Goal: Task Accomplishment & Management: Manage account settings

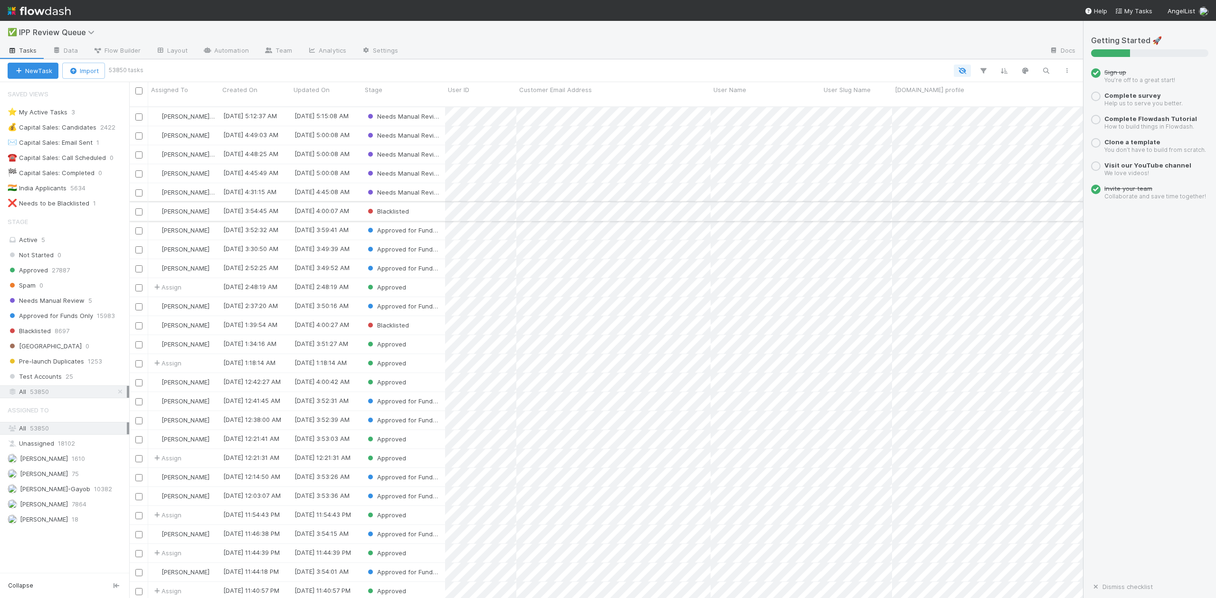
click at [440, 203] on div "Blacklisted" at bounding box center [403, 211] width 83 height 19
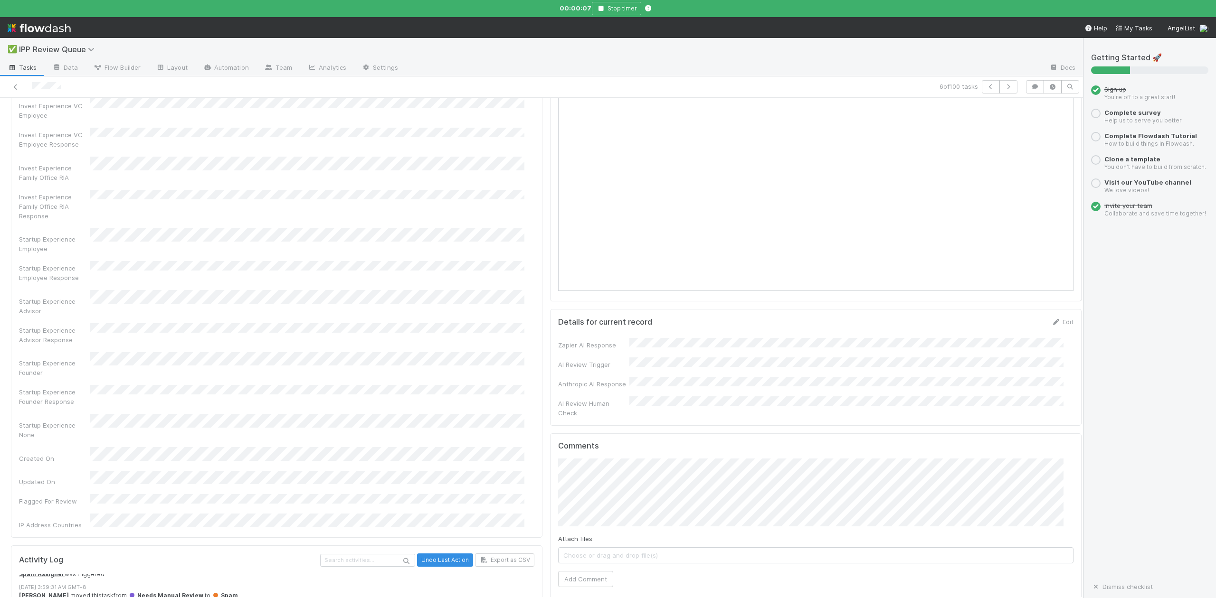
scroll to position [316, 0]
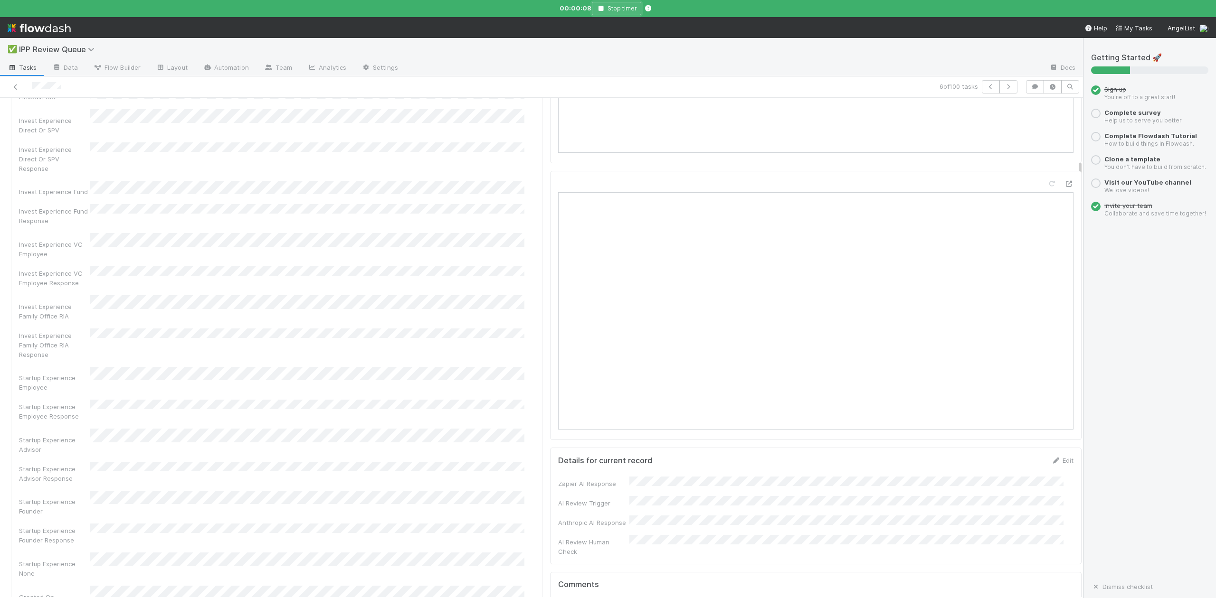
click at [601, 9] on icon "button" at bounding box center [600, 9] width 9 height 6
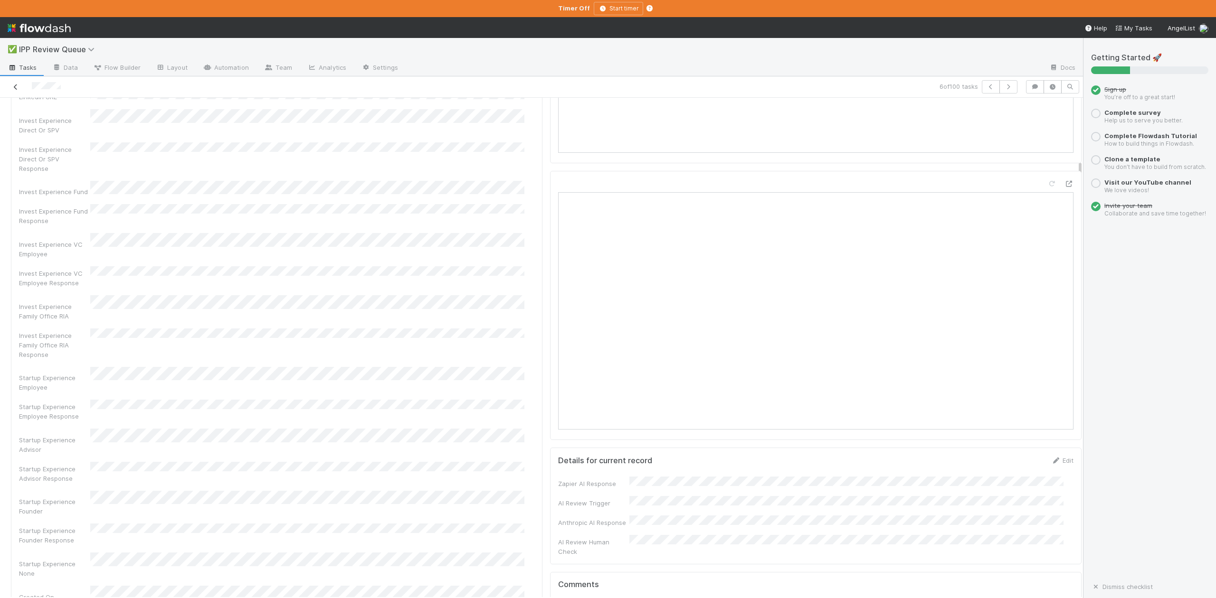
click at [15, 88] on icon at bounding box center [15, 87] width 9 height 6
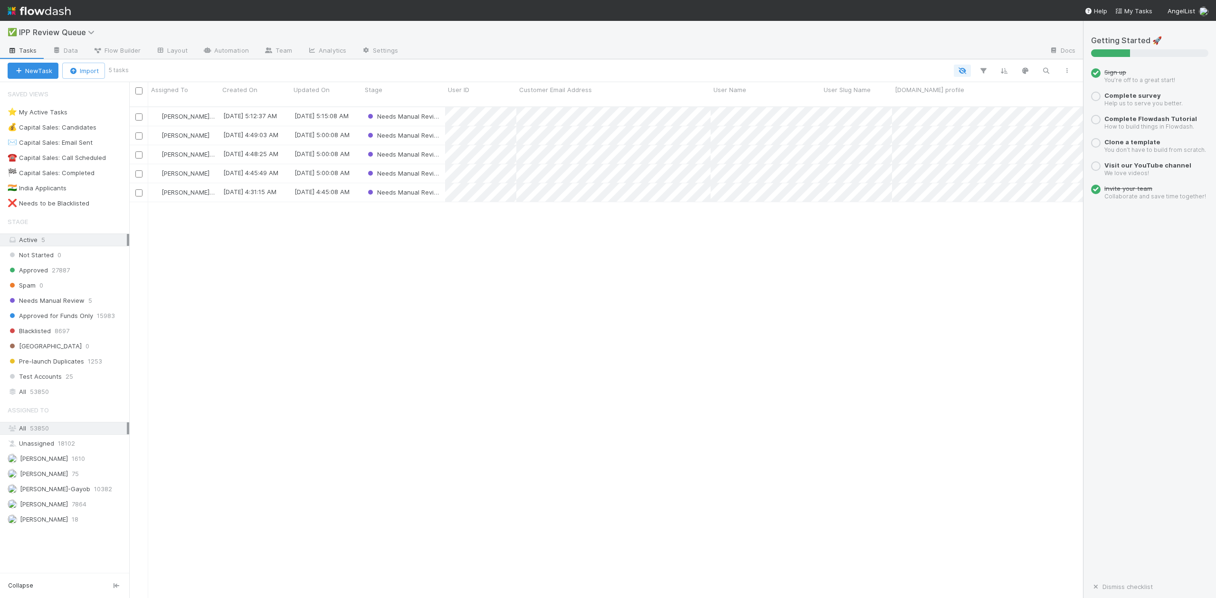
scroll to position [490, 944]
click at [57, 303] on span "Needs Manual Review" at bounding box center [46, 301] width 77 height 12
click at [38, 398] on span "53850" at bounding box center [39, 392] width 19 height 12
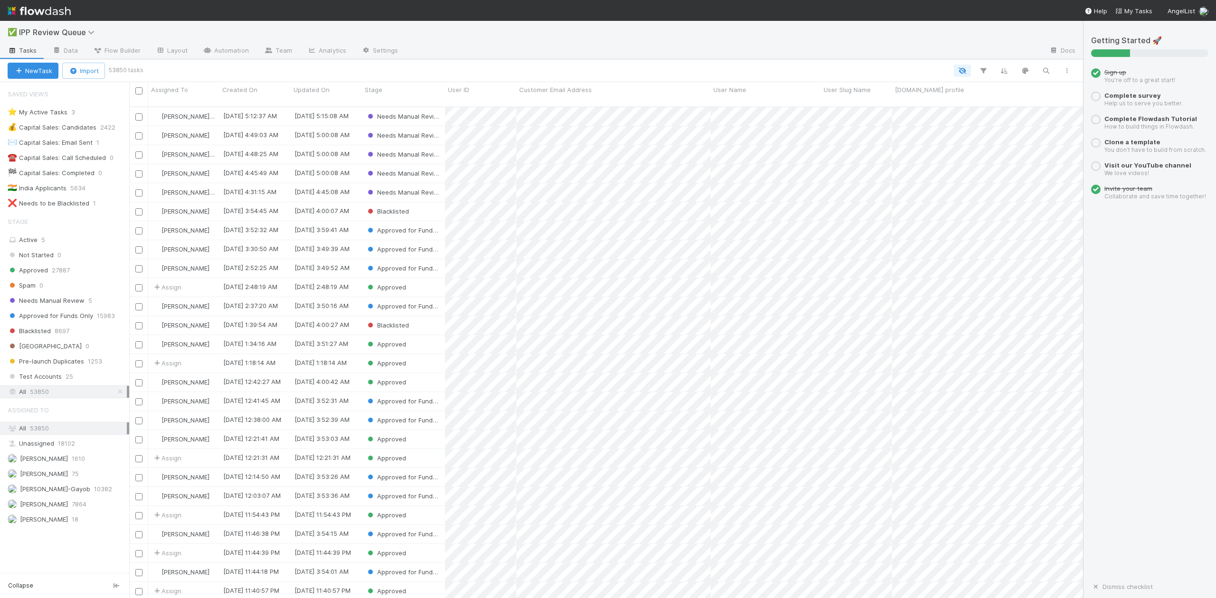
scroll to position [490, 944]
click at [435, 318] on div "Blacklisted" at bounding box center [403, 325] width 83 height 19
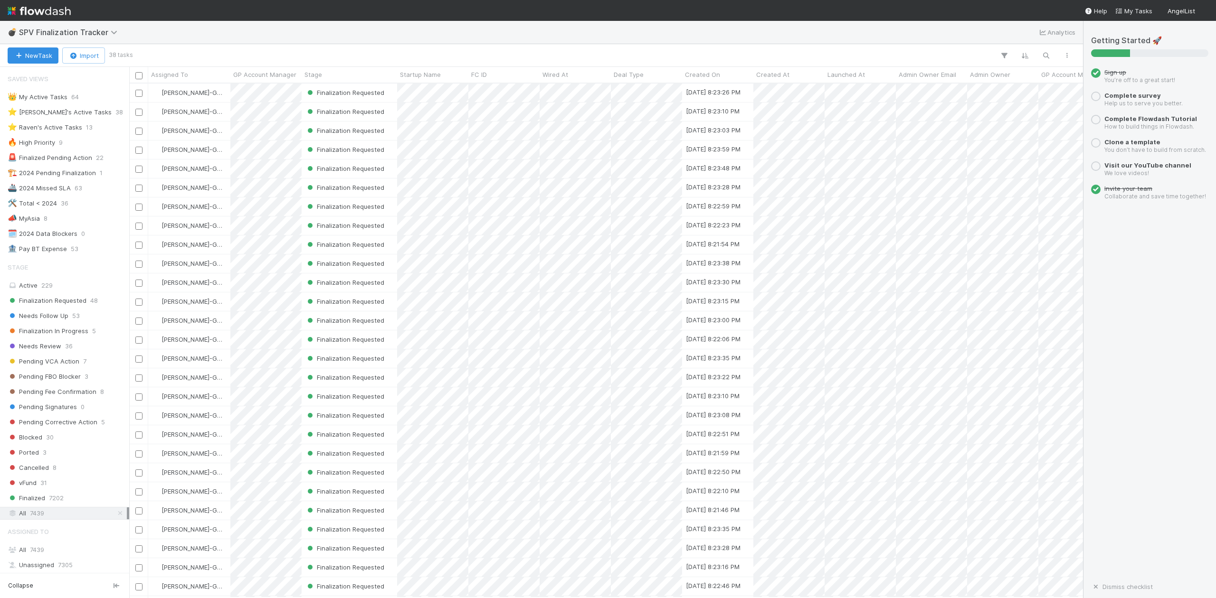
scroll to position [505, 944]
click at [73, 113] on div "⭐ Loraine's Active Tasks" at bounding box center [60, 112] width 104 height 12
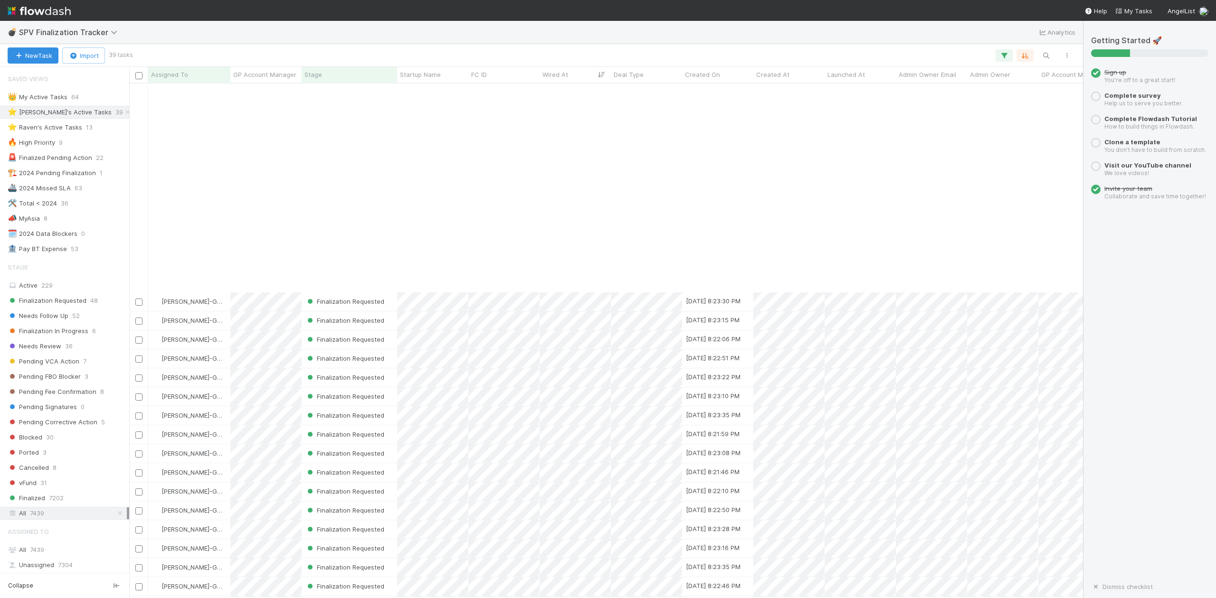
scroll to position [236, 0]
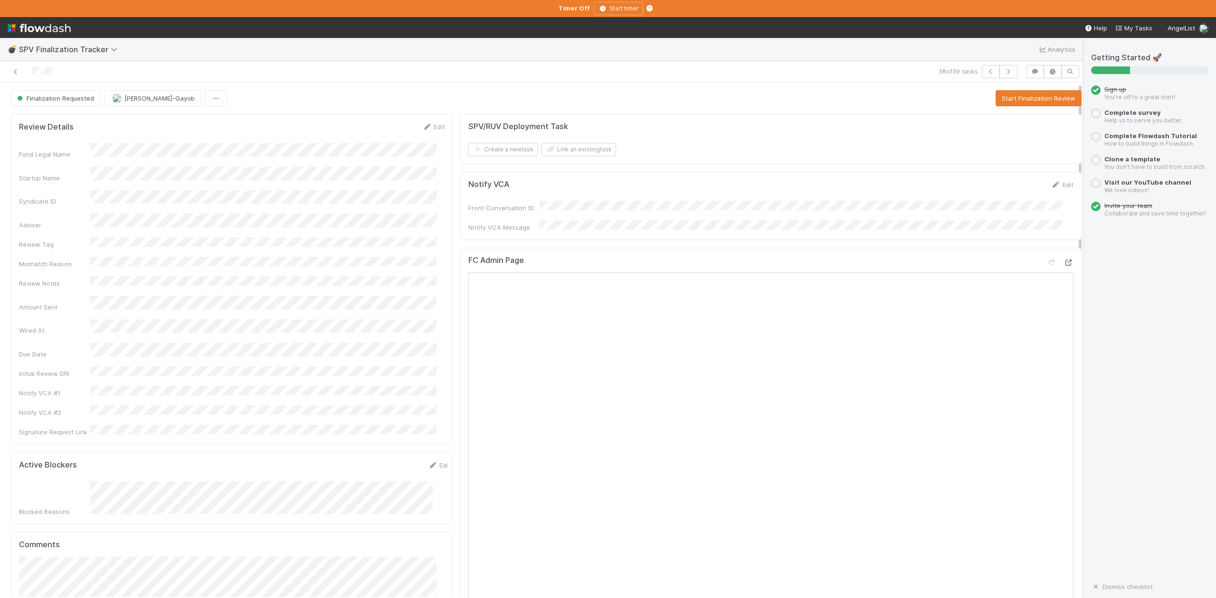
click at [1064, 260] on icon at bounding box center [1068, 263] width 9 height 6
click at [995, 99] on button "Start Finalization Review" at bounding box center [1038, 98] width 86 height 16
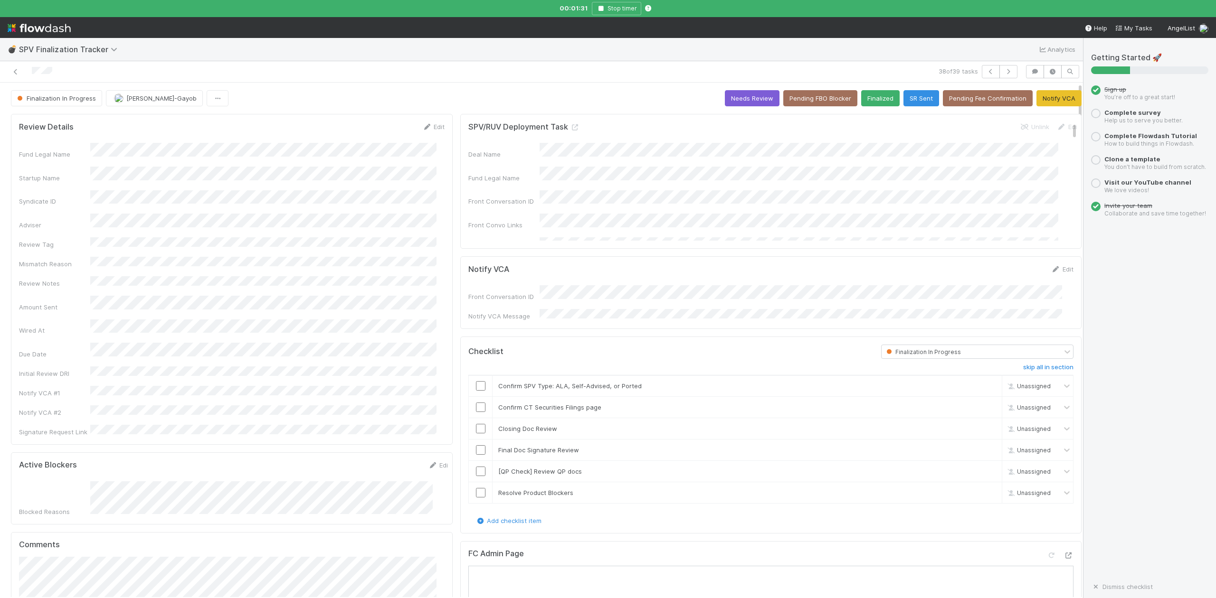
click at [423, 64] on div "38 of 39 tasks" at bounding box center [541, 71] width 1083 height 21
drag, startPoint x: 474, startPoint y: 382, endPoint x: 537, endPoint y: 432, distance: 80.4
click at [476, 382] on input "checkbox" at bounding box center [480, 385] width 9 height 9
checkbox input "true"
click at [984, 426] on link "skip" at bounding box center [990, 429] width 12 height 8
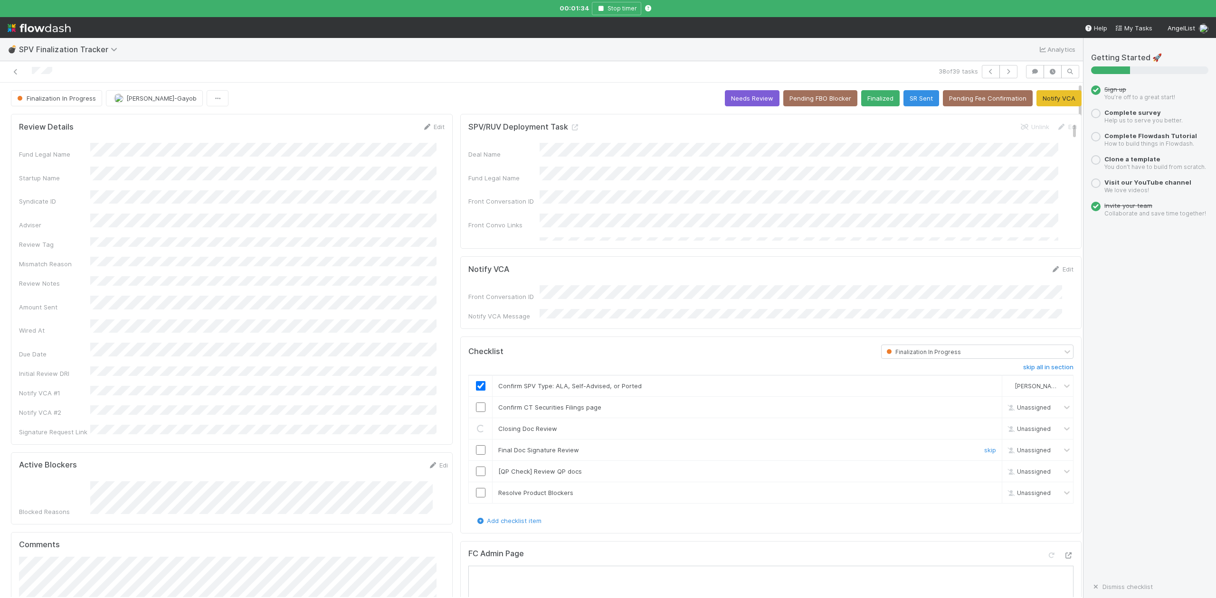
click at [476, 448] on input "checkbox" at bounding box center [480, 449] width 9 height 9
click at [984, 469] on link "skip" at bounding box center [990, 472] width 12 height 8
click at [430, 129] on link "Edit" at bounding box center [433, 127] width 22 height 8
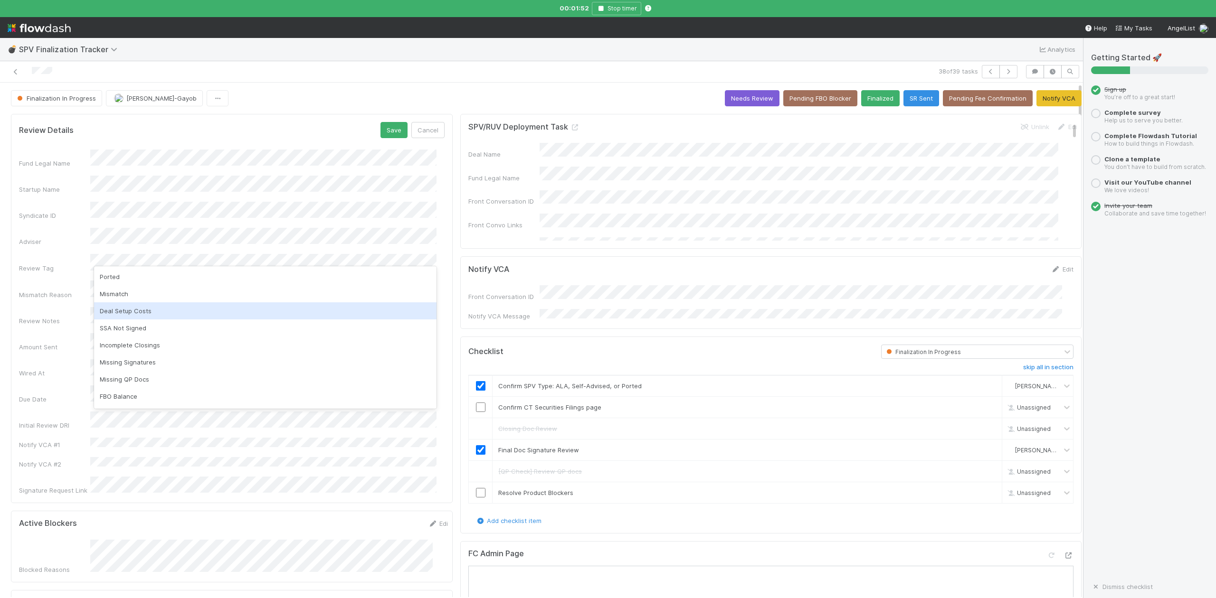
click at [135, 312] on div "Deal Setup Costs" at bounding box center [265, 311] width 342 height 17
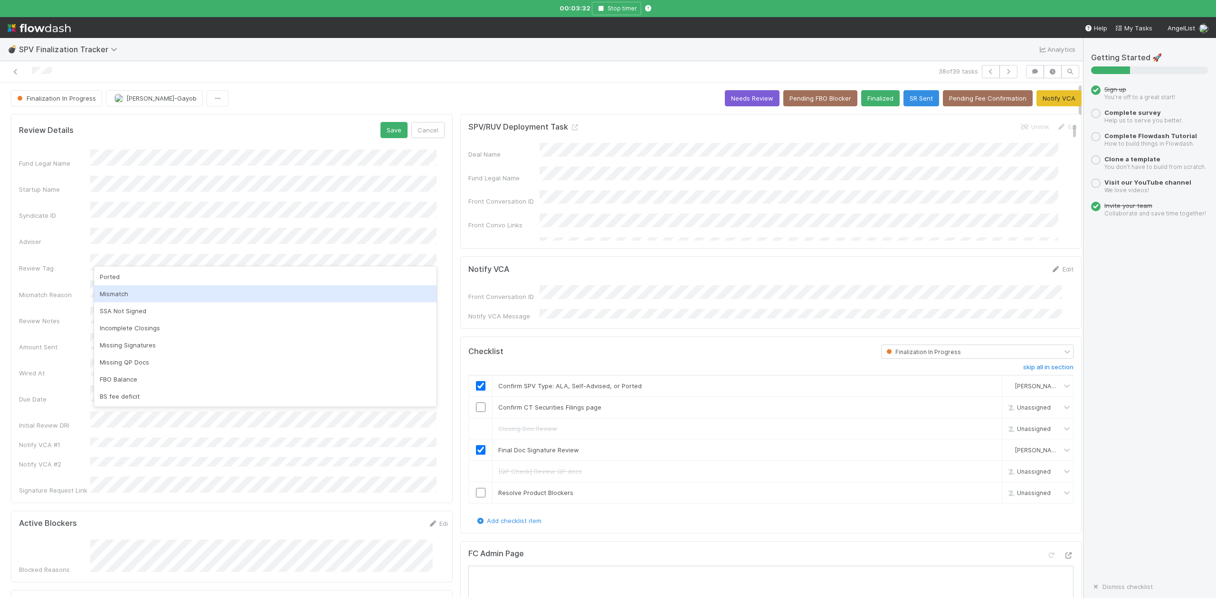
click at [36, 289] on div "Fund Legal Name Startup Name Syndicate ID Adviser Review Tag Mismatch Reason Re…" at bounding box center [232, 322] width 426 height 345
click at [109, 302] on div "None" at bounding box center [265, 301] width 342 height 17
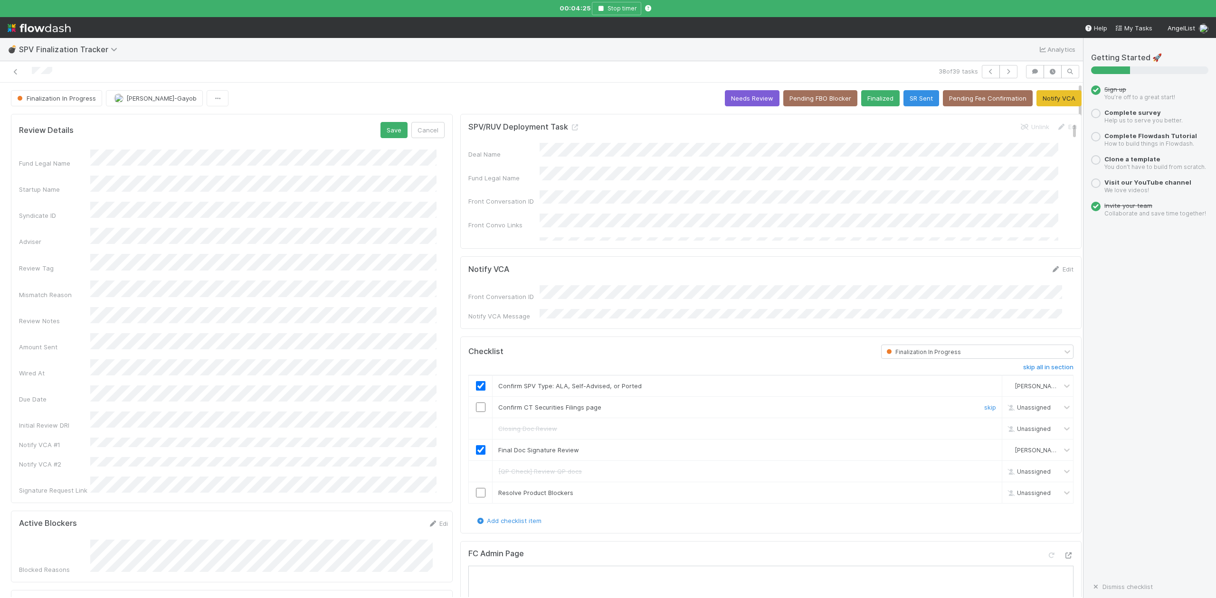
click at [476, 408] on input "checkbox" at bounding box center [480, 407] width 9 height 9
click at [380, 130] on button "Save" at bounding box center [393, 130] width 27 height 16
drag, startPoint x: 601, startPoint y: 9, endPoint x: 1016, endPoint y: 111, distance: 427.4
click at [601, 9] on icon "button" at bounding box center [600, 9] width 9 height 6
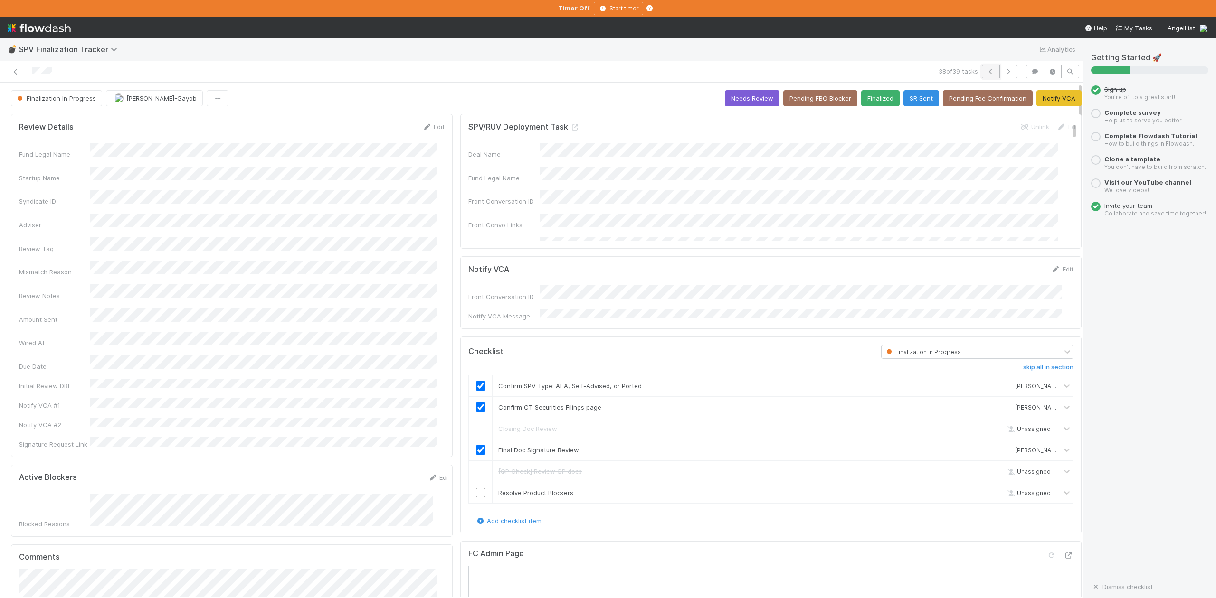
click at [982, 73] on button "button" at bounding box center [991, 71] width 18 height 13
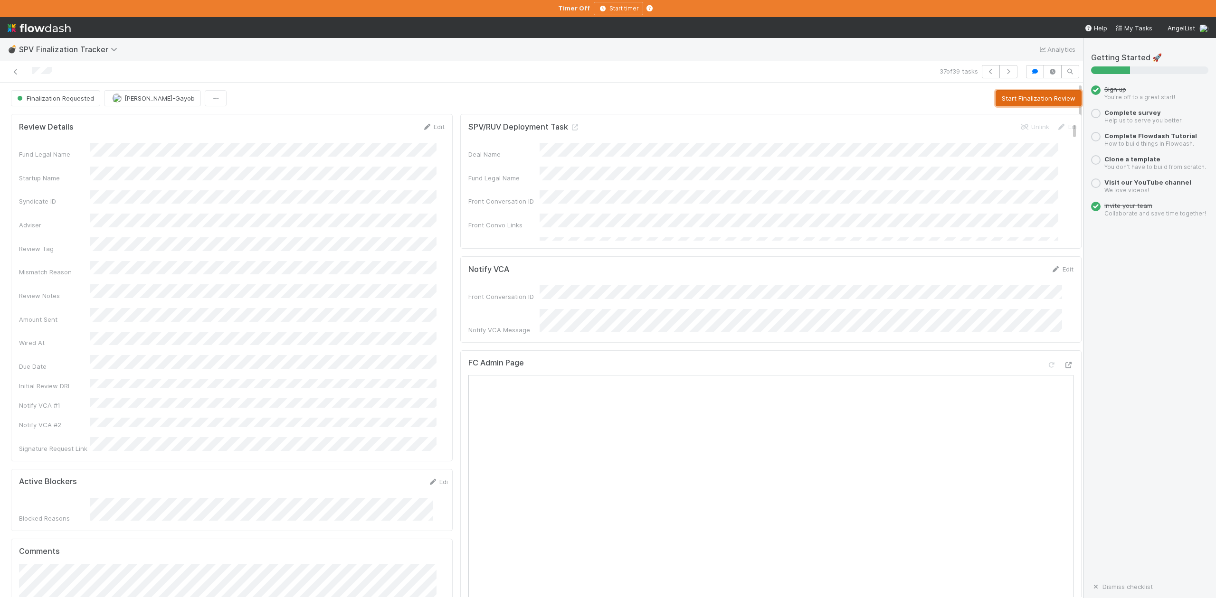
click at [1028, 98] on button "Start Finalization Review" at bounding box center [1038, 98] width 86 height 16
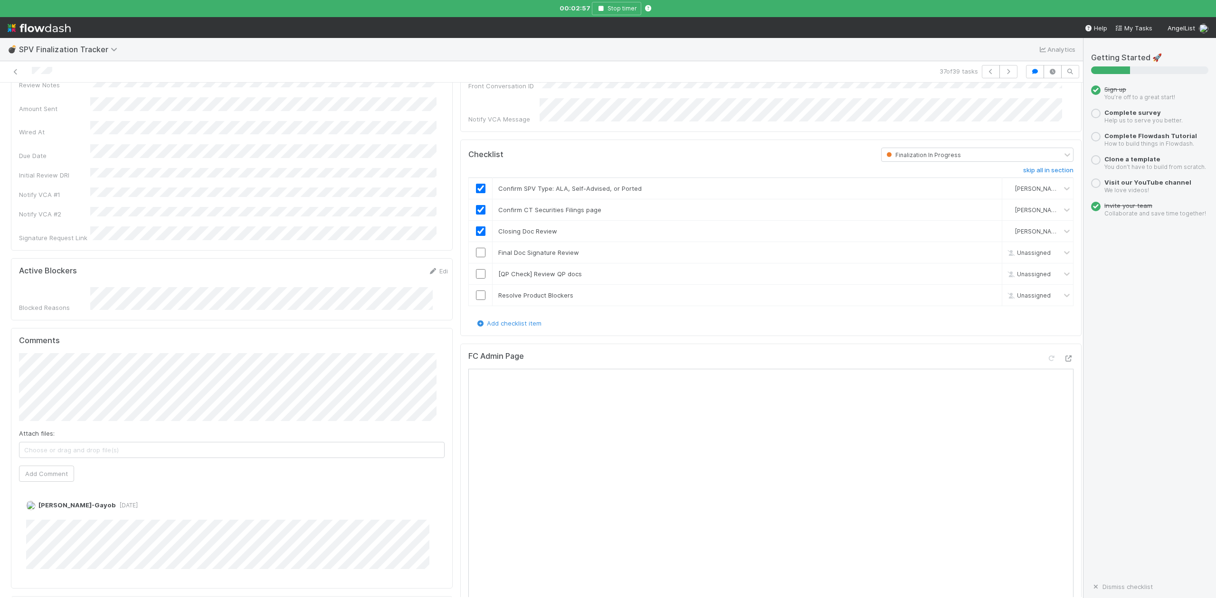
scroll to position [190, 0]
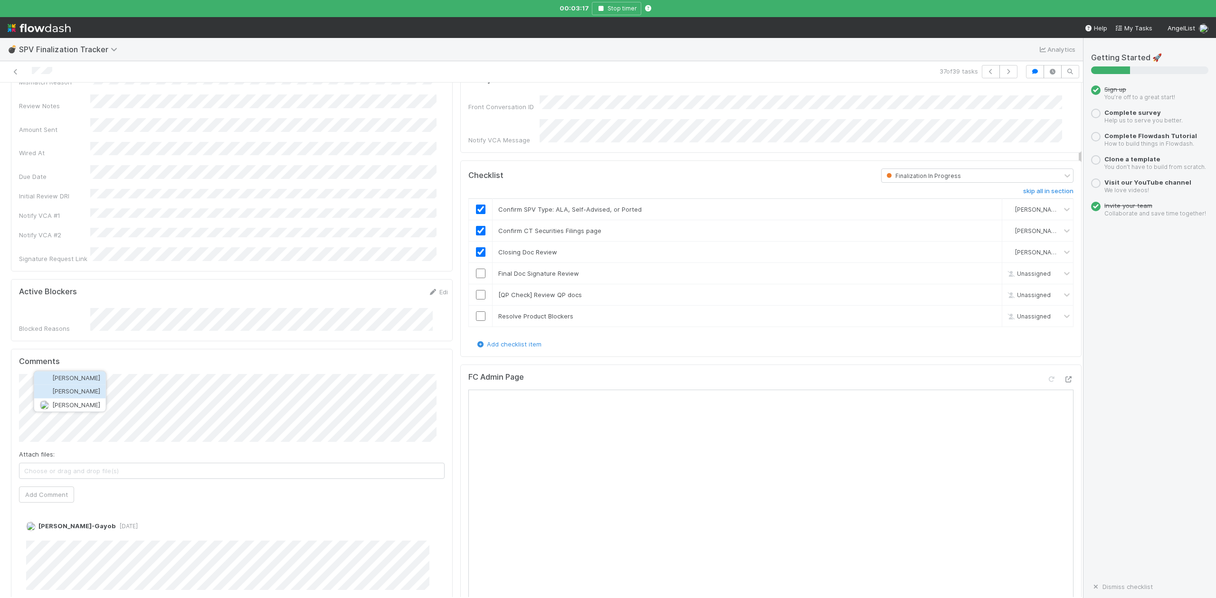
click at [75, 393] on span "Jack Plank" at bounding box center [76, 392] width 48 height 8
click at [44, 487] on button "Add Comment" at bounding box center [46, 495] width 55 height 16
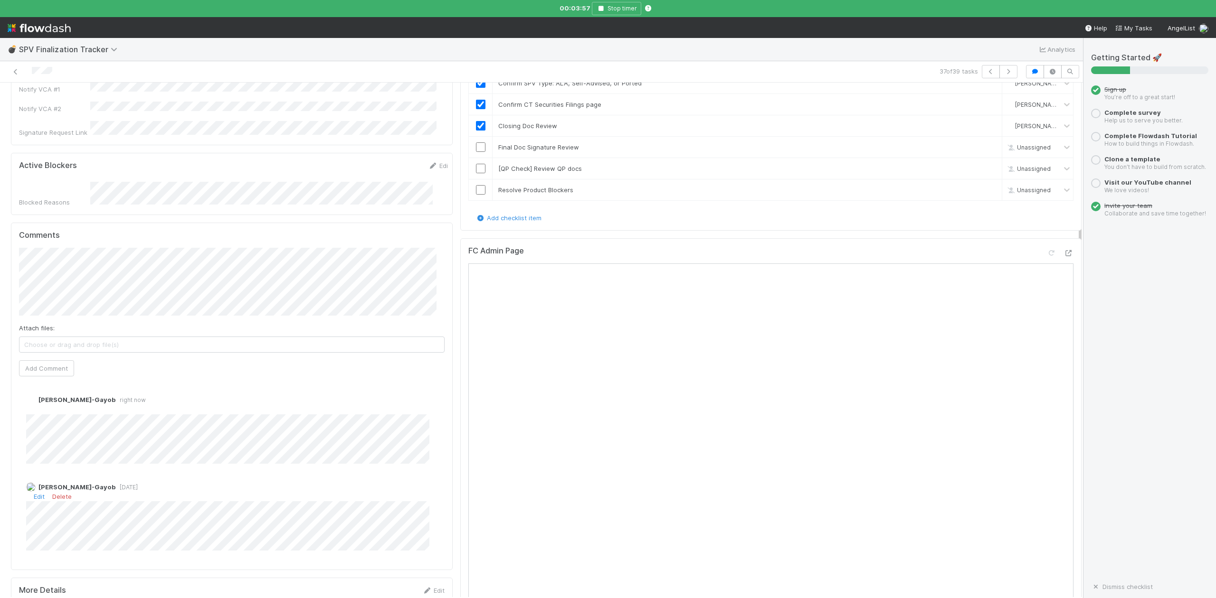
scroll to position [0, 0]
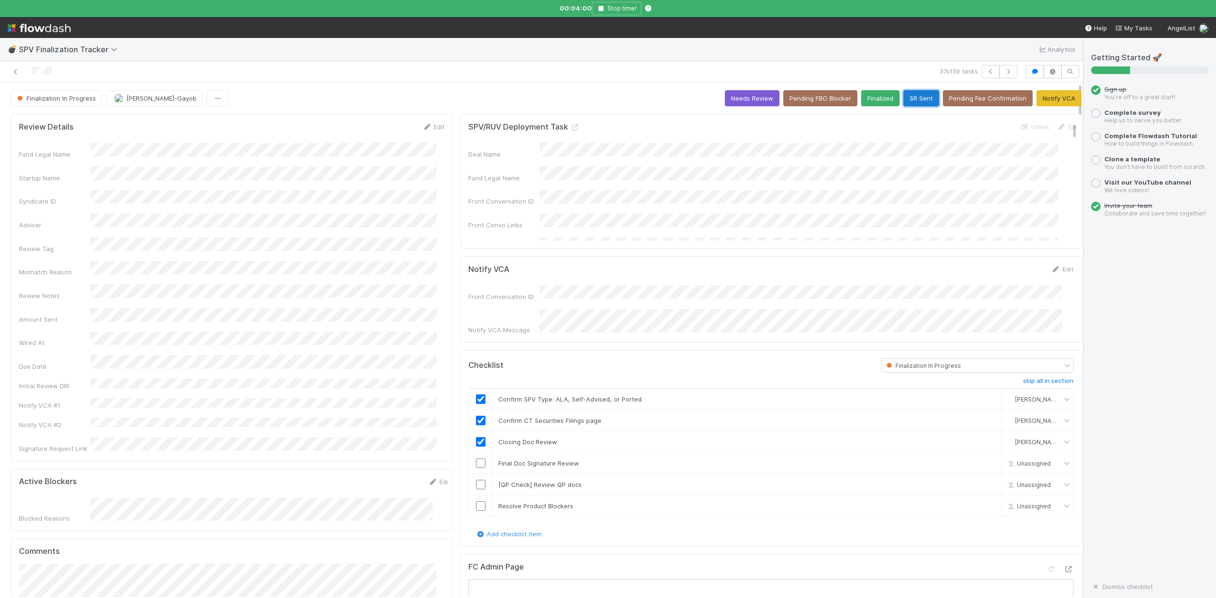
click at [904, 100] on button "SR Sent" at bounding box center [921, 98] width 36 height 16
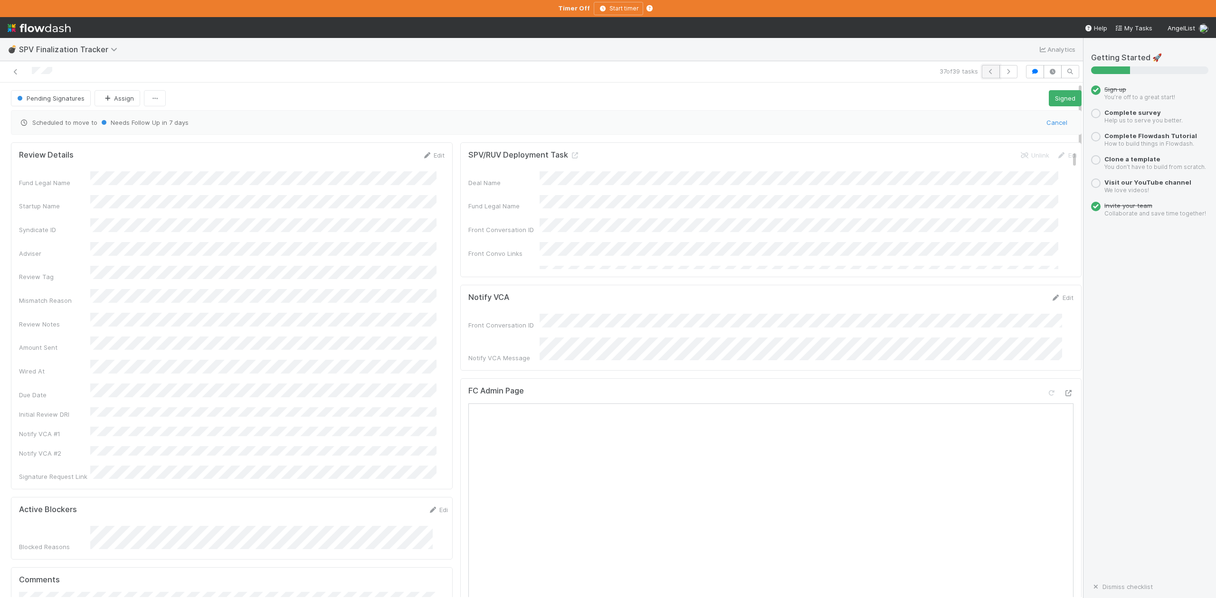
click at [986, 71] on icon "button" at bounding box center [990, 72] width 9 height 6
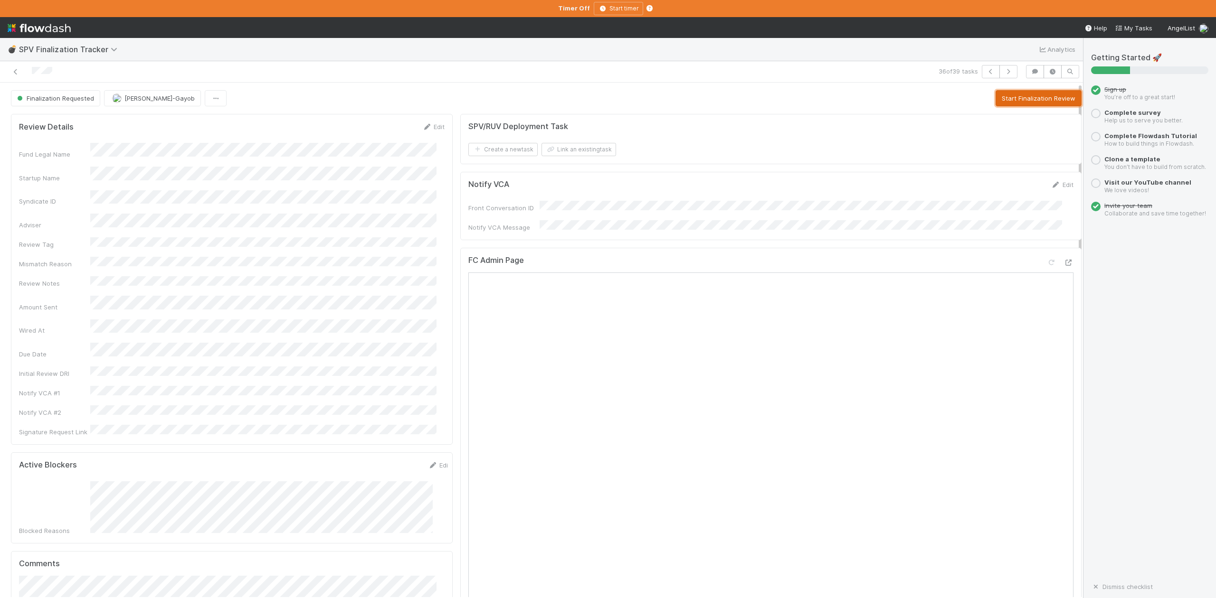
click at [998, 101] on button "Start Finalization Review" at bounding box center [1038, 98] width 86 height 16
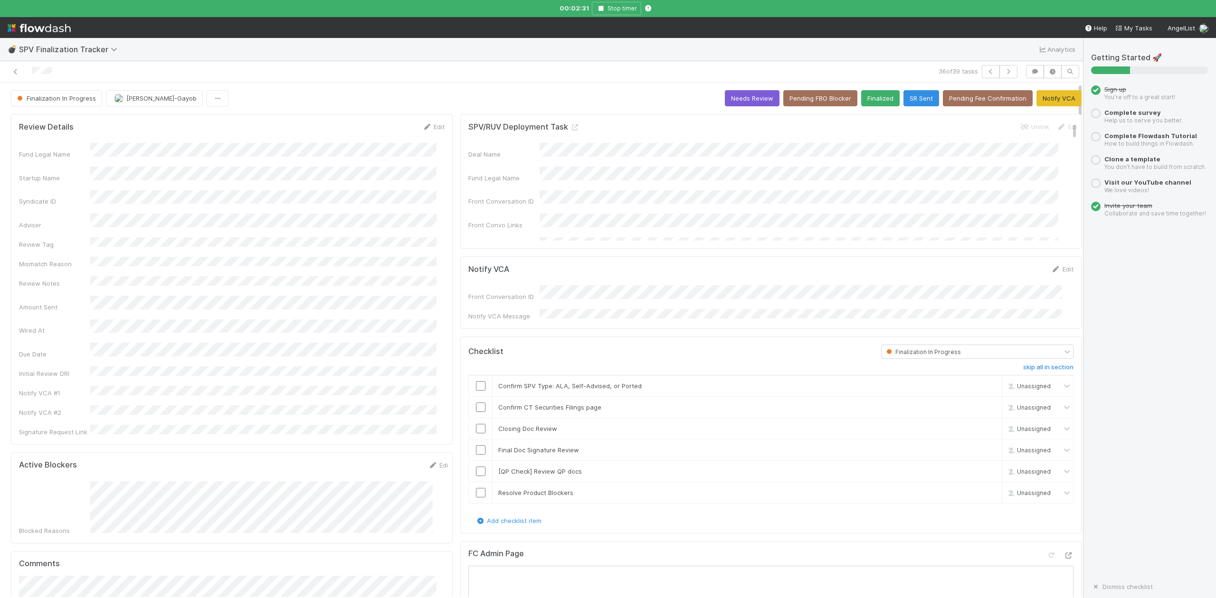
click at [369, 93] on div "Finalization In Progress Loraine Pati-Gayob Needs Review Pending FBO Blocker Fi…" at bounding box center [546, 98] width 1071 height 16
click at [476, 382] on input "checkbox" at bounding box center [480, 385] width 9 height 9
click at [476, 408] on input "checkbox" at bounding box center [480, 407] width 9 height 9
click at [476, 428] on input "checkbox" at bounding box center [480, 428] width 9 height 9
click at [1051, 269] on link "Edit" at bounding box center [1062, 269] width 22 height 8
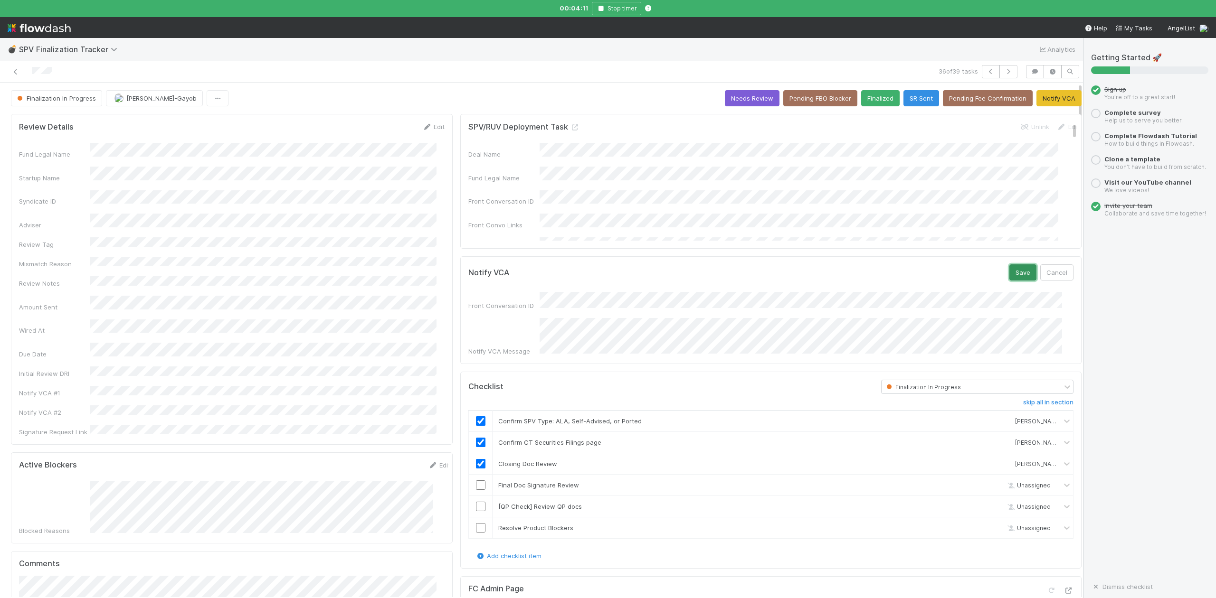
click at [1009, 273] on button "Save" at bounding box center [1022, 273] width 27 height 16
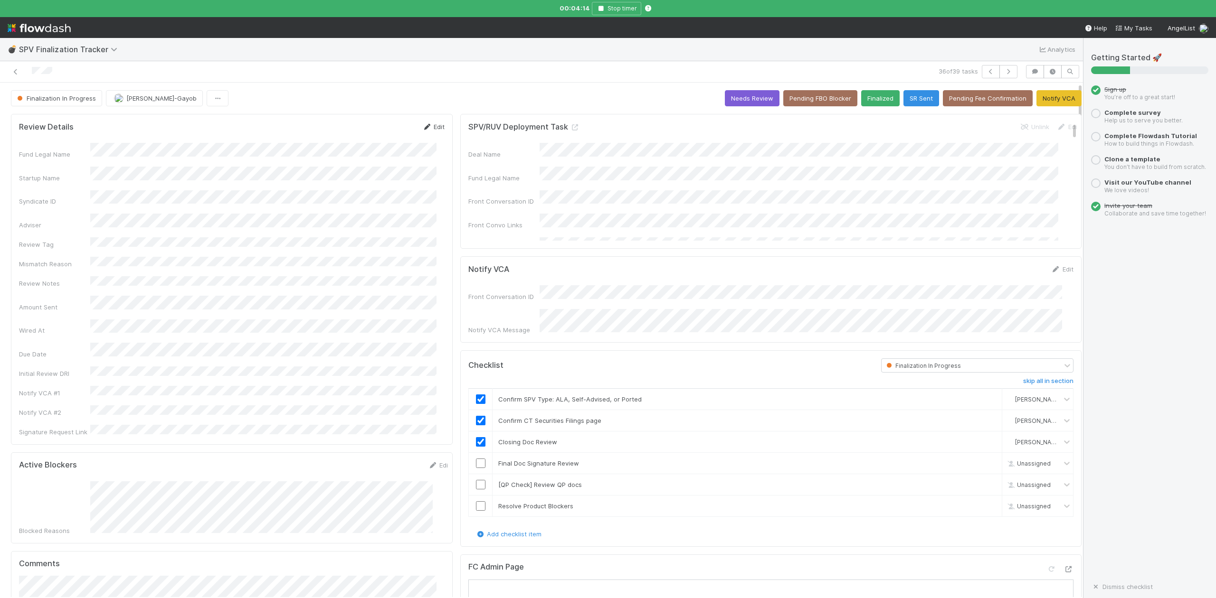
click at [431, 128] on link "Edit" at bounding box center [433, 127] width 22 height 8
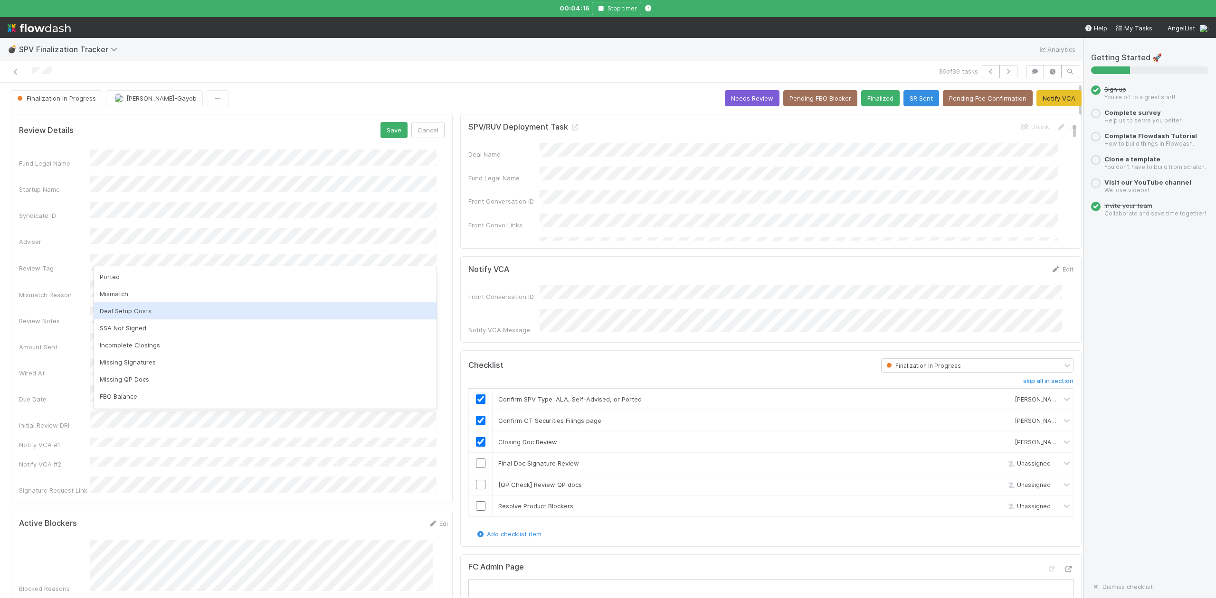
click at [122, 312] on div "Deal Setup Costs" at bounding box center [265, 311] width 342 height 17
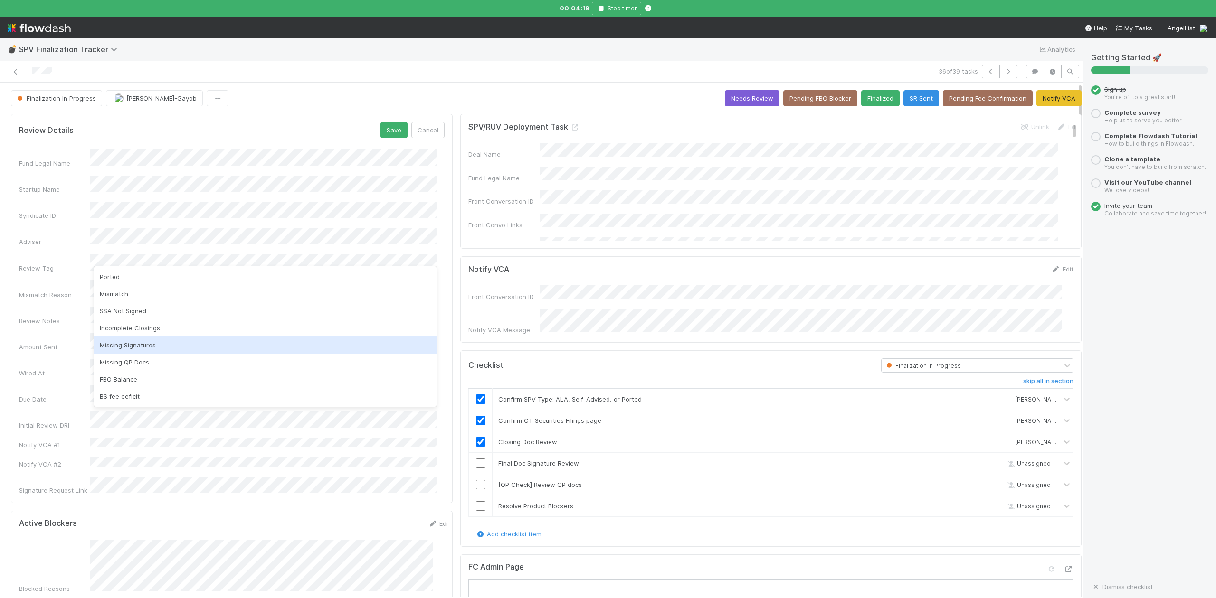
click at [137, 340] on div "Missing Signatures" at bounding box center [265, 345] width 342 height 17
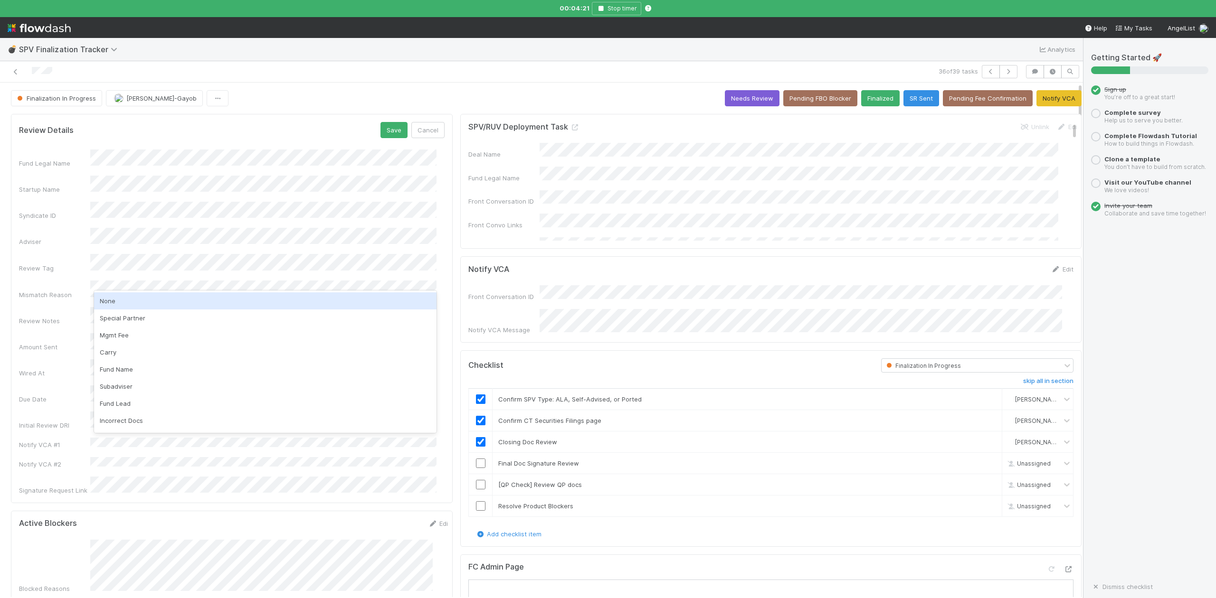
click at [112, 301] on div "None" at bounding box center [265, 301] width 342 height 17
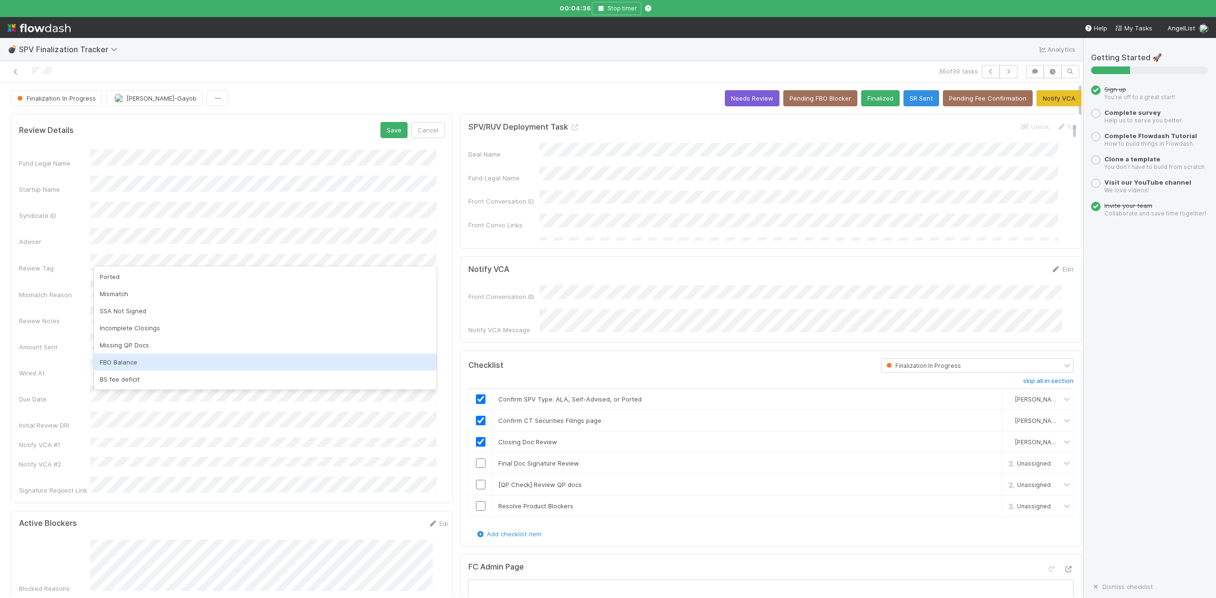
click at [130, 362] on div "FBO Balance" at bounding box center [265, 362] width 342 height 17
click at [389, 135] on button "Save" at bounding box center [393, 130] width 27 height 16
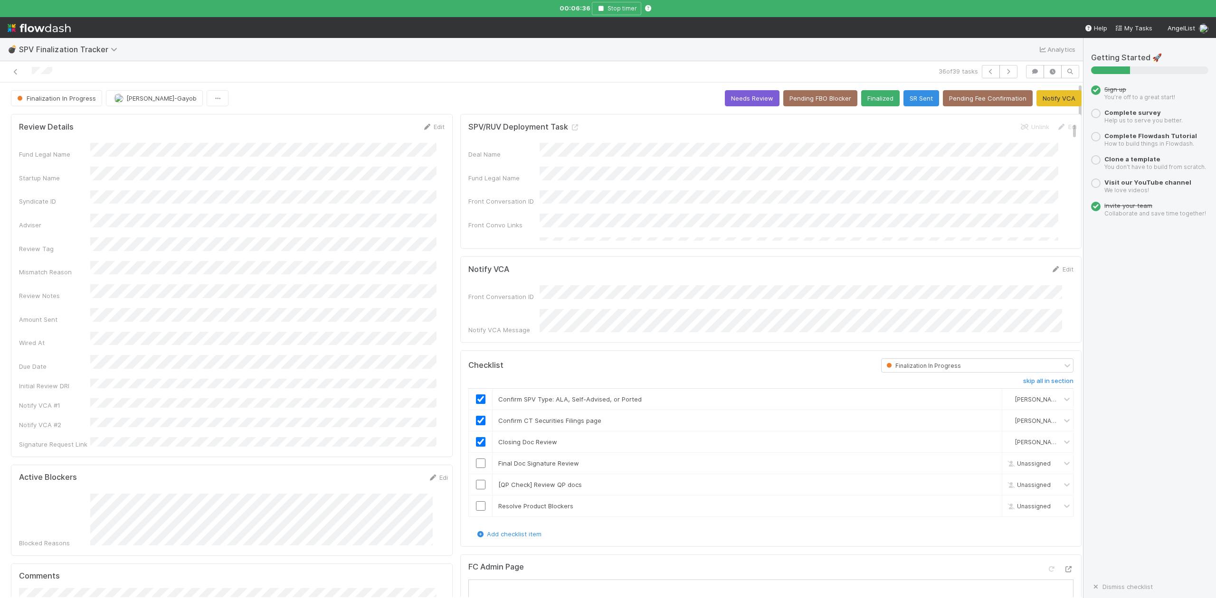
click at [433, 128] on link "Edit" at bounding box center [433, 127] width 22 height 8
click at [383, 130] on button "Save" at bounding box center [393, 130] width 27 height 16
click at [1051, 269] on link "Edit" at bounding box center [1062, 269] width 22 height 8
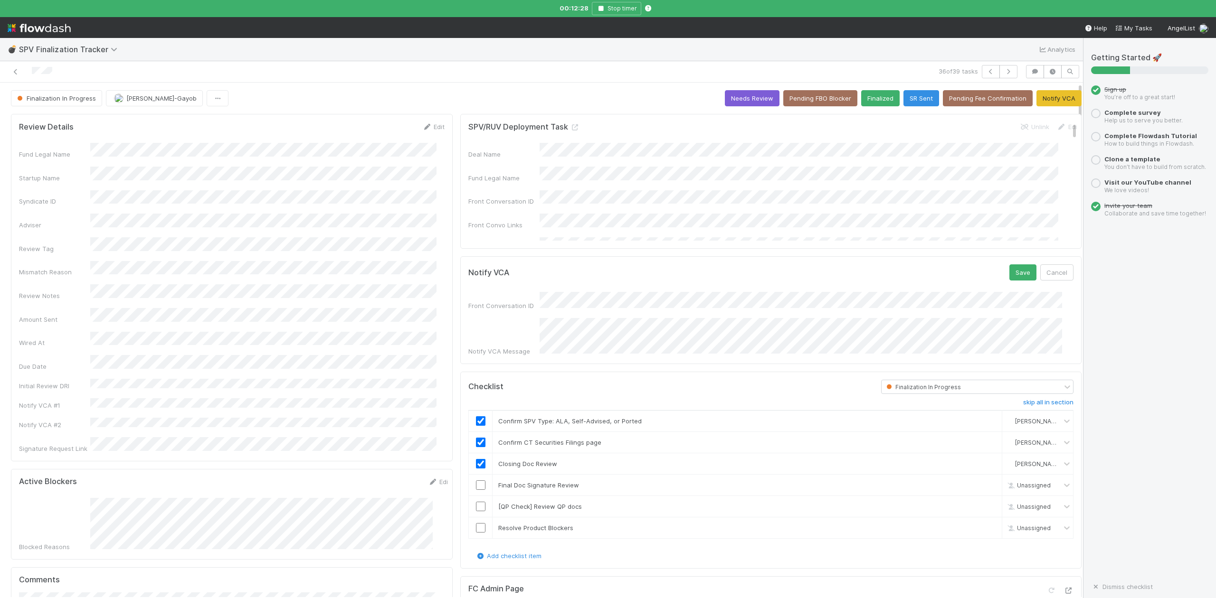
click at [749, 354] on div "Notify VCA Save Cancel Front Conversation ID Notify VCA Message" at bounding box center [770, 310] width 621 height 108
click at [1009, 276] on button "Save" at bounding box center [1022, 273] width 27 height 16
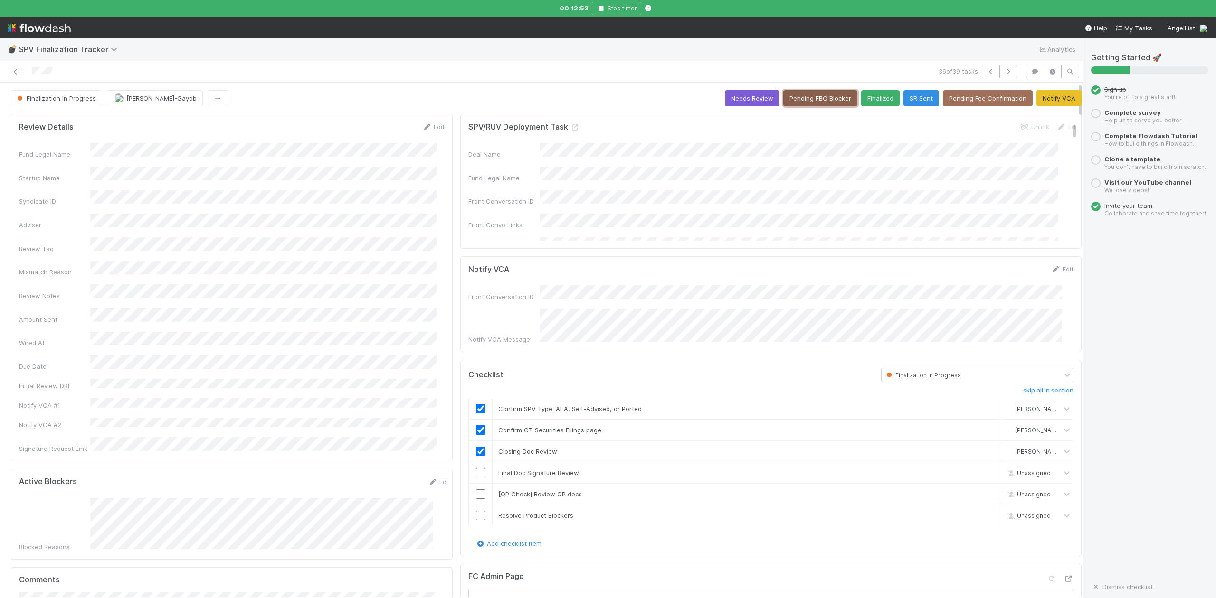
click at [792, 97] on button "Pending FBO Blocker" at bounding box center [820, 98] width 74 height 16
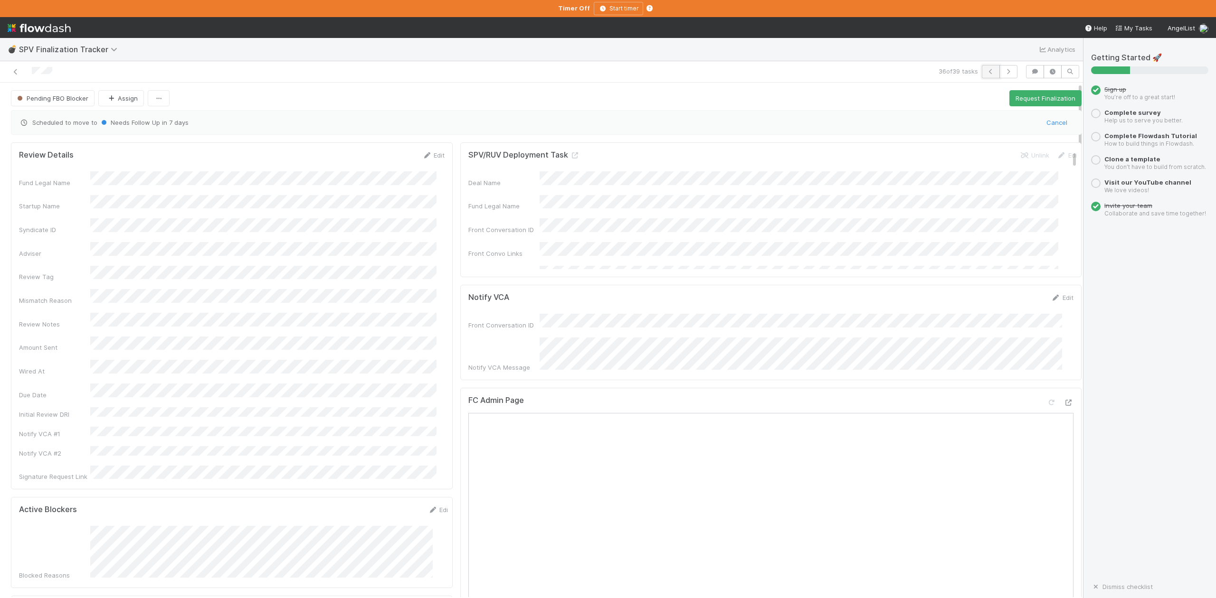
click at [986, 71] on icon "button" at bounding box center [990, 72] width 9 height 6
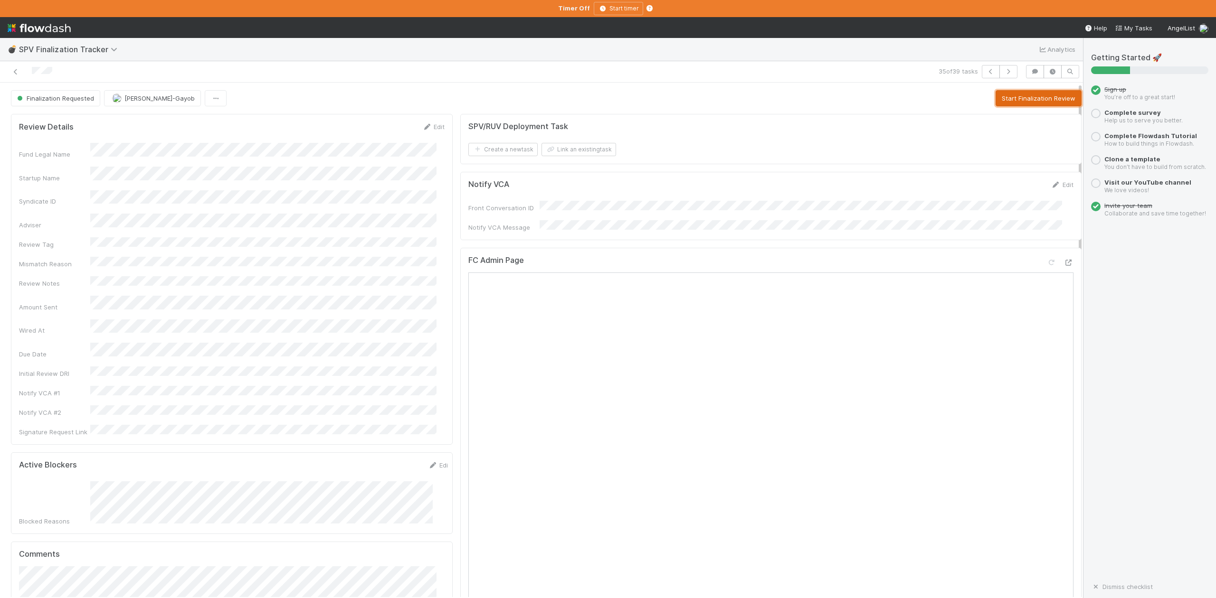
click at [1028, 93] on button "Start Finalization Review" at bounding box center [1038, 98] width 86 height 16
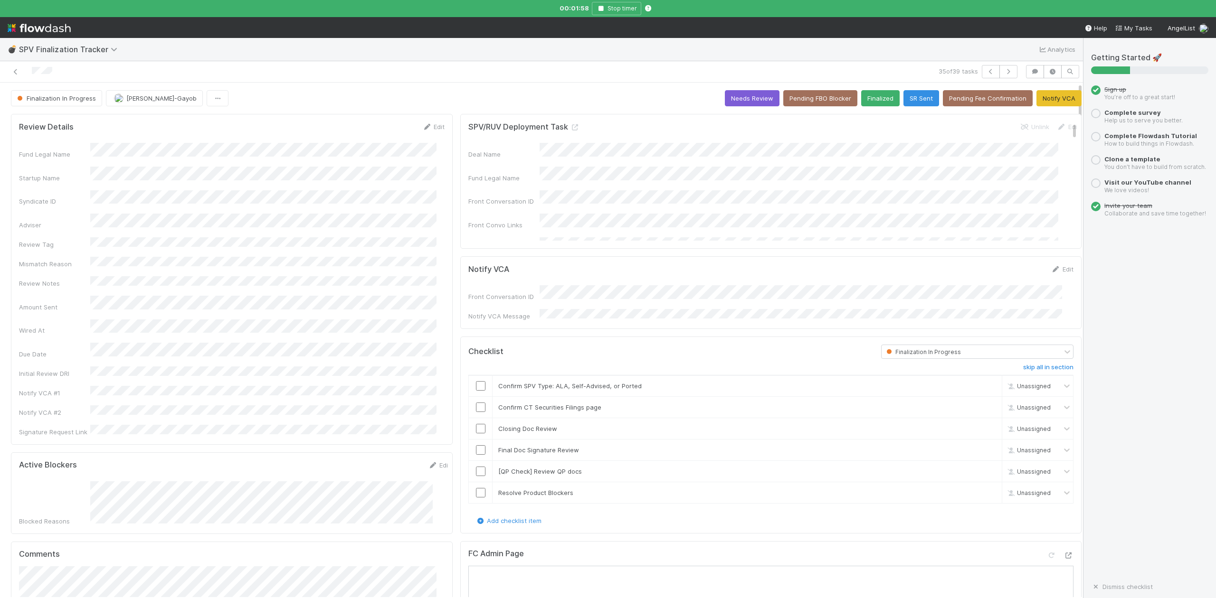
click at [223, 260] on div "Fund Legal Name Startup Name Syndicate ID Adviser Review Tag Mismatch Reason Re…" at bounding box center [232, 290] width 426 height 294
click at [432, 125] on link "Edit" at bounding box center [433, 127] width 22 height 8
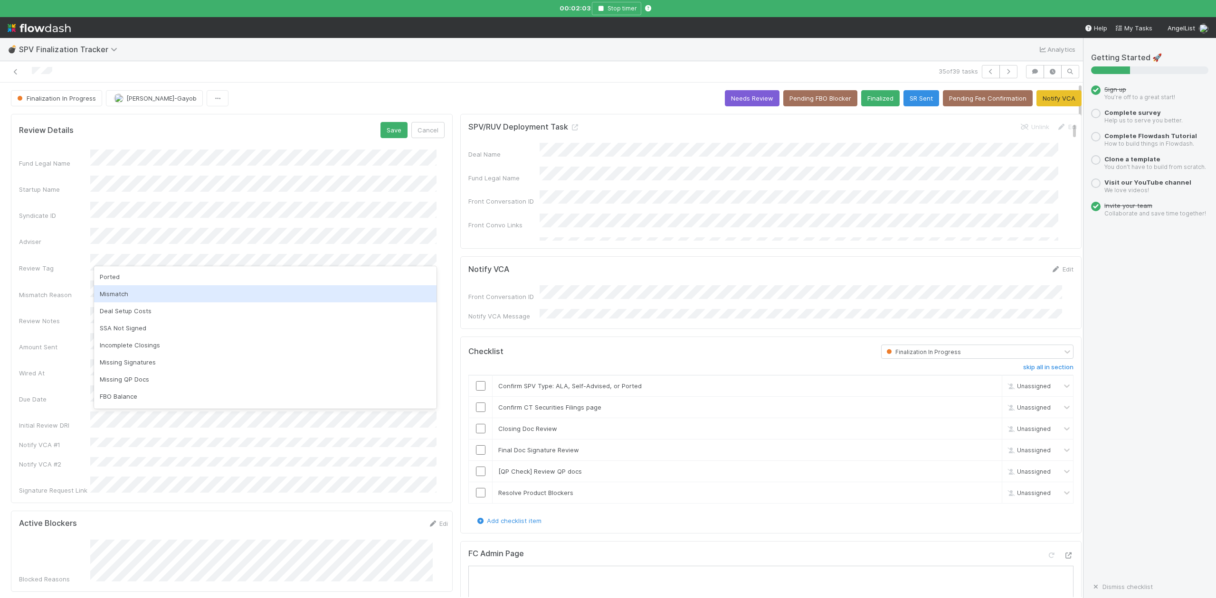
click at [126, 293] on div "Mismatch" at bounding box center [265, 293] width 342 height 17
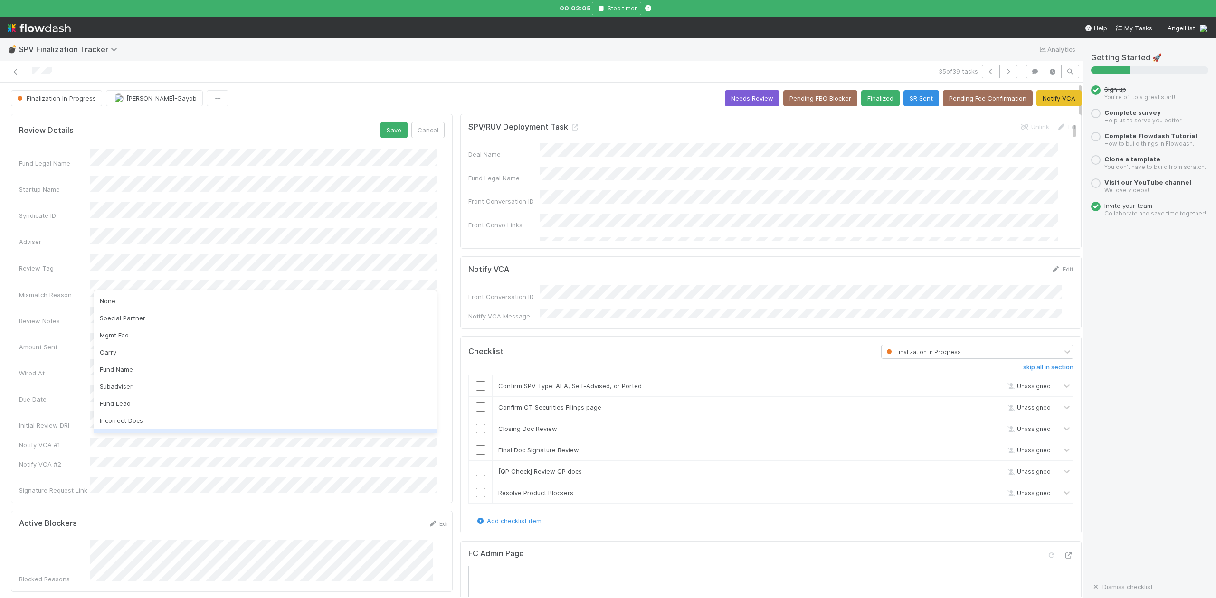
scroll to position [32, 0]
click at [128, 333] on div "Fund Name" at bounding box center [265, 337] width 342 height 17
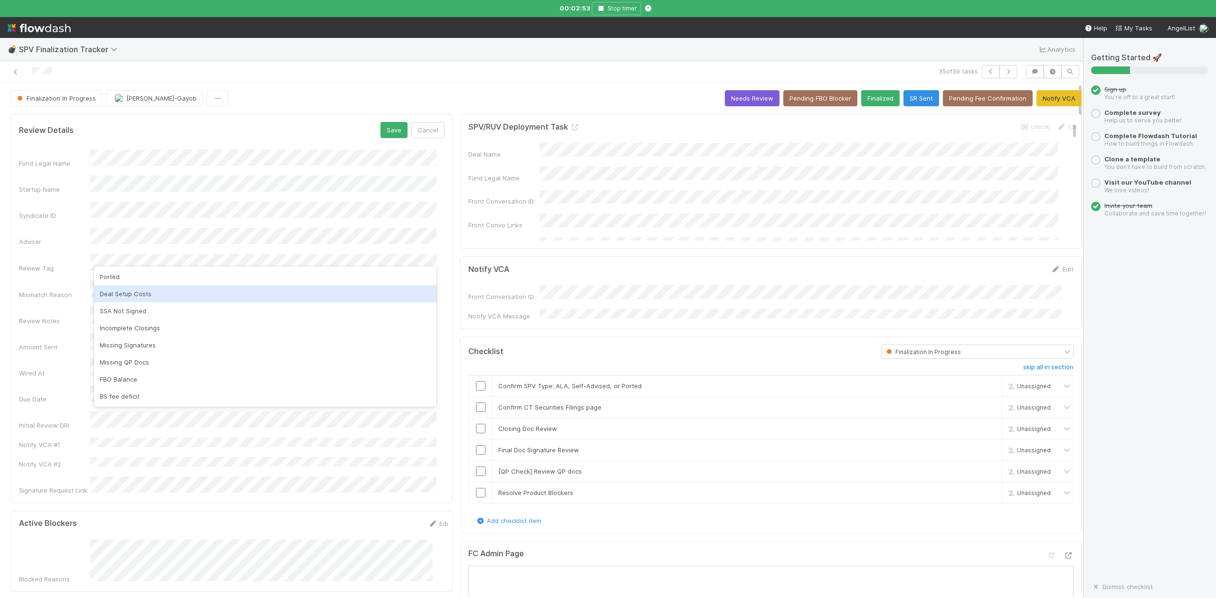
click at [145, 292] on div "Deal Setup Costs" at bounding box center [265, 293] width 342 height 17
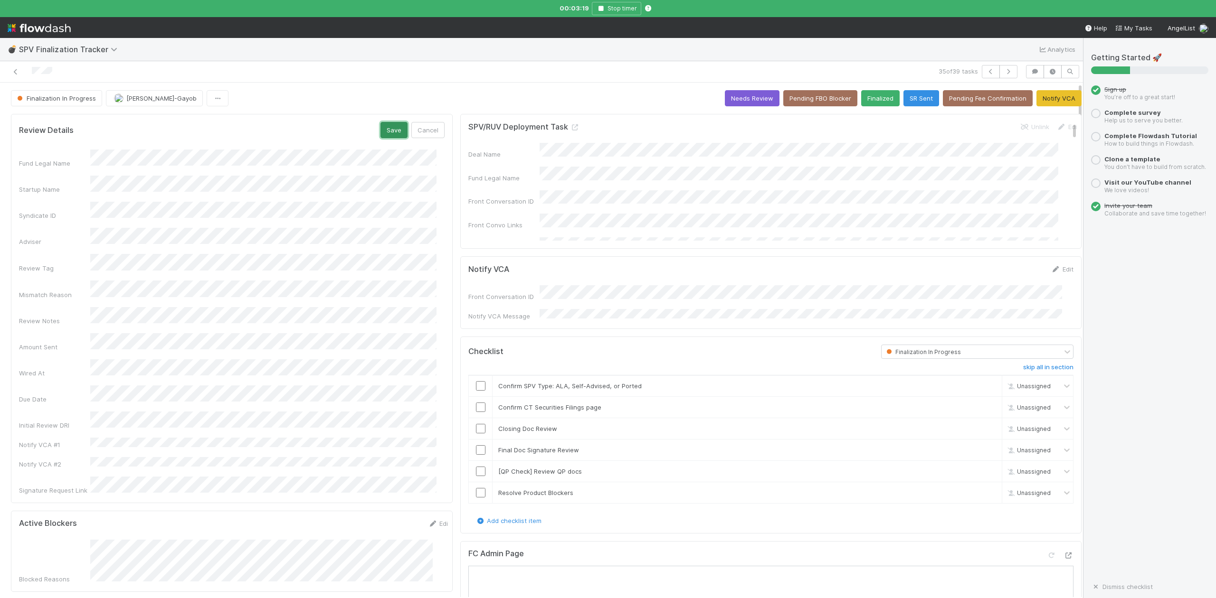
click at [384, 132] on button "Save" at bounding box center [393, 130] width 27 height 16
click at [476, 386] on input "checkbox" at bounding box center [480, 385] width 9 height 9
click at [476, 426] on input "checkbox" at bounding box center [480, 428] width 9 height 9
checkbox input "true"
click at [476, 406] on input "checkbox" at bounding box center [480, 407] width 9 height 9
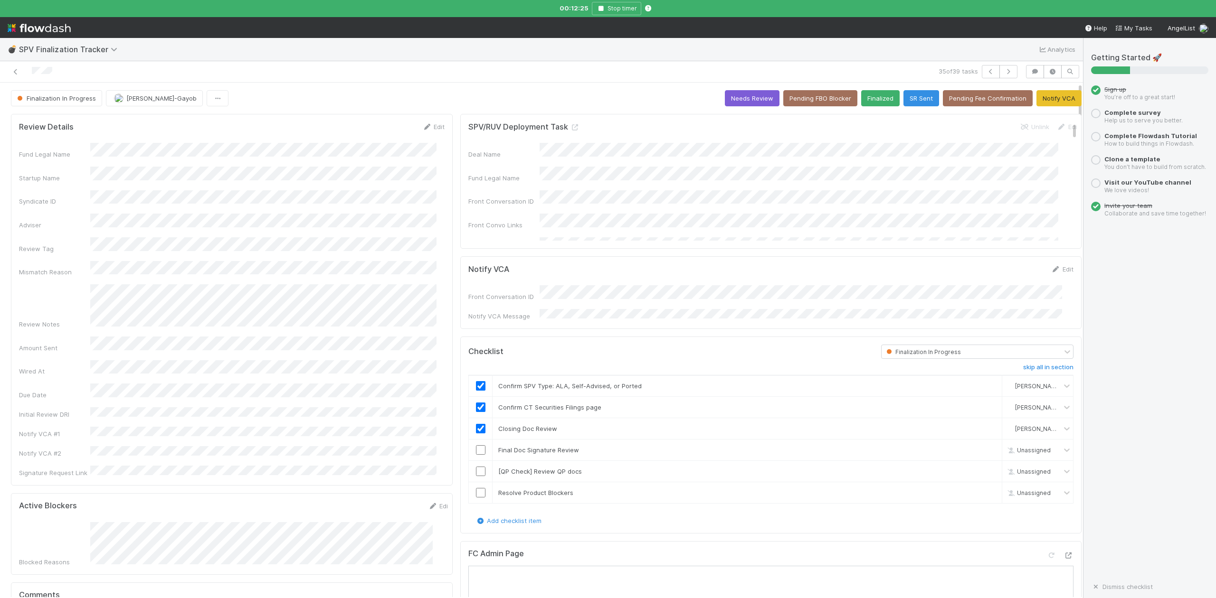
click at [493, 81] on div "35 of 39 tasks" at bounding box center [541, 71] width 1083 height 21
click at [464, 74] on div at bounding box center [259, 71] width 511 height 13
click at [1051, 270] on link "Edit" at bounding box center [1062, 269] width 22 height 8
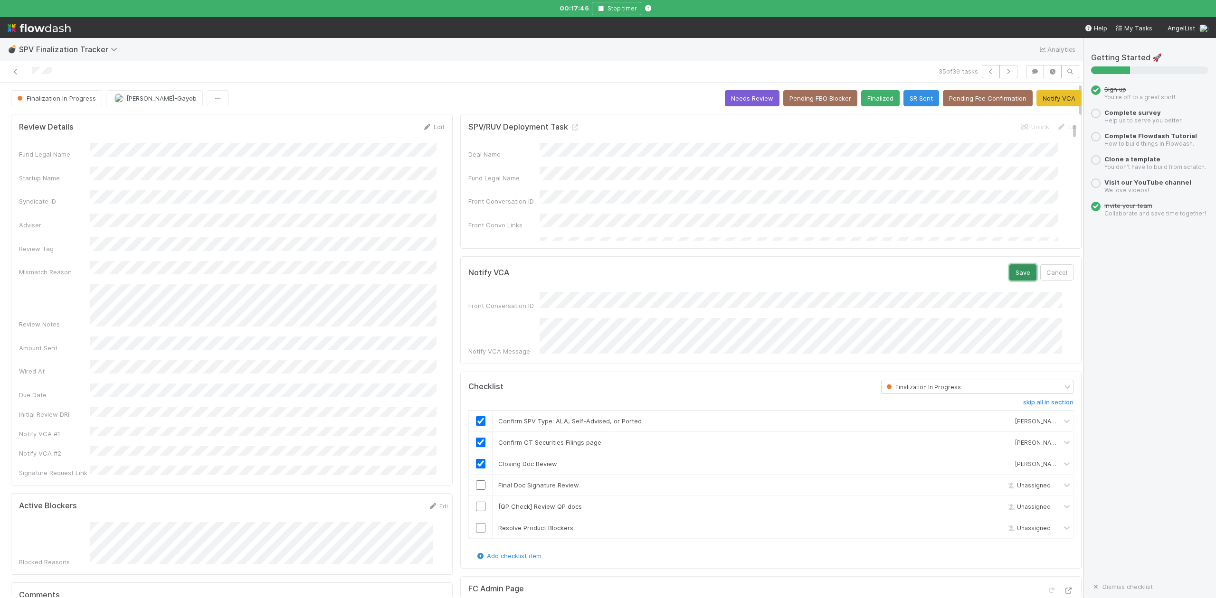
click at [1009, 270] on button "Save" at bounding box center [1022, 273] width 27 height 16
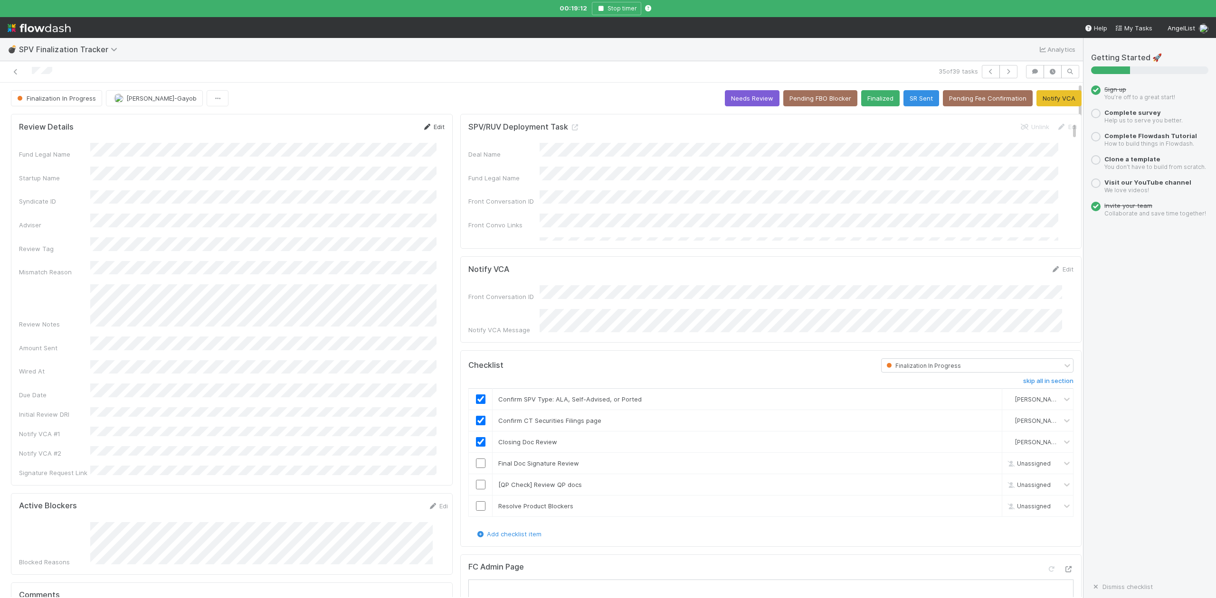
click at [431, 128] on link "Edit" at bounding box center [433, 127] width 22 height 8
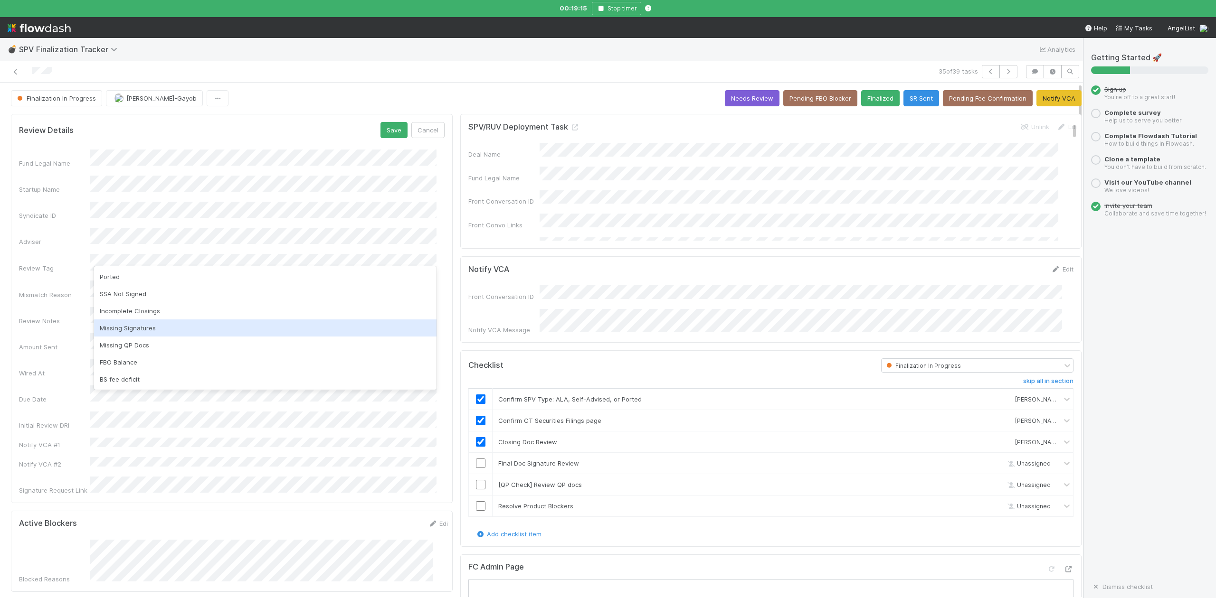
click at [154, 327] on div "Missing Signatures" at bounding box center [265, 328] width 342 height 17
click at [386, 128] on button "Save" at bounding box center [393, 130] width 27 height 16
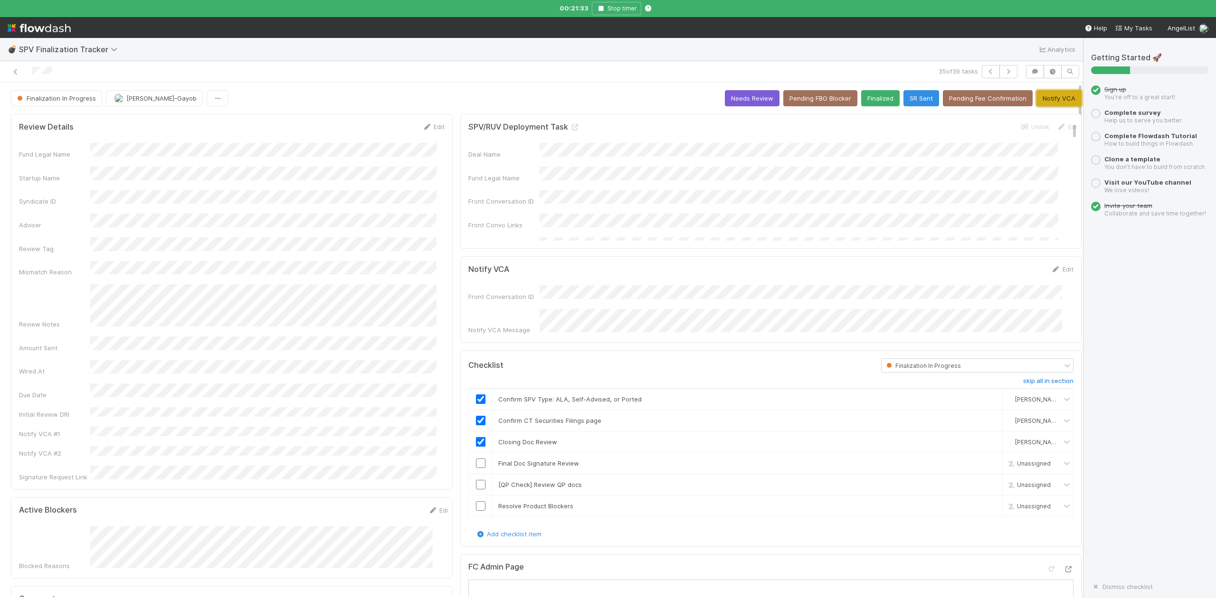
click at [1046, 97] on button "Notify VCA" at bounding box center [1058, 98] width 45 height 16
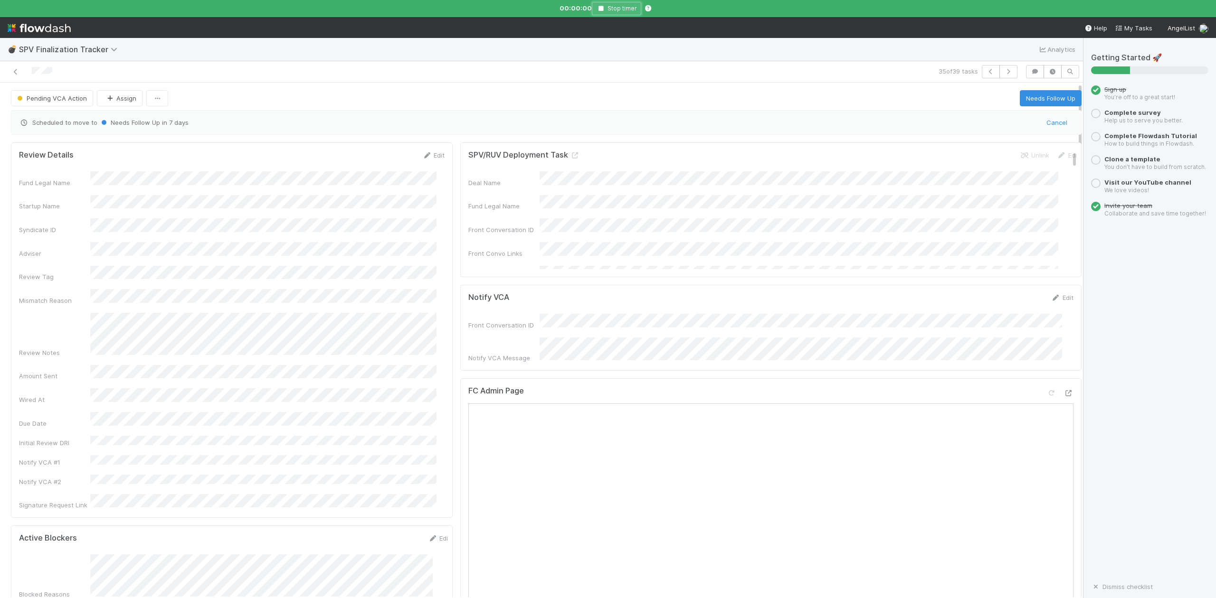
click at [597, 6] on icon "button" at bounding box center [600, 9] width 9 height 6
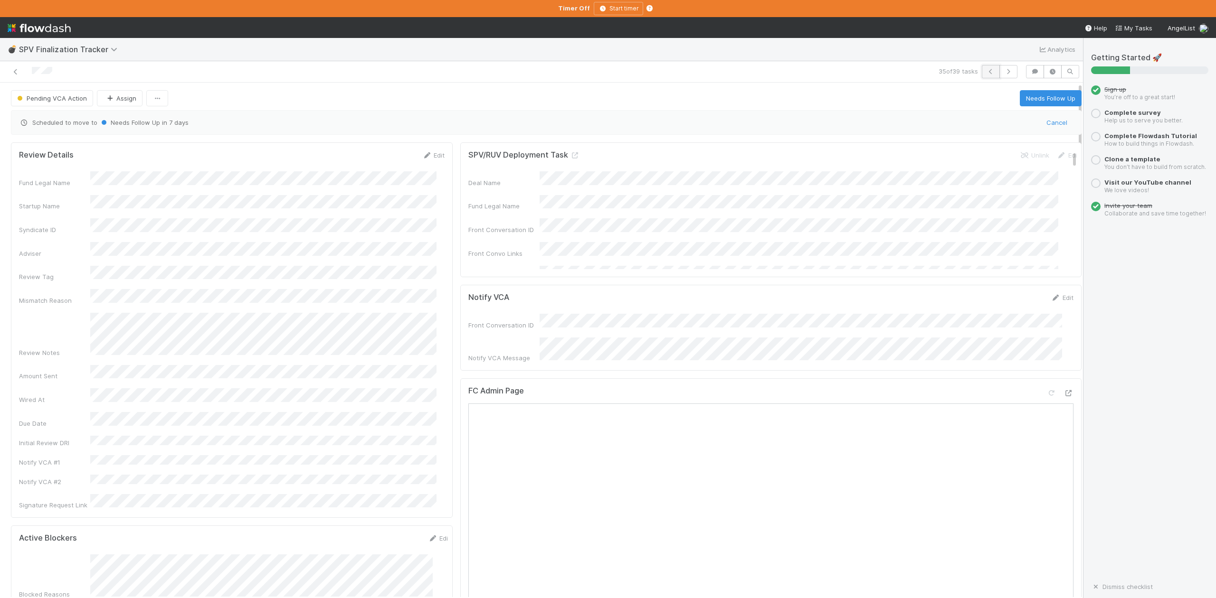
click at [986, 71] on icon "button" at bounding box center [990, 72] width 9 height 6
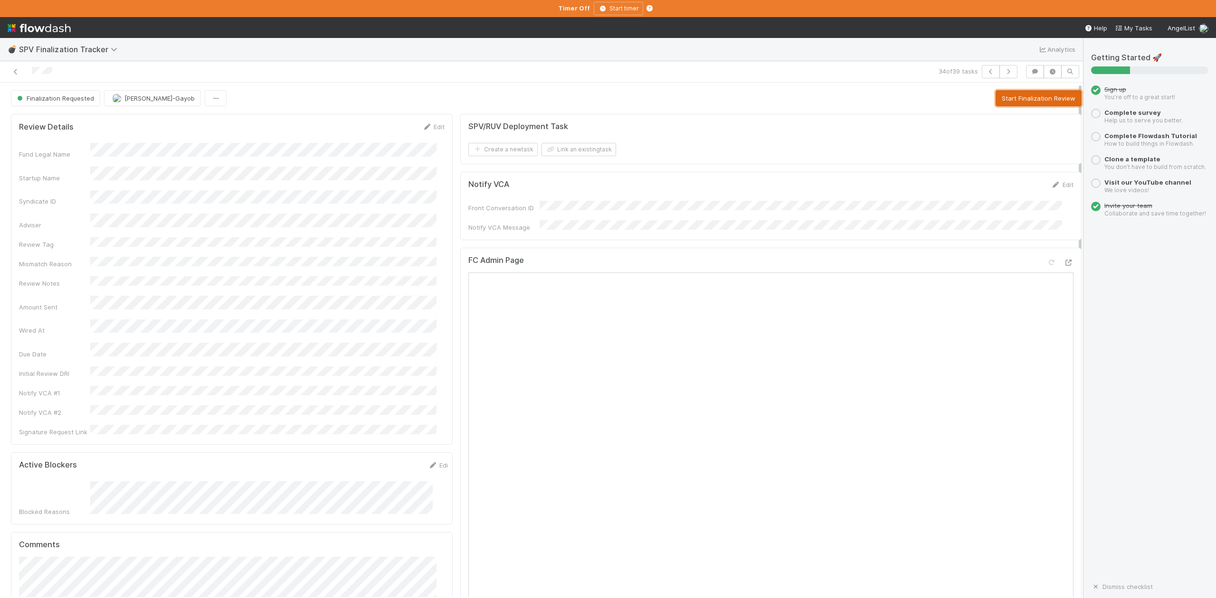
click at [1004, 98] on button "Start Finalization Review" at bounding box center [1038, 98] width 86 height 16
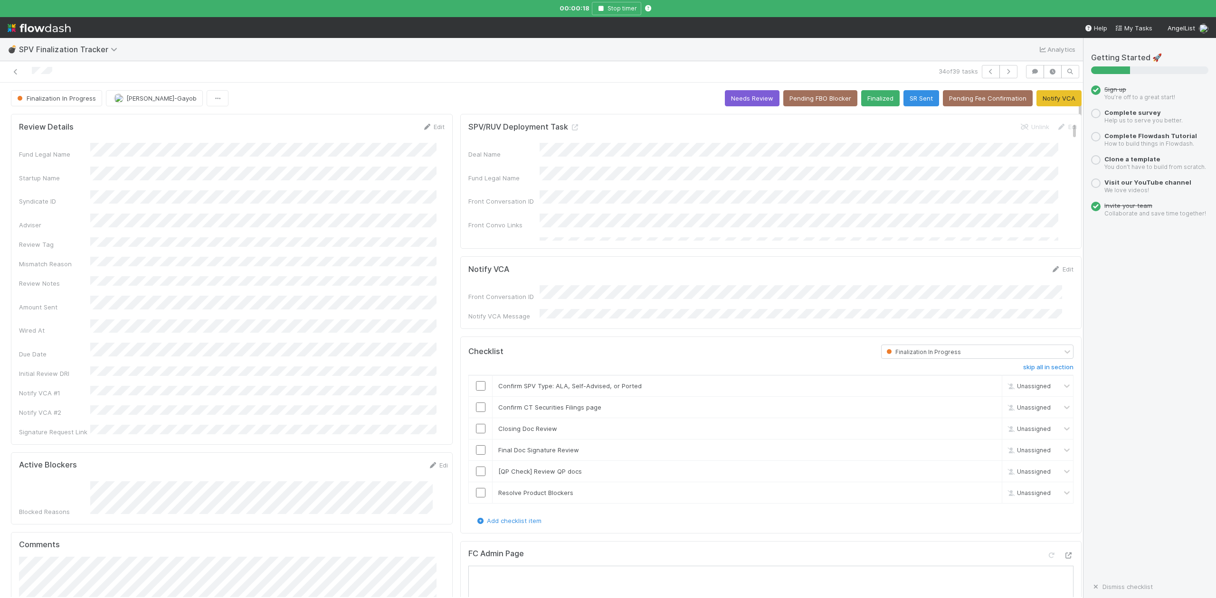
scroll to position [380, 0]
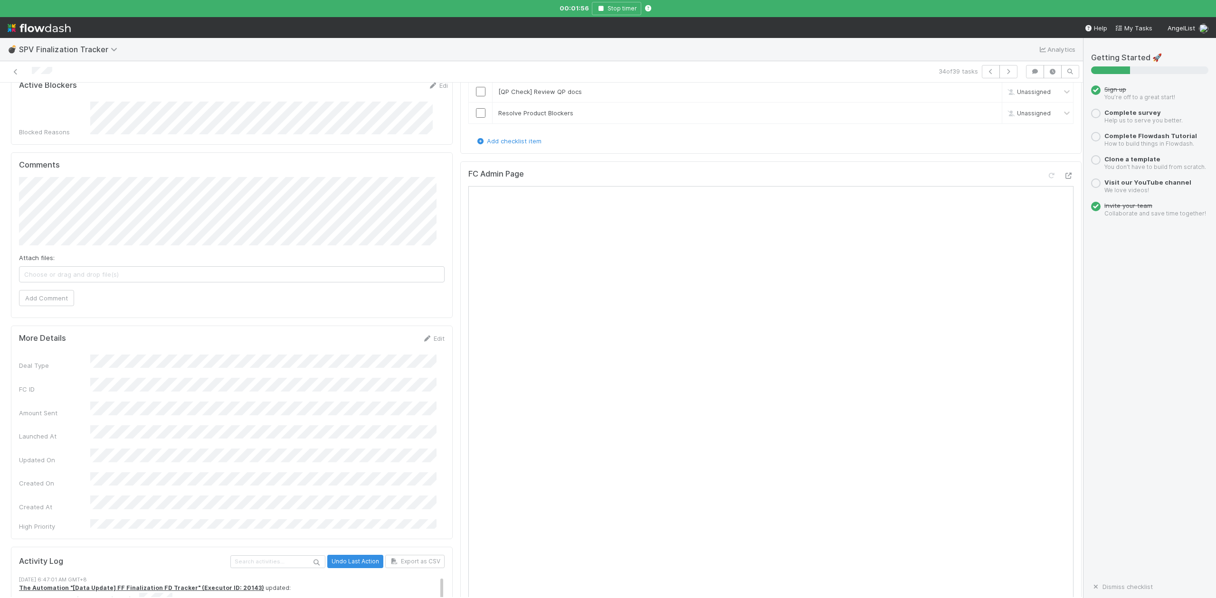
click at [445, 567] on div "Review Details Edit Fund Legal Name Startup Name Syndicate ID Adviser Review Ta…" at bounding box center [231, 554] width 449 height 1649
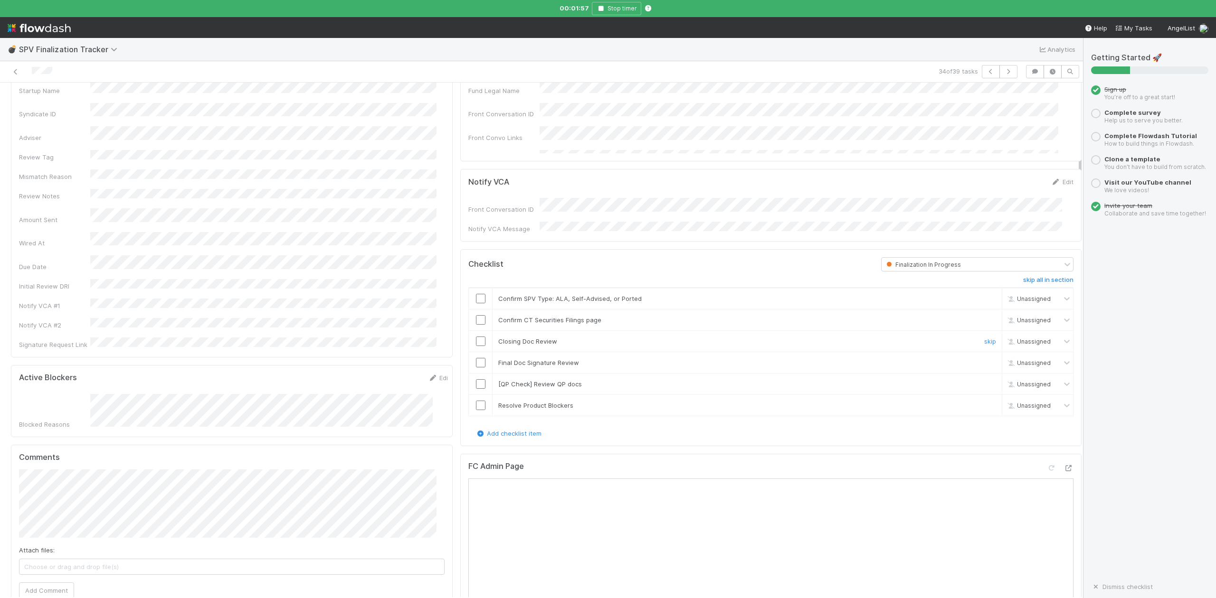
scroll to position [0, 0]
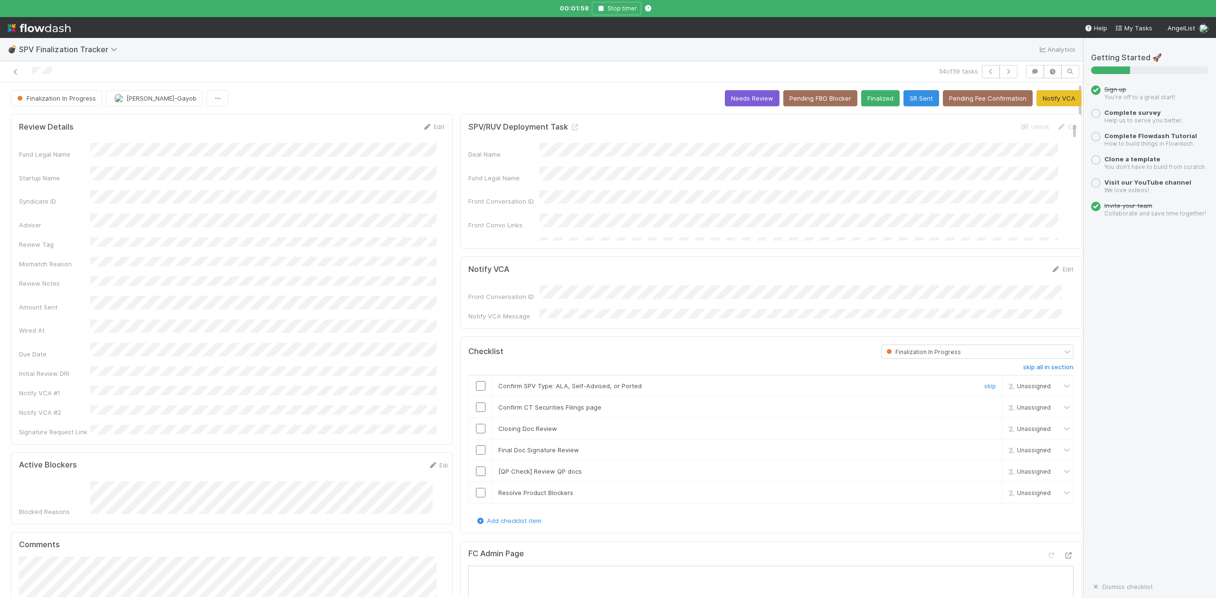
click at [476, 382] on input "checkbox" at bounding box center [480, 385] width 9 height 9
click at [984, 425] on link "skip" at bounding box center [990, 429] width 12 height 8
click at [476, 449] on input "checkbox" at bounding box center [480, 449] width 9 height 9
drag, startPoint x: 476, startPoint y: 404, endPoint x: 534, endPoint y: 375, distance: 64.6
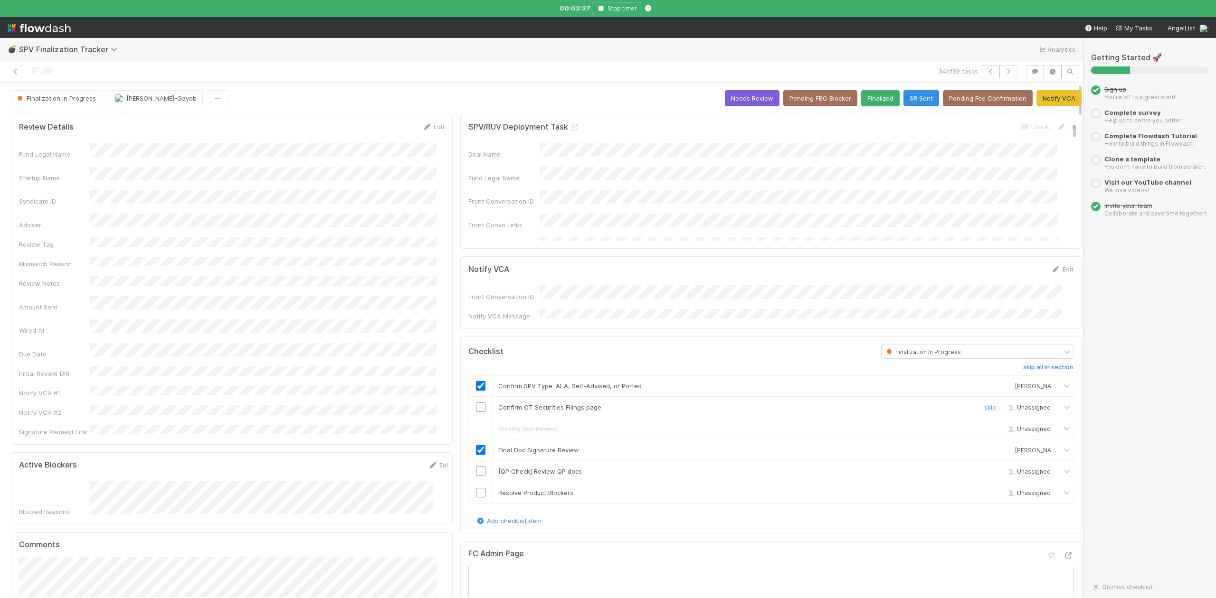
click at [476, 404] on input "checkbox" at bounding box center [480, 407] width 9 height 9
click at [1051, 274] on div "Edit" at bounding box center [1062, 269] width 22 height 9
click at [1051, 271] on link "Edit" at bounding box center [1062, 269] width 22 height 8
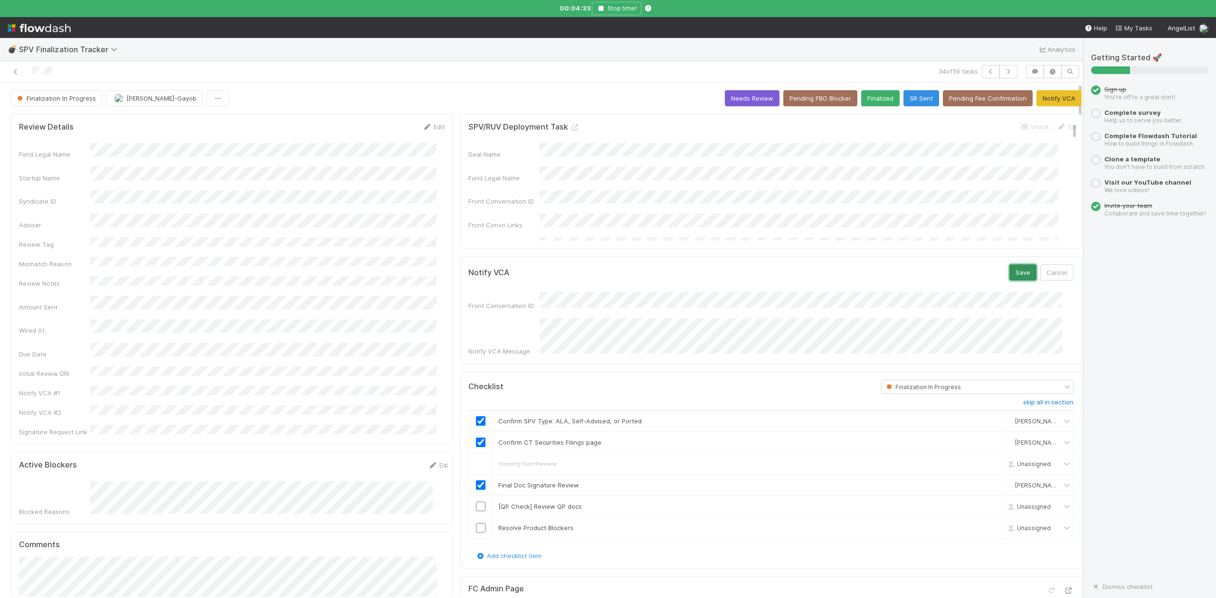
click at [1009, 277] on button "Save" at bounding box center [1022, 273] width 27 height 16
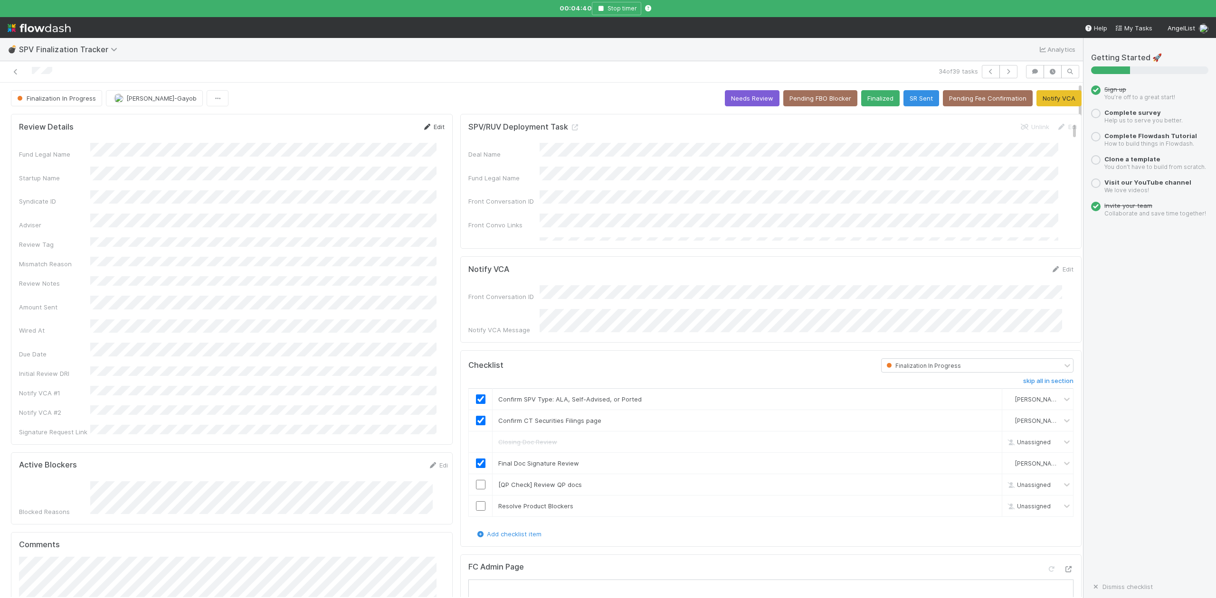
click at [430, 127] on link "Edit" at bounding box center [433, 127] width 22 height 8
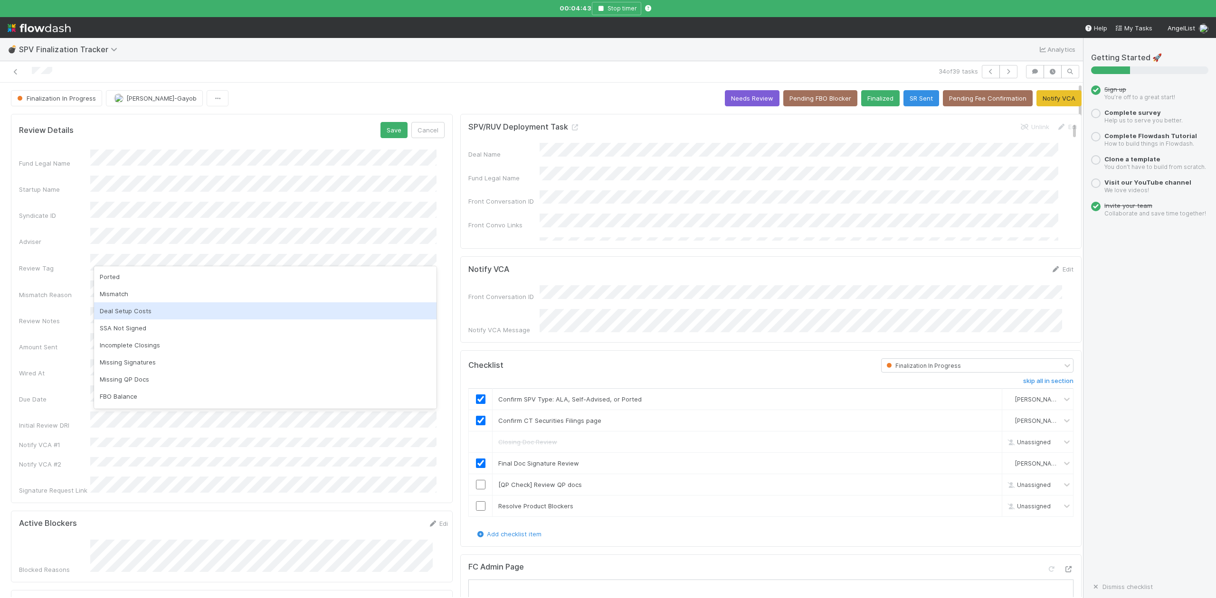
click at [140, 310] on div "Deal Setup Costs" at bounding box center [265, 311] width 342 height 17
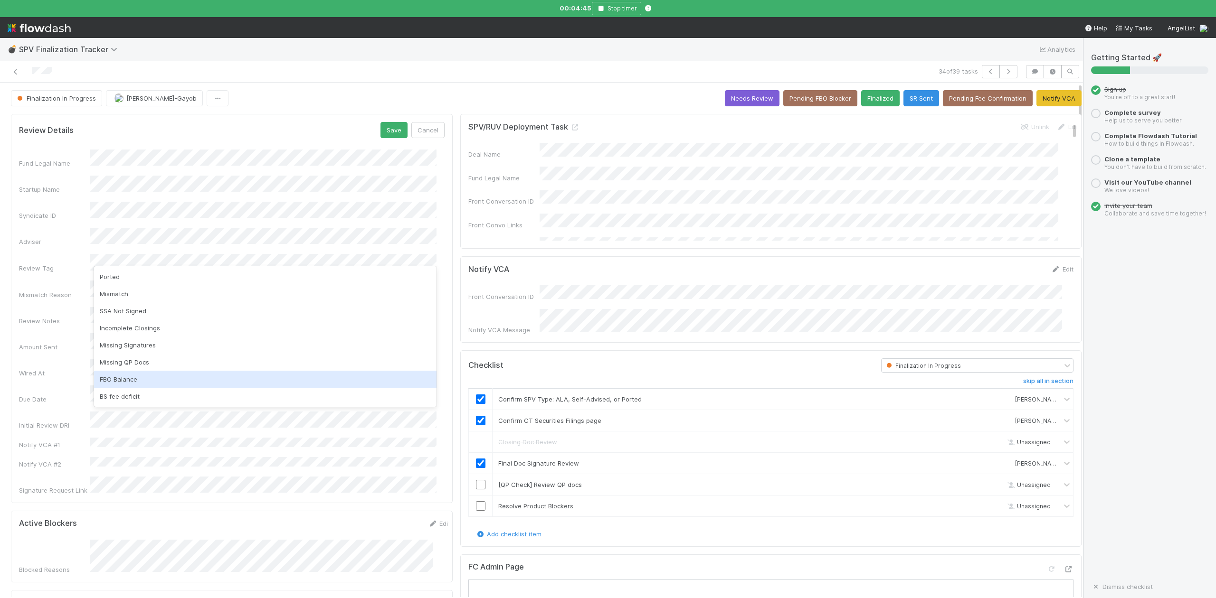
click at [124, 379] on div "FBO Balance" at bounding box center [265, 379] width 342 height 17
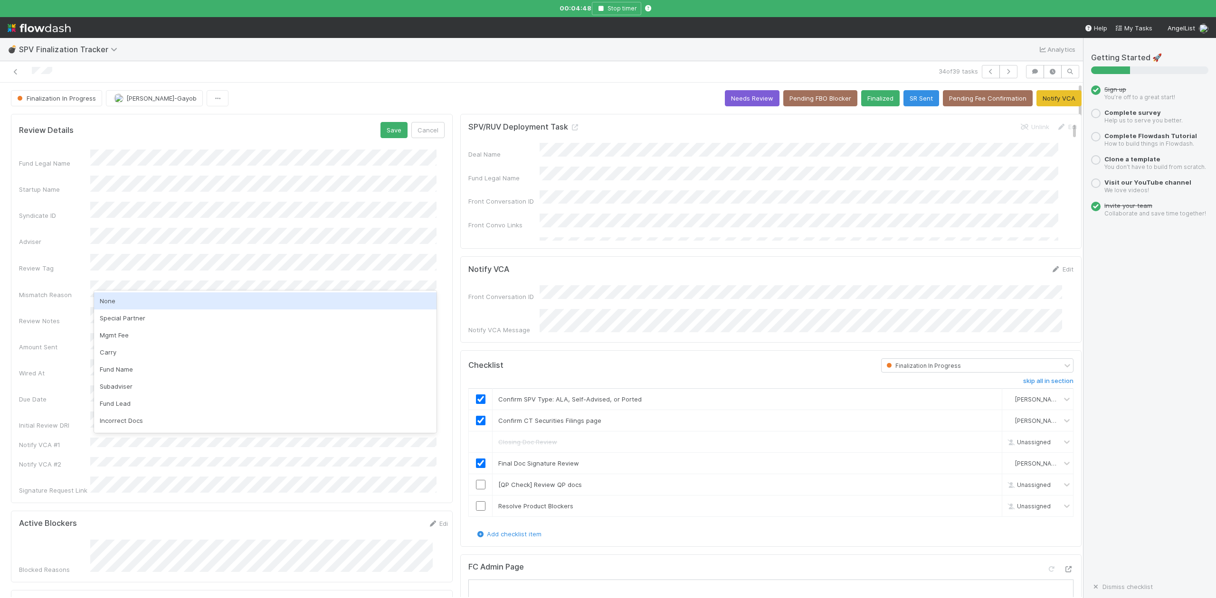
click at [108, 302] on div "None" at bounding box center [265, 301] width 342 height 17
click at [380, 127] on button "Save" at bounding box center [393, 130] width 27 height 16
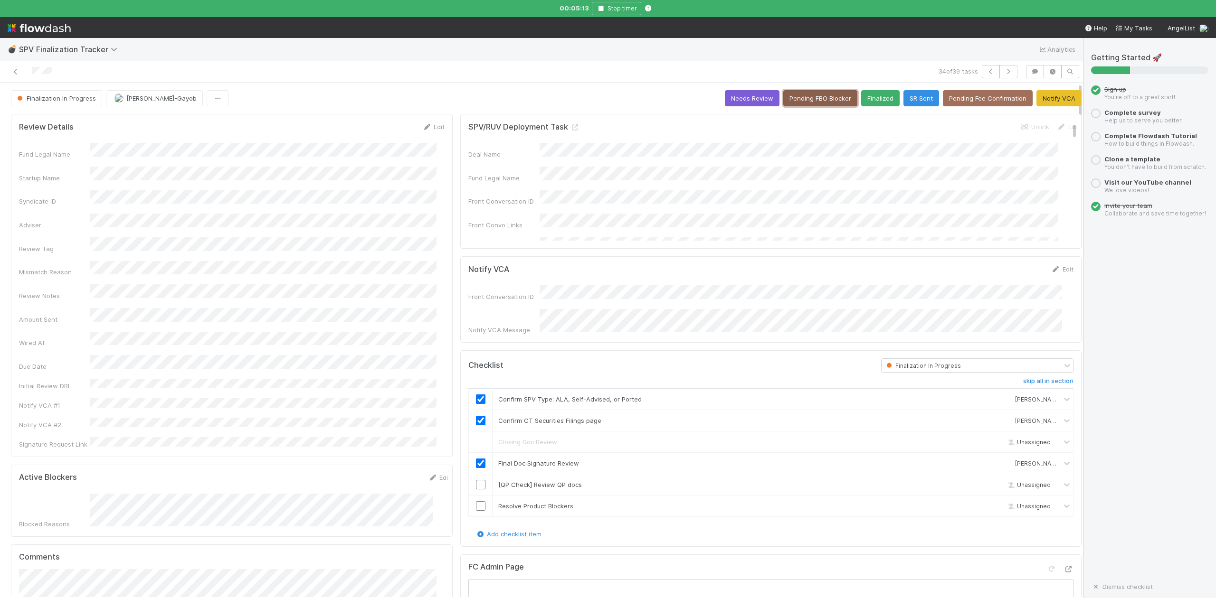
click at [800, 99] on button "Pending FBO Blocker" at bounding box center [820, 98] width 74 height 16
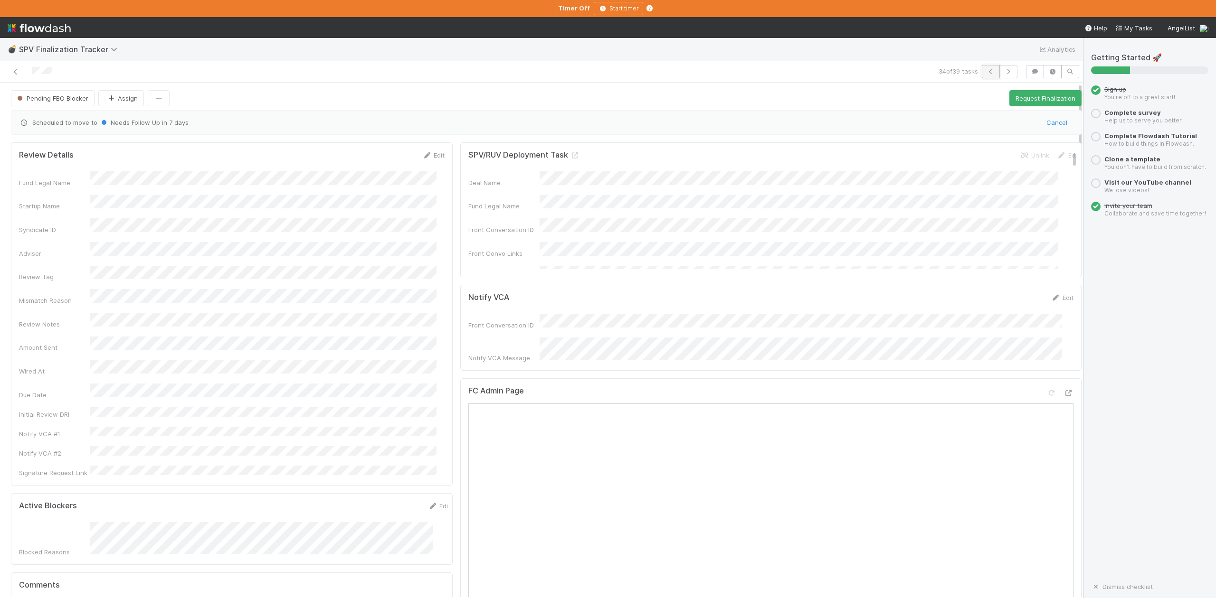
click at [986, 73] on icon "button" at bounding box center [990, 72] width 9 height 6
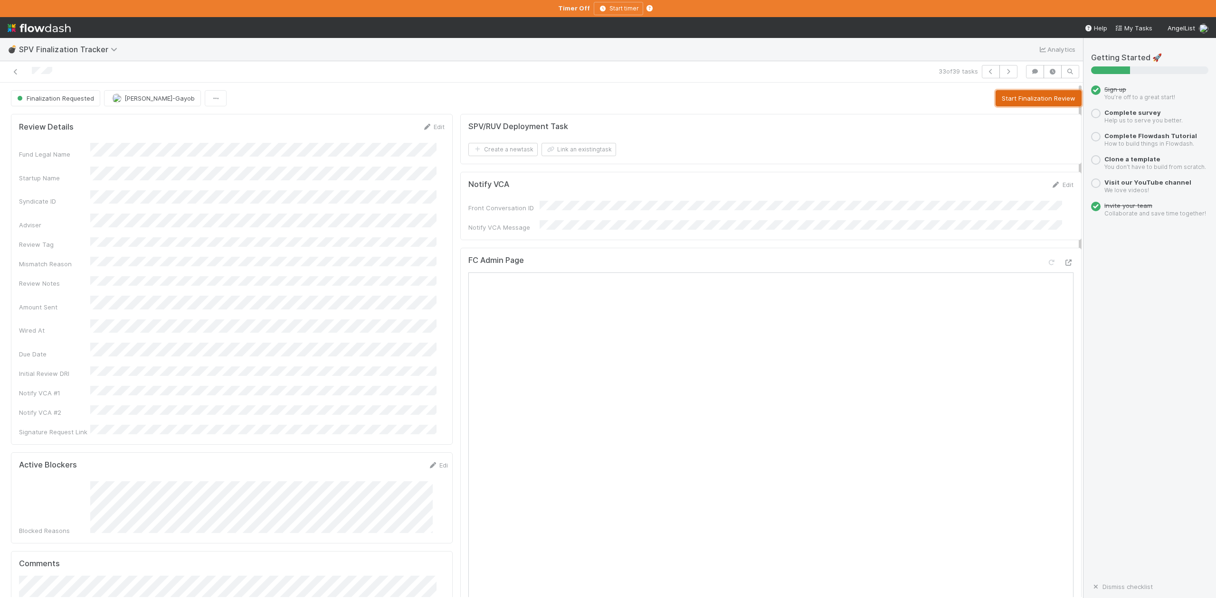
click at [995, 104] on button "Start Finalization Review" at bounding box center [1038, 98] width 86 height 16
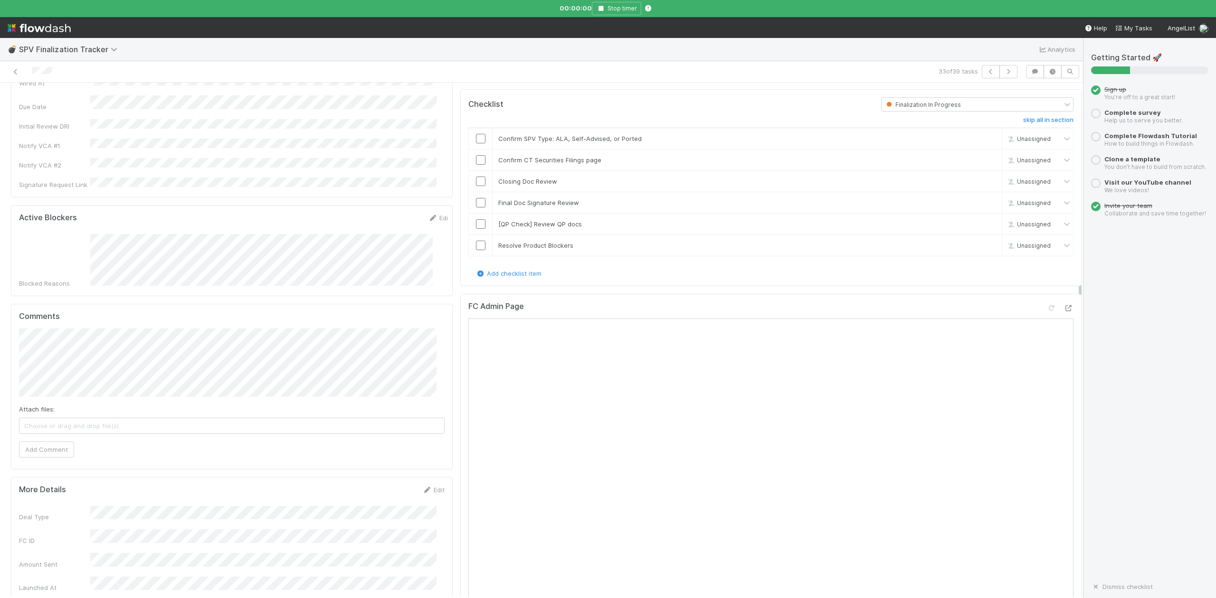
scroll to position [253, 0]
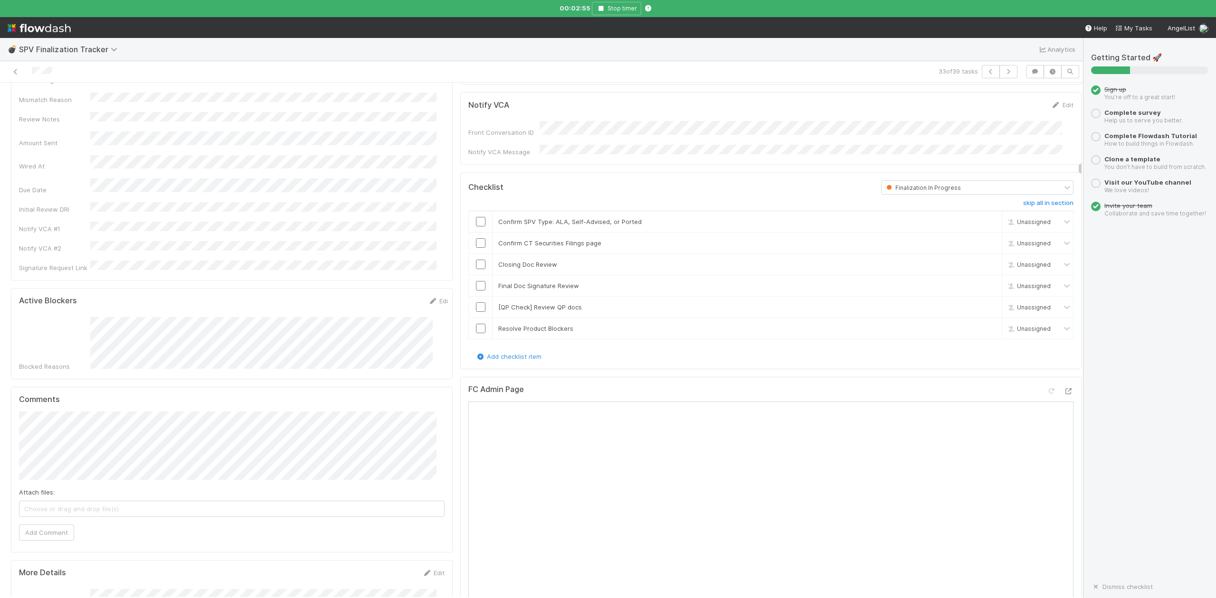
scroll to position [0, 0]
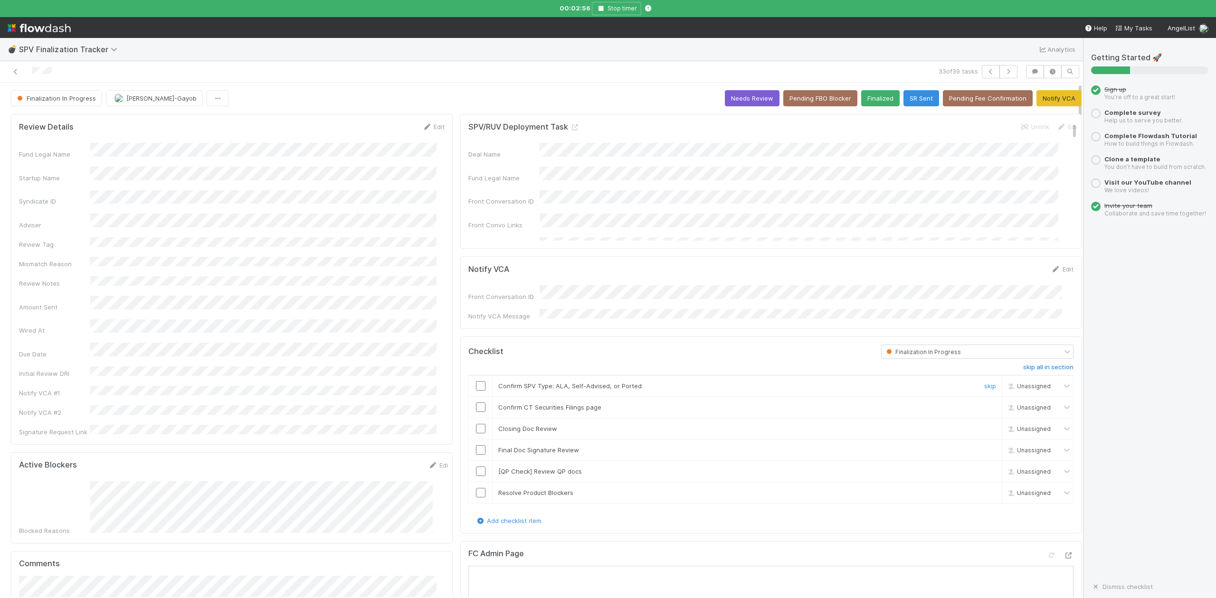
click at [476, 381] on input "checkbox" at bounding box center [480, 385] width 9 height 9
click at [476, 428] on input "checkbox" at bounding box center [480, 428] width 9 height 9
click at [428, 128] on link "Edit" at bounding box center [433, 127] width 22 height 8
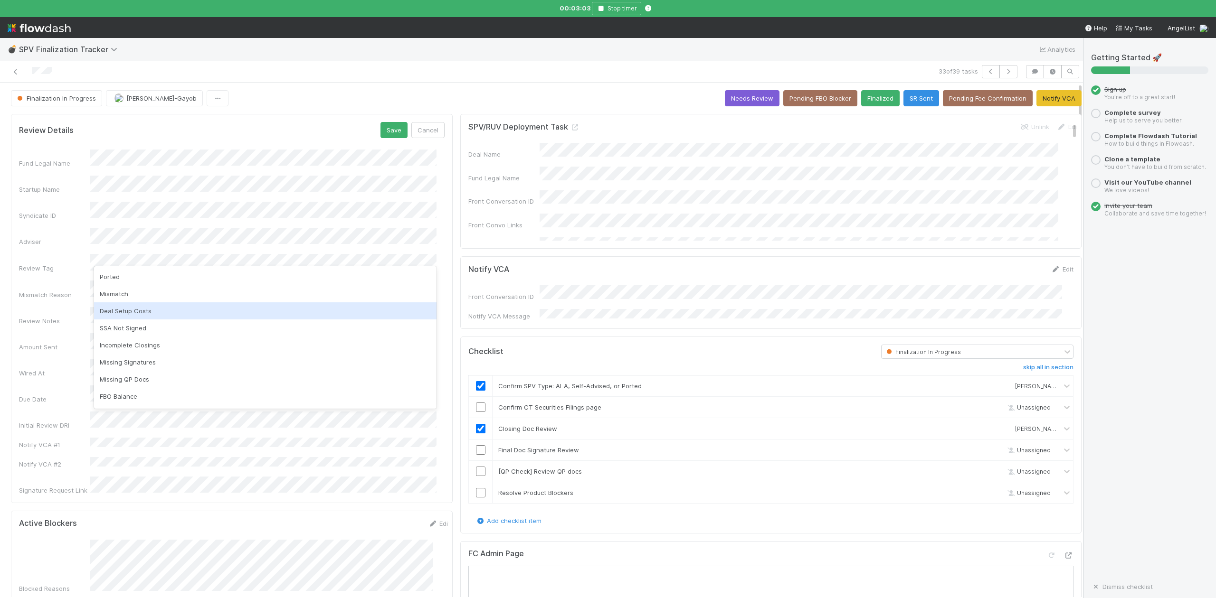
click at [121, 312] on div "Deal Setup Costs" at bounding box center [265, 311] width 342 height 17
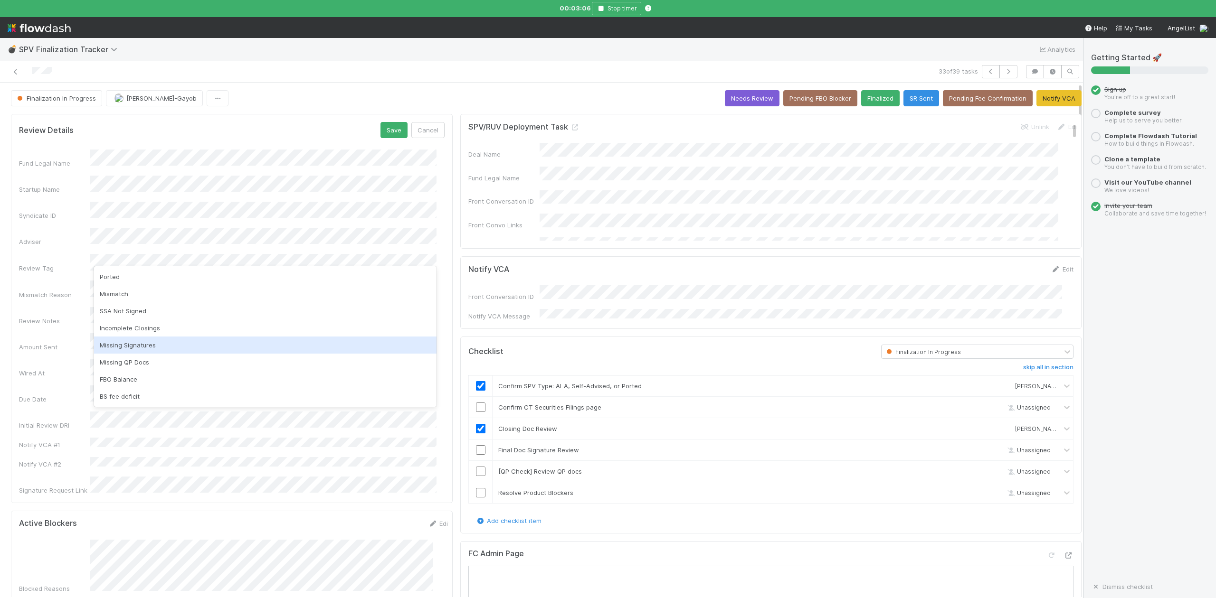
click at [146, 346] on div "Missing Signatures" at bounding box center [265, 345] width 342 height 17
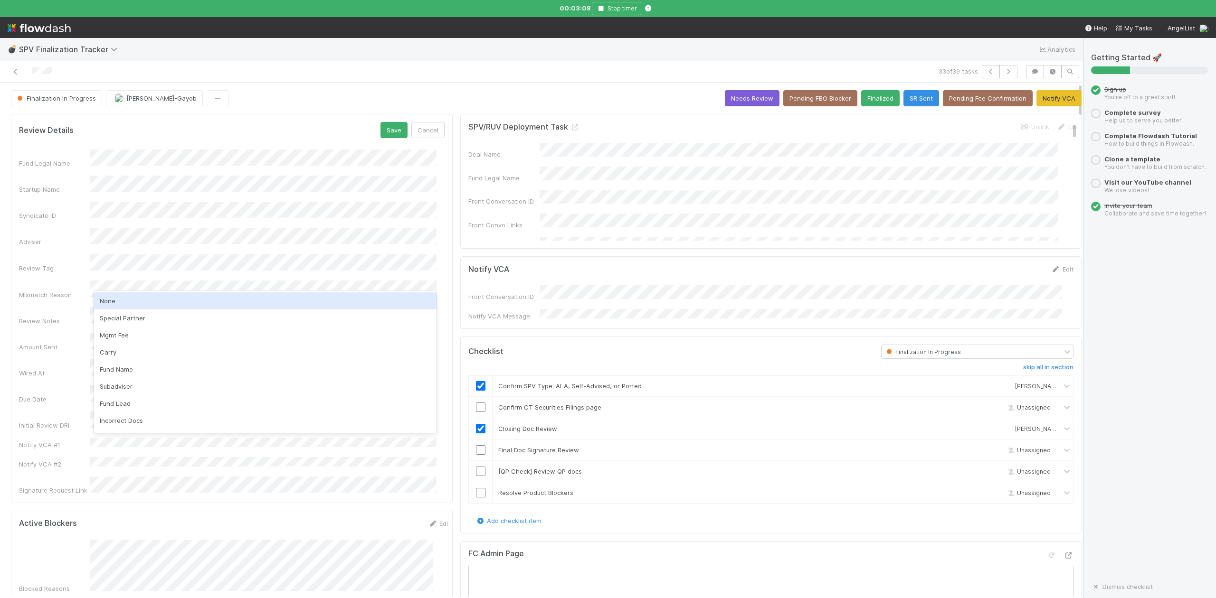
click at [113, 303] on div "None" at bounding box center [265, 301] width 342 height 17
click at [380, 133] on button "Save" at bounding box center [393, 130] width 27 height 16
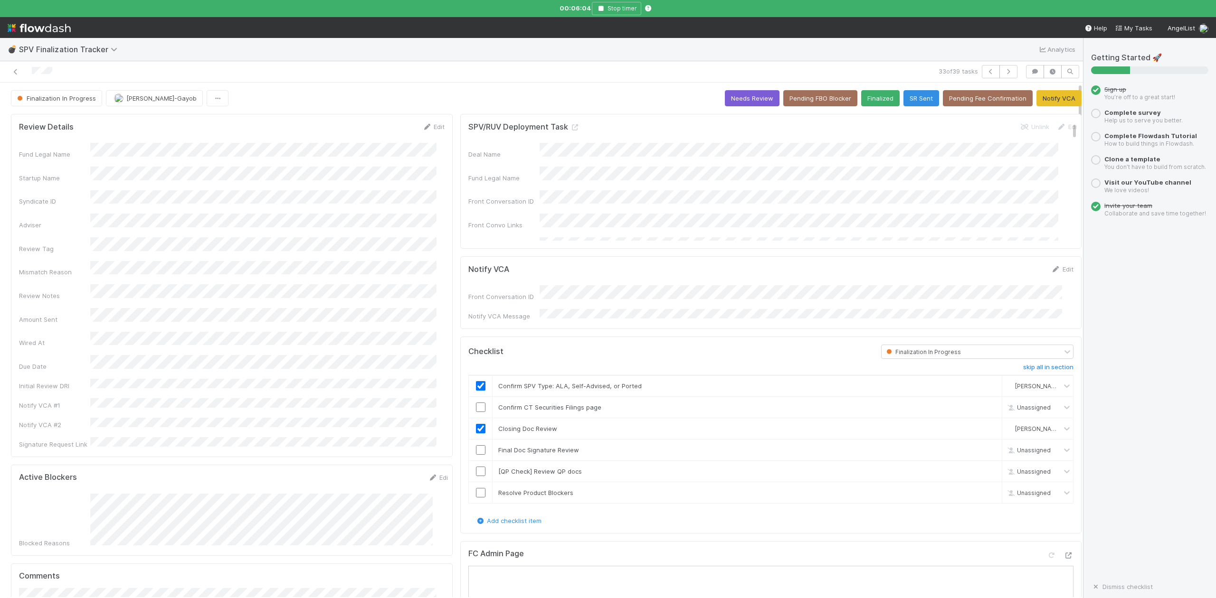
click at [415, 63] on div "33 of 39 tasks" at bounding box center [541, 71] width 1083 height 21
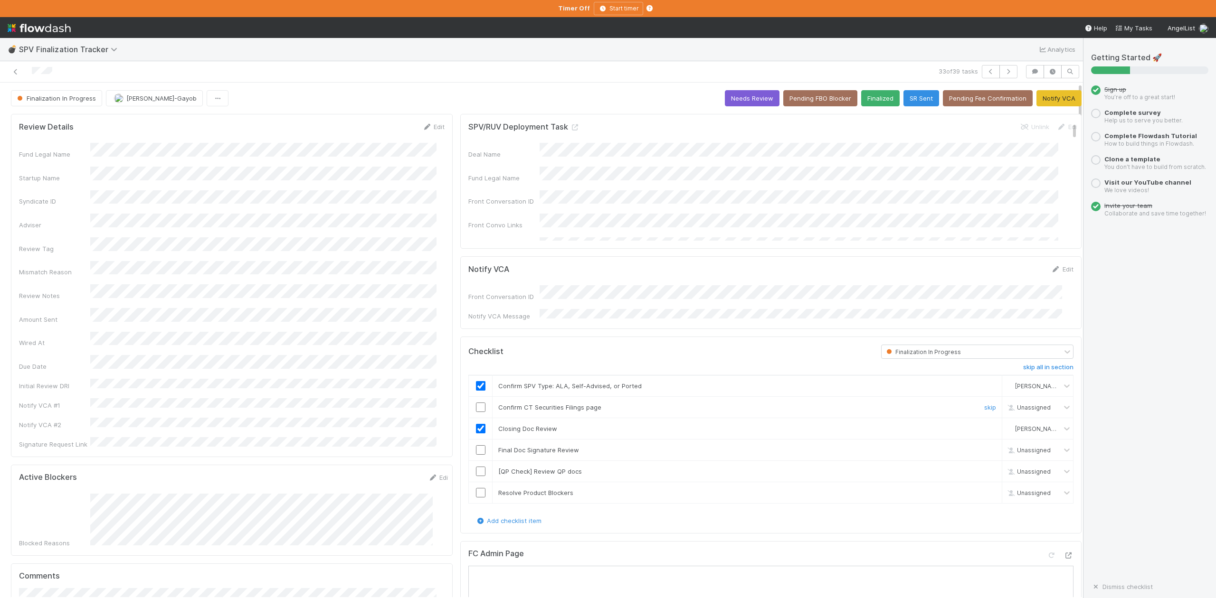
click at [476, 404] on input "checkbox" at bounding box center [480, 407] width 9 height 9
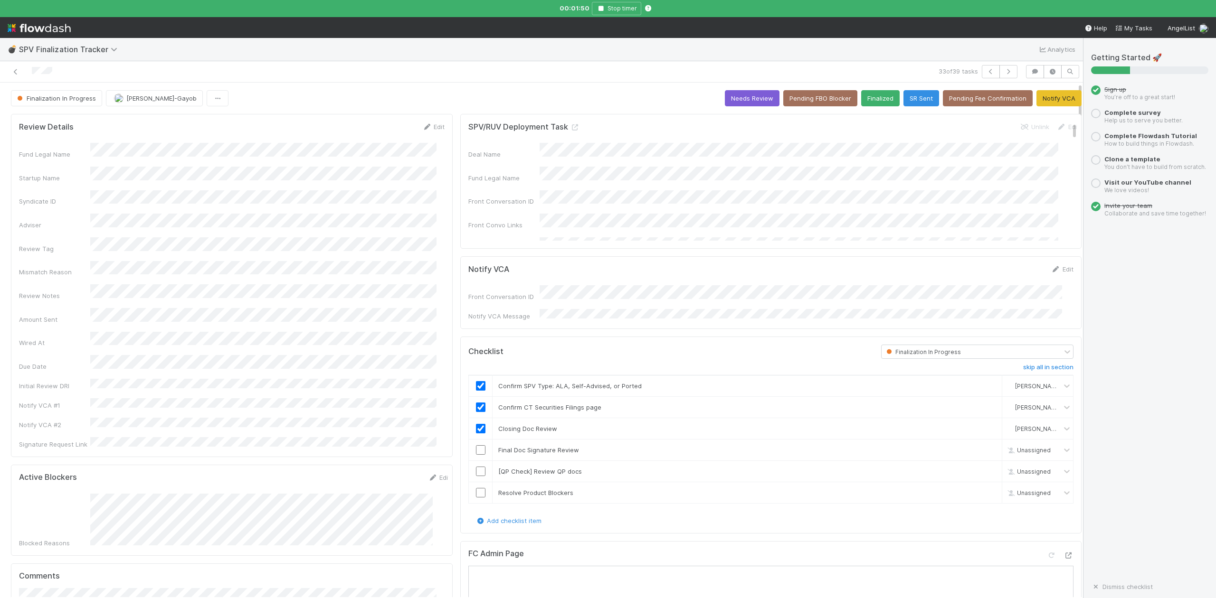
drag, startPoint x: 655, startPoint y: 224, endPoint x: 675, endPoint y: 536, distance: 312.2
click at [430, 126] on link "Edit" at bounding box center [433, 127] width 22 height 8
click at [390, 130] on button "Save" at bounding box center [393, 130] width 27 height 16
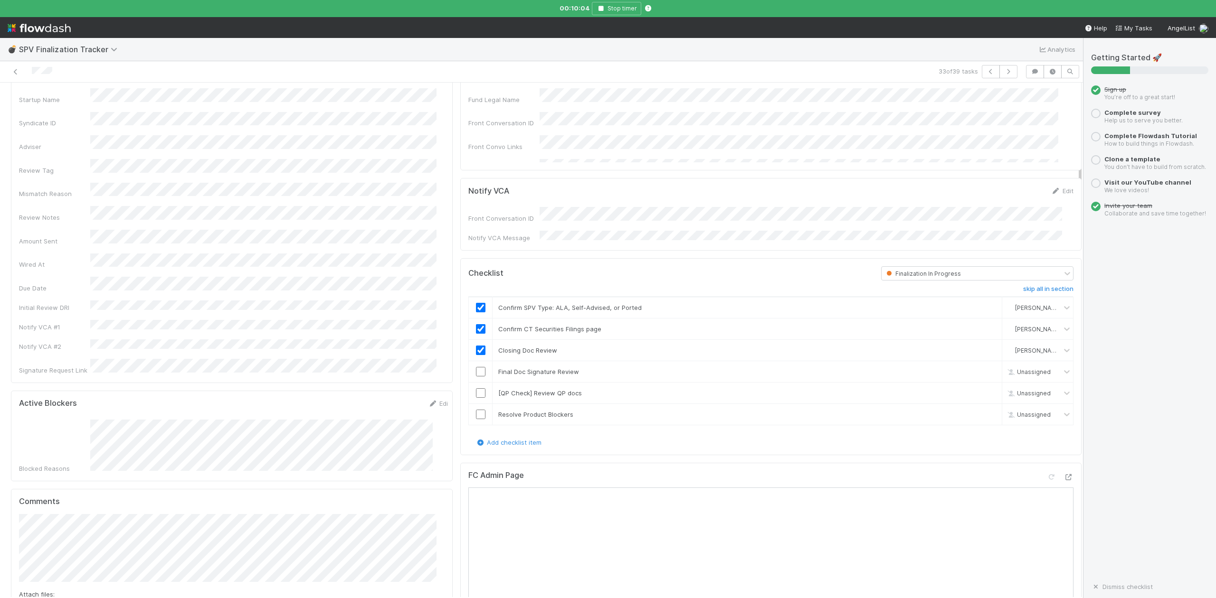
scroll to position [190, 0]
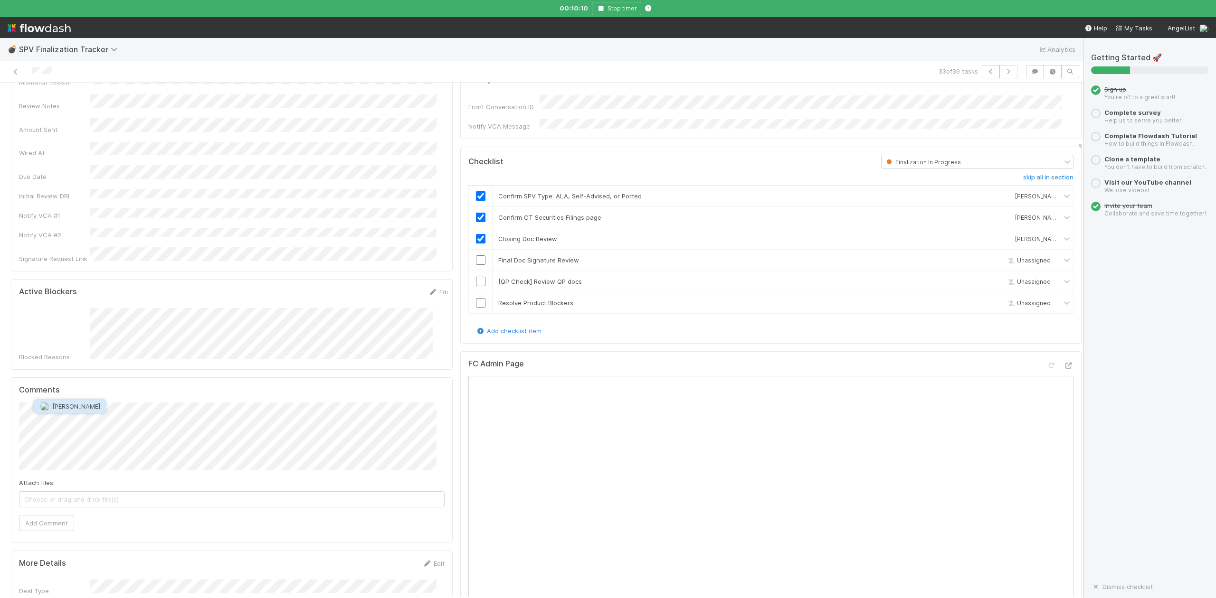
click at [69, 407] on span "[PERSON_NAME]" at bounding box center [76, 407] width 48 height 8
click at [53, 515] on button "Add Comment" at bounding box center [46, 523] width 55 height 16
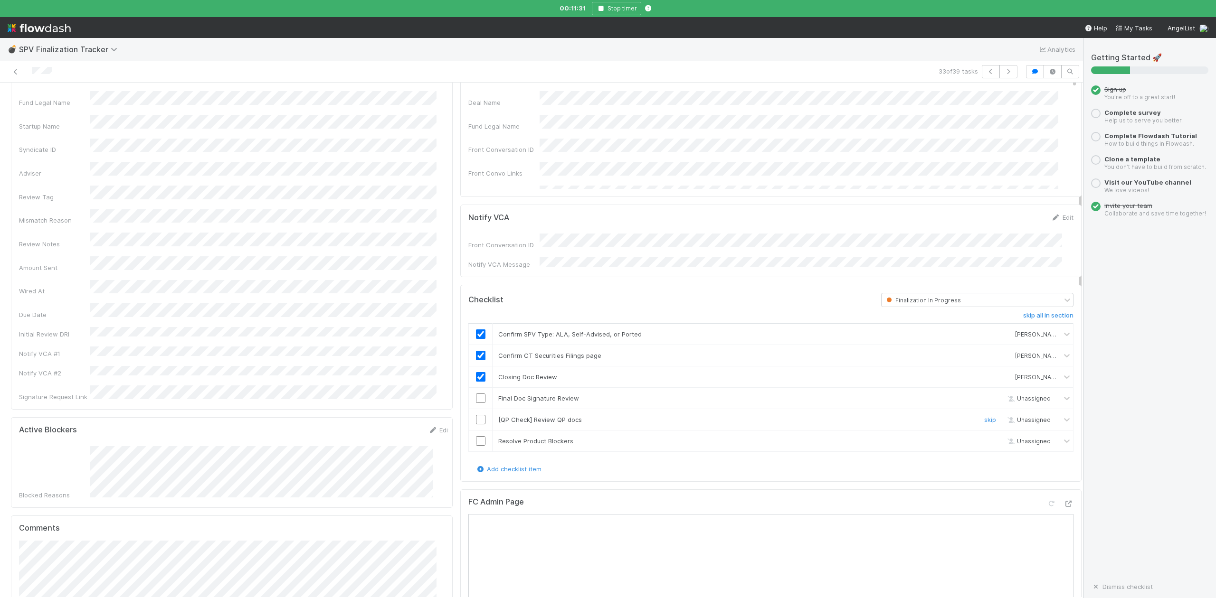
scroll to position [0, 0]
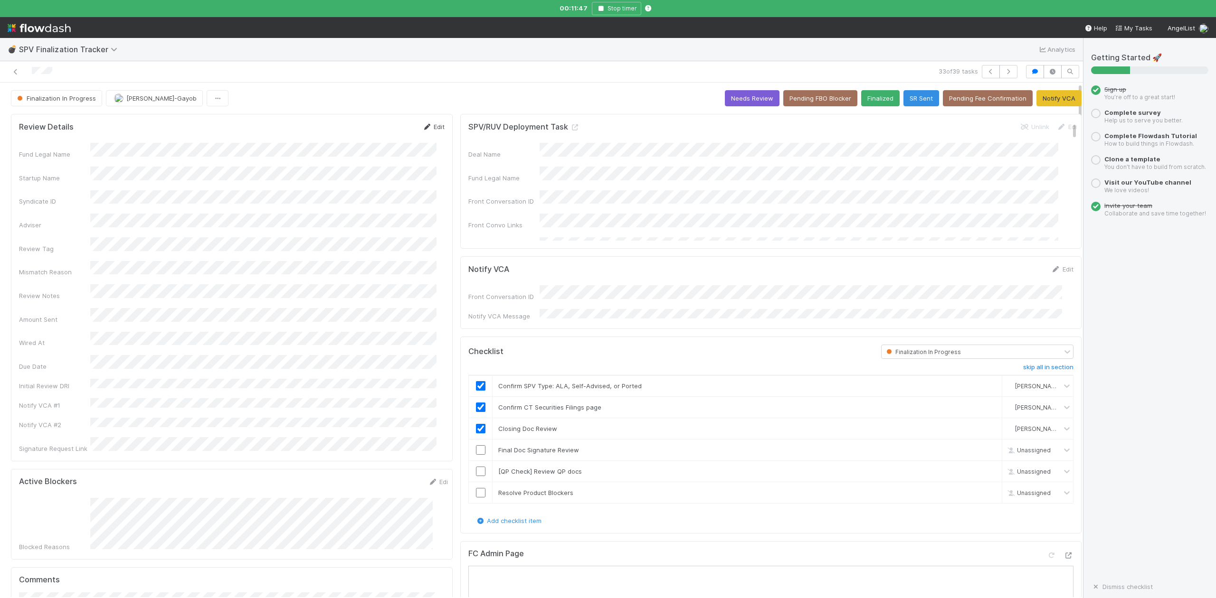
click at [430, 125] on link "Edit" at bounding box center [433, 127] width 22 height 8
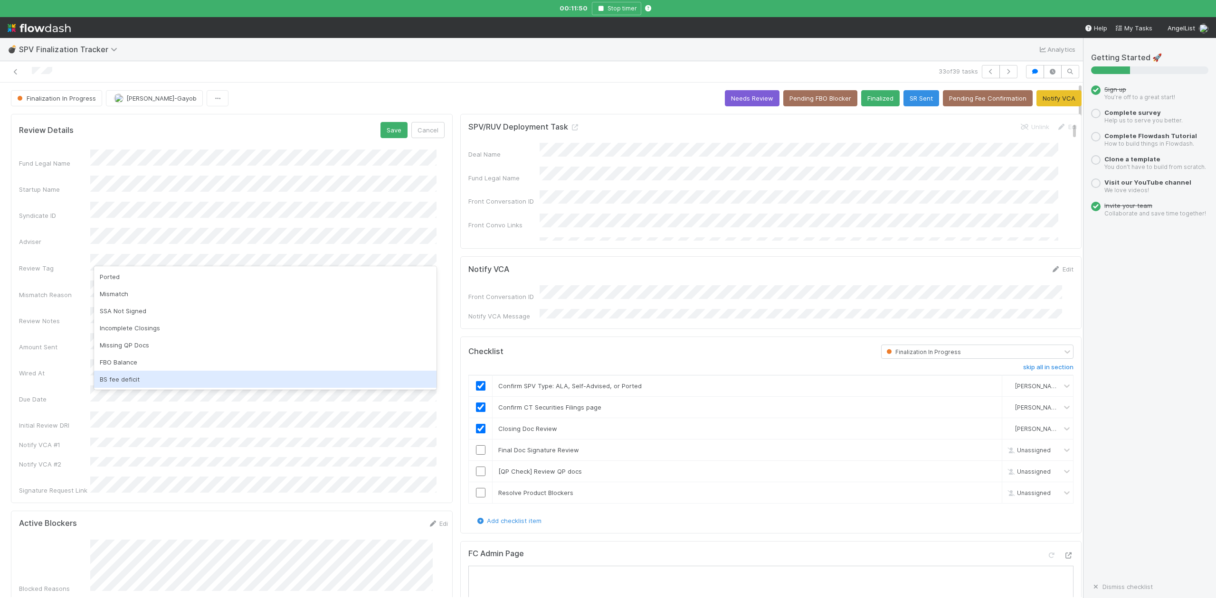
click at [126, 377] on div "BS fee deficit" at bounding box center [265, 379] width 342 height 17
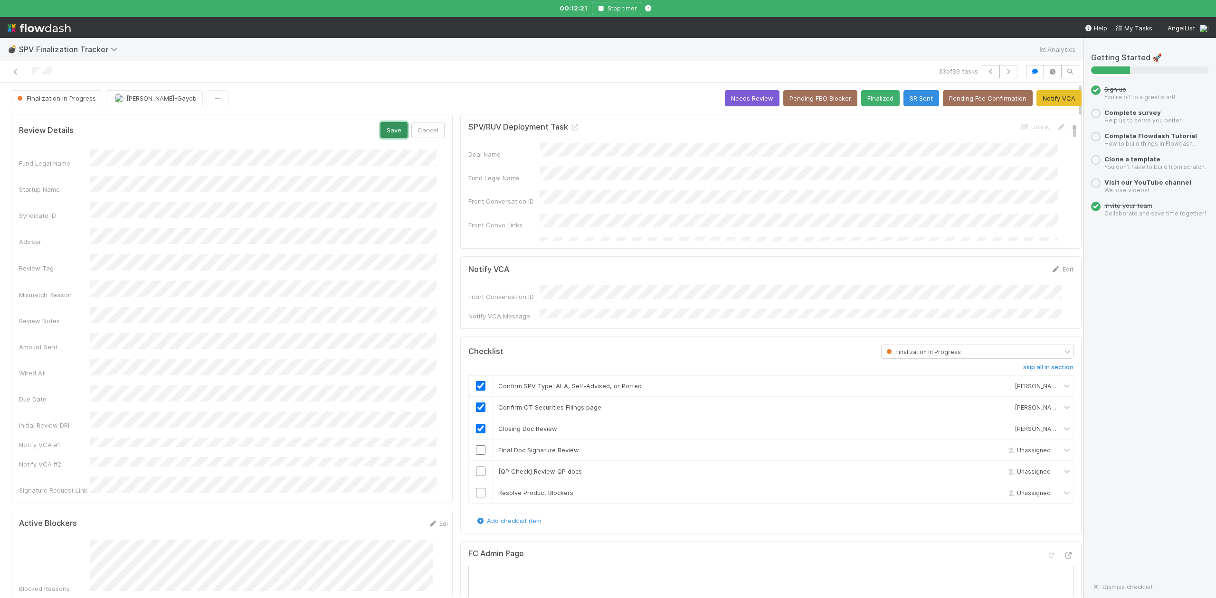
click at [388, 135] on button "Save" at bounding box center [393, 130] width 27 height 16
click at [429, 129] on link "Edit" at bounding box center [433, 127] width 22 height 8
click at [382, 134] on button "Save" at bounding box center [393, 130] width 27 height 16
click at [907, 97] on button "SR Sent" at bounding box center [921, 98] width 36 height 16
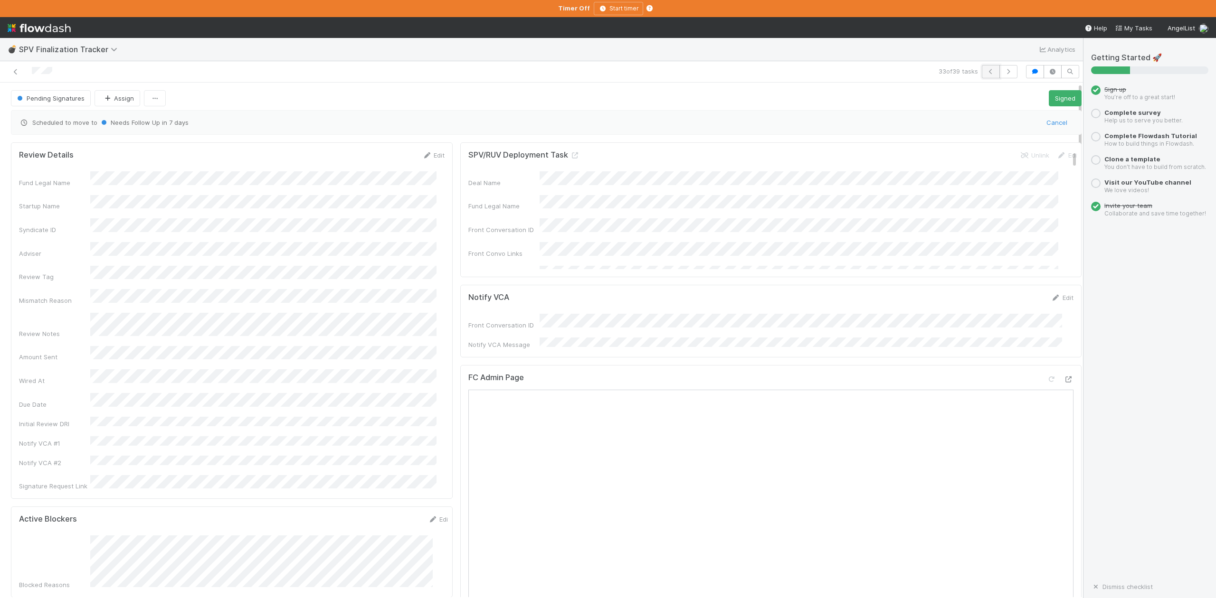
click at [986, 72] on icon "button" at bounding box center [990, 72] width 9 height 6
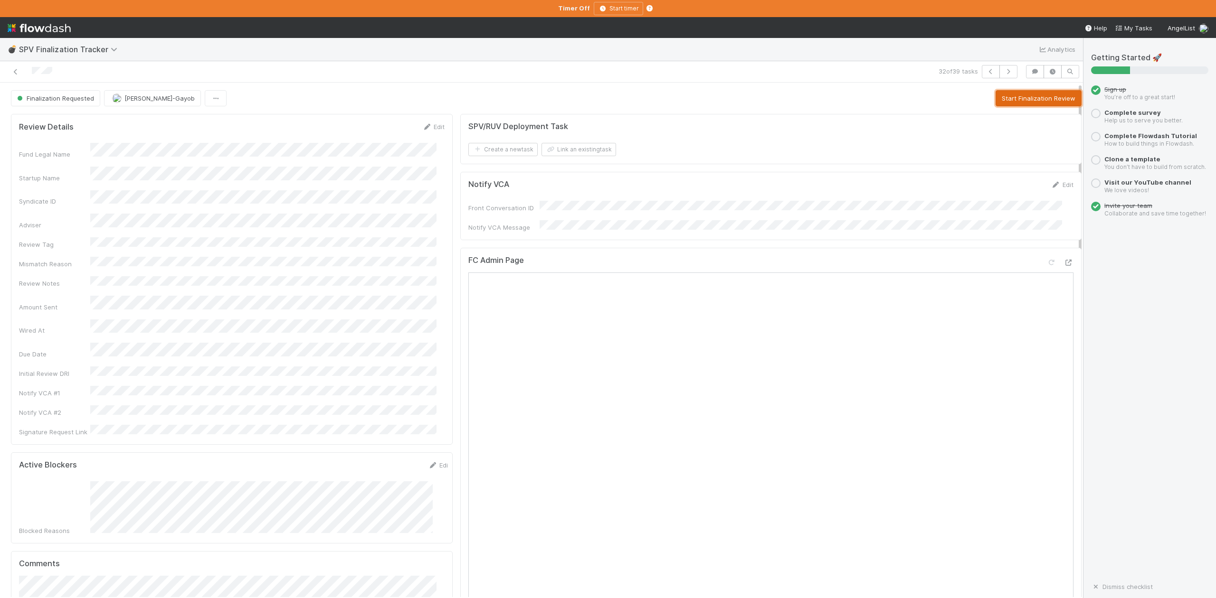
click at [1011, 100] on button "Start Finalization Review" at bounding box center [1038, 98] width 86 height 16
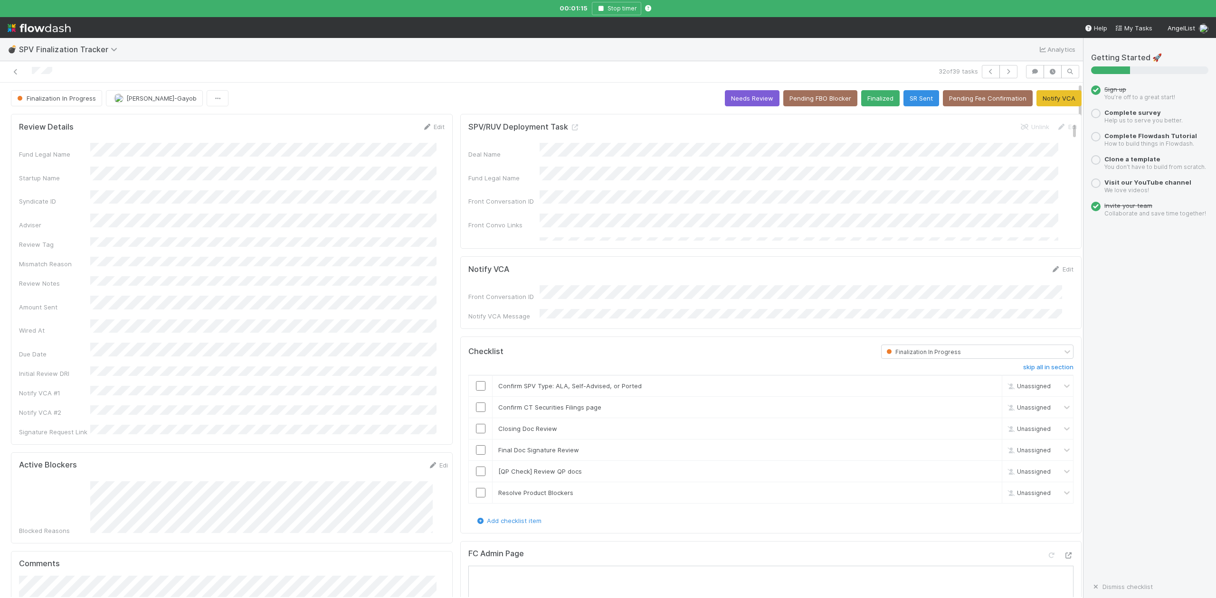
click at [444, 59] on div "💣 SPV Finalization Tracker Analytics" at bounding box center [541, 49] width 1083 height 23
click at [476, 385] on input "checkbox" at bounding box center [480, 385] width 9 height 9
click at [476, 425] on input "checkbox" at bounding box center [480, 428] width 9 height 9
click at [476, 405] on input "checkbox" at bounding box center [480, 407] width 9 height 9
click at [428, 128] on link "Edit" at bounding box center [433, 127] width 22 height 8
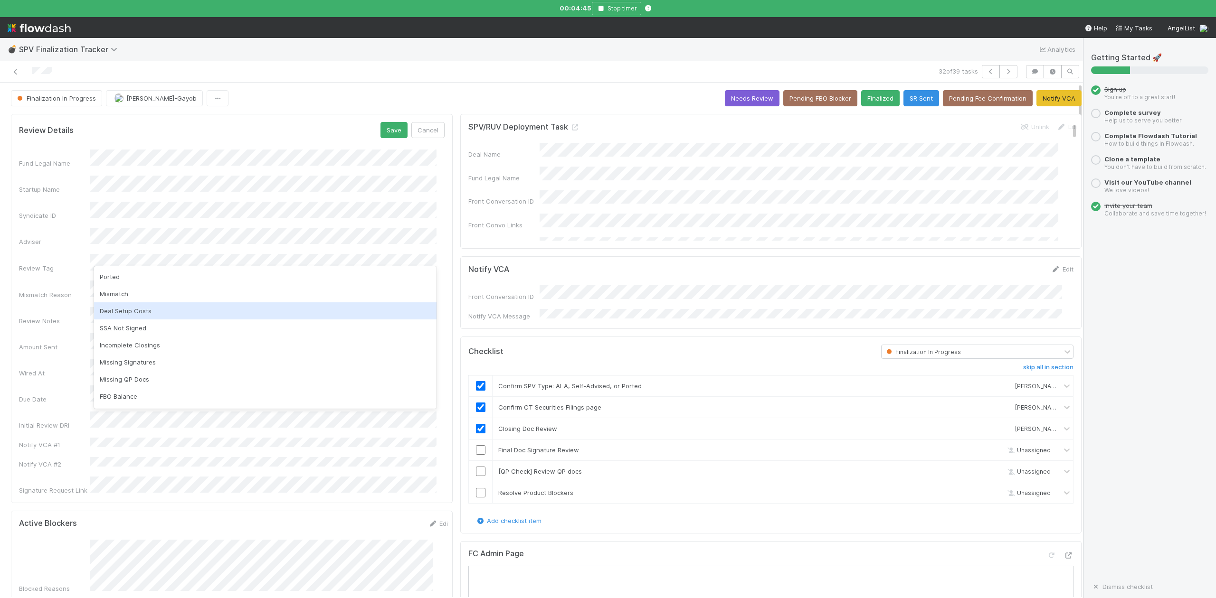
click at [127, 310] on div "Deal Setup Costs" at bounding box center [265, 311] width 342 height 17
click at [143, 312] on div "SSA Not Signed" at bounding box center [265, 311] width 342 height 17
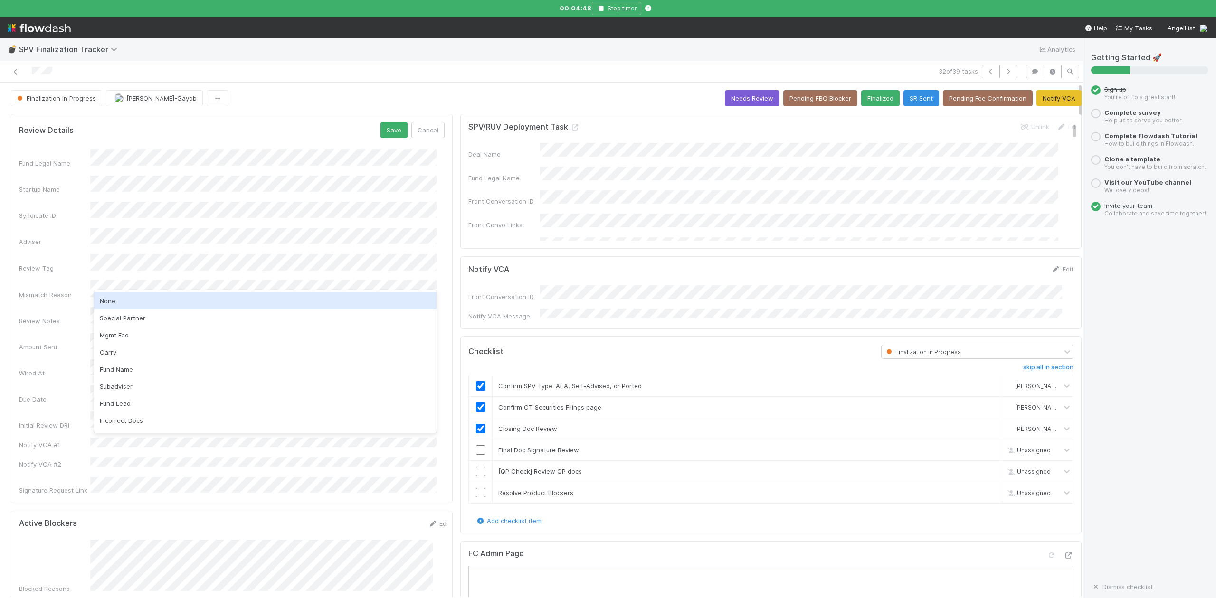
click at [111, 301] on div "None" at bounding box center [265, 301] width 342 height 17
click at [389, 130] on button "Save" at bounding box center [393, 130] width 27 height 16
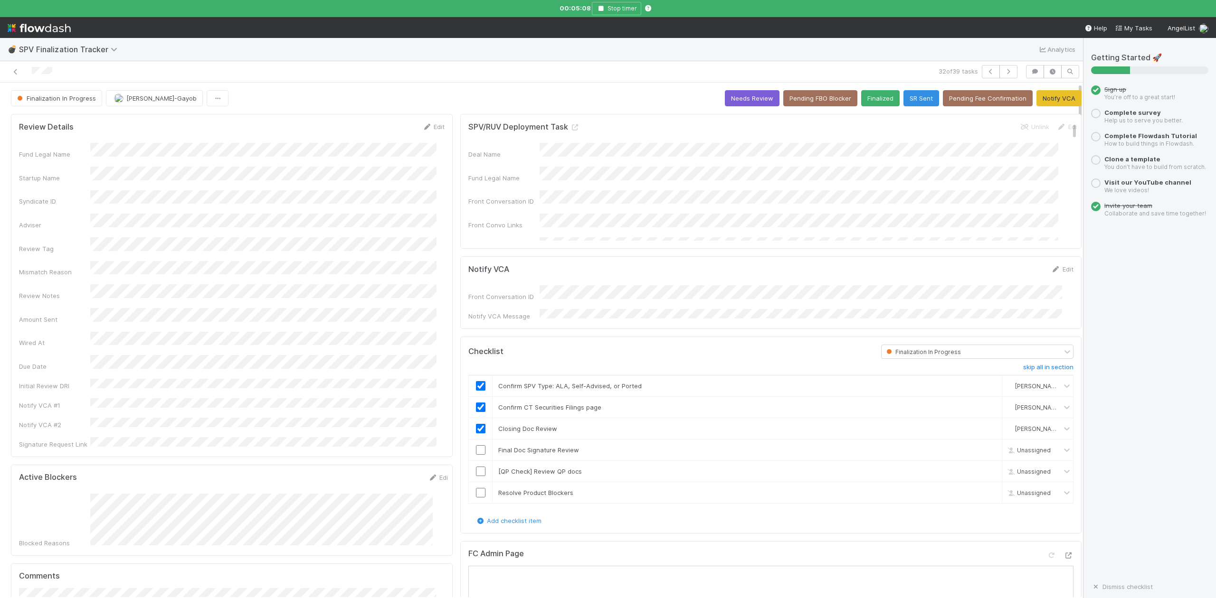
drag, startPoint x: 1044, startPoint y: 272, endPoint x: 1018, endPoint y: 270, distance: 25.7
click at [1051, 272] on link "Edit" at bounding box center [1062, 269] width 22 height 8
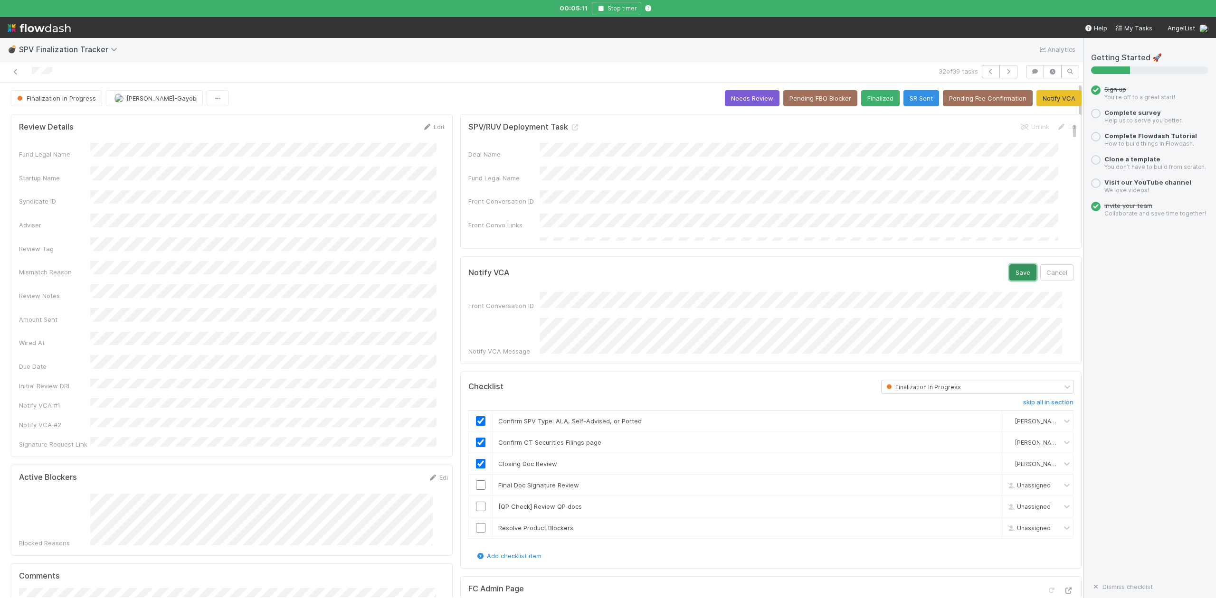
click at [1009, 276] on button "Save" at bounding box center [1022, 273] width 27 height 16
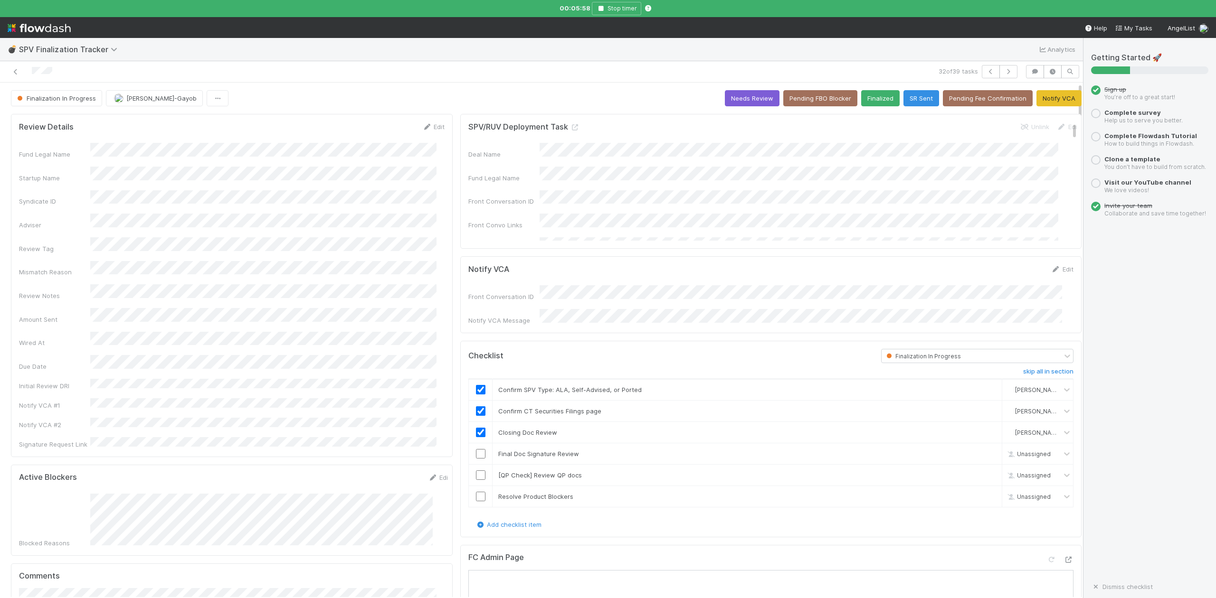
click at [416, 75] on div at bounding box center [259, 71] width 511 height 13
click at [477, 453] on input "checkbox" at bounding box center [480, 453] width 9 height 9
click at [1054, 97] on button "Notify VCA" at bounding box center [1058, 98] width 45 height 16
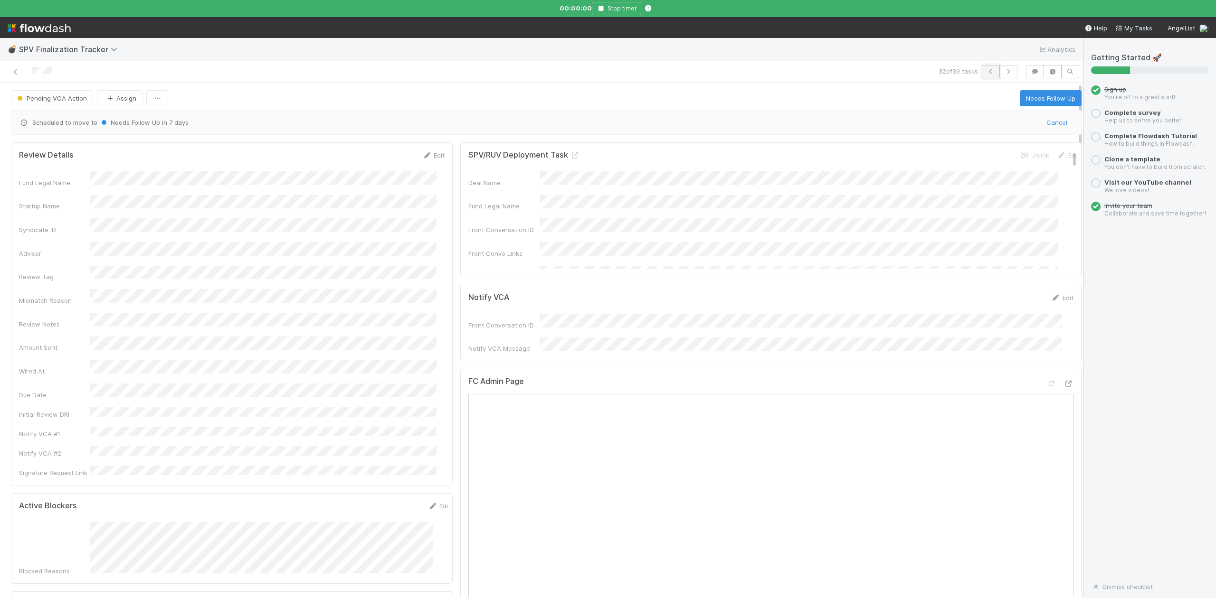
click at [986, 69] on icon "button" at bounding box center [990, 72] width 9 height 6
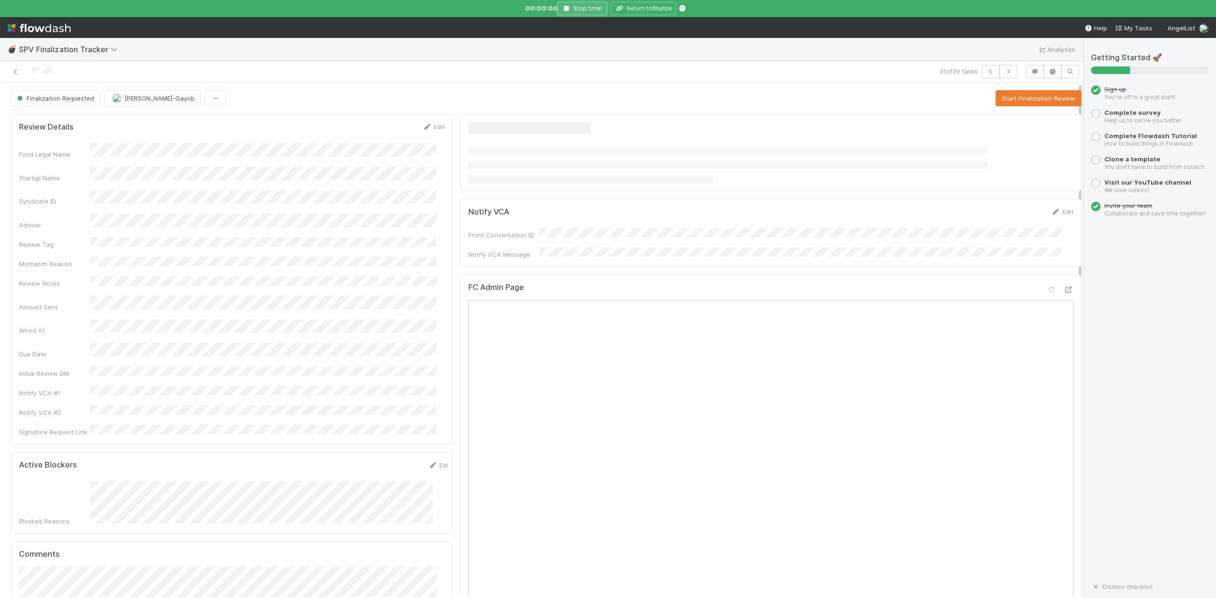
click at [567, 9] on icon "button" at bounding box center [566, 9] width 9 height 6
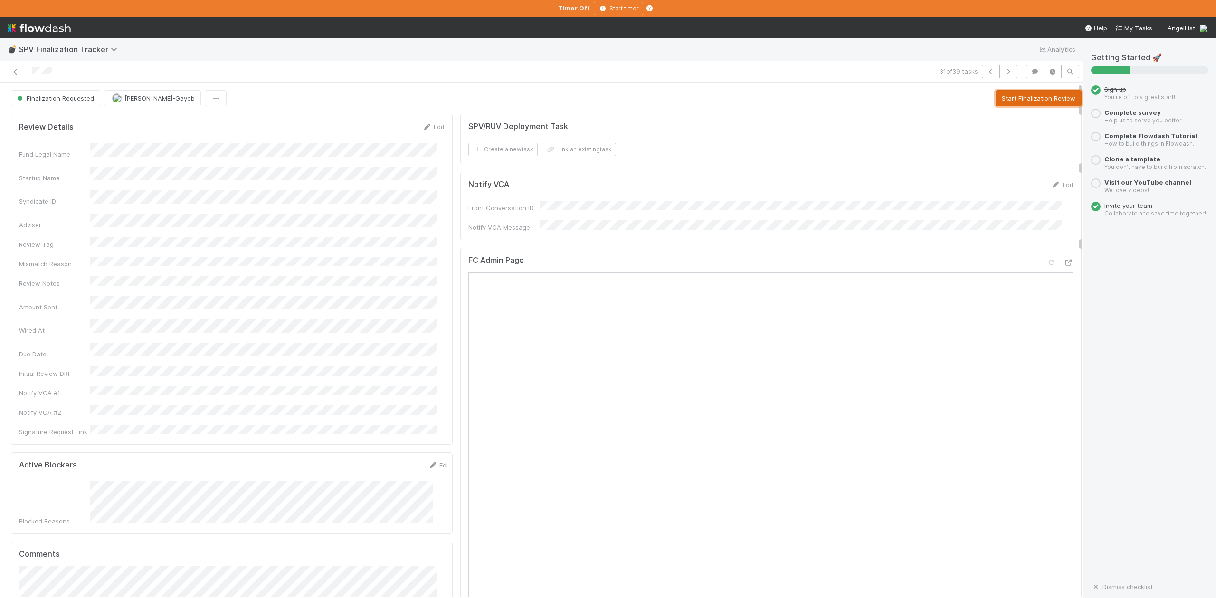
click at [1005, 99] on button "Start Finalization Review" at bounding box center [1038, 98] width 86 height 16
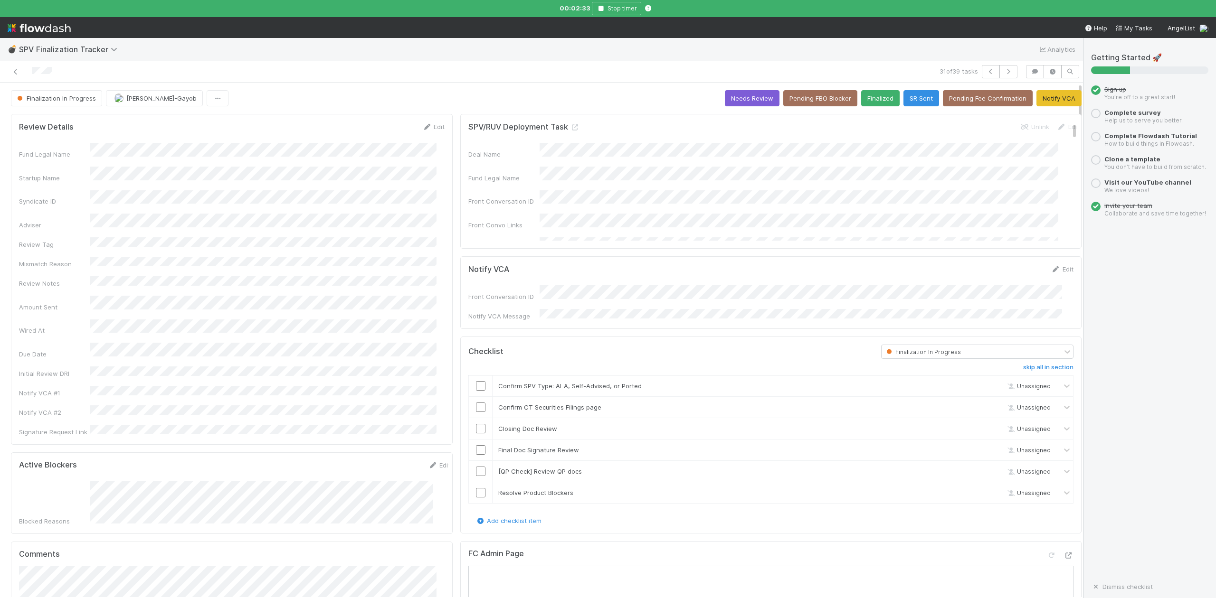
click at [517, 82] on div "31 of 39 tasks" at bounding box center [541, 71] width 1083 height 21
click at [476, 384] on input "checkbox" at bounding box center [480, 385] width 9 height 9
click at [476, 424] on input "checkbox" at bounding box center [480, 428] width 9 height 9
click at [476, 407] on input "checkbox" at bounding box center [480, 407] width 9 height 9
click at [476, 403] on input "checkbox" at bounding box center [480, 407] width 9 height 9
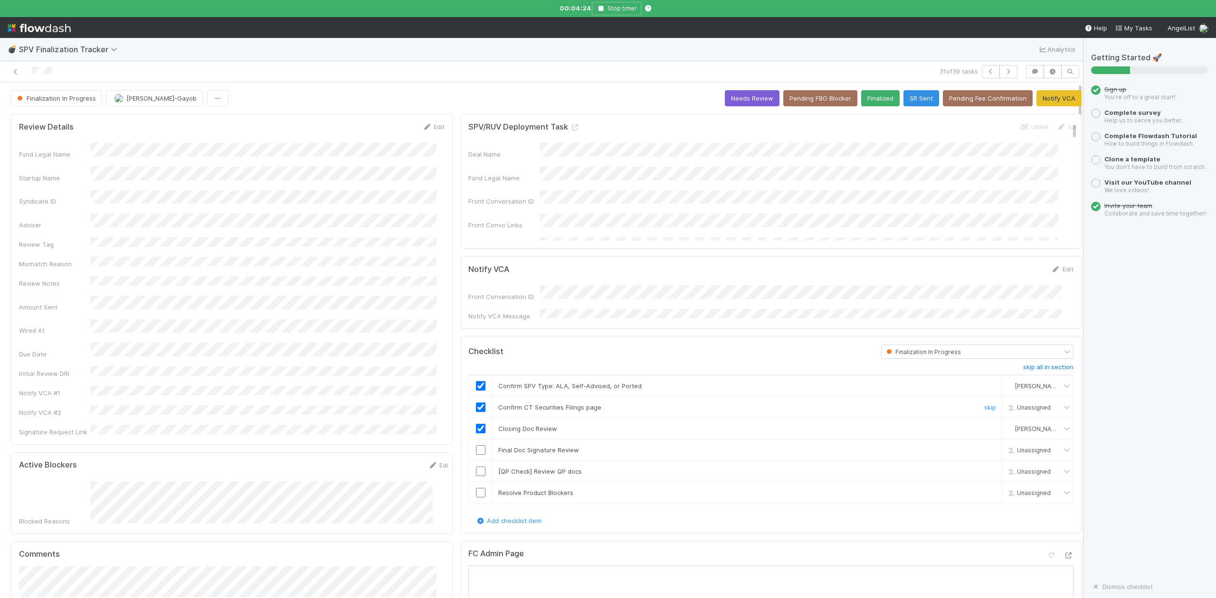
checkbox input "true"
click at [451, 75] on div at bounding box center [259, 71] width 511 height 13
click at [476, 449] on input "checkbox" at bounding box center [480, 449] width 9 height 9
drag, startPoint x: 430, startPoint y: 127, endPoint x: 66, endPoint y: 264, distance: 388.2
click at [430, 127] on link "Edit" at bounding box center [433, 127] width 22 height 8
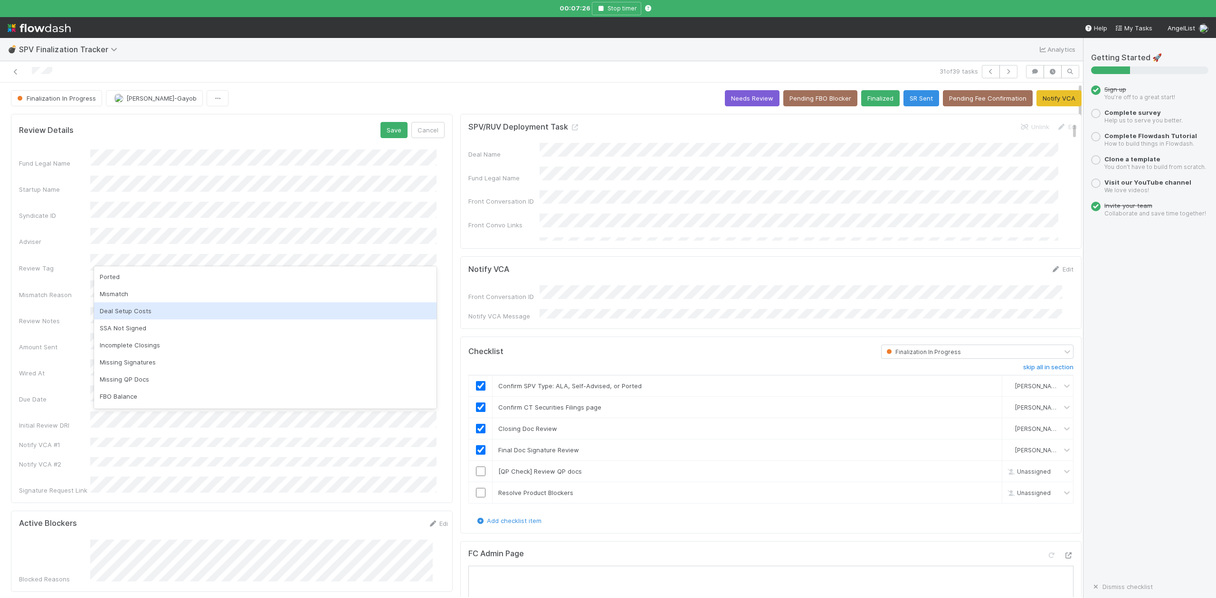
click at [120, 307] on div "Deal Setup Costs" at bounding box center [265, 311] width 342 height 17
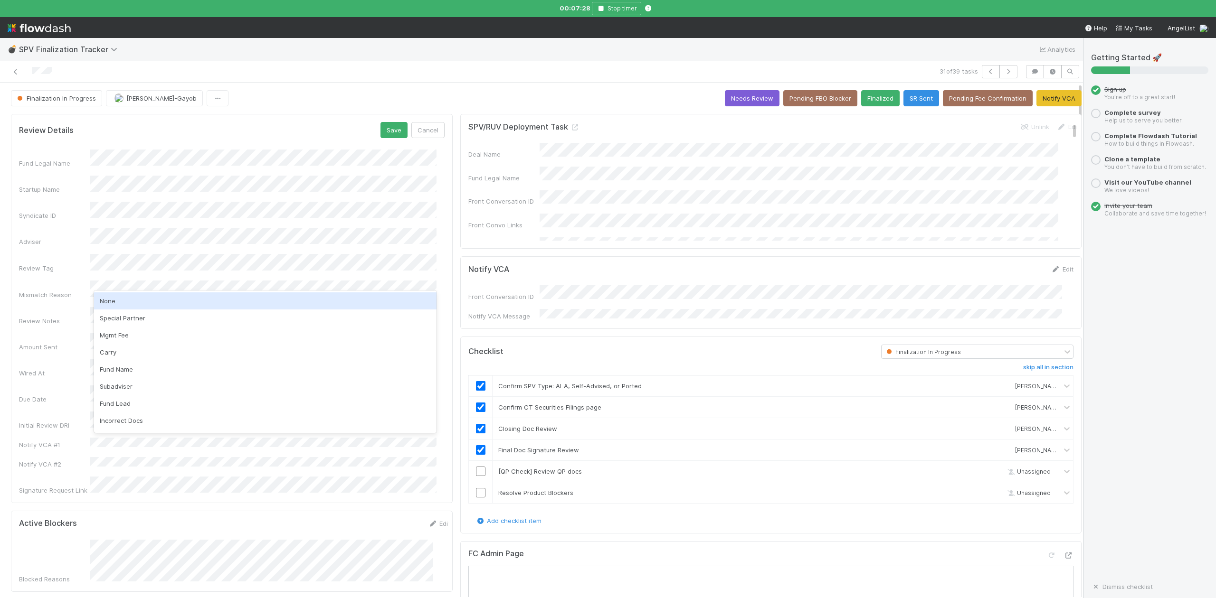
click at [110, 304] on div "None" at bounding box center [265, 301] width 342 height 17
click at [389, 133] on button "Save" at bounding box center [393, 130] width 27 height 16
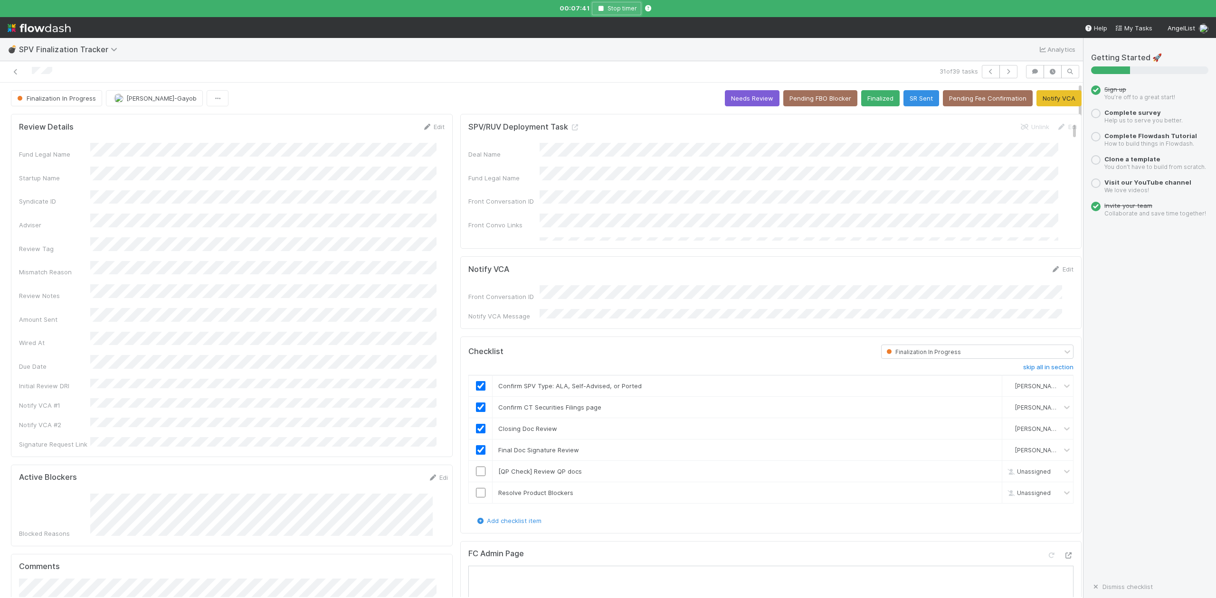
click at [595, 9] on button "Stop timer" at bounding box center [616, 8] width 49 height 13
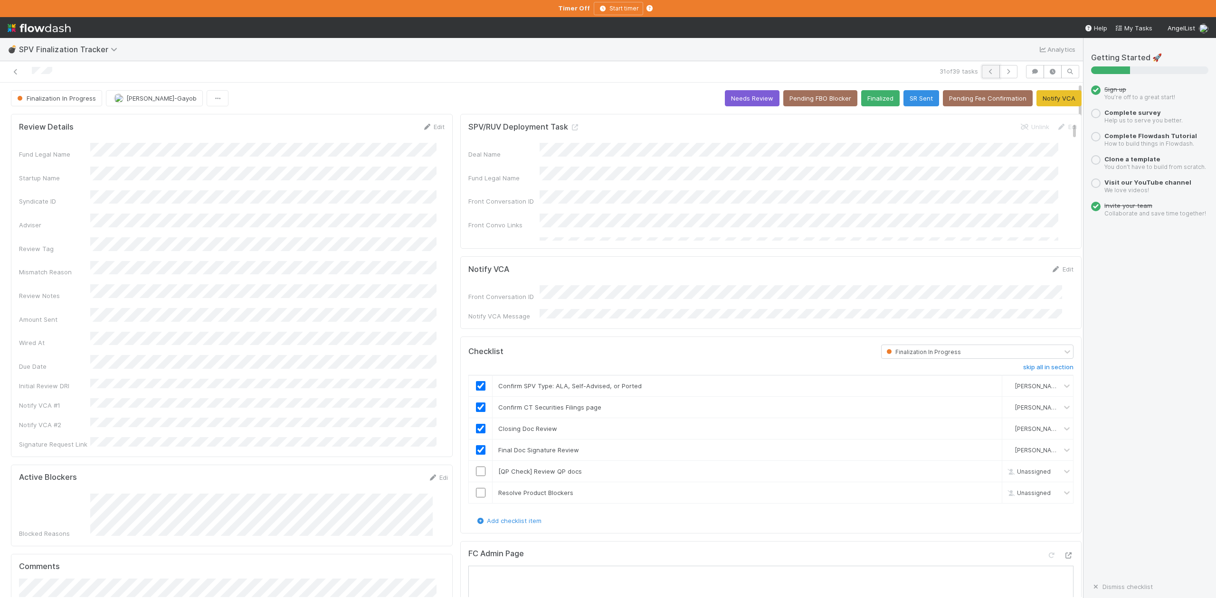
click at [982, 69] on button "button" at bounding box center [991, 71] width 18 height 13
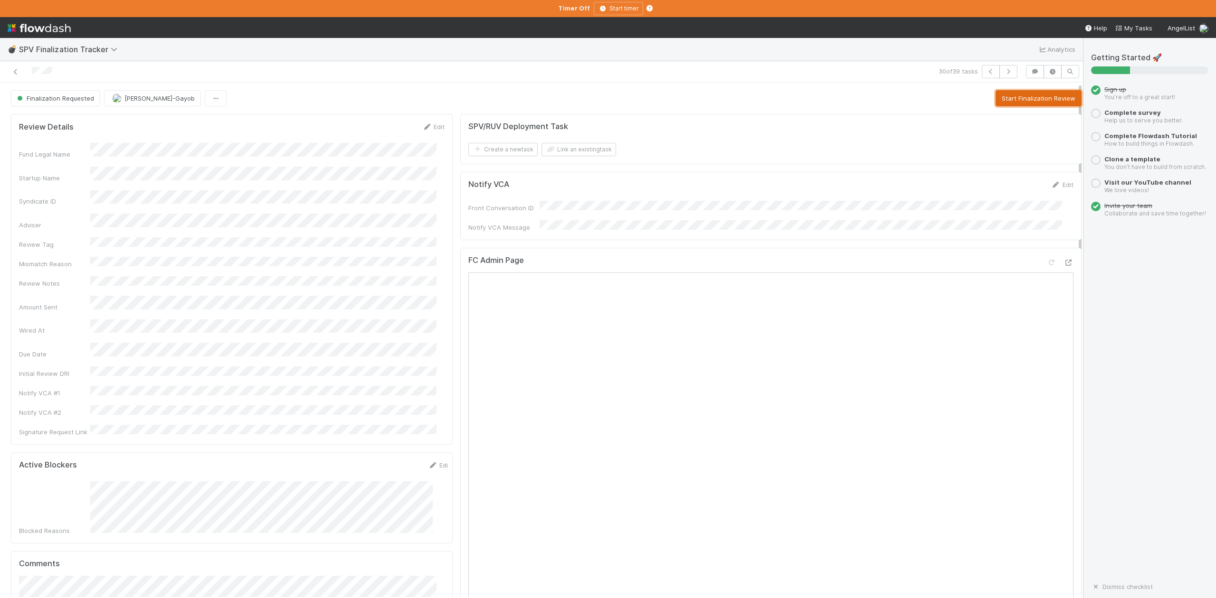
click at [1009, 97] on button "Start Finalization Review" at bounding box center [1038, 98] width 86 height 16
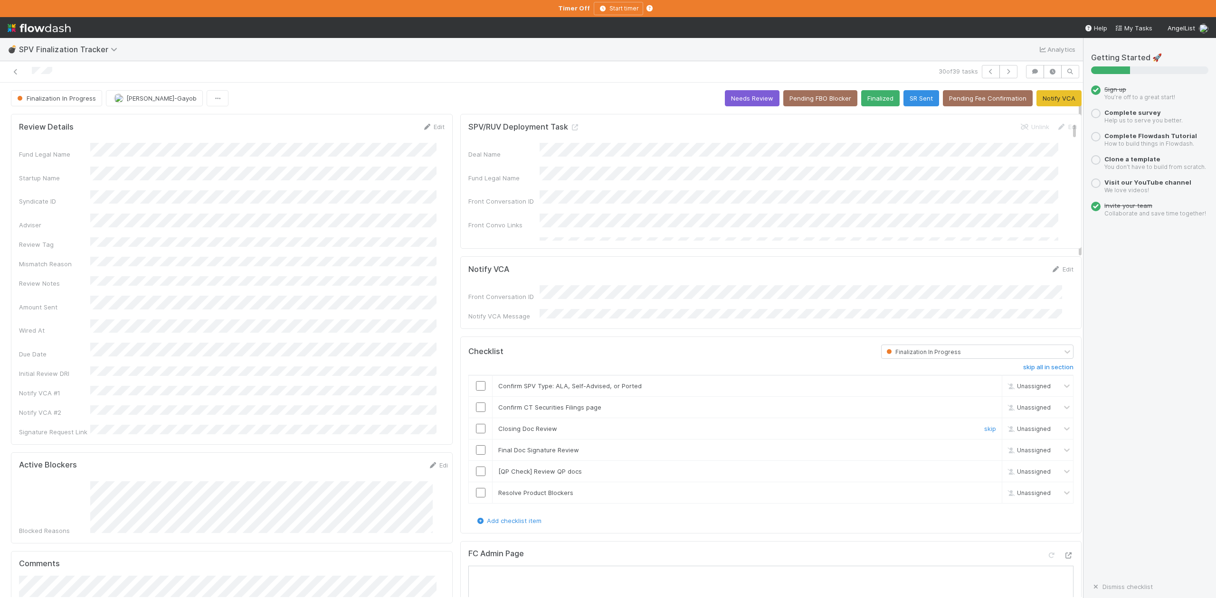
scroll to position [253, 0]
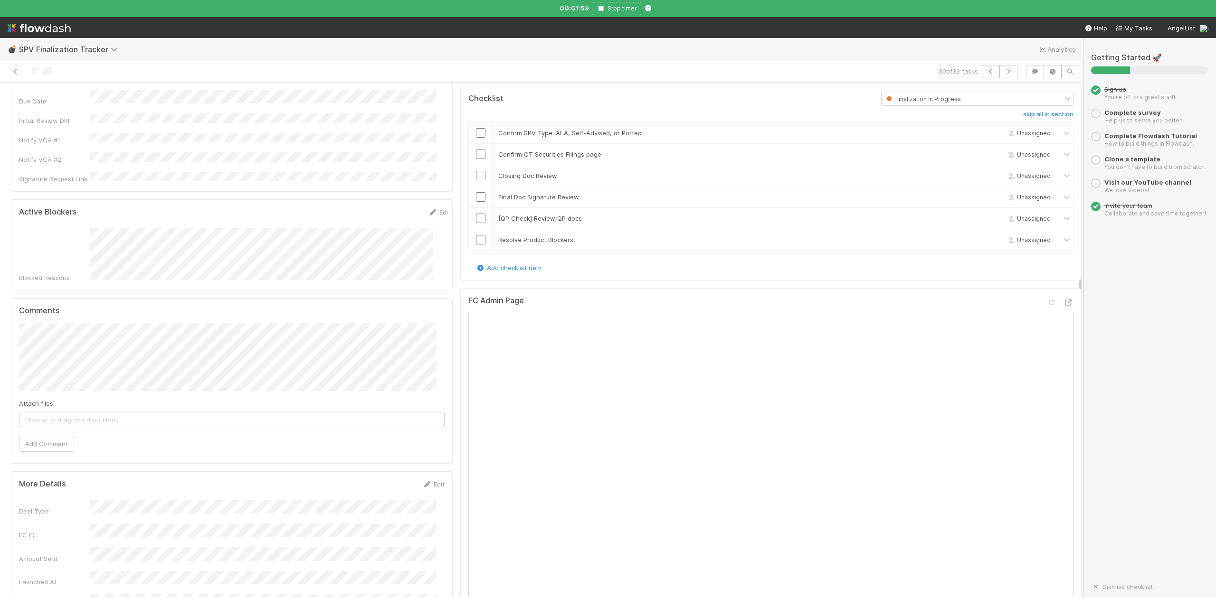
click at [370, 80] on div "30 of 39 tasks" at bounding box center [541, 71] width 1083 height 21
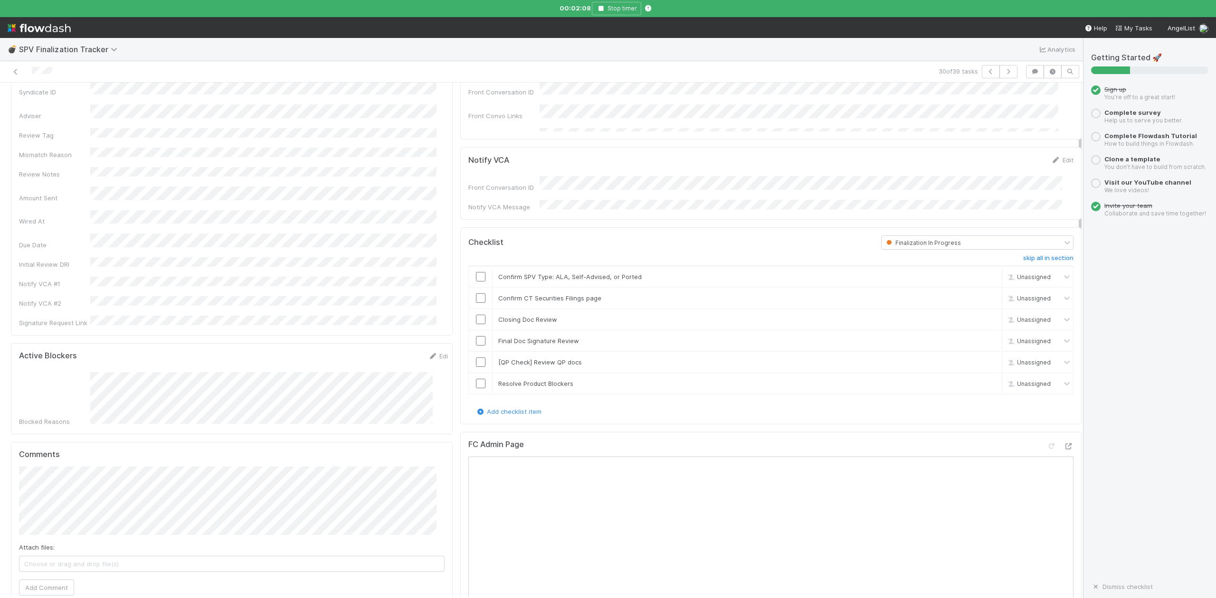
scroll to position [0, 0]
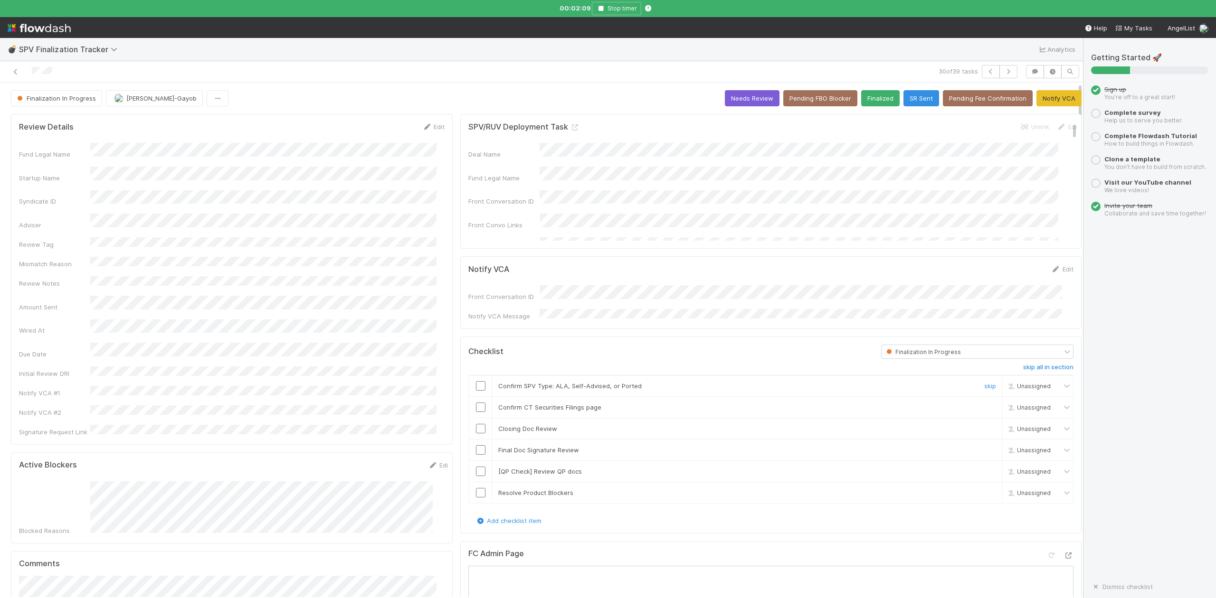
click at [476, 383] on input "checkbox" at bounding box center [480, 385] width 9 height 9
click at [429, 127] on link "Edit" at bounding box center [433, 127] width 22 height 8
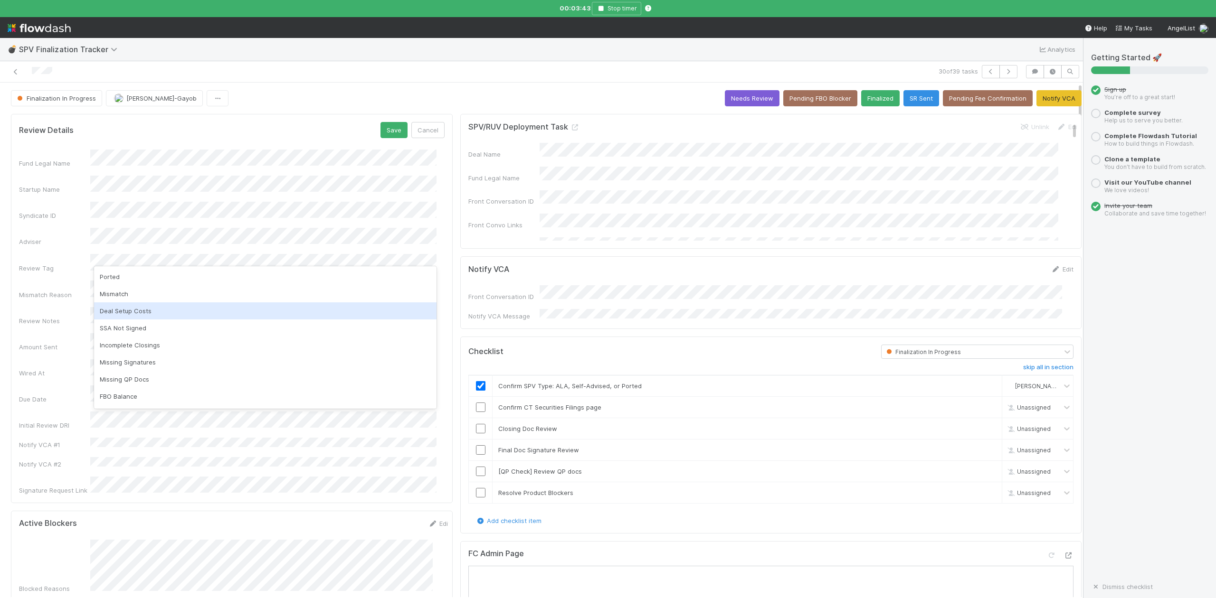
click at [122, 310] on div "Deal Setup Costs" at bounding box center [265, 311] width 342 height 17
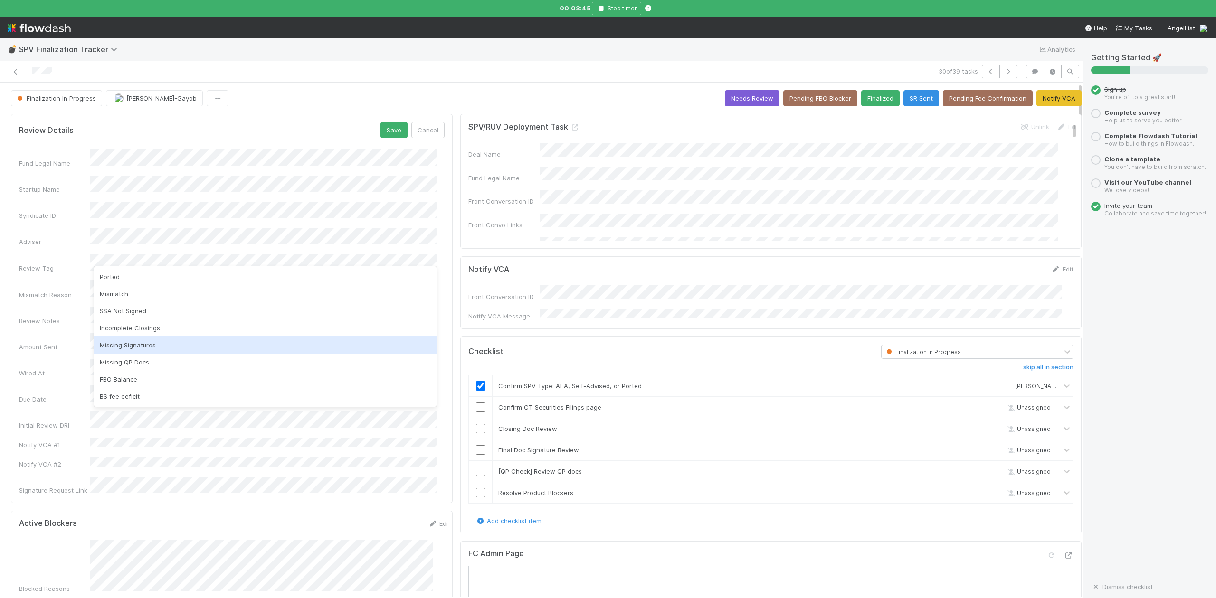
click at [147, 346] on div "Missing Signatures" at bounding box center [265, 345] width 342 height 17
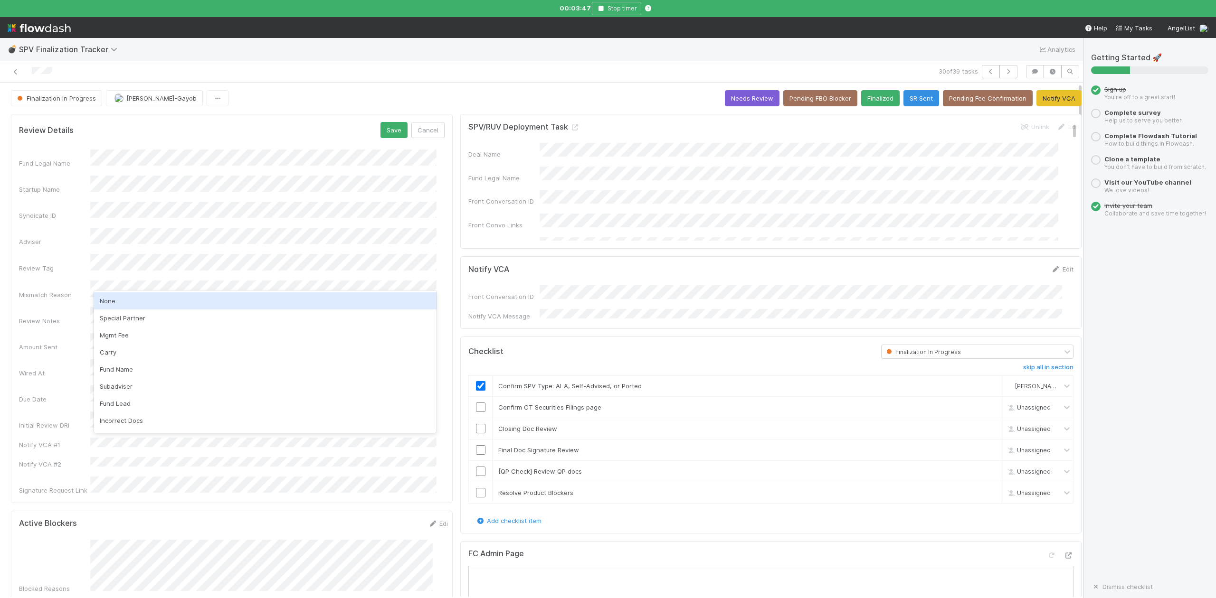
click at [113, 300] on div "None" at bounding box center [265, 301] width 342 height 17
click at [380, 132] on button "Save" at bounding box center [393, 130] width 27 height 16
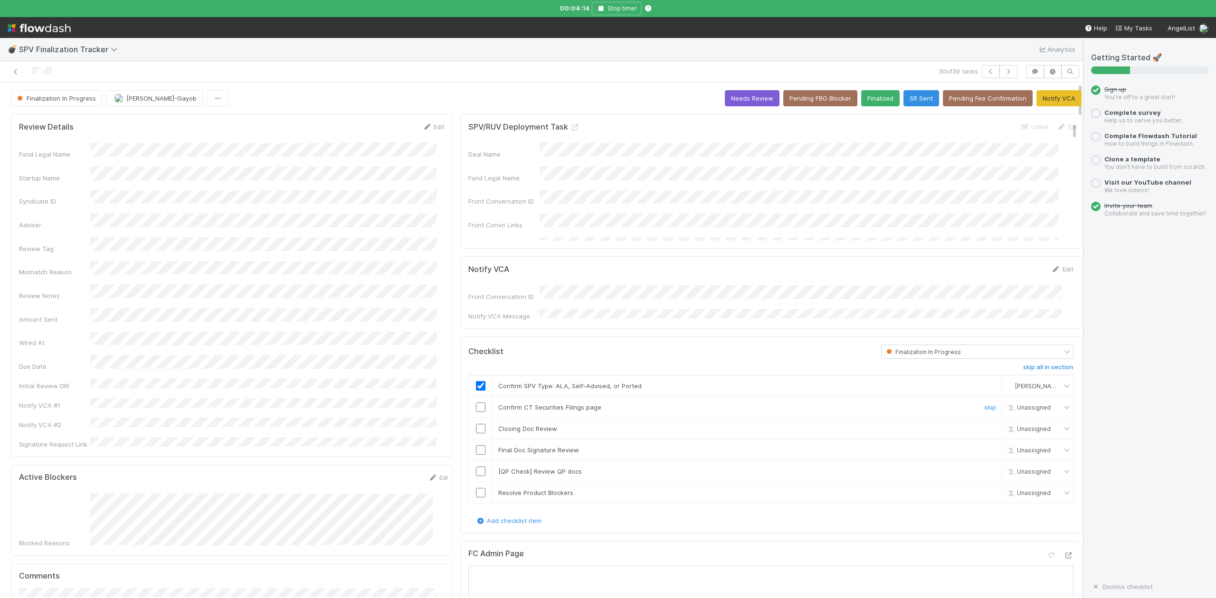
click at [476, 405] on input "checkbox" at bounding box center [480, 407] width 9 height 9
click at [476, 426] on input "checkbox" at bounding box center [480, 428] width 9 height 9
click at [431, 129] on link "Edit" at bounding box center [433, 127] width 22 height 8
click at [384, 132] on button "Save" at bounding box center [393, 130] width 27 height 16
click at [455, 71] on div at bounding box center [259, 71] width 511 height 13
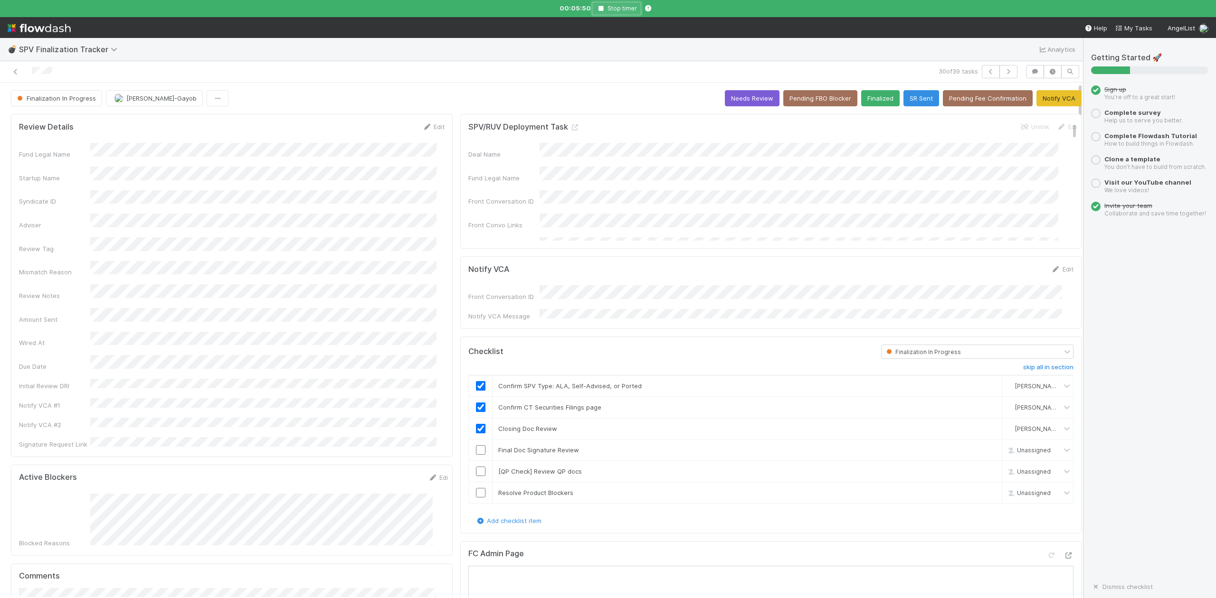
click at [599, 7] on icon "button" at bounding box center [600, 9] width 9 height 6
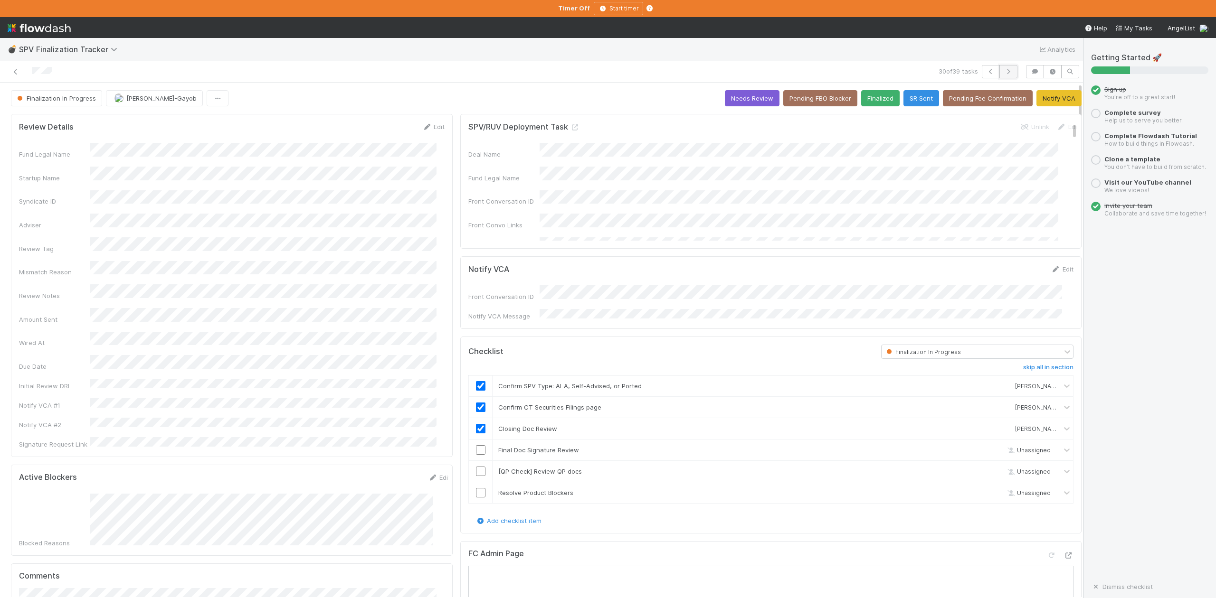
click at [1004, 71] on icon "button" at bounding box center [1008, 72] width 9 height 6
click at [1004, 74] on icon "button" at bounding box center [1008, 72] width 9 height 6
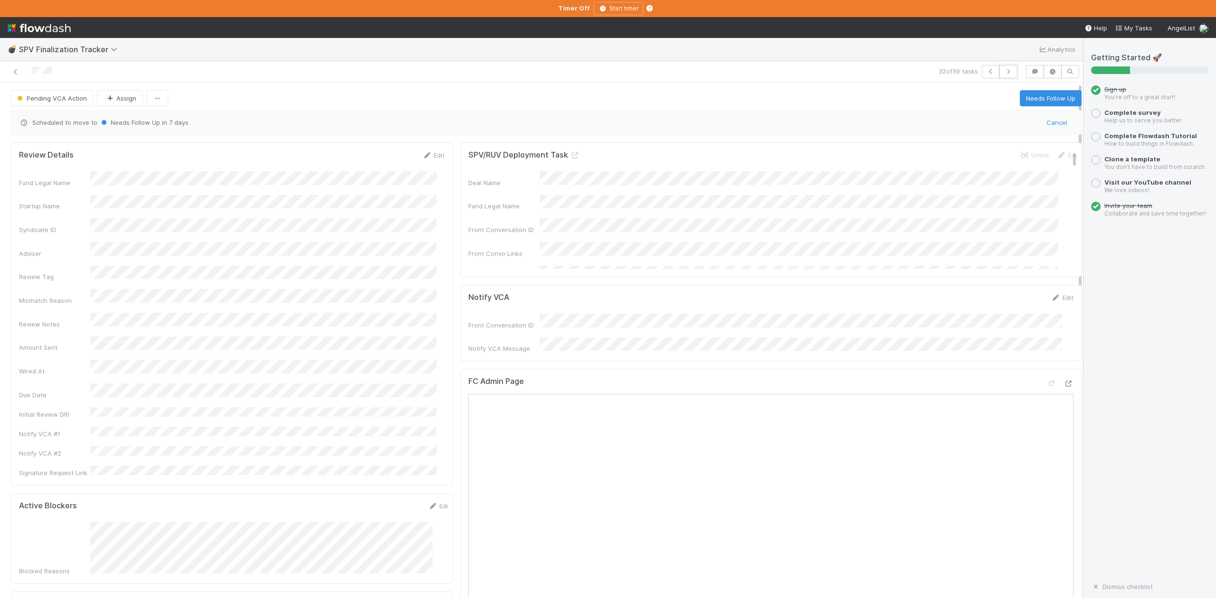
click at [1004, 74] on icon "button" at bounding box center [1008, 72] width 9 height 6
click at [1064, 390] on icon at bounding box center [1068, 393] width 9 height 6
click at [47, 101] on span "Pending VCA Action" at bounding box center [51, 99] width 72 height 8
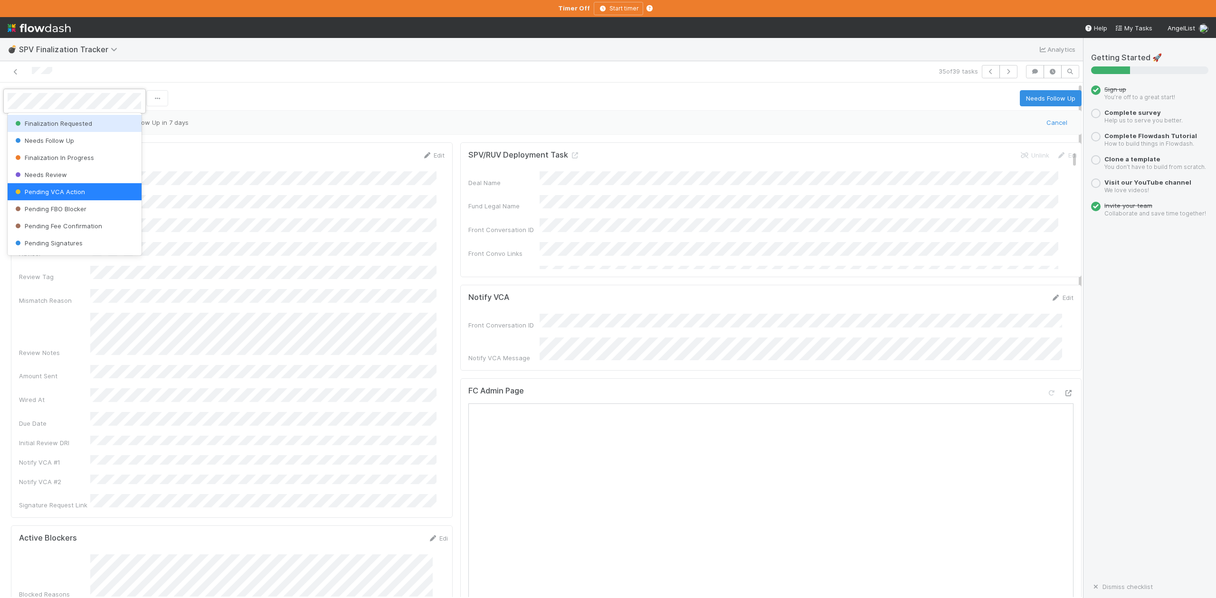
click at [57, 123] on span "Finalization Requested" at bounding box center [52, 124] width 79 height 8
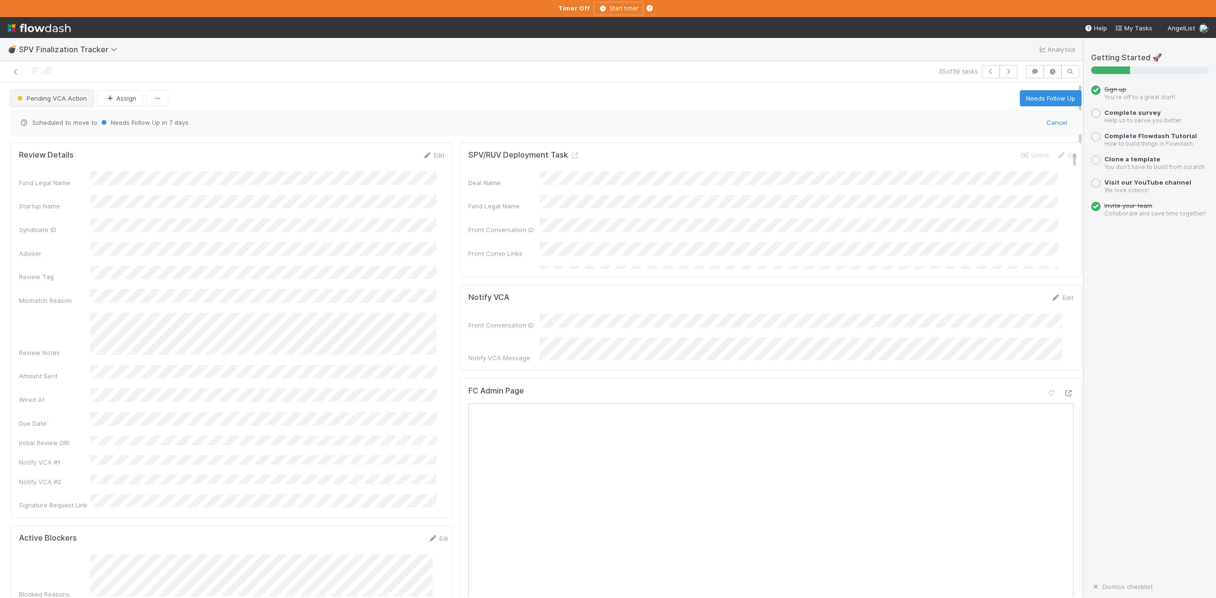
click at [69, 100] on span "Pending VCA Action" at bounding box center [51, 99] width 72 height 8
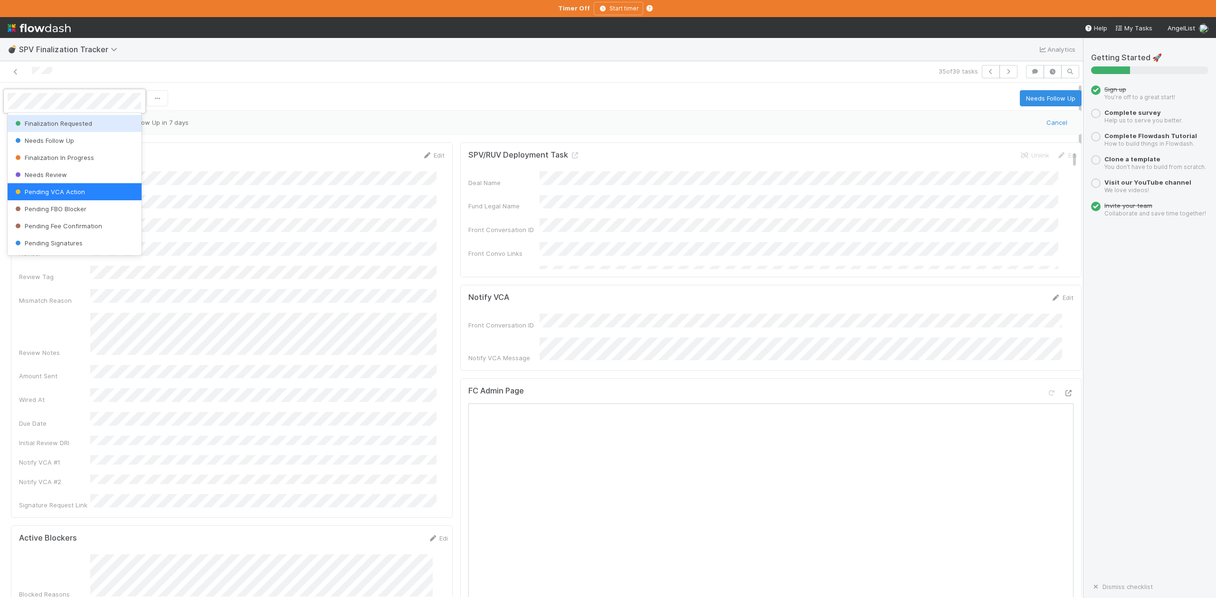
click at [76, 124] on span "Finalization Requested" at bounding box center [52, 124] width 79 height 8
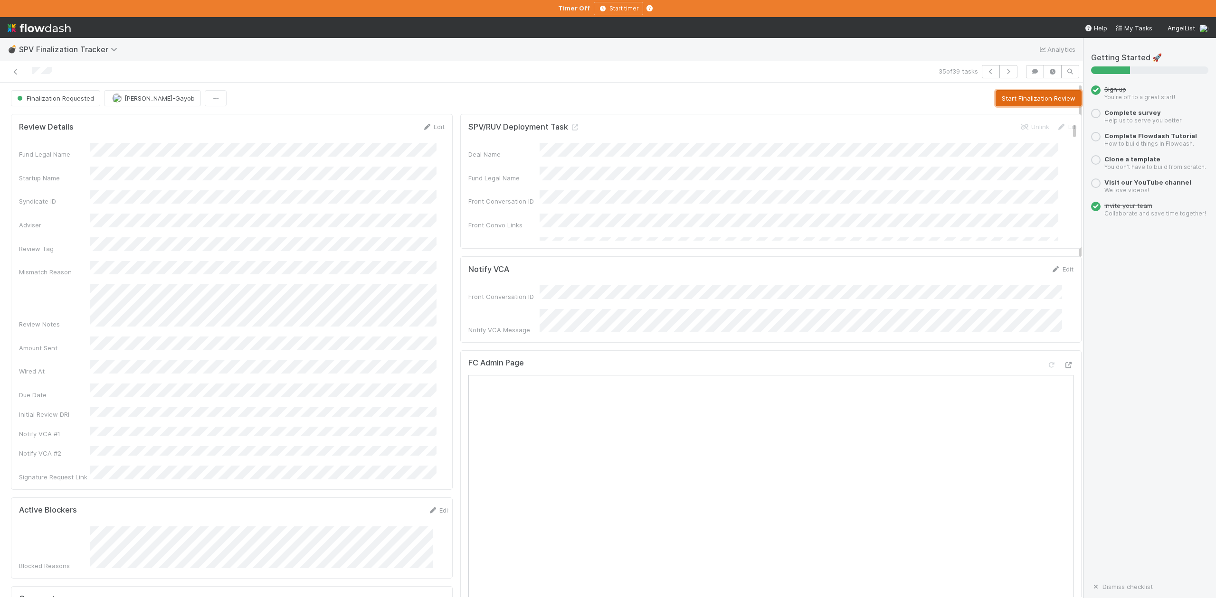
click at [1005, 97] on button "Start Finalization Review" at bounding box center [1038, 98] width 86 height 16
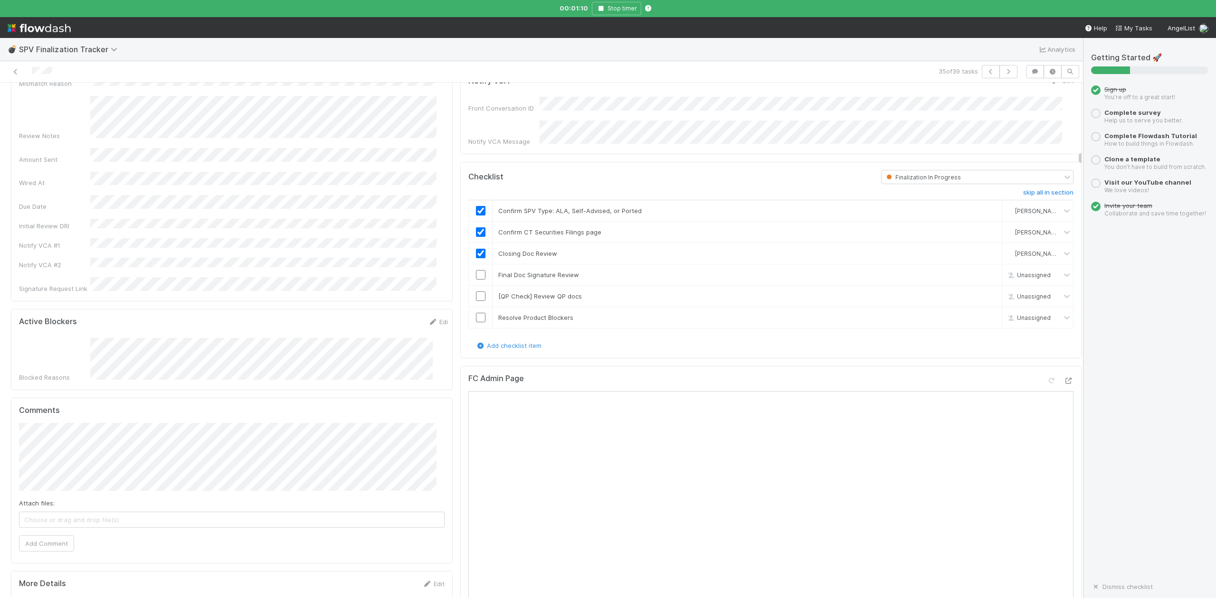
scroll to position [190, 0]
click at [476, 272] on input "checkbox" at bounding box center [480, 273] width 9 height 9
click at [57, 534] on button "Add Comment" at bounding box center [46, 542] width 55 height 16
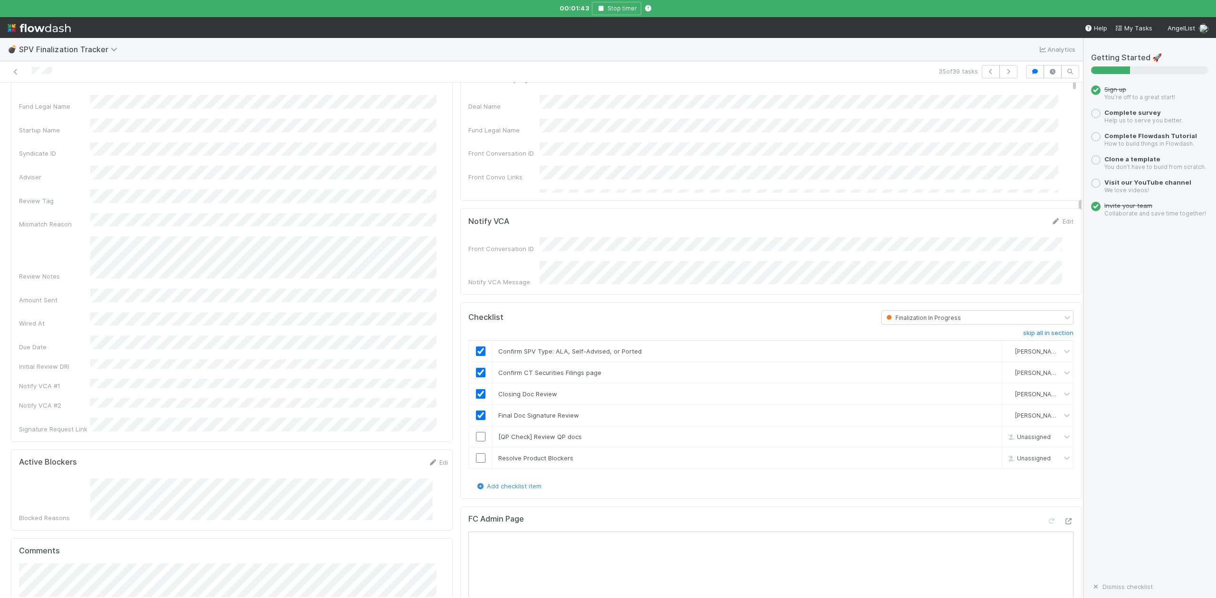
scroll to position [0, 0]
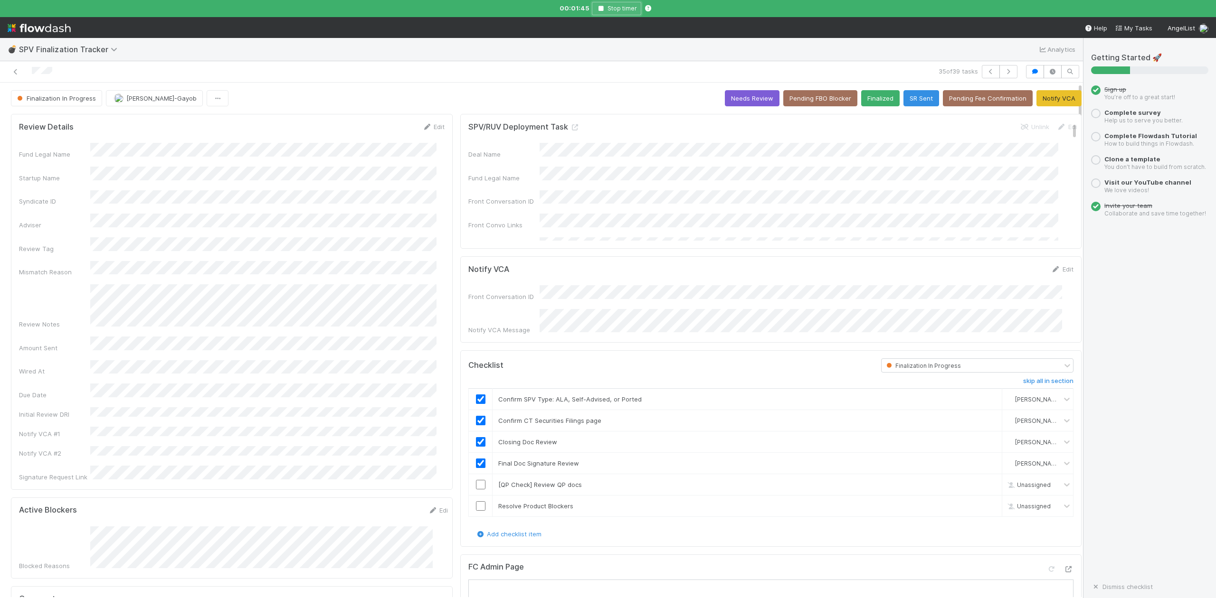
click at [600, 6] on icon "button" at bounding box center [600, 9] width 9 height 6
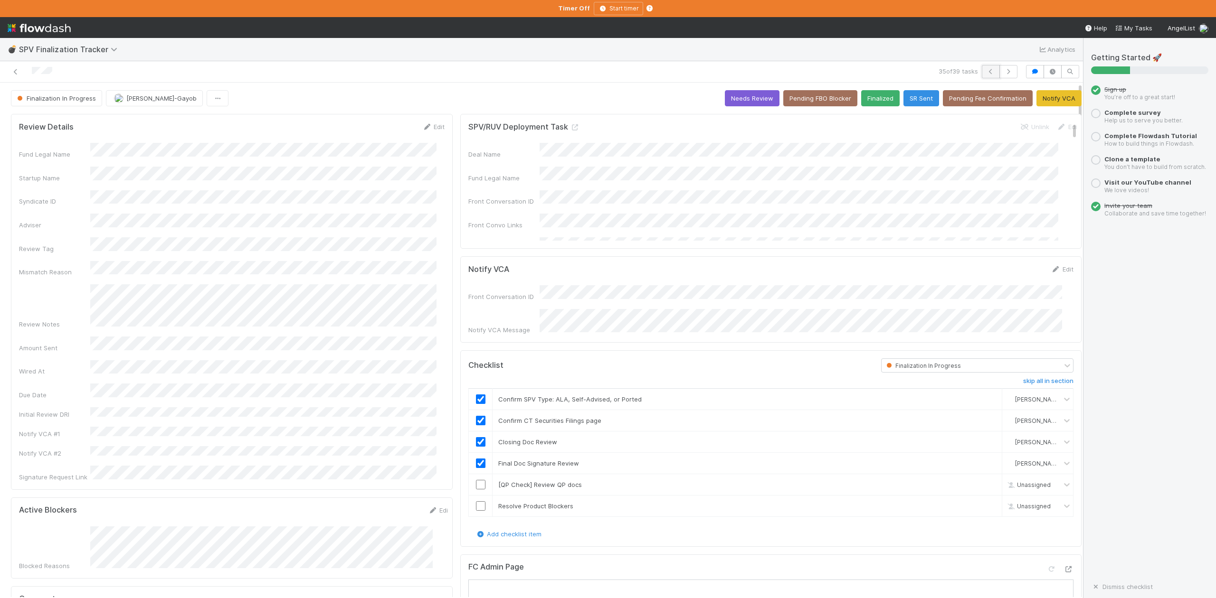
click at [986, 73] on icon "button" at bounding box center [990, 72] width 9 height 6
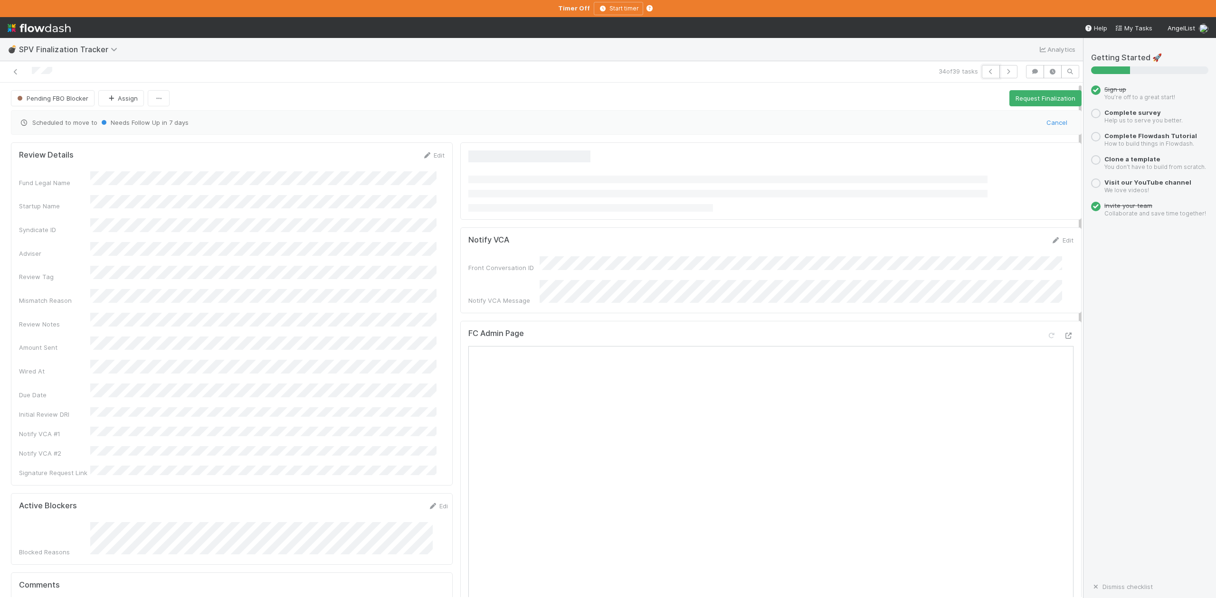
click at [986, 73] on icon "button" at bounding box center [990, 72] width 9 height 6
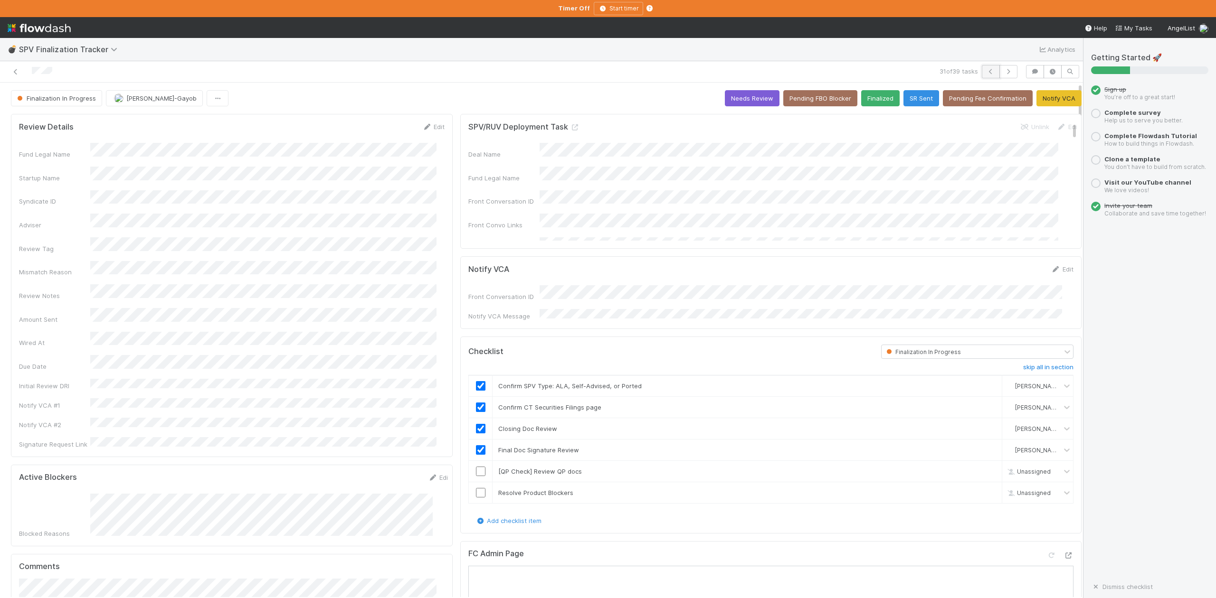
click at [986, 69] on icon "button" at bounding box center [990, 72] width 9 height 6
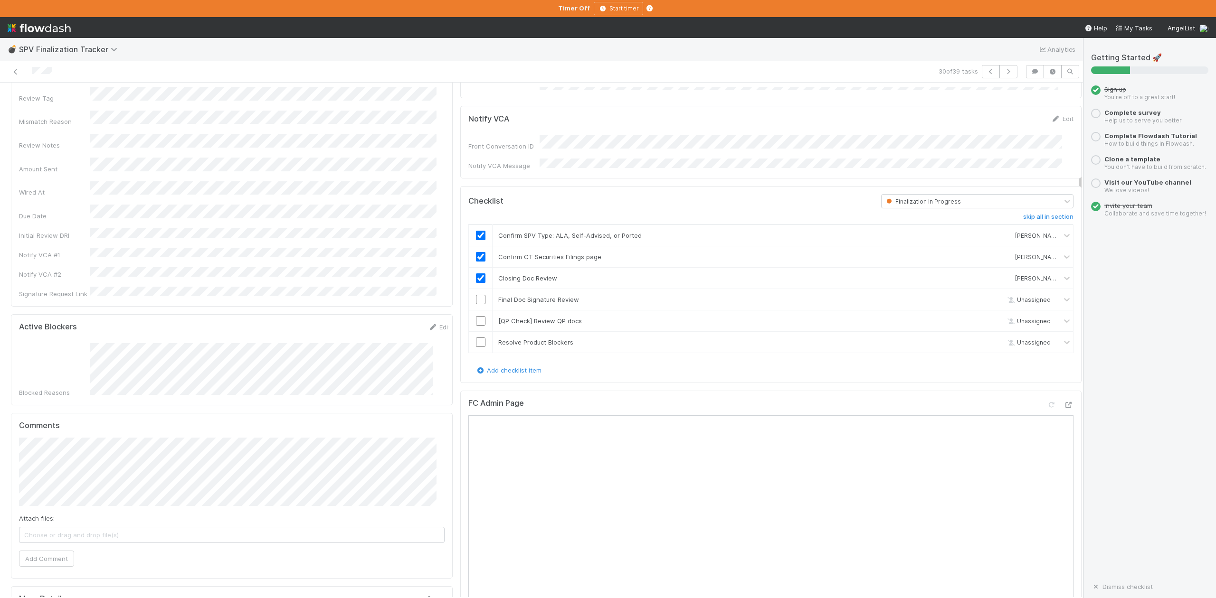
scroll to position [190, 0]
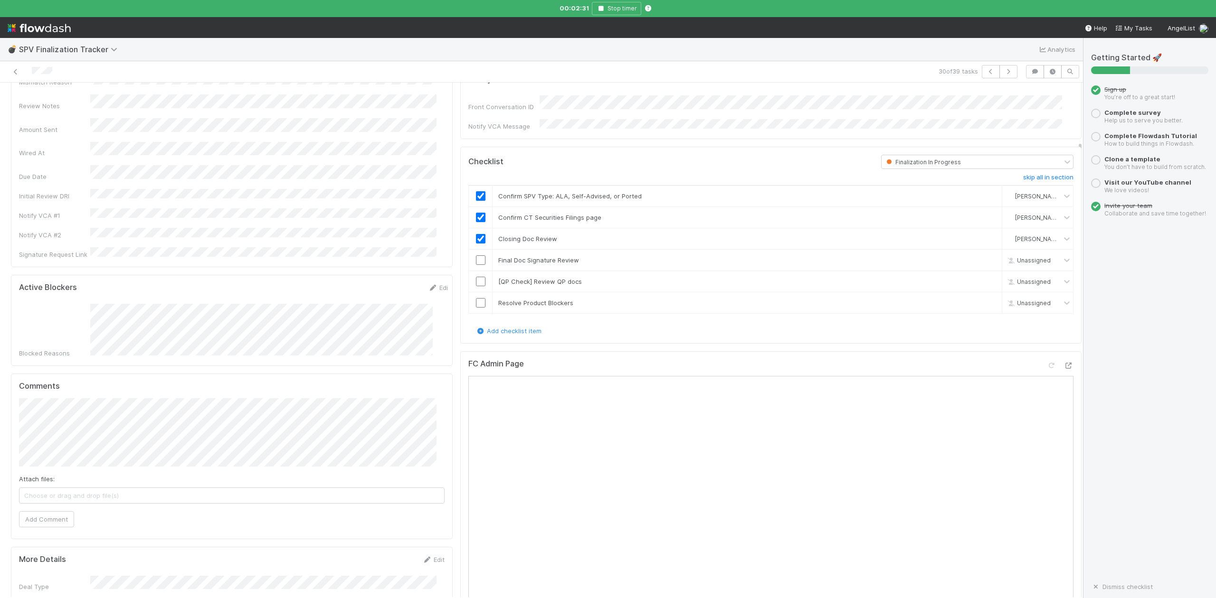
click at [865, 367] on div "FC Admin Page" at bounding box center [770, 368] width 605 height 17
click at [69, 399] on span "Jeremy Navarro" at bounding box center [76, 402] width 48 height 8
click at [61, 512] on button "Add Comment" at bounding box center [46, 520] width 55 height 16
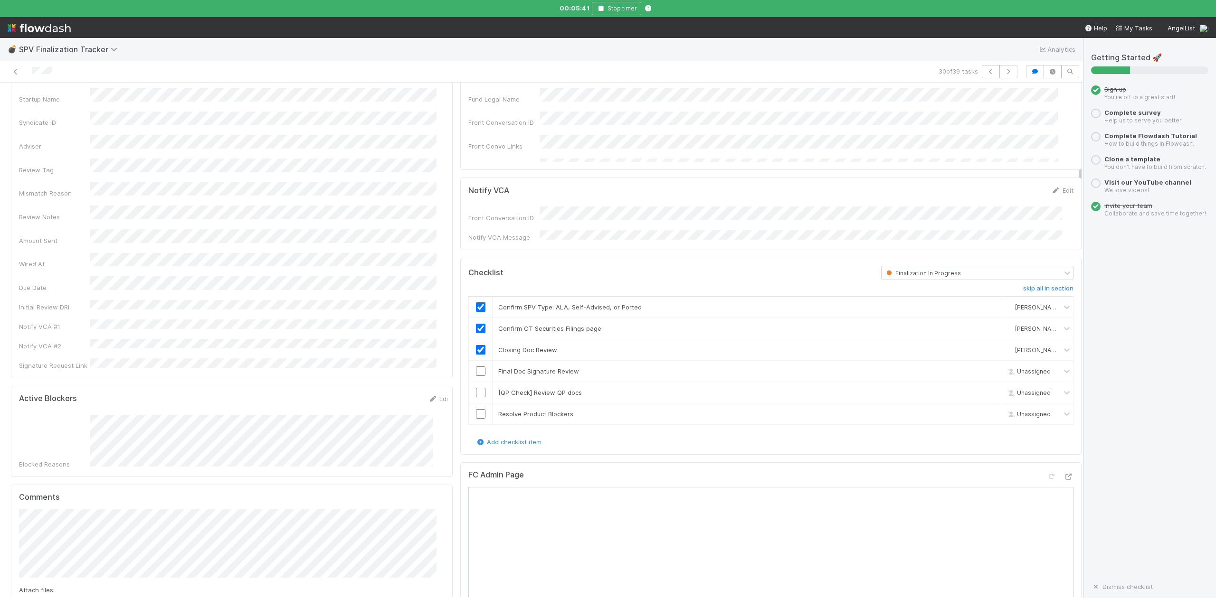
scroll to position [0, 0]
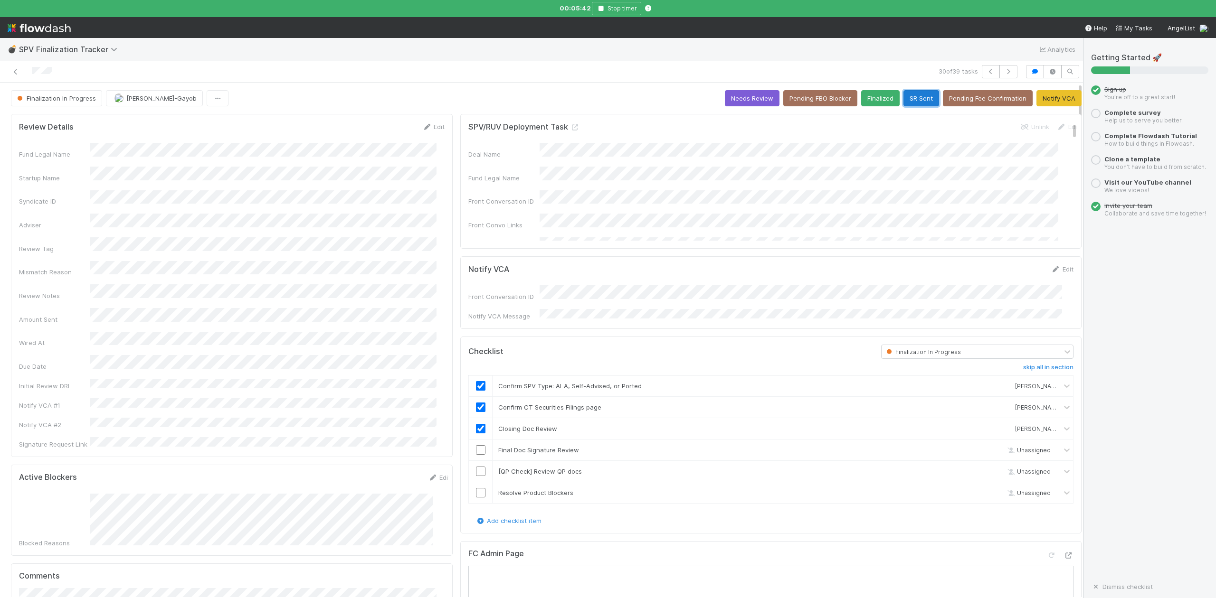
click at [903, 97] on button "SR Sent" at bounding box center [921, 98] width 36 height 16
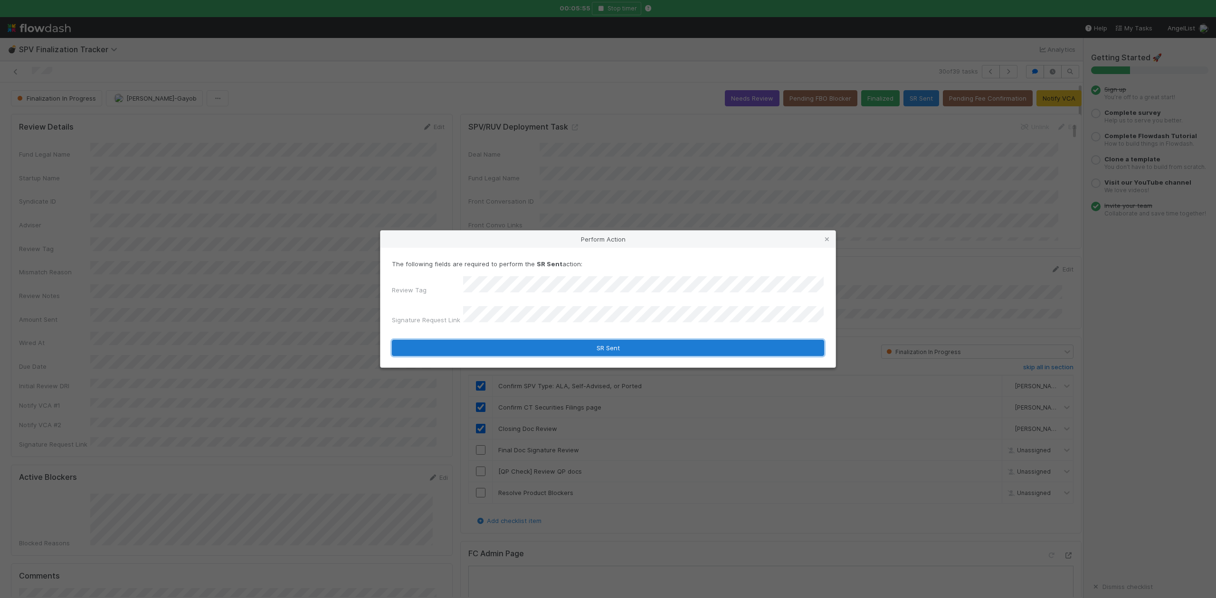
click at [561, 343] on button "SR Sent" at bounding box center [608, 348] width 432 height 16
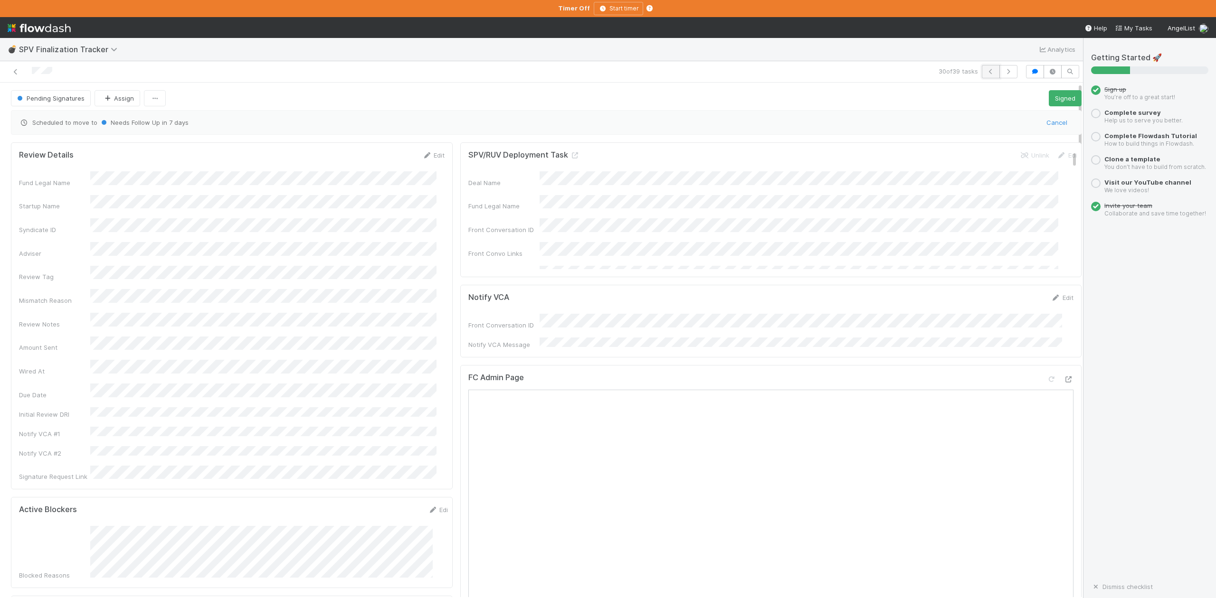
click at [986, 72] on icon "button" at bounding box center [990, 72] width 9 height 6
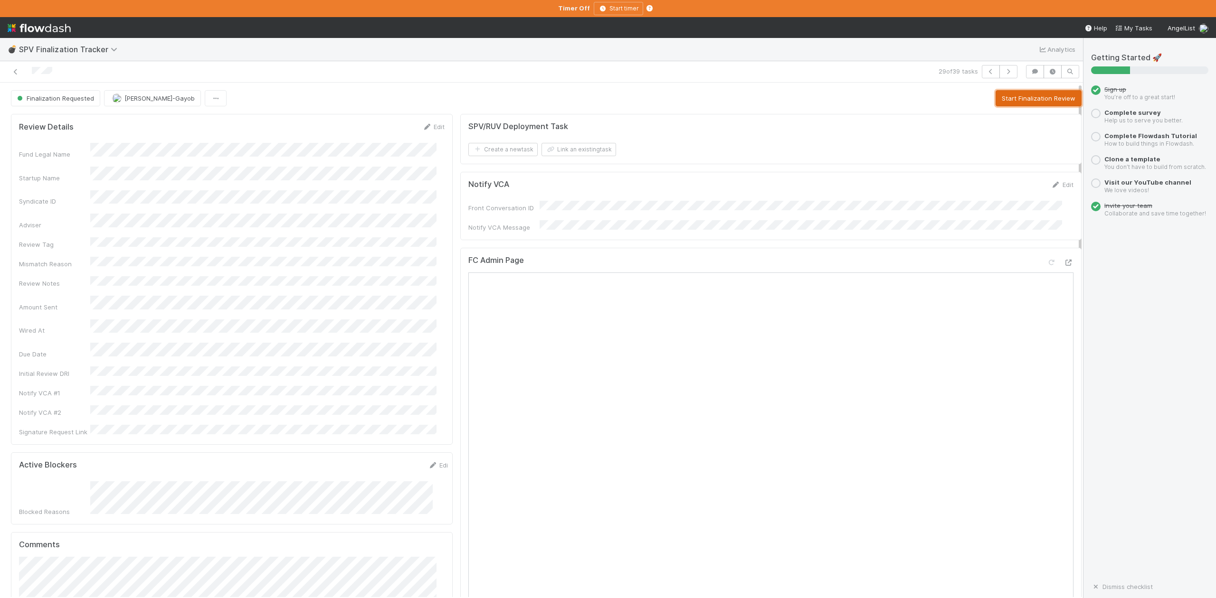
click at [1023, 99] on button "Start Finalization Review" at bounding box center [1038, 98] width 86 height 16
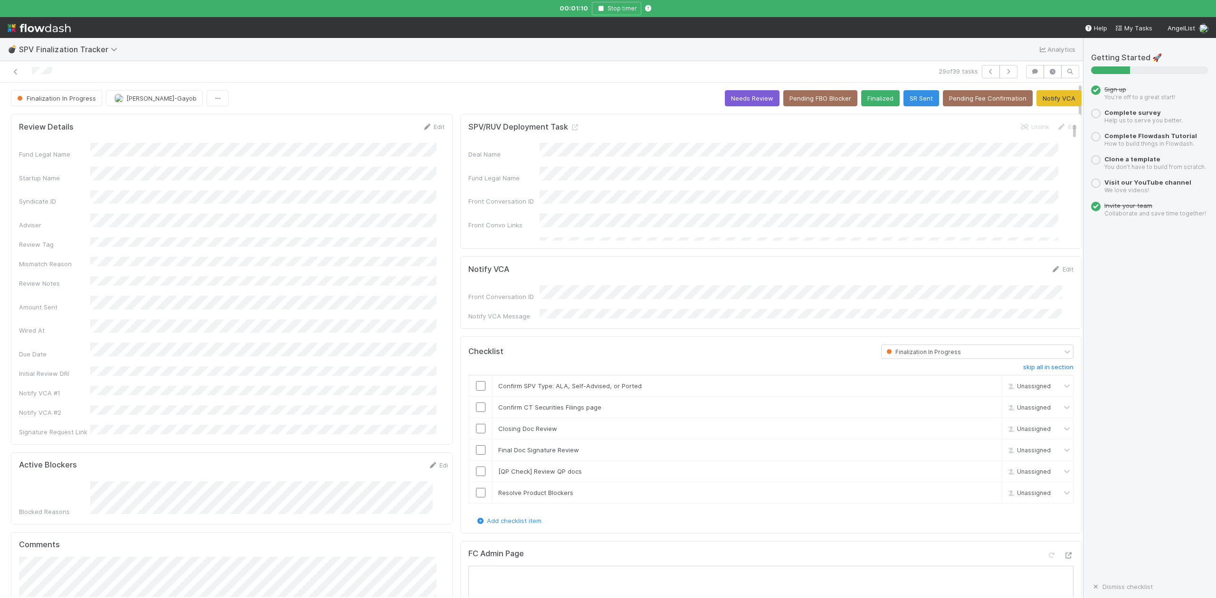
click at [434, 92] on div "Finalization In Progress Loraine Pati-Gayob Needs Review Pending FBO Blocker Fi…" at bounding box center [546, 98] width 1071 height 16
click at [476, 385] on input "checkbox" at bounding box center [480, 385] width 9 height 9
click at [476, 424] on input "checkbox" at bounding box center [480, 428] width 9 height 9
checkbox input "true"
click at [476, 403] on input "checkbox" at bounding box center [480, 407] width 9 height 9
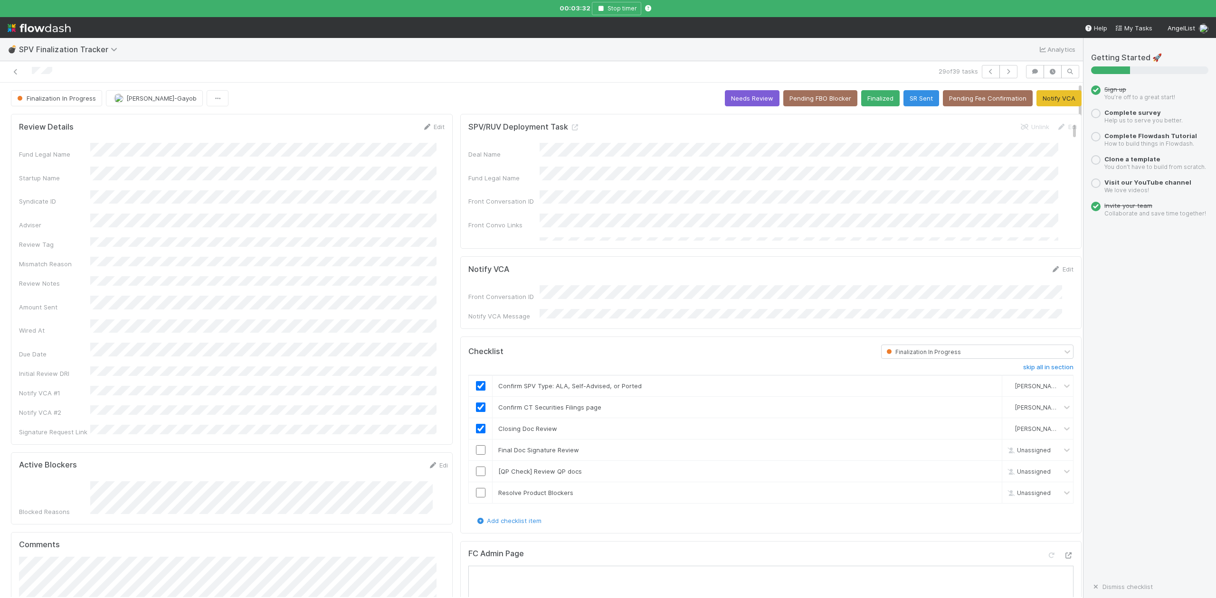
click at [476, 449] on input "checkbox" at bounding box center [480, 449] width 9 height 9
click at [984, 470] on link "skip" at bounding box center [990, 472] width 12 height 8
click at [476, 489] on input "checkbox" at bounding box center [480, 492] width 9 height 9
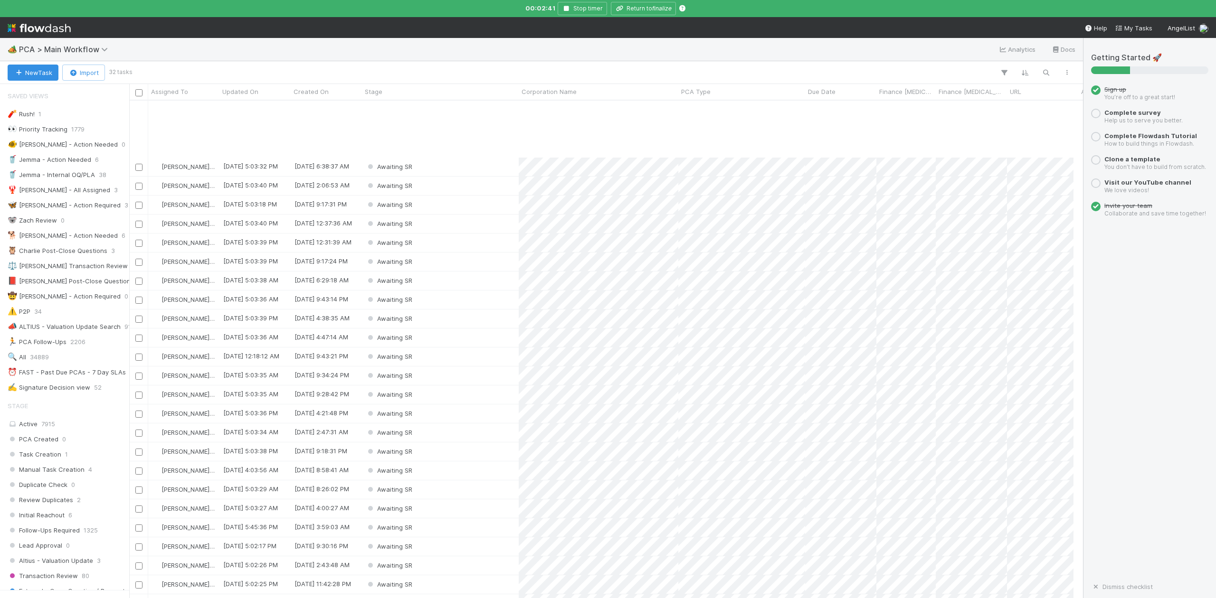
scroll to position [103, 0]
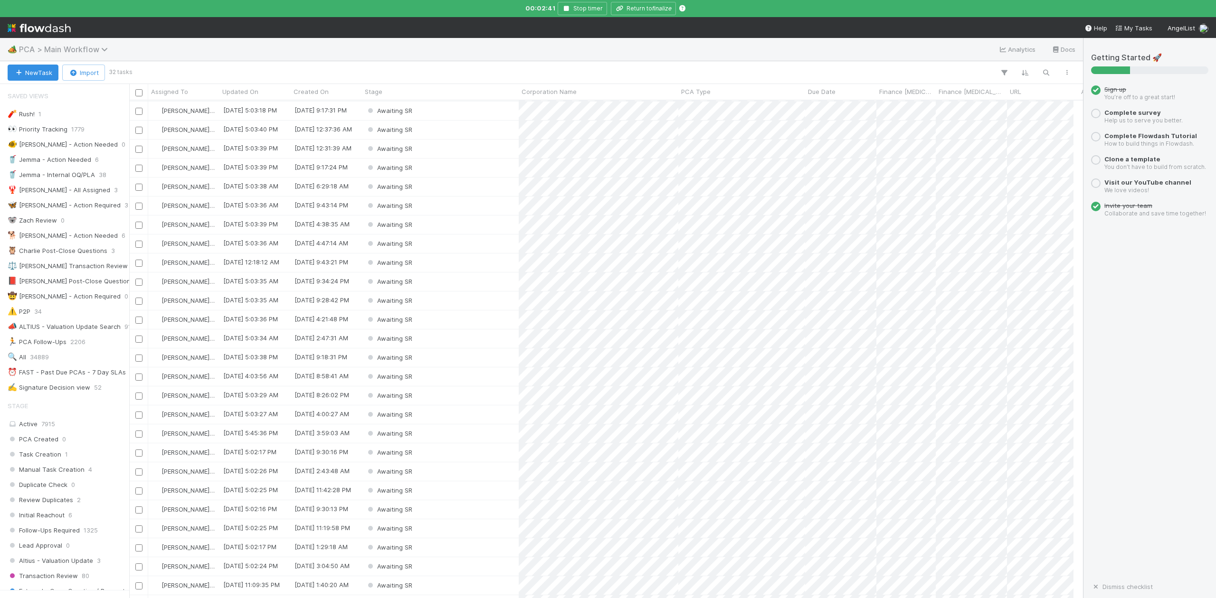
click at [102, 50] on icon at bounding box center [105, 50] width 9 height 8
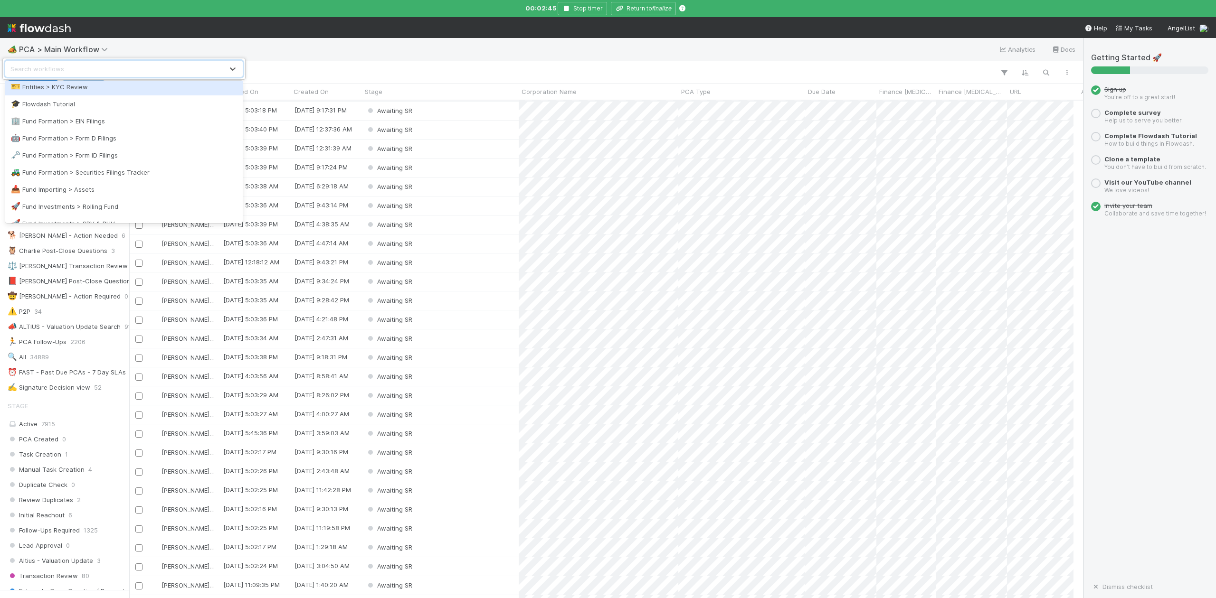
scroll to position [443, 0]
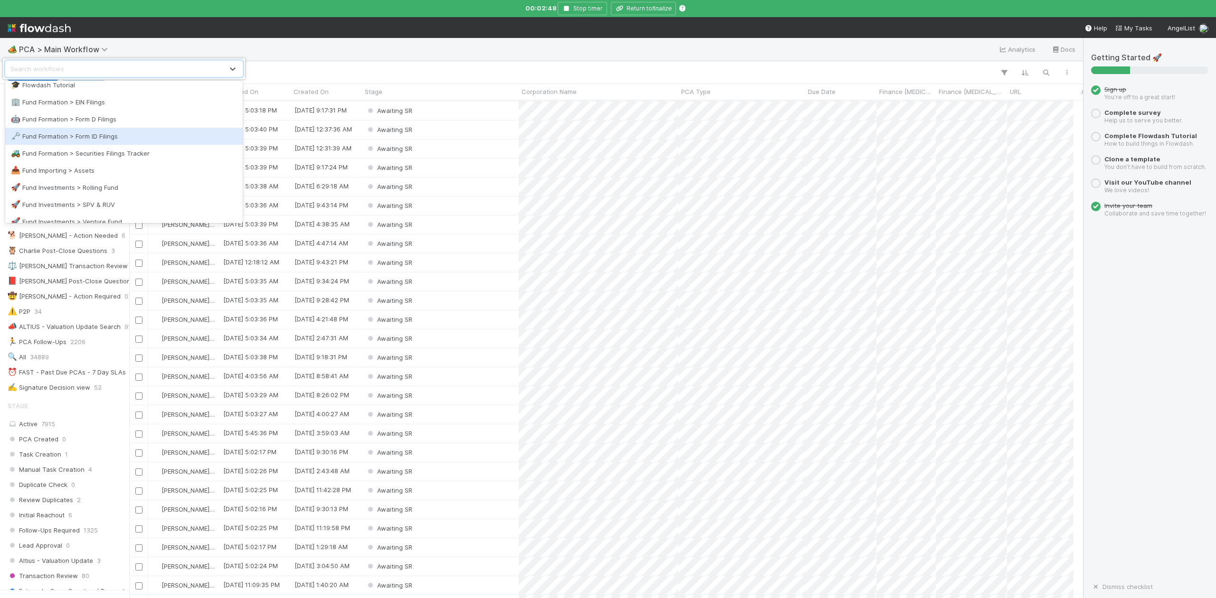
click at [84, 137] on div "🗝️ Fund Formation > Form ID Filings" at bounding box center [124, 136] width 226 height 9
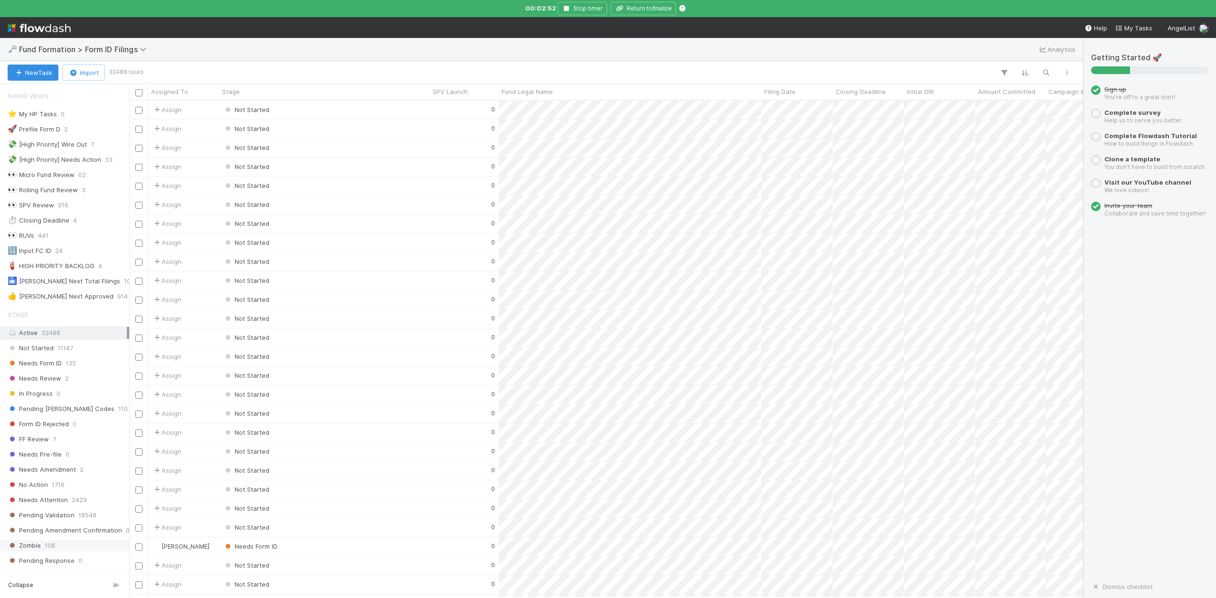
scroll to position [198, 0]
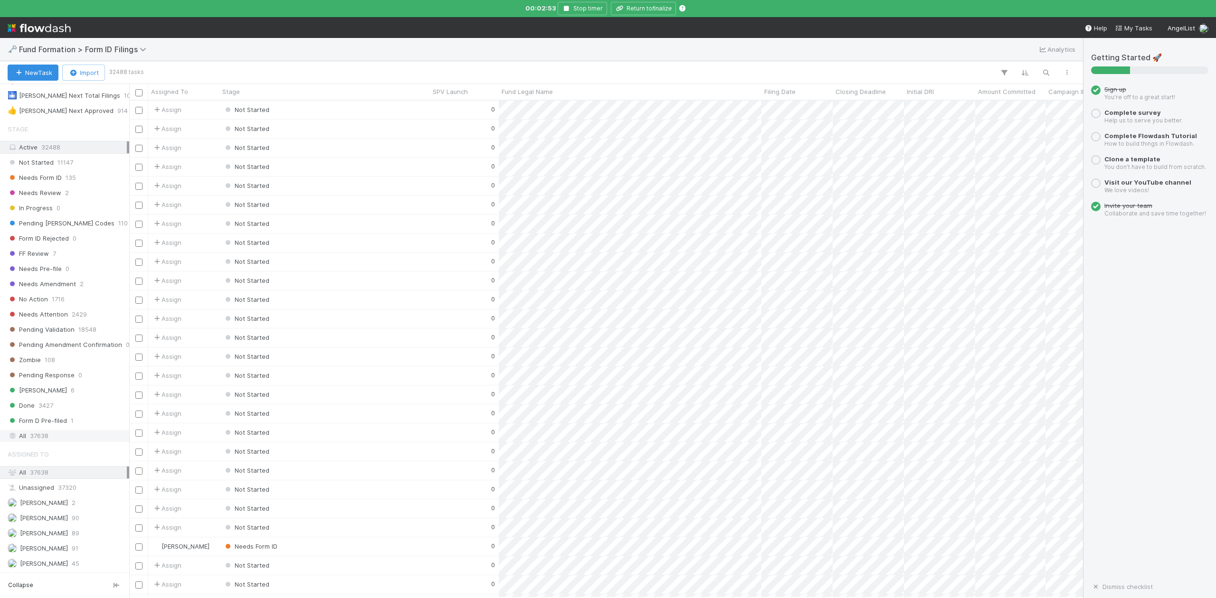
click at [33, 430] on span "37638" at bounding box center [39, 436] width 19 height 12
click at [1045, 71] on icon "button" at bounding box center [1045, 72] width 9 height 9
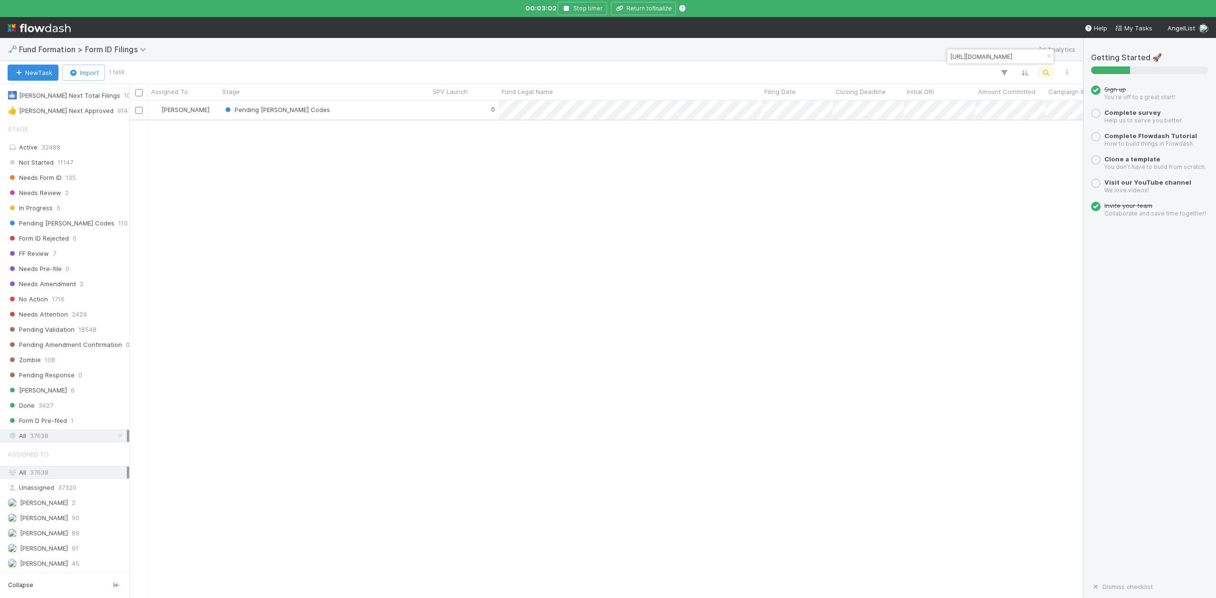
type input "https://comptroller.internal.angellist.com/v/llcs/0197082aa98c75cb92ad9d0eadc88…"
click at [460, 109] on div "0" at bounding box center [464, 110] width 69 height 19
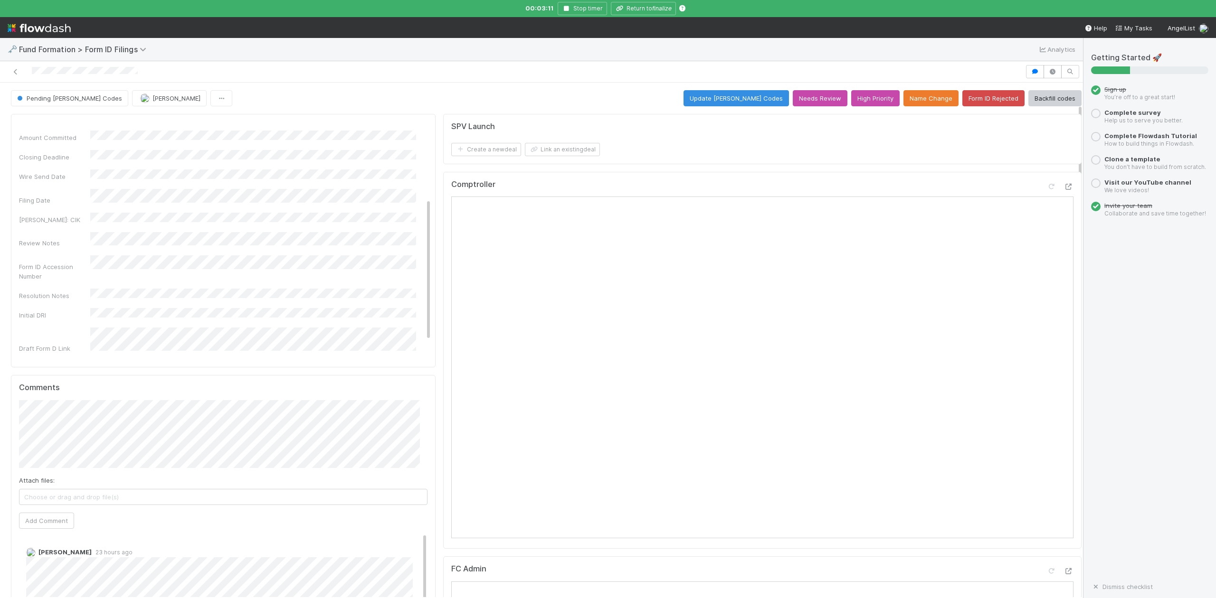
scroll to position [63, 0]
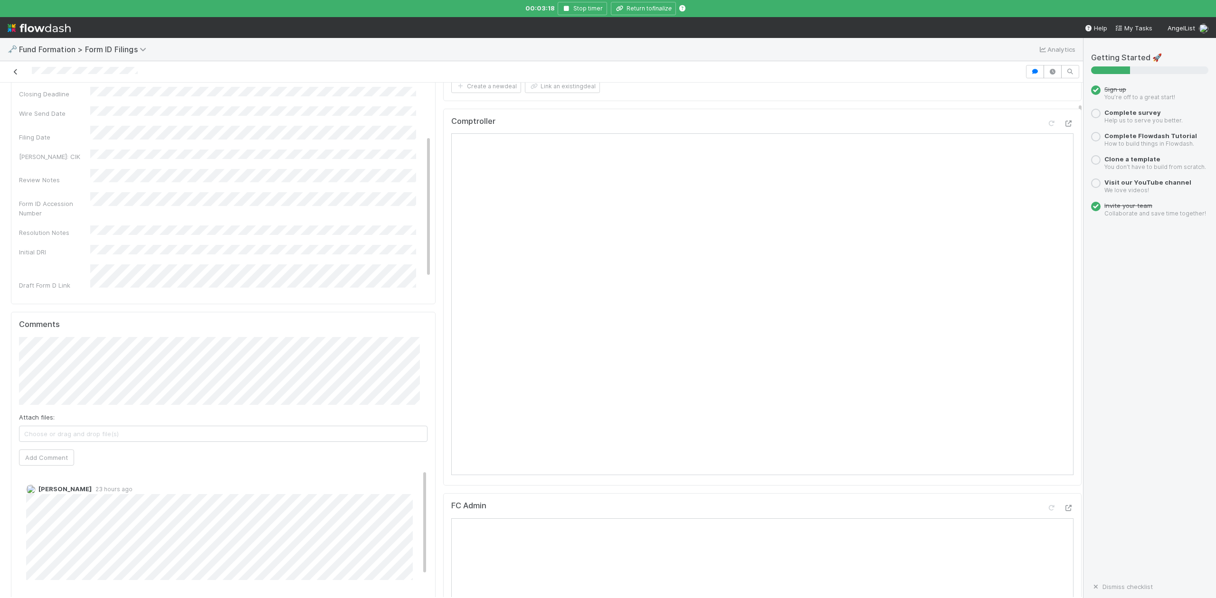
click at [12, 71] on icon at bounding box center [15, 72] width 9 height 6
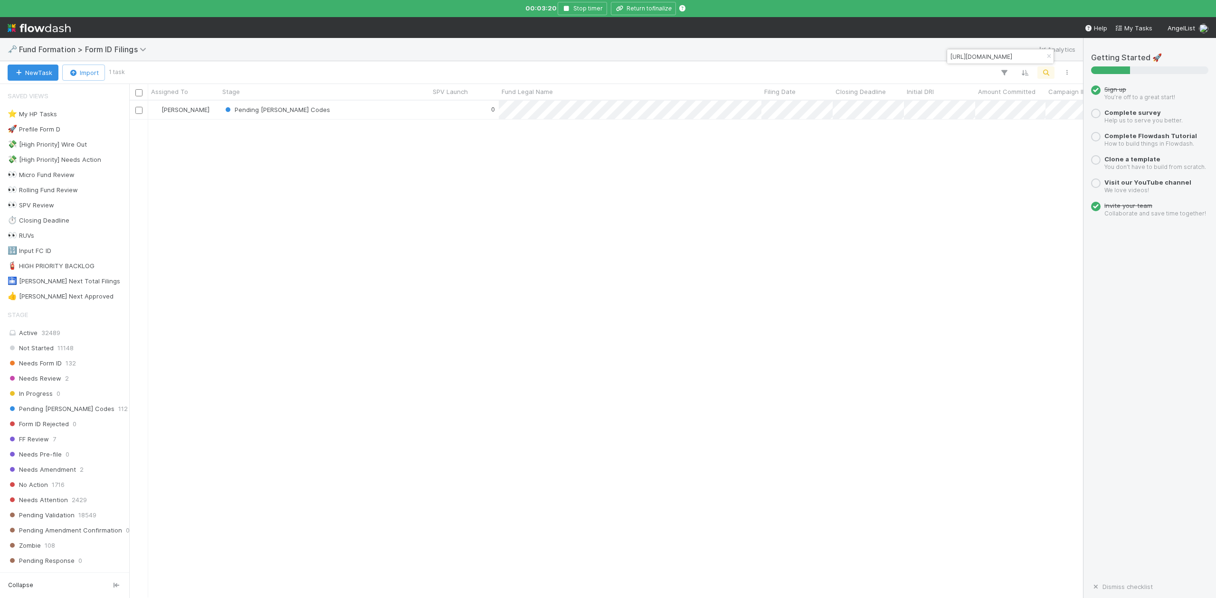
scroll to position [487, 944]
click at [1049, 56] on icon "button" at bounding box center [1048, 57] width 9 height 6
click at [1047, 70] on icon "button" at bounding box center [1045, 72] width 9 height 9
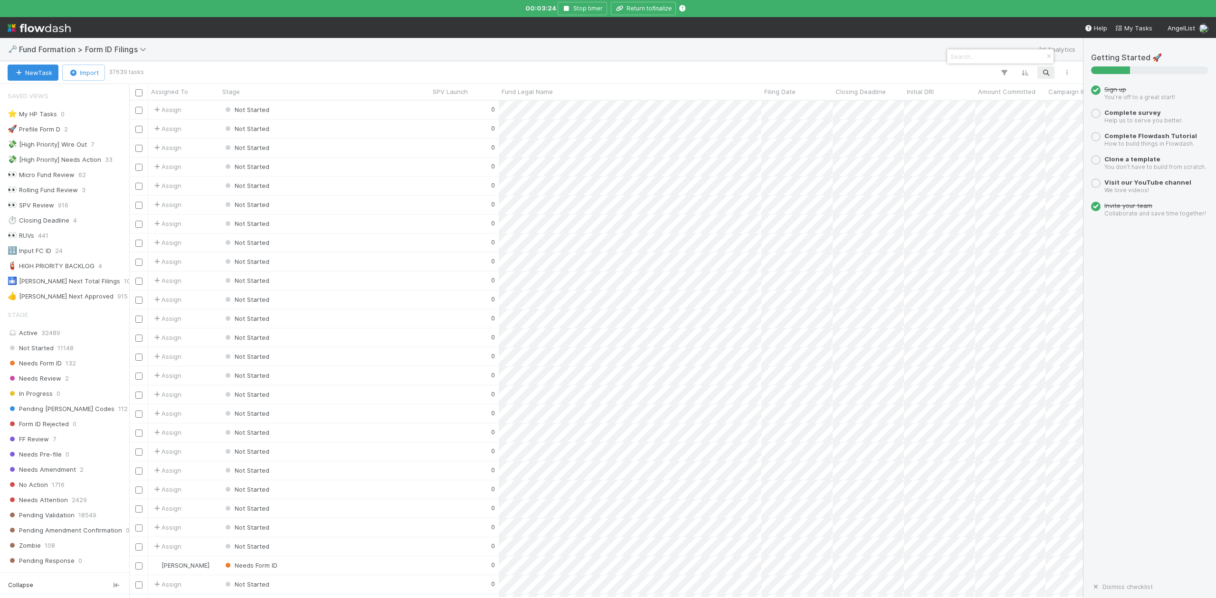
paste input "NE-0722 Fund II, a series of Boost VC SPV, LP"
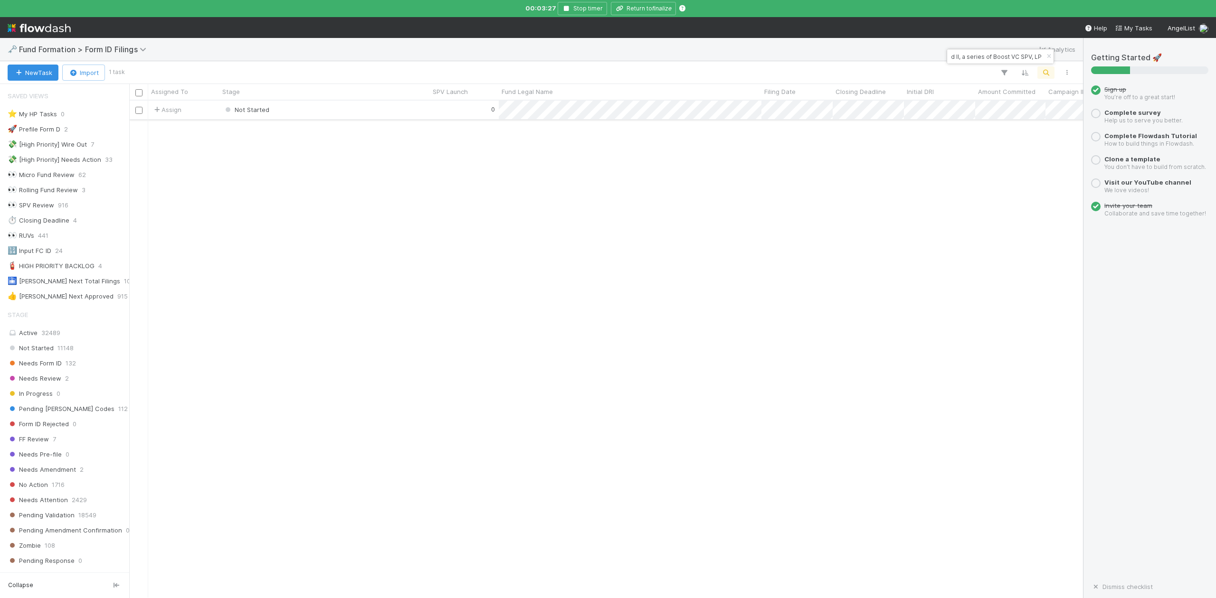
type input "NE-0722 Fund II, a series of Boost VC SPV, LP"
click at [320, 109] on div "Not Started" at bounding box center [324, 110] width 210 height 19
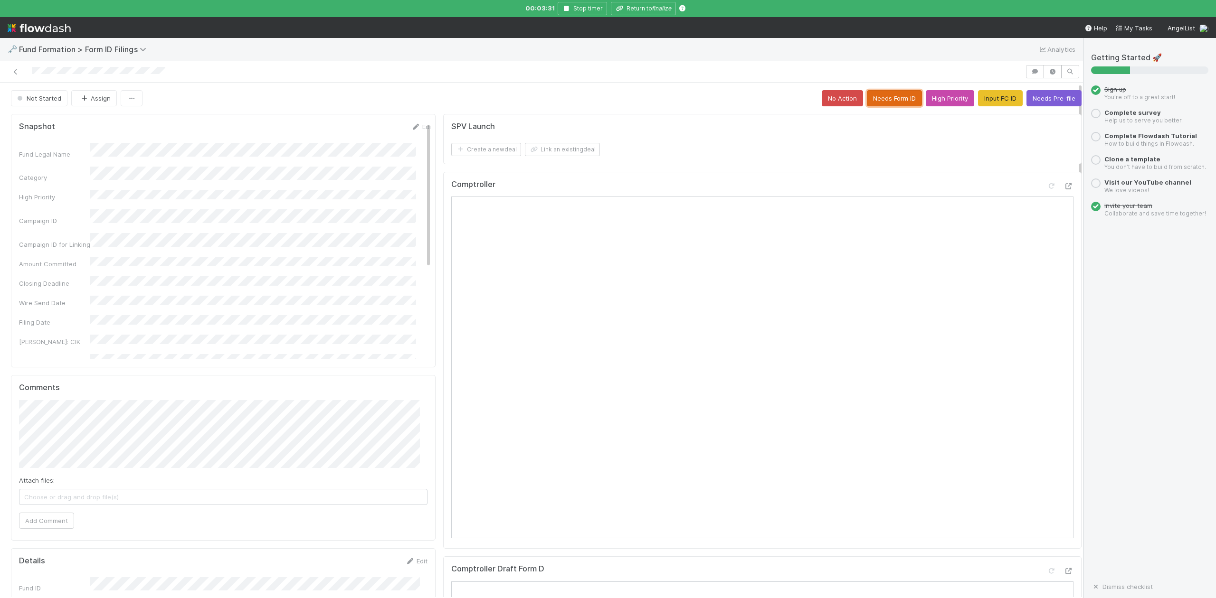
click at [874, 99] on button "Needs Form ID" at bounding box center [894, 98] width 55 height 16
click at [1042, 99] on button "High Priority" at bounding box center [1057, 98] width 48 height 16
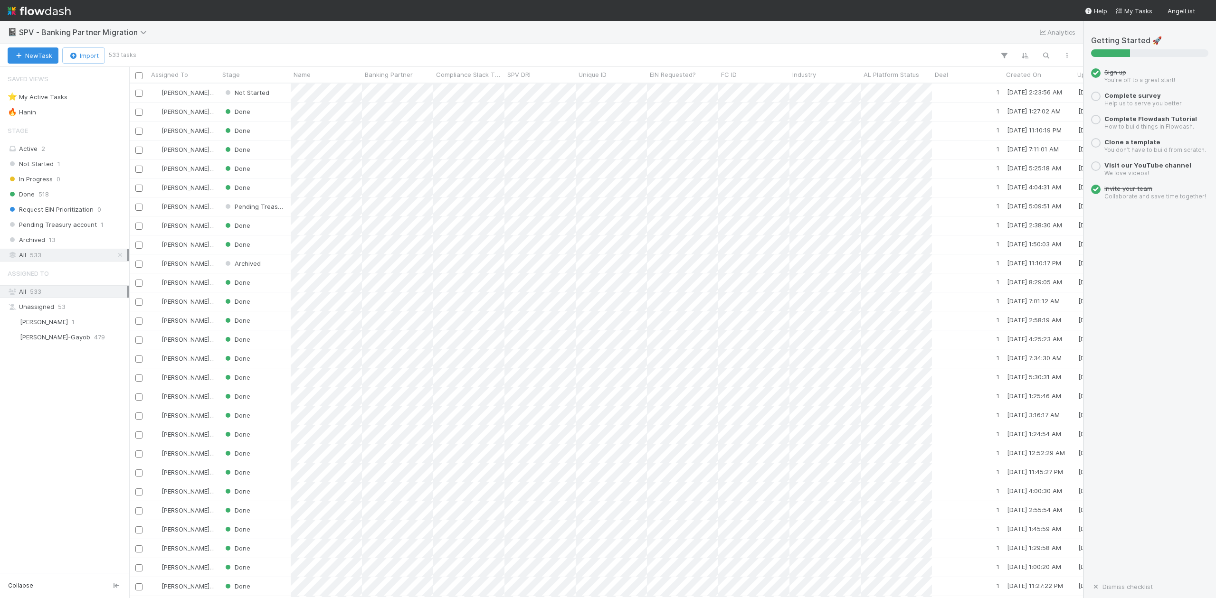
scroll to position [505, 944]
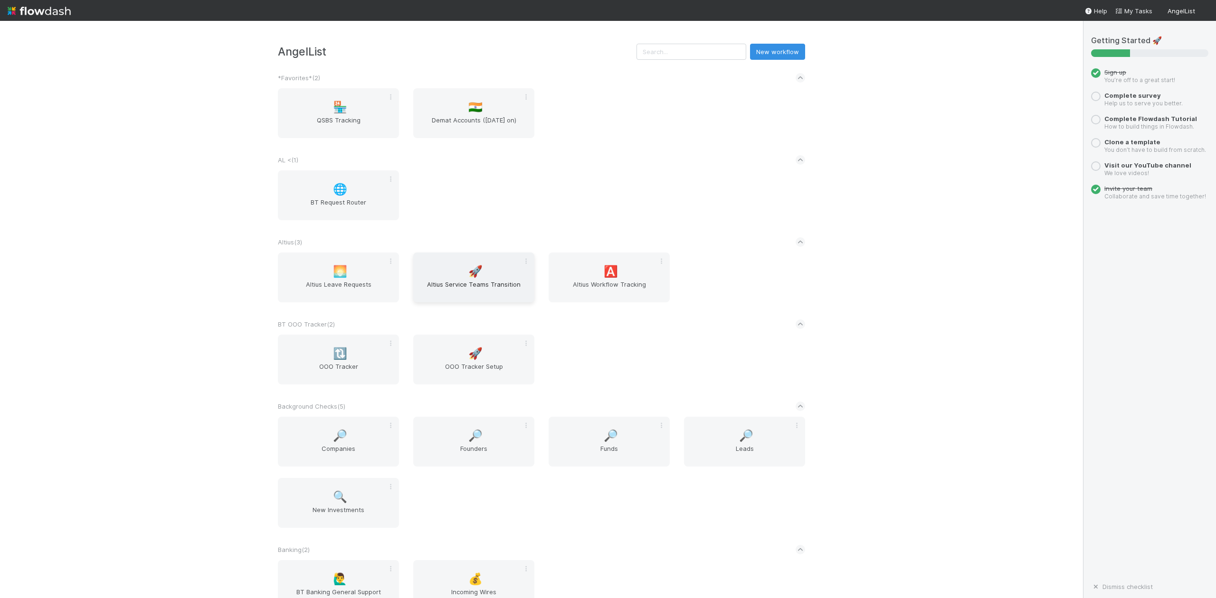
click at [472, 289] on span "Altius Service Teams Transition" at bounding box center [474, 289] width 114 height 19
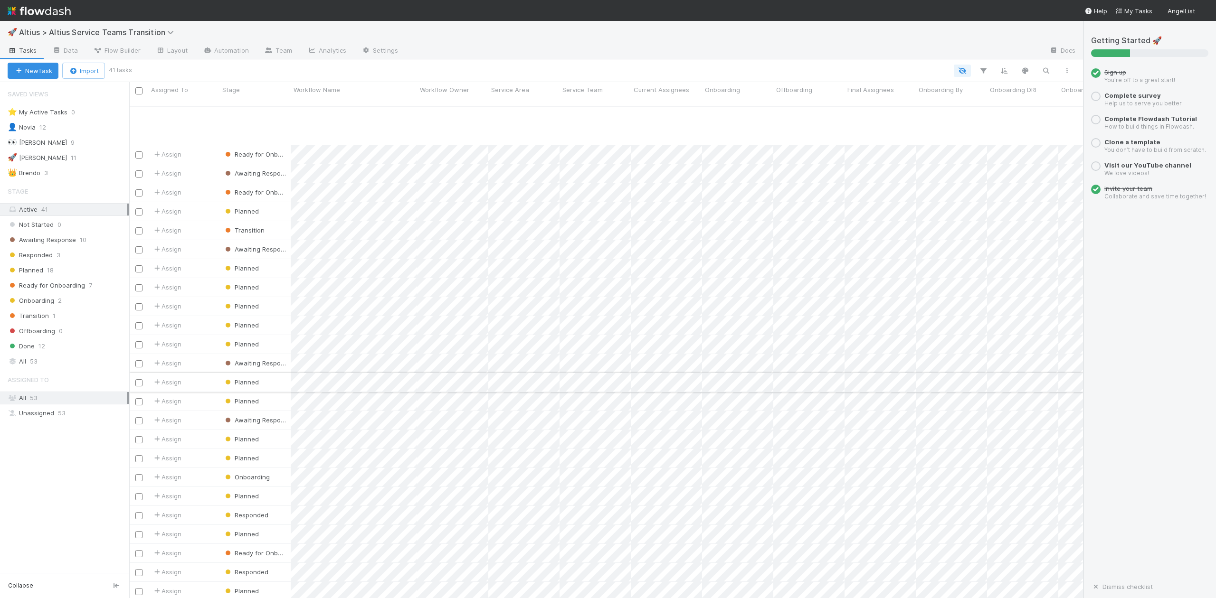
scroll to position [63, 0]
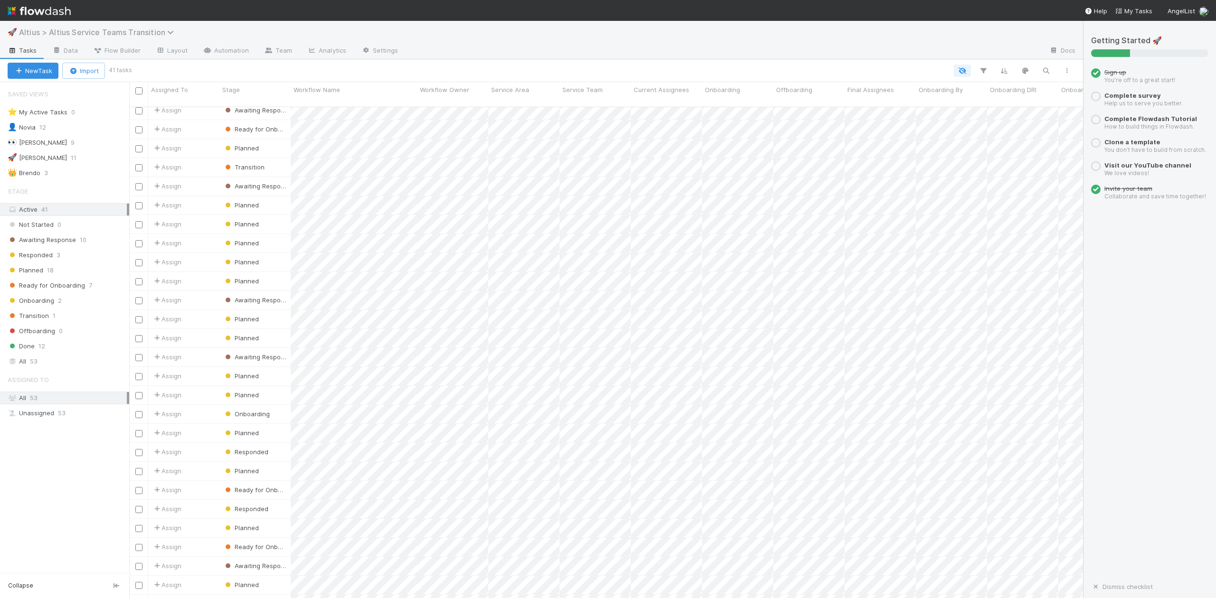
click at [167, 32] on icon at bounding box center [171, 32] width 9 height 8
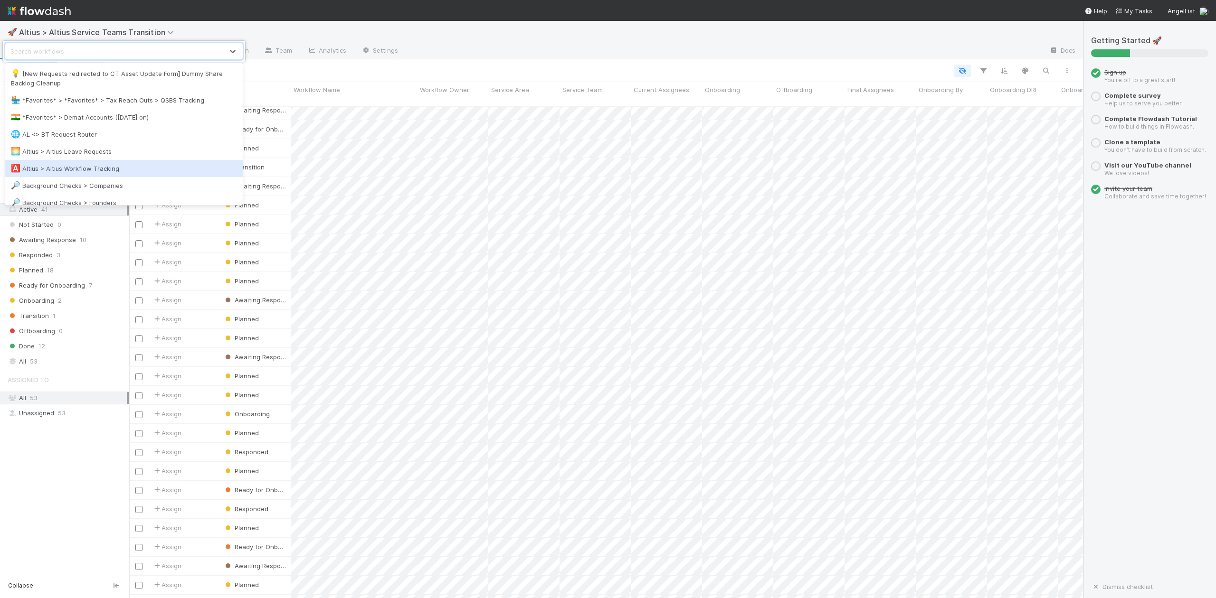
click at [94, 170] on div "🅰️ Altius > Altius Workflow Tracking" at bounding box center [124, 168] width 226 height 9
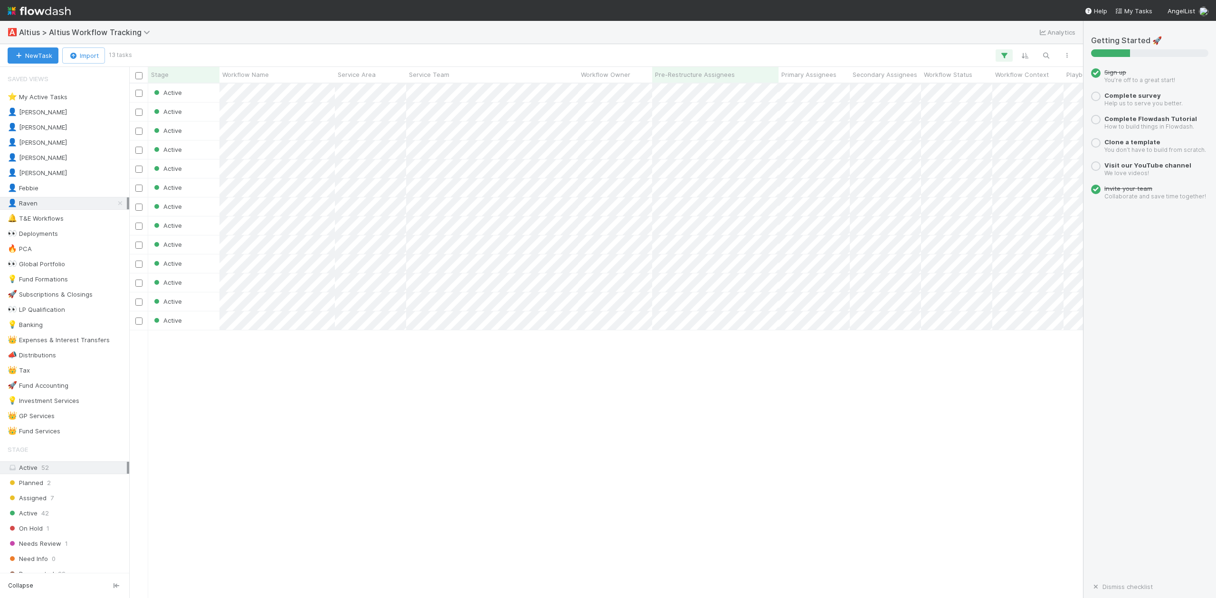
scroll to position [505, 944]
click at [46, 407] on div "💡 Investment Services" at bounding box center [44, 401] width 72 height 12
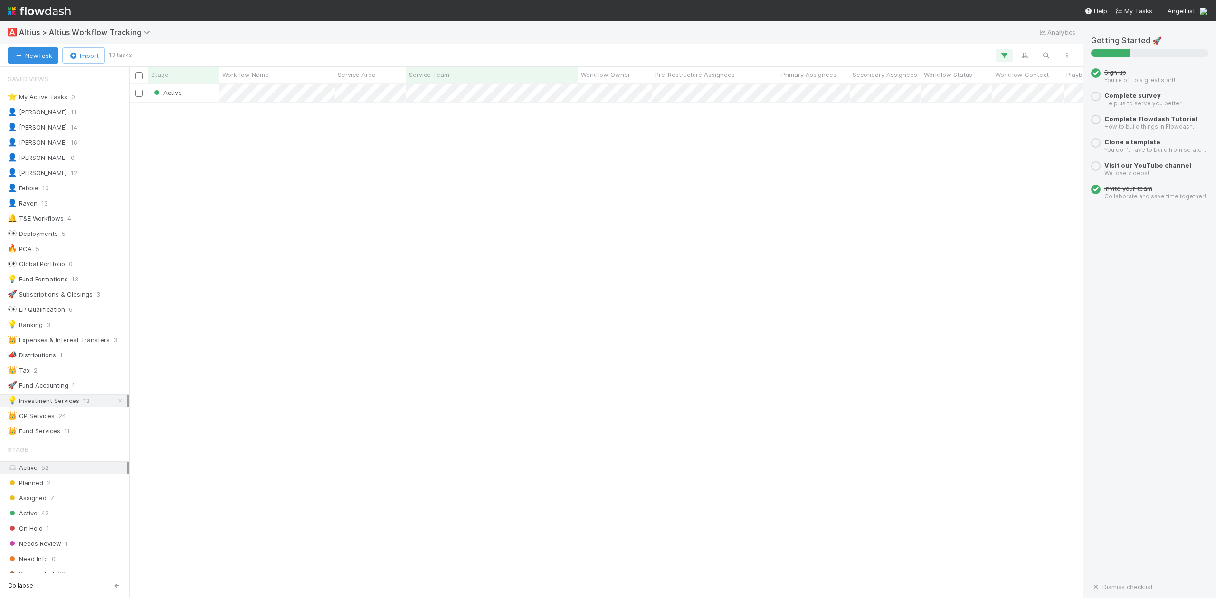
scroll to position [505, 944]
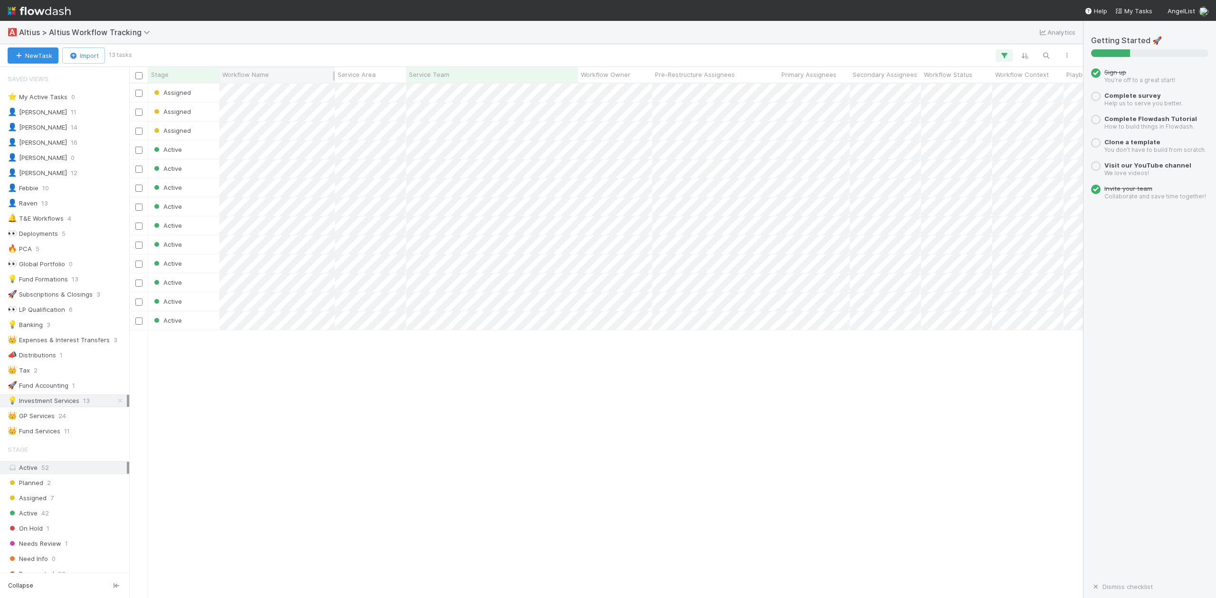
click at [245, 73] on span "Workflow Name" at bounding box center [245, 74] width 47 height 9
click at [249, 109] on div "Sort Z → A" at bounding box center [277, 107] width 108 height 14
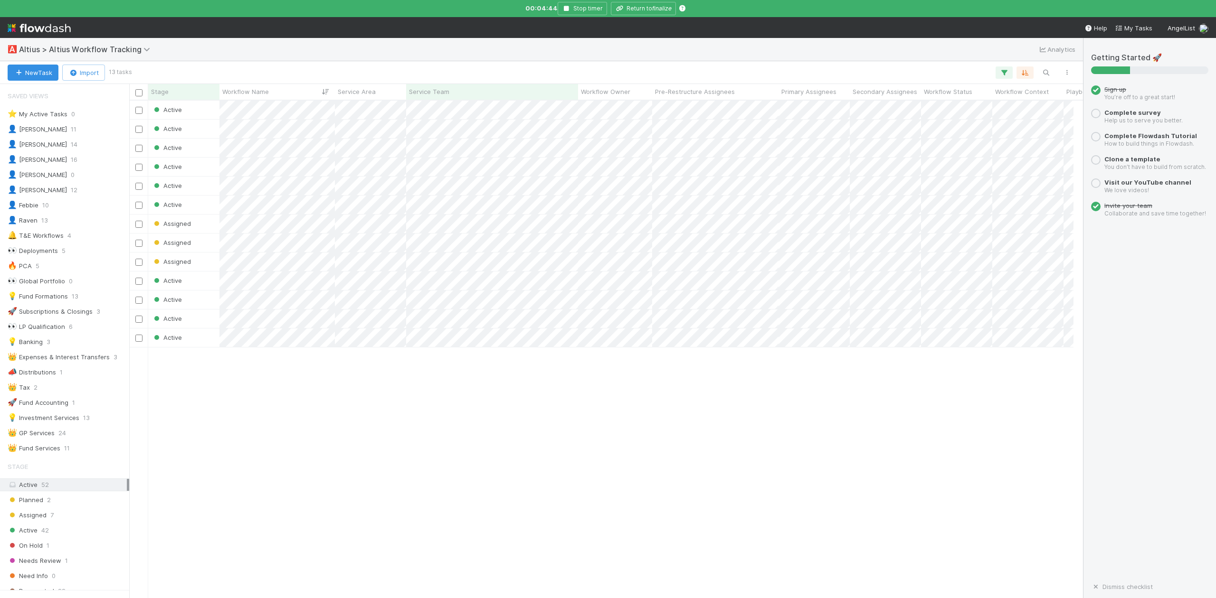
scroll to position [505, 935]
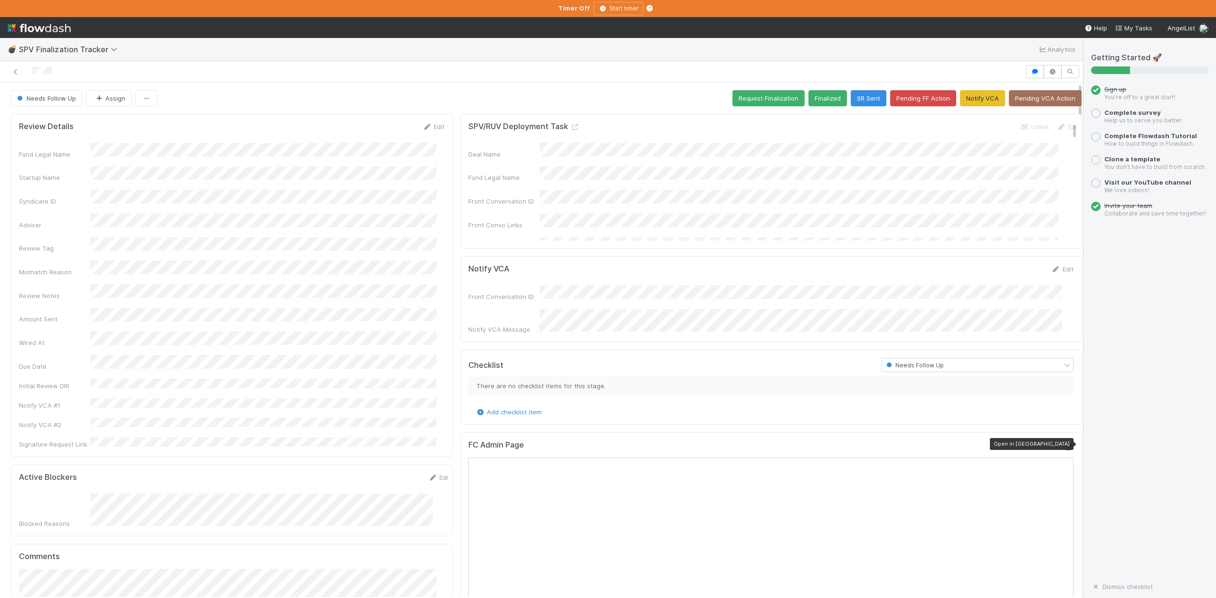
click at [1064, 445] on icon at bounding box center [1068, 448] width 9 height 6
click at [751, 98] on button "Request Finalization" at bounding box center [768, 98] width 72 height 16
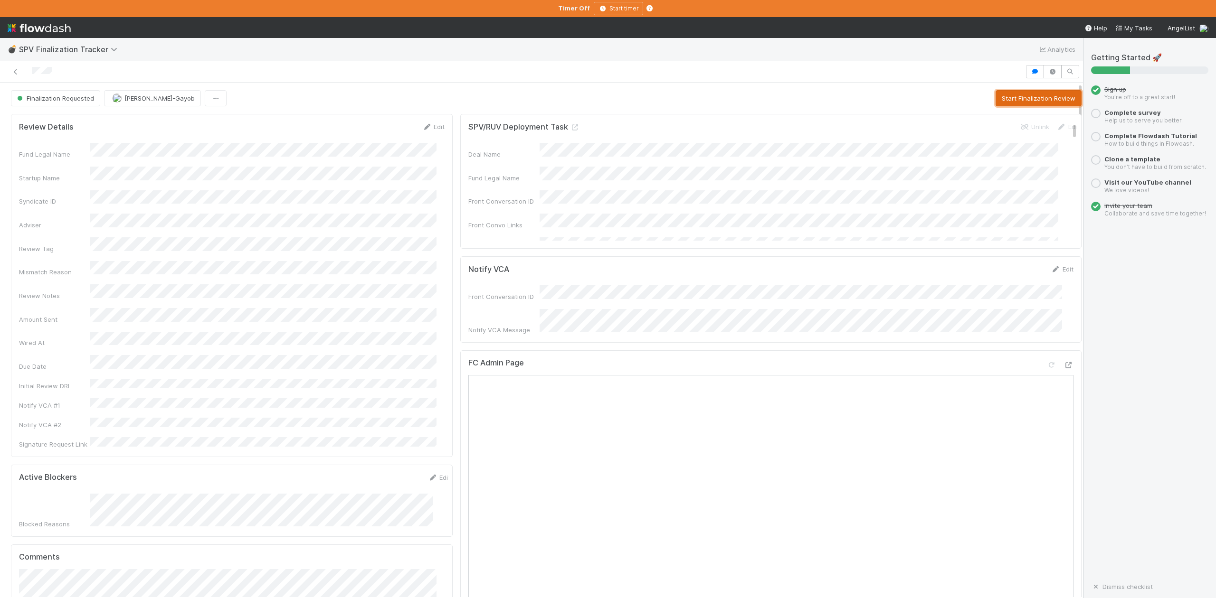
click at [1023, 99] on button "Start Finalization Review" at bounding box center [1038, 98] width 86 height 16
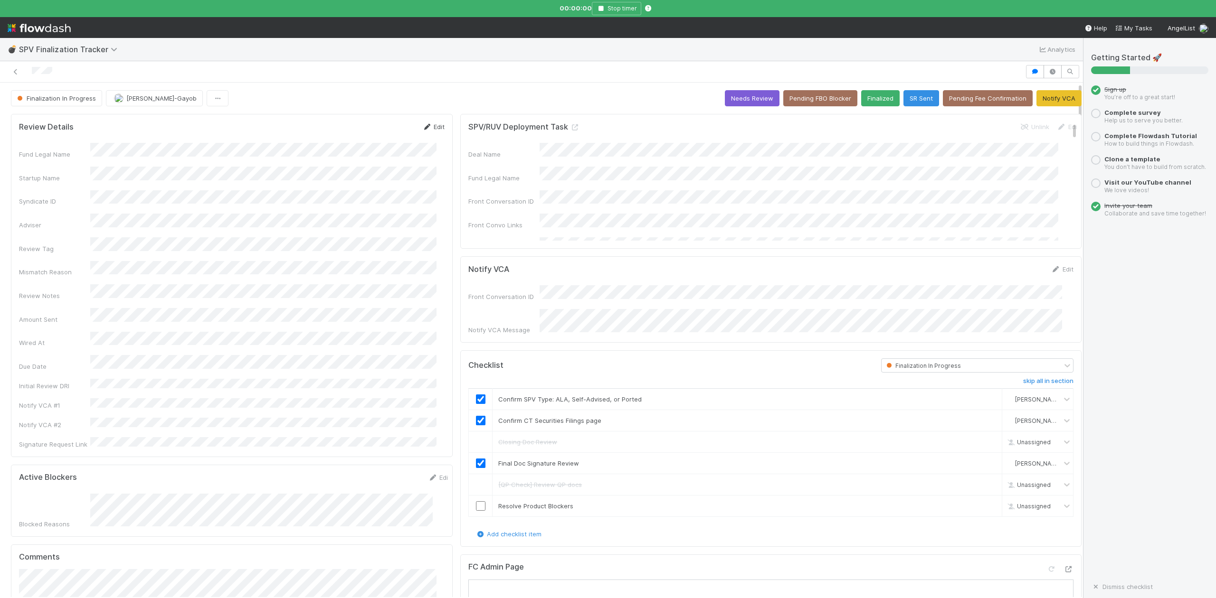
click at [430, 128] on link "Edit" at bounding box center [433, 127] width 22 height 8
click at [83, 307] on div "Review Notes" at bounding box center [232, 316] width 426 height 19
click at [387, 133] on button "Save" at bounding box center [393, 130] width 27 height 16
click at [600, 6] on icon "button" at bounding box center [600, 9] width 9 height 6
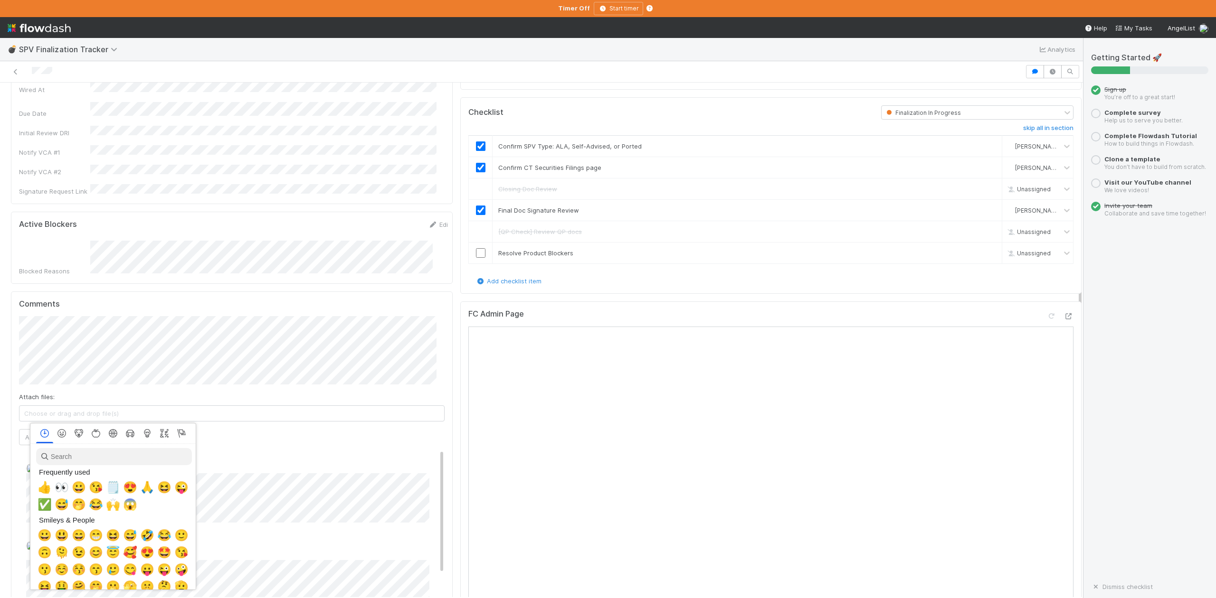
scroll to position [0, 6]
click at [138, 489] on span "🙏" at bounding box center [145, 487] width 14 height 13
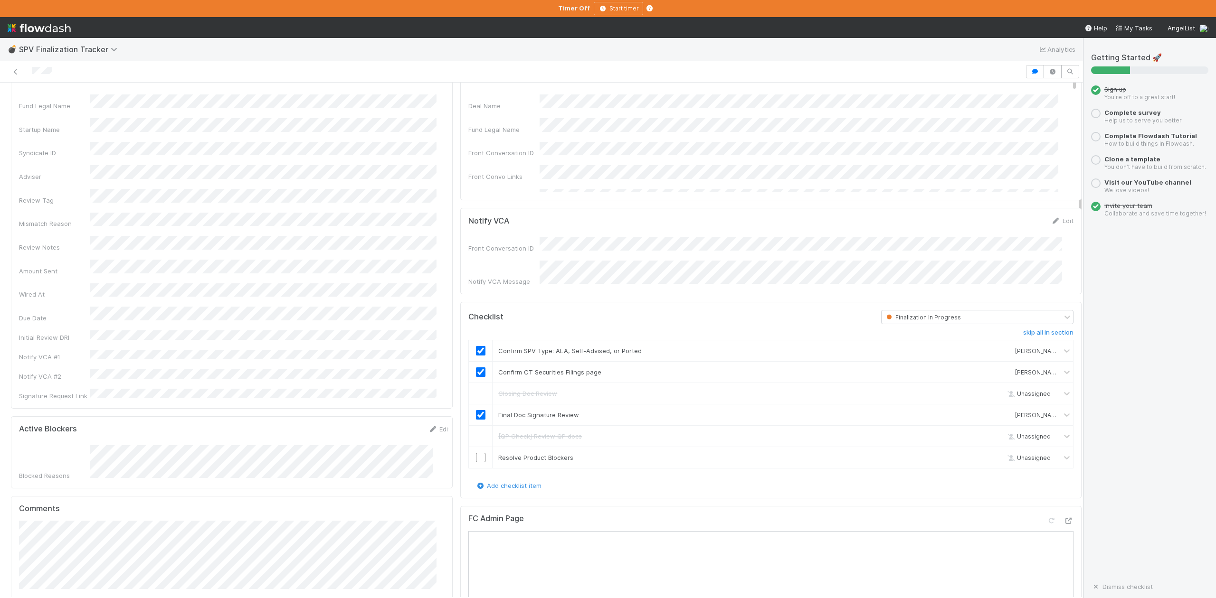
scroll to position [0, 0]
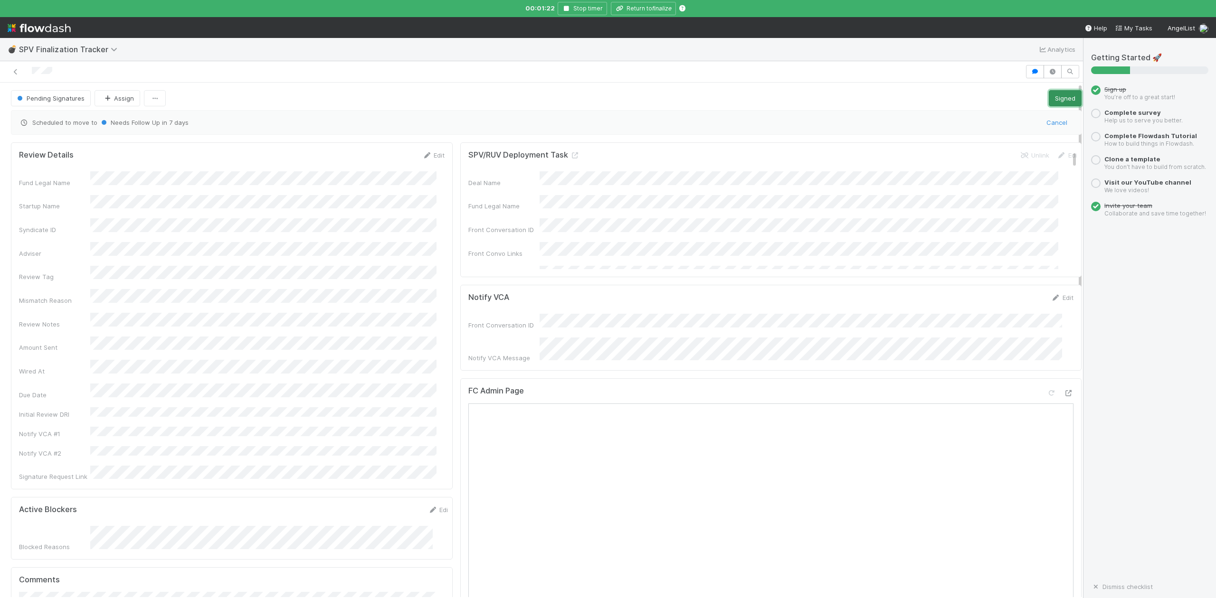
click at [1049, 99] on button "Signed" at bounding box center [1065, 98] width 33 height 16
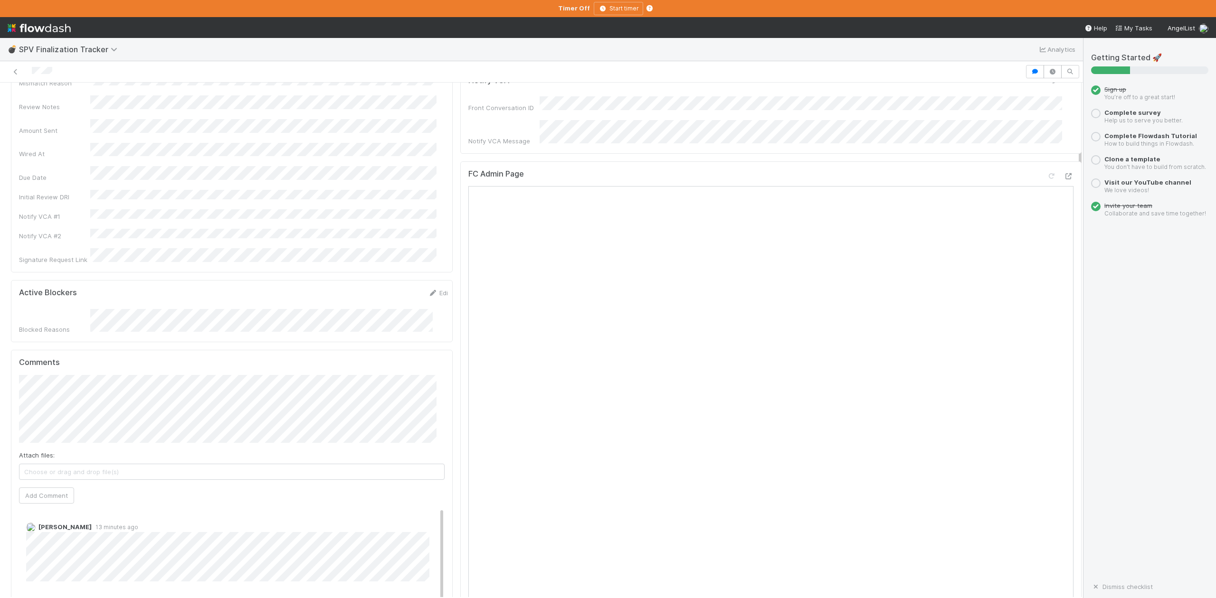
scroll to position [190, 0]
click at [129, 357] on h5 "Comments" at bounding box center [232, 361] width 426 height 9
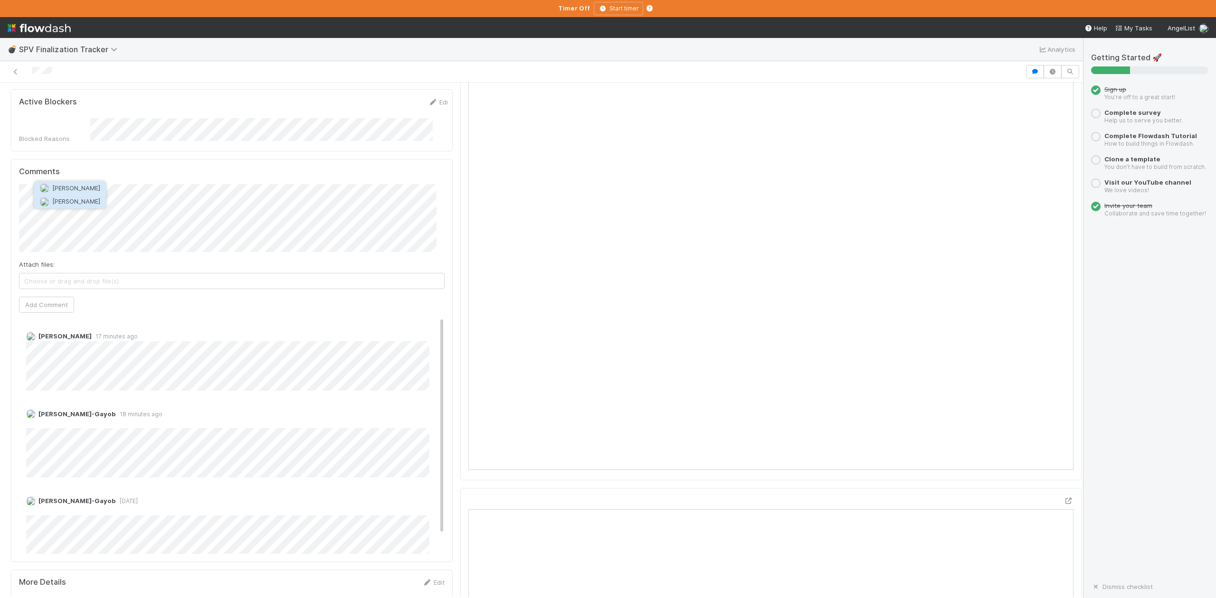
click at [78, 196] on button "[PERSON_NAME]" at bounding box center [70, 201] width 72 height 13
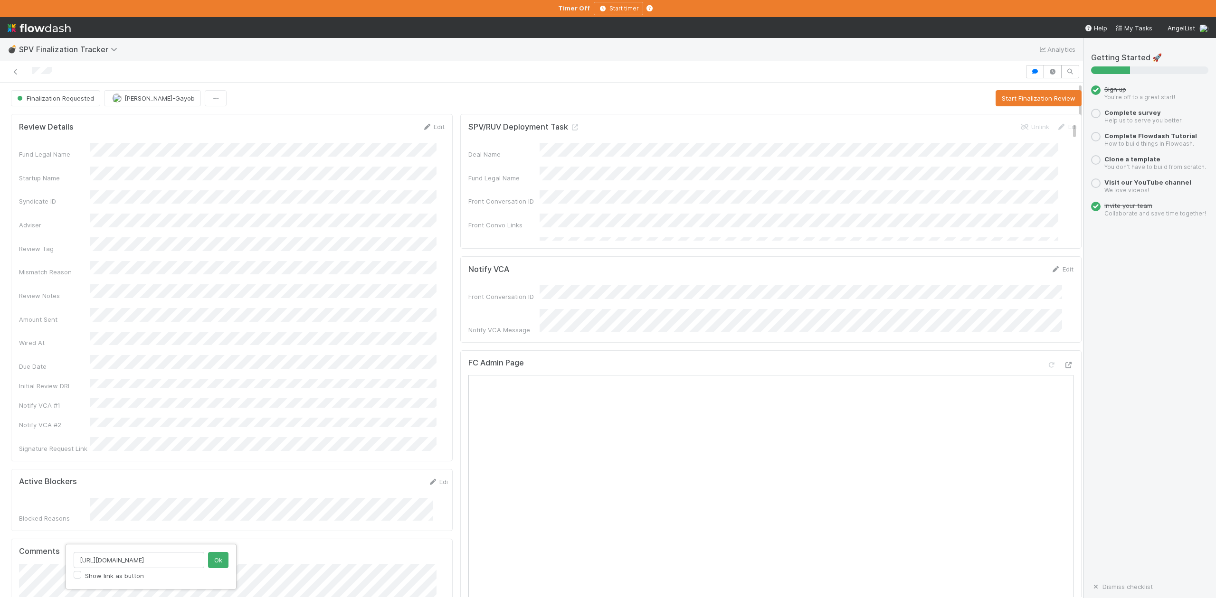
drag, startPoint x: 97, startPoint y: 560, endPoint x: 36, endPoint y: 558, distance: 61.3
click at [36, 558] on div "[URL][DOMAIN_NAME] Show link as button Ok" at bounding box center [608, 299] width 1216 height 598
click at [96, 561] on input "http://aladvisors.co" at bounding box center [139, 560] width 131 height 16
type input "jack.plank@aladvisors.co"
click at [220, 559] on button "Ok" at bounding box center [218, 560] width 20 height 16
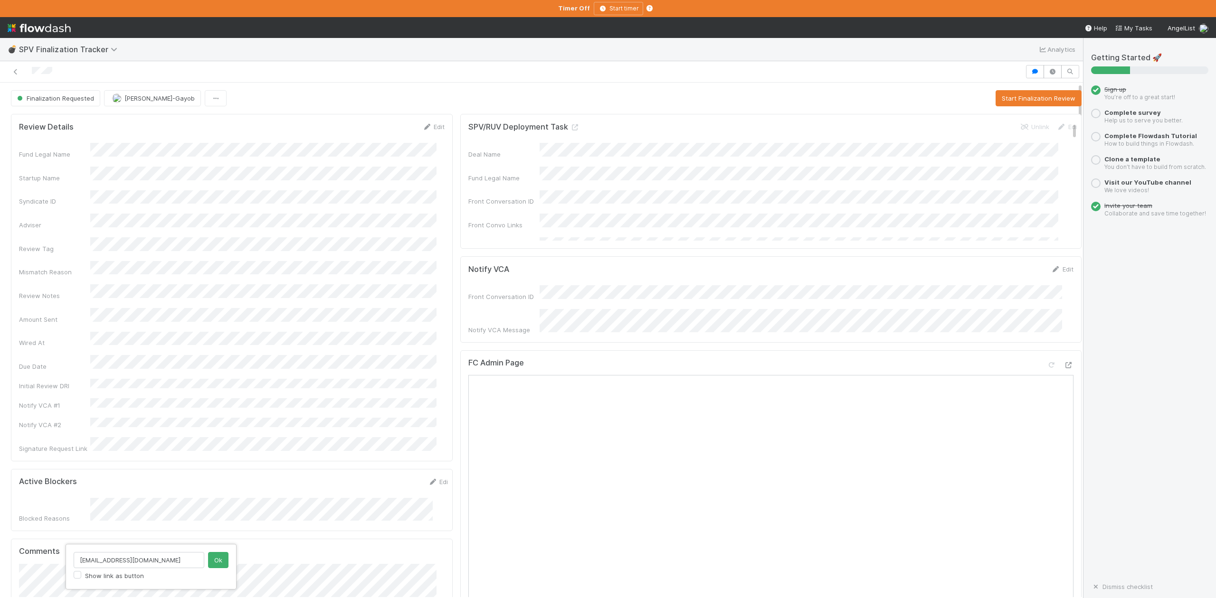
drag, startPoint x: 161, startPoint y: 560, endPoint x: 22, endPoint y: 560, distance: 138.7
click at [22, 560] on div "jack.plank@aladvisors.co Show link as button Ok" at bounding box center [608, 299] width 1216 height 598
click at [164, 566] on input "jack.plank@aladvisors.co" at bounding box center [139, 560] width 131 height 16
drag, startPoint x: 173, startPoint y: 564, endPoint x: 15, endPoint y: 558, distance: 158.3
click at [15, 558] on div "jack.plank@aladvisors.co Show link as button Ok" at bounding box center [608, 299] width 1216 height 598
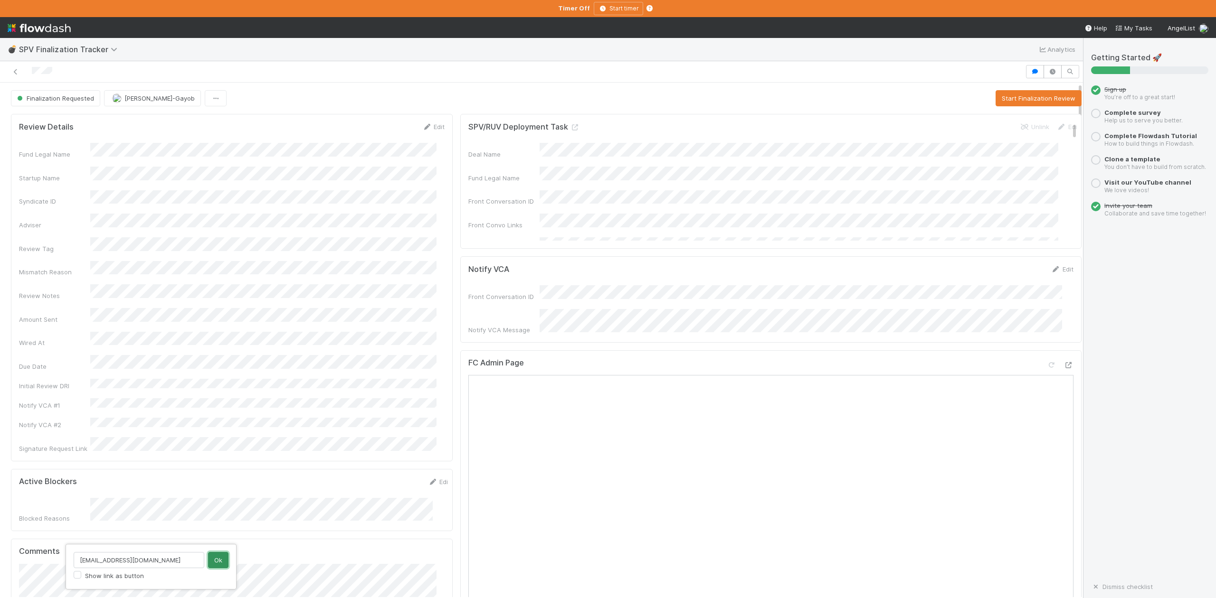
click at [213, 560] on button "Ok" at bounding box center [218, 560] width 20 height 16
drag, startPoint x: 162, startPoint y: 565, endPoint x: 78, endPoint y: 558, distance: 84.4
click at [78, 558] on input "jack.plank@aladvisors.co" at bounding box center [139, 560] width 131 height 16
click at [218, 562] on button "Ok" at bounding box center [218, 560] width 20 height 16
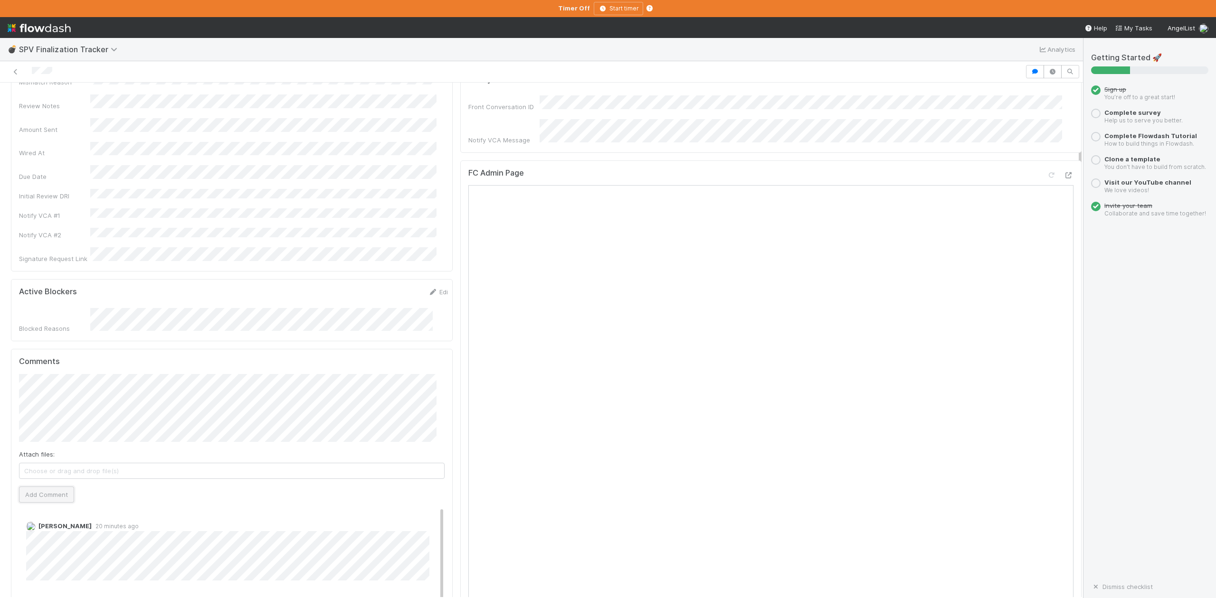
click at [53, 487] on button "Add Comment" at bounding box center [46, 495] width 55 height 16
click at [33, 487] on button "Add Comment" at bounding box center [46, 495] width 55 height 16
click at [445, 108] on div "Review Details Edit Fund Legal Name Startup Name Syndicate ID Adviser Review Ta…" at bounding box center [232, 97] width 442 height 347
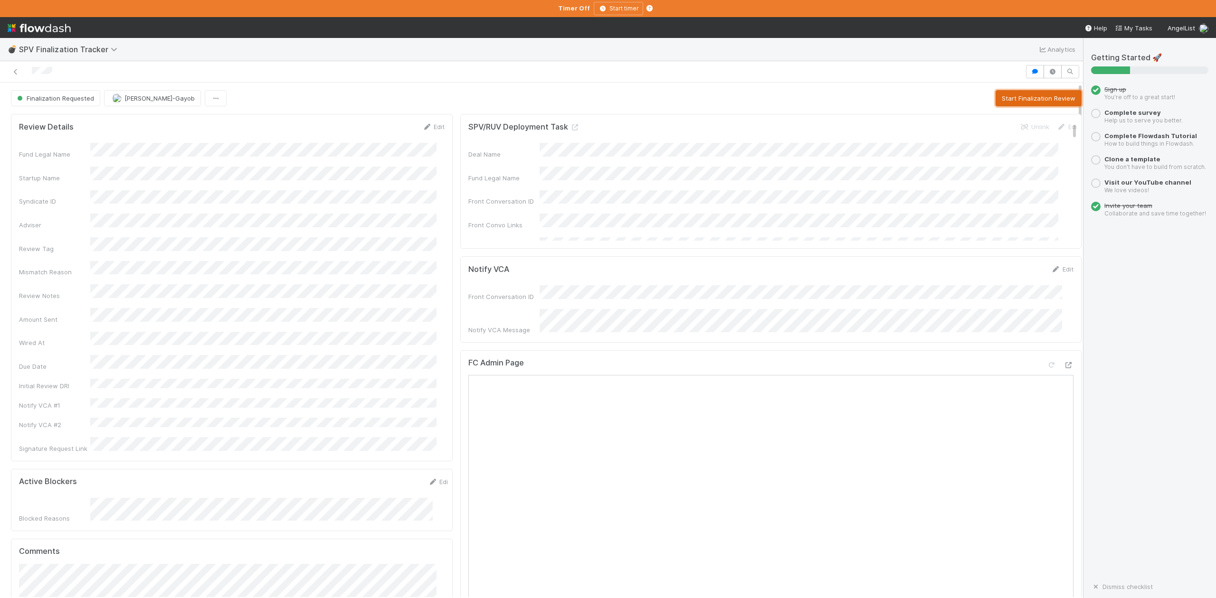
click at [1004, 98] on button "Start Finalization Review" at bounding box center [1038, 98] width 86 height 16
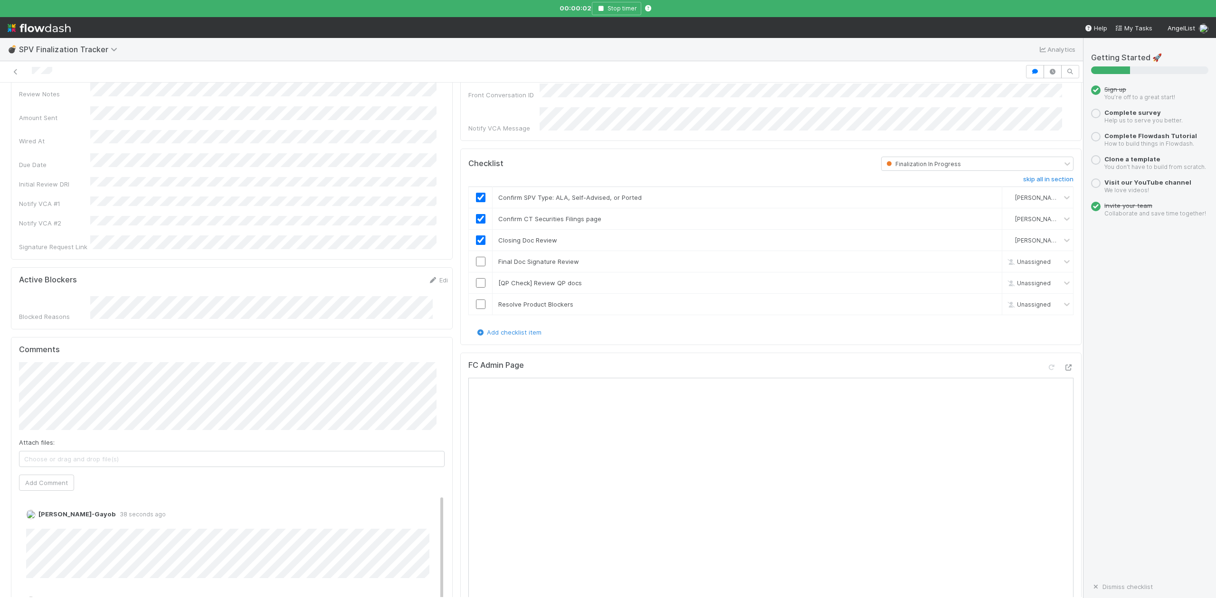
scroll to position [253, 0]
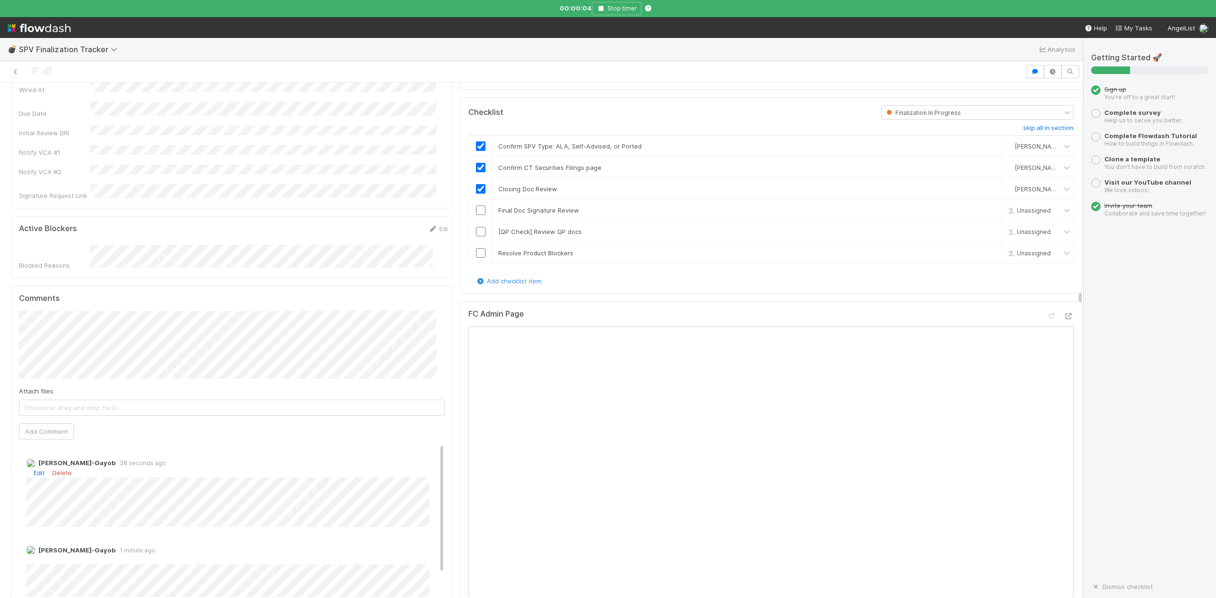
click at [40, 469] on link "Edit" at bounding box center [39, 473] width 11 height 8
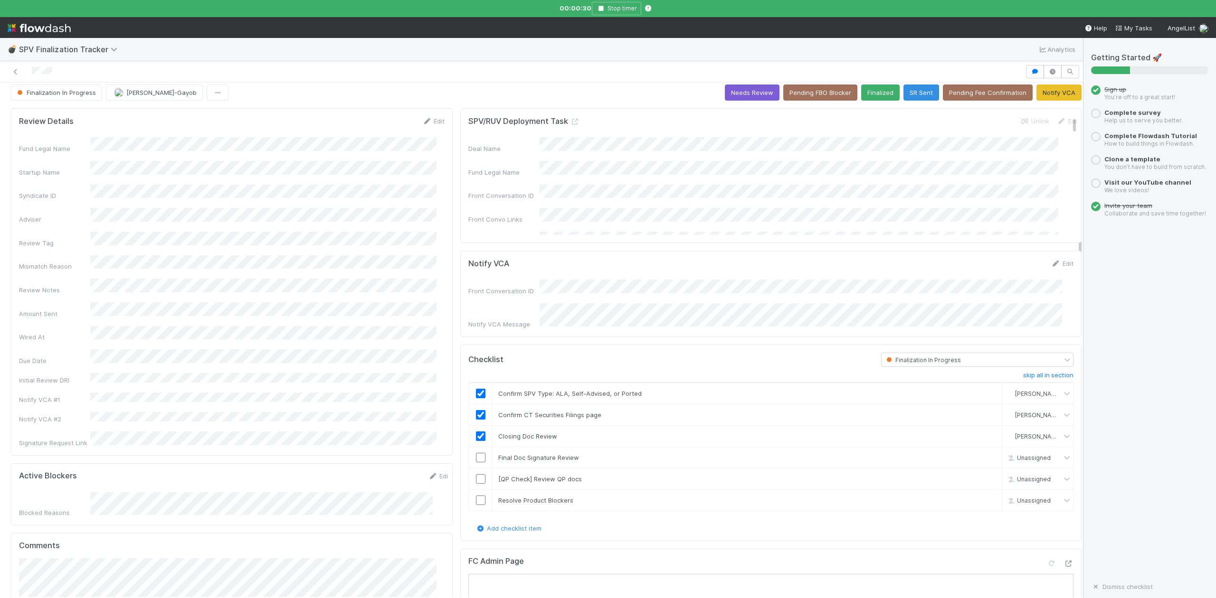
scroll to position [0, 0]
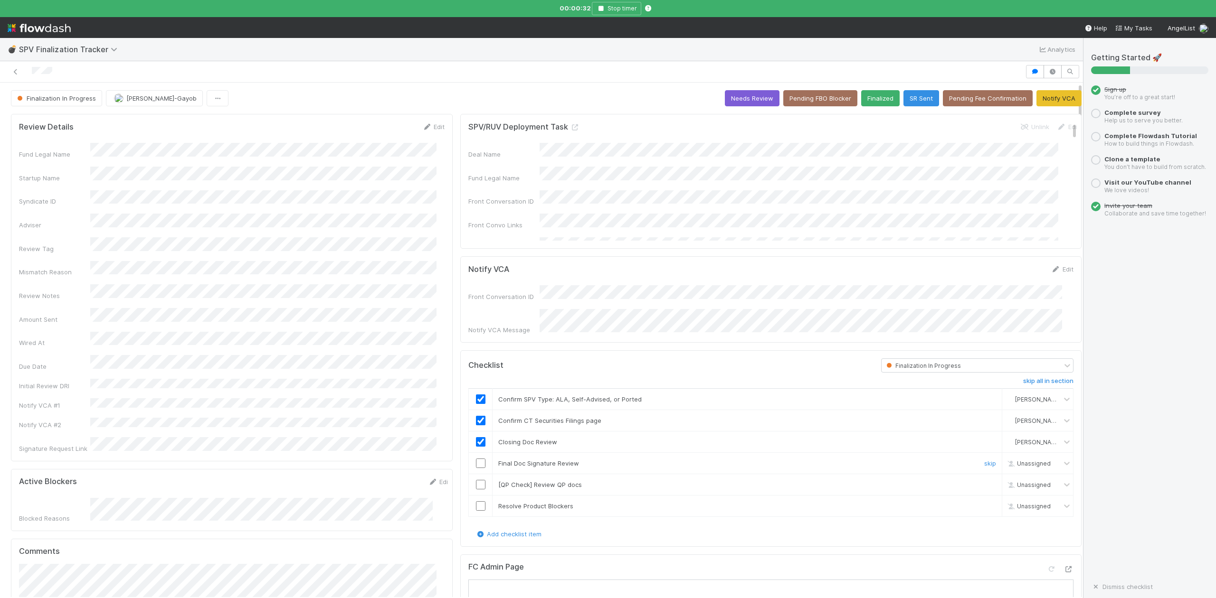
click at [476, 463] on input "checkbox" at bounding box center [480, 463] width 9 height 9
click at [476, 462] on input "checkbox" at bounding box center [480, 463] width 9 height 9
click at [600, 9] on icon "button" at bounding box center [600, 9] width 9 height 6
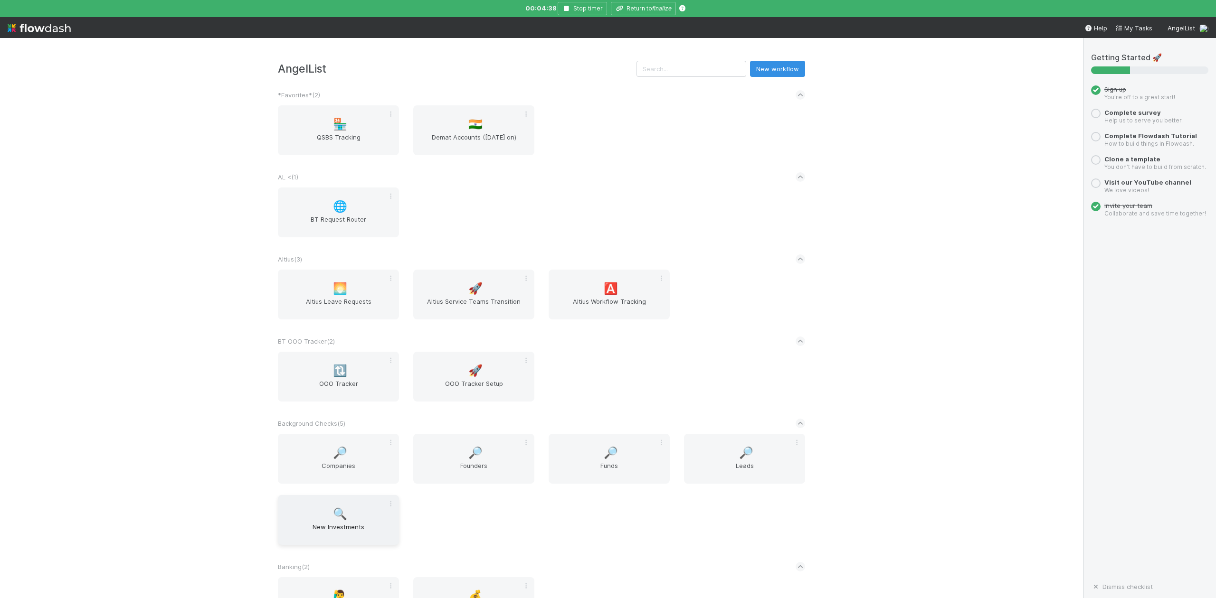
click at [337, 516] on span "🔍" at bounding box center [340, 514] width 14 height 12
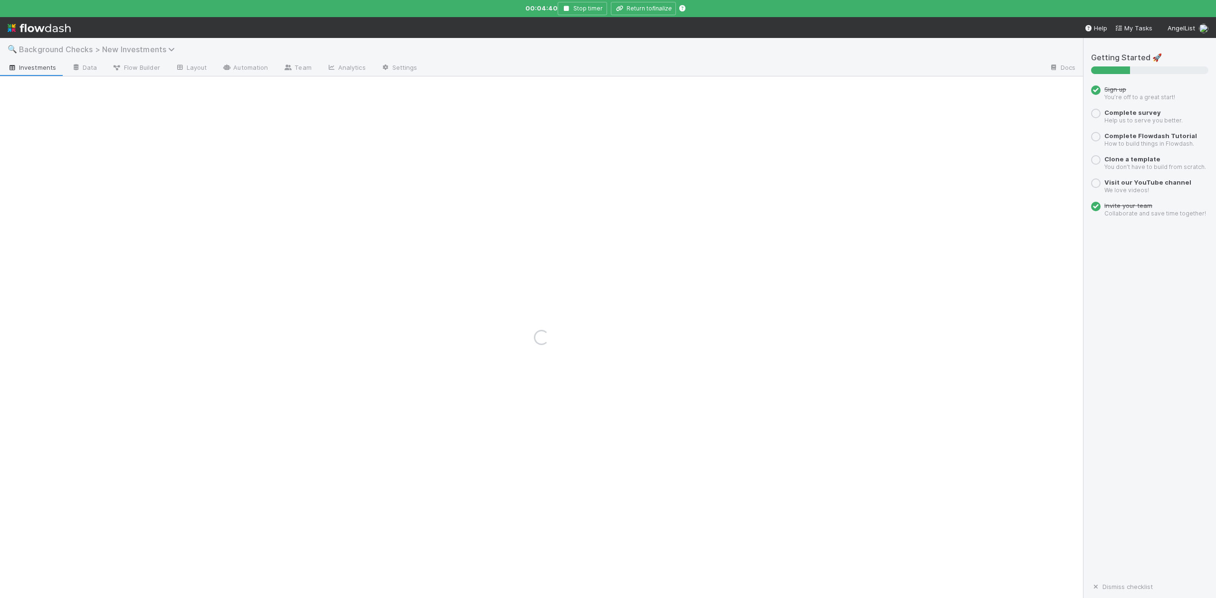
click at [170, 48] on icon at bounding box center [172, 50] width 9 height 8
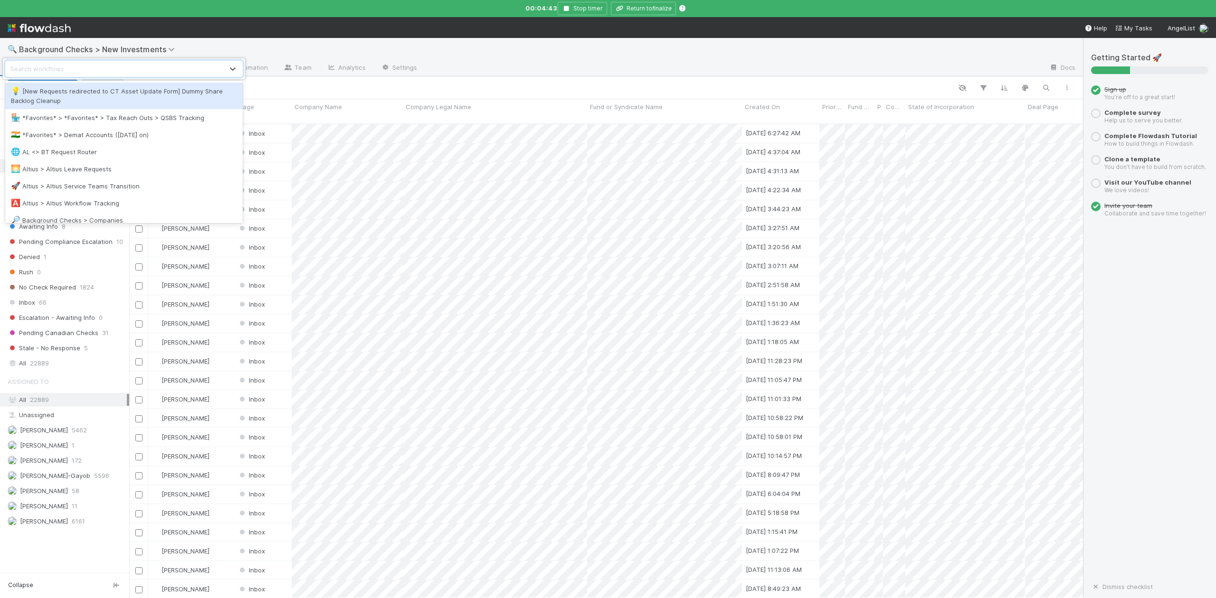
scroll to position [472, 944]
type input "r"
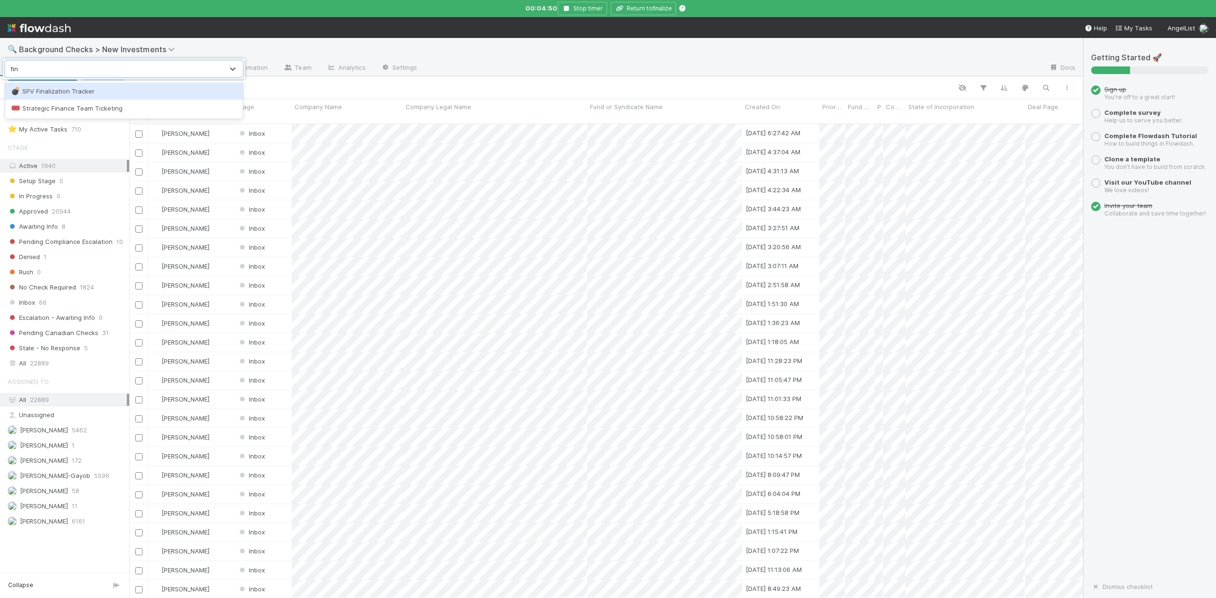
type input "fina"
click at [75, 90] on div "💣 SPV Finalization Tracker" at bounding box center [124, 90] width 226 height 9
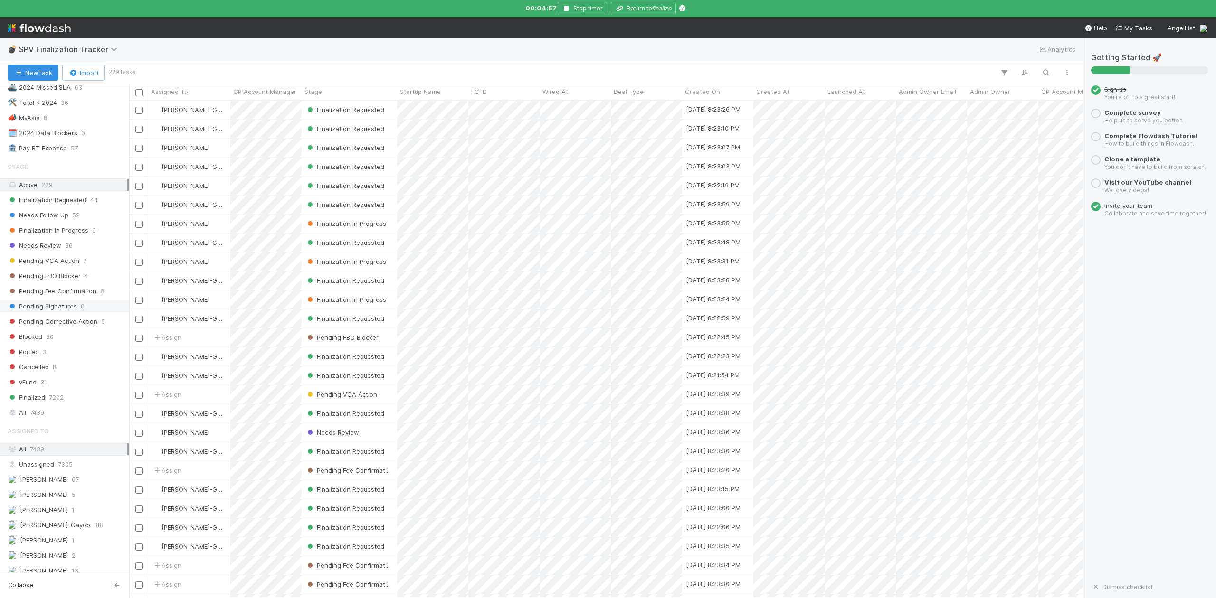
scroll to position [152, 0]
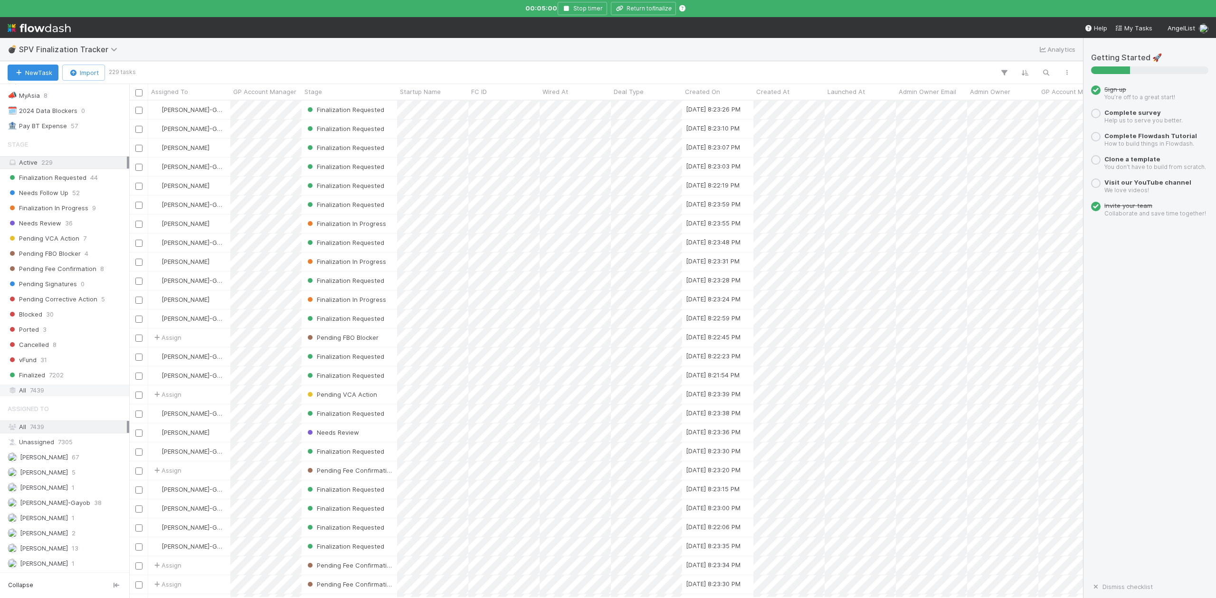
click at [42, 389] on span "7439" at bounding box center [37, 391] width 14 height 12
click at [1048, 73] on icon "button" at bounding box center [1045, 72] width 9 height 9
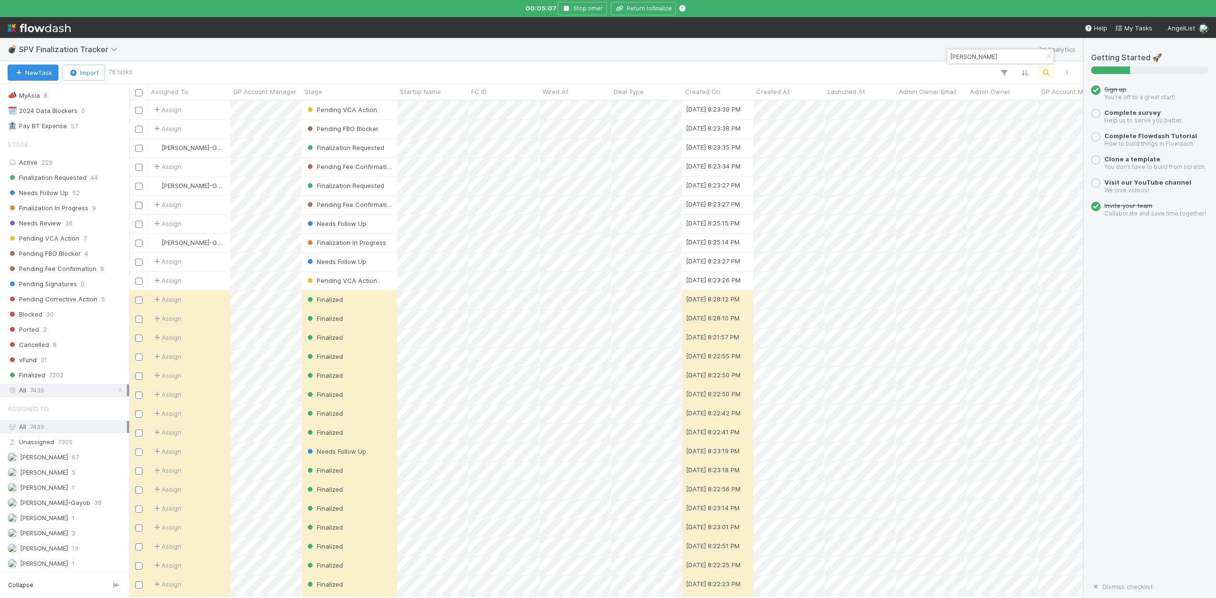
scroll to position [487, 944]
type input "rauch"
click at [355, 302] on div "Finalized" at bounding box center [349, 300] width 95 height 19
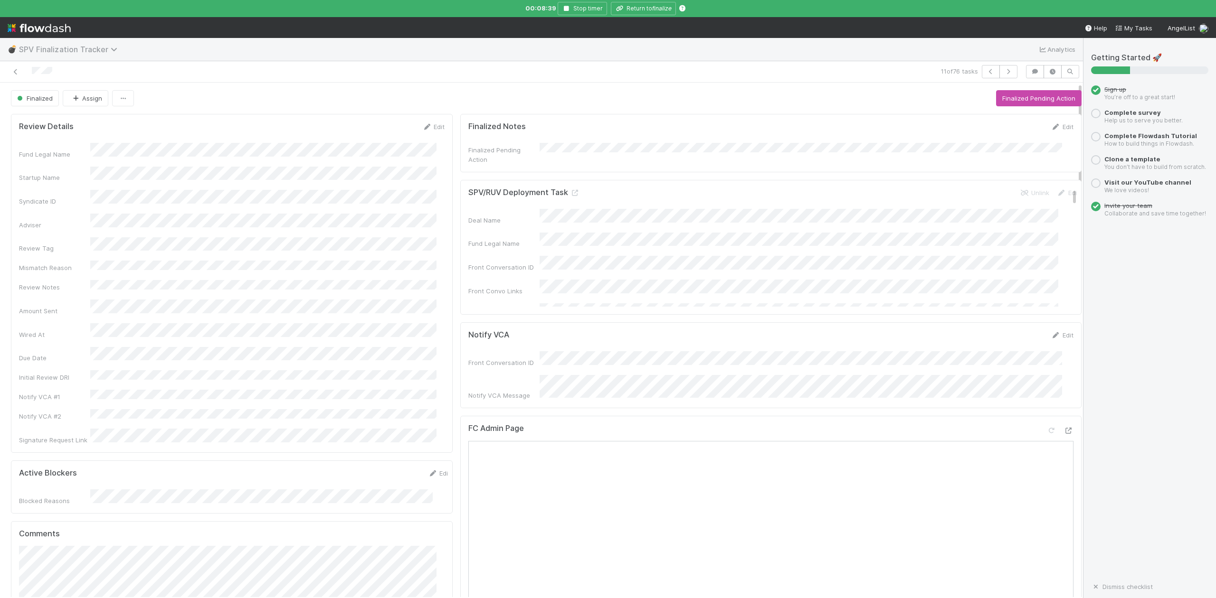
click at [113, 48] on icon at bounding box center [115, 50] width 9 height 8
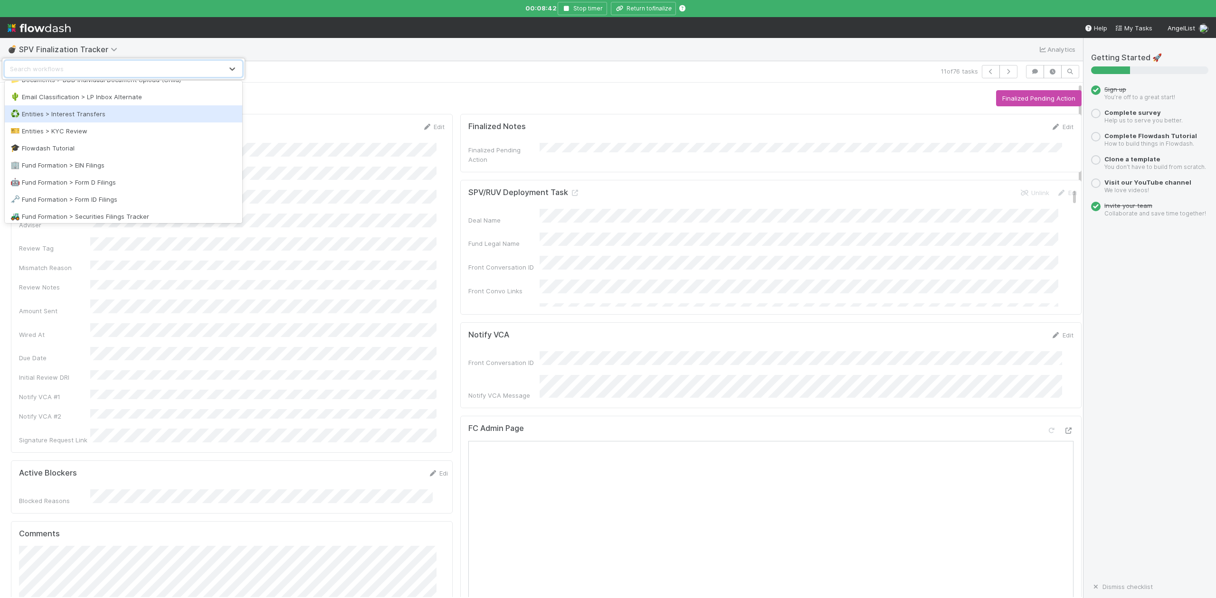
scroll to position [443, 0]
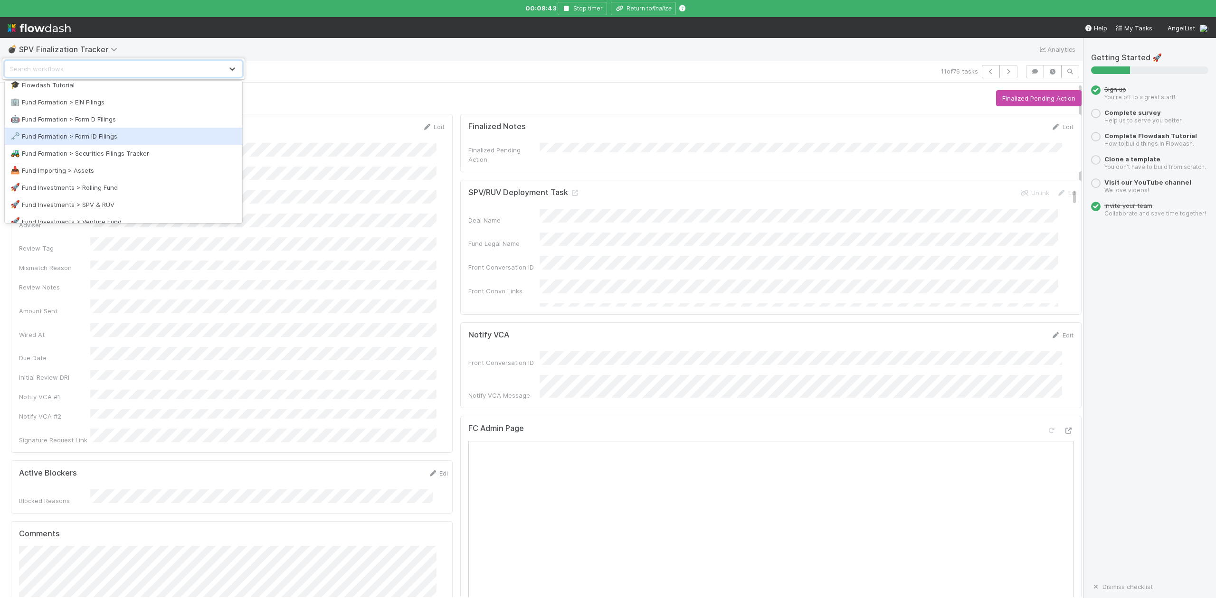
click at [95, 135] on div "🗝️ Fund Formation > Form ID Filings" at bounding box center [123, 136] width 226 height 9
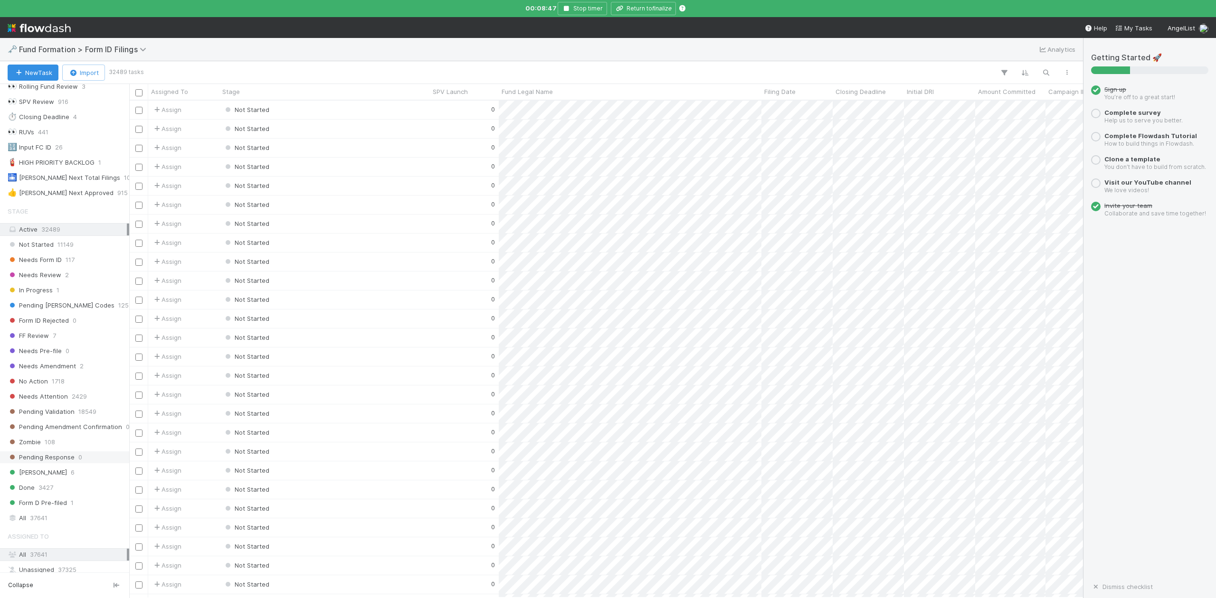
scroll to position [198, 0]
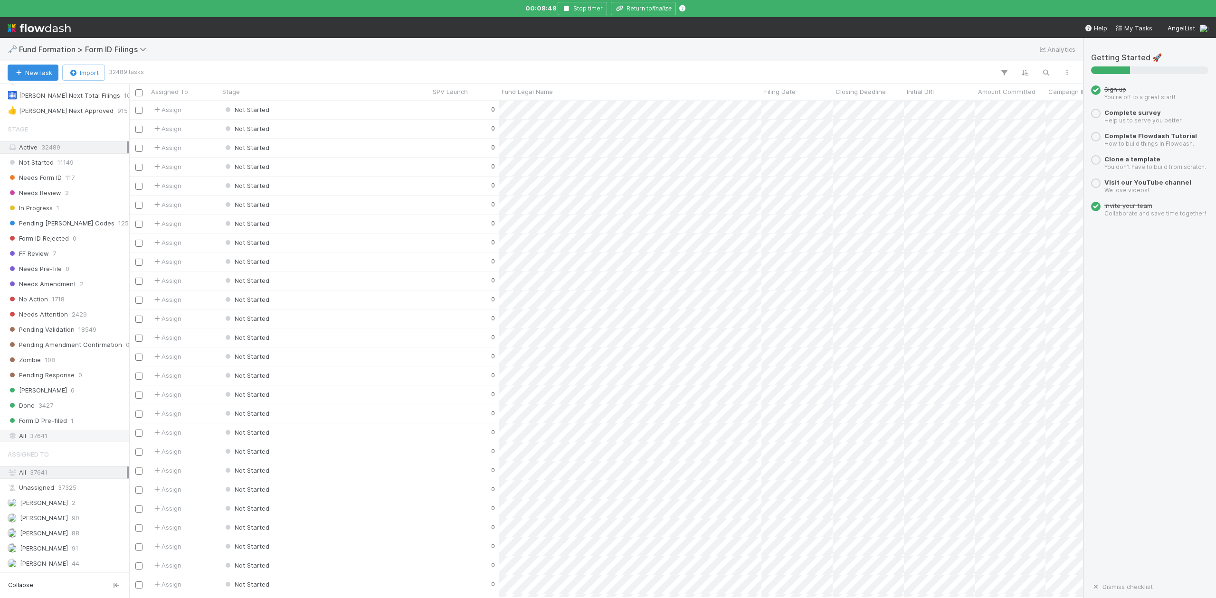
click at [41, 434] on span "37641" at bounding box center [39, 436] width 18 height 12
click at [1047, 70] on icon "button" at bounding box center [1045, 72] width 9 height 9
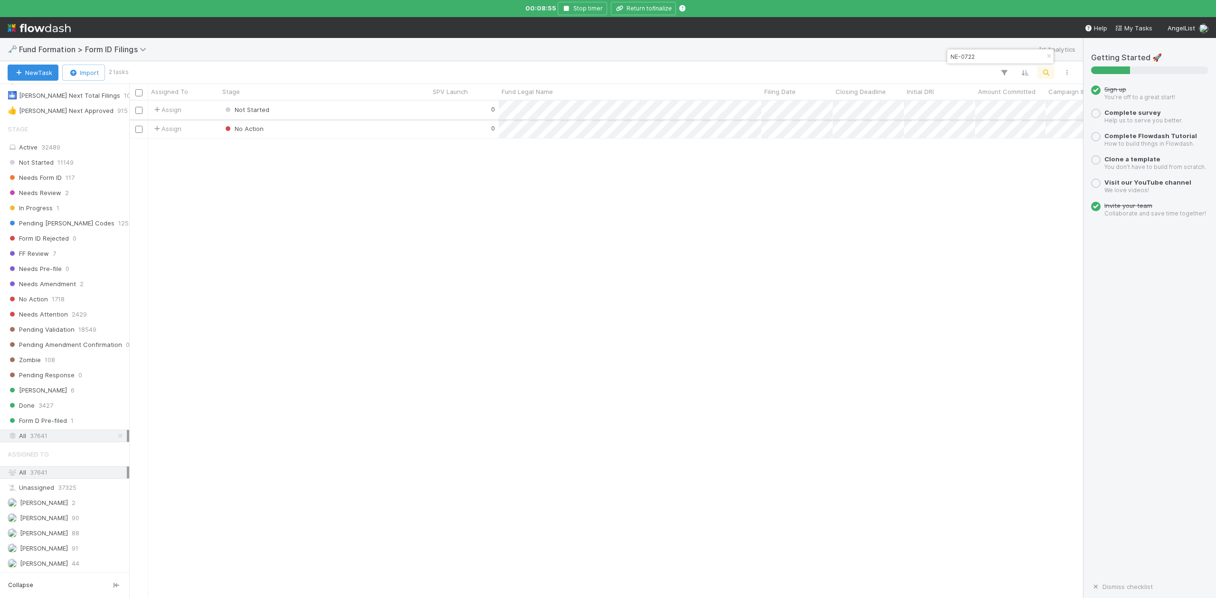
type input "NE-0722"
click at [279, 111] on div "Not Started" at bounding box center [324, 110] width 210 height 19
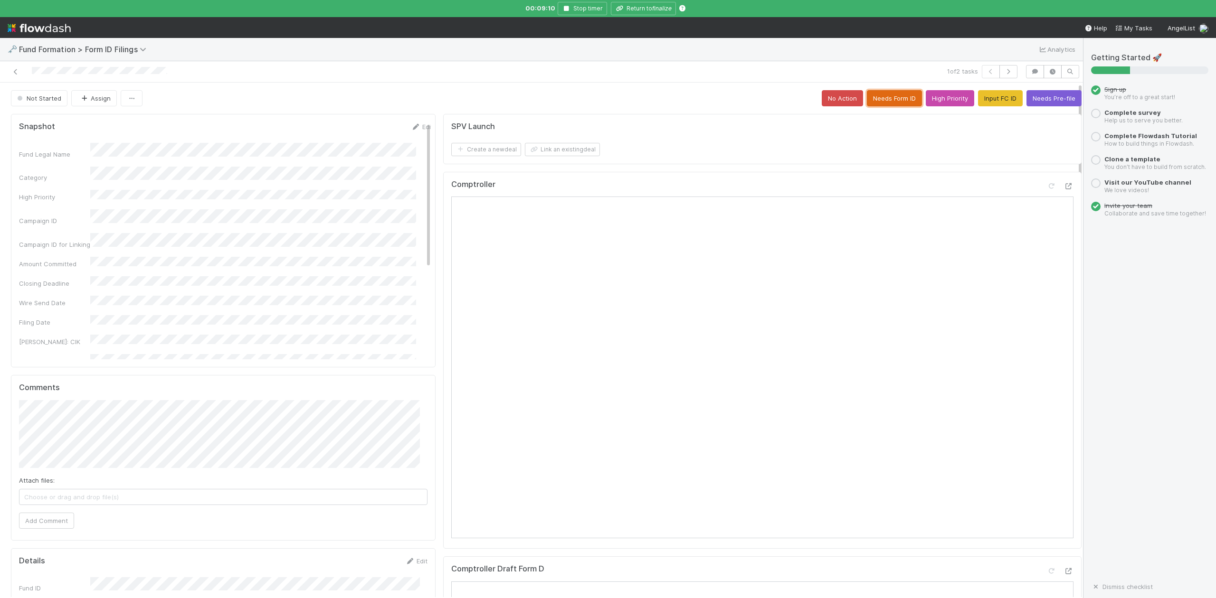
click at [876, 98] on button "Needs Form ID" at bounding box center [894, 98] width 55 height 16
click at [1047, 98] on button "High Priority" at bounding box center [1057, 98] width 48 height 16
click at [60, 520] on button "Add Comment" at bounding box center [46, 521] width 55 height 16
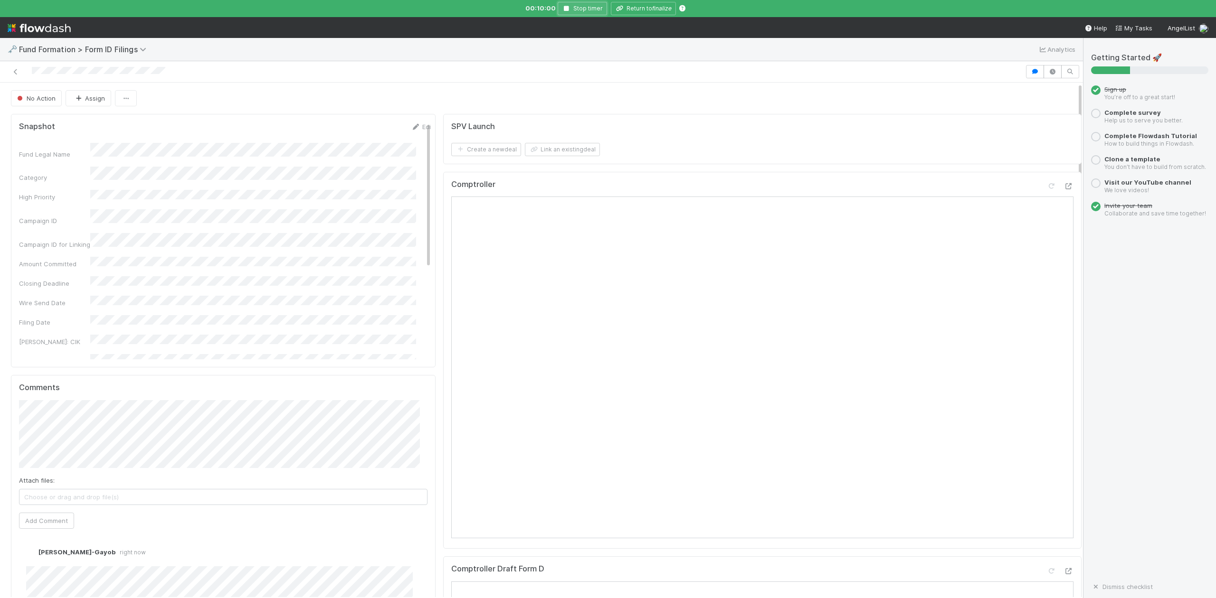
click at [568, 7] on icon "button" at bounding box center [566, 9] width 9 height 6
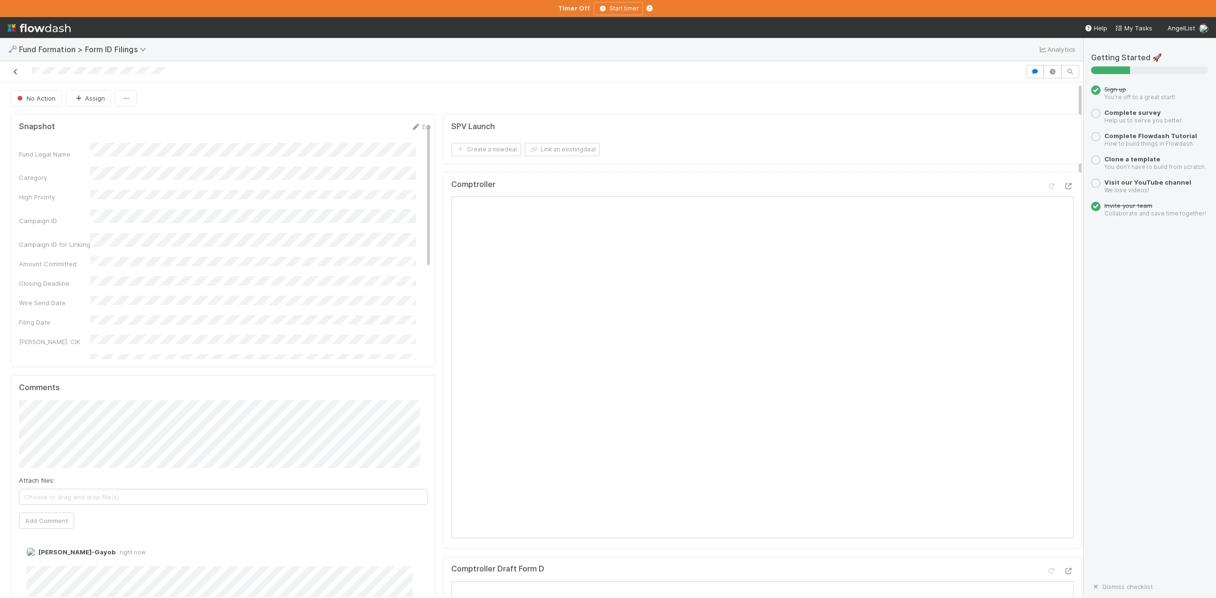
click at [16, 73] on icon at bounding box center [15, 72] width 9 height 6
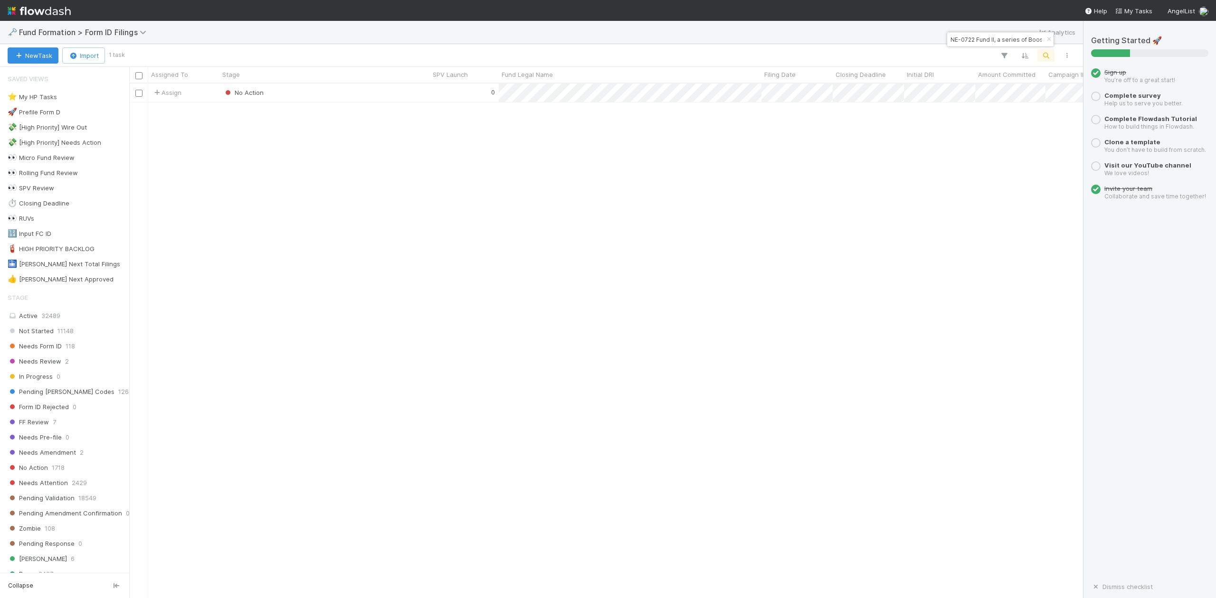
scroll to position [505, 944]
click at [1047, 38] on icon "button" at bounding box center [1048, 40] width 9 height 6
click at [1045, 55] on icon "button" at bounding box center [1045, 55] width 9 height 9
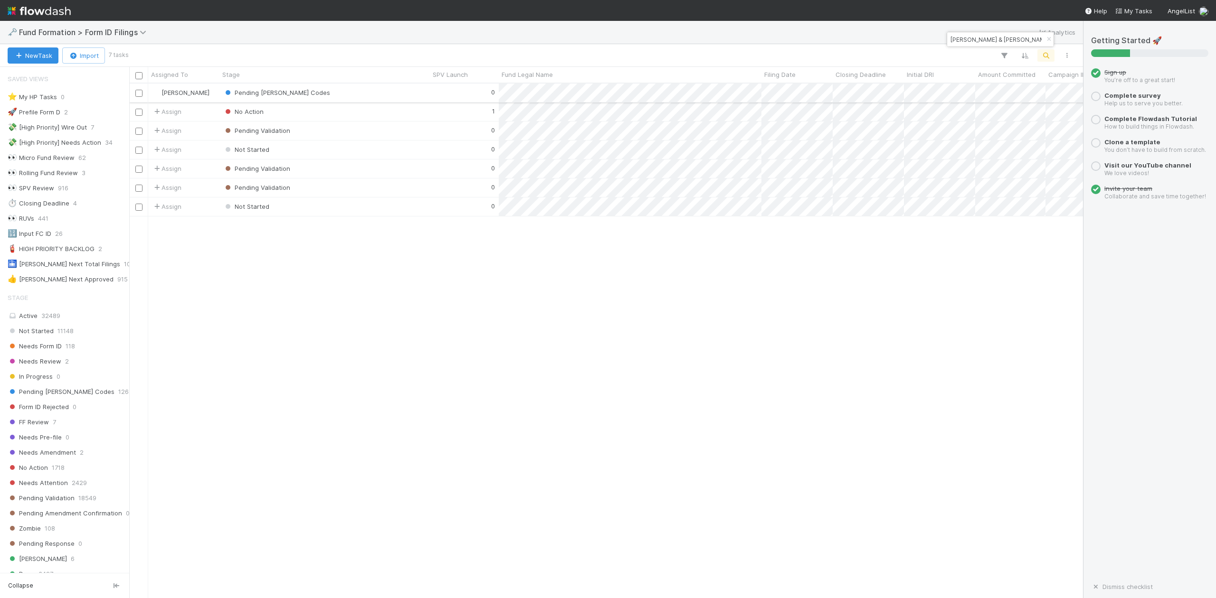
type input "[PERSON_NAME] & [PERSON_NAME] Venture"
click at [317, 94] on div "Pending [PERSON_NAME] Codes" at bounding box center [324, 93] width 210 height 19
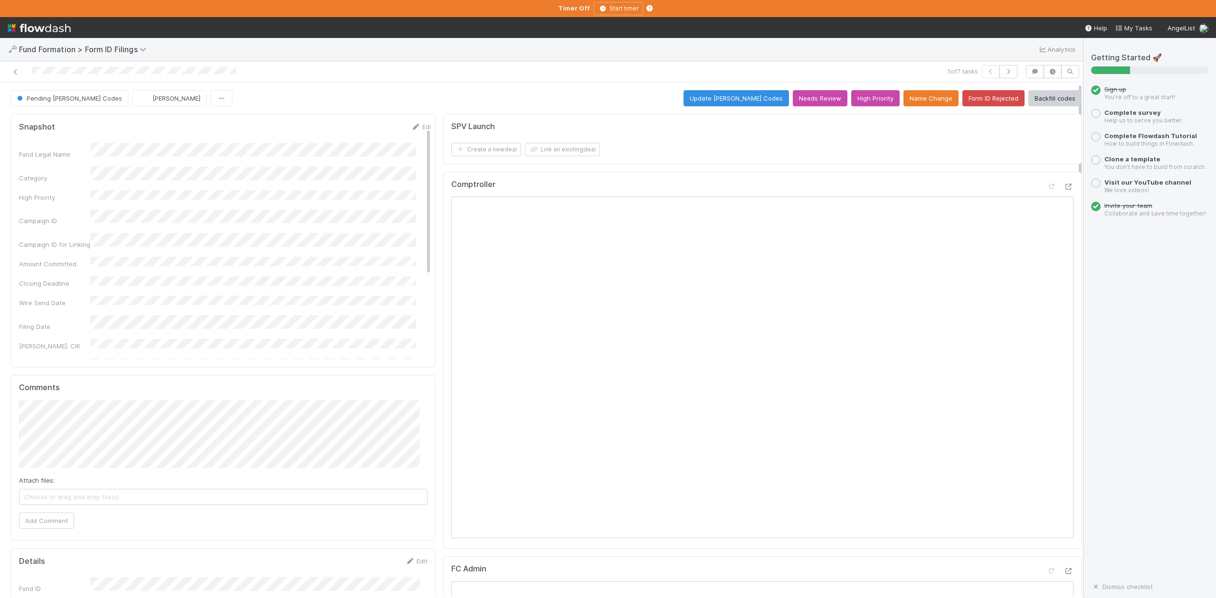
scroll to position [126, 0]
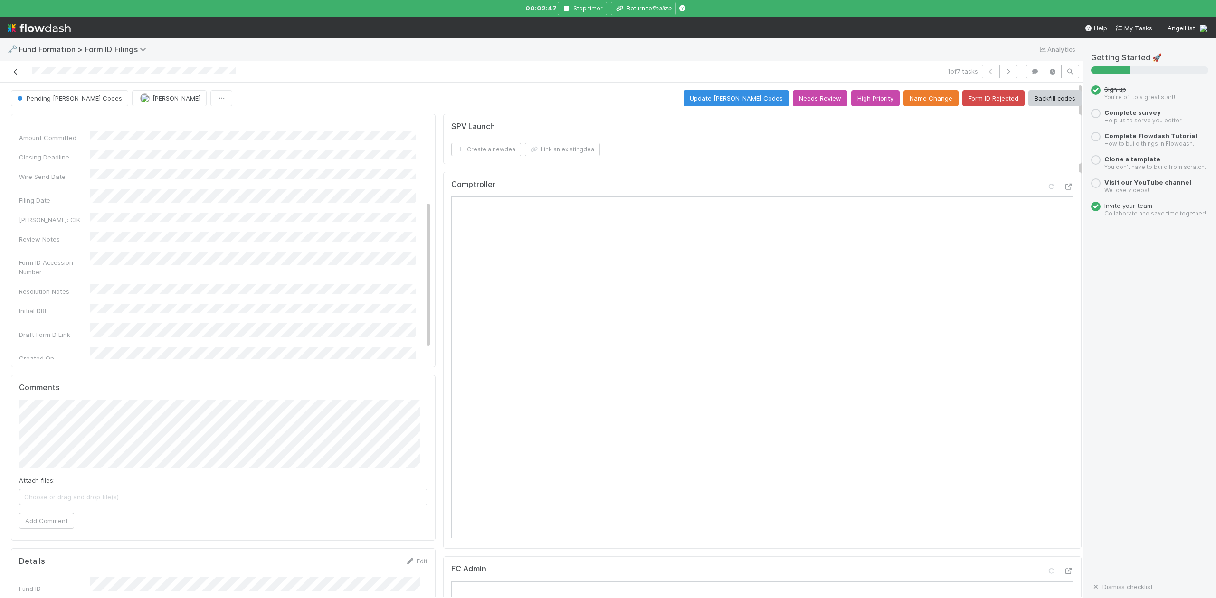
click at [16, 74] on icon at bounding box center [15, 72] width 9 height 6
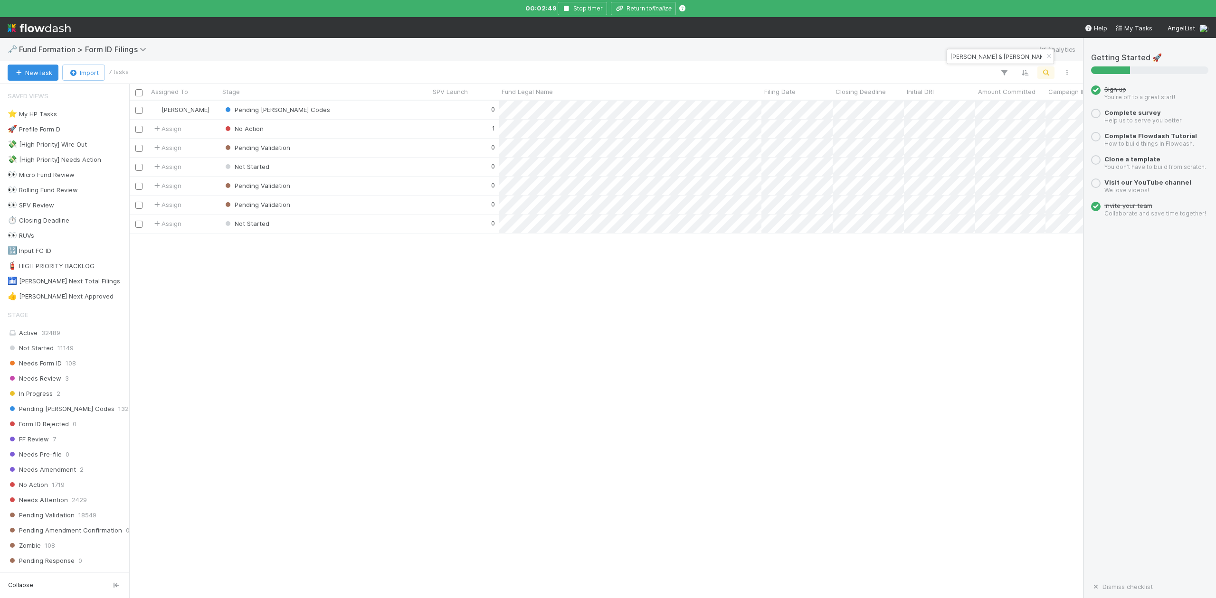
scroll to position [487, 944]
click at [1016, 54] on input "[PERSON_NAME] & [PERSON_NAME] Venture" at bounding box center [995, 56] width 95 height 11
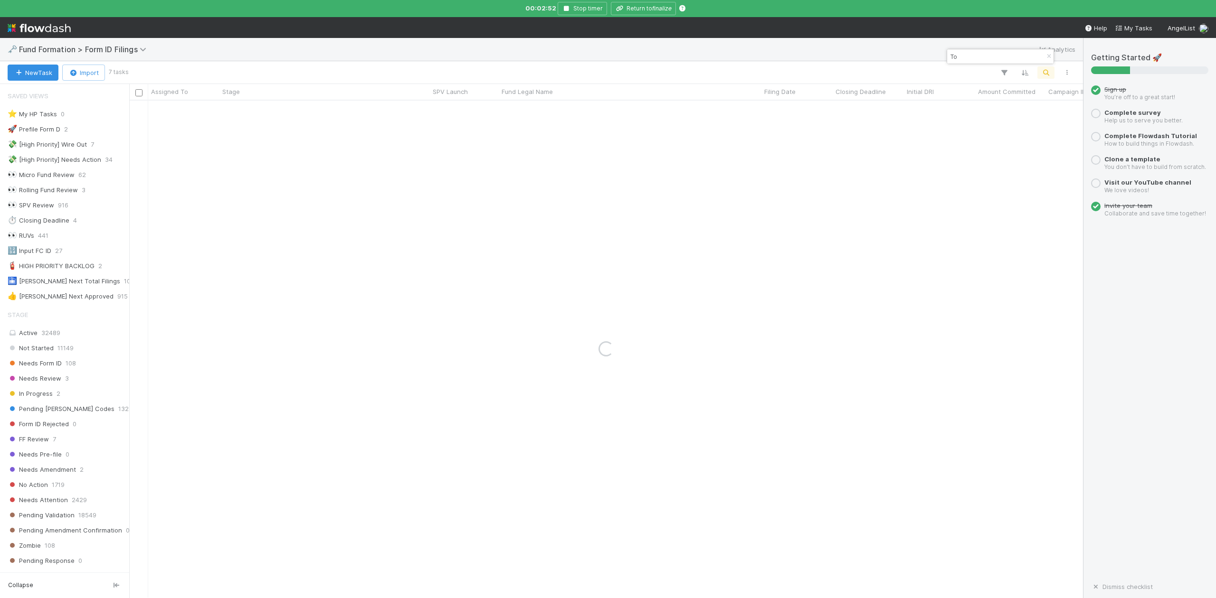
type input "T"
paste input "CA-0708 Fund I, a series of MV Funds, LP"
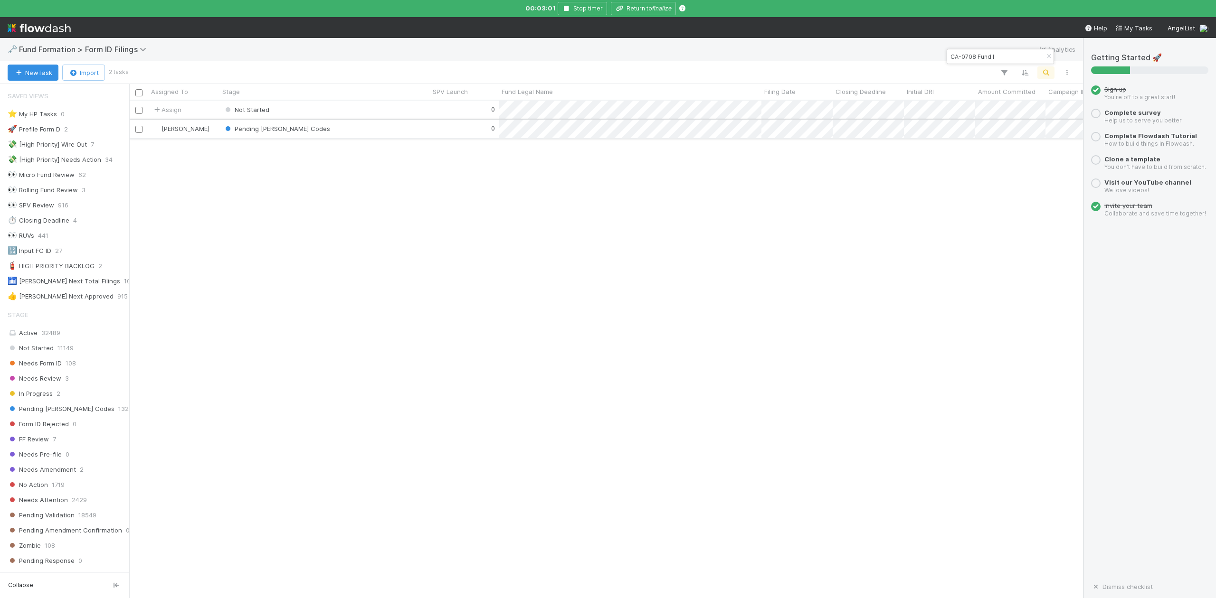
type input "CA-0708 Fund I"
click at [327, 131] on div "Pending [PERSON_NAME] Codes" at bounding box center [324, 129] width 210 height 19
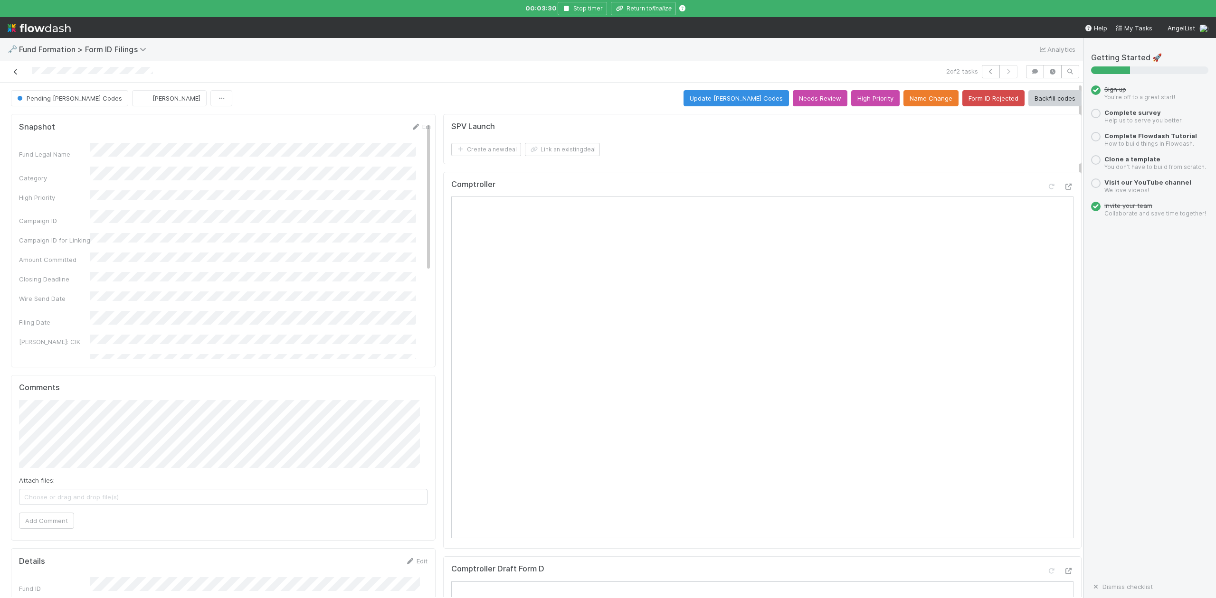
click at [14, 72] on icon at bounding box center [15, 72] width 9 height 6
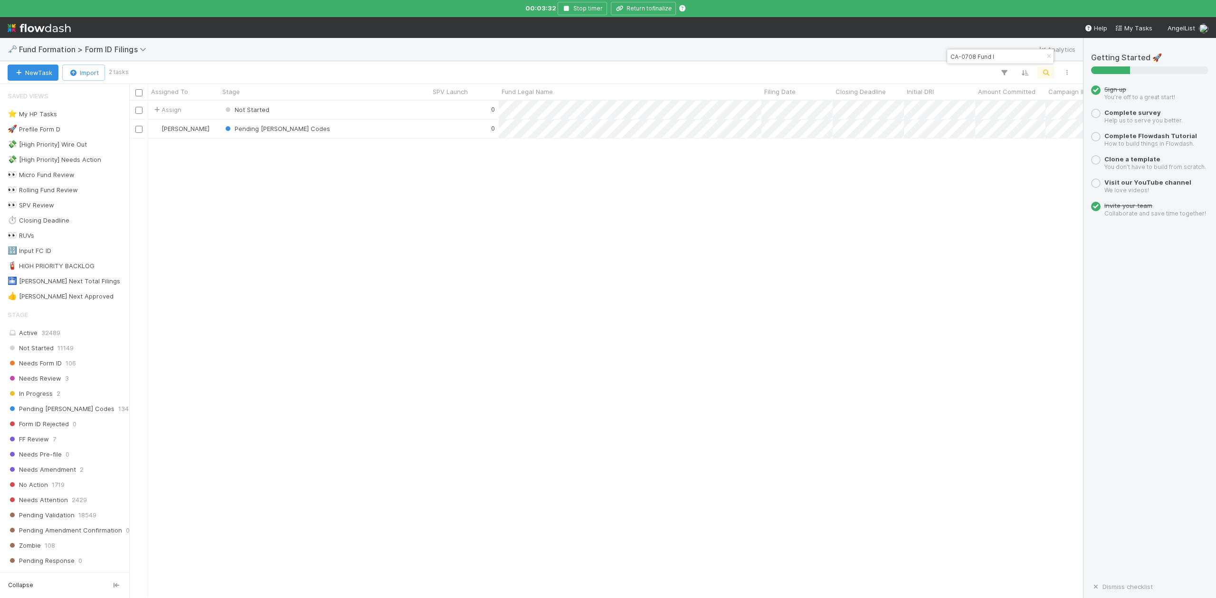
scroll to position [487, 944]
click at [1023, 59] on input "CA-0708 Fund I" at bounding box center [995, 56] width 95 height 11
type input "C"
paste input "AP-0617 Fund I, a series of Exitfund Venture, LP"
type input "AP-0617 Fund I"
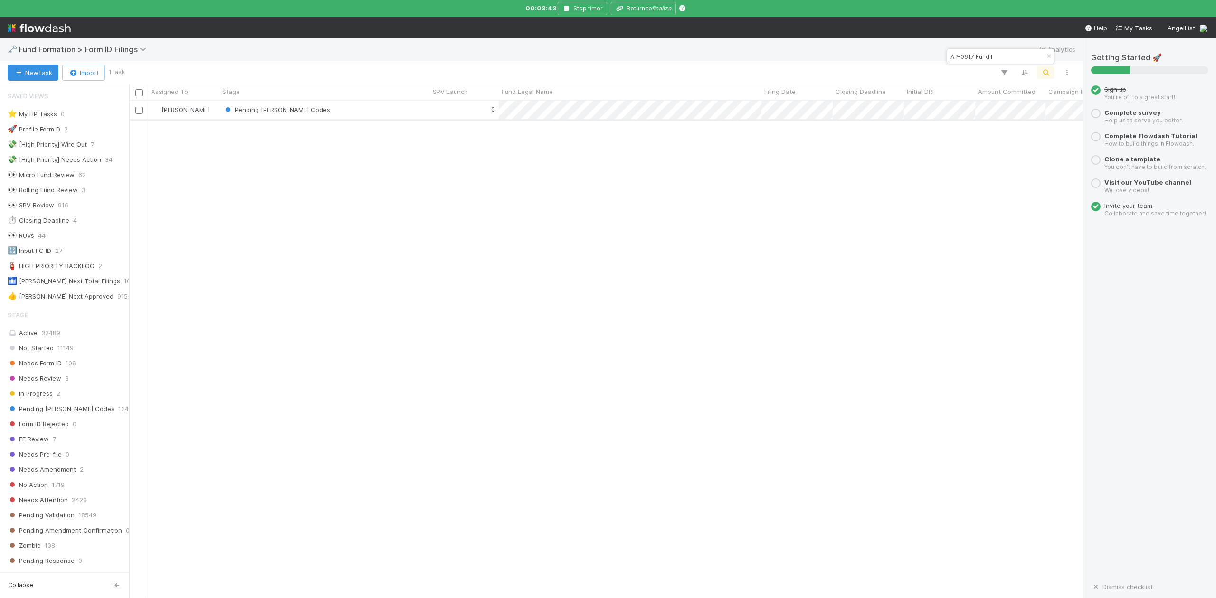
click at [394, 111] on div "Pending [PERSON_NAME] Codes" at bounding box center [324, 110] width 210 height 19
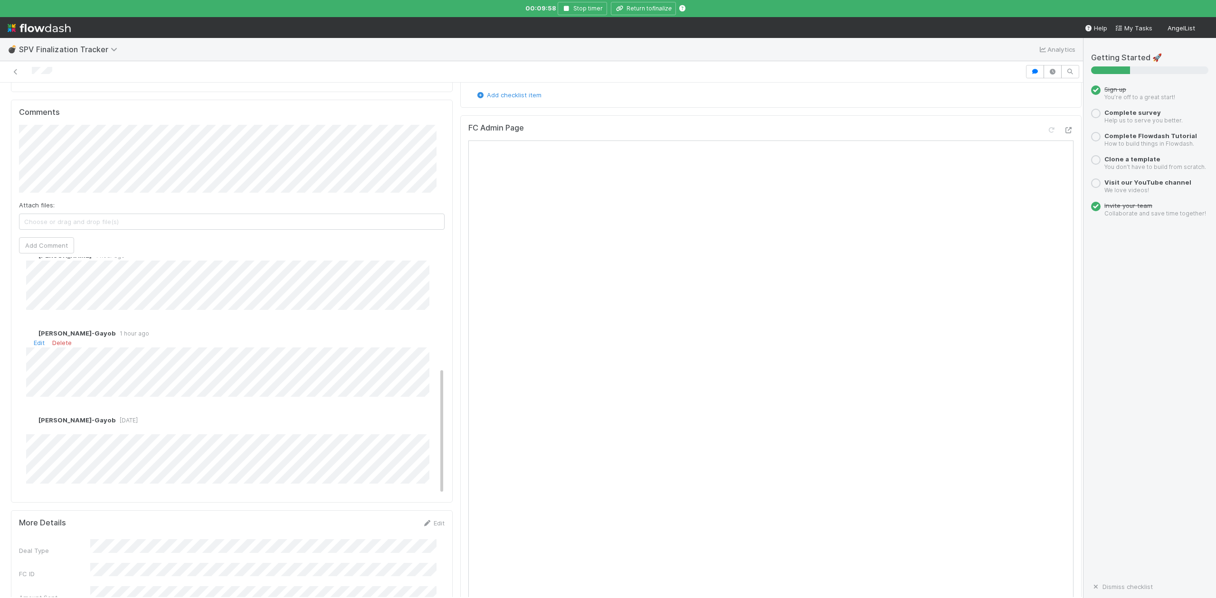
scroll to position [443, 0]
click at [114, 50] on icon at bounding box center [115, 50] width 9 height 8
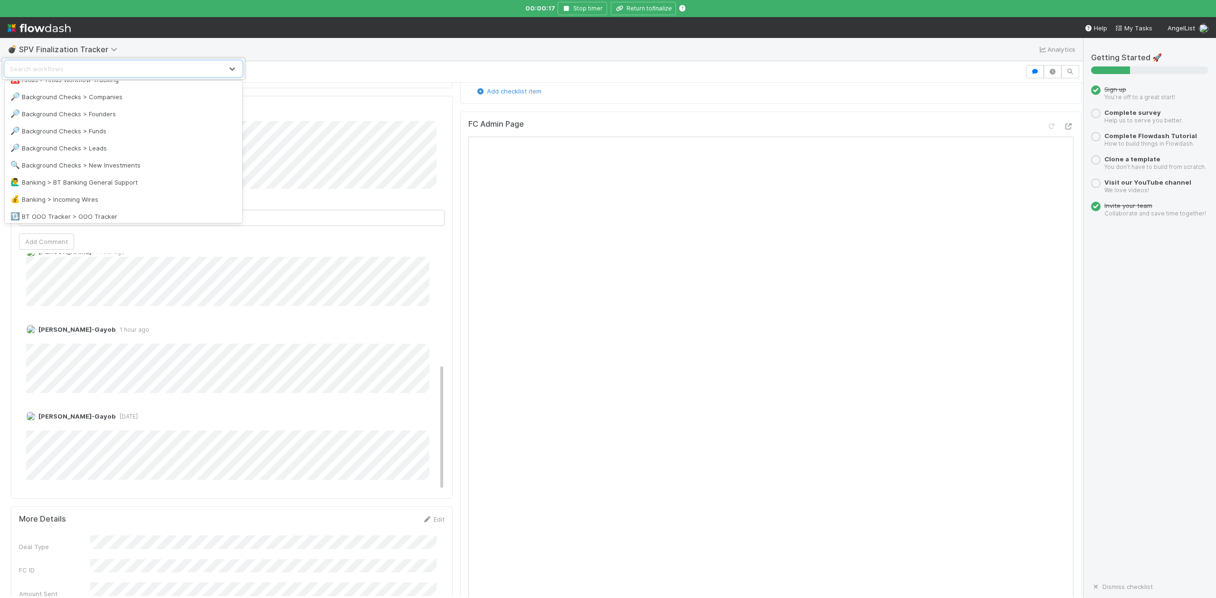
scroll to position [126, 0]
click at [84, 162] on div "🔍 Background Checks > New Investments" at bounding box center [123, 162] width 226 height 9
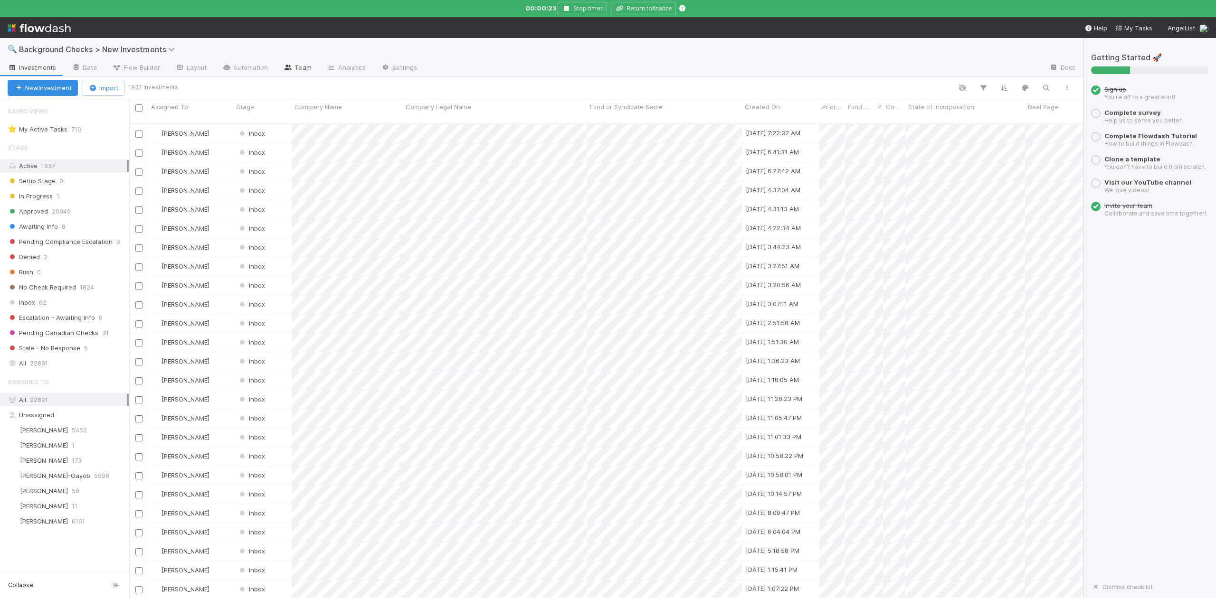
scroll to position [472, 944]
click at [242, 69] on link "Automation" at bounding box center [244, 68] width 61 height 15
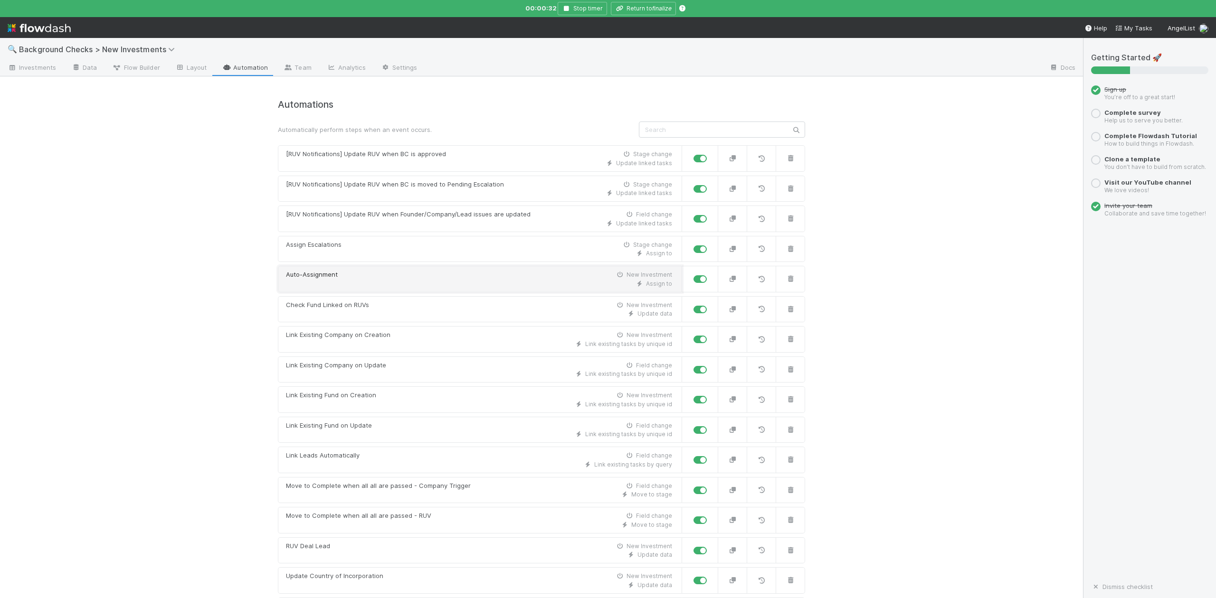
click at [345, 283] on div "Assign to" at bounding box center [479, 284] width 386 height 9
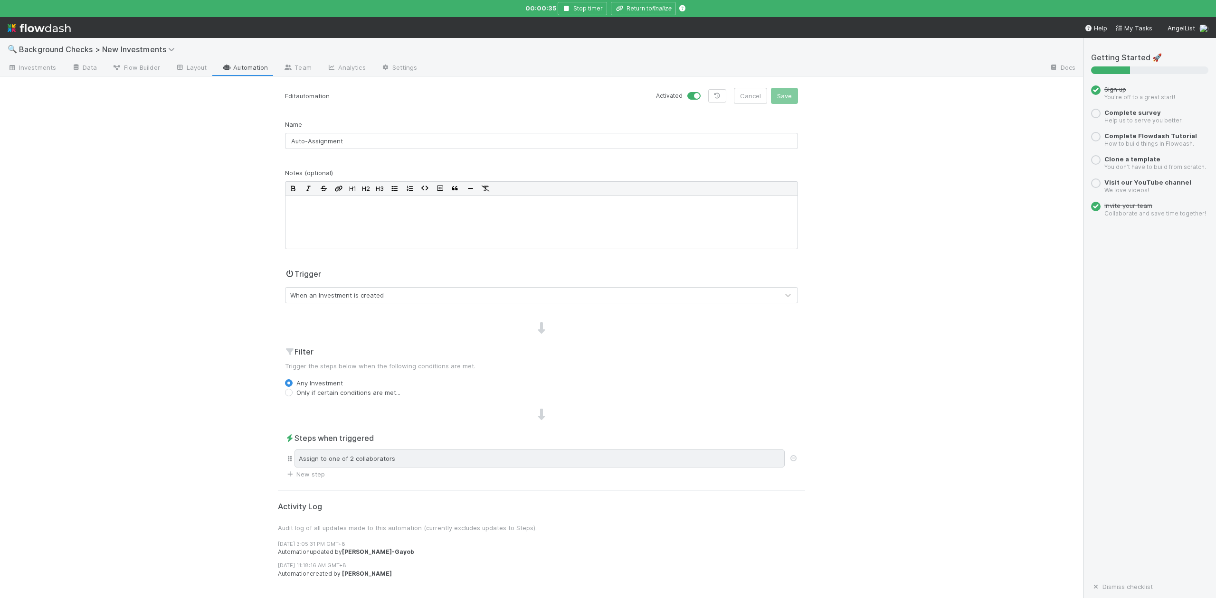
click at [399, 461] on div "Assign to one of 2 collaborators" at bounding box center [539, 459] width 490 height 18
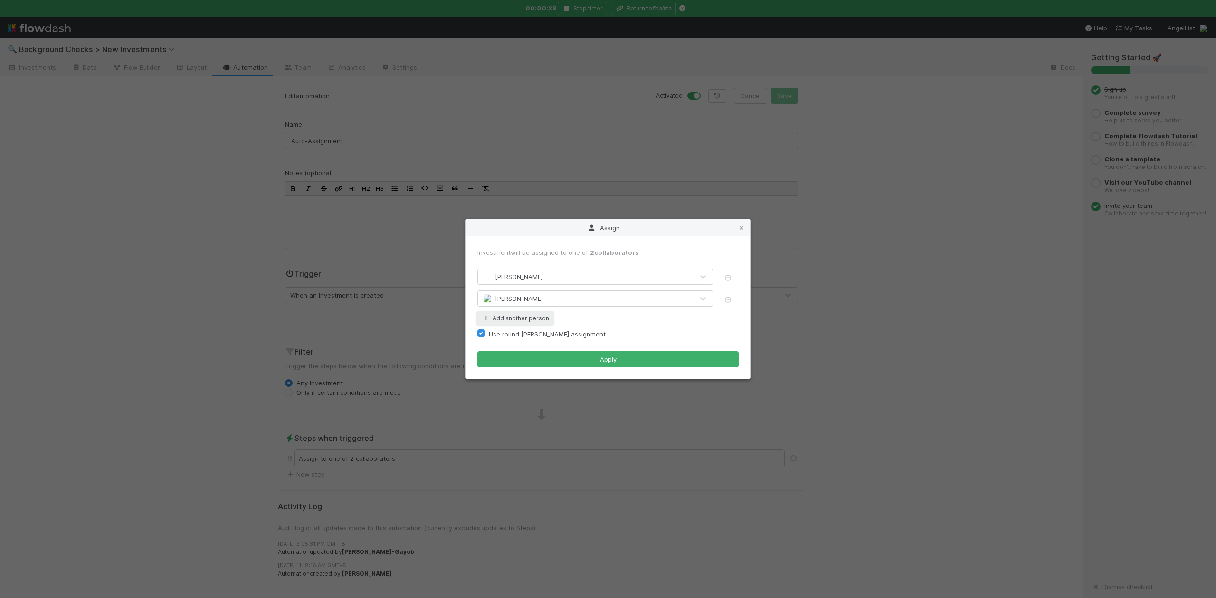
click at [503, 320] on button "Add another person" at bounding box center [515, 319] width 76 height 12
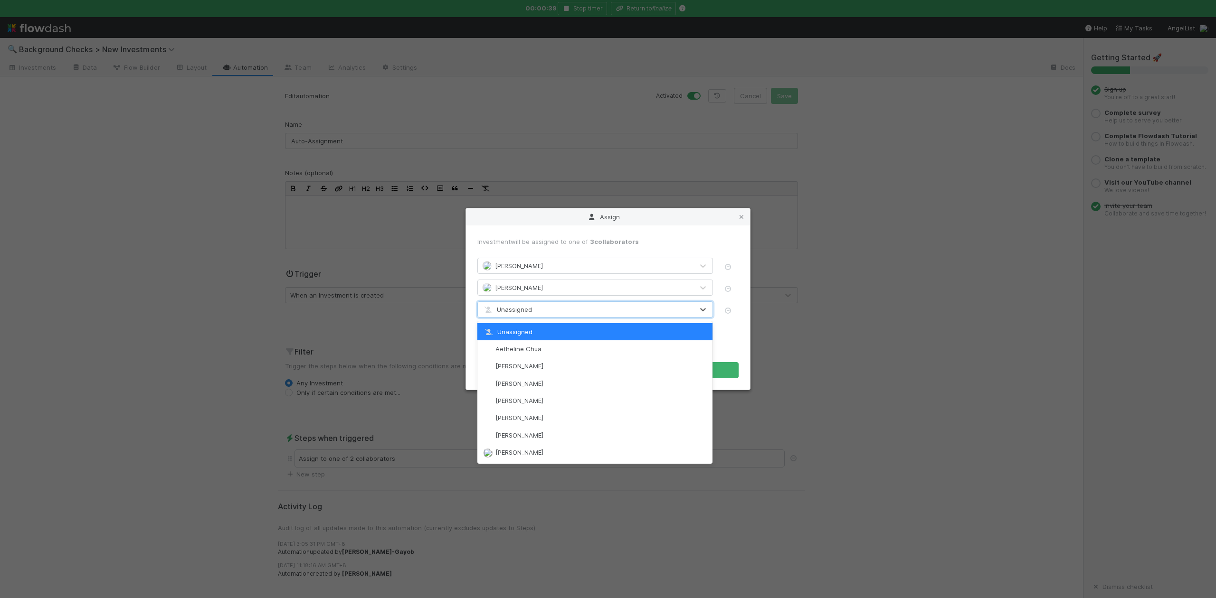
click at [540, 306] on div "Unassigned" at bounding box center [586, 309] width 216 height 15
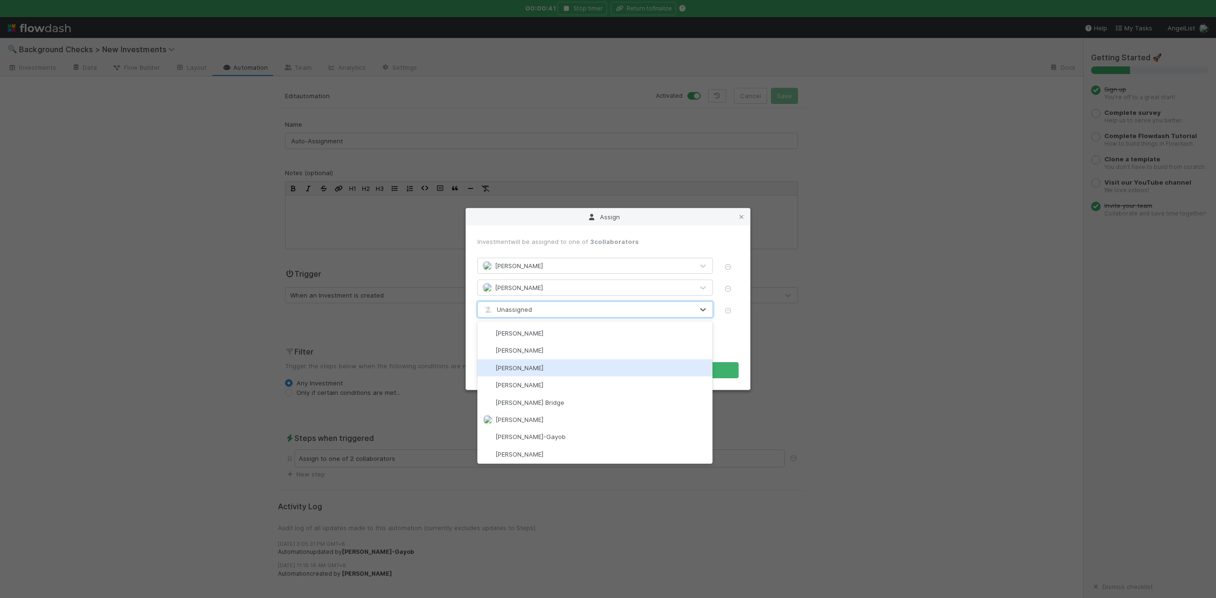
scroll to position [190, 0]
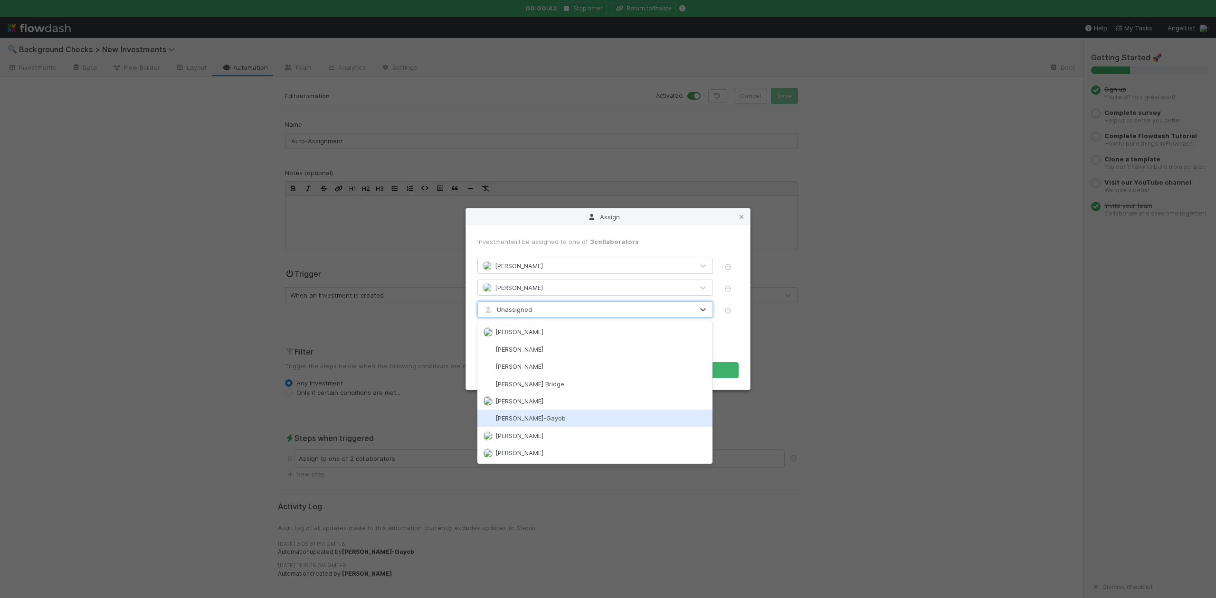
click at [541, 415] on span "[PERSON_NAME]-Gayob" at bounding box center [530, 419] width 70 height 8
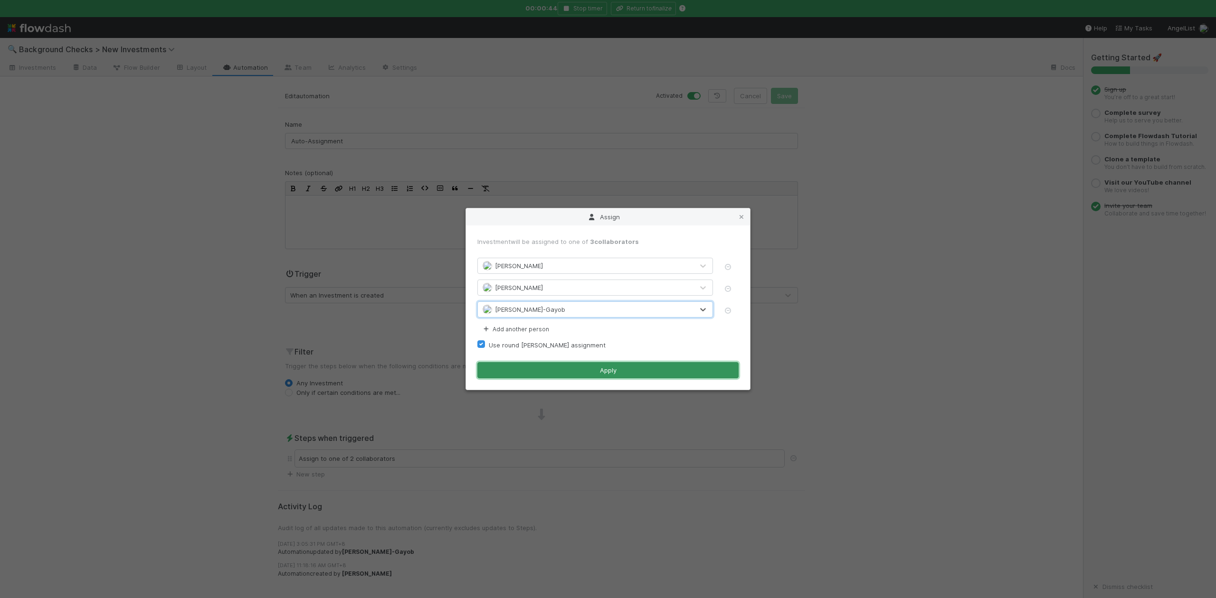
click at [616, 369] on button "Apply" at bounding box center [607, 370] width 261 height 16
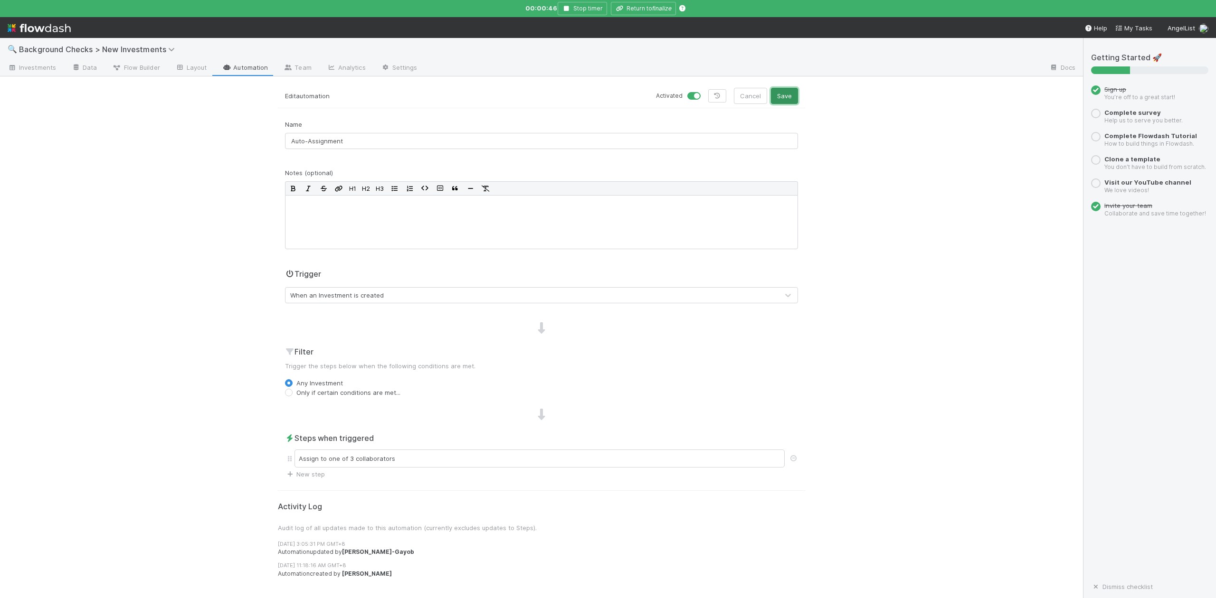
click at [783, 95] on button "Save" at bounding box center [784, 96] width 27 height 16
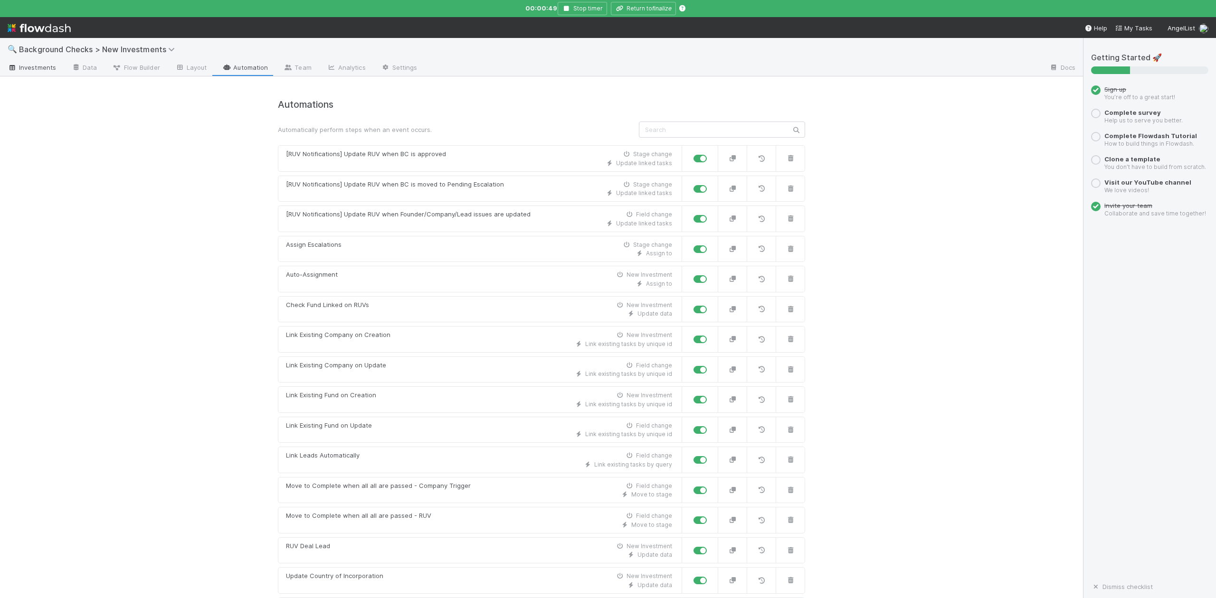
click at [39, 66] on span "Investments" at bounding box center [32, 67] width 48 height 9
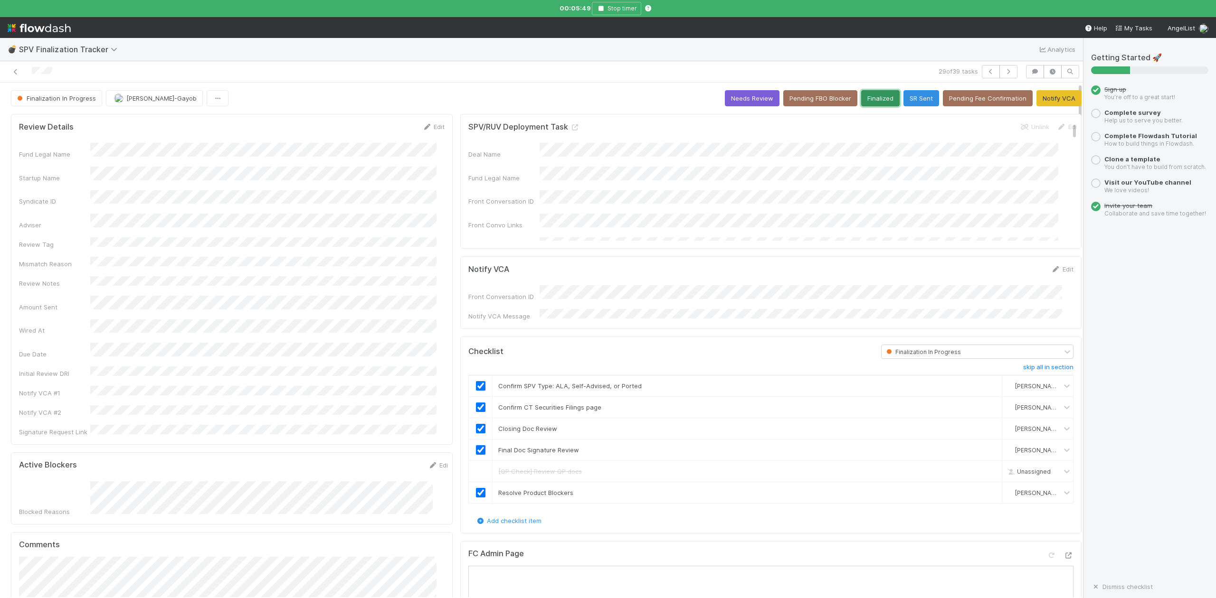
click at [861, 98] on button "Finalized" at bounding box center [880, 98] width 38 height 16
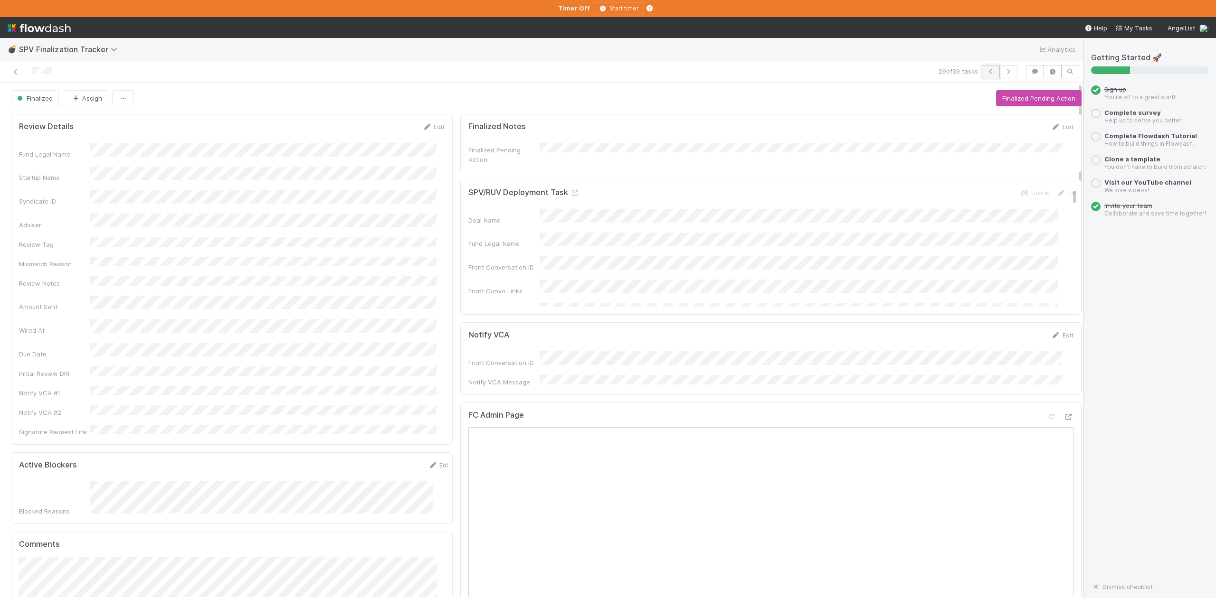
click at [986, 71] on icon "button" at bounding box center [990, 72] width 9 height 6
click at [1021, 97] on button "Start Finalization Review" at bounding box center [1038, 98] width 86 height 16
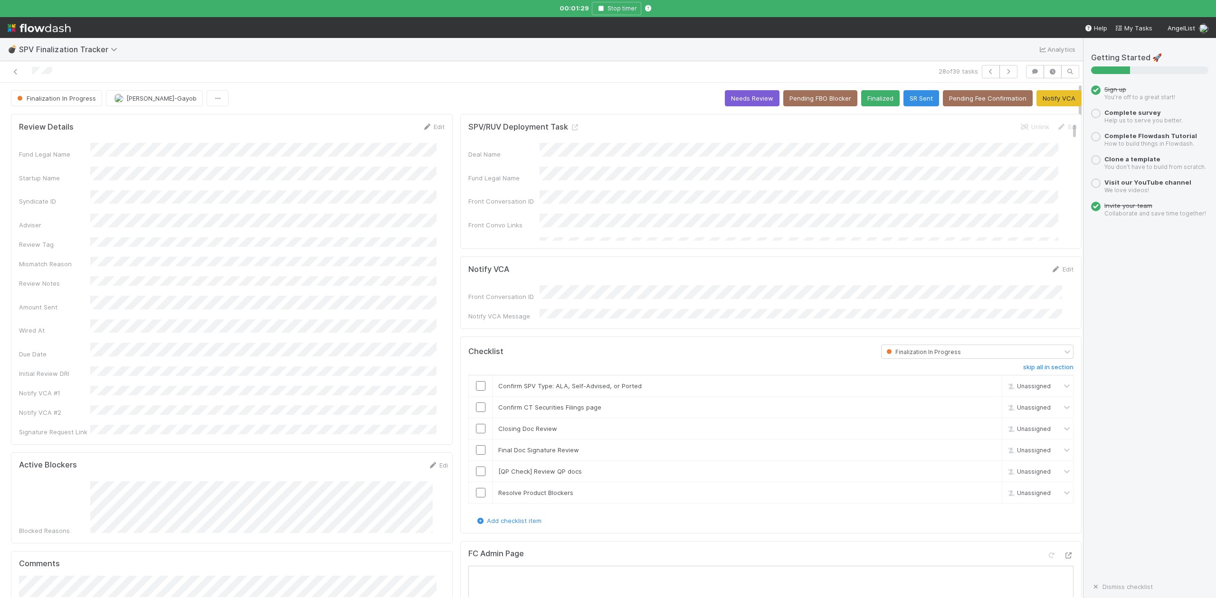
click at [476, 386] on input "checkbox" at bounding box center [480, 385] width 9 height 9
click at [476, 406] on input "checkbox" at bounding box center [480, 407] width 9 height 9
click at [476, 427] on input "checkbox" at bounding box center [480, 428] width 9 height 9
click at [599, 6] on icon "button" at bounding box center [600, 9] width 9 height 6
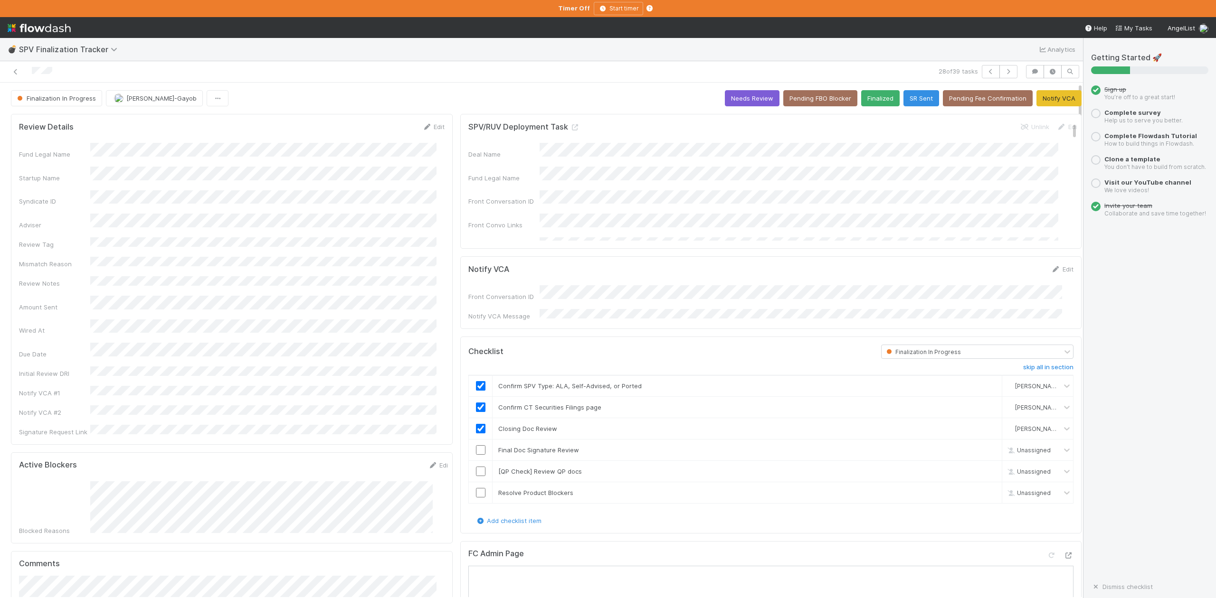
click at [427, 78] on div at bounding box center [259, 71] width 511 height 13
click at [476, 445] on input "checkbox" at bounding box center [480, 449] width 9 height 9
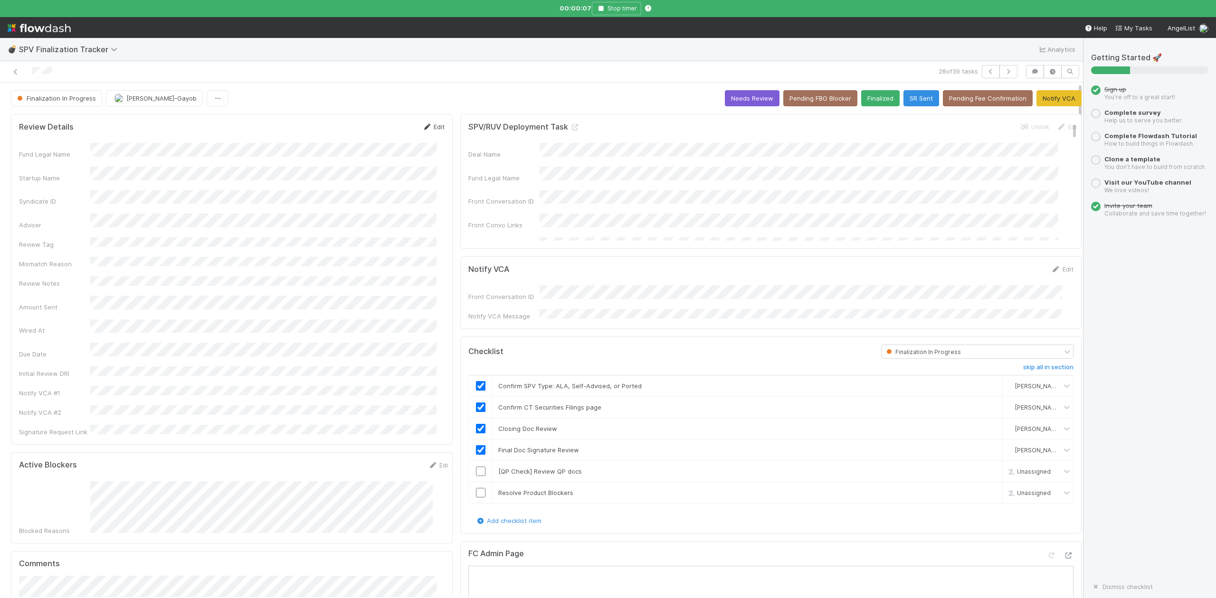
click at [426, 126] on link "Edit" at bounding box center [433, 127] width 22 height 8
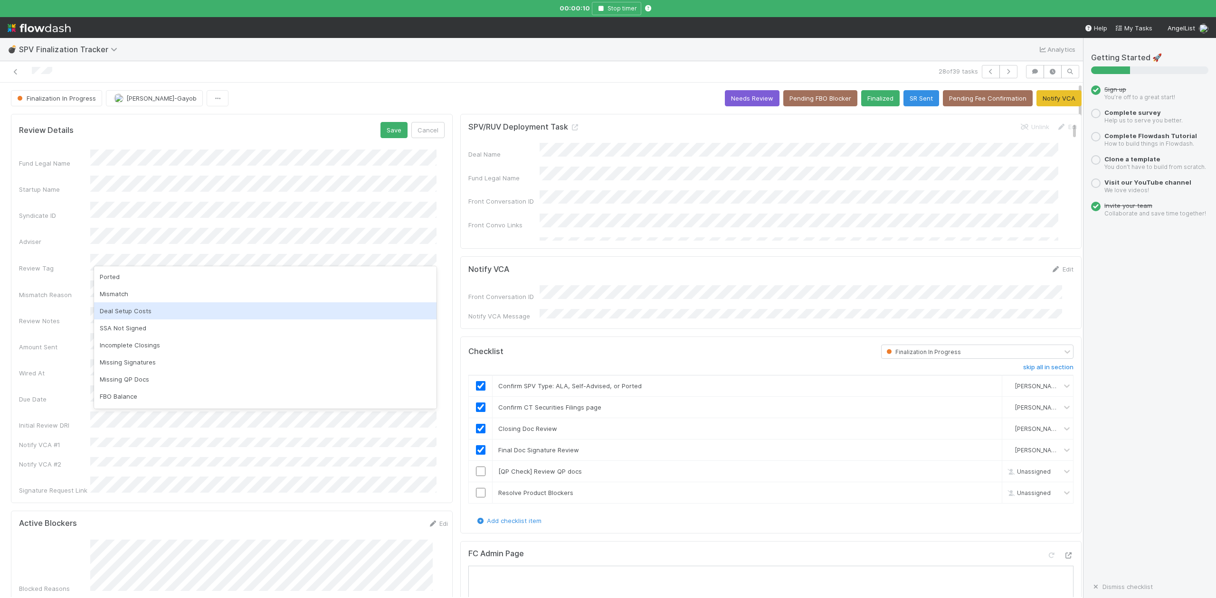
click at [132, 310] on div "Deal Setup Costs" at bounding box center [265, 311] width 342 height 17
click at [132, 312] on div "SSA Not Signed" at bounding box center [265, 311] width 342 height 17
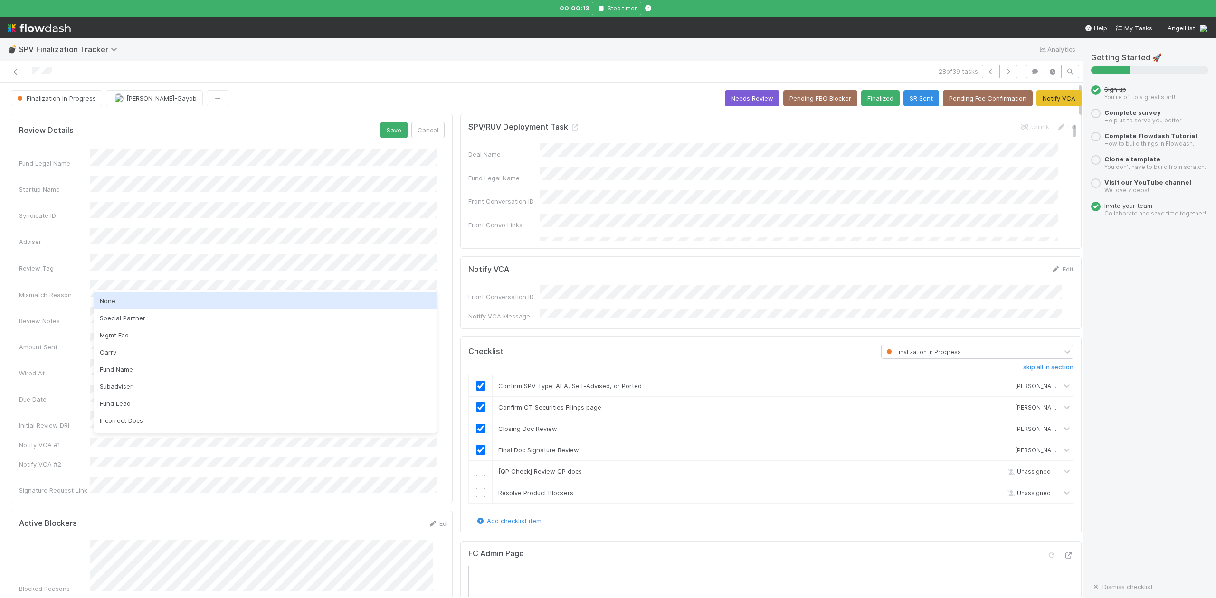
click at [113, 300] on div "None" at bounding box center [265, 301] width 342 height 17
click at [389, 134] on button "Save" at bounding box center [393, 130] width 27 height 16
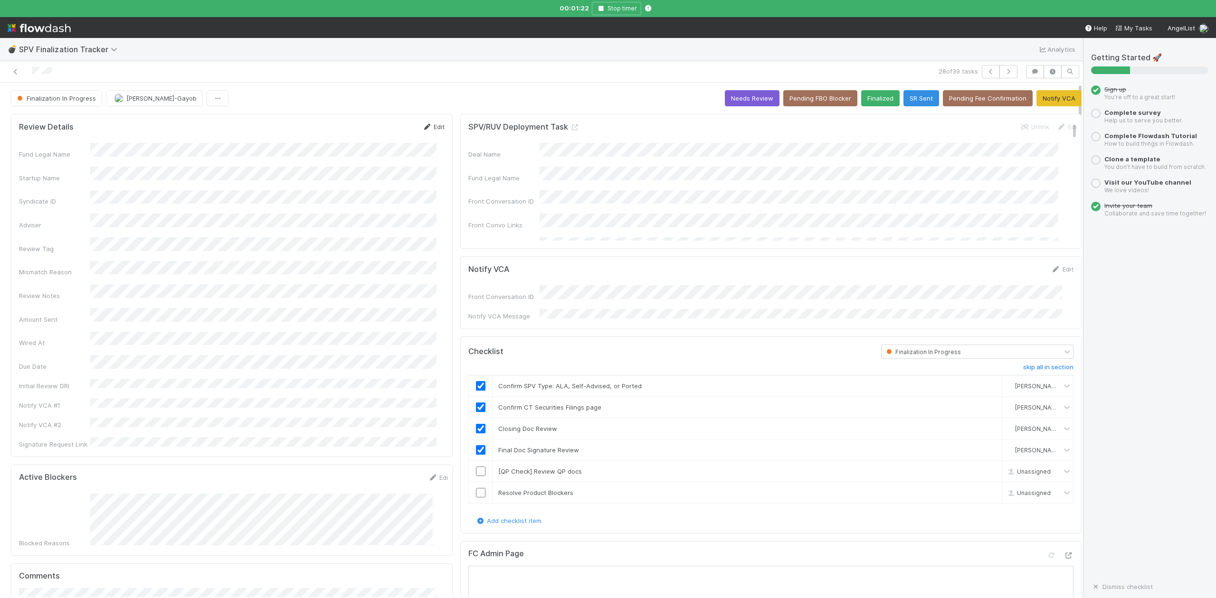
click at [428, 127] on link "Edit" at bounding box center [433, 127] width 22 height 8
click at [79, 307] on div "Review Notes" at bounding box center [232, 316] width 426 height 19
click at [388, 131] on button "Save" at bounding box center [393, 130] width 27 height 16
click at [259, 510] on div "Blocked Reasons" at bounding box center [234, 521] width 431 height 54
click at [1051, 271] on link "Edit" at bounding box center [1062, 269] width 22 height 8
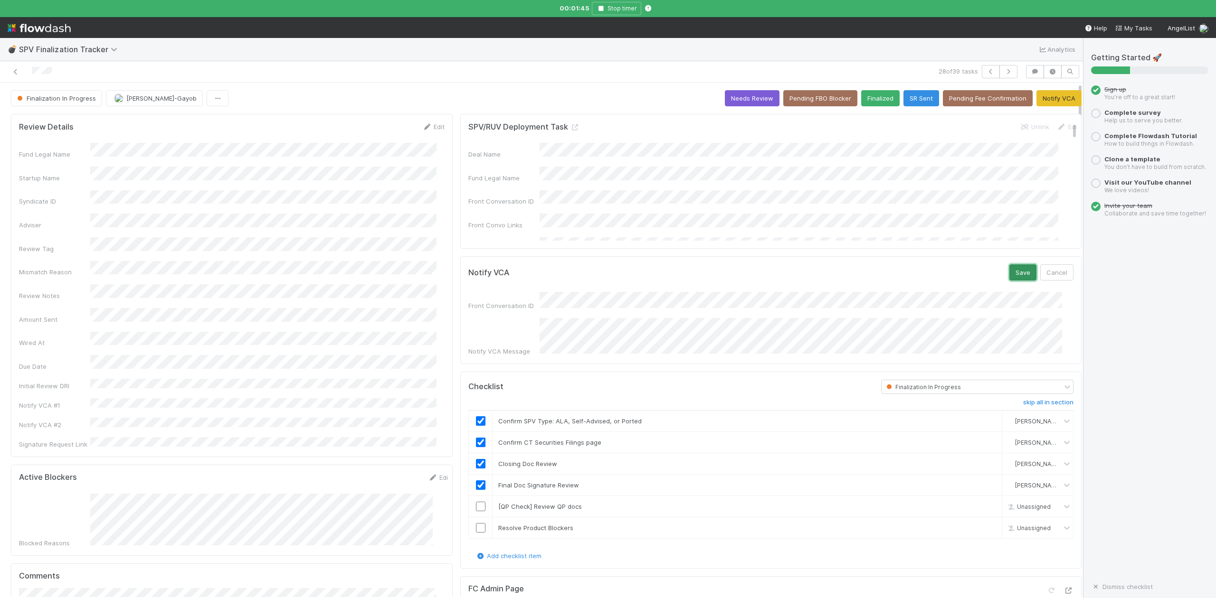
click at [1009, 275] on button "Save" at bounding box center [1022, 273] width 27 height 16
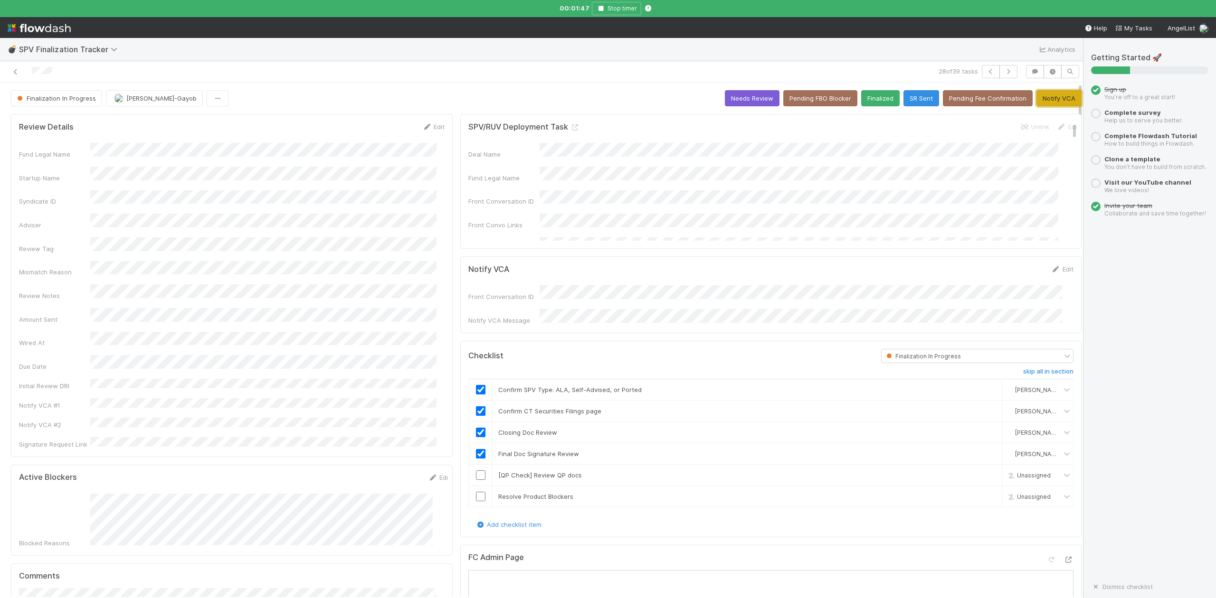
click at [1052, 100] on button "Notify VCA" at bounding box center [1058, 98] width 45 height 16
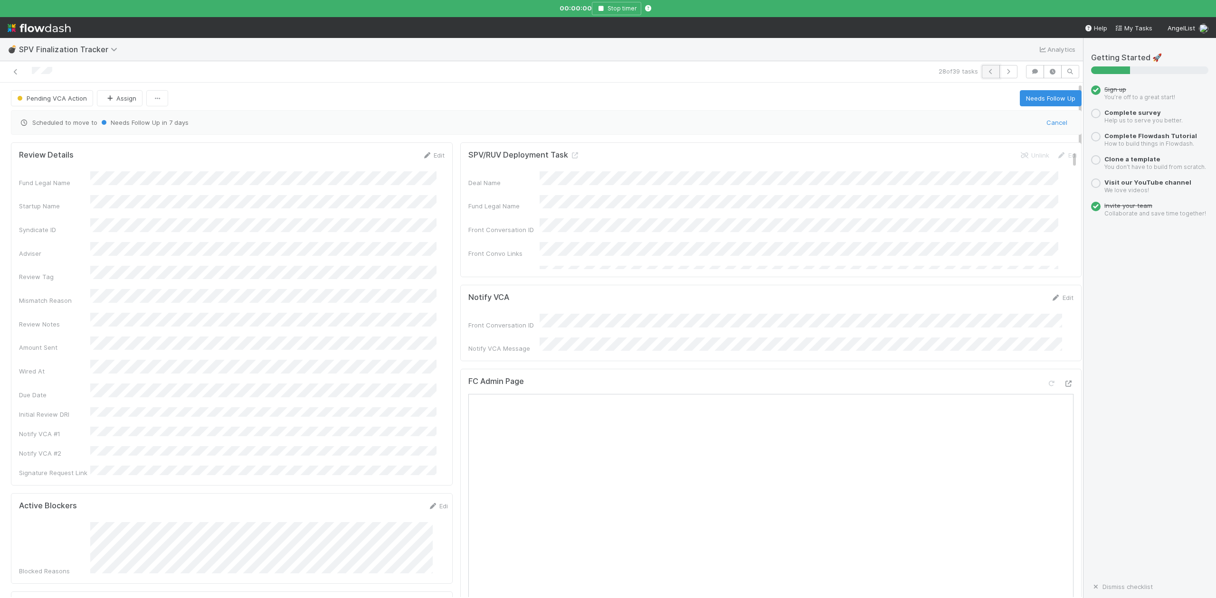
click at [986, 72] on icon "button" at bounding box center [990, 72] width 9 height 6
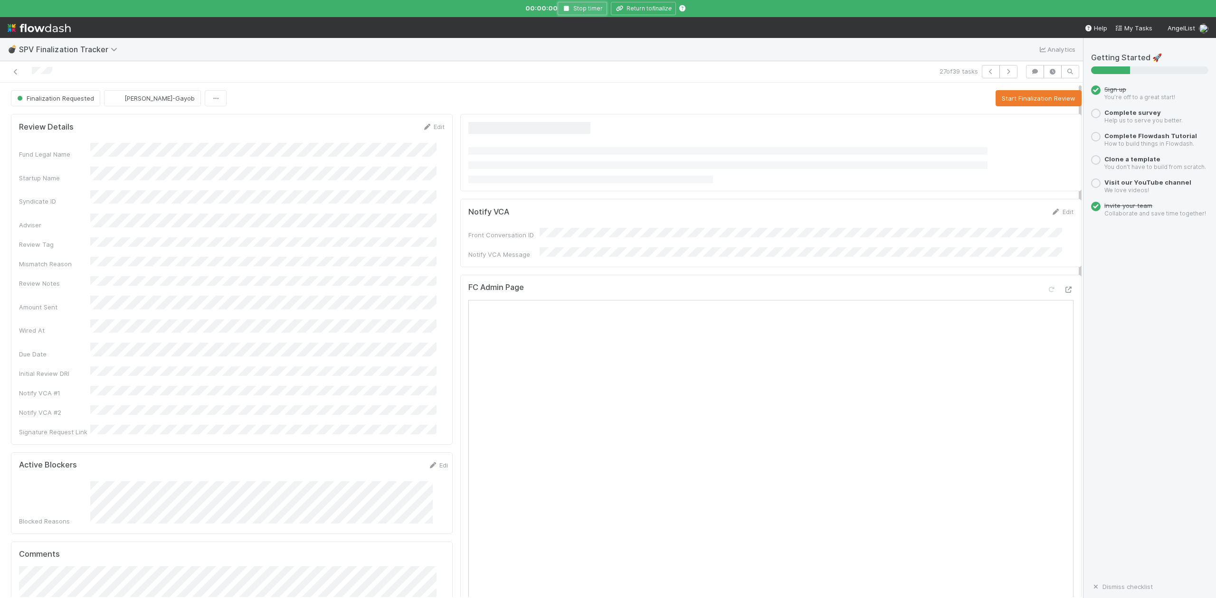
click at [565, 8] on icon "button" at bounding box center [566, 9] width 9 height 6
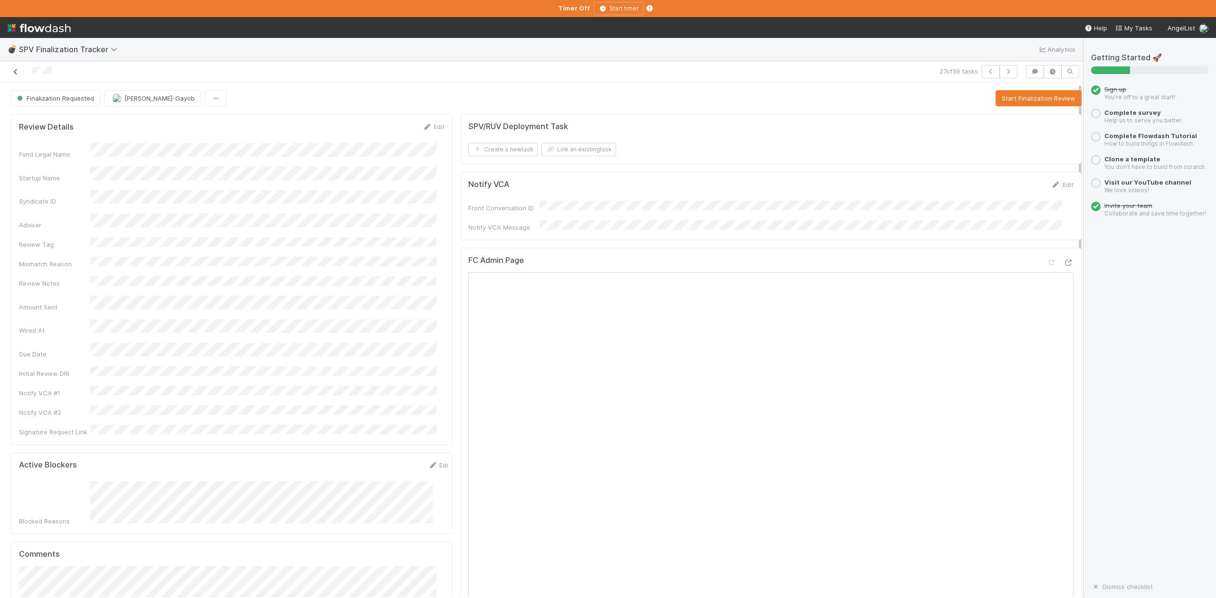
click at [15, 71] on icon at bounding box center [15, 72] width 9 height 6
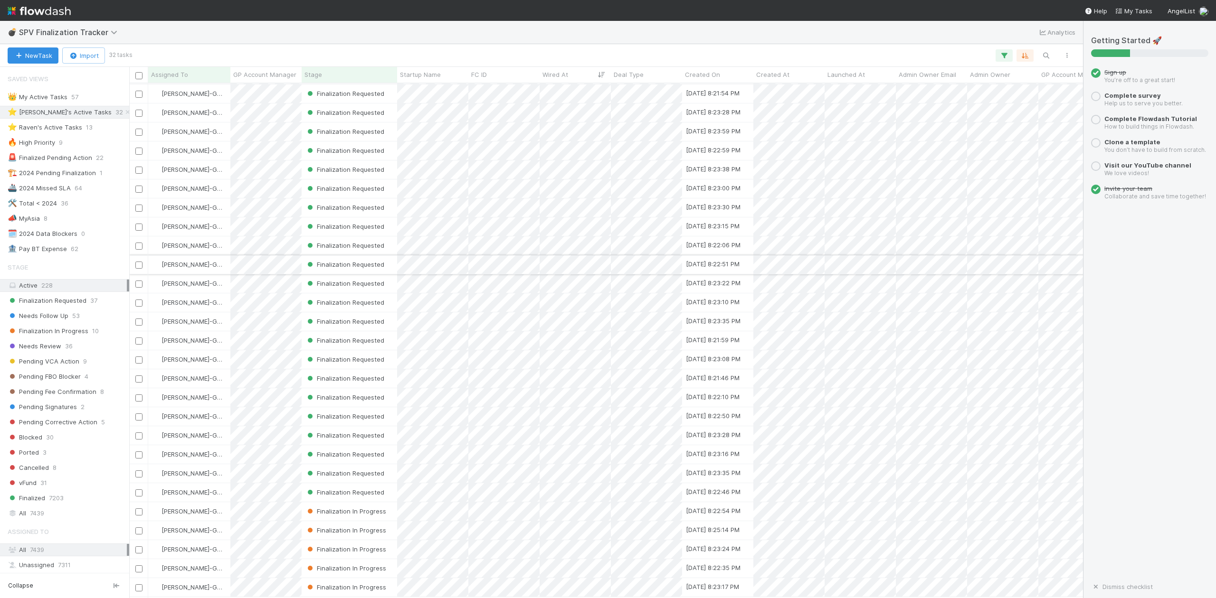
scroll to position [103, 0]
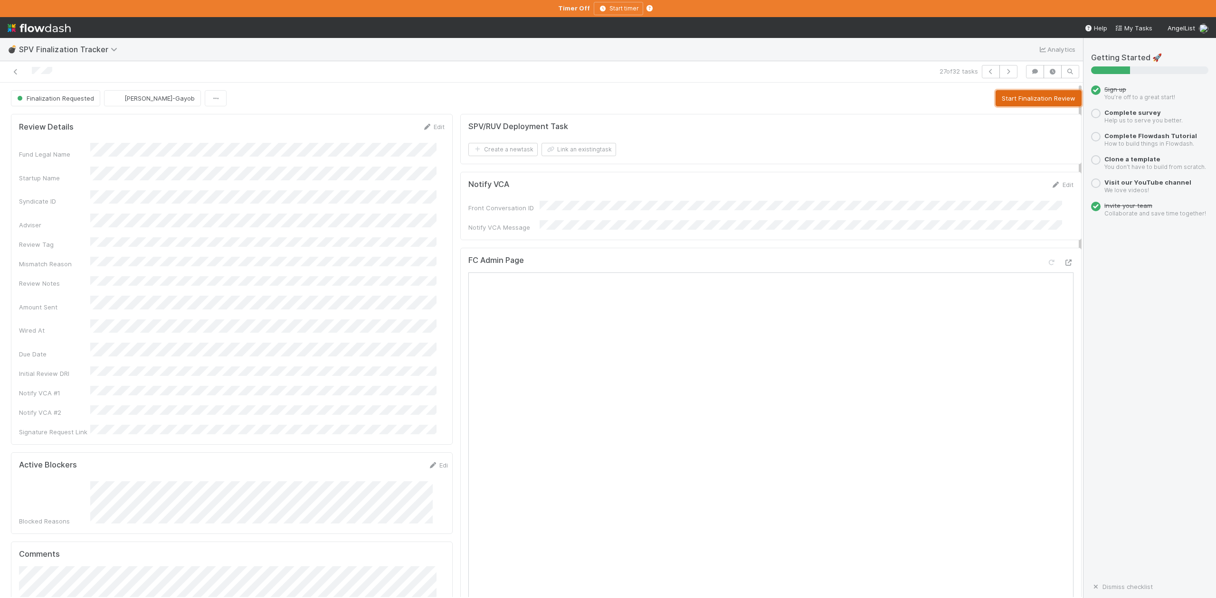
drag, startPoint x: 994, startPoint y: 100, endPoint x: 0, endPoint y: 451, distance: 1053.9
click at [995, 100] on button "Start Finalization Review" at bounding box center [1038, 98] width 86 height 16
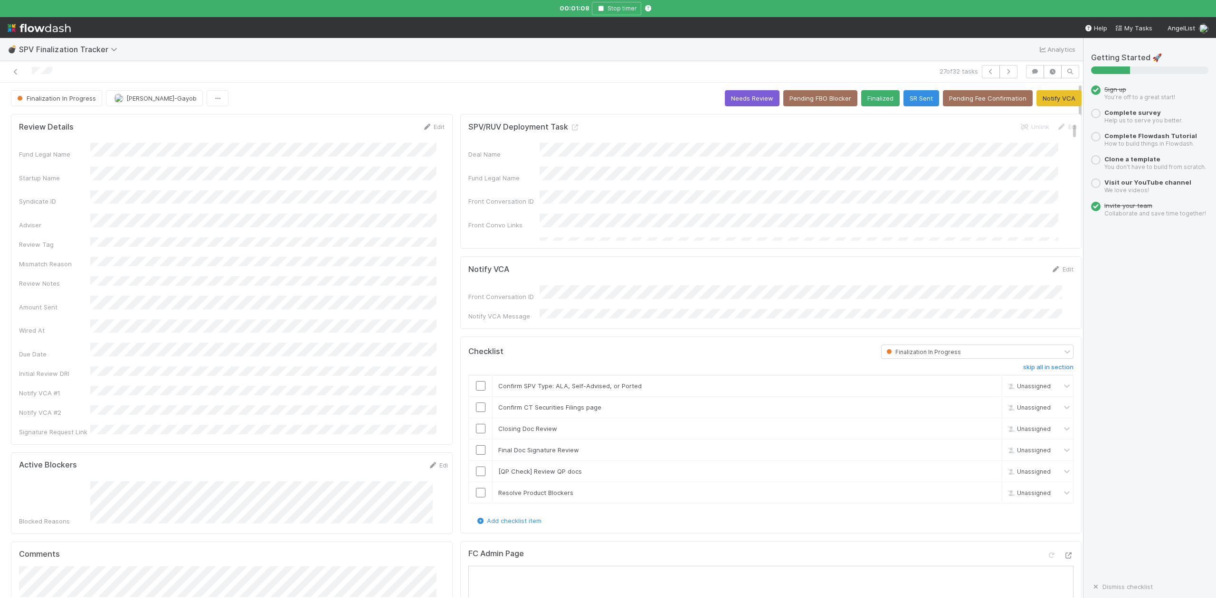
click at [449, 56] on div "💣 SPV Finalization Tracker Analytics" at bounding box center [541, 49] width 1083 height 23
click at [476, 386] on input "checkbox" at bounding box center [480, 385] width 9 height 9
click at [476, 428] on input "checkbox" at bounding box center [480, 428] width 9 height 9
click at [476, 406] on input "checkbox" at bounding box center [480, 407] width 9 height 9
click at [433, 126] on link "Edit" at bounding box center [433, 127] width 22 height 8
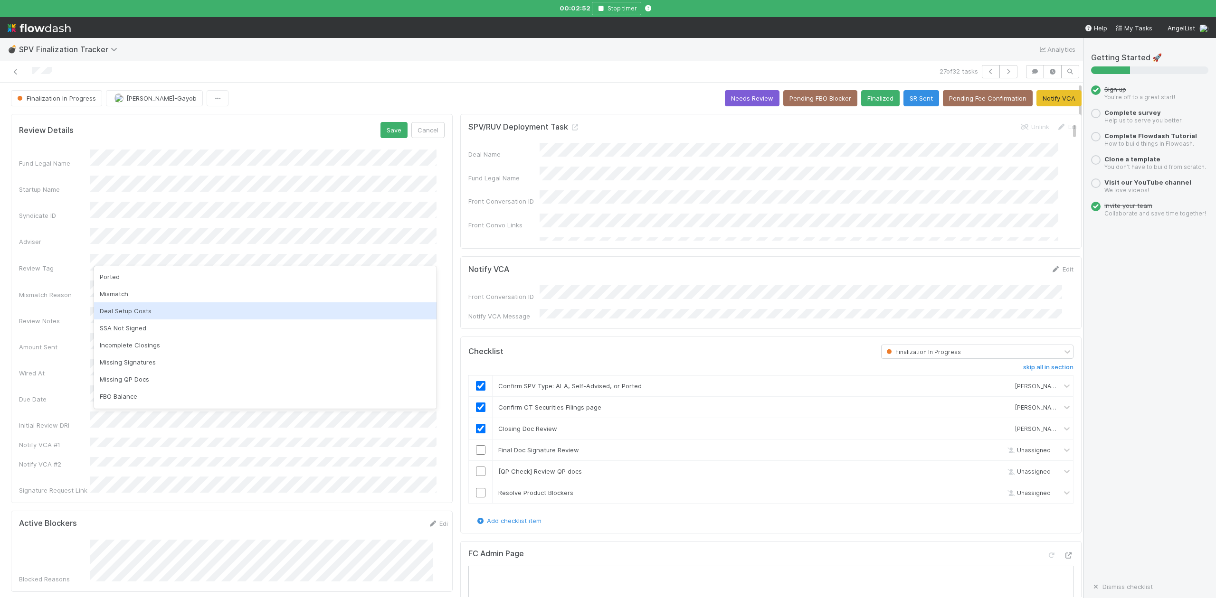
click at [126, 312] on div "Deal Setup Costs" at bounding box center [265, 311] width 342 height 17
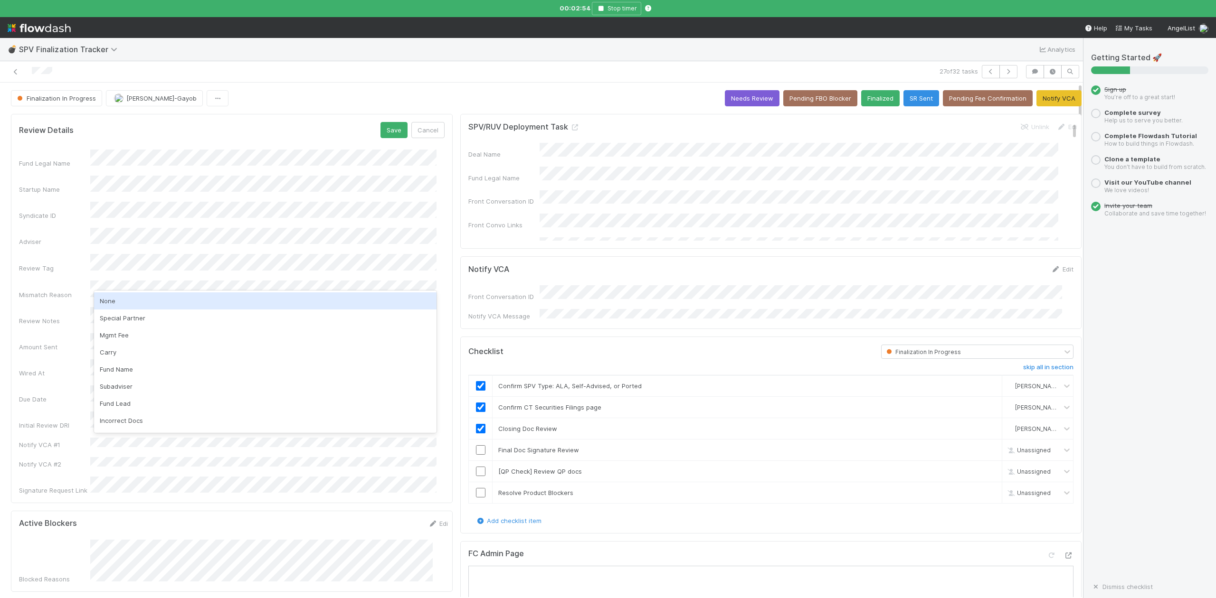
click at [110, 300] on div "None" at bounding box center [265, 301] width 342 height 17
click at [386, 132] on button "Save" at bounding box center [393, 130] width 27 height 16
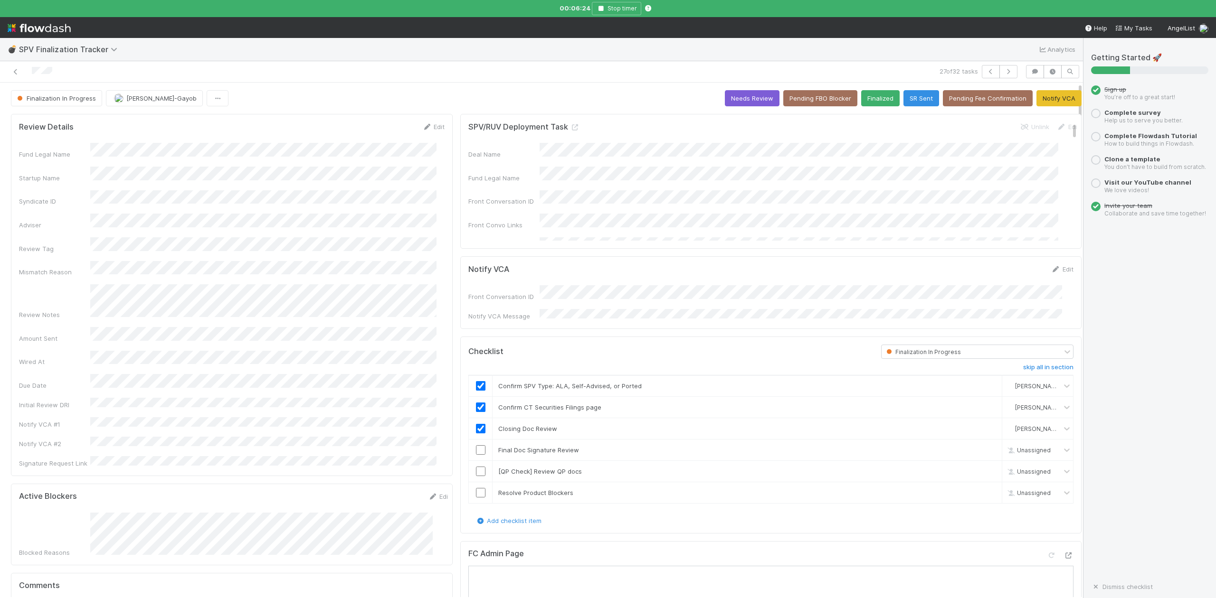
click at [476, 448] on input "checkbox" at bounding box center [480, 449] width 9 height 9
click at [728, 99] on button "Needs Review" at bounding box center [752, 98] width 55 height 16
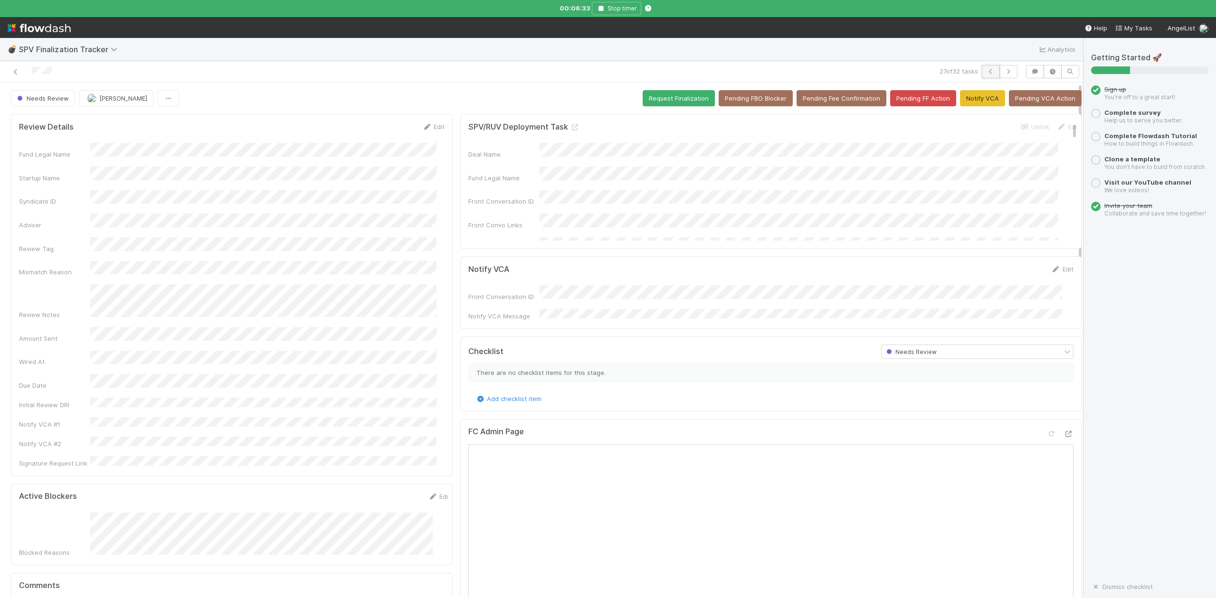
click at [986, 73] on icon "button" at bounding box center [990, 72] width 9 height 6
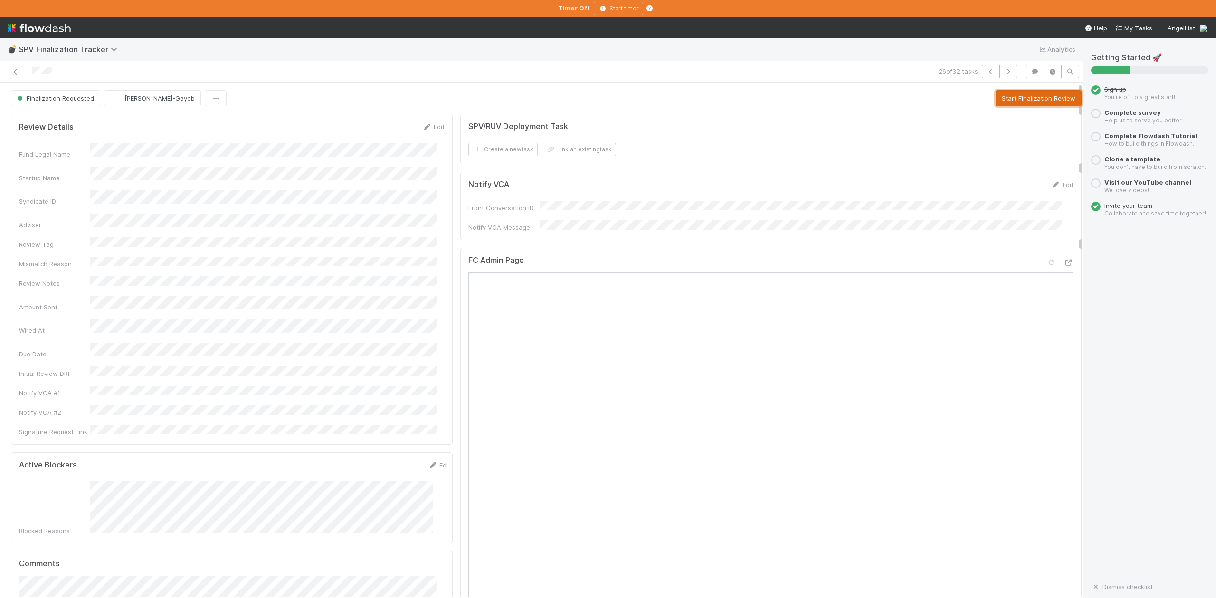
click at [1022, 98] on button "Start Finalization Review" at bounding box center [1038, 98] width 86 height 16
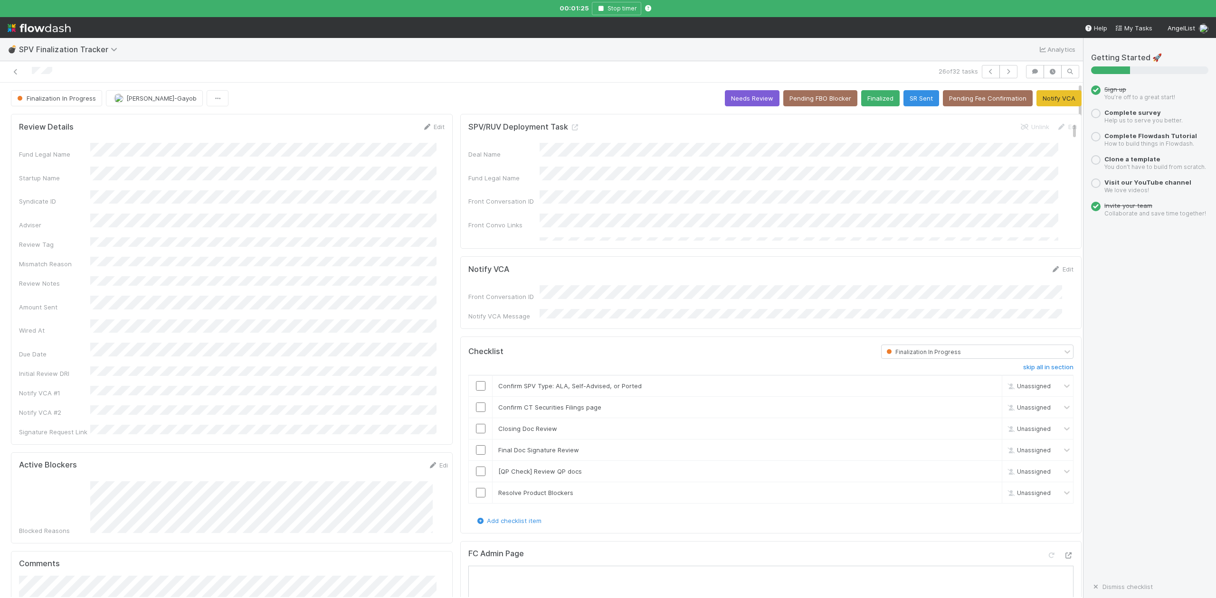
click at [451, 83] on div "26 of 32 tasks" at bounding box center [541, 71] width 1083 height 21
click at [476, 381] on input "checkbox" at bounding box center [480, 385] width 9 height 9
click at [476, 407] on input "checkbox" at bounding box center [480, 407] width 9 height 9
click at [476, 426] on input "checkbox" at bounding box center [480, 428] width 9 height 9
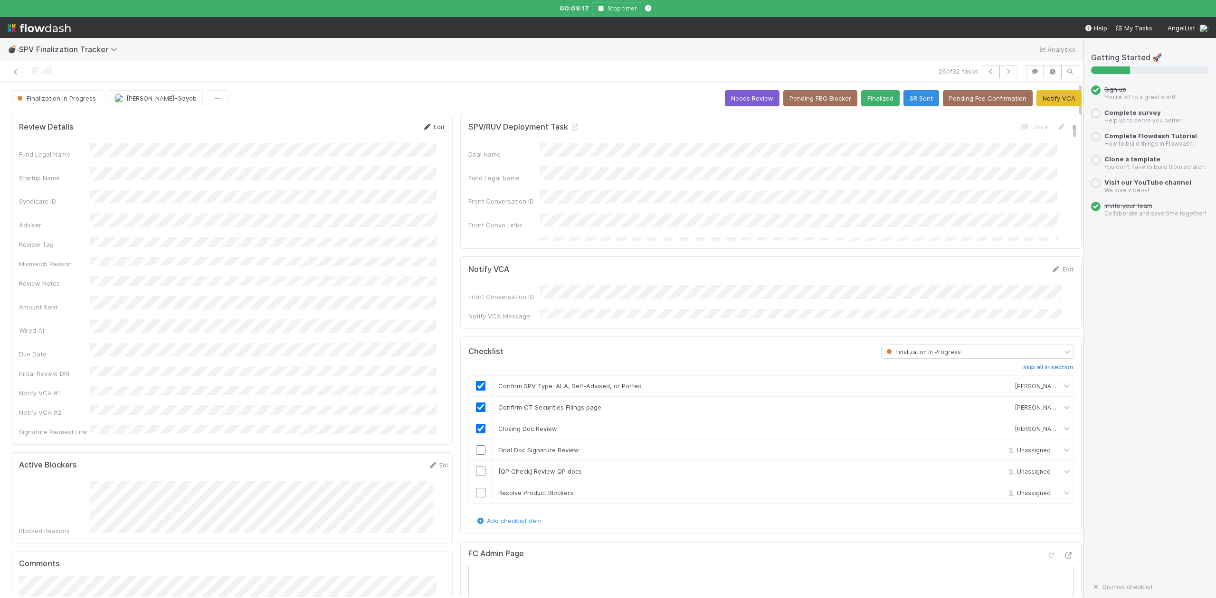
click at [430, 128] on link "Edit" at bounding box center [433, 127] width 22 height 8
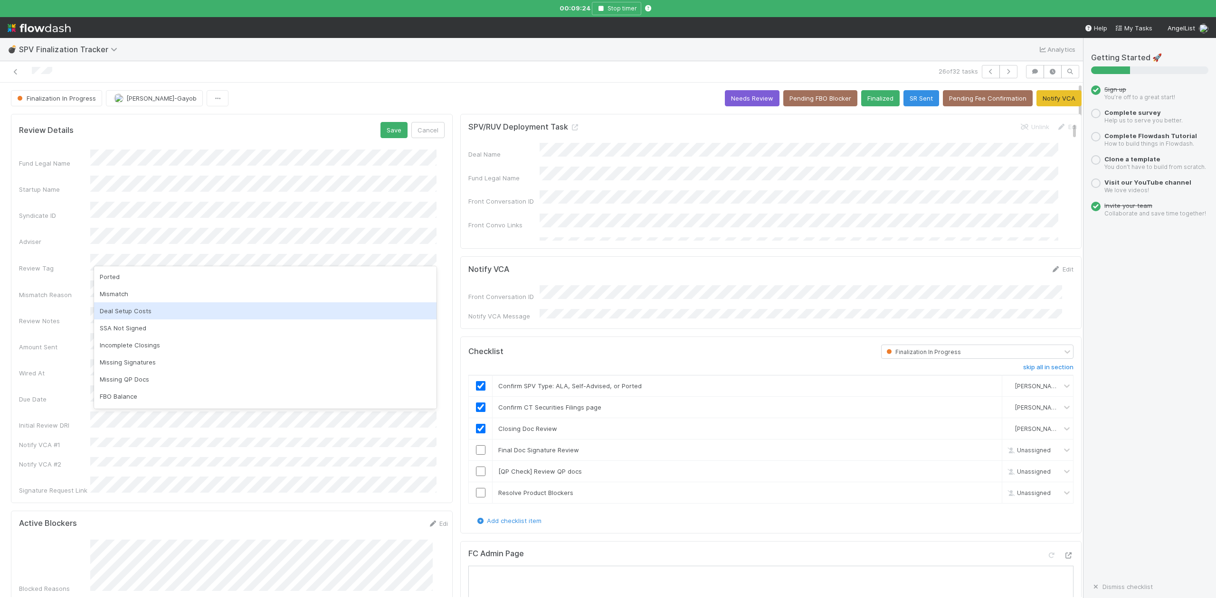
click at [123, 310] on div "Deal Setup Costs" at bounding box center [265, 311] width 342 height 17
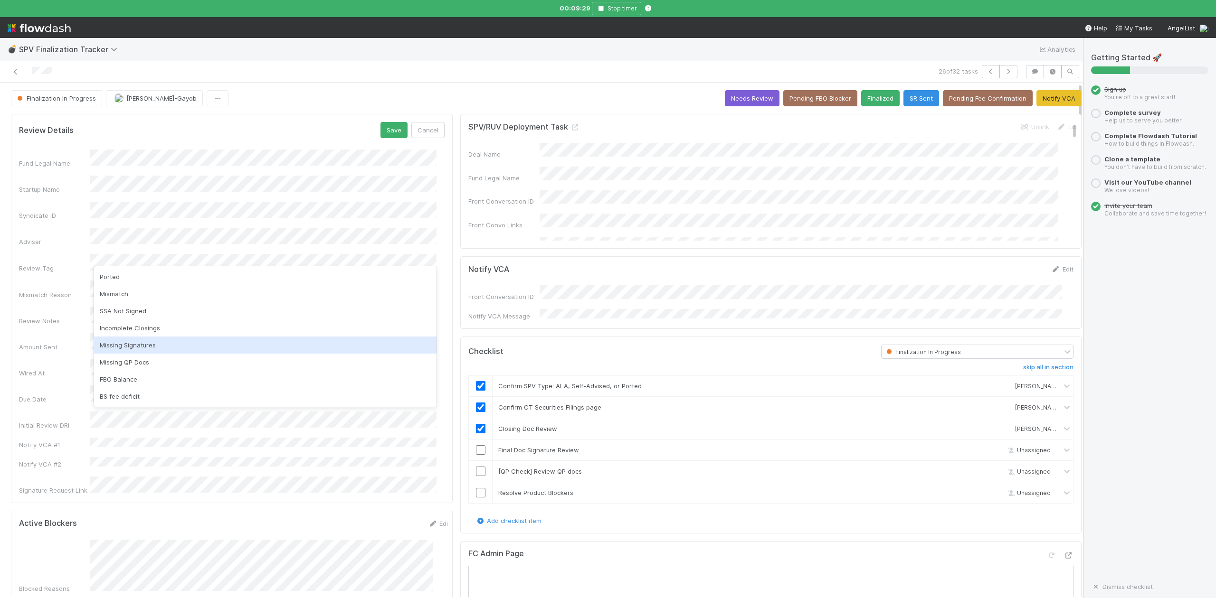
click at [141, 343] on div "Missing Signatures" at bounding box center [265, 345] width 342 height 17
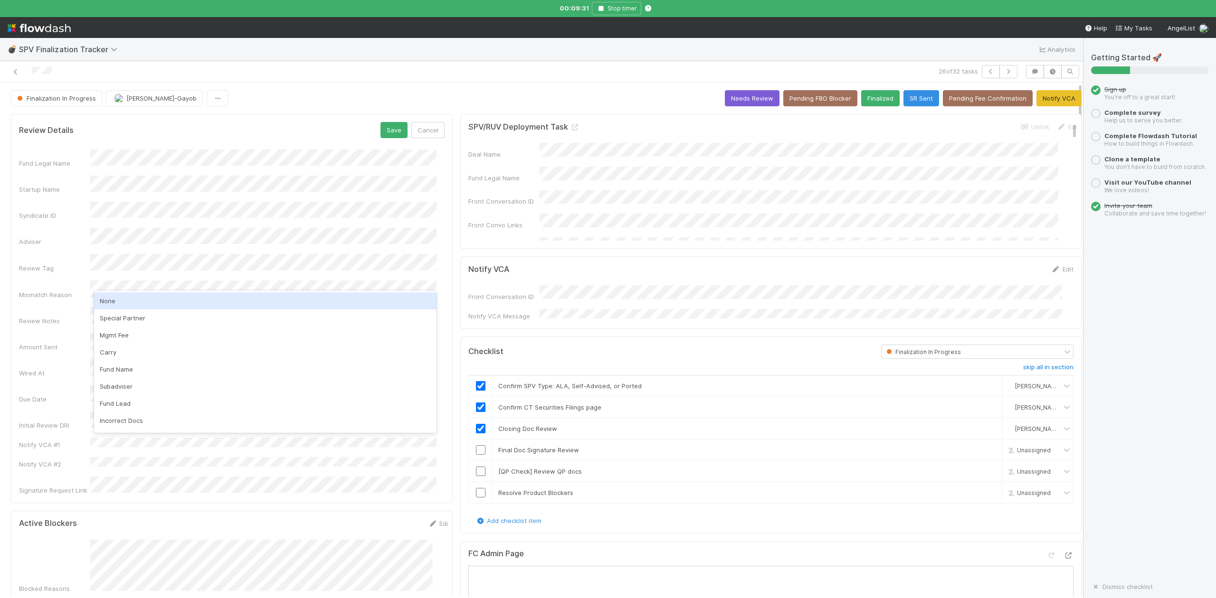
click at [111, 303] on div "None" at bounding box center [265, 301] width 342 height 17
click at [387, 131] on button "Save" at bounding box center [393, 130] width 27 height 16
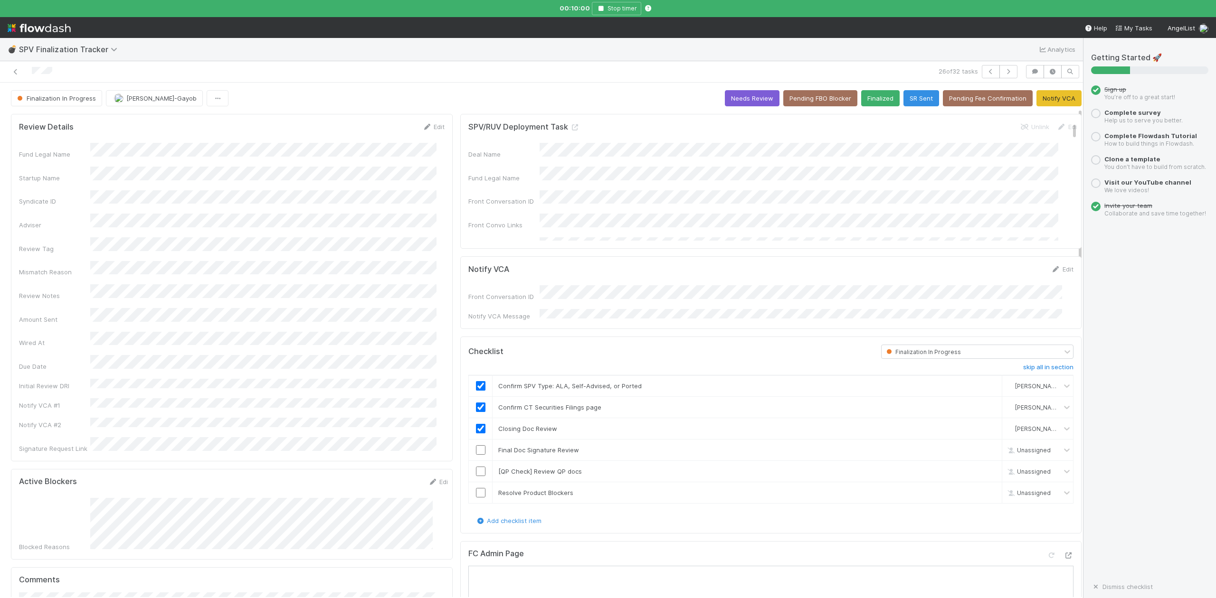
scroll to position [190, 0]
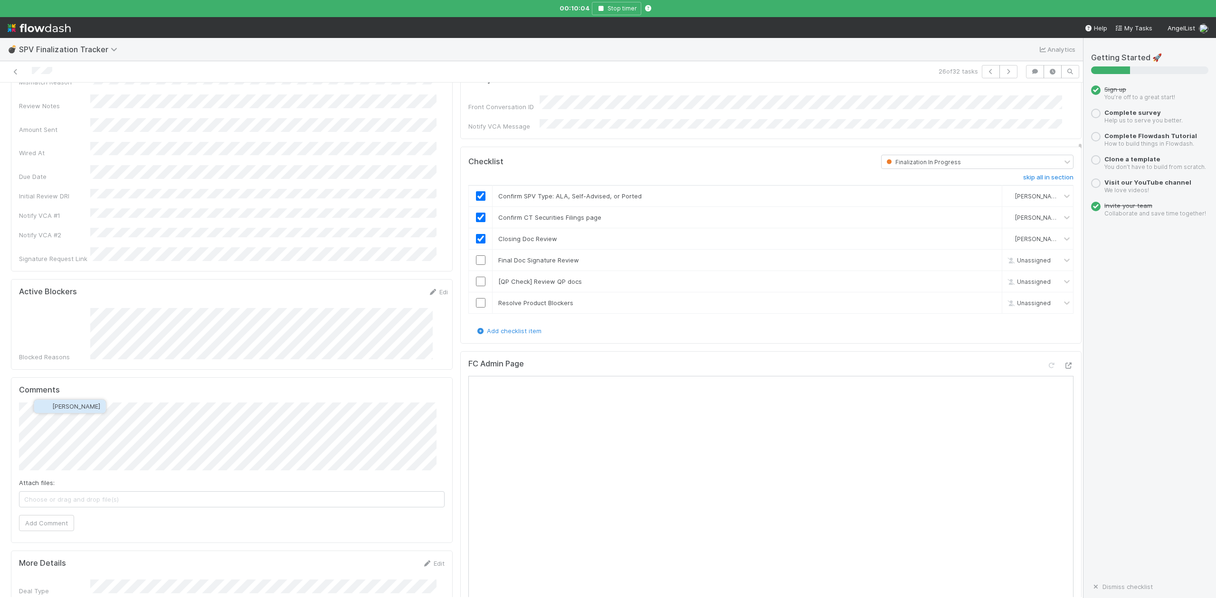
click at [74, 409] on span "Jeremy Navarro" at bounding box center [76, 407] width 48 height 8
click at [49, 515] on button "Add Comment" at bounding box center [46, 523] width 55 height 16
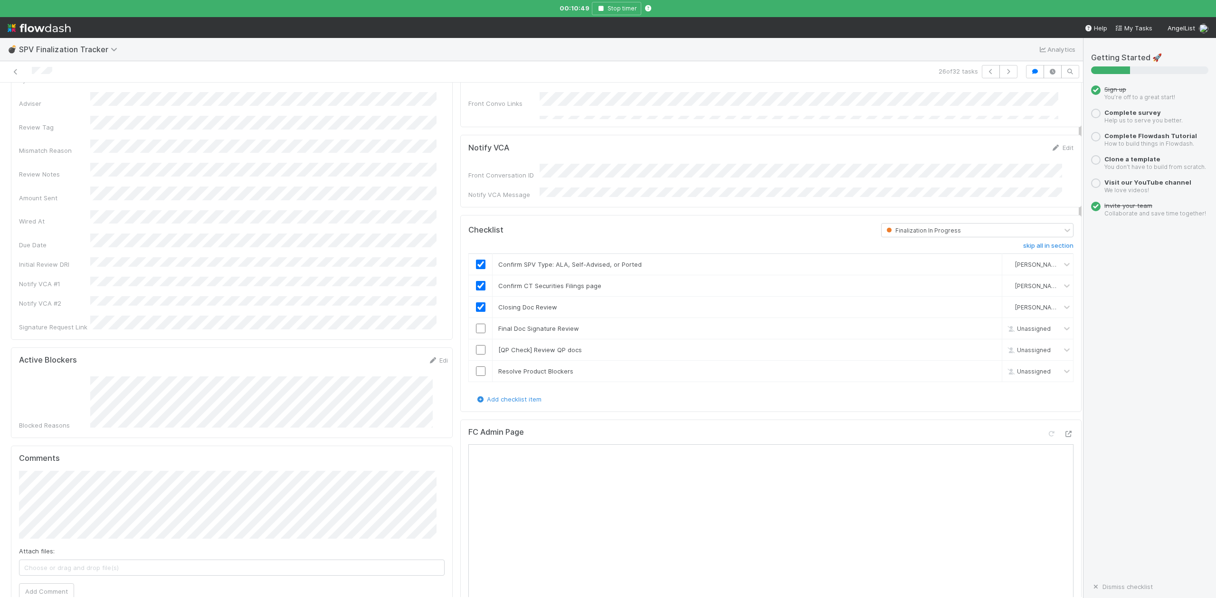
scroll to position [0, 0]
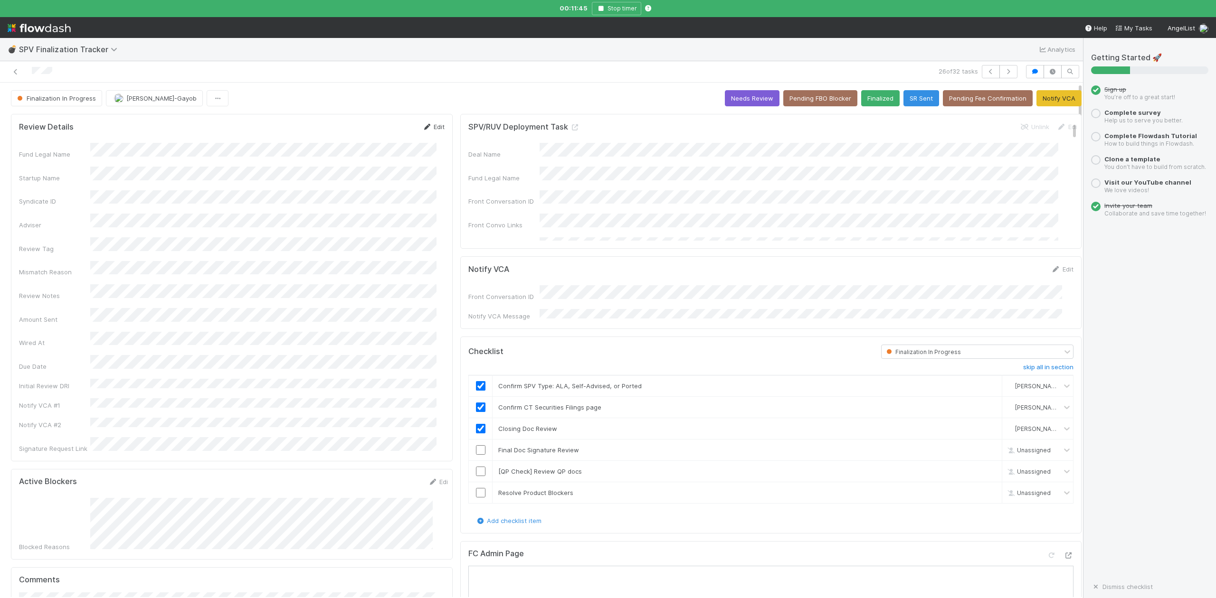
click at [433, 126] on link "Edit" at bounding box center [433, 127] width 22 height 8
click at [383, 130] on button "Save" at bounding box center [393, 130] width 27 height 16
click at [903, 99] on button "SR Sent" at bounding box center [921, 98] width 36 height 16
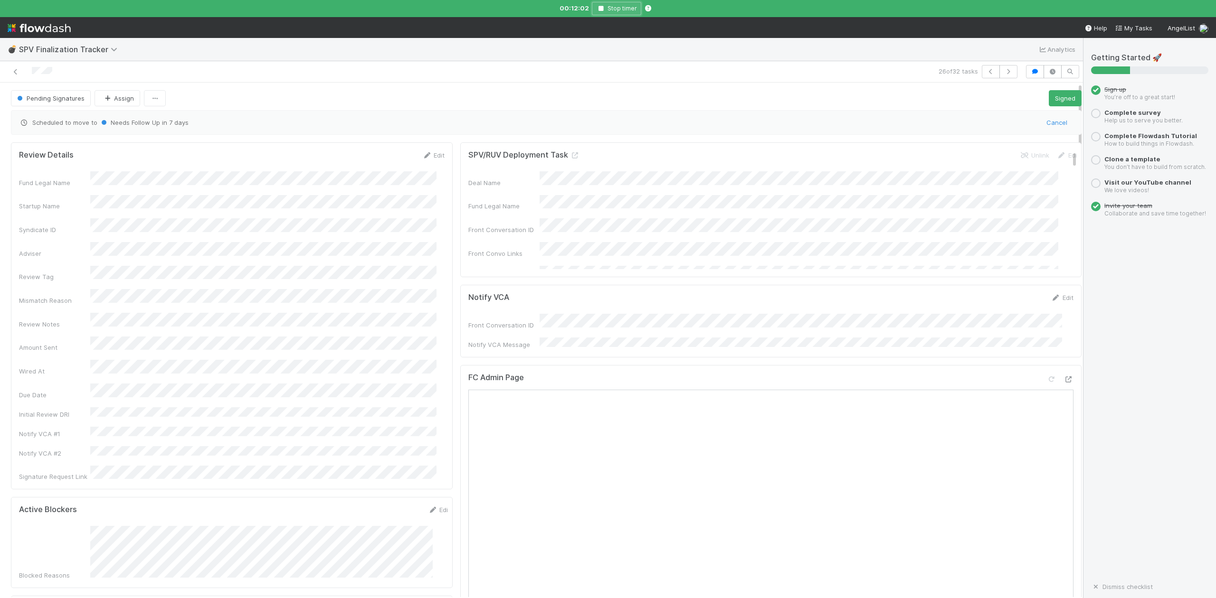
click at [599, 9] on icon "button" at bounding box center [600, 9] width 9 height 6
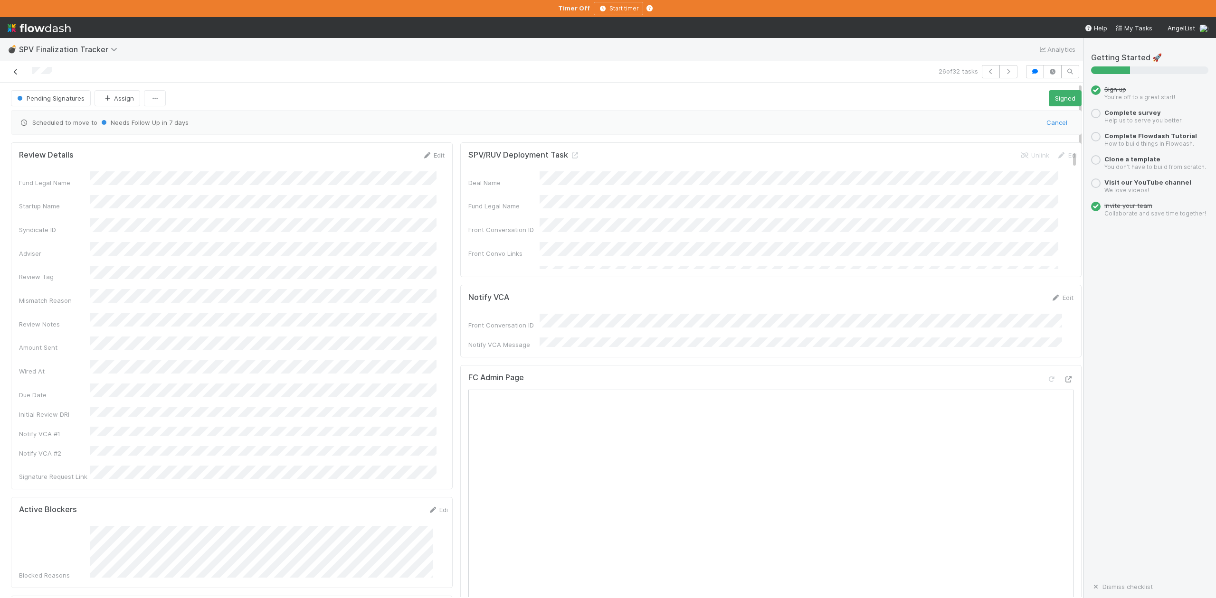
click at [16, 71] on icon at bounding box center [15, 72] width 9 height 6
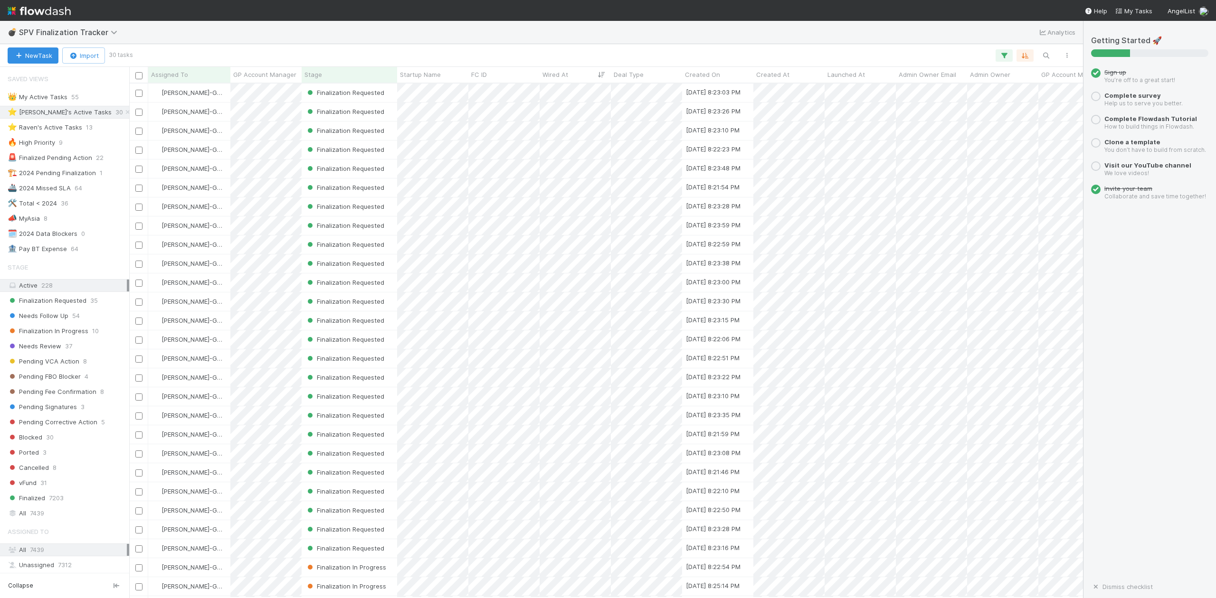
scroll to position [505, 944]
click at [40, 520] on span "7439" at bounding box center [37, 514] width 14 height 12
click at [1044, 55] on icon "button" at bounding box center [1045, 55] width 9 height 9
click at [985, 38] on input at bounding box center [995, 39] width 95 height 11
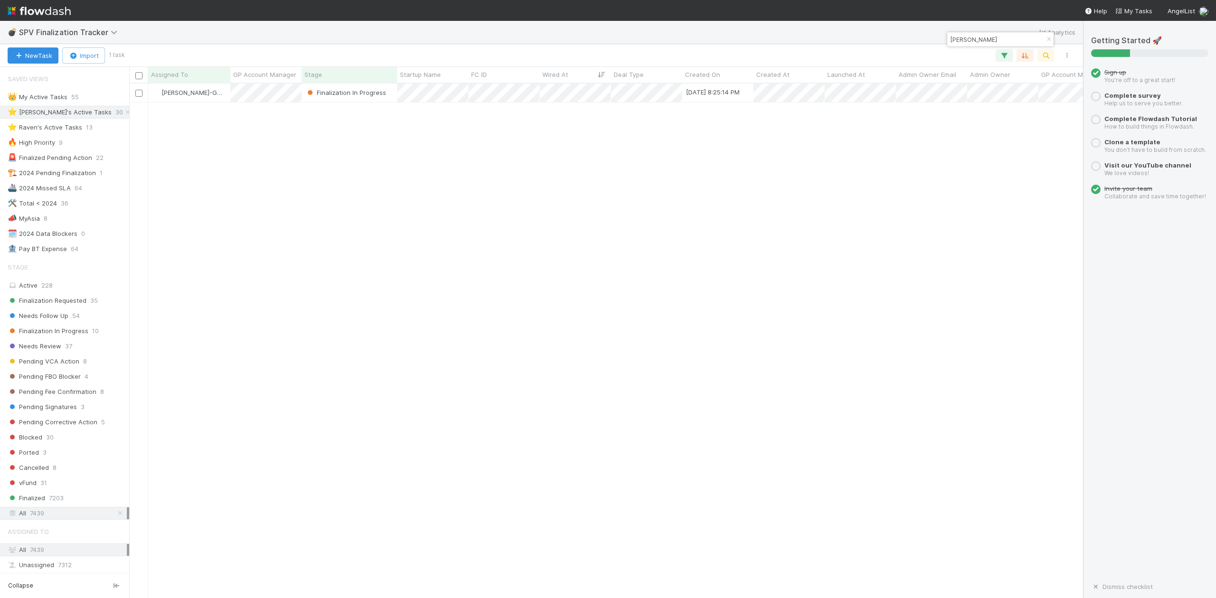
type input "Rauch"
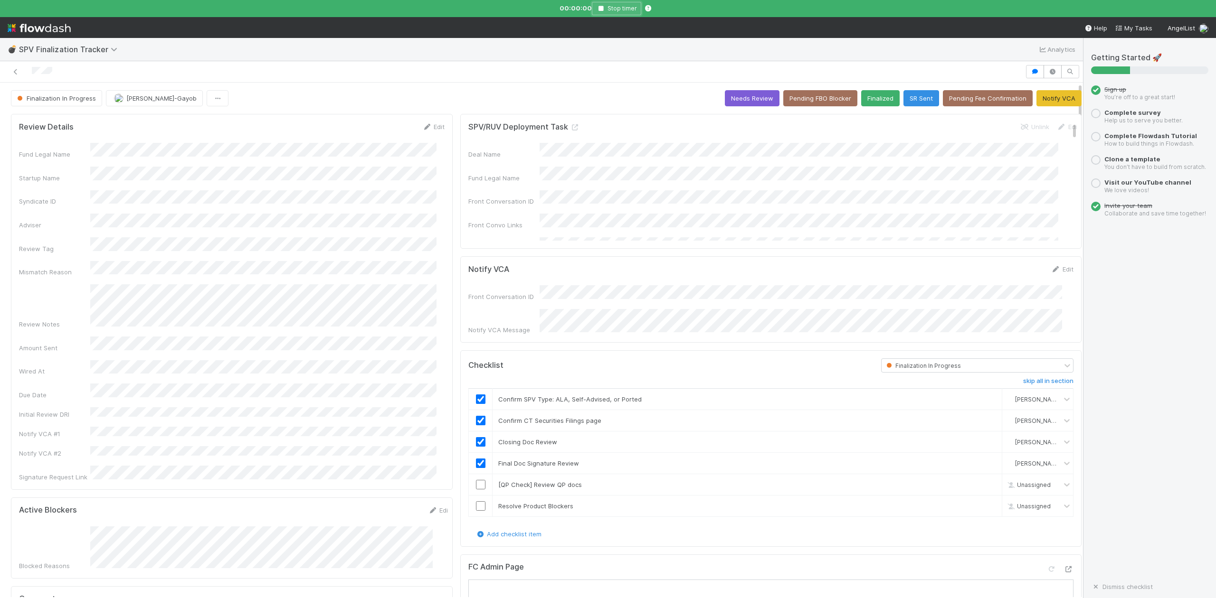
click at [601, 8] on icon "button" at bounding box center [600, 9] width 9 height 6
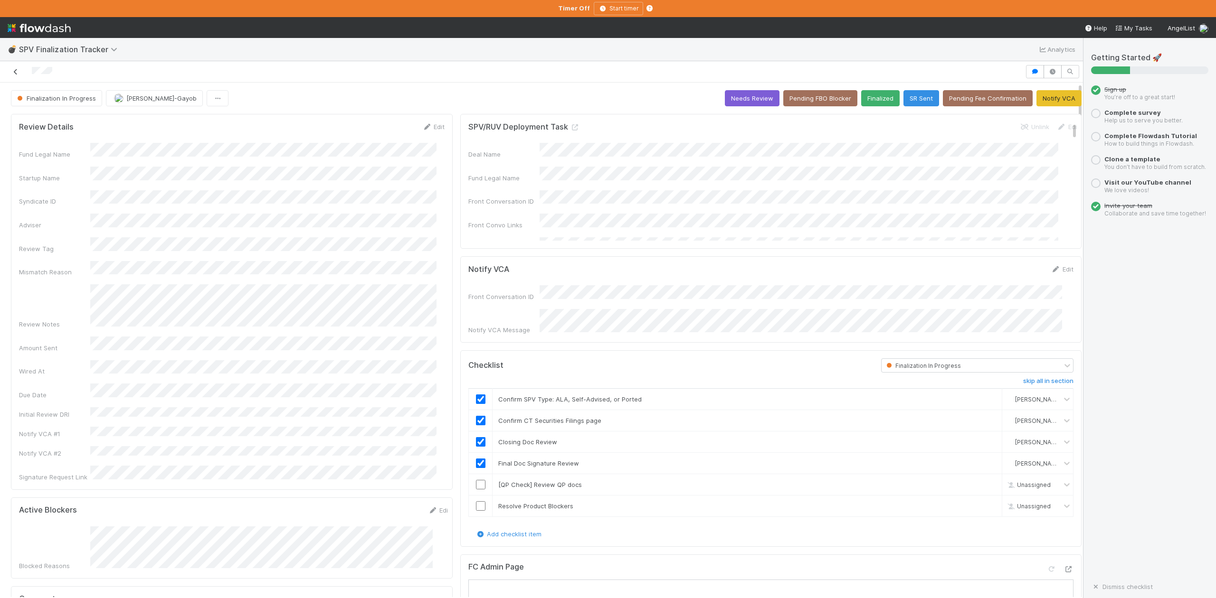
click at [17, 72] on icon at bounding box center [15, 72] width 9 height 6
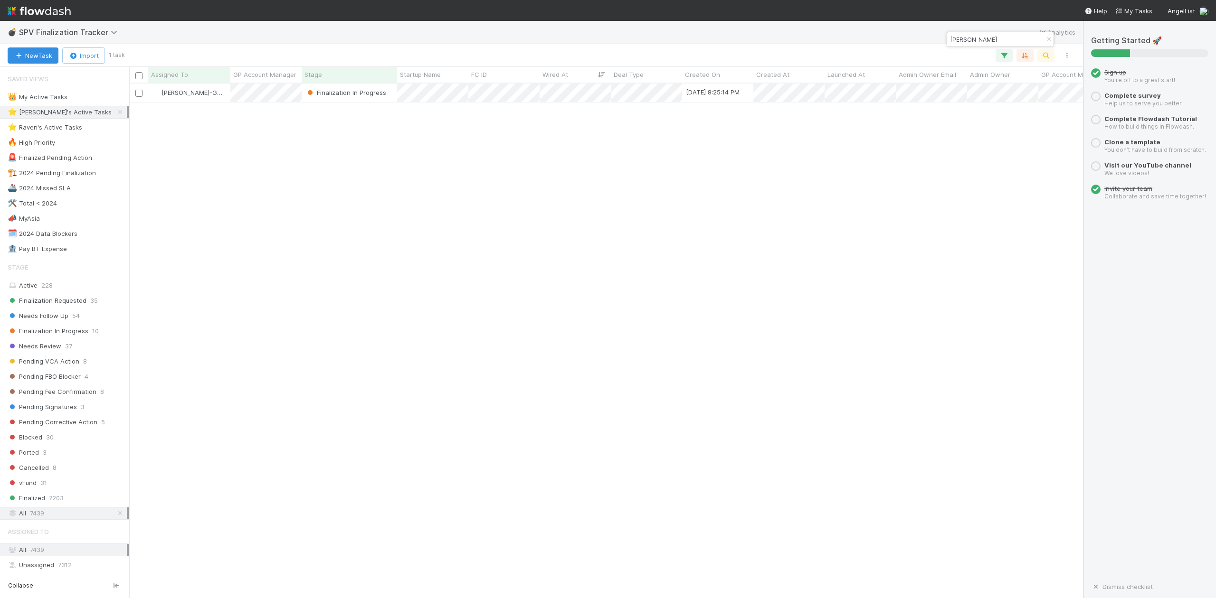
scroll to position [505, 944]
click at [123, 109] on icon at bounding box center [127, 112] width 9 height 6
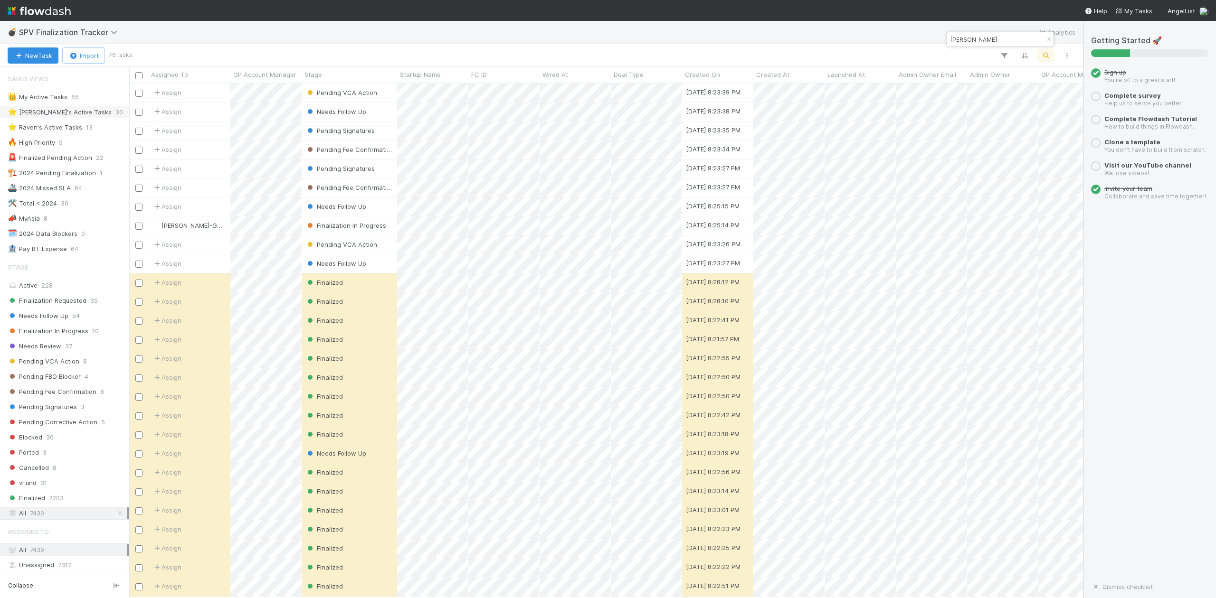
scroll to position [505, 944]
click at [990, 38] on input "Rauch" at bounding box center [995, 39] width 95 height 11
click at [972, 41] on input "Rauch" at bounding box center [995, 39] width 95 height 11
type input "R"
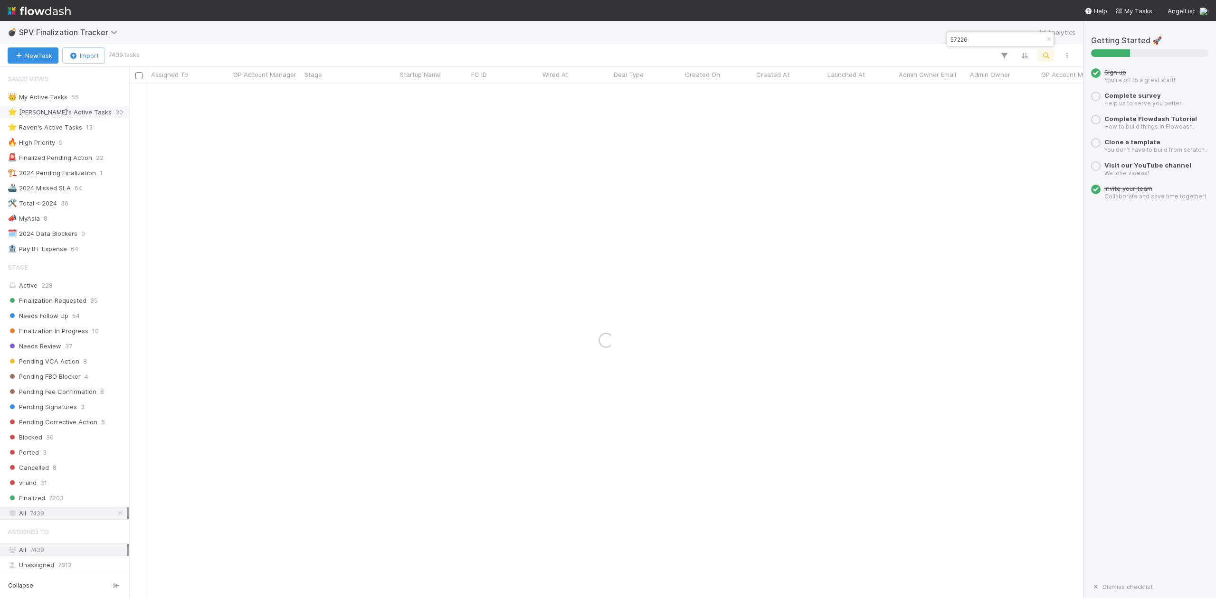
type input "57226"
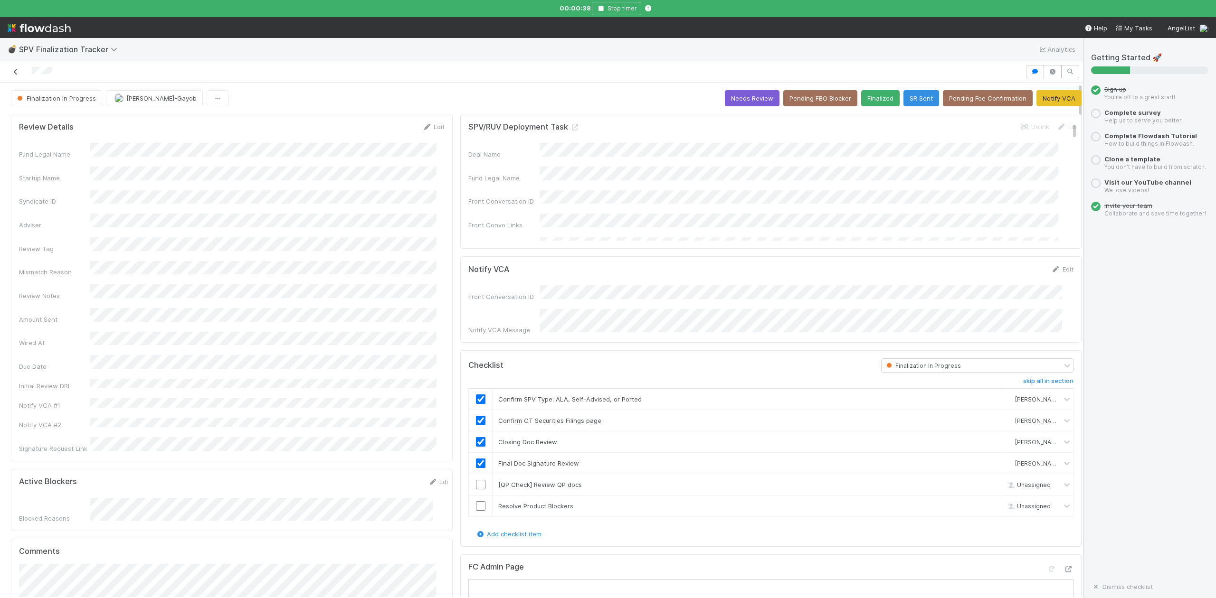
click at [17, 71] on icon at bounding box center [15, 72] width 9 height 6
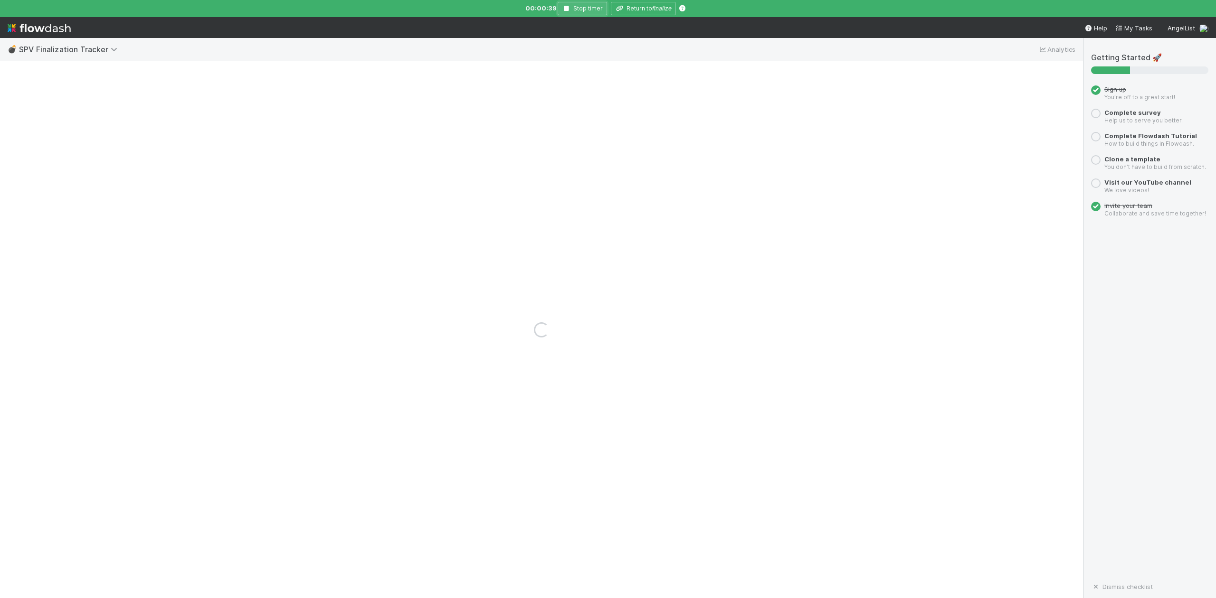
click at [563, 7] on icon "button" at bounding box center [566, 9] width 9 height 6
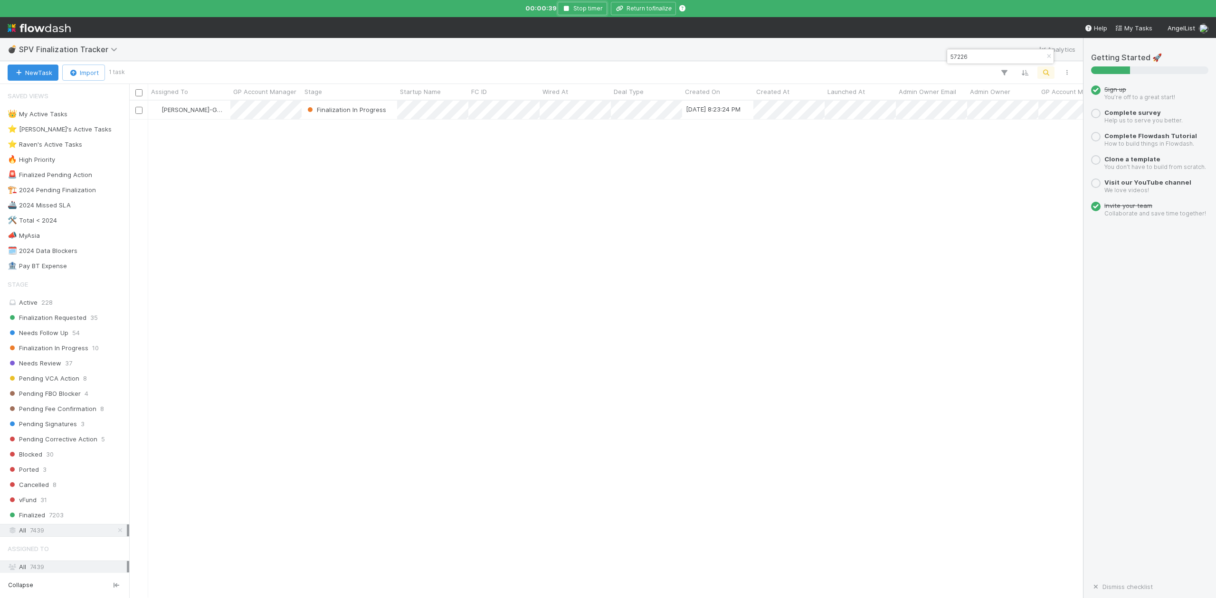
scroll to position [487, 944]
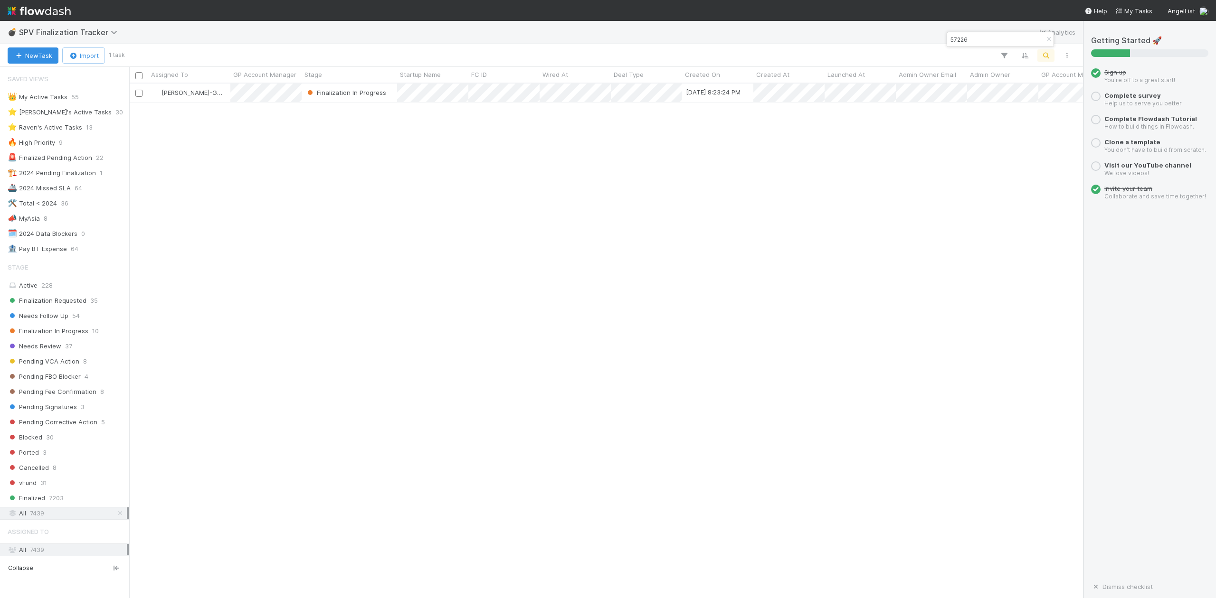
click at [981, 38] on input "57226" at bounding box center [995, 39] width 95 height 11
type input "5"
paste input "Rauch Capital Burst CLVIII a series of Rauch Capital Burst, LP"
type input "Rauch Capital Burst CLVIII a series of Rauch Capital Burst, LP"
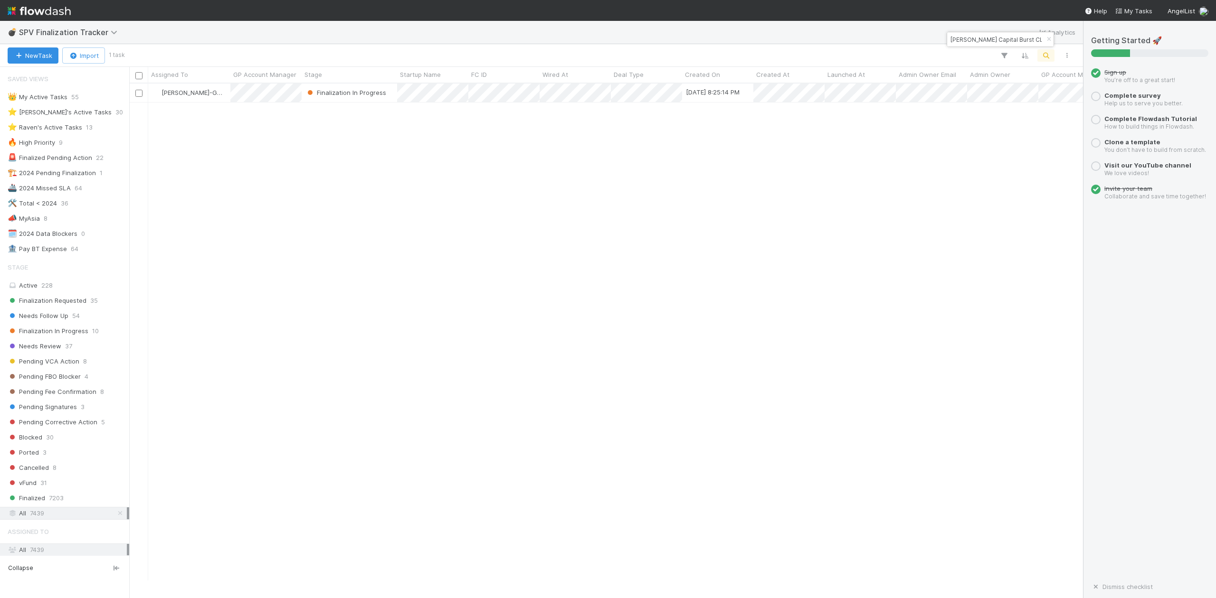
drag, startPoint x: 1051, startPoint y: 41, endPoint x: 1051, endPoint y: 46, distance: 5.2
click at [1051, 41] on icon "button" at bounding box center [1048, 40] width 9 height 6
click at [1047, 54] on icon "button" at bounding box center [1045, 55] width 9 height 9
type input "Tom & Harry Ventures Burst III"
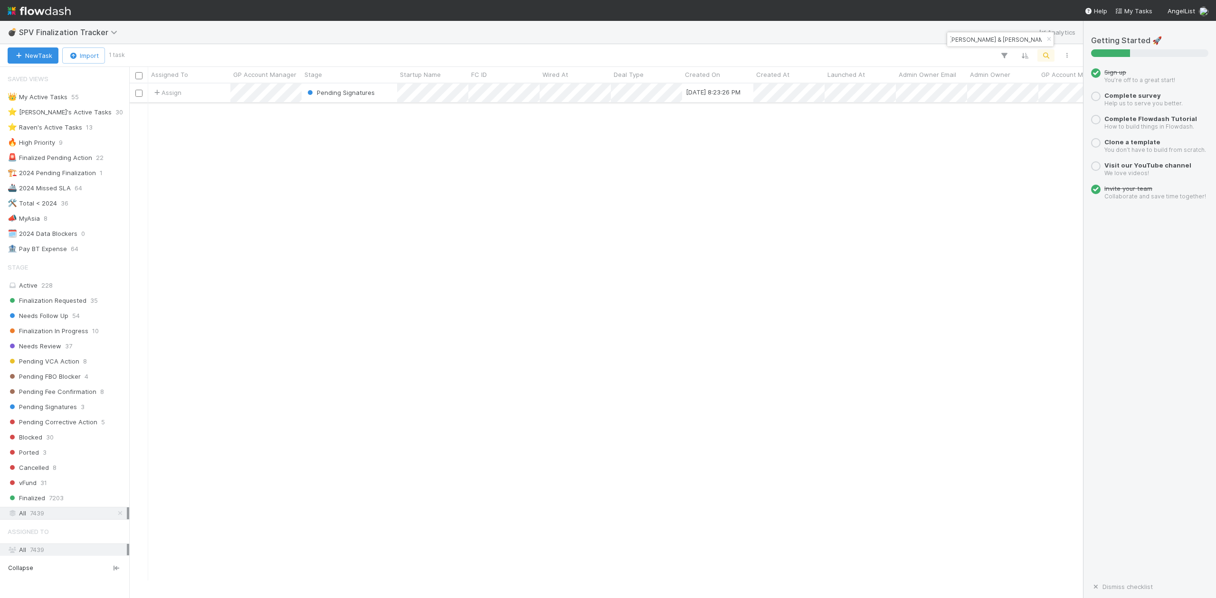
scroll to position [0, 0]
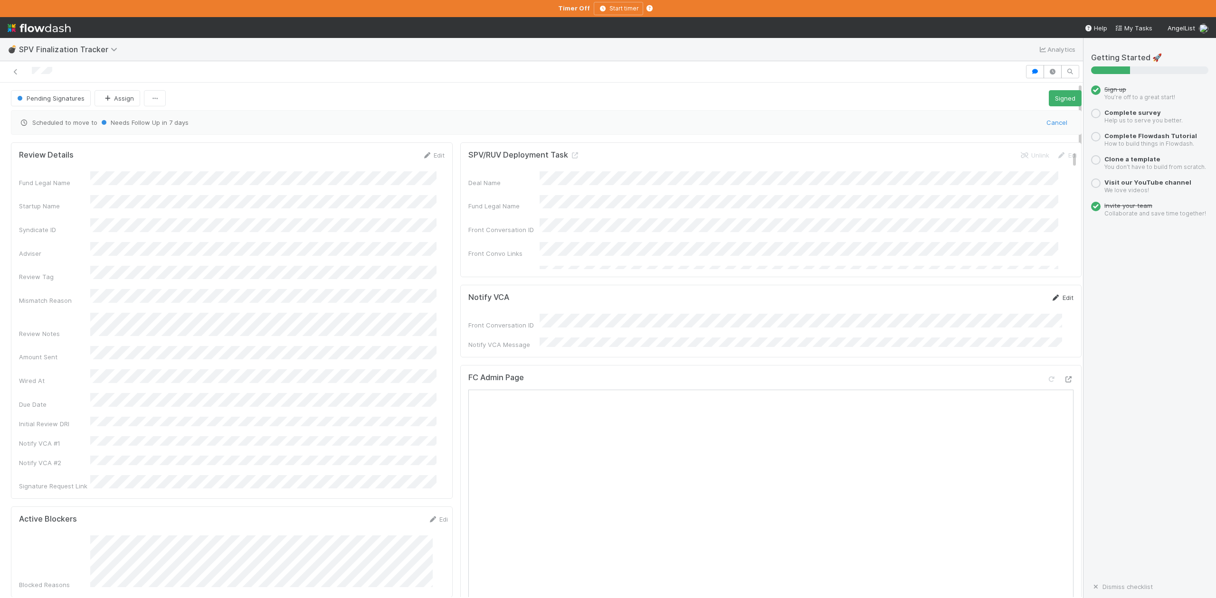
click at [1051, 301] on link "Edit" at bounding box center [1062, 298] width 22 height 8
click at [1009, 305] on button "Save" at bounding box center [1022, 301] width 27 height 16
click at [1049, 99] on button "Signed" at bounding box center [1065, 98] width 33 height 16
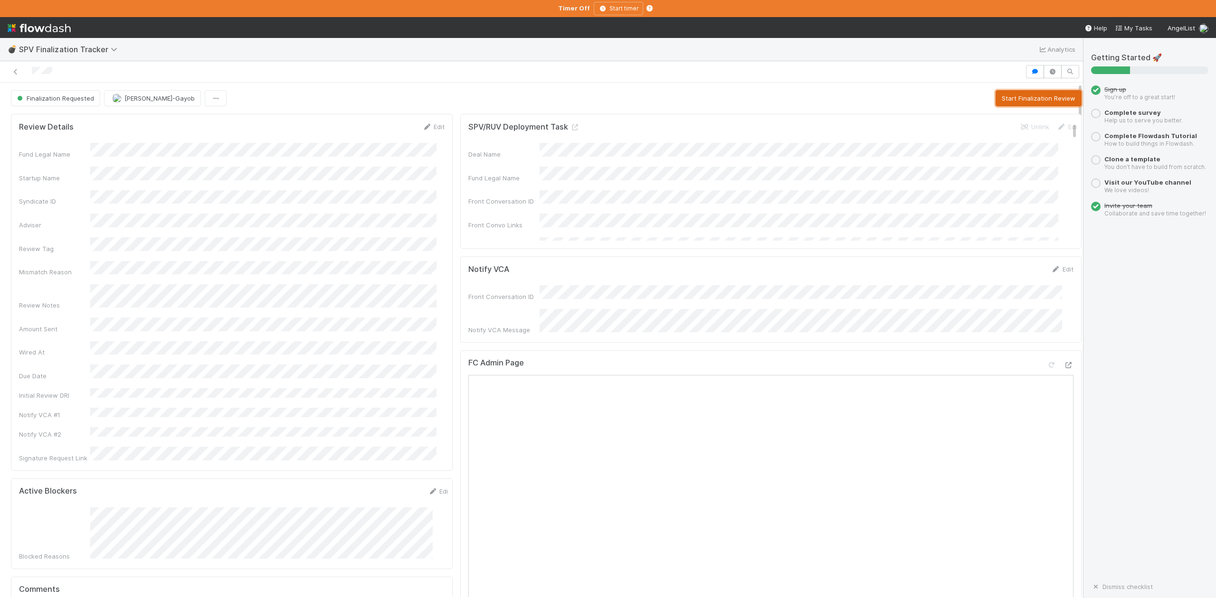
click at [995, 99] on button "Start Finalization Review" at bounding box center [1038, 98] width 86 height 16
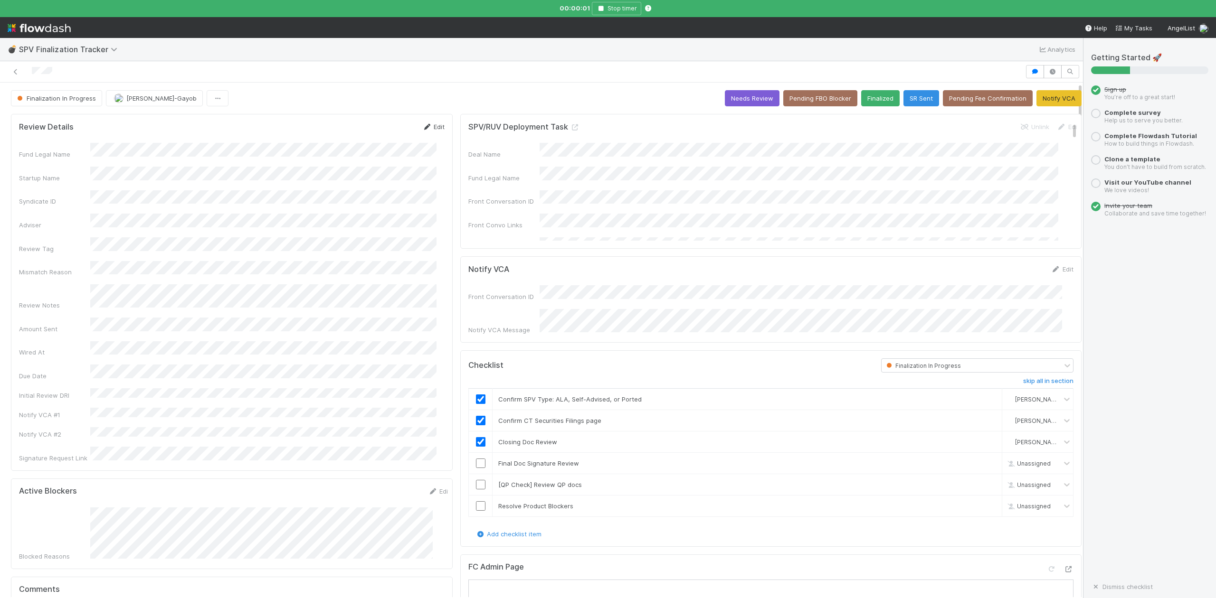
click at [429, 126] on link "Edit" at bounding box center [433, 127] width 22 height 8
click at [380, 122] on button "Save" at bounding box center [393, 130] width 27 height 16
click at [432, 129] on link "Edit" at bounding box center [433, 127] width 22 height 8
click at [390, 133] on button "Save" at bounding box center [393, 130] width 27 height 16
click at [1047, 101] on button "Notify VCA" at bounding box center [1058, 98] width 45 height 16
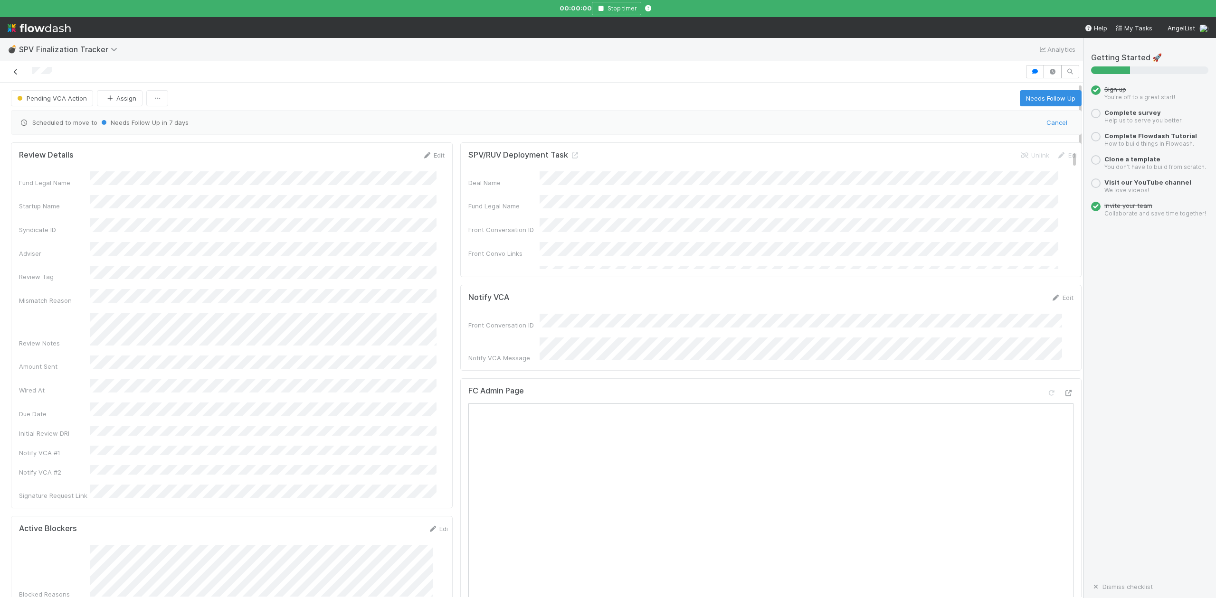
click at [14, 69] on icon at bounding box center [15, 72] width 9 height 6
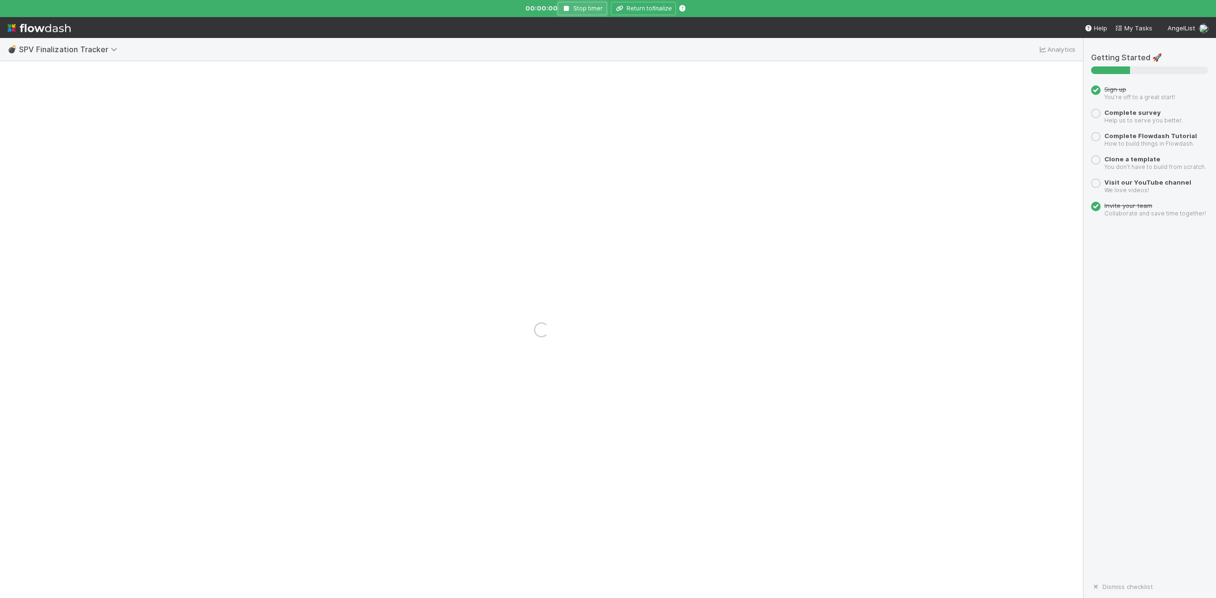
click at [564, 8] on icon "button" at bounding box center [566, 9] width 9 height 6
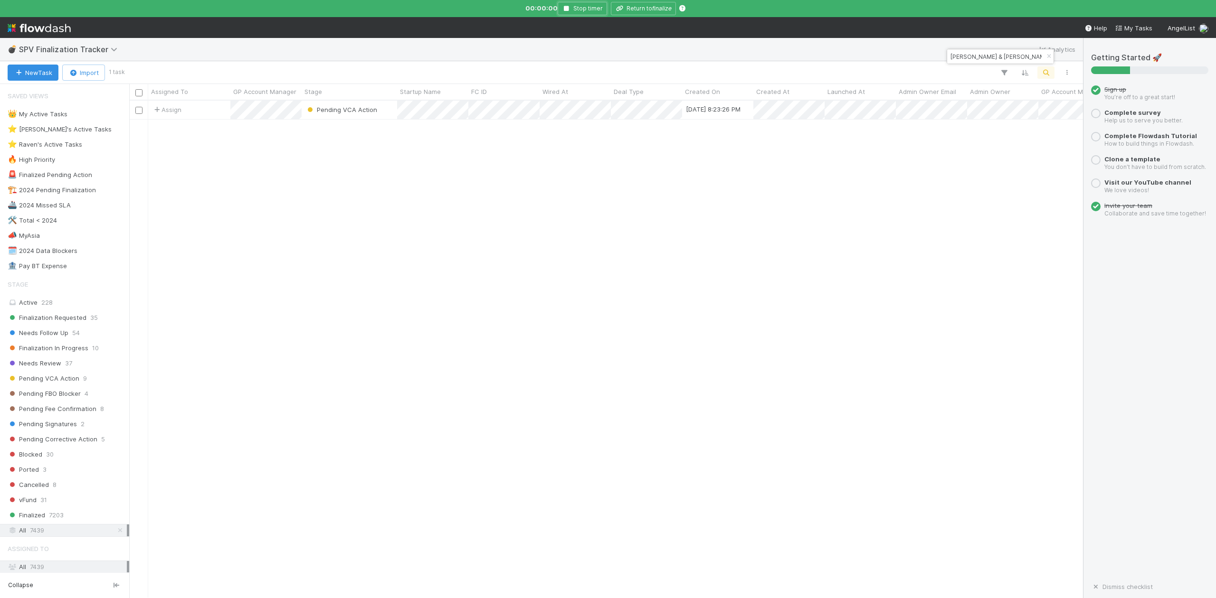
scroll to position [487, 944]
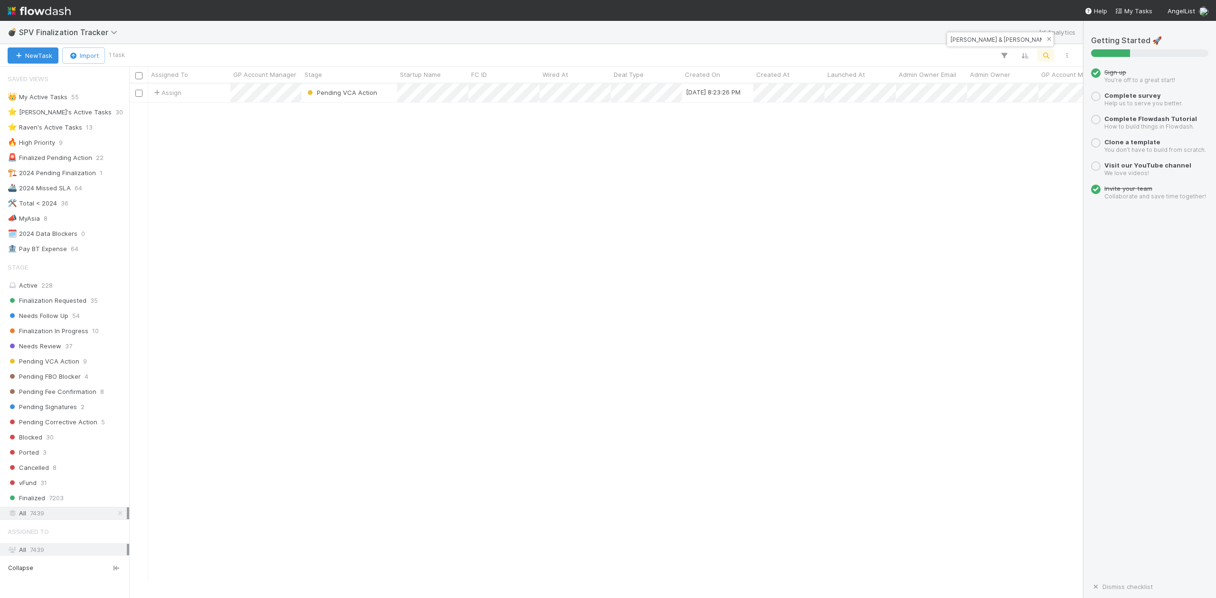
click at [1049, 39] on icon "button" at bounding box center [1048, 40] width 9 height 6
click at [1047, 53] on icon "button" at bounding box center [1045, 55] width 9 height 9
type input "Rauch Capital Burst CLVIII a series of Rauch Capital Burst, LP"
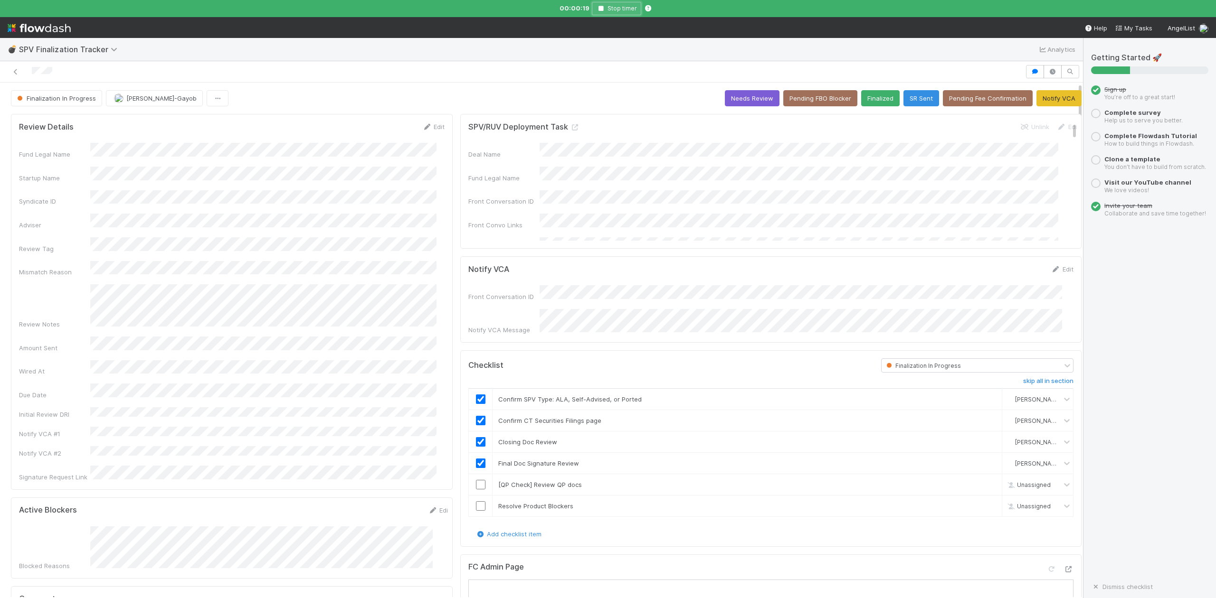
click at [603, 7] on icon "button" at bounding box center [600, 9] width 9 height 6
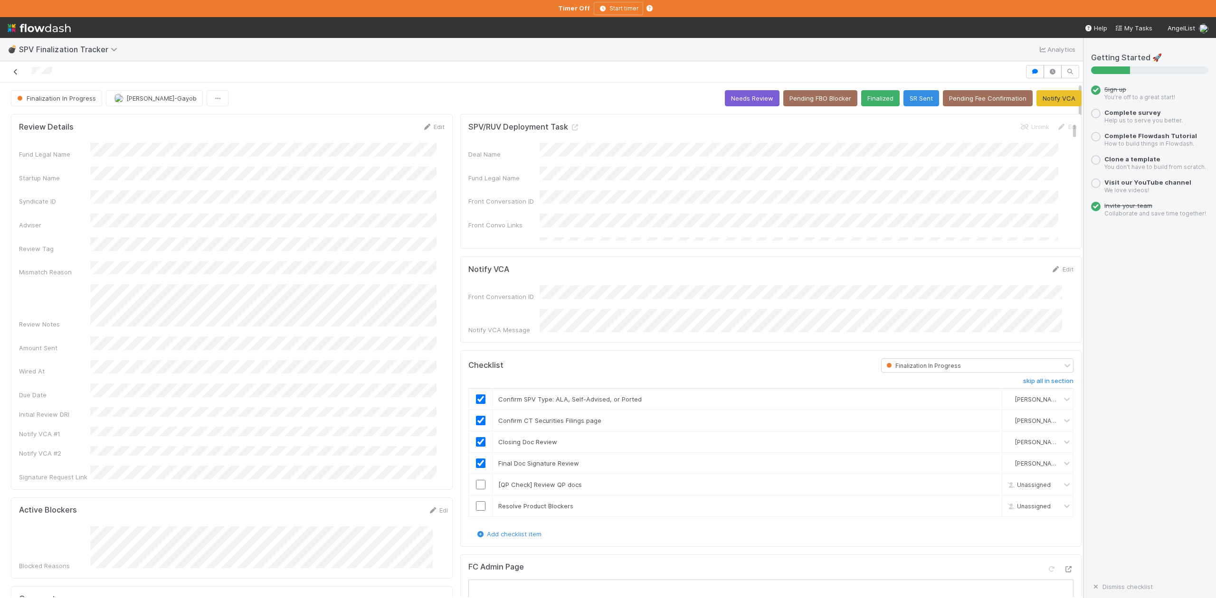
click at [16, 76] on link at bounding box center [15, 71] width 9 height 9
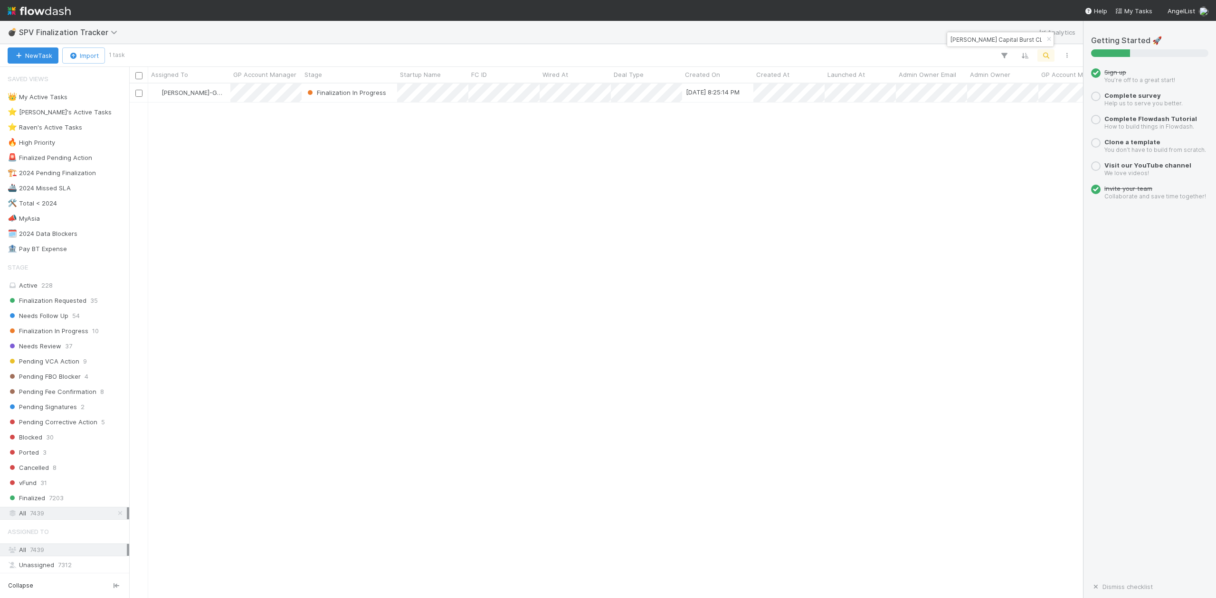
scroll to position [505, 944]
click at [1048, 38] on icon "button" at bounding box center [1048, 40] width 9 height 6
click at [1045, 55] on icon "button" at bounding box center [1045, 55] width 9 height 9
type input "Rauch Capital Burst CLXII, a series of Rauch Capital Burst, LP"
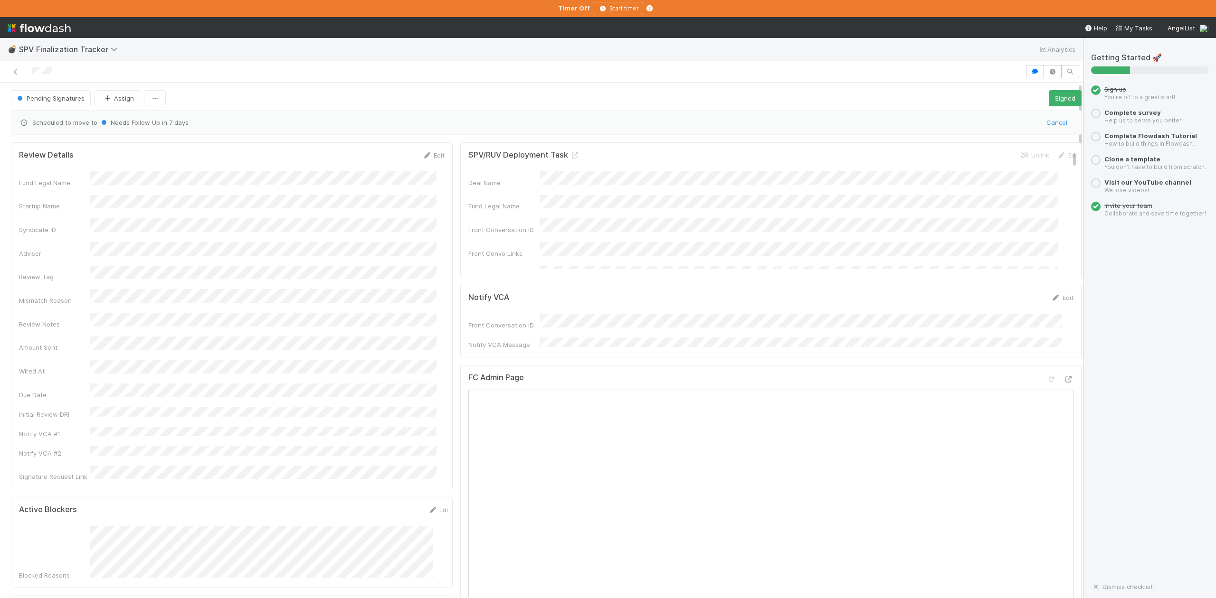
click at [938, 337] on div "Front Conversation ID Notify VCA Message" at bounding box center [770, 332] width 605 height 36
click at [1049, 97] on button "Signed" at bounding box center [1065, 98] width 33 height 16
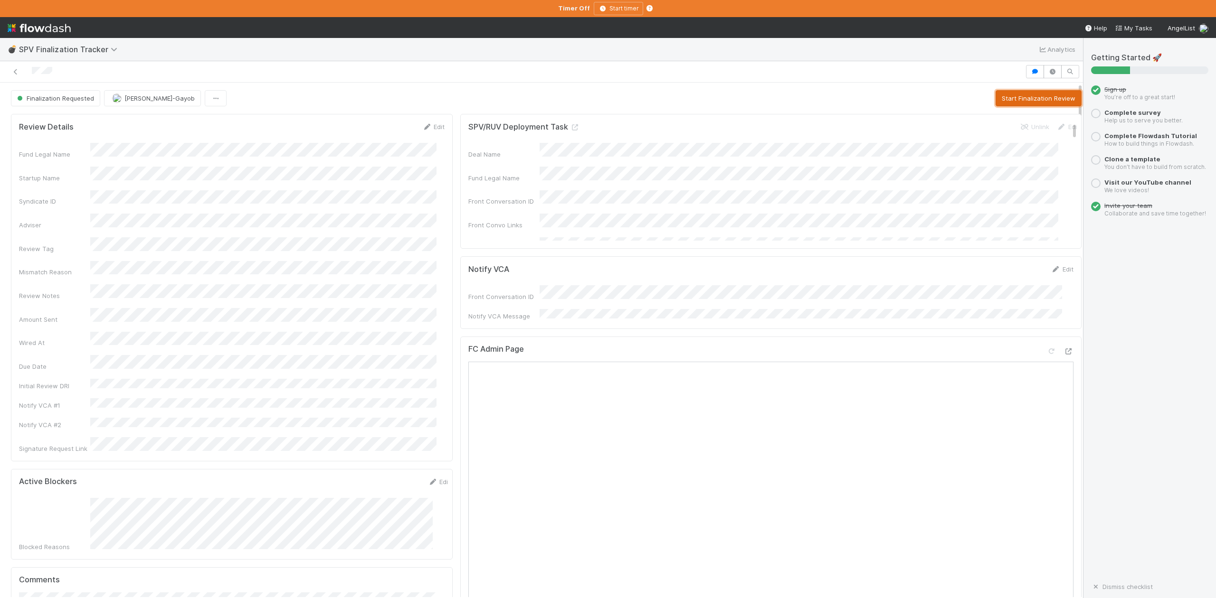
click at [998, 100] on button "Start Finalization Review" at bounding box center [1038, 98] width 86 height 16
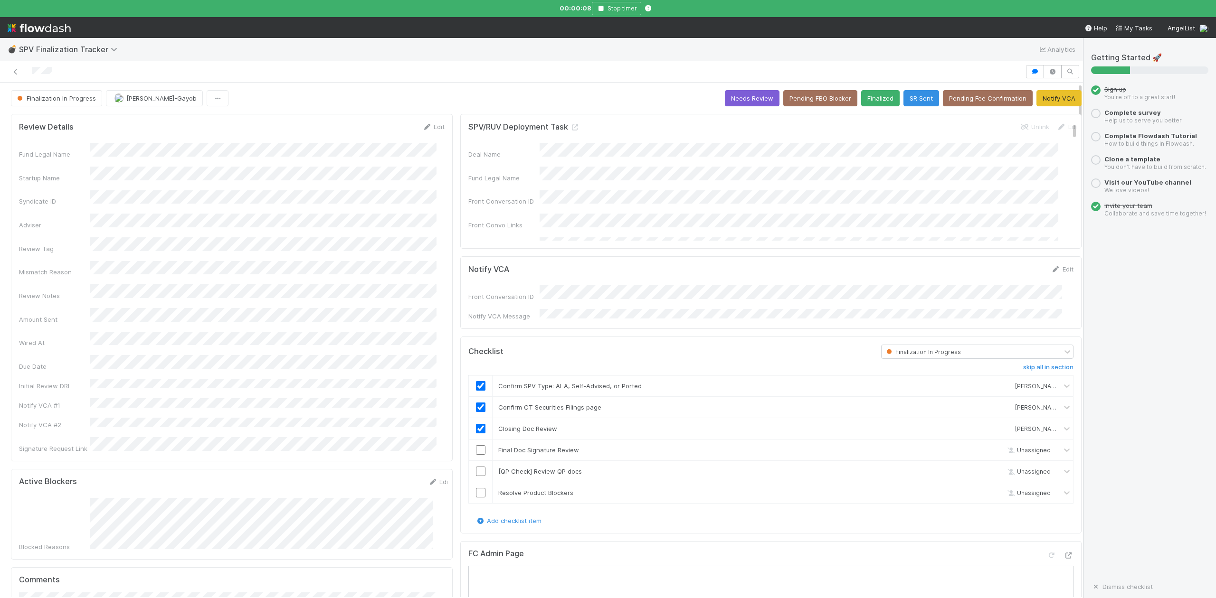
click at [426, 92] on div "Finalization In Progress Loraine Pati-Gayob Needs Review Pending FBO Blocker Fi…" at bounding box center [546, 98] width 1071 height 16
click at [1051, 272] on link "Edit" at bounding box center [1062, 269] width 22 height 8
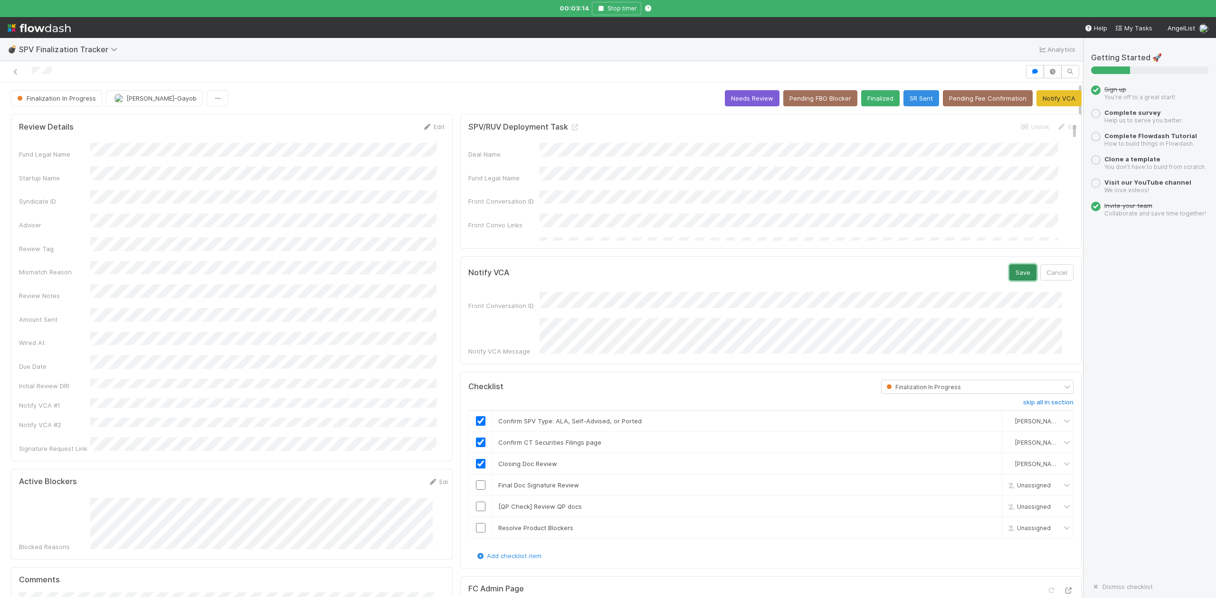
click at [1009, 276] on button "Save" at bounding box center [1022, 273] width 27 height 16
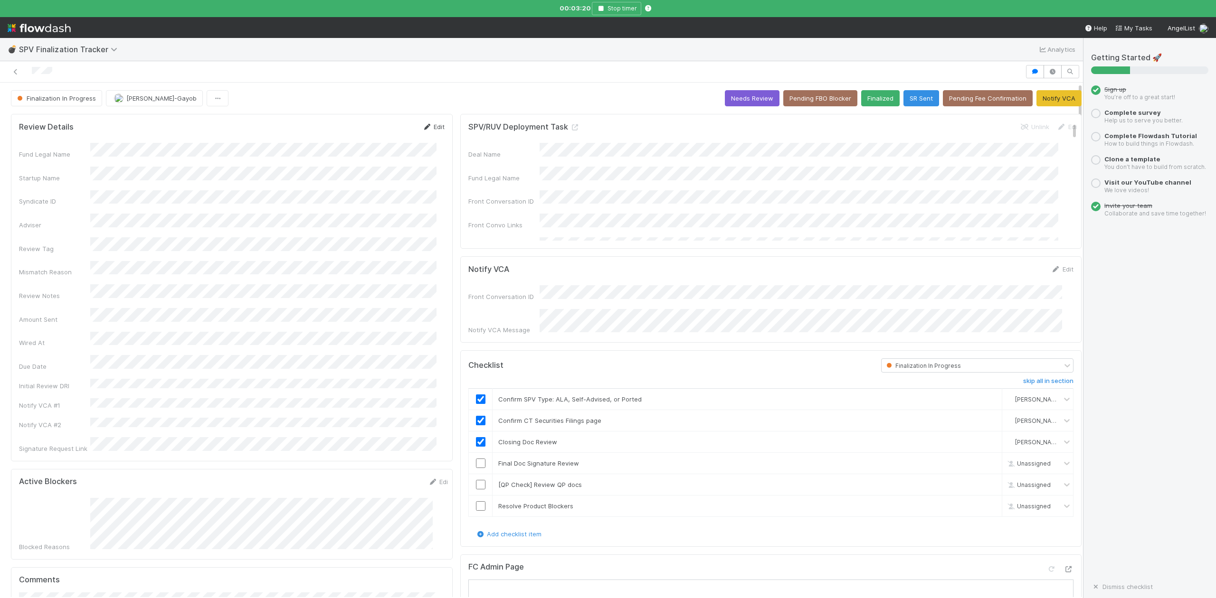
click at [431, 128] on link "Edit" at bounding box center [433, 127] width 22 height 8
click at [381, 127] on button "Save" at bounding box center [393, 130] width 27 height 16
click at [1040, 103] on button "Notify VCA" at bounding box center [1058, 98] width 45 height 16
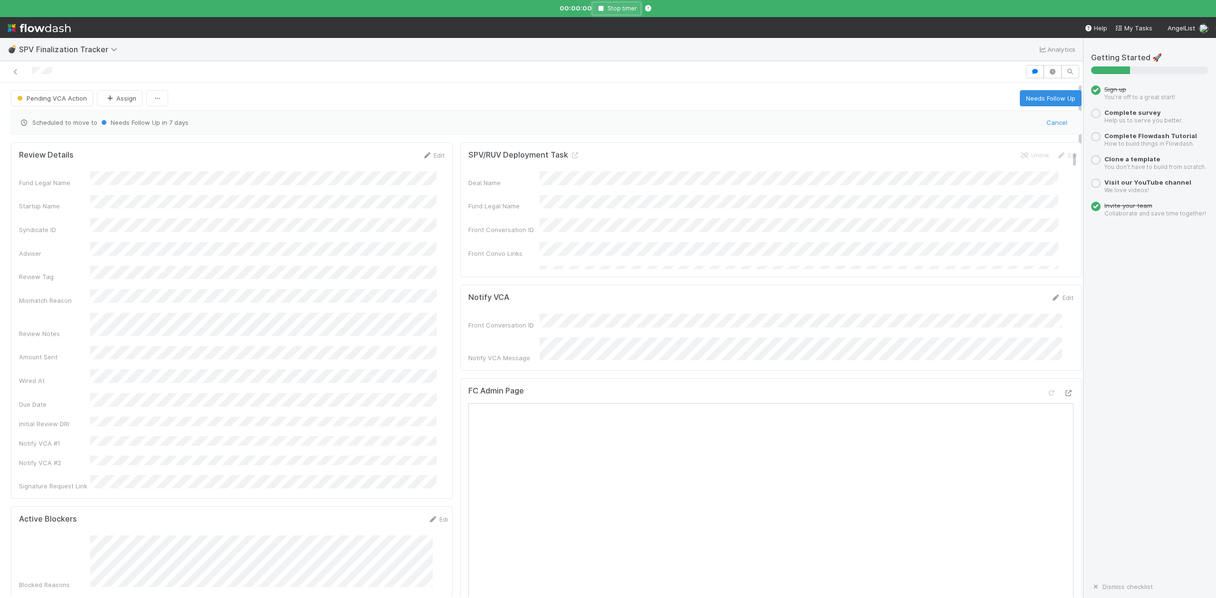
click at [599, 8] on icon "button" at bounding box center [600, 9] width 9 height 6
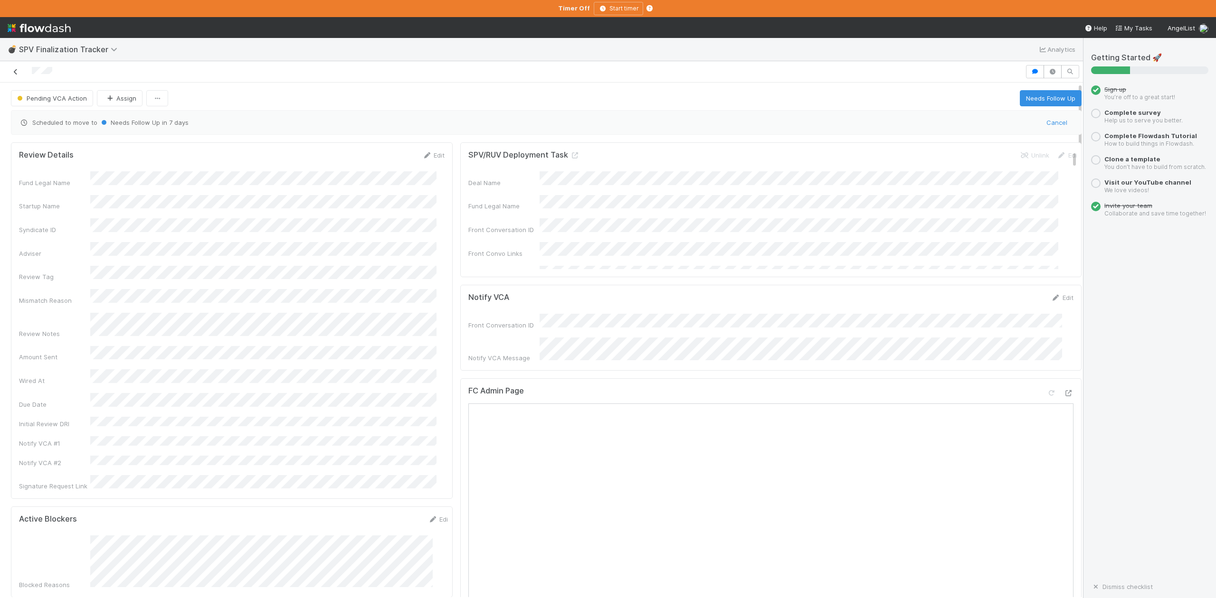
click at [17, 76] on link at bounding box center [15, 71] width 9 height 9
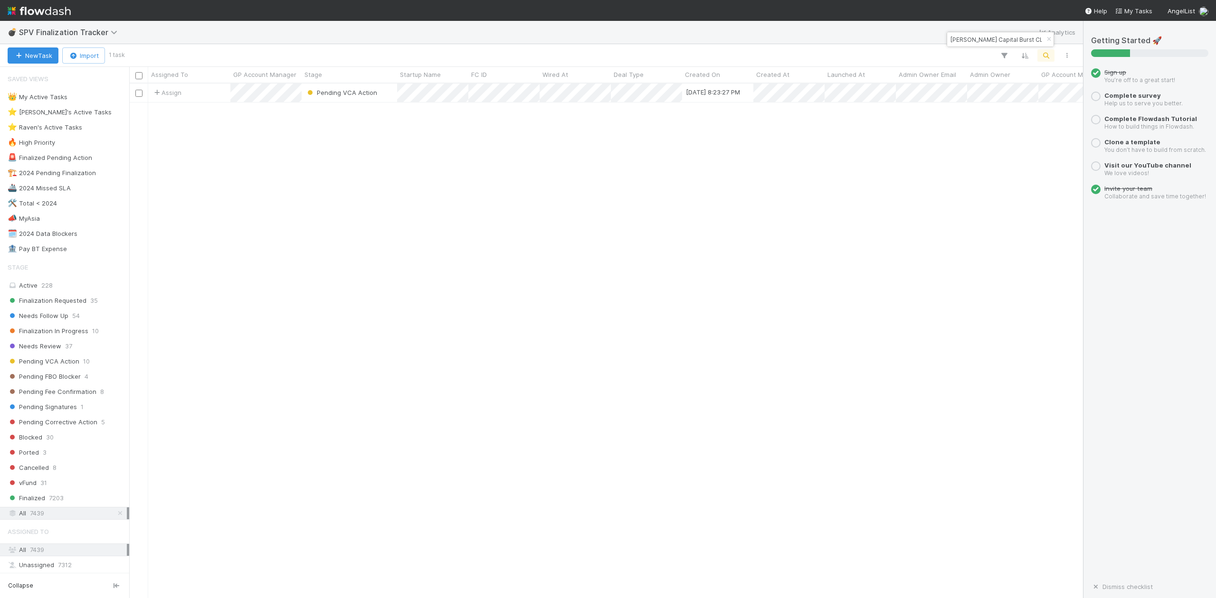
scroll to position [505, 944]
click at [1045, 39] on icon "button" at bounding box center [1048, 40] width 9 height 6
click at [1046, 54] on icon "button" at bounding box center [1045, 55] width 9 height 9
type input "NE-0722 Fund II, a series of Boost VC SPV, LP"
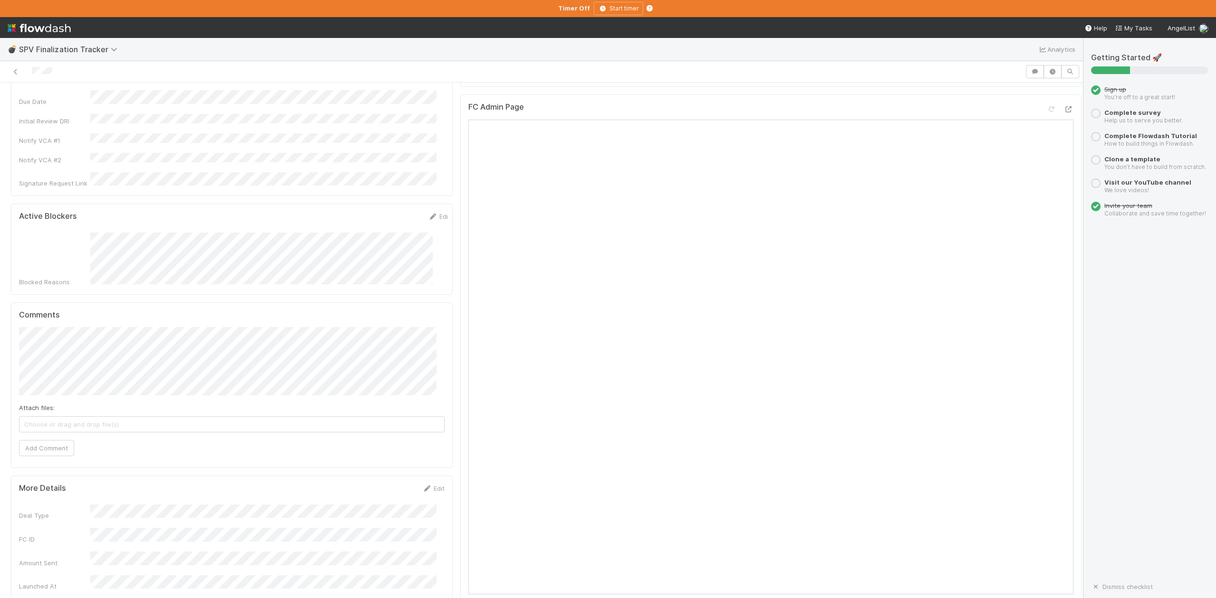
scroll to position [316, 0]
click at [56, 417] on button "Add Comment" at bounding box center [46, 425] width 55 height 16
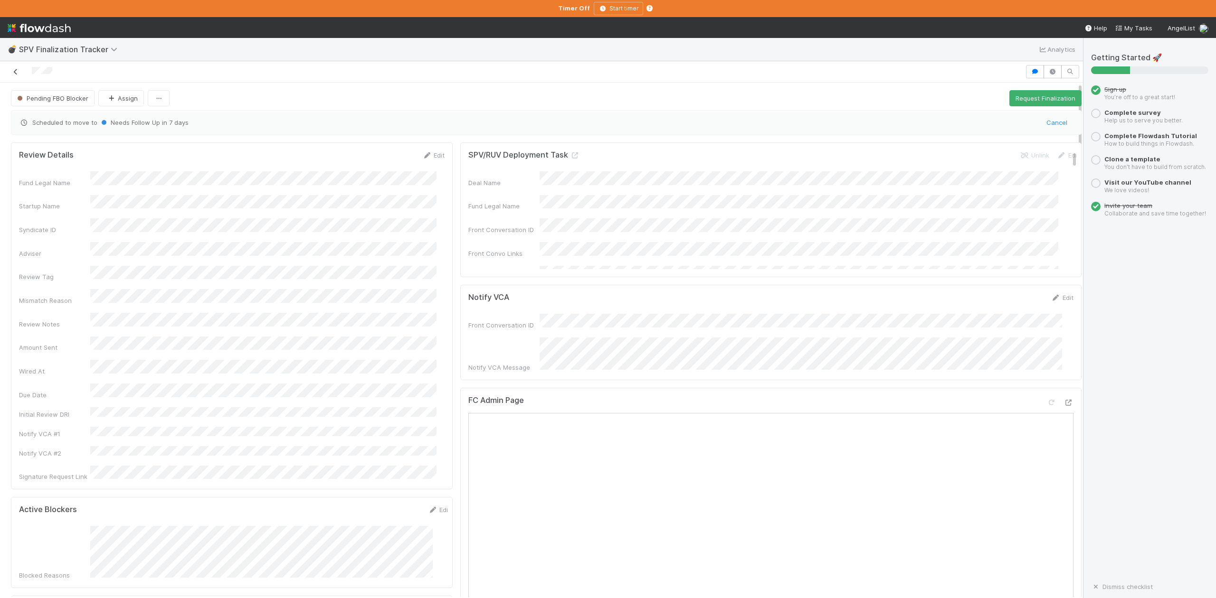
click at [15, 74] on icon at bounding box center [15, 72] width 9 height 6
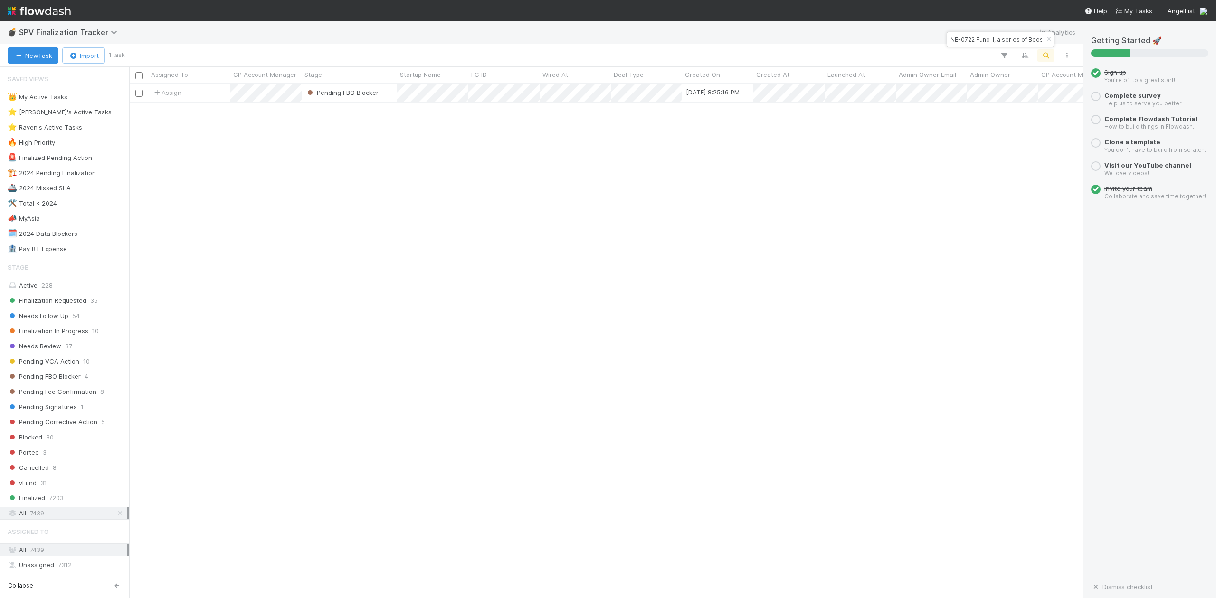
scroll to position [505, 944]
click at [1046, 39] on icon "button" at bounding box center [1048, 40] width 9 height 6
click at [1046, 54] on icon "button" at bounding box center [1045, 55] width 9 height 9
type input "Rauch Capital Burst CLX, a series of Rauch Capital Burst, LP"
click at [392, 98] on div "Pending Signatures" at bounding box center [349, 93] width 95 height 19
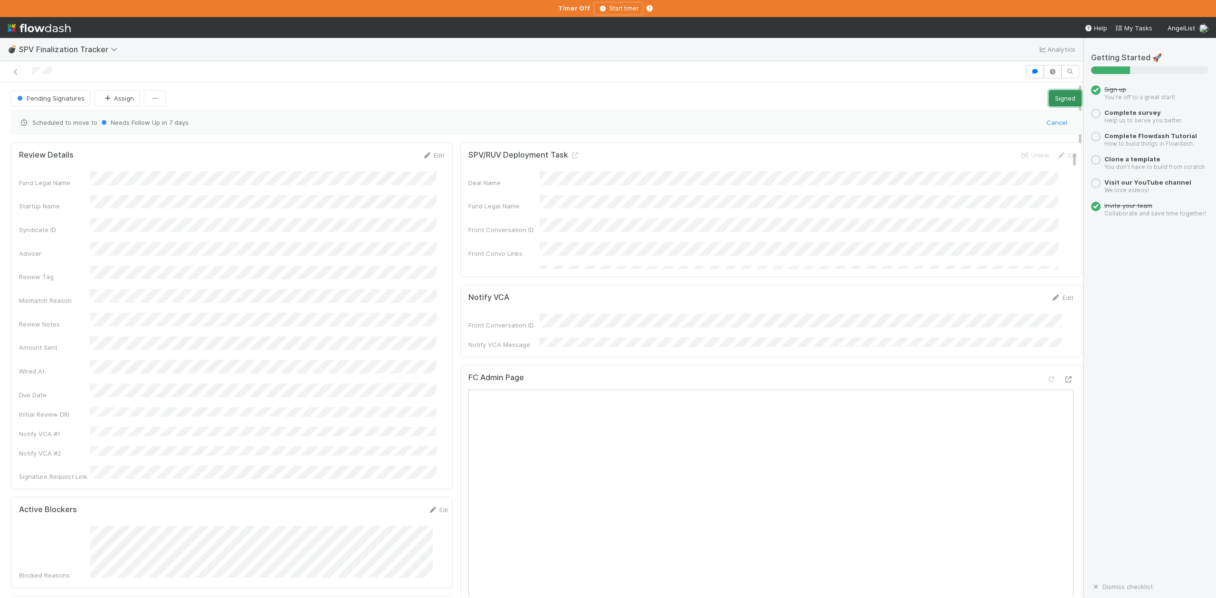
click at [1049, 99] on button "Signed" at bounding box center [1065, 98] width 33 height 16
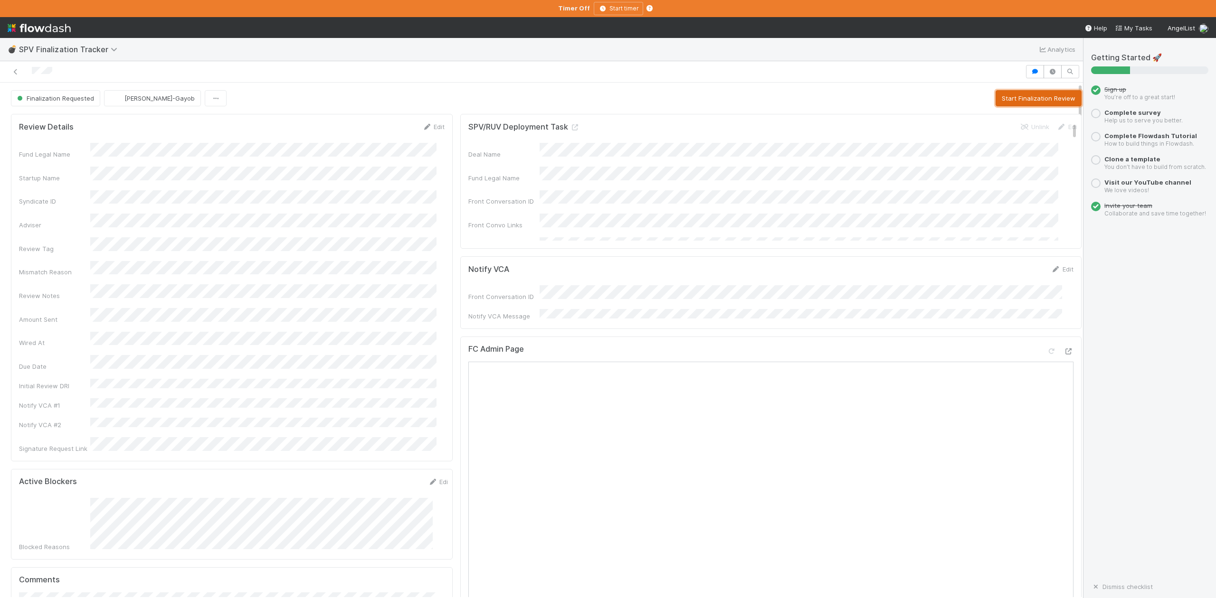
drag, startPoint x: 992, startPoint y: 95, endPoint x: 879, endPoint y: 89, distance: 113.2
click at [995, 95] on button "Start Finalization Review" at bounding box center [1038, 98] width 86 height 16
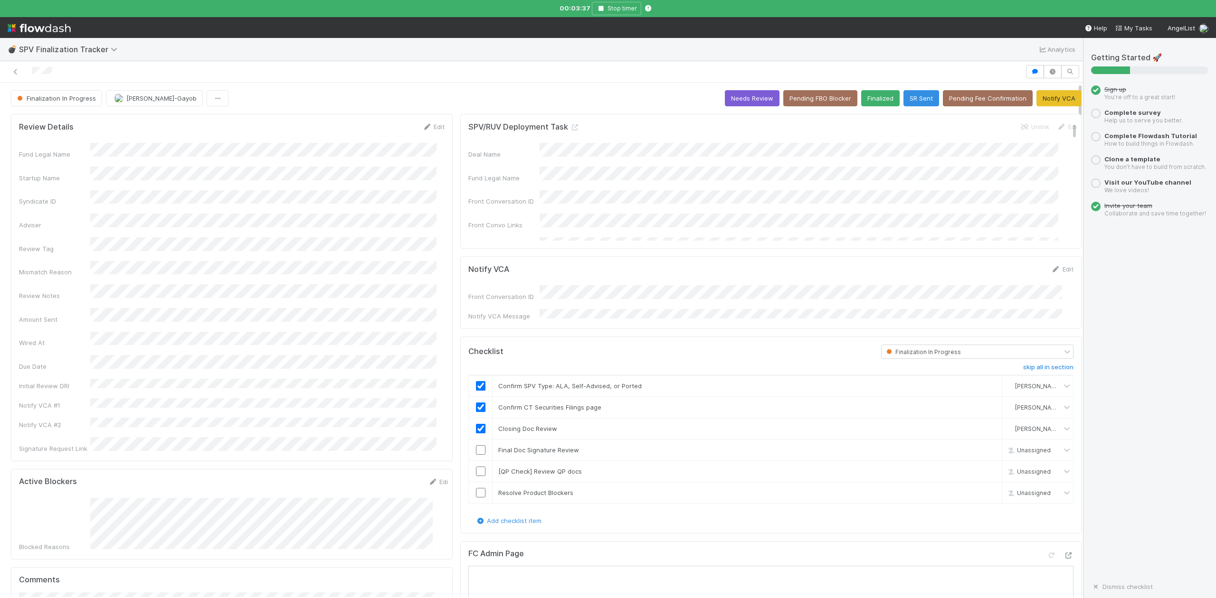
drag, startPoint x: 1047, startPoint y: 272, endPoint x: 1019, endPoint y: 275, distance: 28.3
click at [1051, 272] on link "Edit" at bounding box center [1062, 269] width 22 height 8
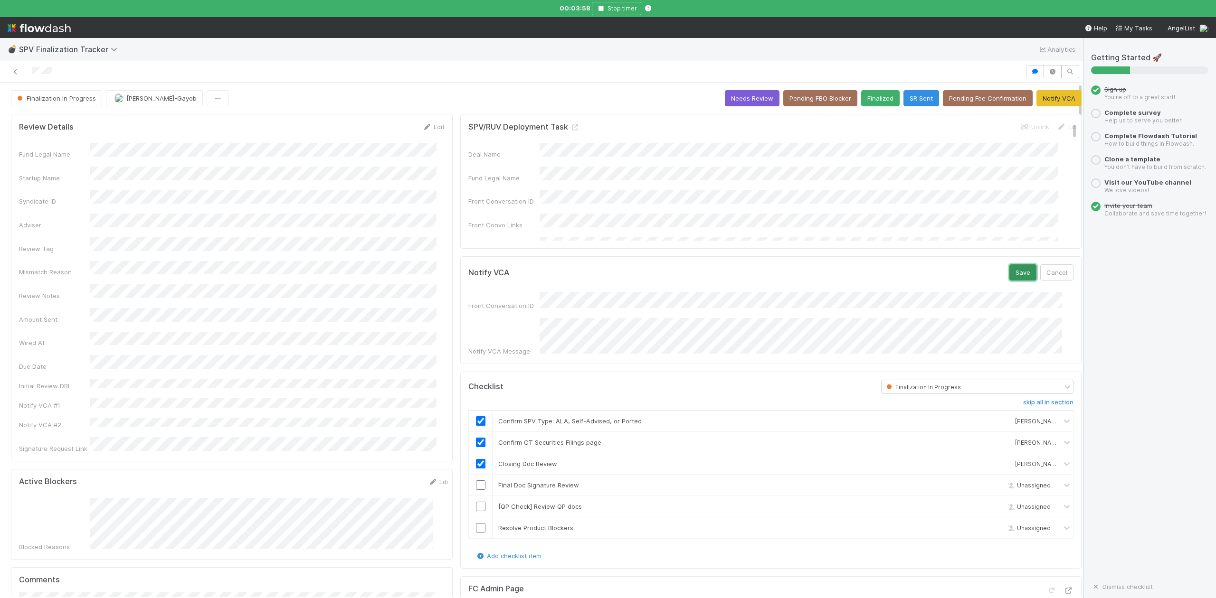
click at [1012, 272] on button "Save" at bounding box center [1022, 273] width 27 height 16
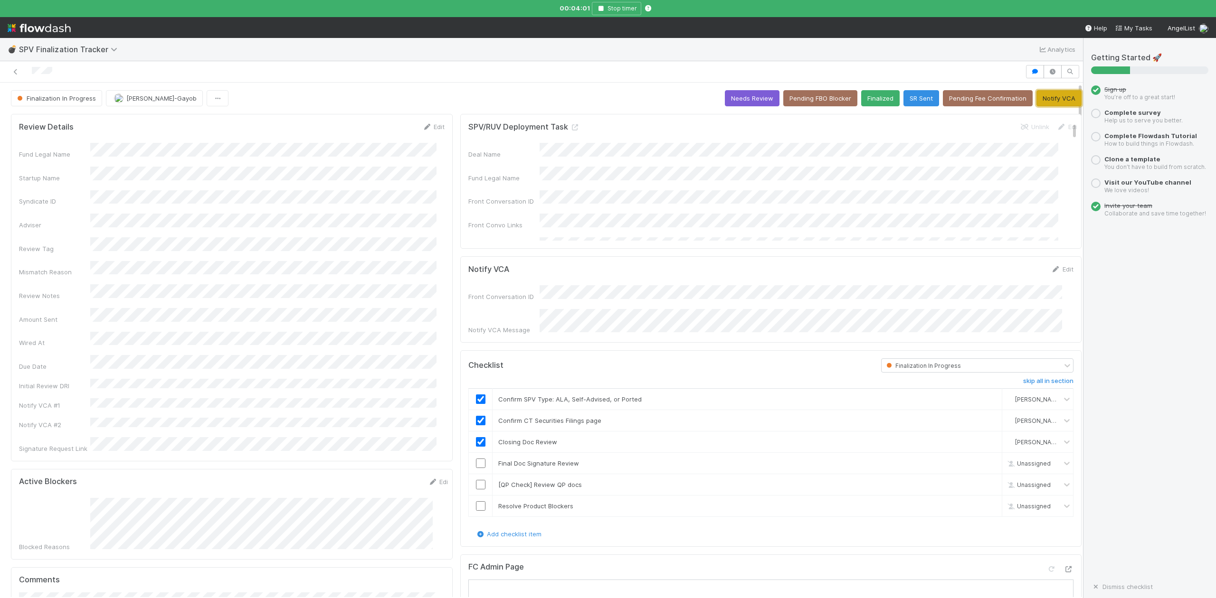
click at [1042, 97] on button "Notify VCA" at bounding box center [1058, 98] width 45 height 16
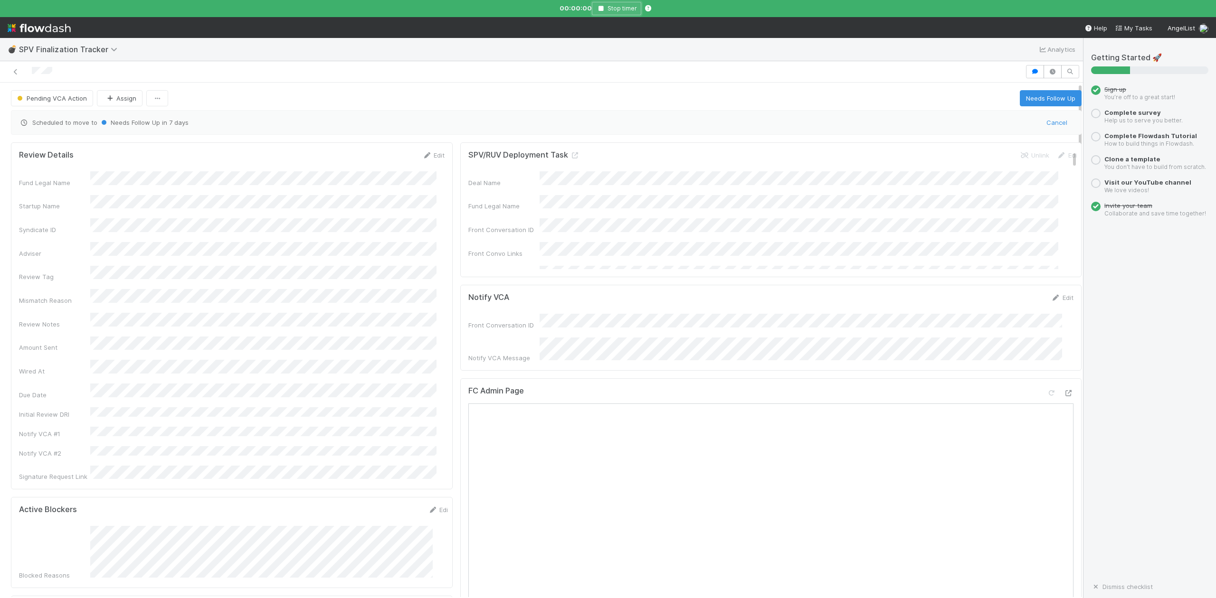
click at [602, 8] on icon "button" at bounding box center [600, 9] width 9 height 6
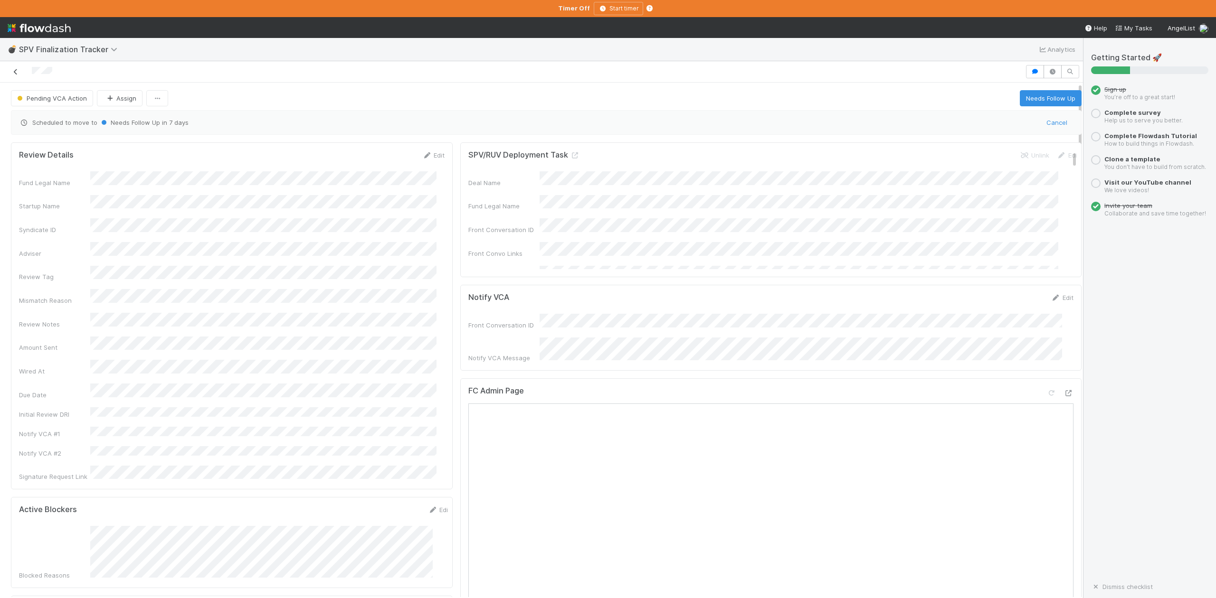
click at [13, 71] on icon at bounding box center [15, 72] width 9 height 6
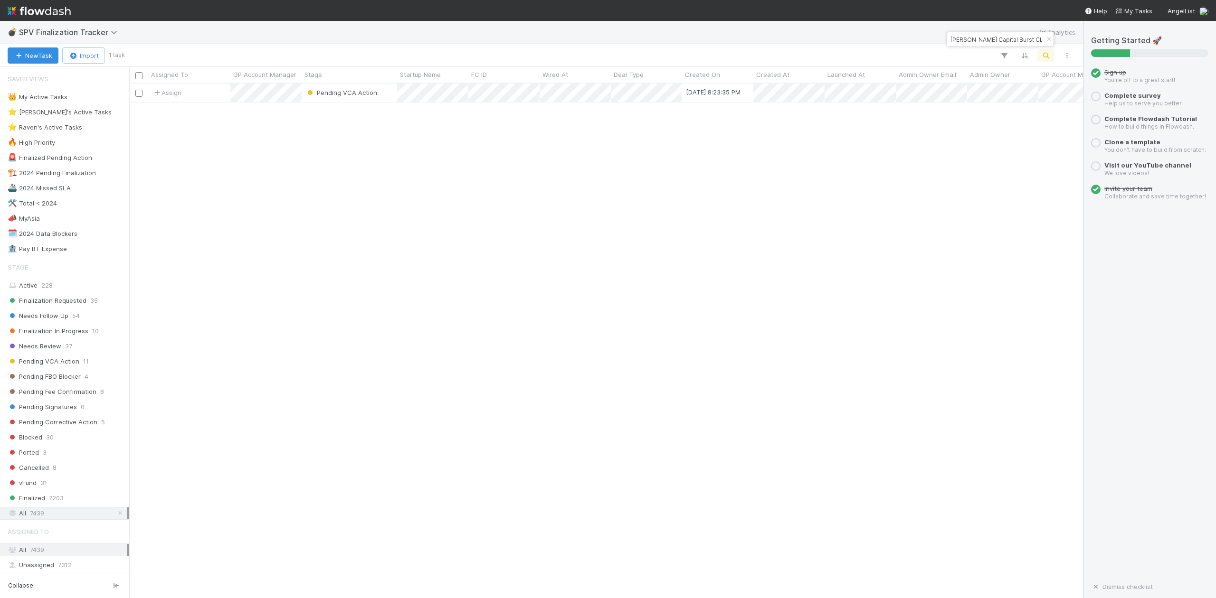
scroll to position [505, 944]
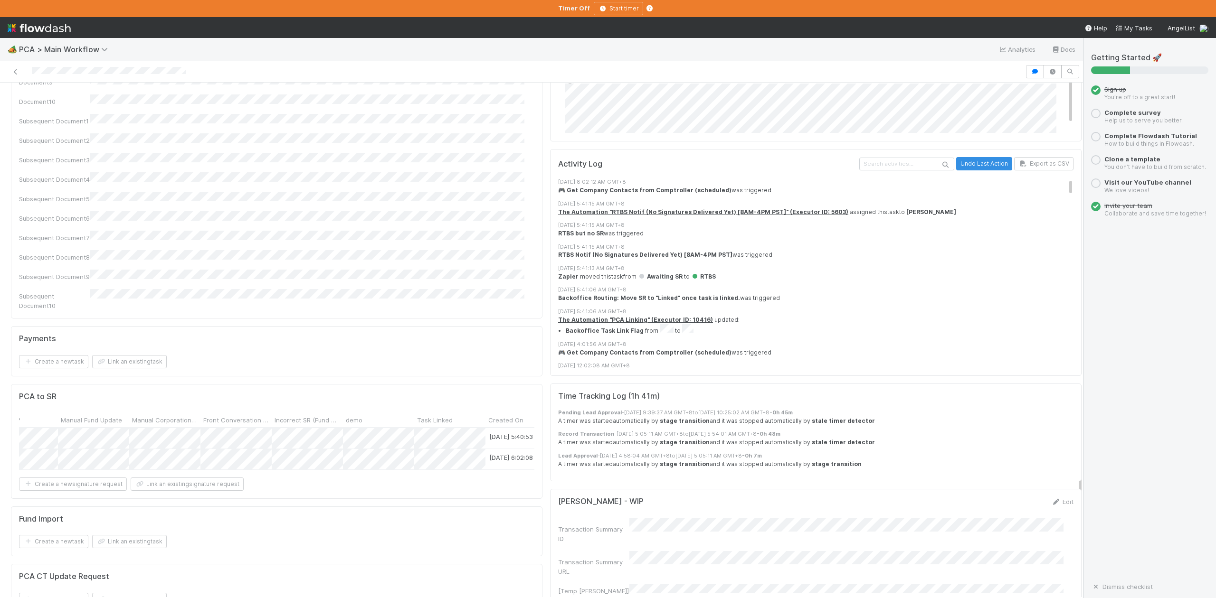
scroll to position [0, 3736]
drag, startPoint x: 287, startPoint y: 252, endPoint x: 504, endPoint y: 238, distance: 218.0
click at [504, 392] on form "PCA to SR Assigned To Stage Front Subject Company Name Deal Name Signatory Name…" at bounding box center [276, 441] width 515 height 99
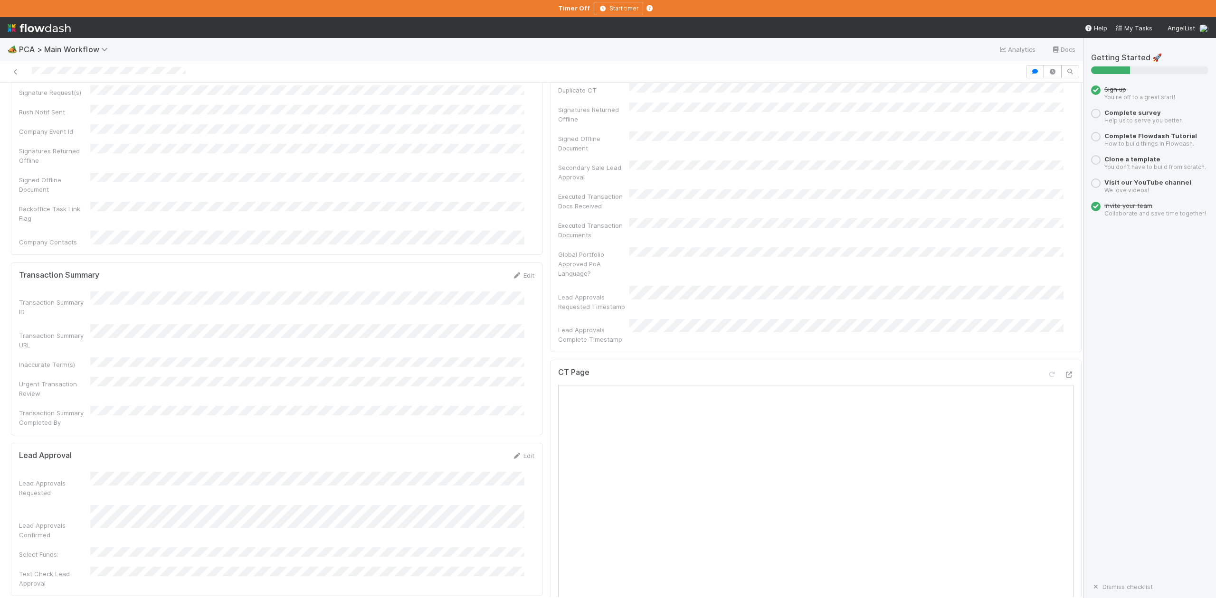
scroll to position [506, 0]
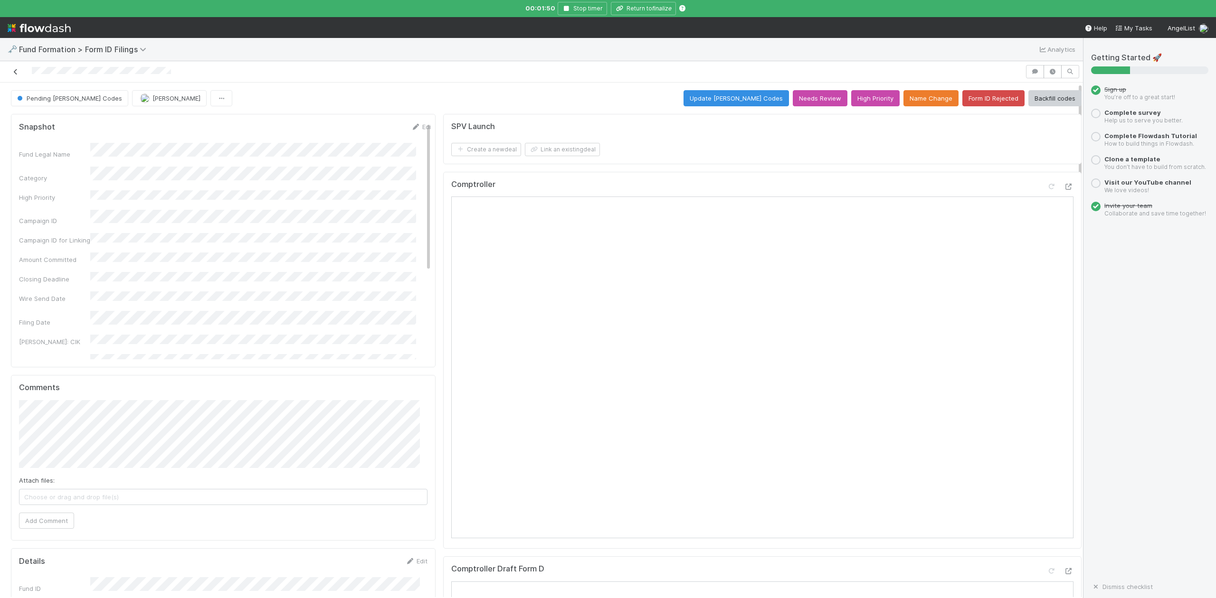
click at [17, 76] on link at bounding box center [15, 71] width 9 height 9
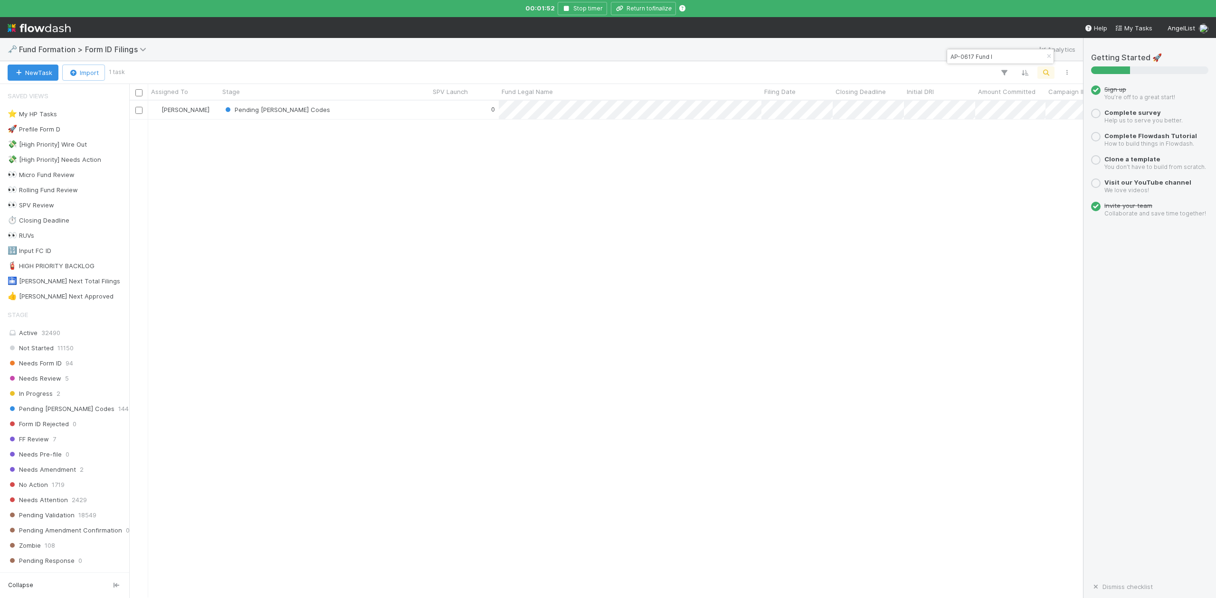
scroll to position [487, 944]
click at [1001, 53] on input "AP-0617 Fund I" at bounding box center [995, 56] width 95 height 11
type input "A"
paste input "MI-0605 Fund I, a series of Sajid Rahman Angel Funds, LP"
type input "MI-0605 Fund I, a"
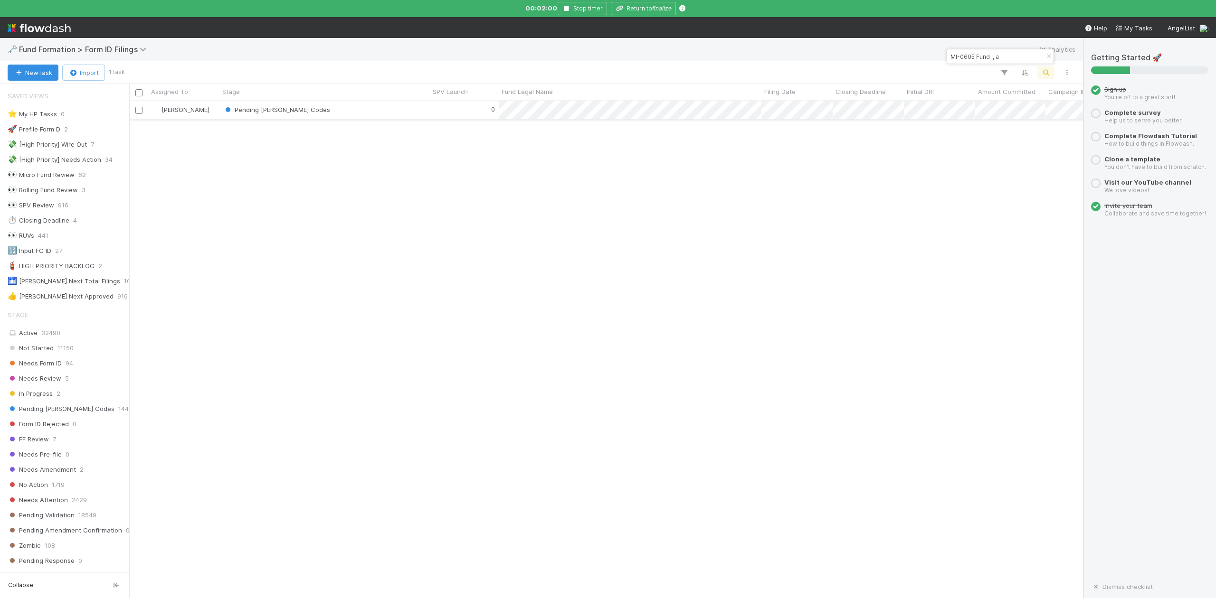
click at [338, 110] on div "Pending EDGAR Codes" at bounding box center [324, 110] width 210 height 19
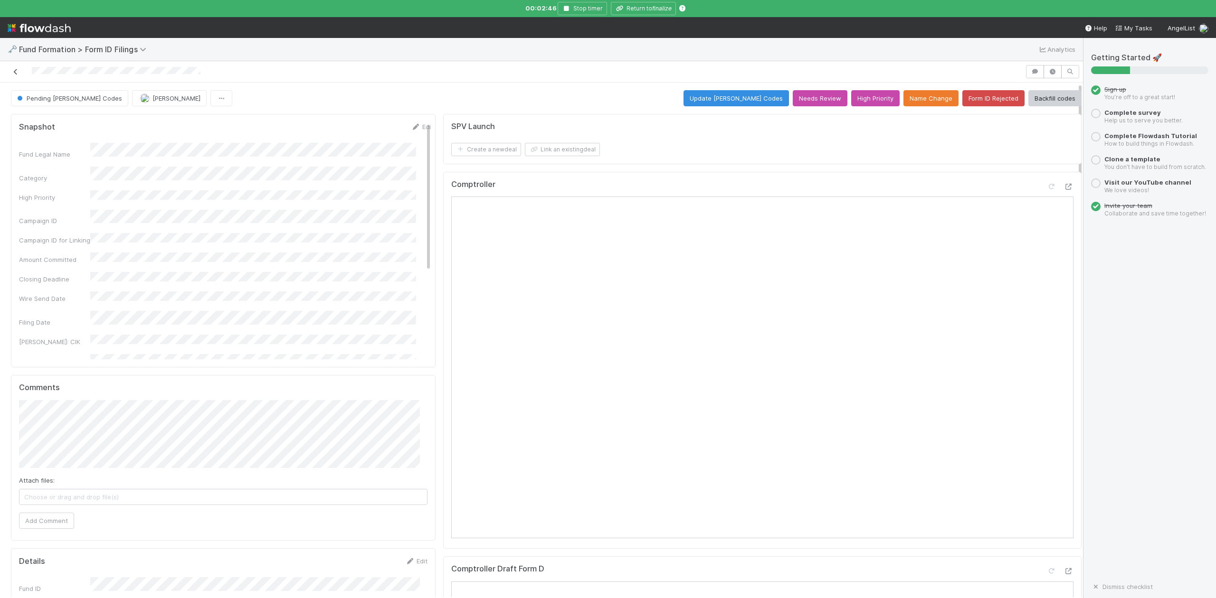
click at [16, 72] on icon at bounding box center [15, 72] width 9 height 6
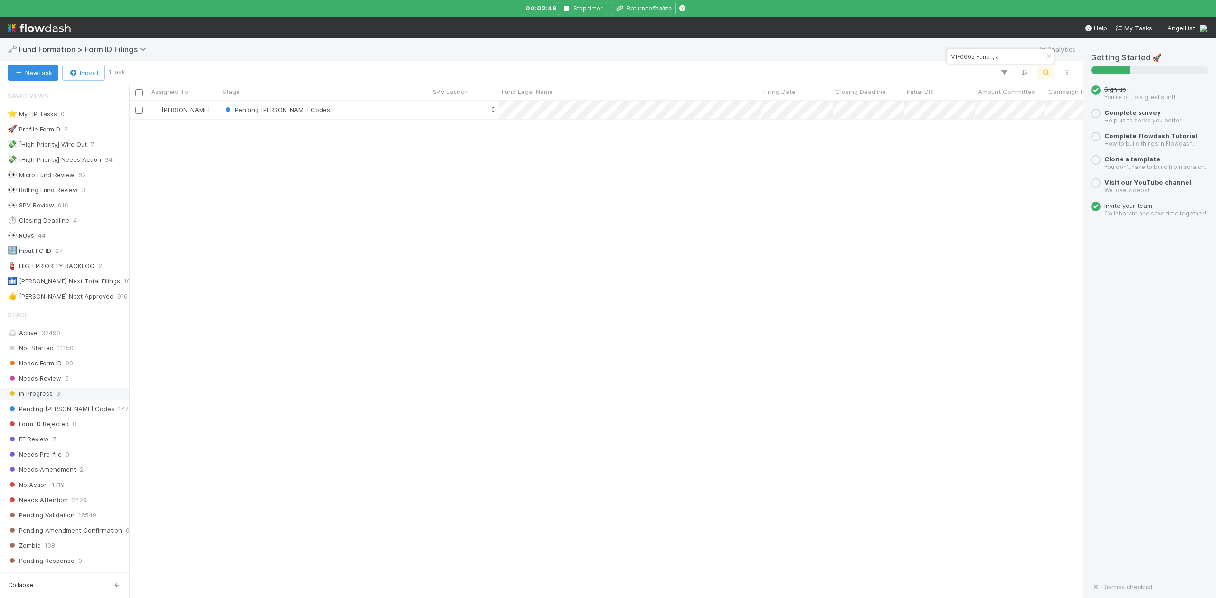
scroll to position [198, 0]
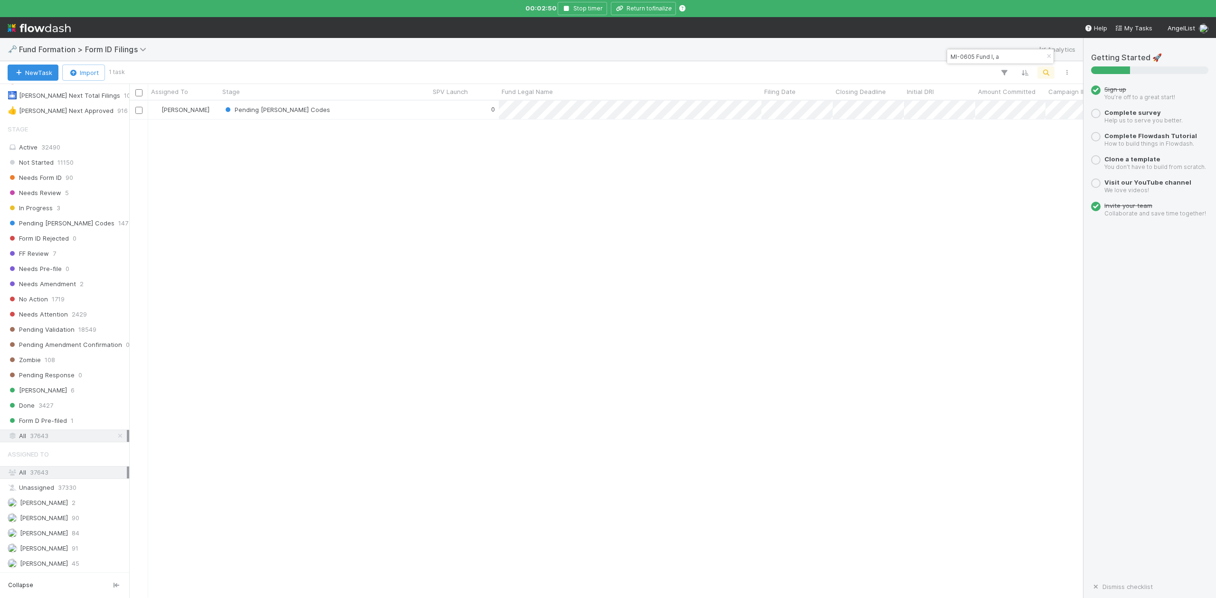
click at [1014, 56] on input "MI-0605 Fund I, a" at bounding box center [995, 56] width 95 height 11
type input "M"
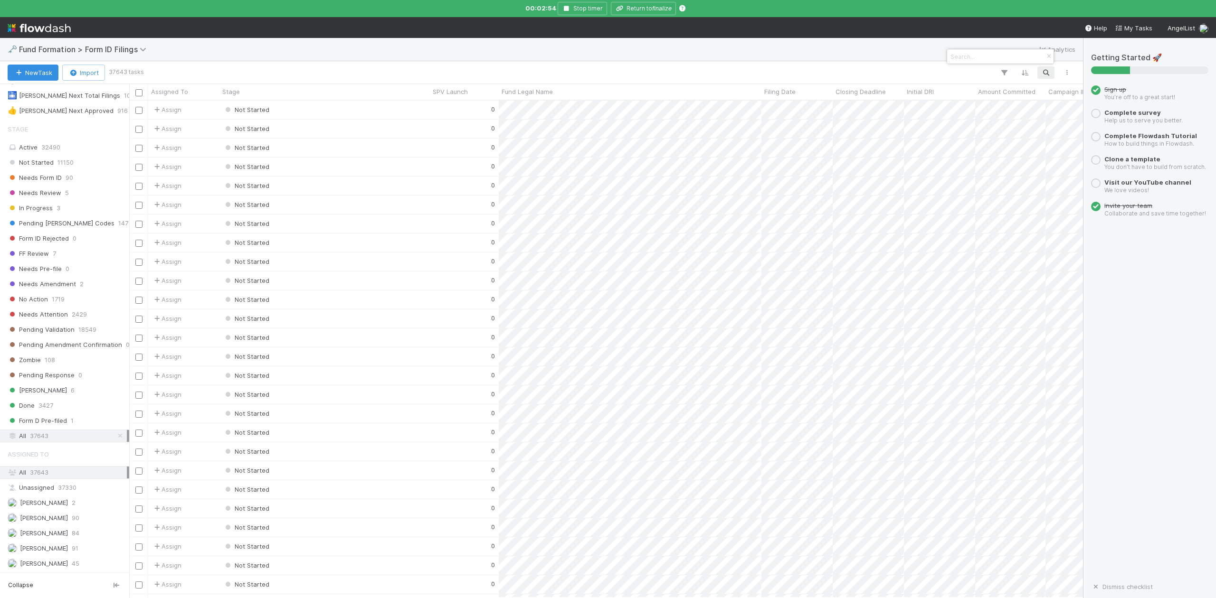
scroll to position [487, 944]
click at [980, 57] on input at bounding box center [995, 56] width 95 height 11
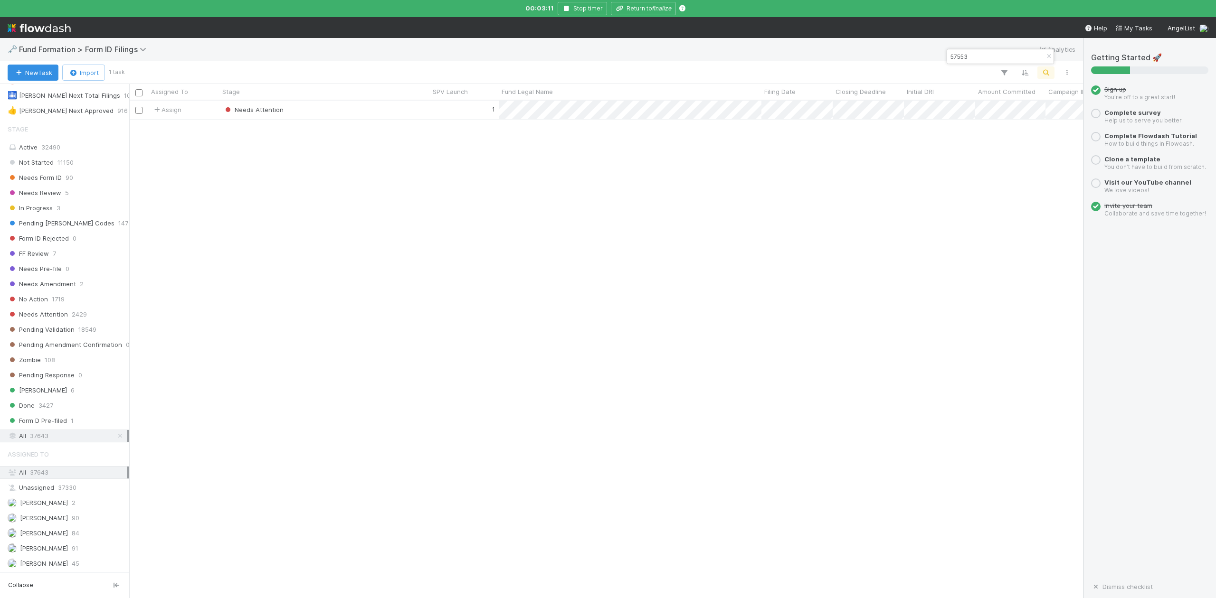
drag, startPoint x: 979, startPoint y: 59, endPoint x: 950, endPoint y: 61, distance: 28.5
click at [950, 61] on input "57553" at bounding box center [995, 56] width 95 height 11
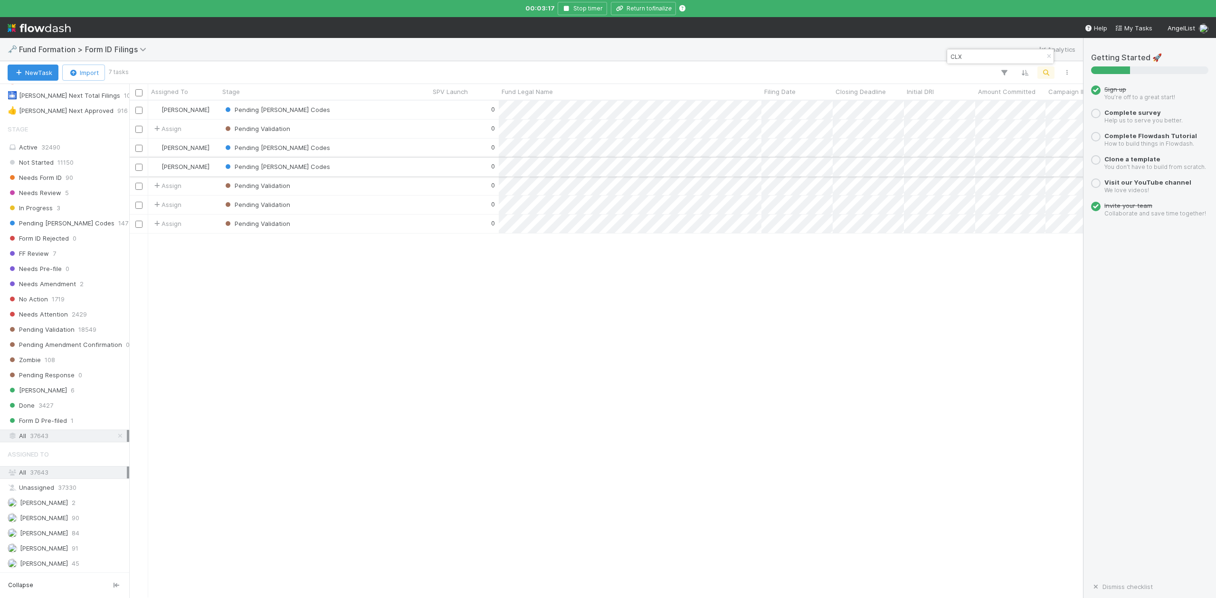
type input "CLX"
click at [333, 168] on div "Pending EDGAR Codes" at bounding box center [324, 167] width 210 height 19
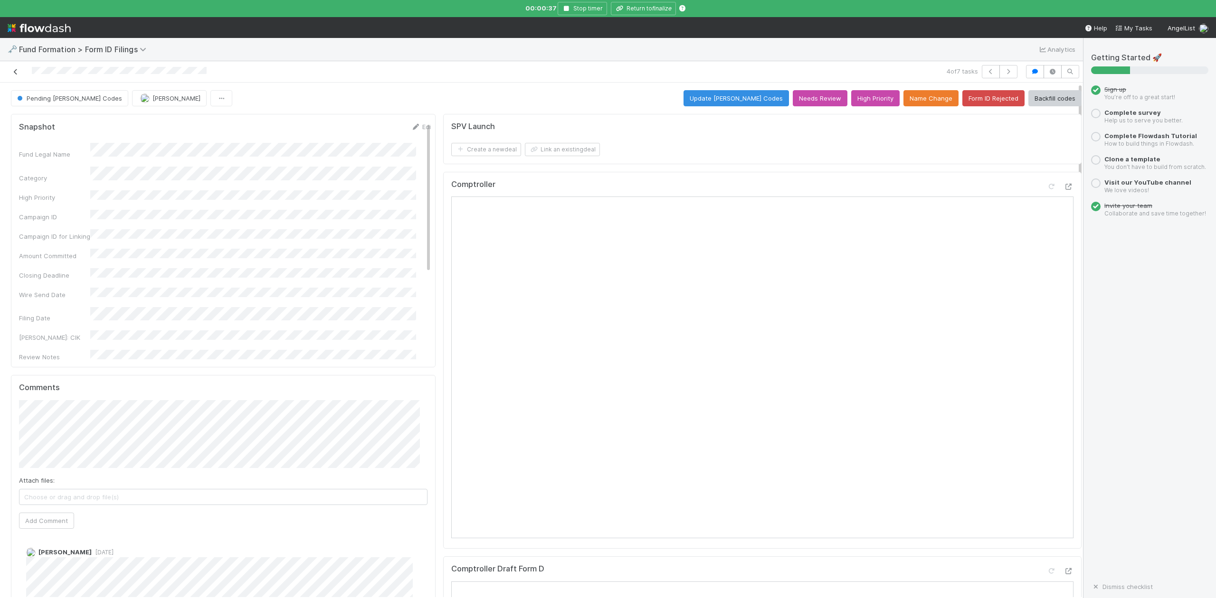
click at [18, 75] on icon at bounding box center [15, 72] width 9 height 6
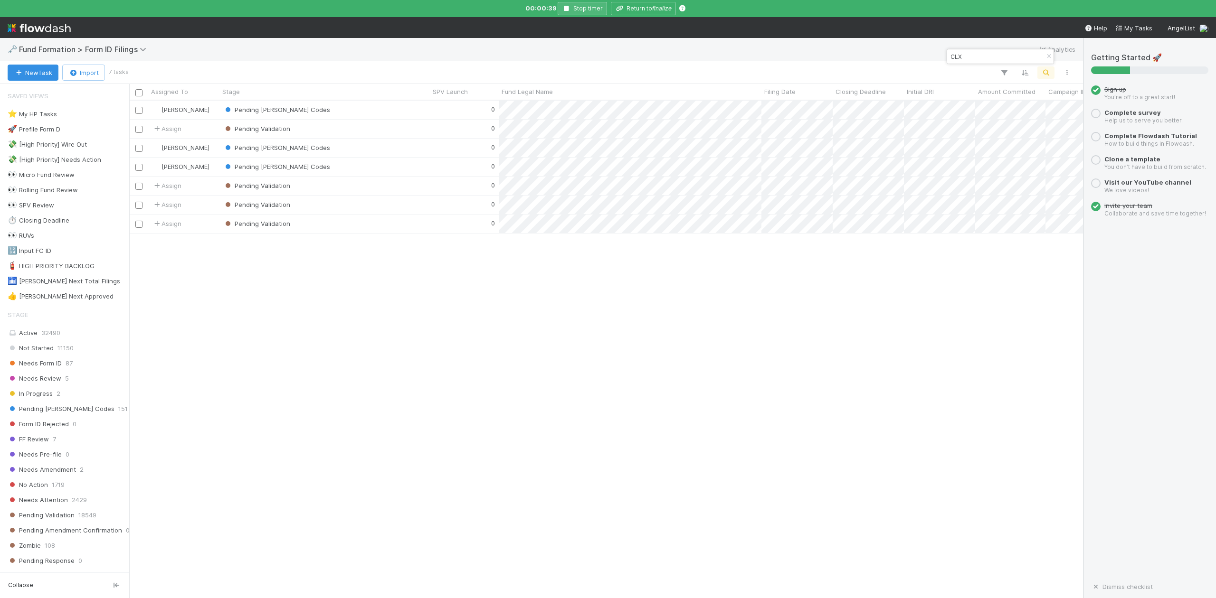
scroll to position [487, 944]
click at [569, 6] on icon "button" at bounding box center [566, 9] width 9 height 6
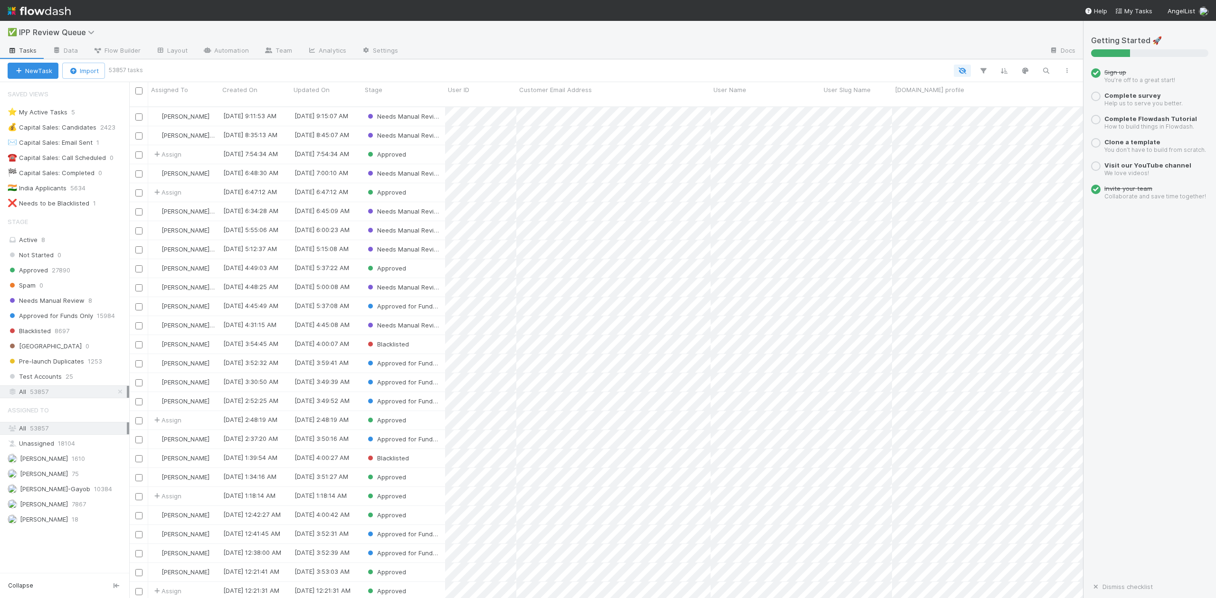
scroll to position [490, 944]
click at [70, 304] on span "Needs Manual Review" at bounding box center [46, 301] width 77 height 12
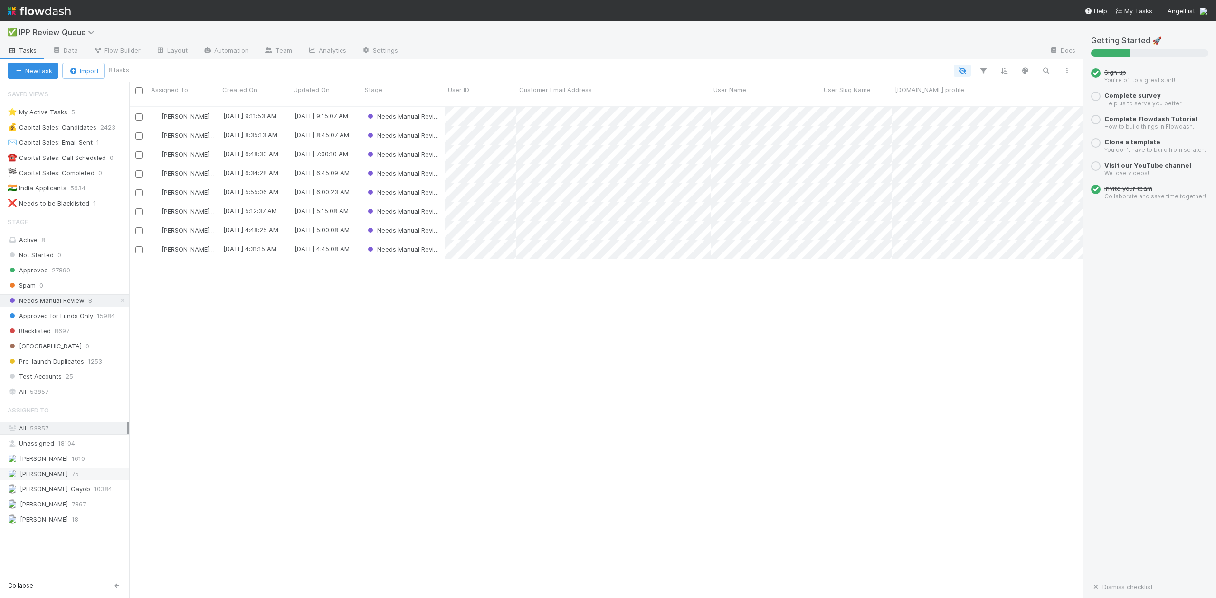
scroll to position [490, 944]
click at [69, 495] on span "[PERSON_NAME]-Gayob" at bounding box center [49, 489] width 83 height 12
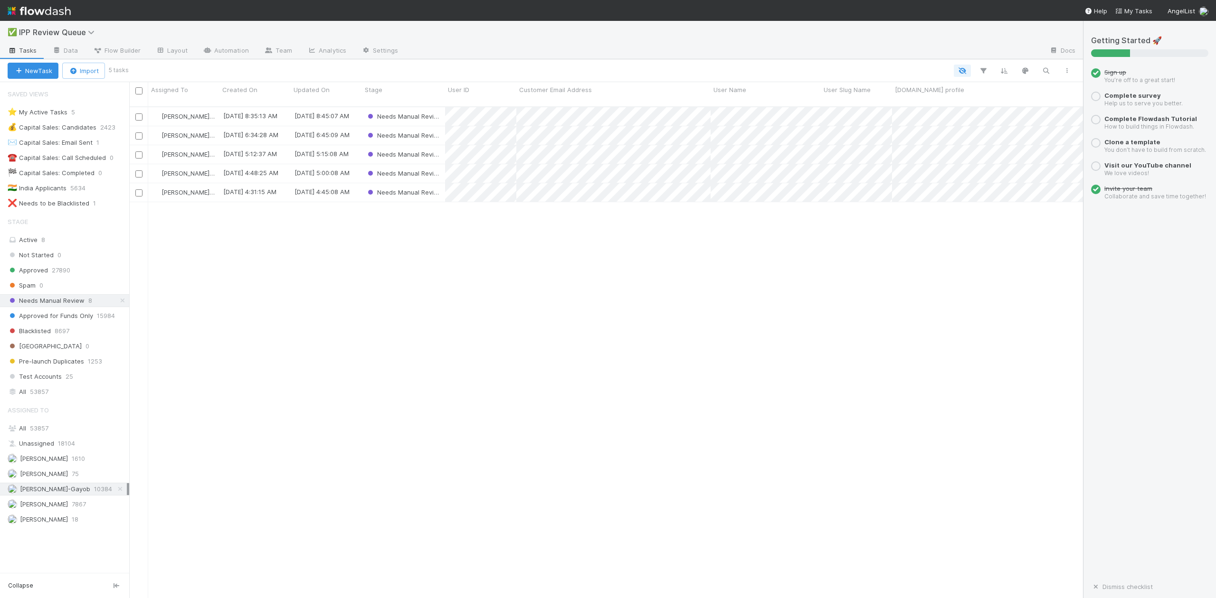
scroll to position [490, 944]
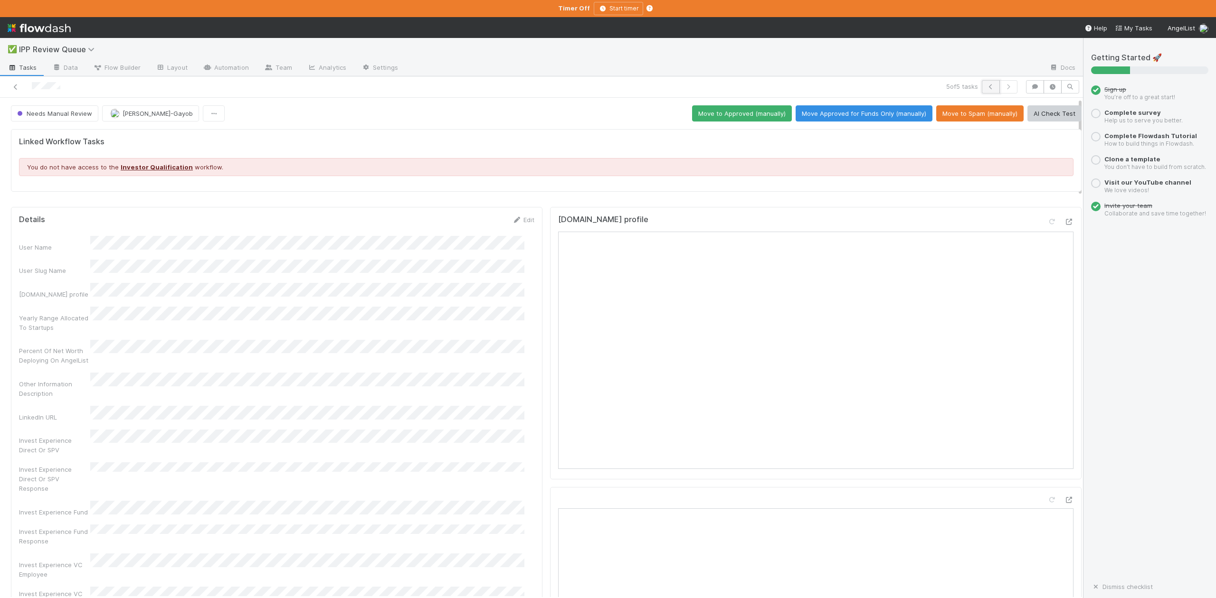
click at [986, 86] on icon "button" at bounding box center [990, 87] width 9 height 6
click at [986, 87] on icon "button" at bounding box center [990, 87] width 9 height 6
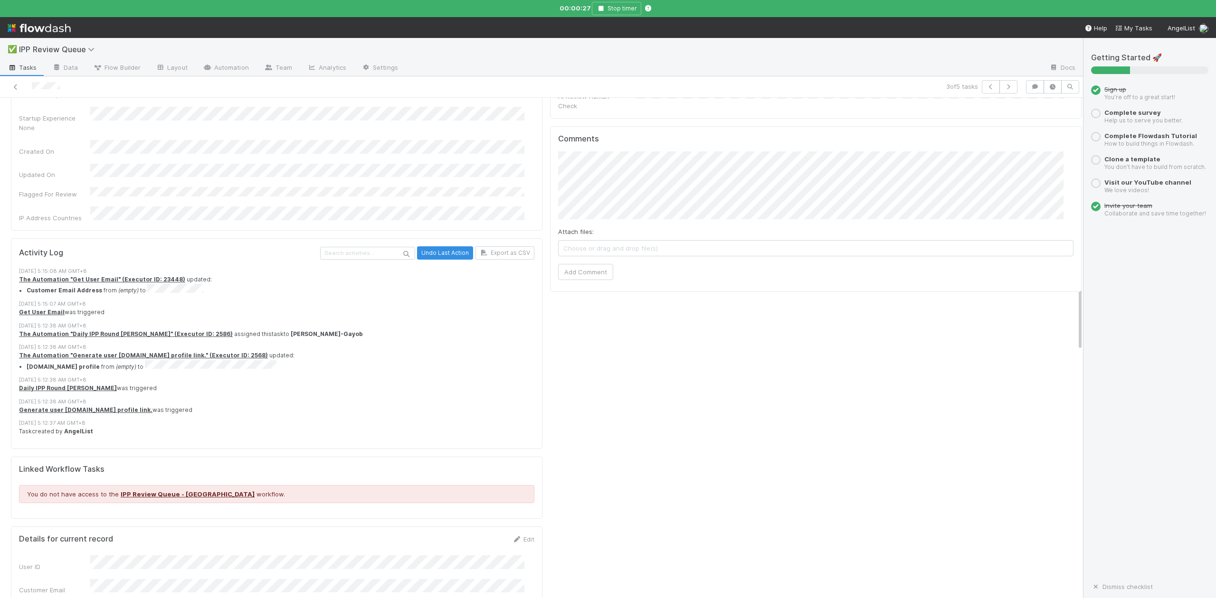
scroll to position [760, 0]
click at [142, 286] on li "Customer Email Address from (empty) to" at bounding box center [285, 291] width 517 height 11
click at [199, 286] on li "Customer Email Address from (empty) to" at bounding box center [285, 291] width 517 height 11
click at [145, 286] on li "Customer Email Address from (empty) to" at bounding box center [285, 291] width 517 height 11
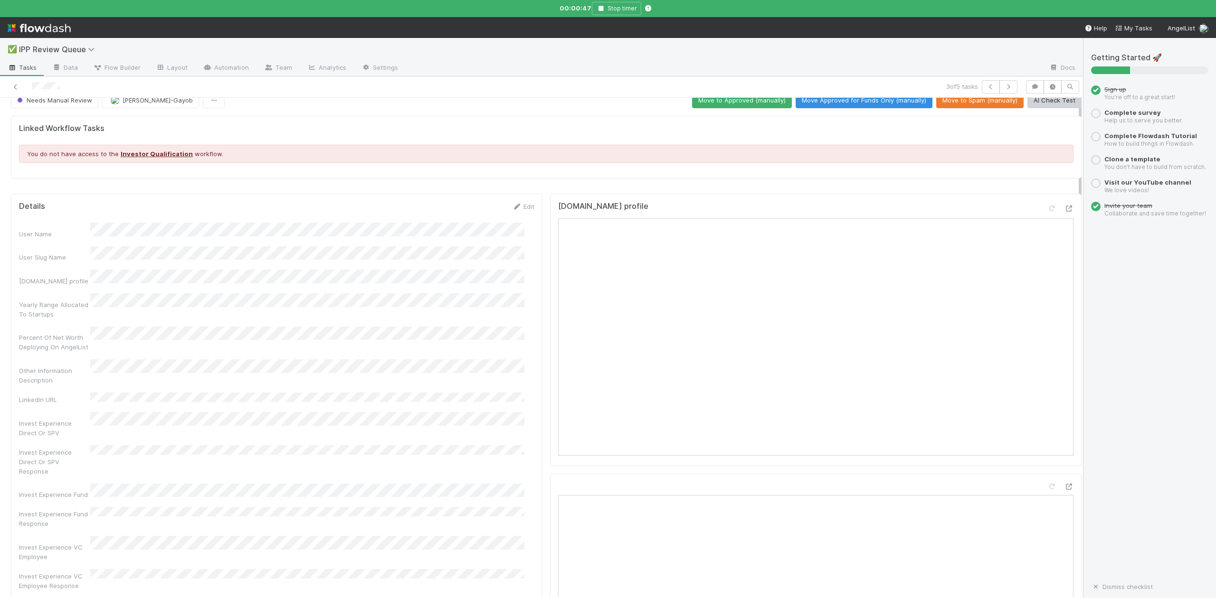
scroll to position [0, 0]
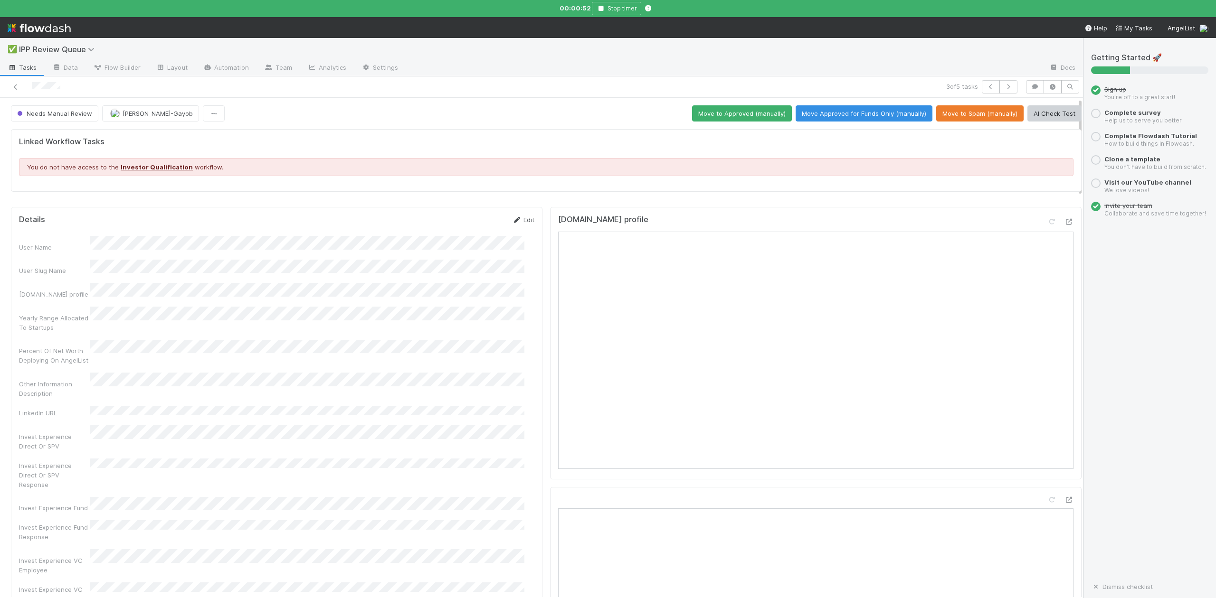
click link "Edit"
click div "Linked Workflow Tasks You do not have access to the Investor Qualification work…"
click button "Save"
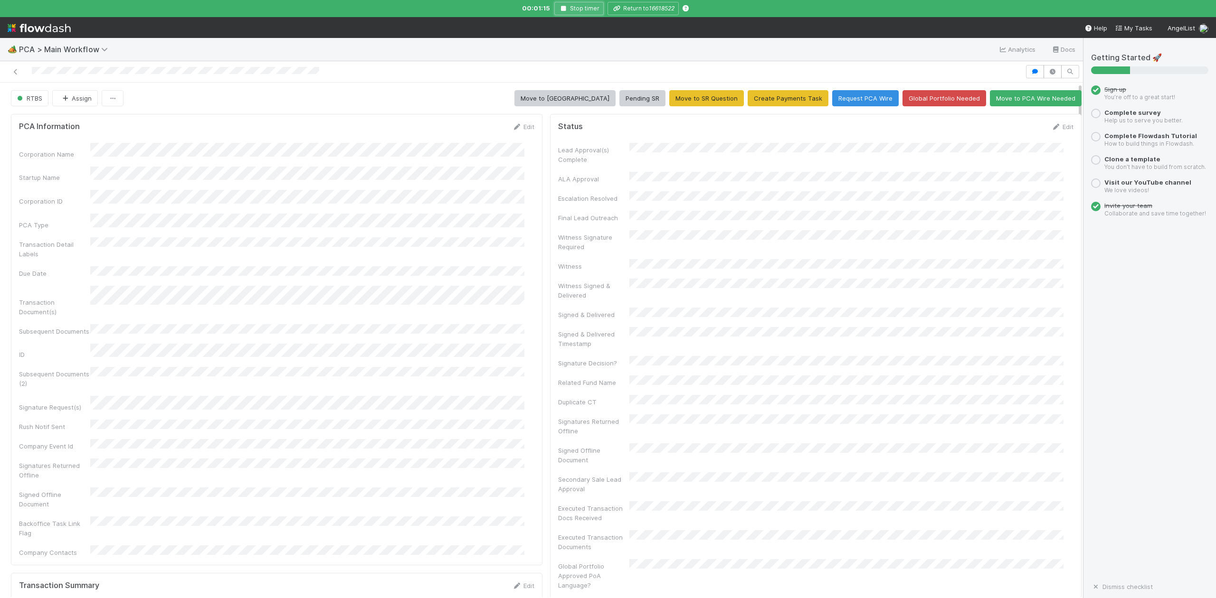
click at [565, 6] on icon "button" at bounding box center [563, 9] width 9 height 6
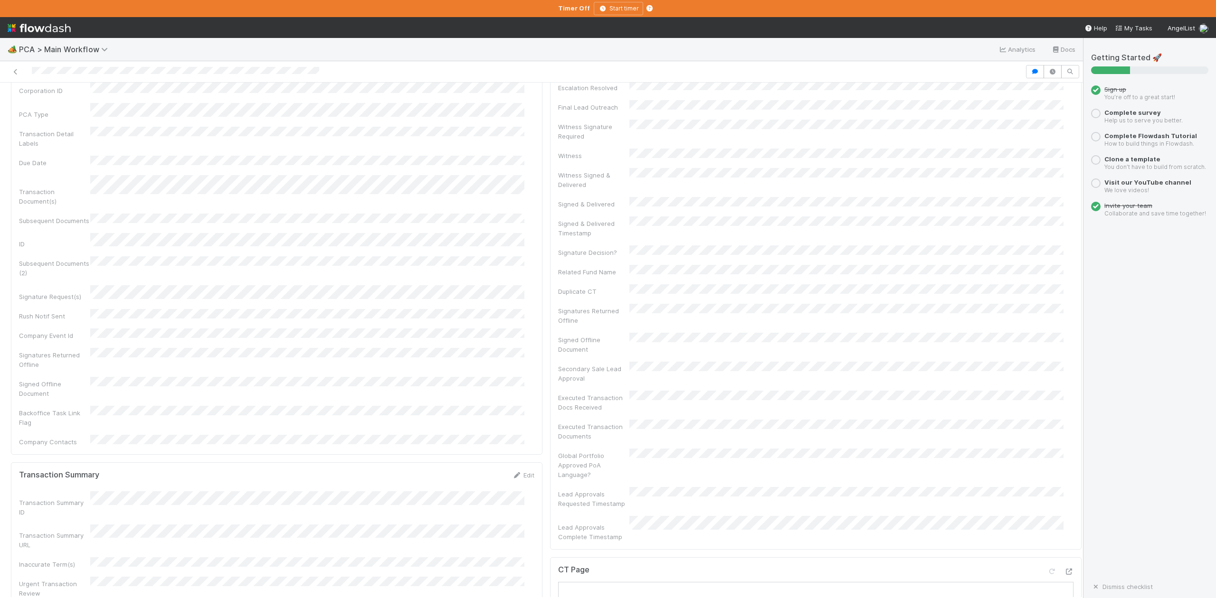
scroll to position [63, 0]
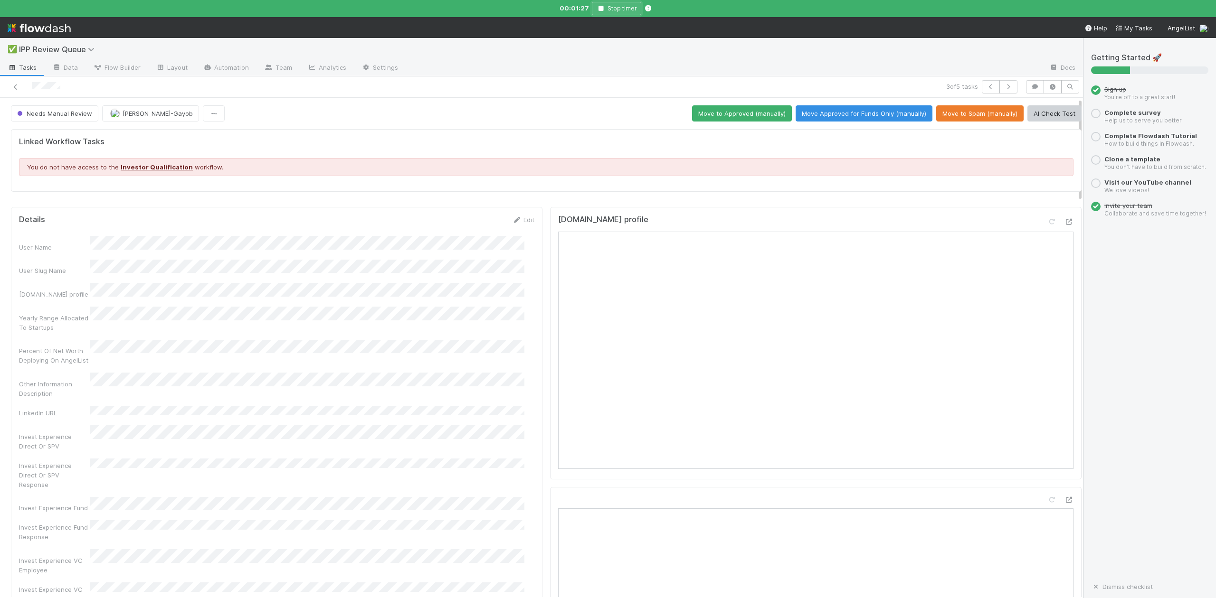
click at [599, 5] on button "Stop timer" at bounding box center [616, 8] width 49 height 13
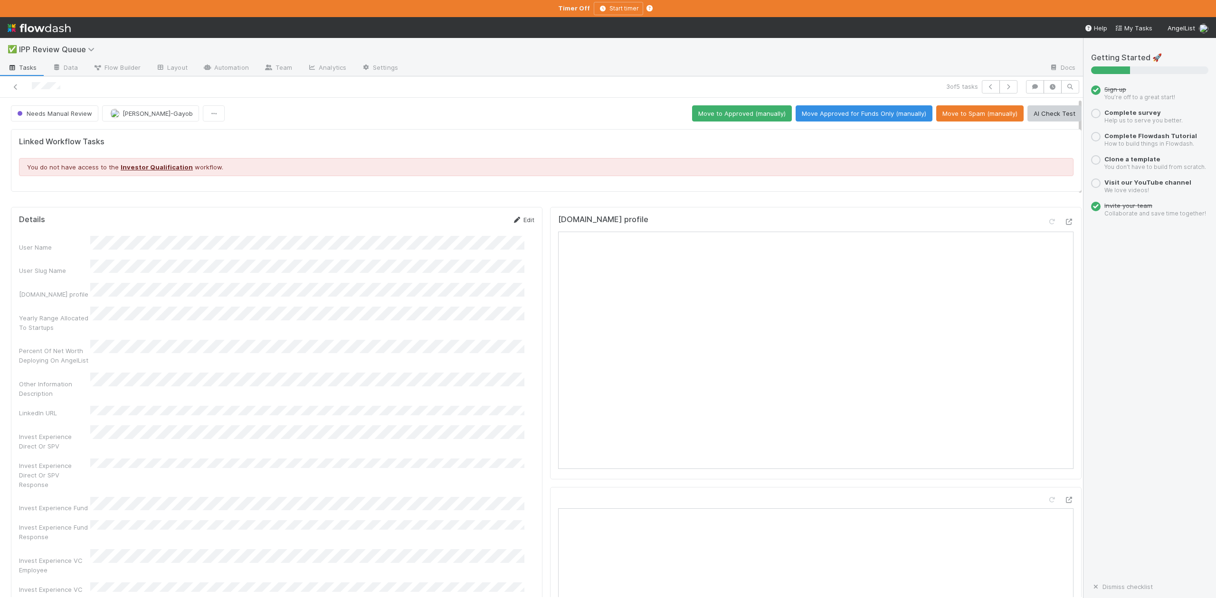
click at [518, 222] on link "Edit" at bounding box center [523, 220] width 22 height 8
click at [470, 225] on button "Save" at bounding box center [483, 223] width 27 height 16
click at [986, 86] on icon "button" at bounding box center [990, 87] width 9 height 6
click at [840, 110] on button "Move Approved for Funds Only (manually)" at bounding box center [864, 113] width 137 height 16
click at [986, 88] on icon "button" at bounding box center [990, 87] width 9 height 6
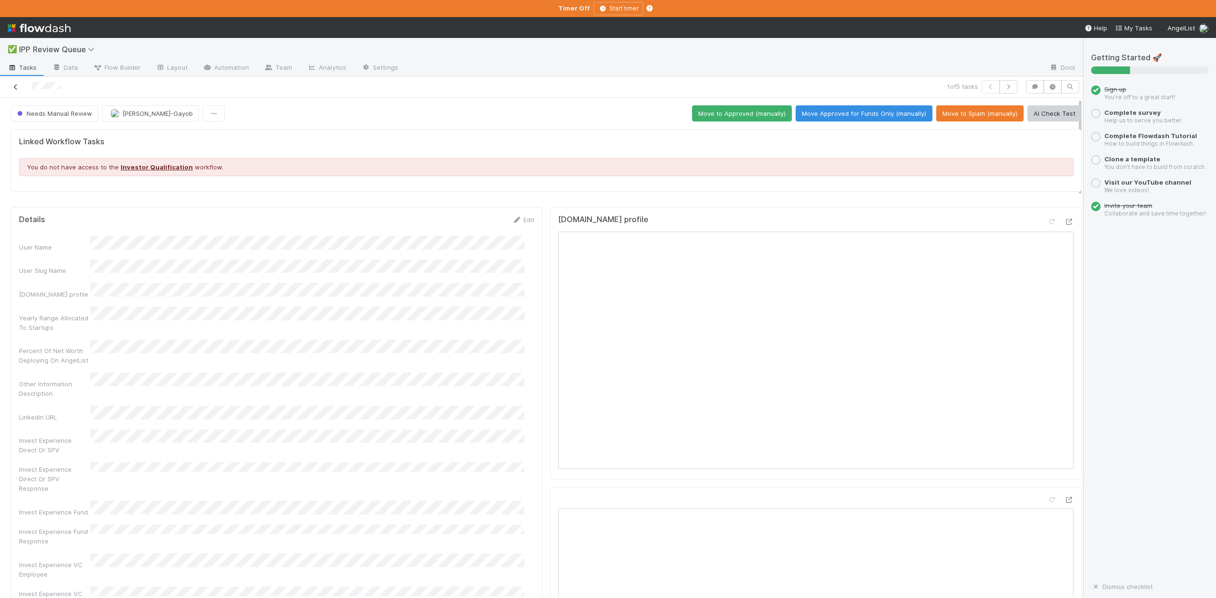
click at [13, 86] on icon at bounding box center [15, 87] width 9 height 6
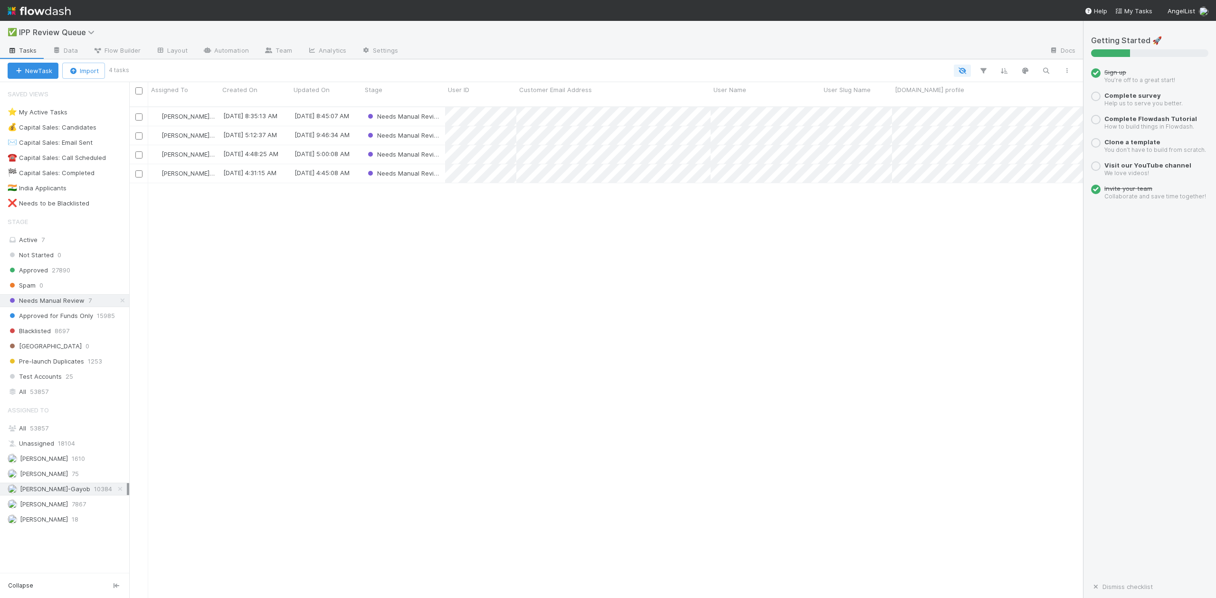
scroll to position [490, 944]
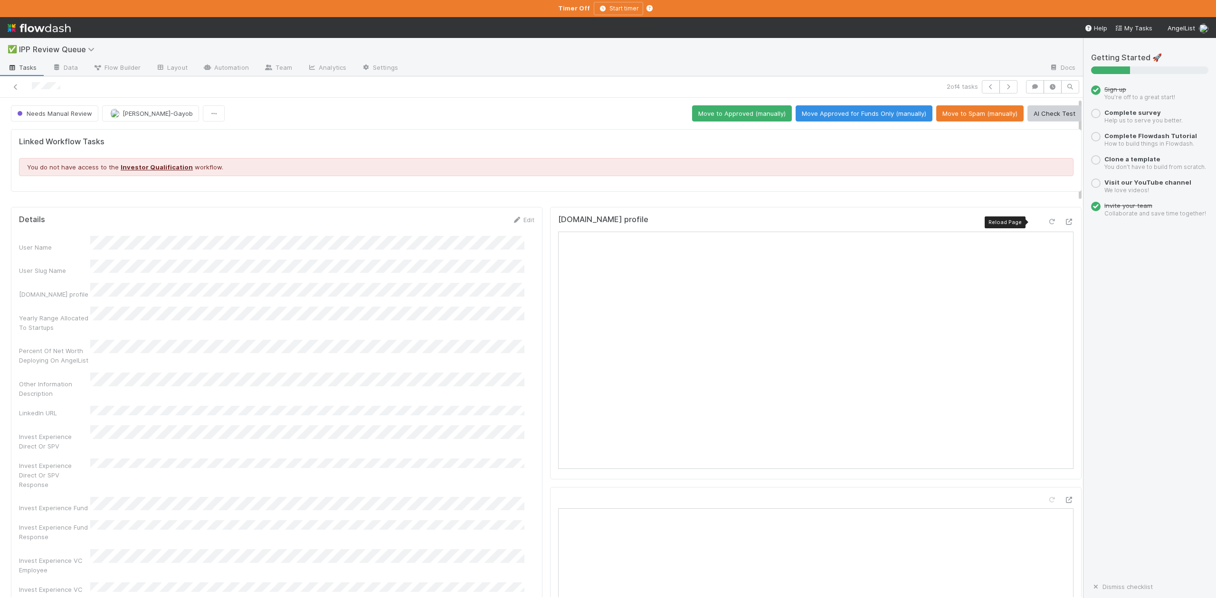
click at [1047, 223] on icon at bounding box center [1051, 222] width 9 height 6
click at [1047, 221] on icon at bounding box center [1051, 222] width 9 height 6
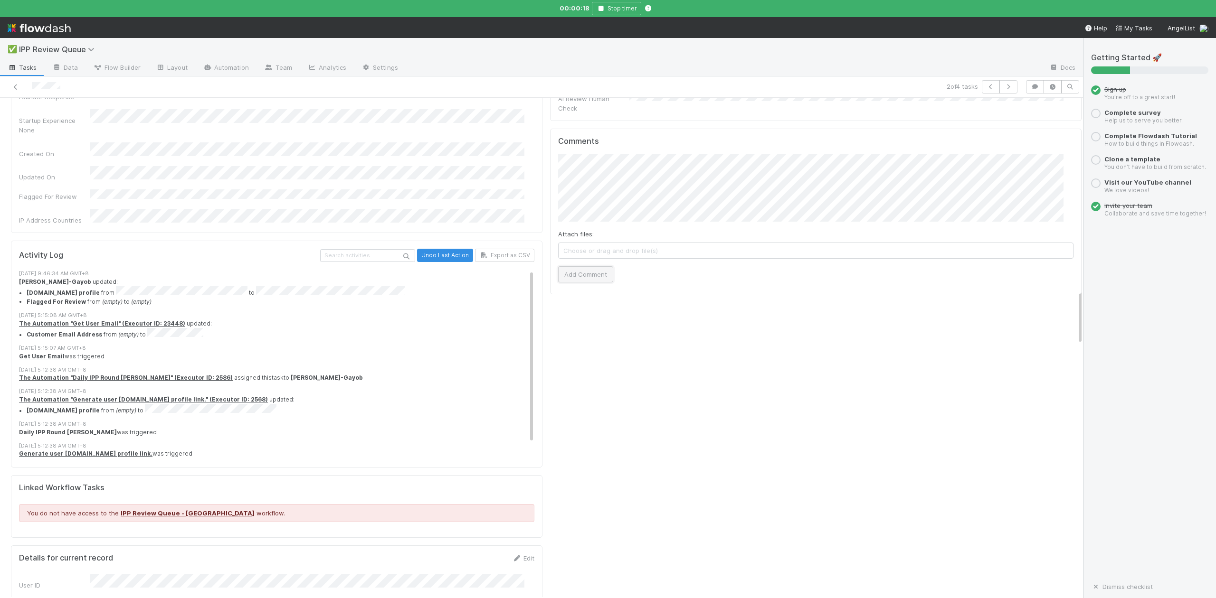
click at [573, 266] on button "Add Comment" at bounding box center [585, 274] width 55 height 16
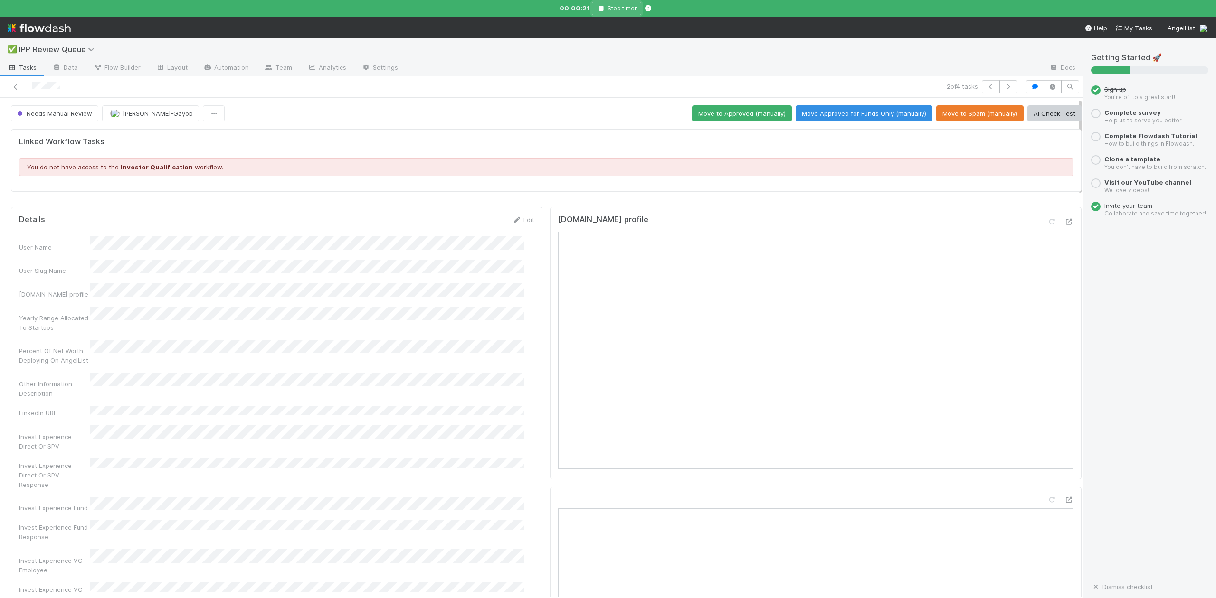
click at [600, 6] on icon "button" at bounding box center [600, 9] width 9 height 6
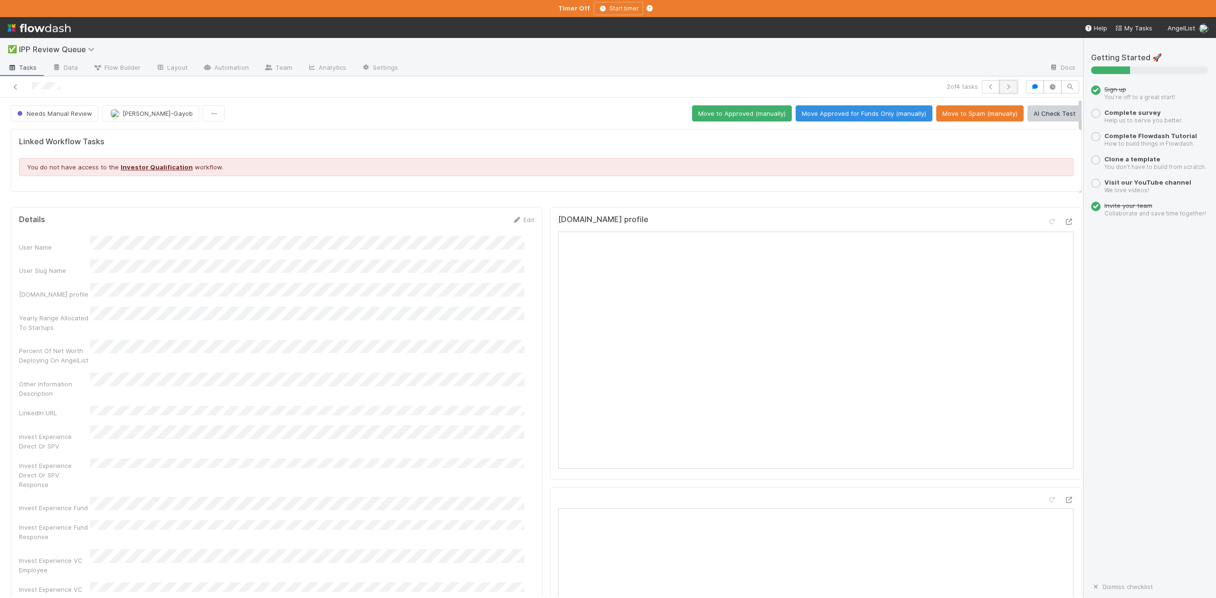
click at [1004, 84] on icon "button" at bounding box center [1008, 87] width 9 height 6
click at [300, 406] on div "LinkedIn URL" at bounding box center [276, 414] width 515 height 16
copy div
click at [1004, 88] on icon "button" at bounding box center [1008, 87] width 9 height 6
click at [246, 406] on div "LinkedIn URL" at bounding box center [276, 414] width 515 height 16
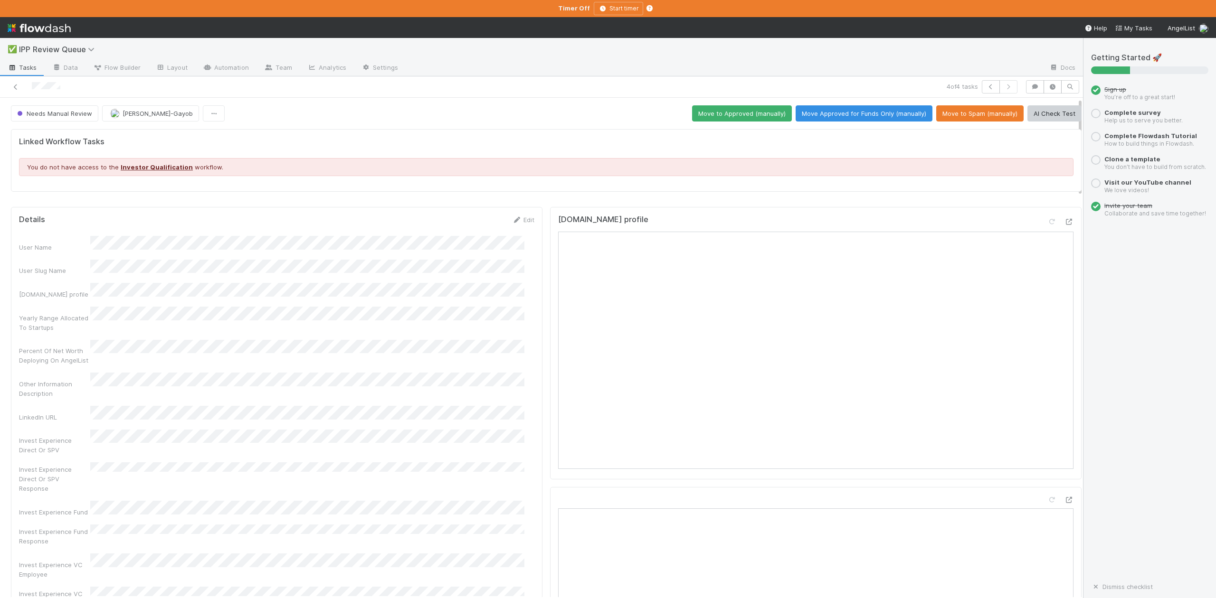
copy div
click at [986, 85] on icon "button" at bounding box center [990, 87] width 9 height 6
click at [986, 87] on icon "button" at bounding box center [990, 87] width 9 height 6
click at [848, 114] on button "Move Approved for Funds Only (manually)" at bounding box center [864, 113] width 137 height 16
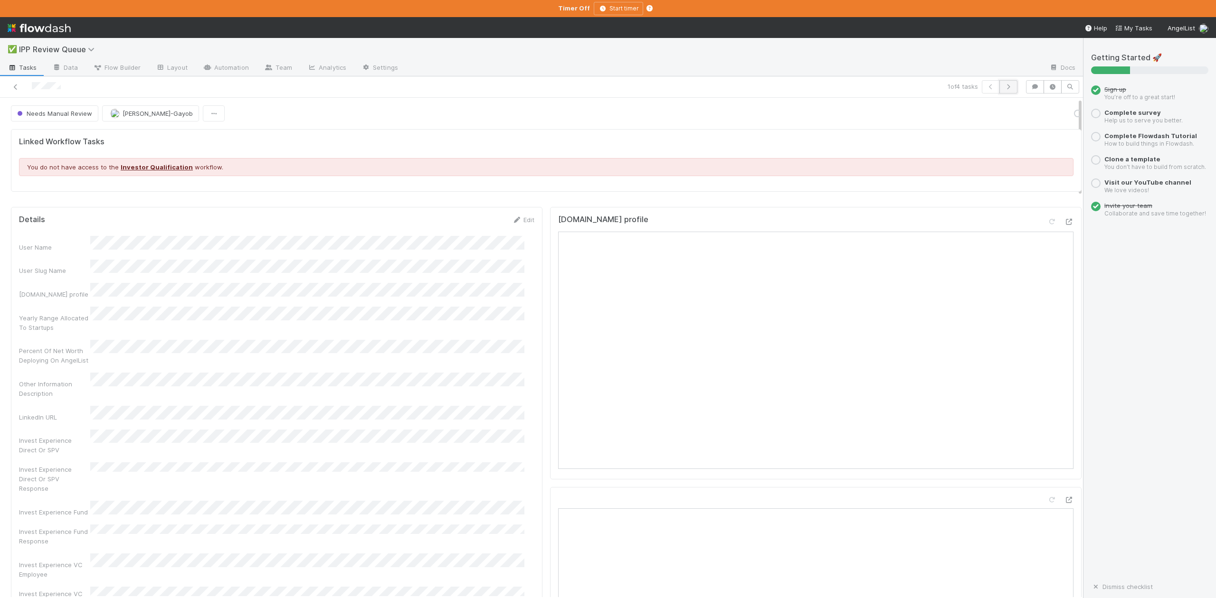
click at [1004, 88] on icon "button" at bounding box center [1008, 87] width 9 height 6
click at [850, 109] on button "Move Approved for Funds Only (manually)" at bounding box center [864, 113] width 137 height 16
click at [1004, 89] on icon "button" at bounding box center [1008, 87] width 9 height 6
click at [850, 113] on button "Move Approved for Funds Only (manually)" at bounding box center [864, 113] width 137 height 16
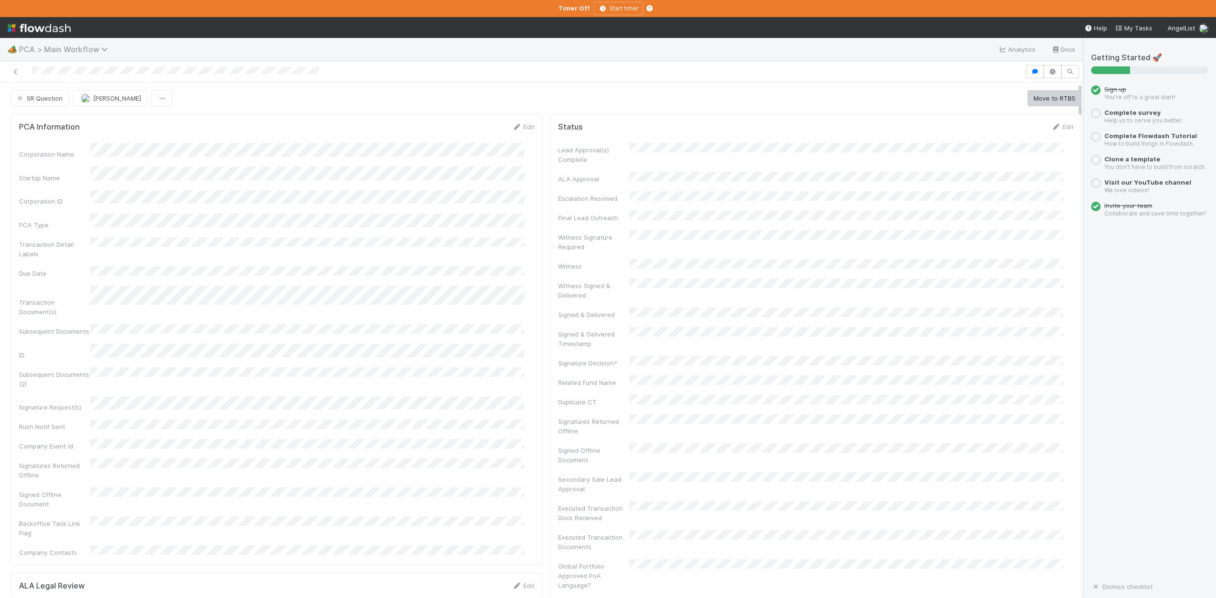
click at [105, 51] on icon at bounding box center [105, 50] width 9 height 8
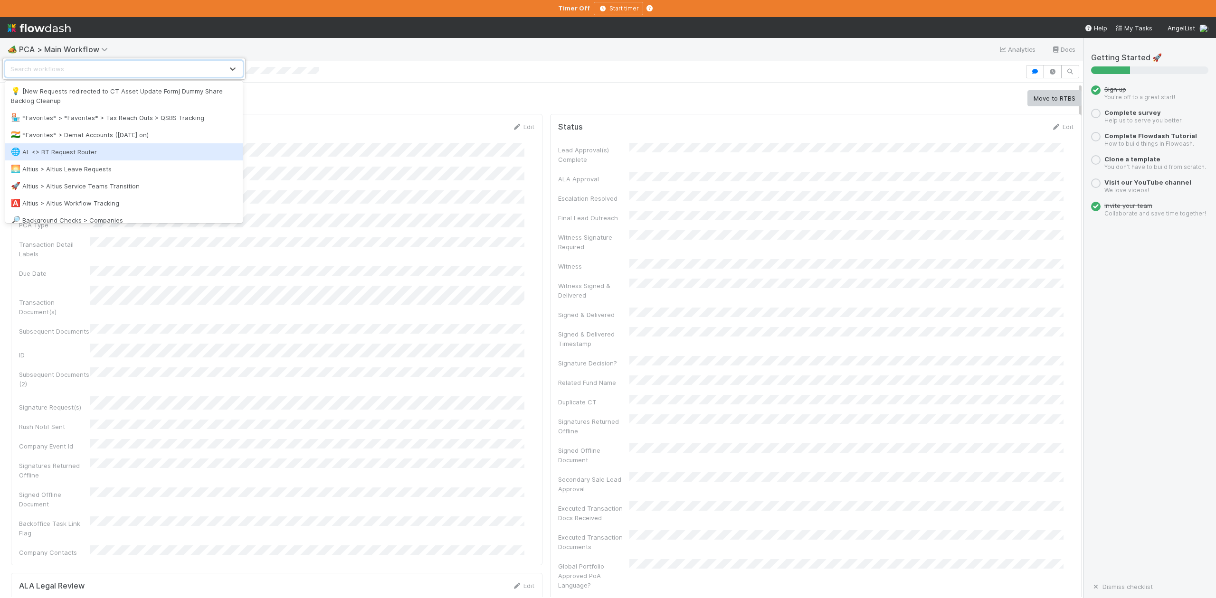
scroll to position [190, 0]
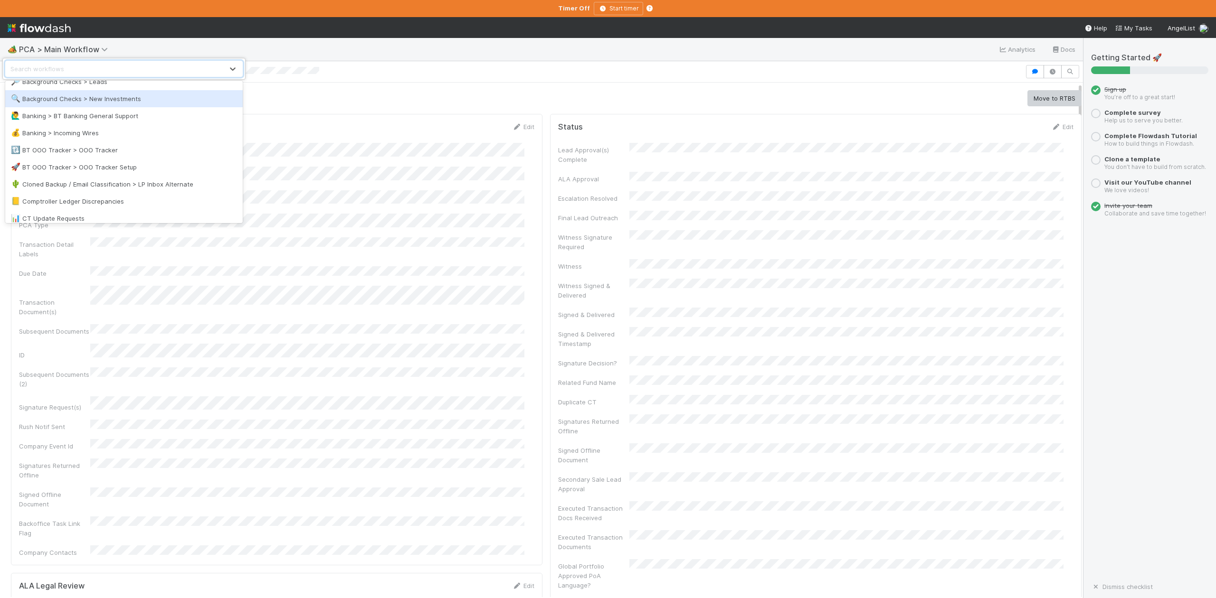
click at [111, 99] on div "🔍 Background Checks > New Investments" at bounding box center [124, 98] width 226 height 9
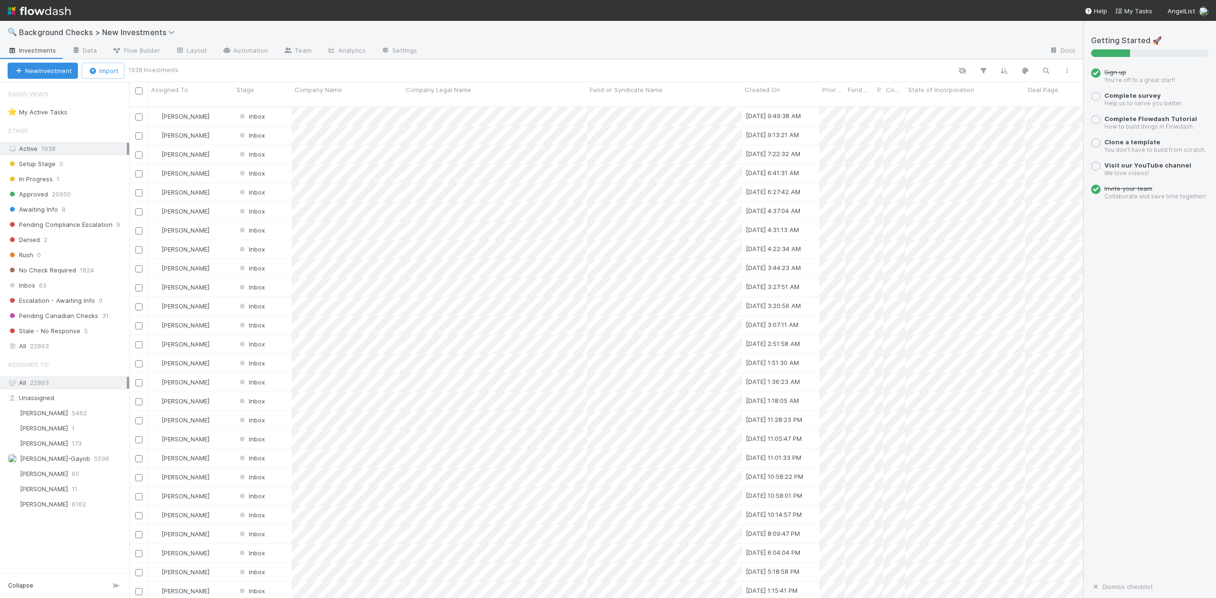
scroll to position [490, 944]
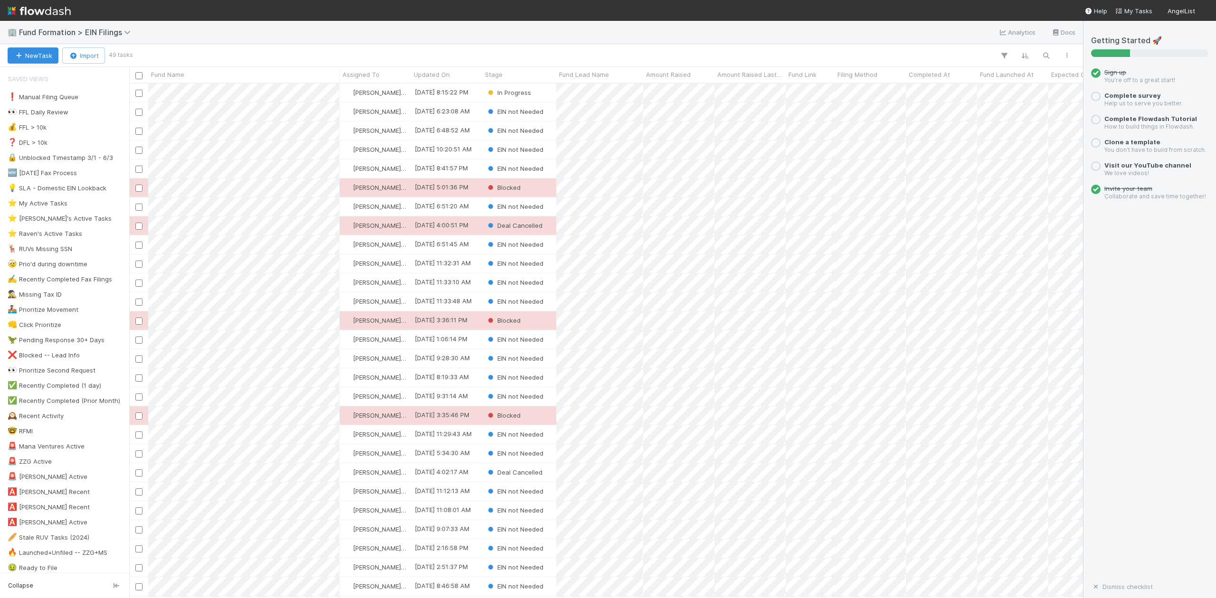
scroll to position [505, 944]
click at [66, 202] on div "⭐ My Active Tasks 4" at bounding box center [67, 204] width 119 height 12
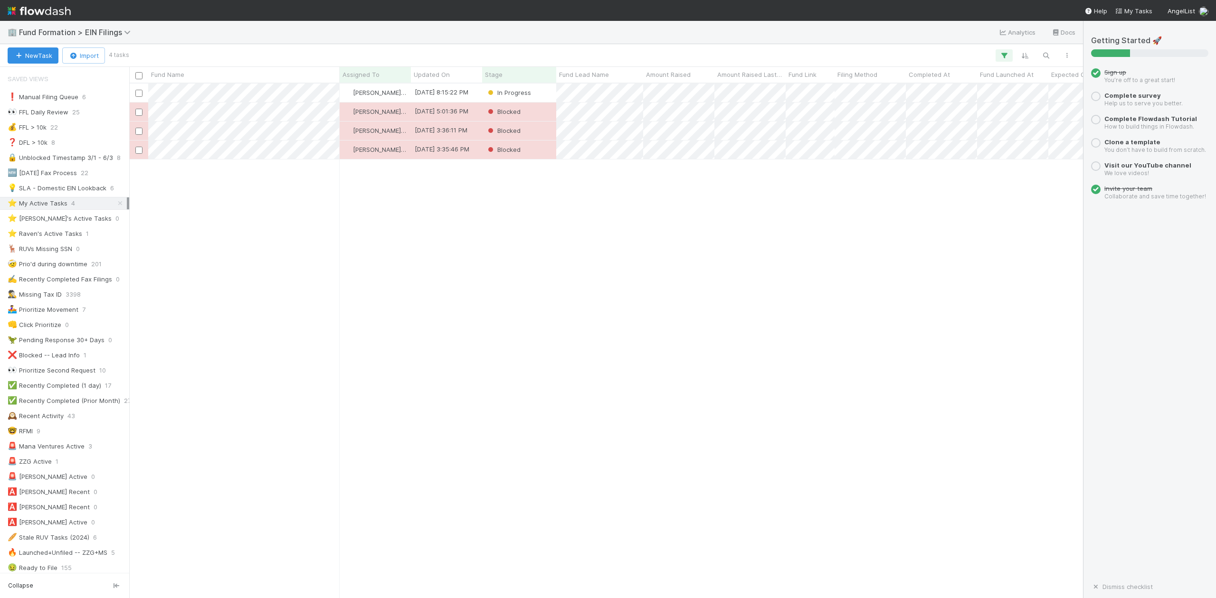
scroll to position [505, 944]
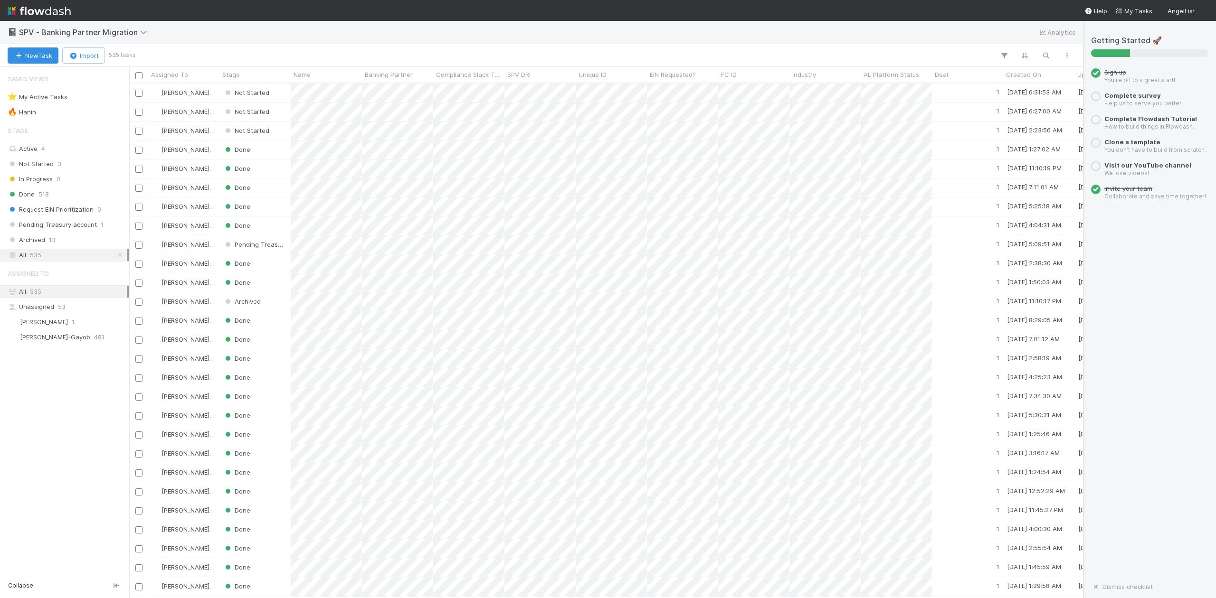
scroll to position [505, 944]
click at [45, 165] on span "Not Started" at bounding box center [31, 164] width 46 height 12
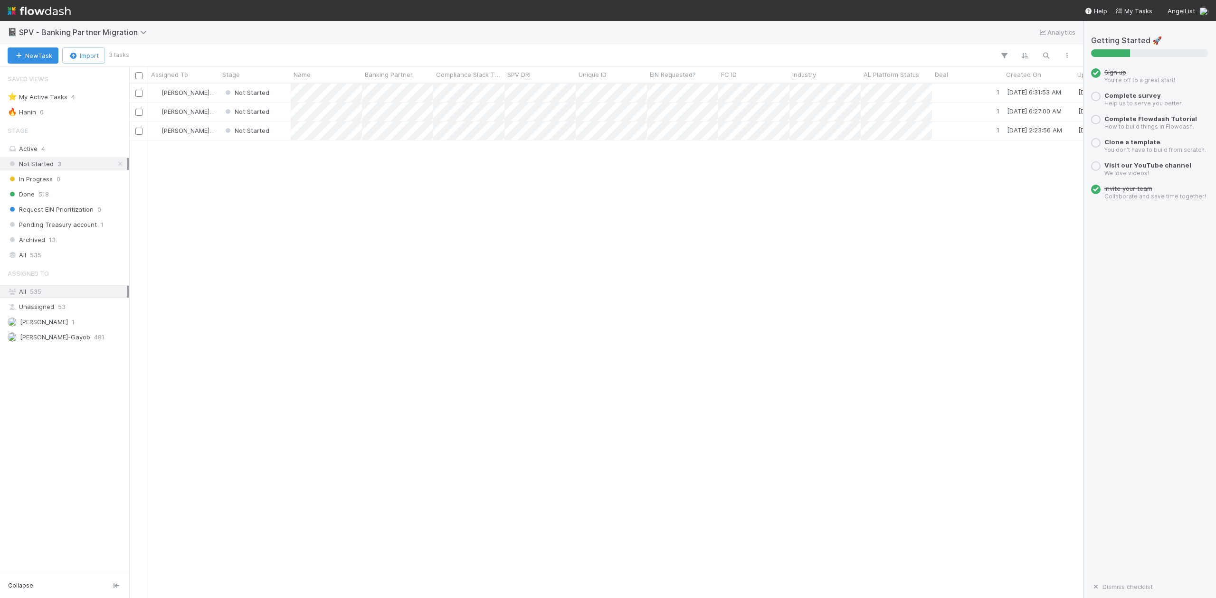
scroll to position [505, 944]
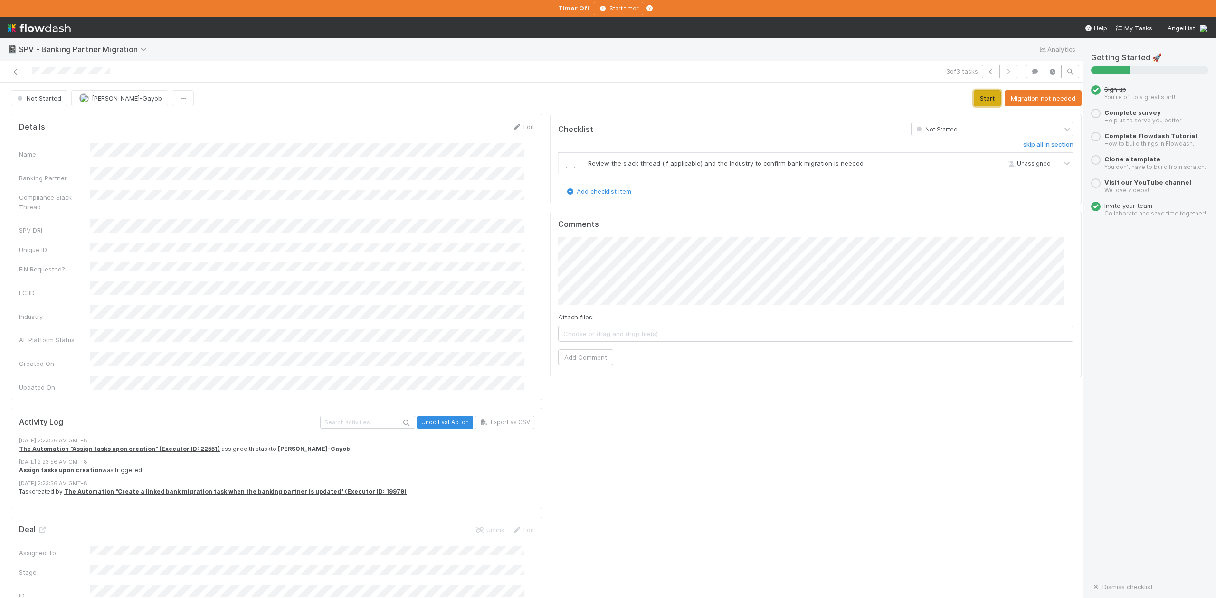
click at [974, 102] on button "Start" at bounding box center [987, 98] width 27 height 16
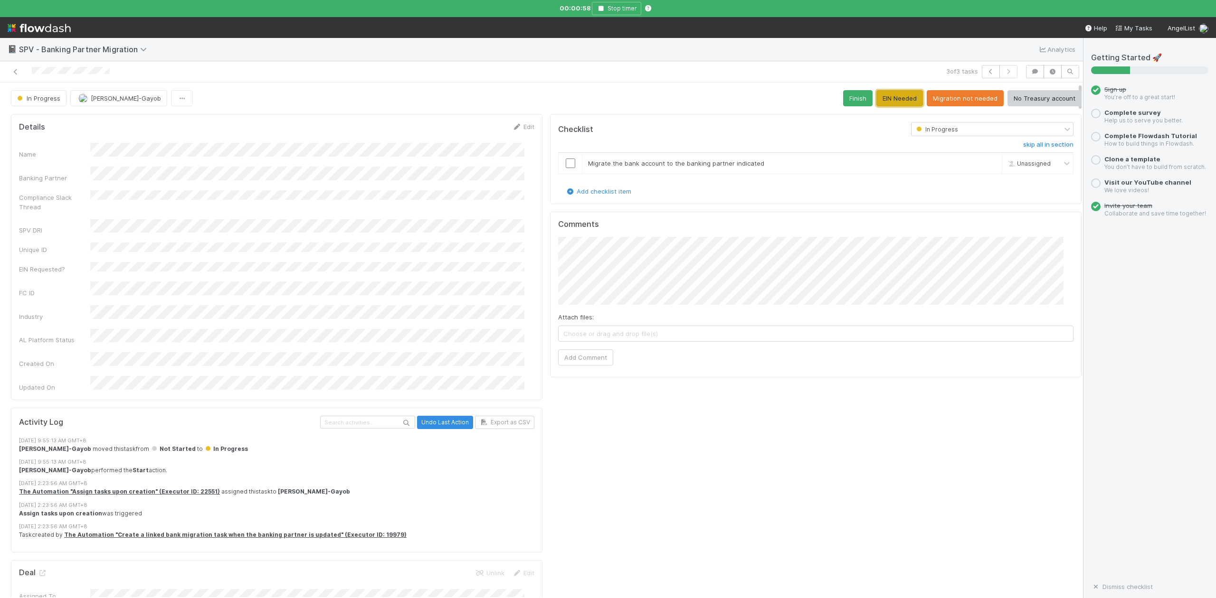
click at [889, 97] on button "EIN Needed" at bounding box center [899, 98] width 47 height 16
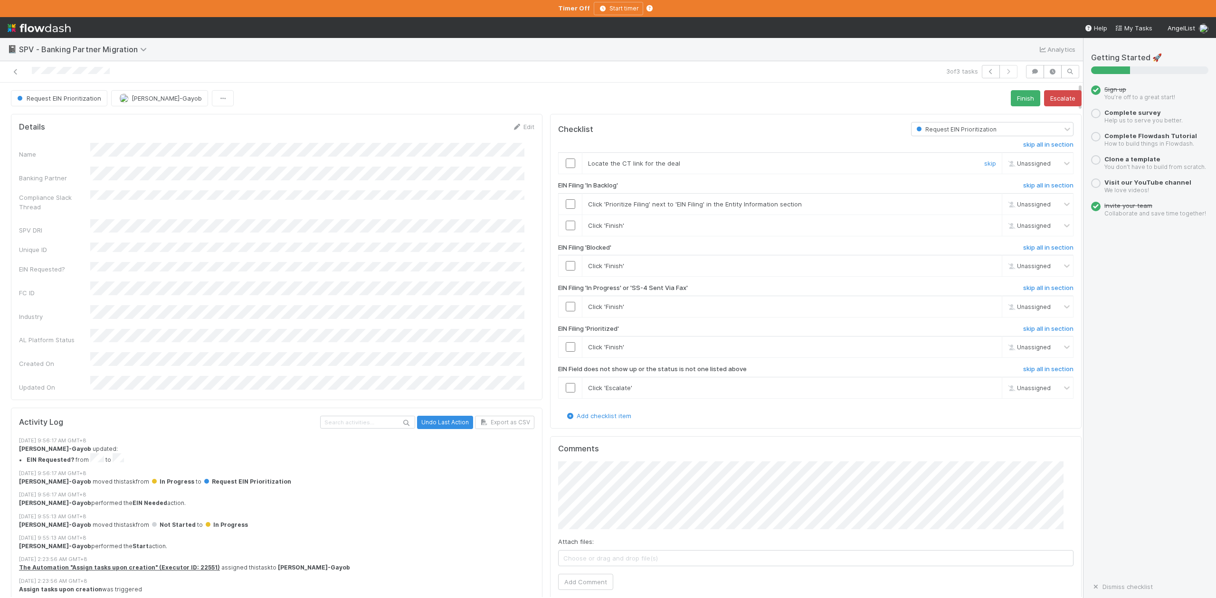
click at [566, 166] on input "checkbox" at bounding box center [570, 163] width 9 height 9
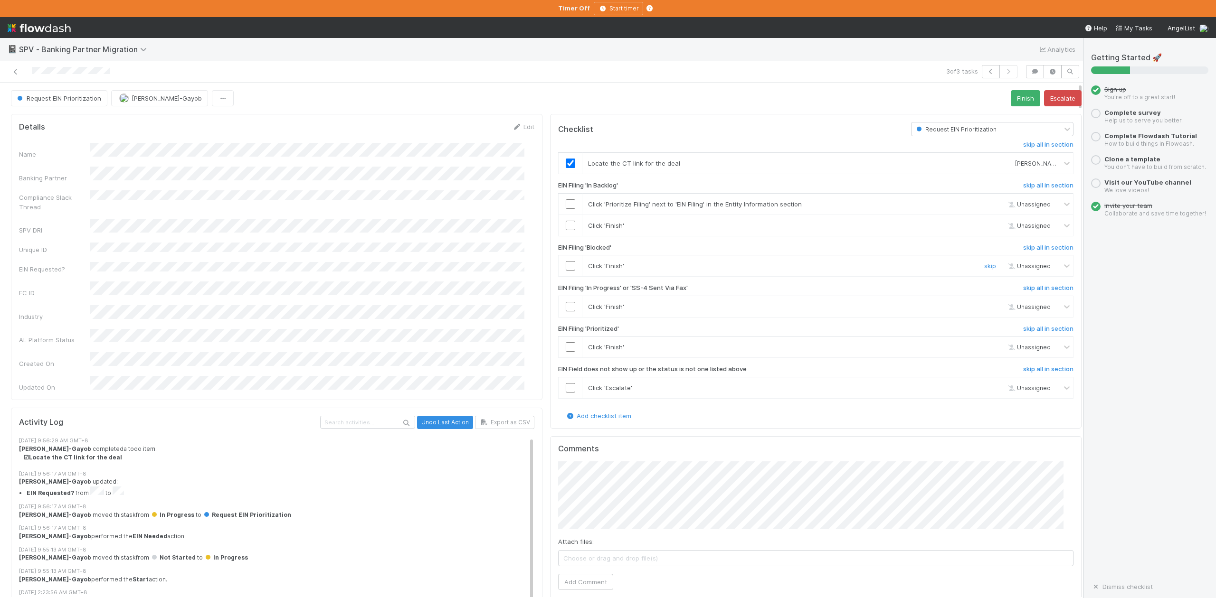
click at [566, 268] on input "checkbox" at bounding box center [570, 265] width 9 height 9
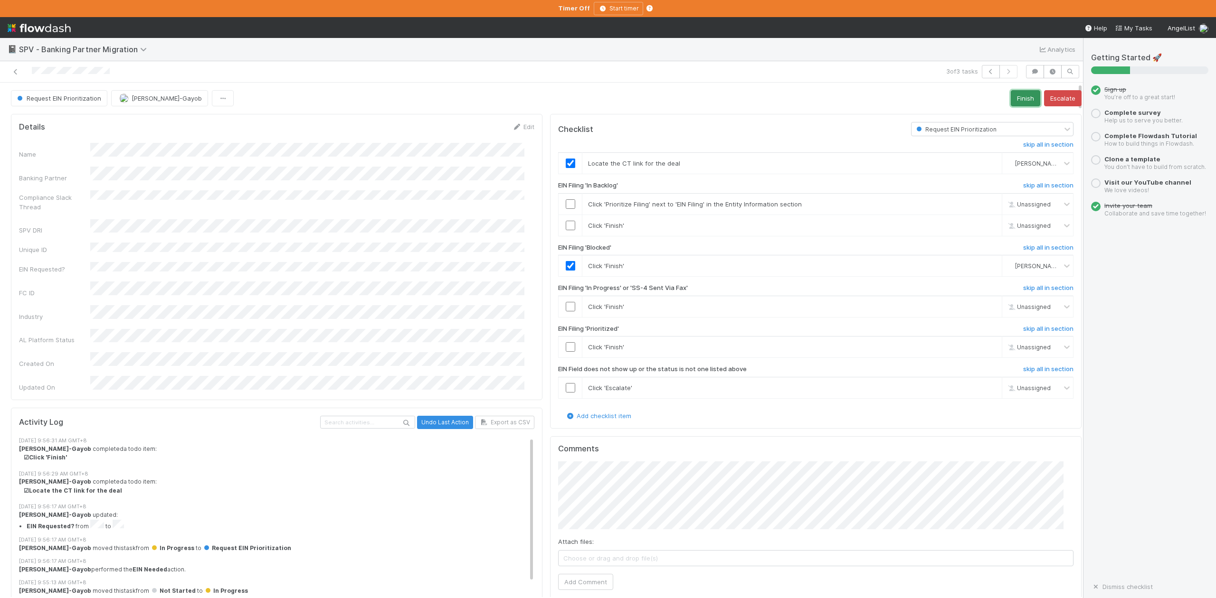
click at [1011, 101] on button "Finish" at bounding box center [1025, 98] width 29 height 16
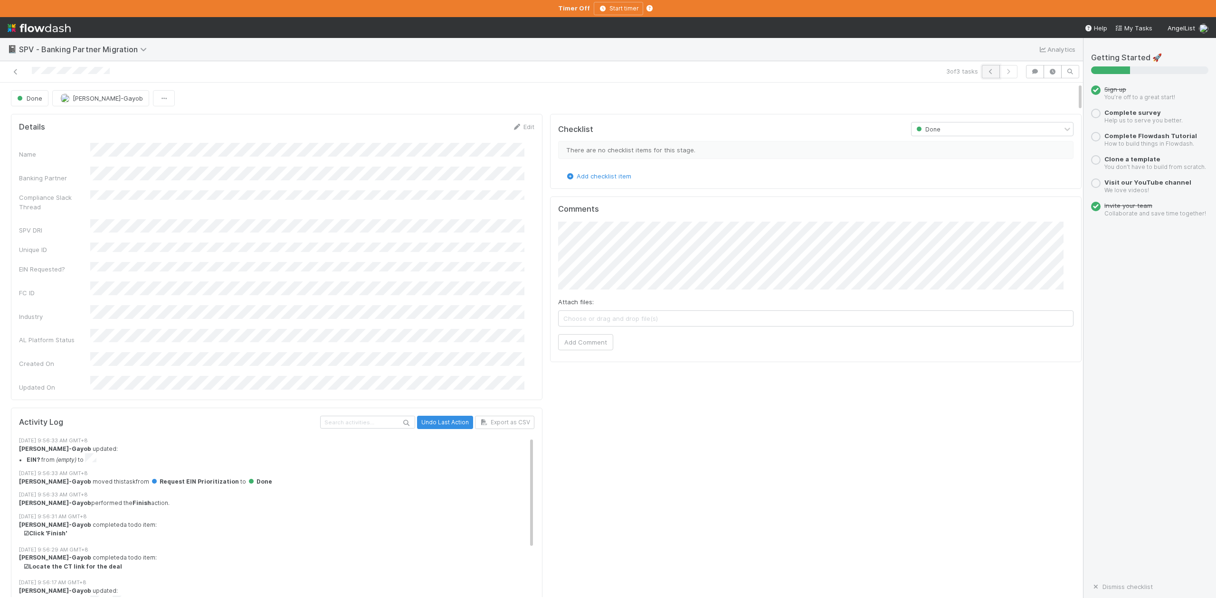
click at [986, 72] on icon "button" at bounding box center [990, 72] width 9 height 6
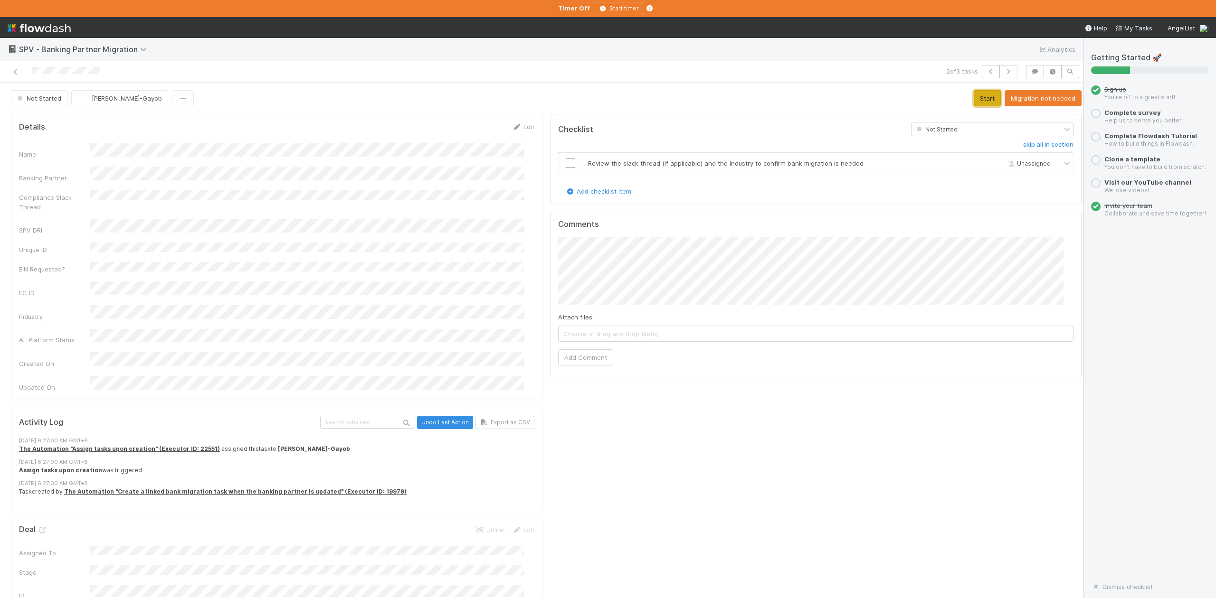
click at [974, 100] on button "Start" at bounding box center [987, 98] width 27 height 16
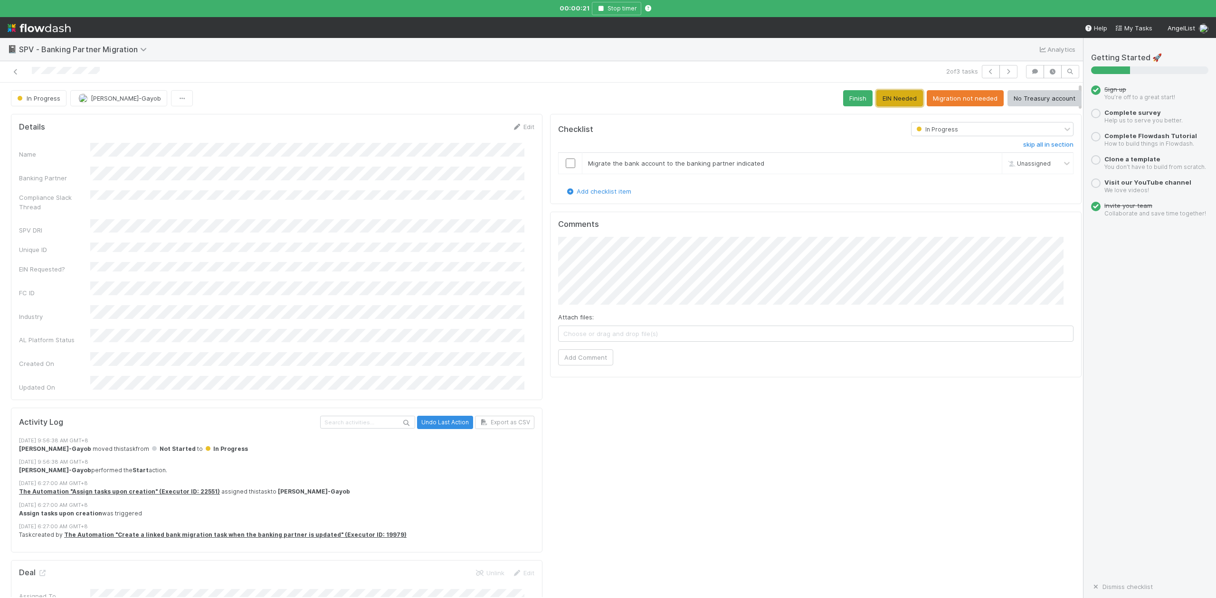
click at [893, 103] on button "EIN Needed" at bounding box center [899, 98] width 47 height 16
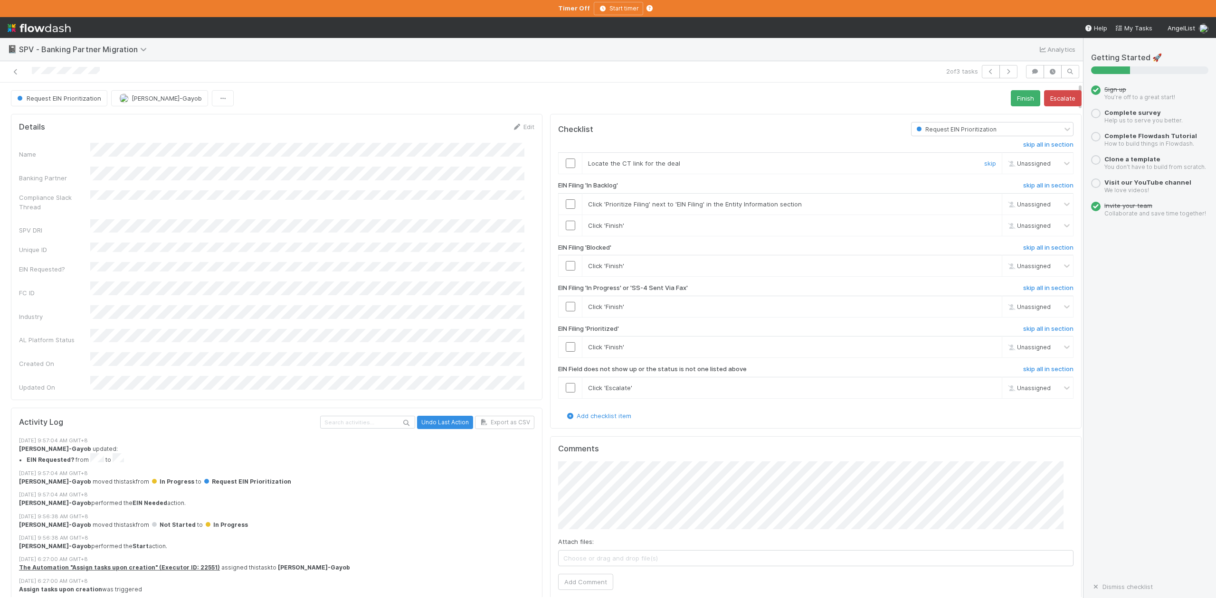
click at [566, 162] on input "checkbox" at bounding box center [570, 163] width 9 height 9
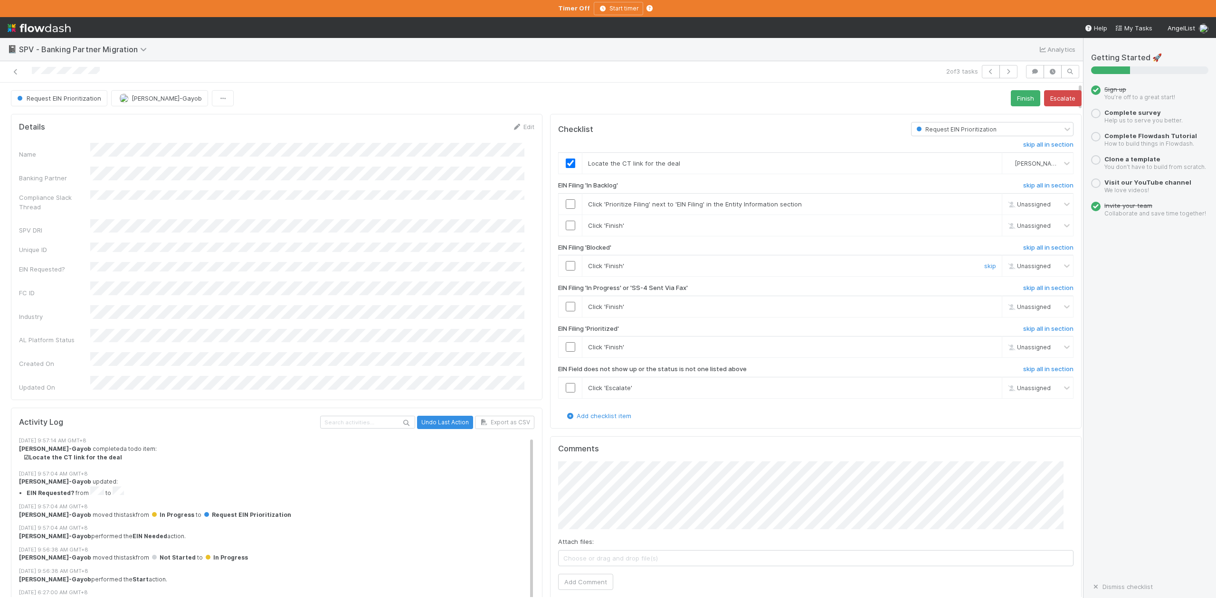
click at [566, 268] on input "checkbox" at bounding box center [570, 265] width 9 height 9
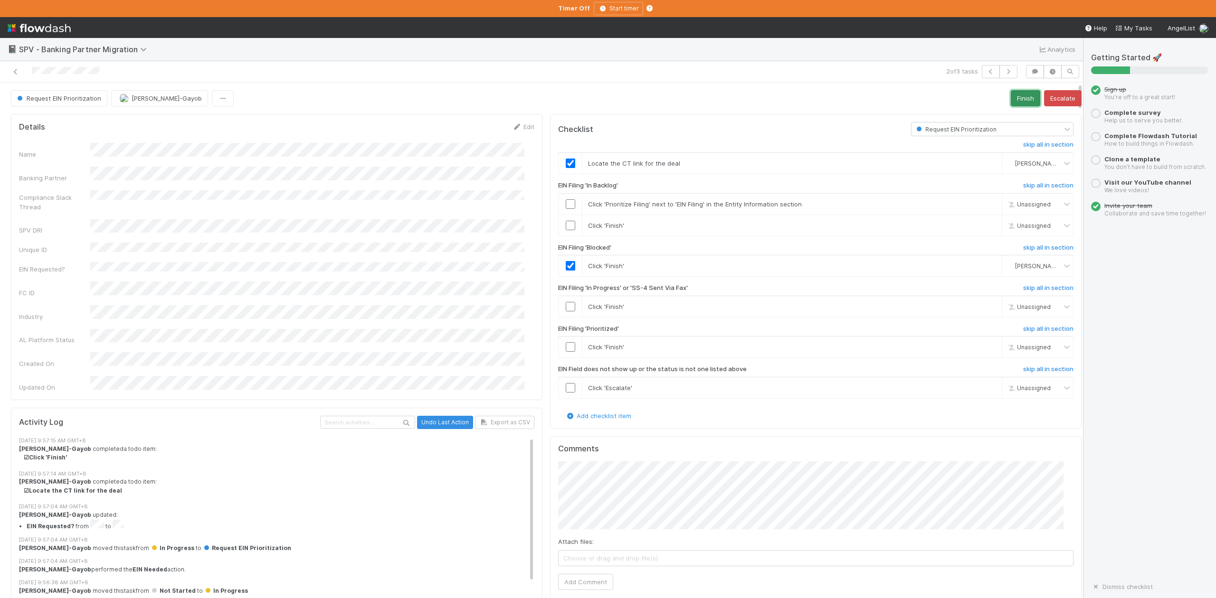
click at [1011, 95] on button "Finish" at bounding box center [1025, 98] width 29 height 16
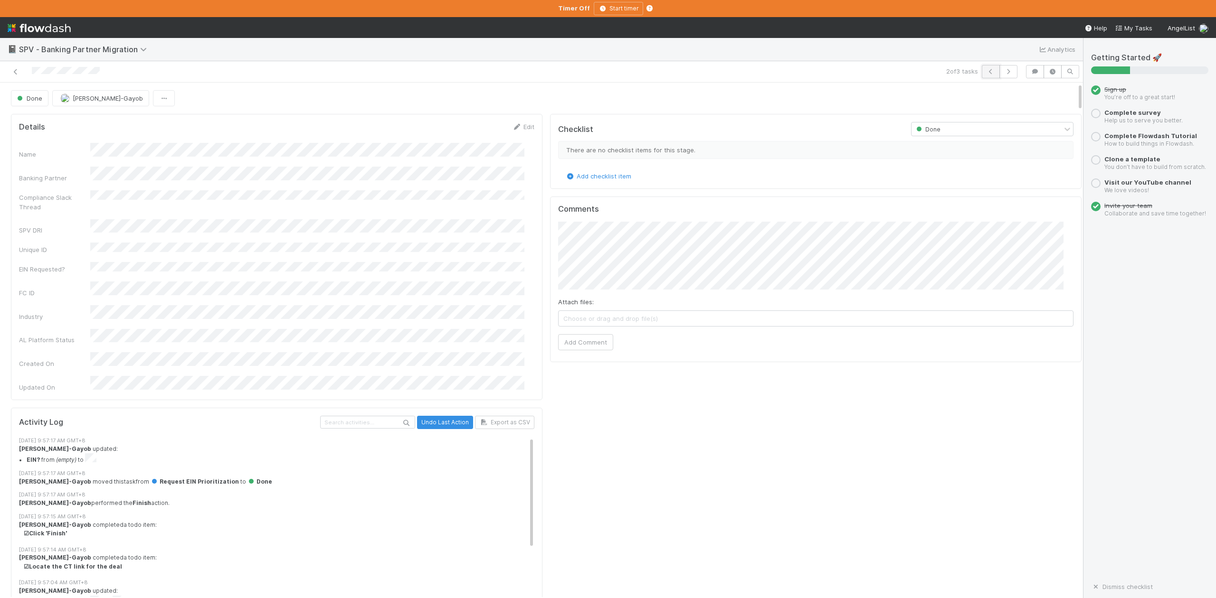
click at [986, 72] on icon "button" at bounding box center [990, 72] width 9 height 6
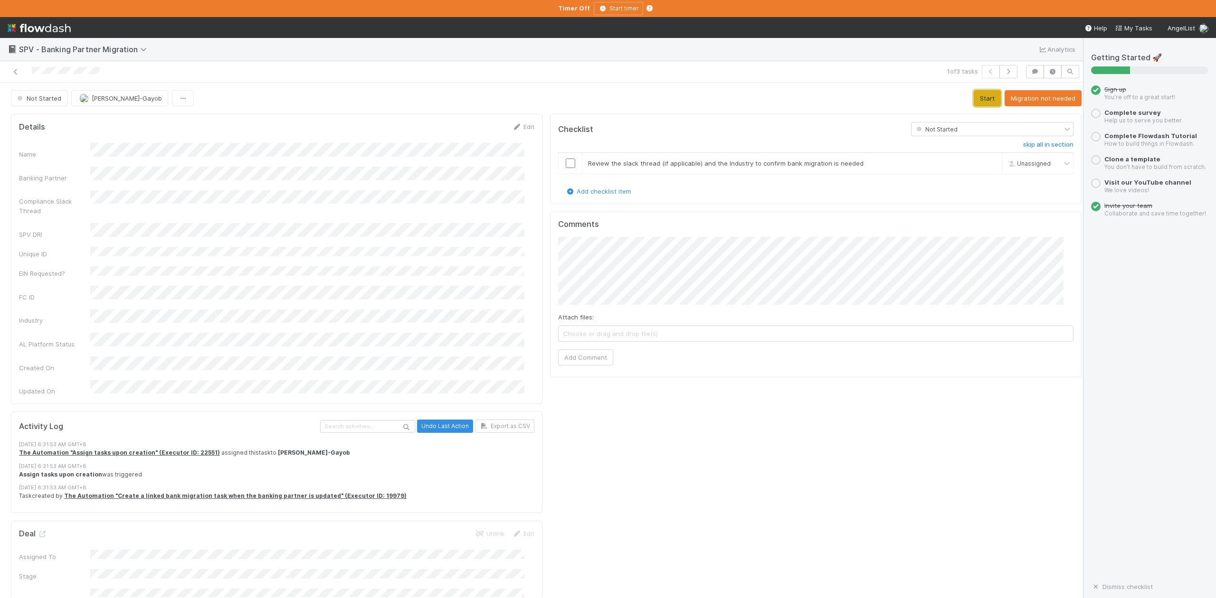
click at [974, 101] on button "Start" at bounding box center [987, 98] width 27 height 16
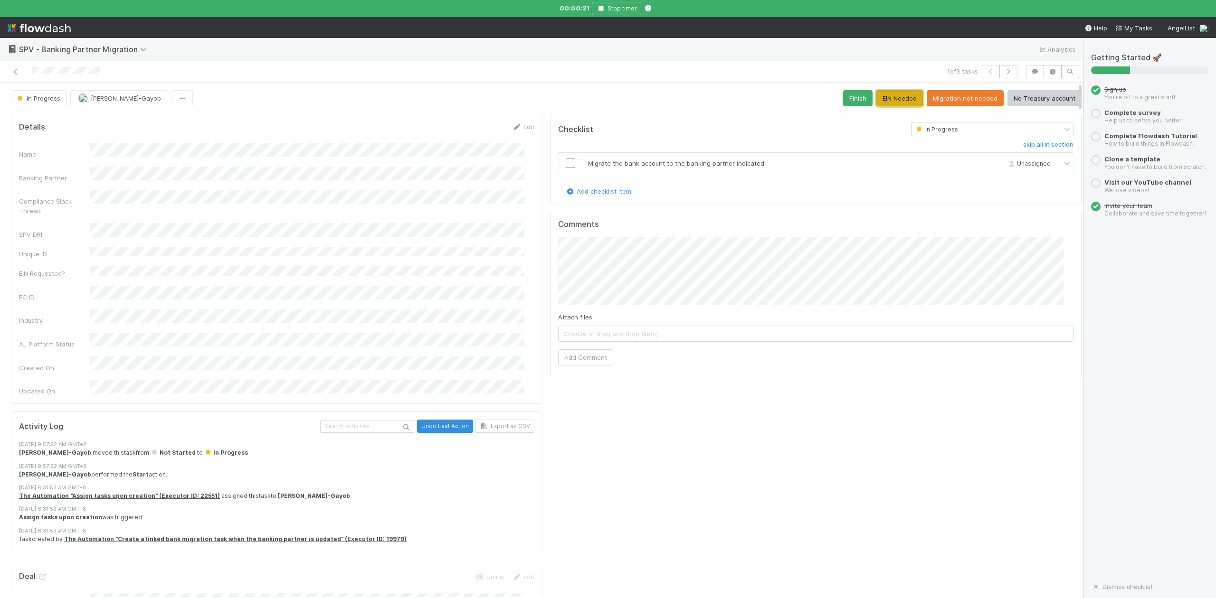
click at [879, 96] on button "EIN Needed" at bounding box center [899, 98] width 47 height 16
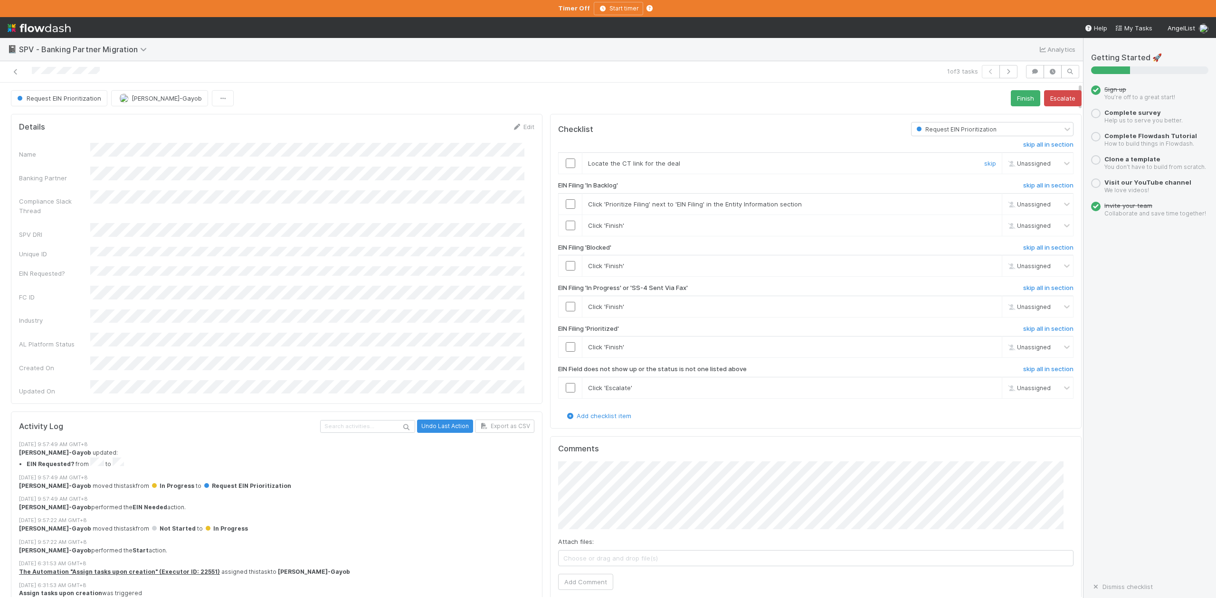
click at [566, 166] on input "checkbox" at bounding box center [570, 163] width 9 height 9
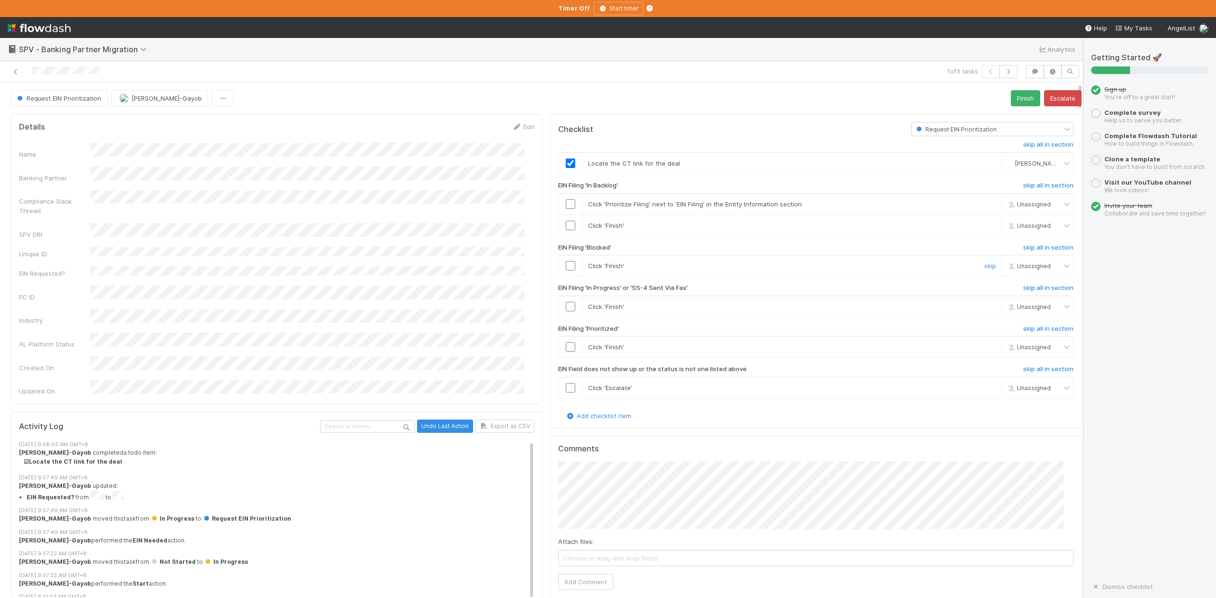
click at [566, 266] on input "checkbox" at bounding box center [570, 265] width 9 height 9
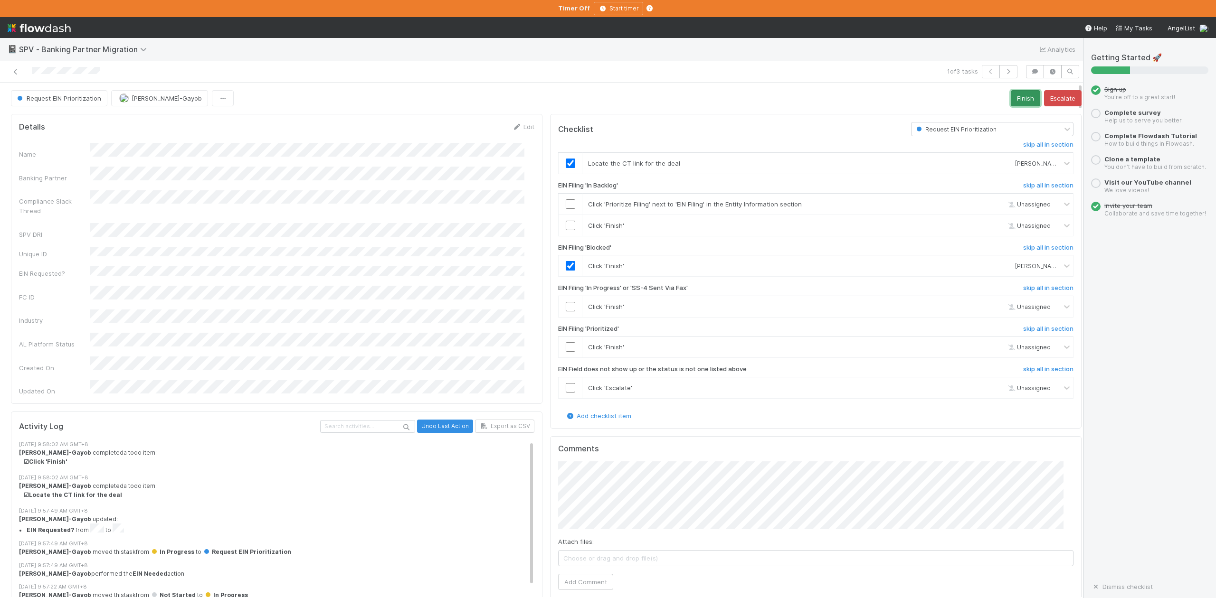
click at [1011, 98] on button "Finish" at bounding box center [1025, 98] width 29 height 16
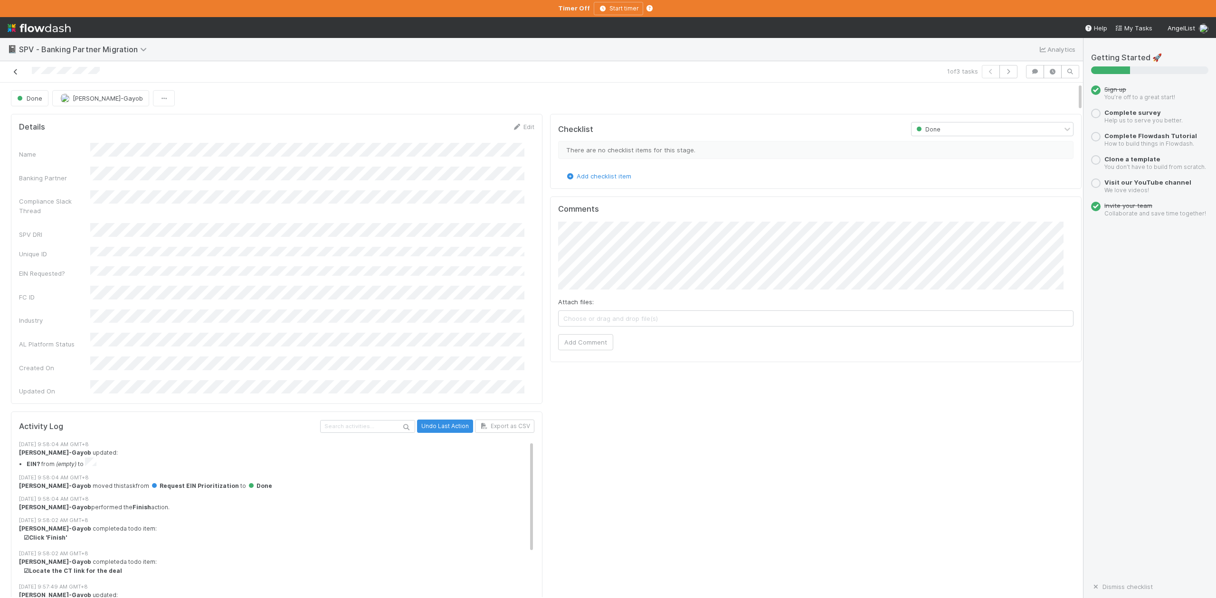
click at [12, 75] on icon at bounding box center [15, 72] width 9 height 6
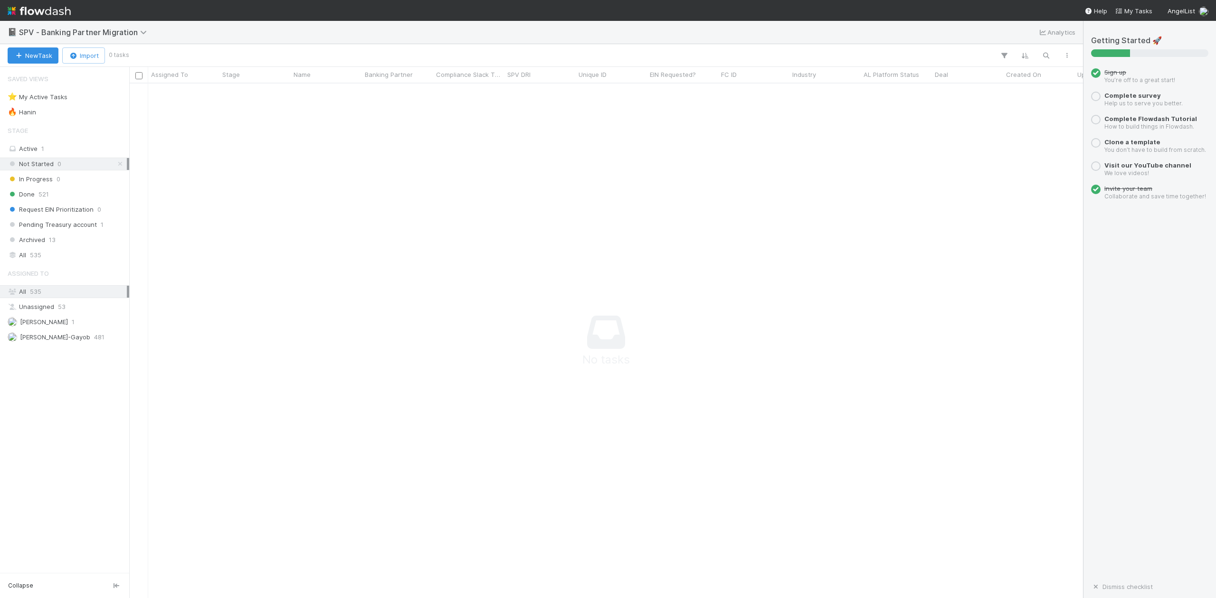
scroll to position [496, 935]
click at [30, 245] on span "Archived" at bounding box center [27, 240] width 38 height 12
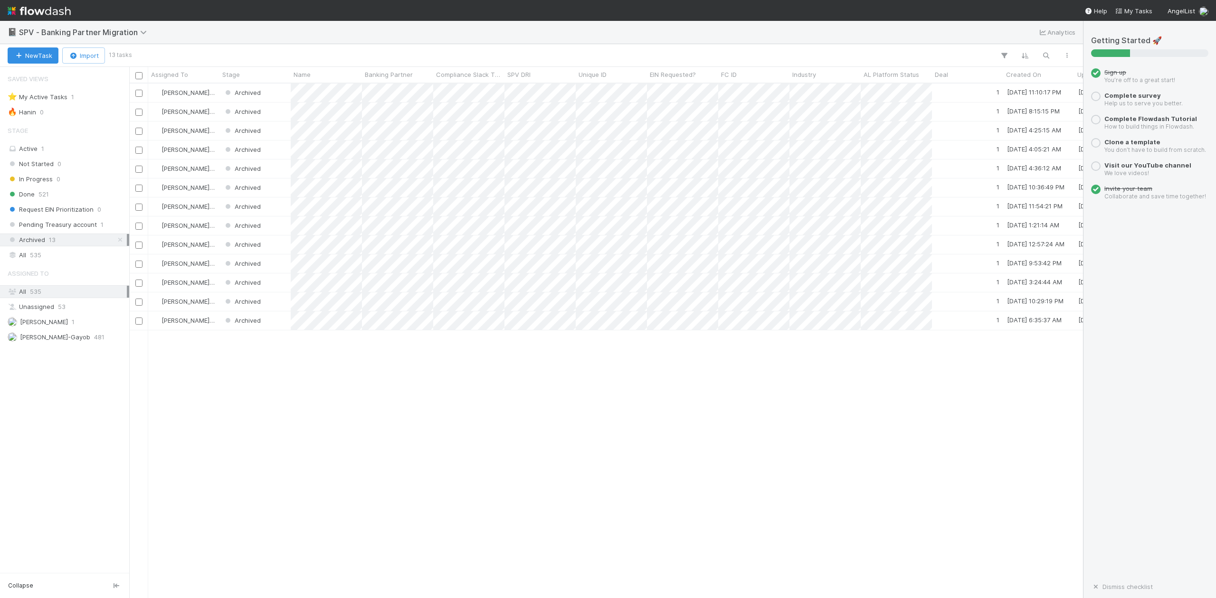
scroll to position [505, 944]
click at [279, 94] on div "Archived" at bounding box center [254, 93] width 71 height 19
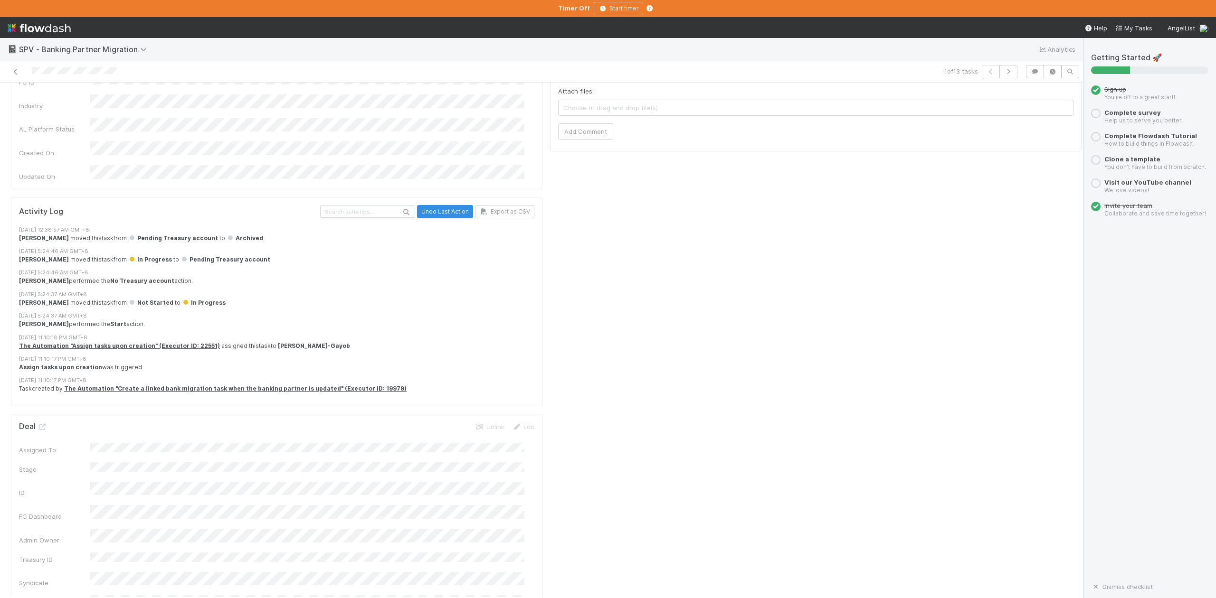
scroll to position [190, 0]
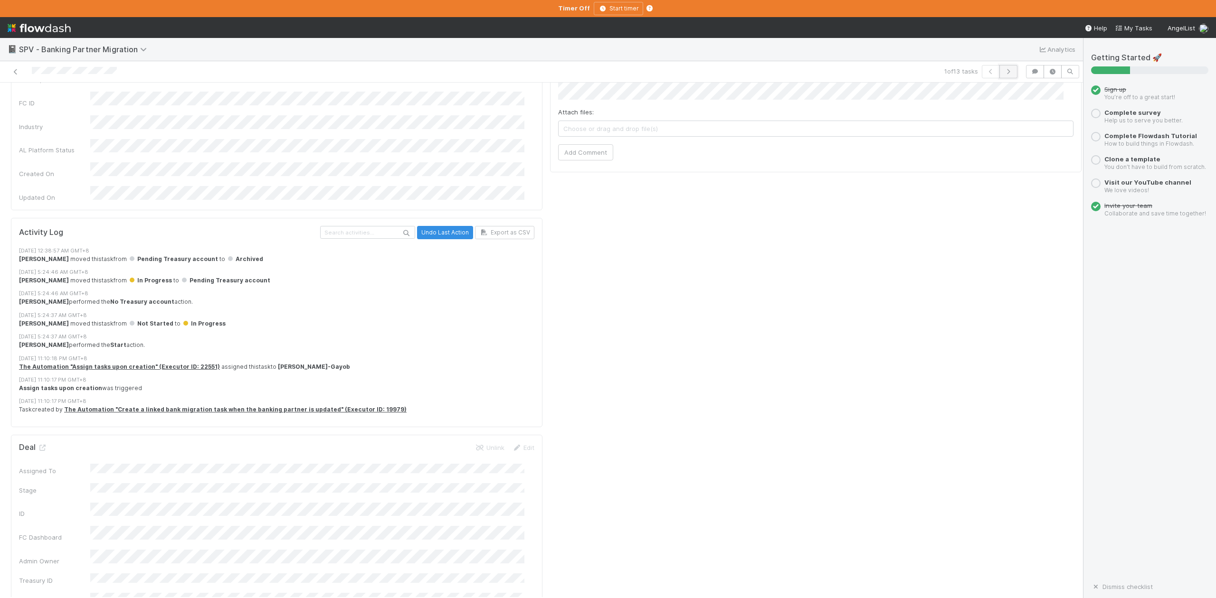
click at [1004, 71] on icon "button" at bounding box center [1008, 72] width 9 height 6
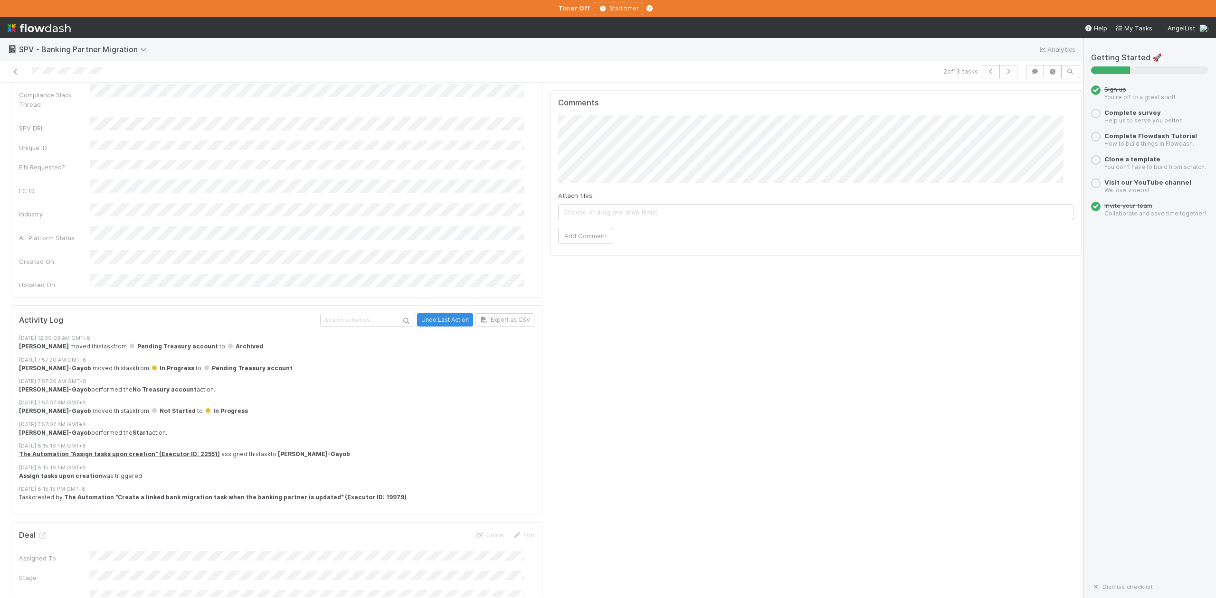
scroll to position [126, 0]
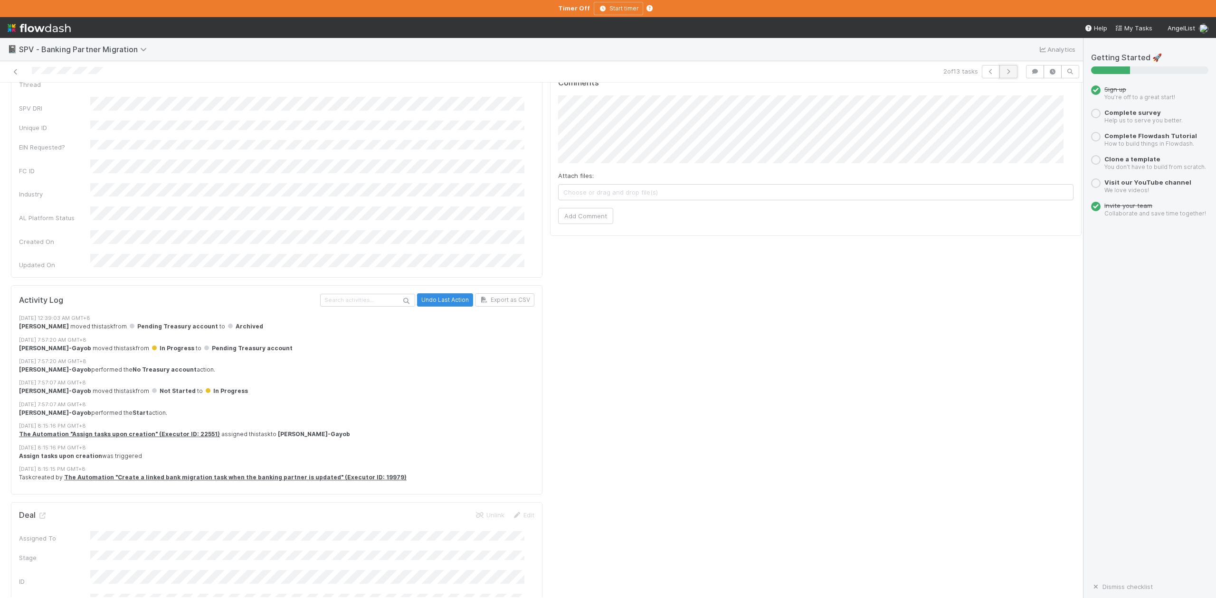
click at [1004, 71] on icon "button" at bounding box center [1008, 72] width 9 height 6
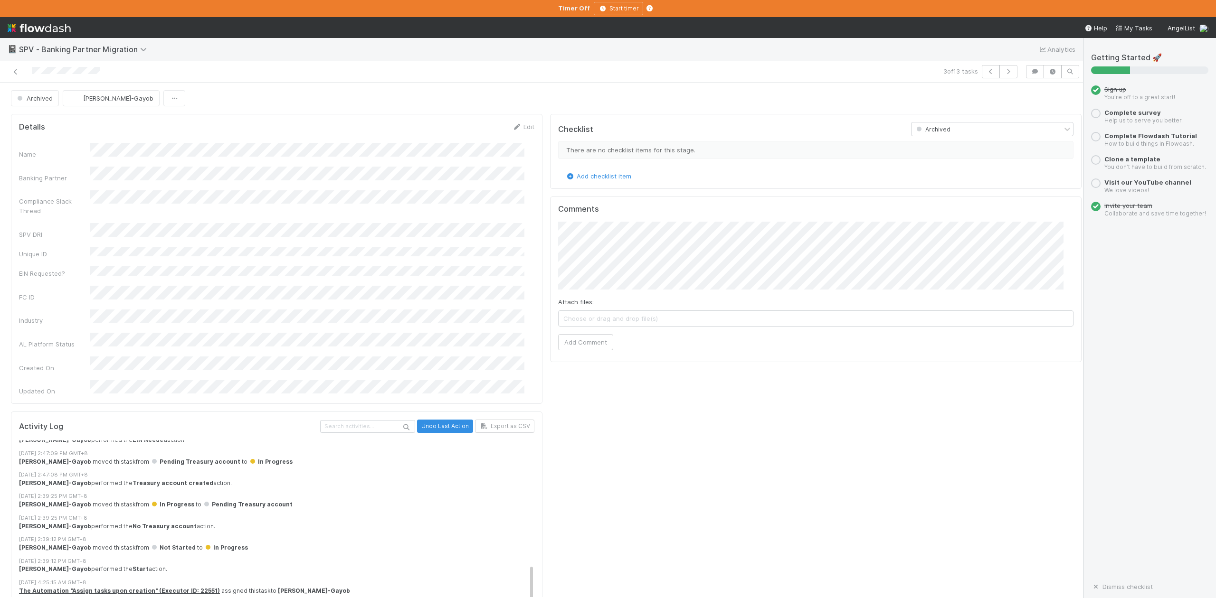
scroll to position [190, 0]
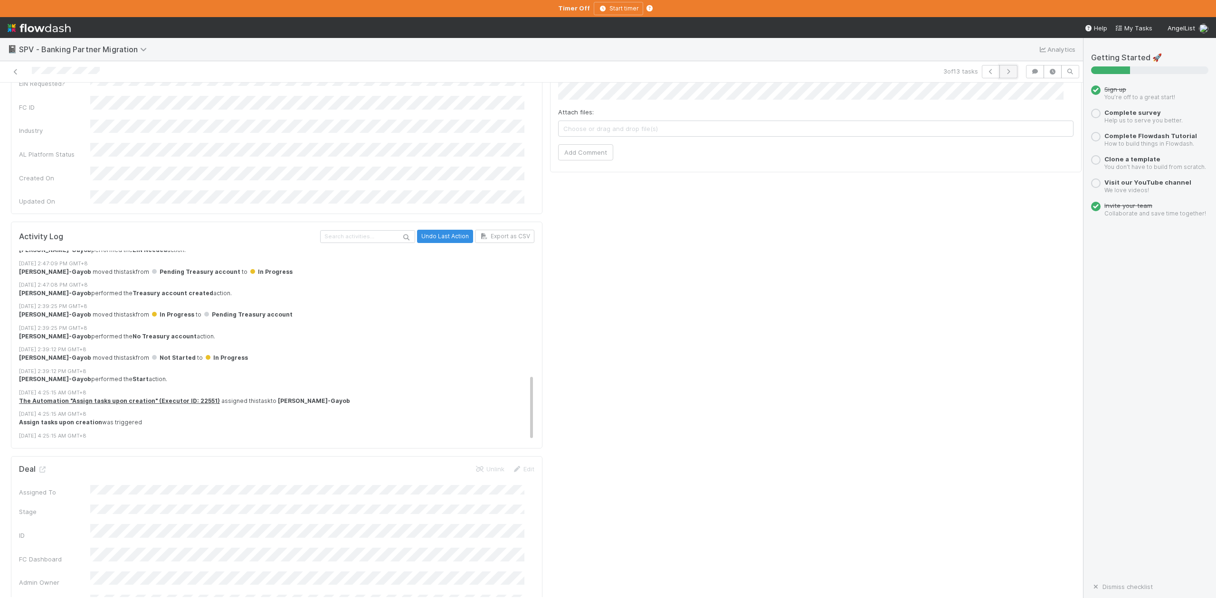
click at [1004, 73] on icon "button" at bounding box center [1008, 72] width 9 height 6
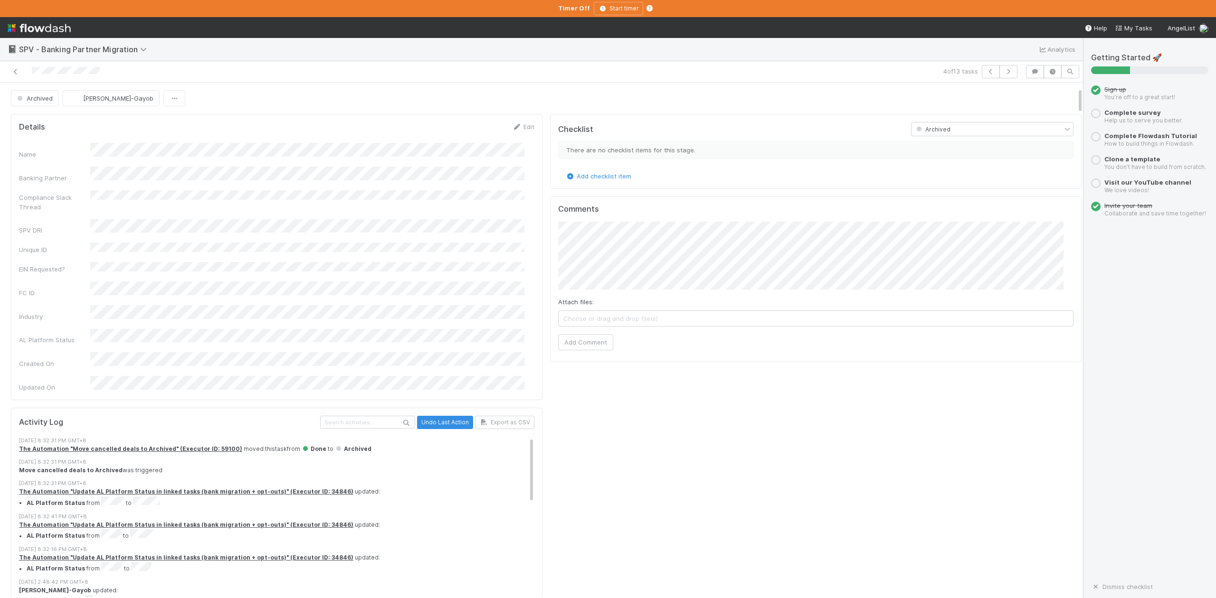
scroll to position [190, 0]
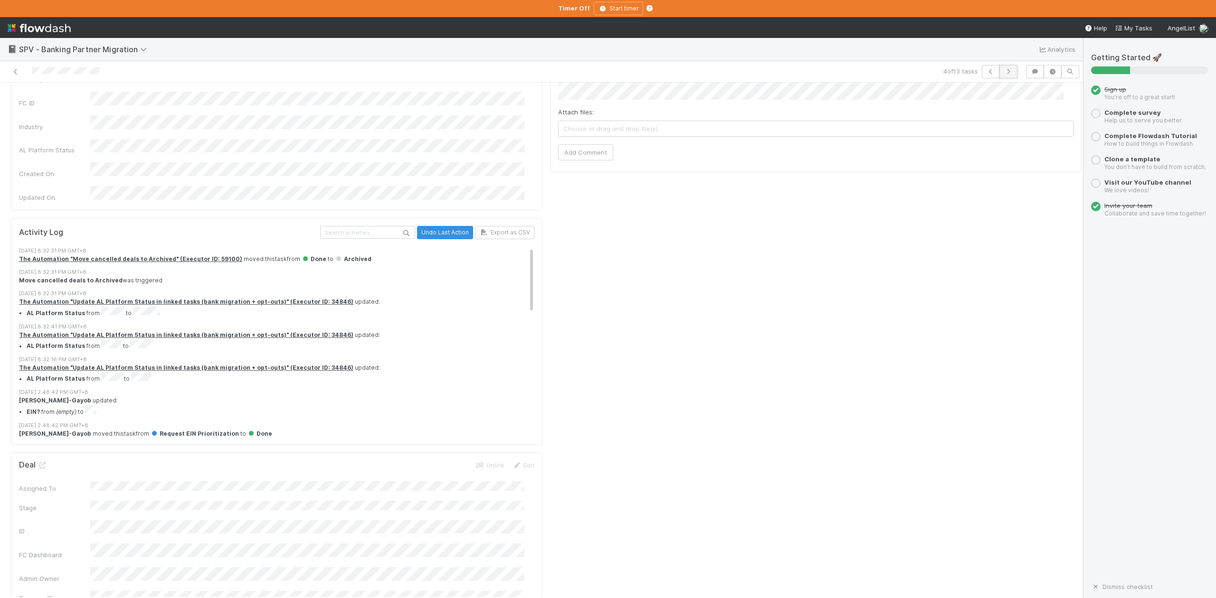
click at [1004, 74] on icon "button" at bounding box center [1008, 72] width 9 height 6
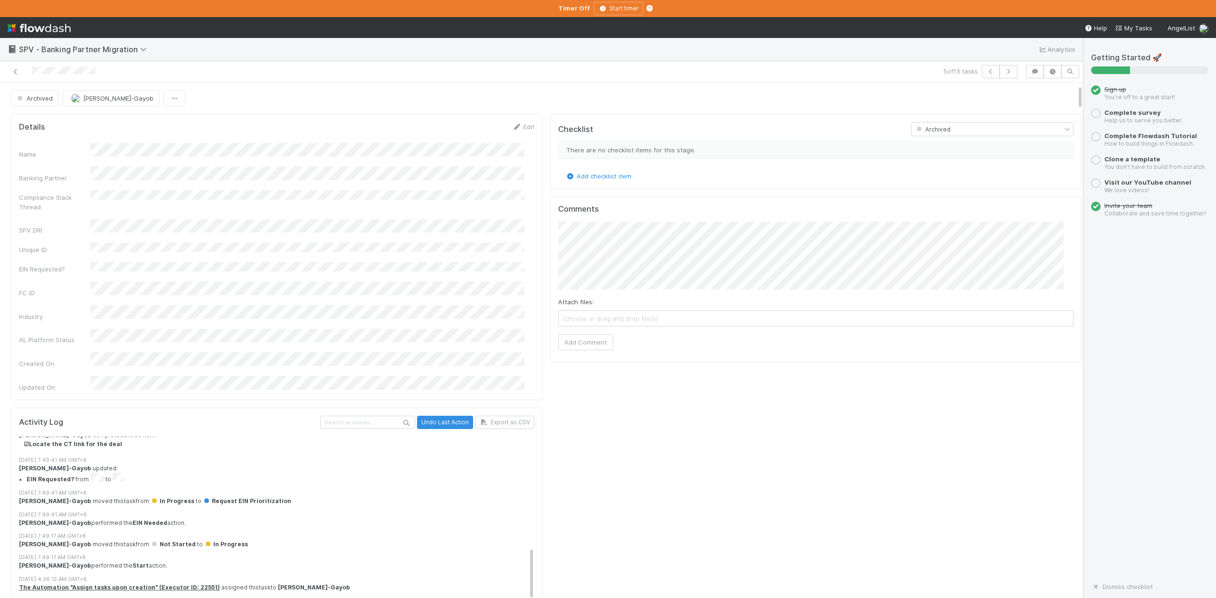
scroll to position [190, 0]
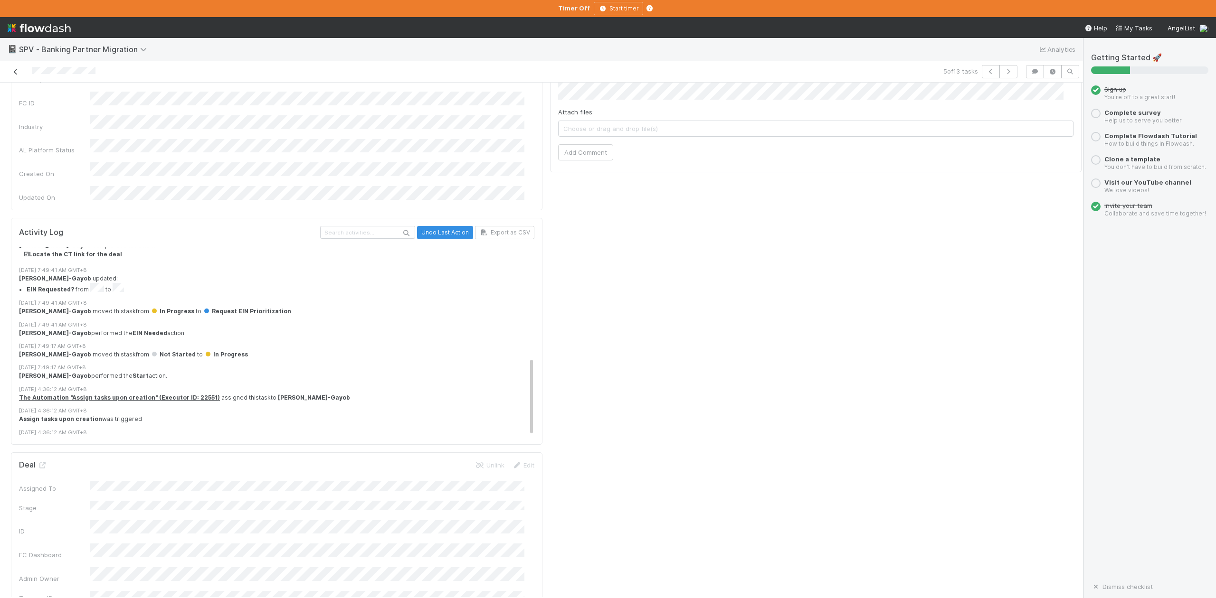
click at [16, 71] on icon at bounding box center [15, 72] width 9 height 6
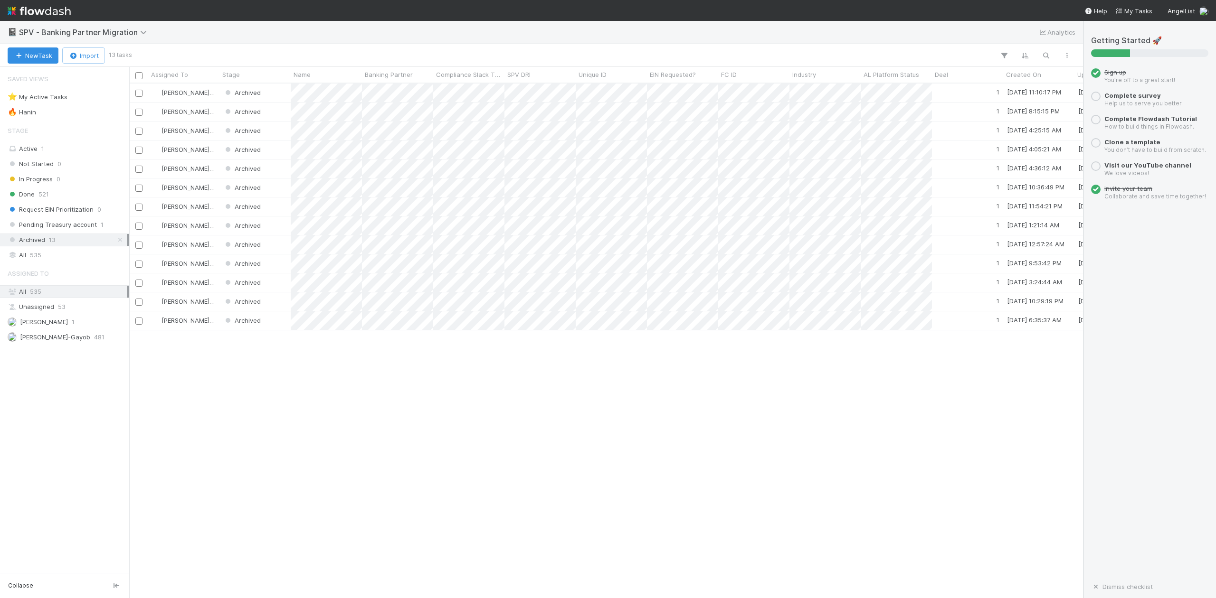
scroll to position [505, 944]
click at [63, 228] on span "Pending Treasury account" at bounding box center [52, 225] width 89 height 12
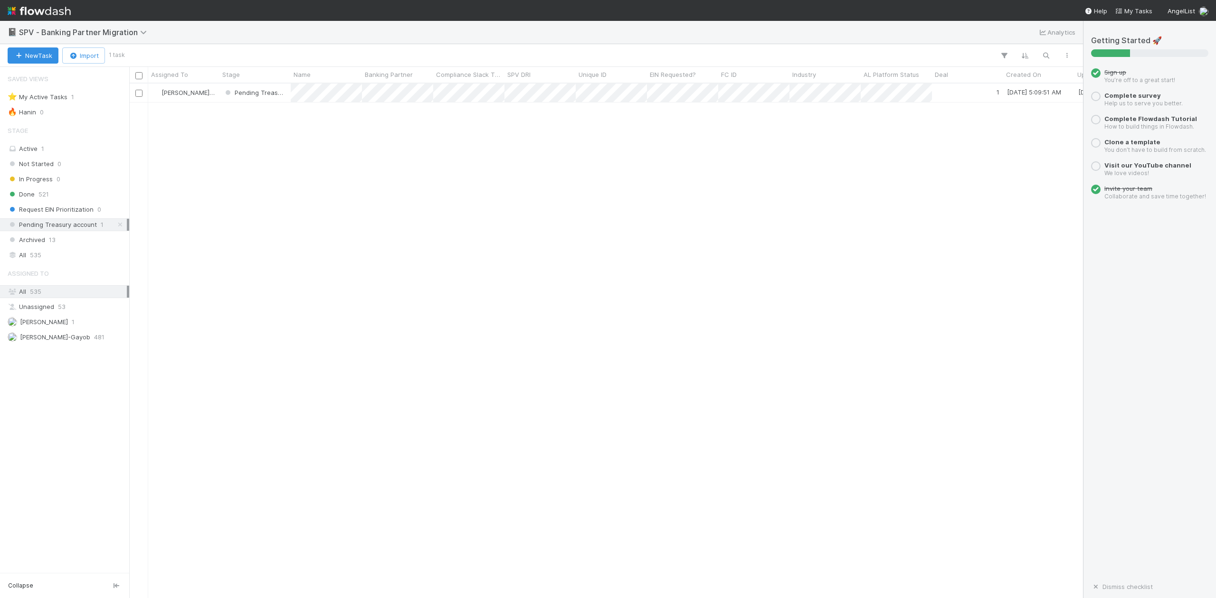
scroll to position [505, 944]
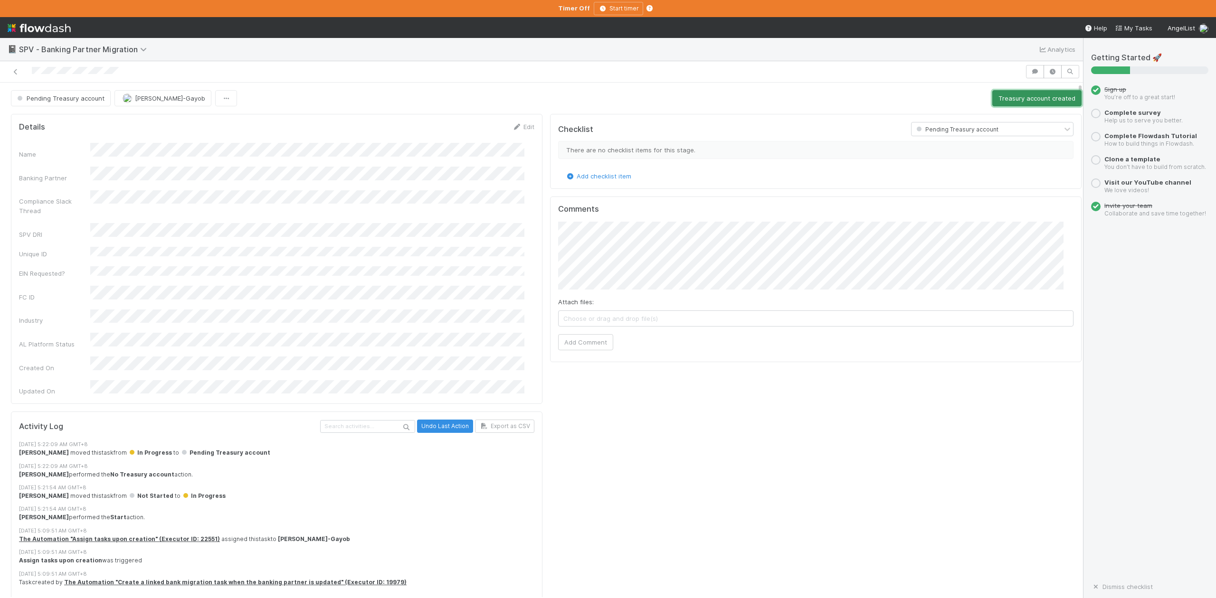
click at [996, 97] on button "Treasury account created" at bounding box center [1036, 98] width 89 height 16
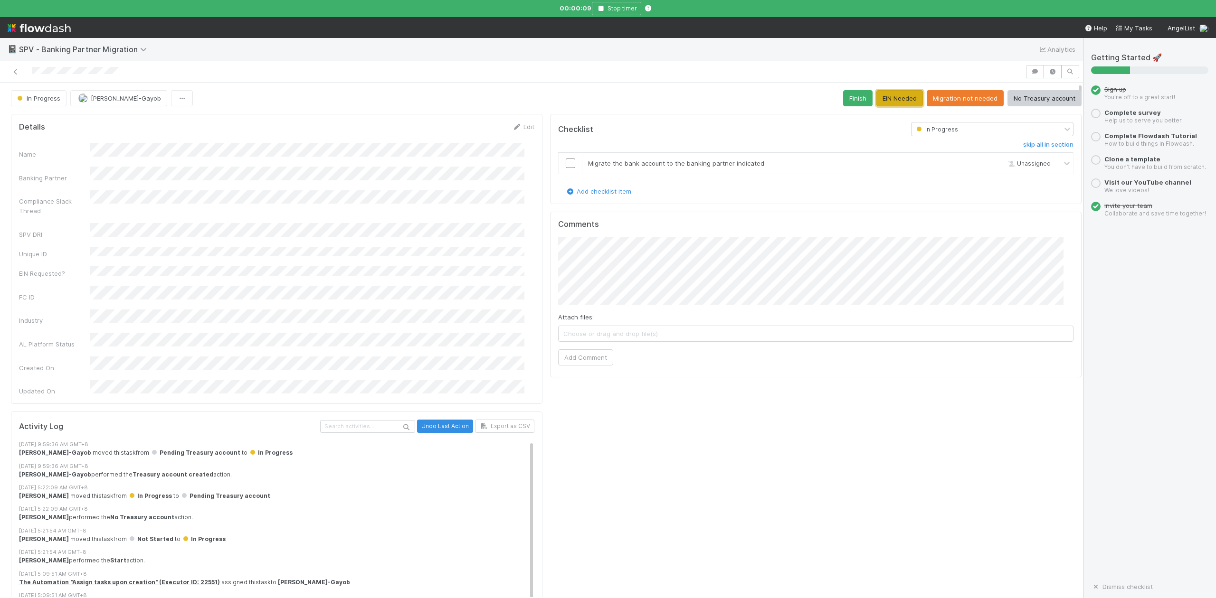
click at [876, 99] on button "EIN Needed" at bounding box center [899, 98] width 47 height 16
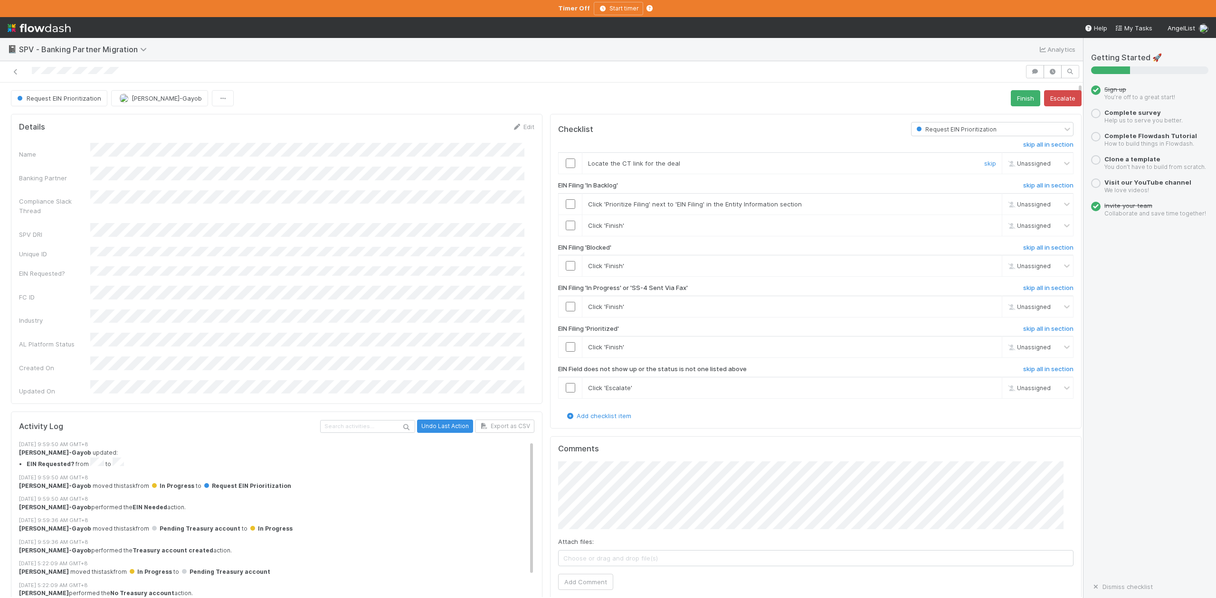
click at [566, 163] on input "checkbox" at bounding box center [570, 163] width 9 height 9
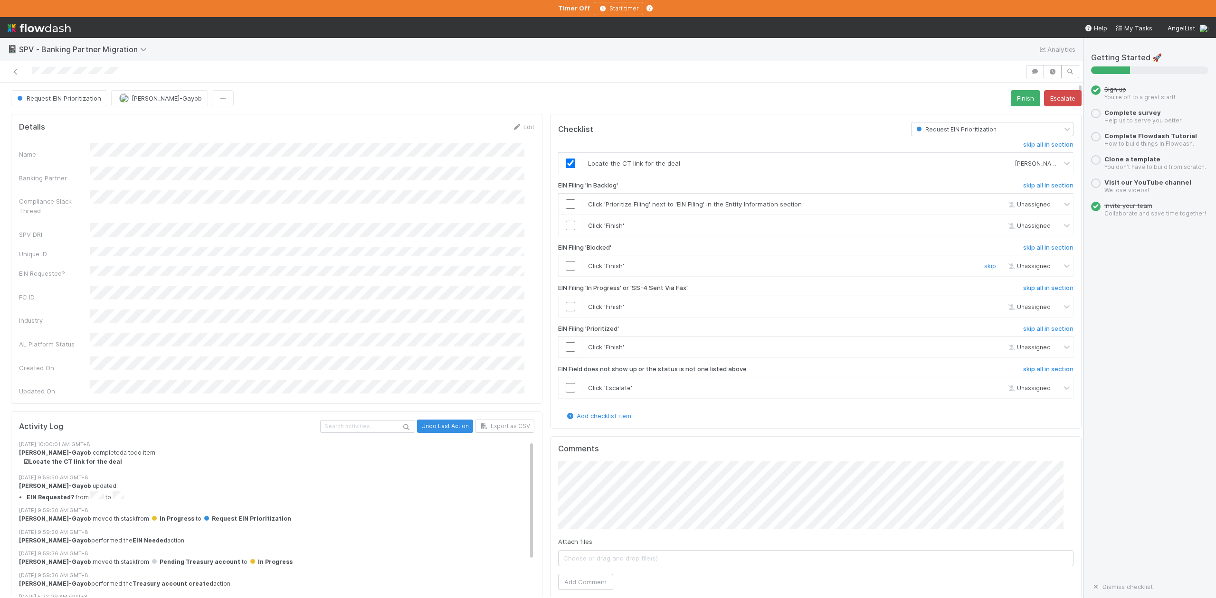
click at [566, 267] on input "checkbox" at bounding box center [570, 265] width 9 height 9
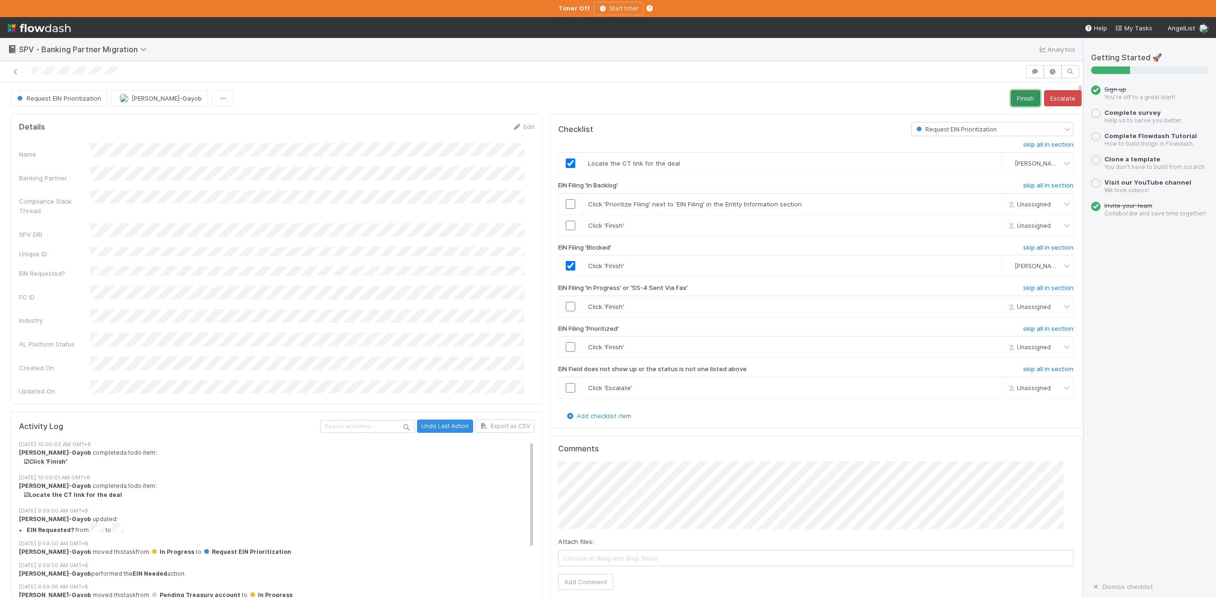
click at [1011, 99] on button "Finish" at bounding box center [1025, 98] width 29 height 16
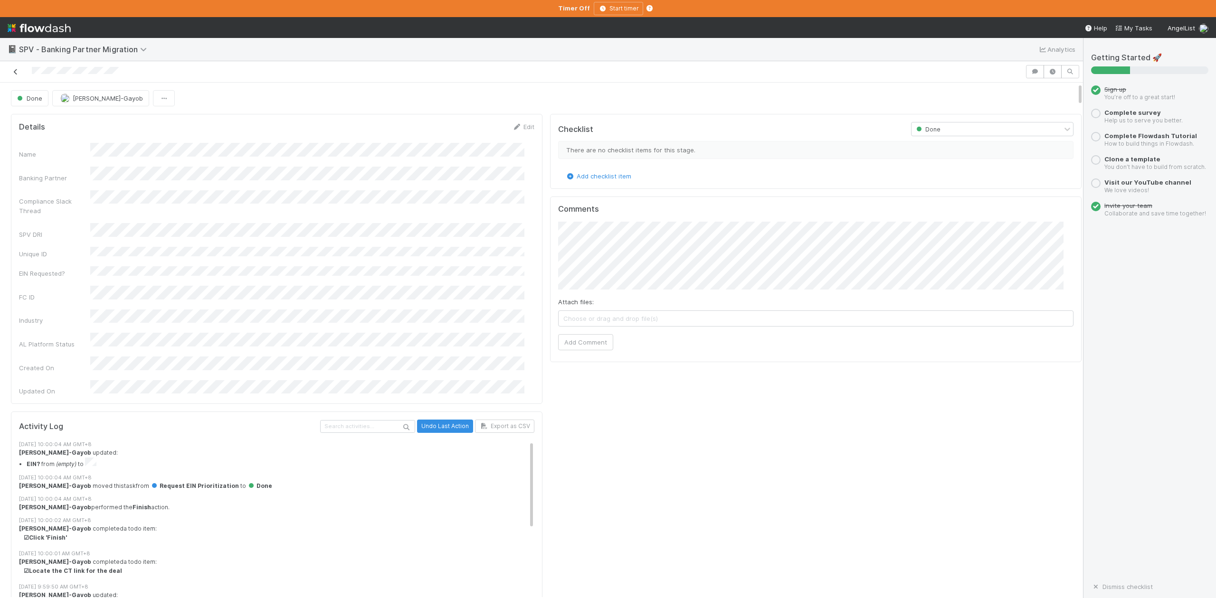
click at [12, 72] on icon at bounding box center [15, 72] width 9 height 6
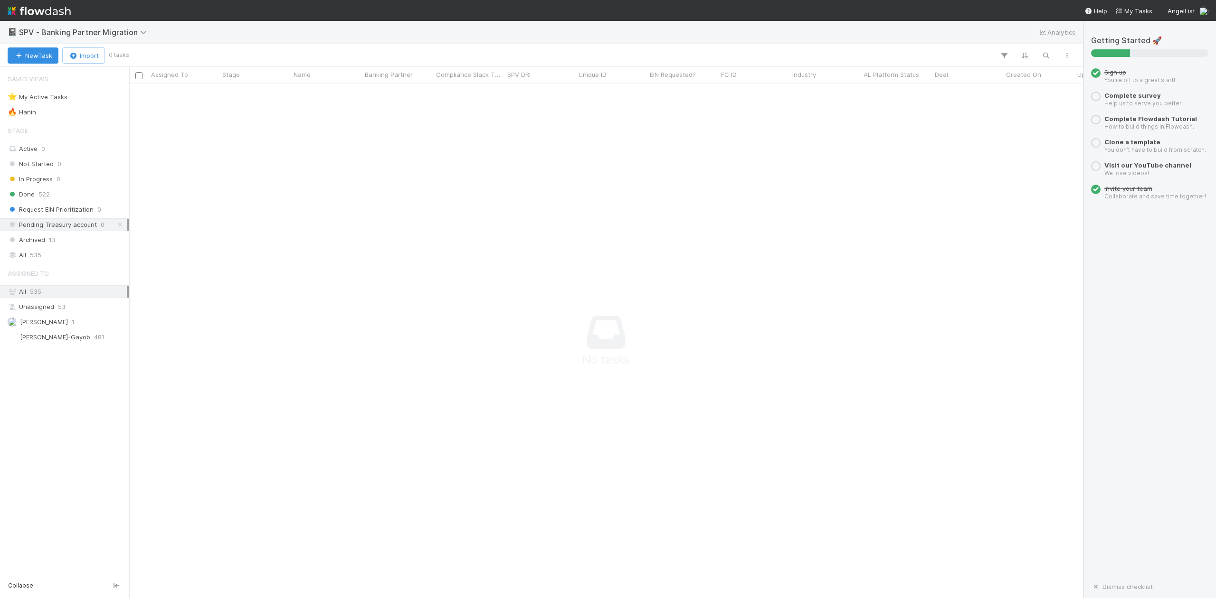
scroll to position [496, 935]
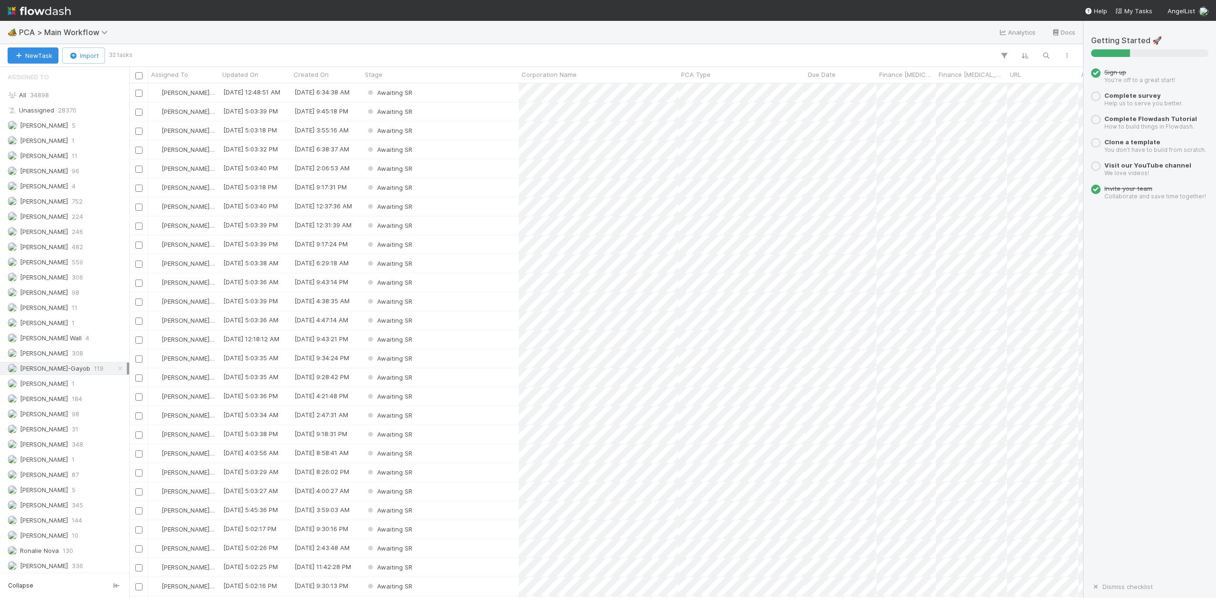
scroll to position [1140, 0]
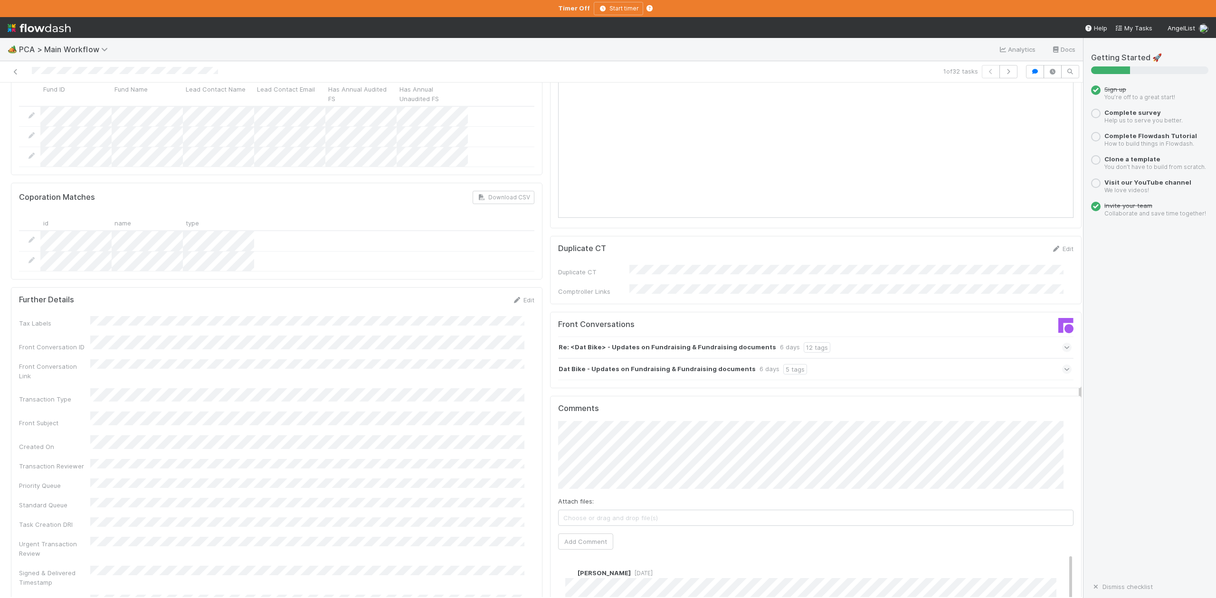
scroll to position [1393, 0]
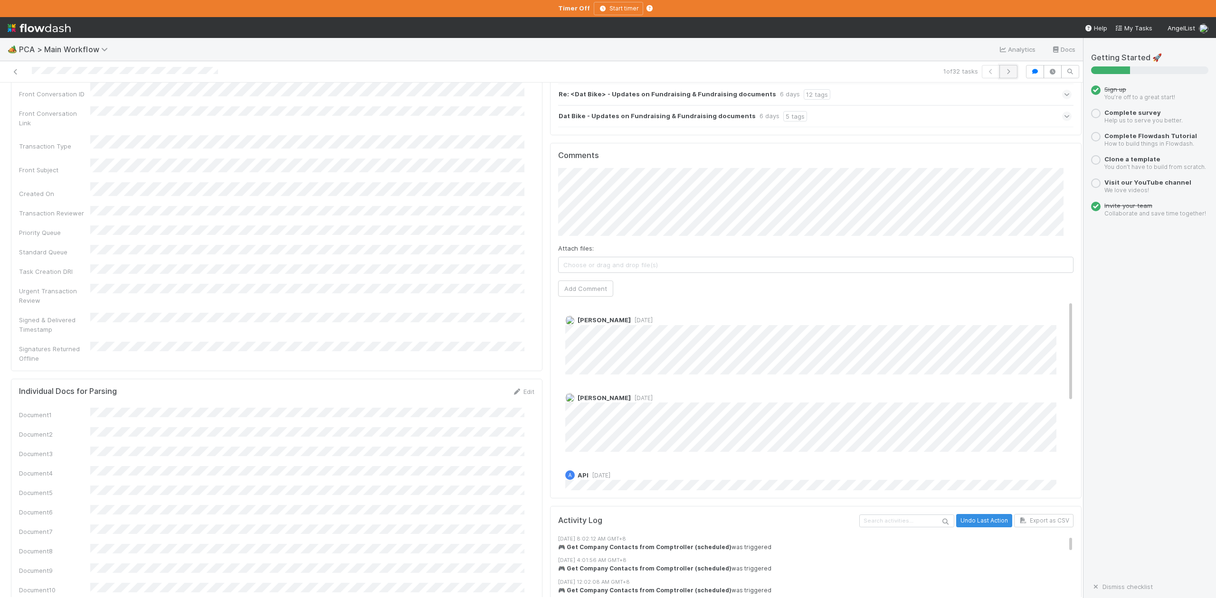
click at [1004, 72] on icon "button" at bounding box center [1008, 72] width 9 height 6
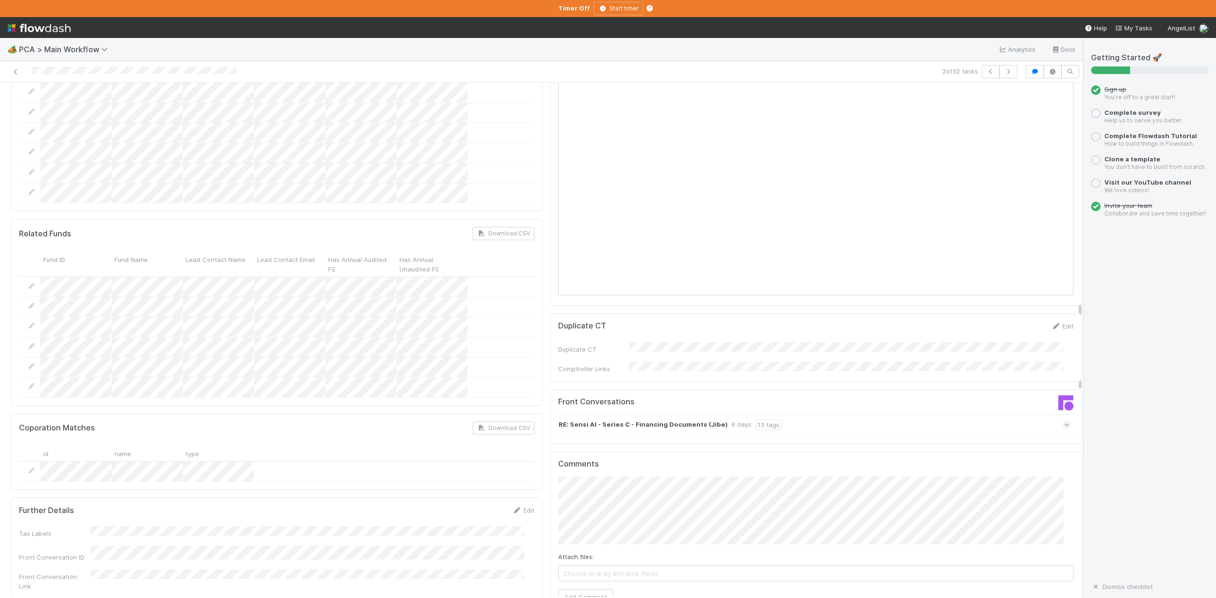
scroll to position [909, 0]
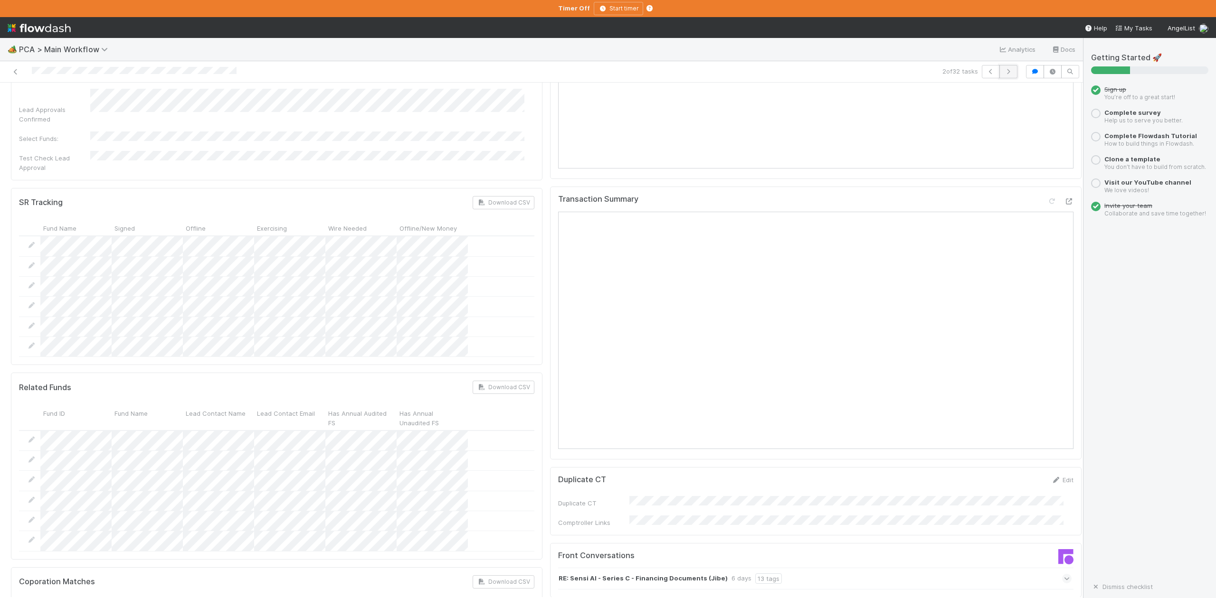
click at [1004, 72] on icon "button" at bounding box center [1008, 72] width 9 height 6
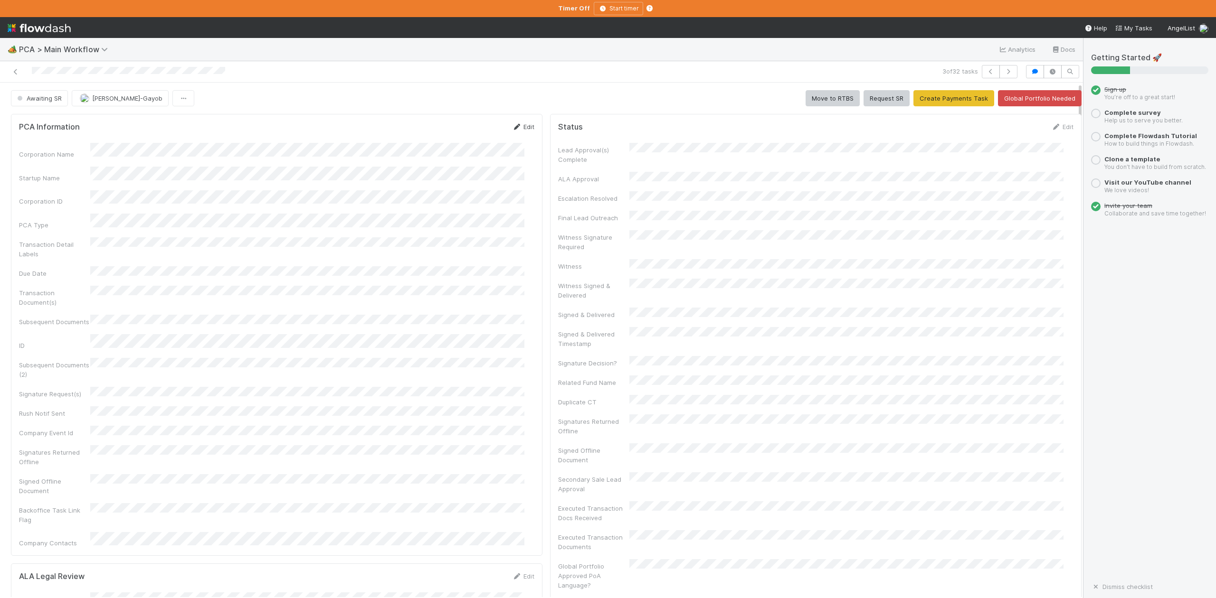
click at [521, 126] on link "Edit" at bounding box center [523, 127] width 22 height 8
click at [474, 134] on button "Save" at bounding box center [483, 130] width 27 height 16
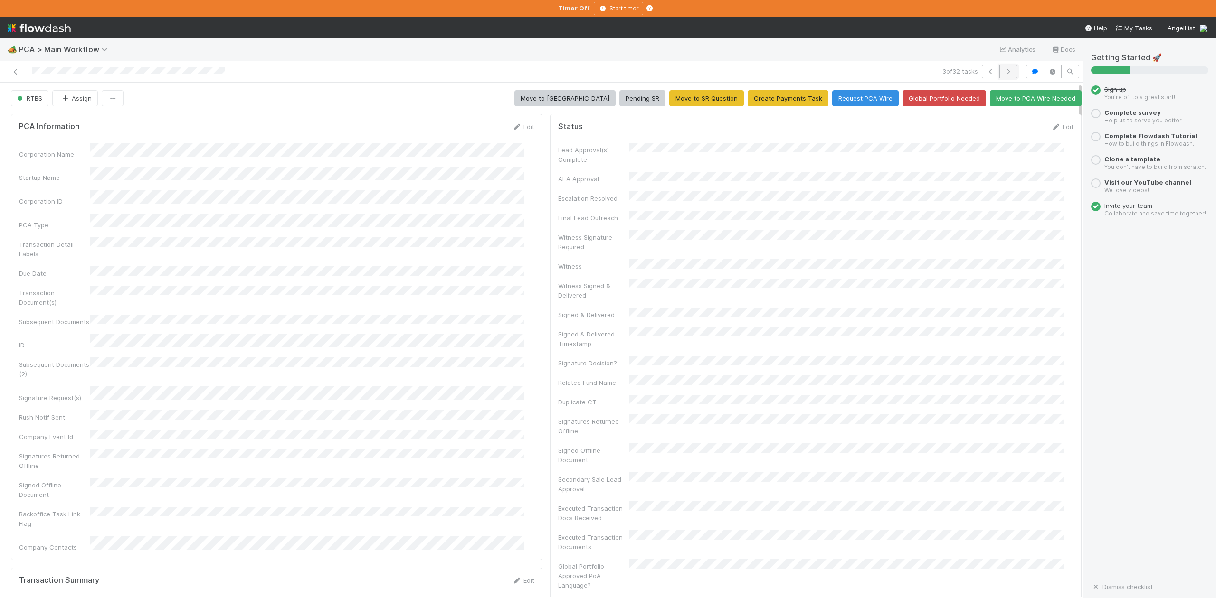
click at [1004, 73] on icon "button" at bounding box center [1008, 72] width 9 height 6
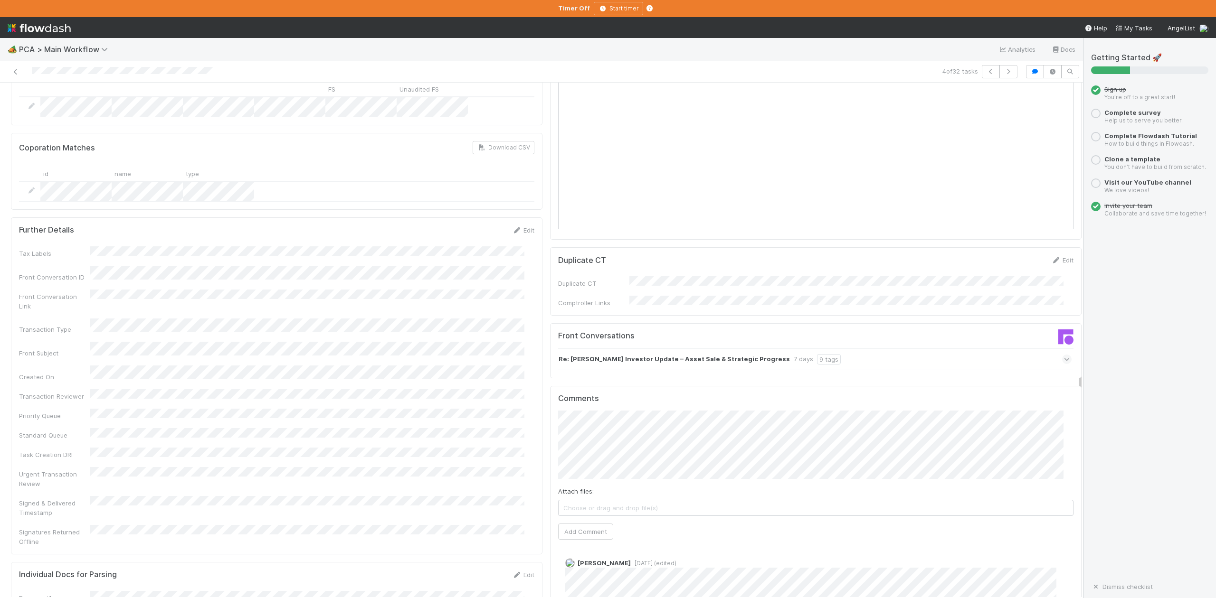
scroll to position [1013, 0]
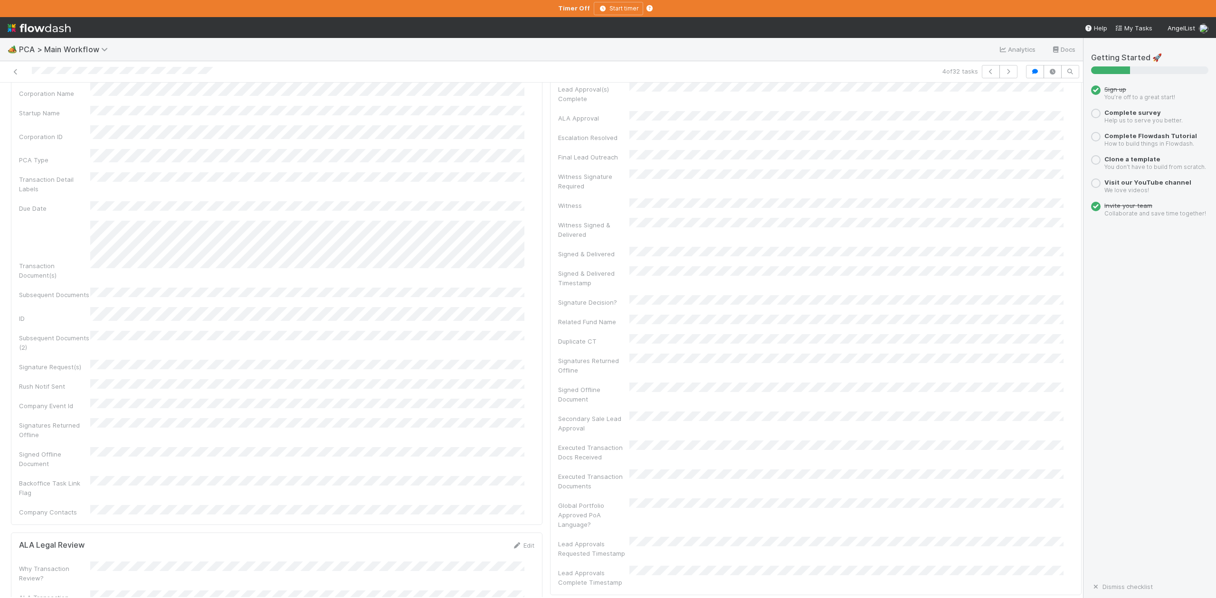
scroll to position [0, 0]
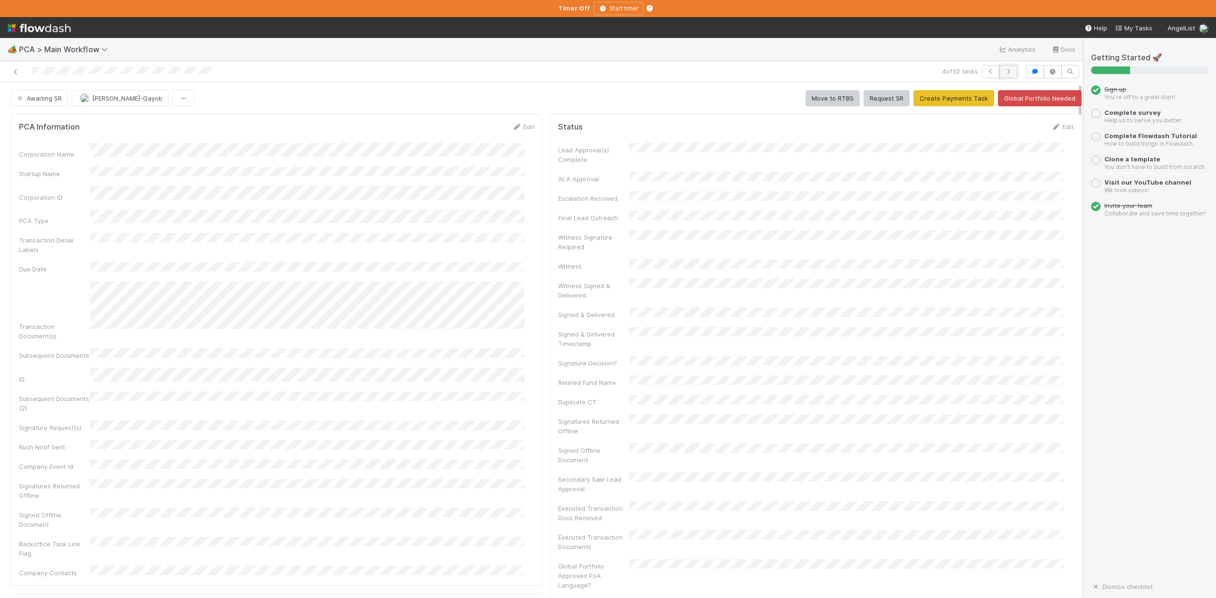
click at [1004, 69] on icon "button" at bounding box center [1008, 72] width 9 height 6
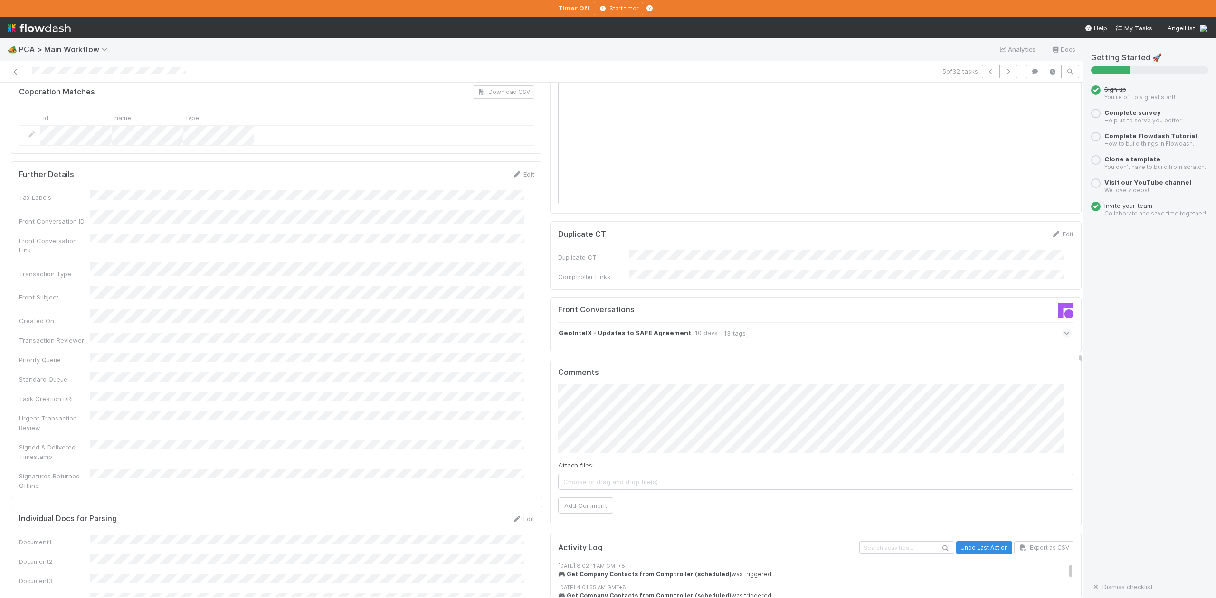
scroll to position [1140, 0]
click at [1064, 335] on icon at bounding box center [1067, 339] width 6 height 9
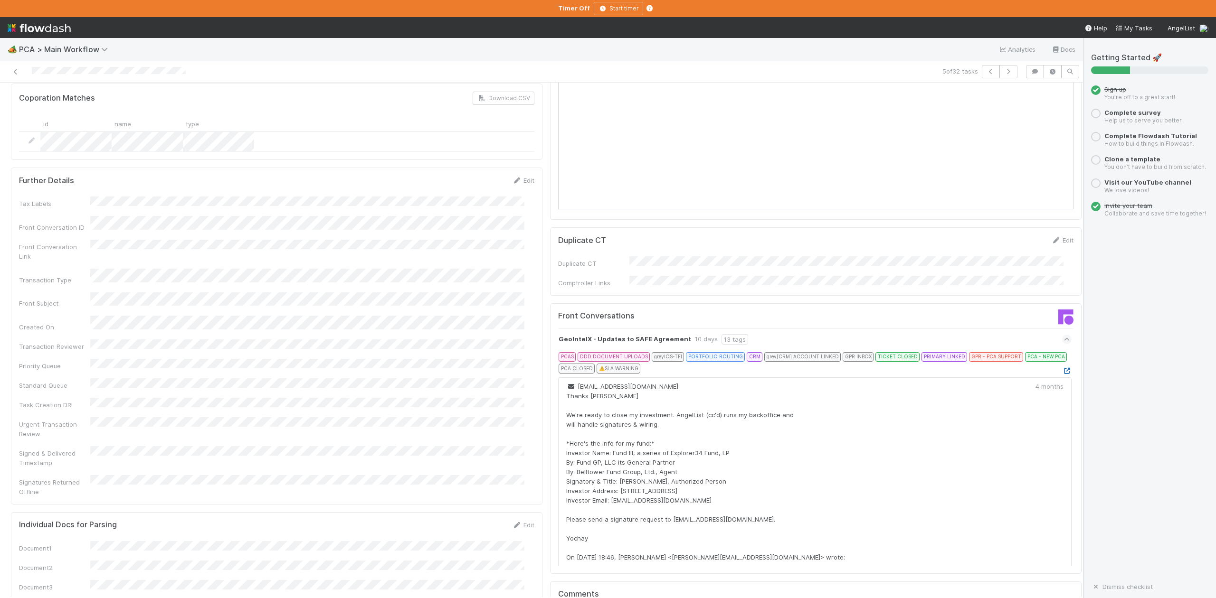
click at [1062, 368] on icon at bounding box center [1066, 371] width 9 height 6
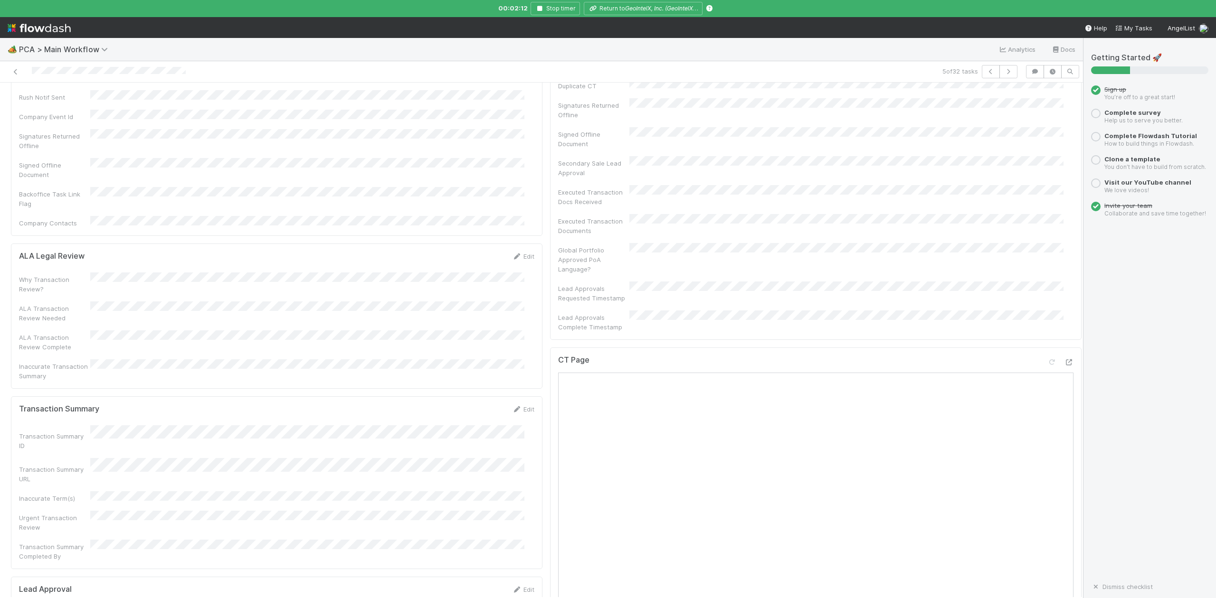
scroll to position [0, 0]
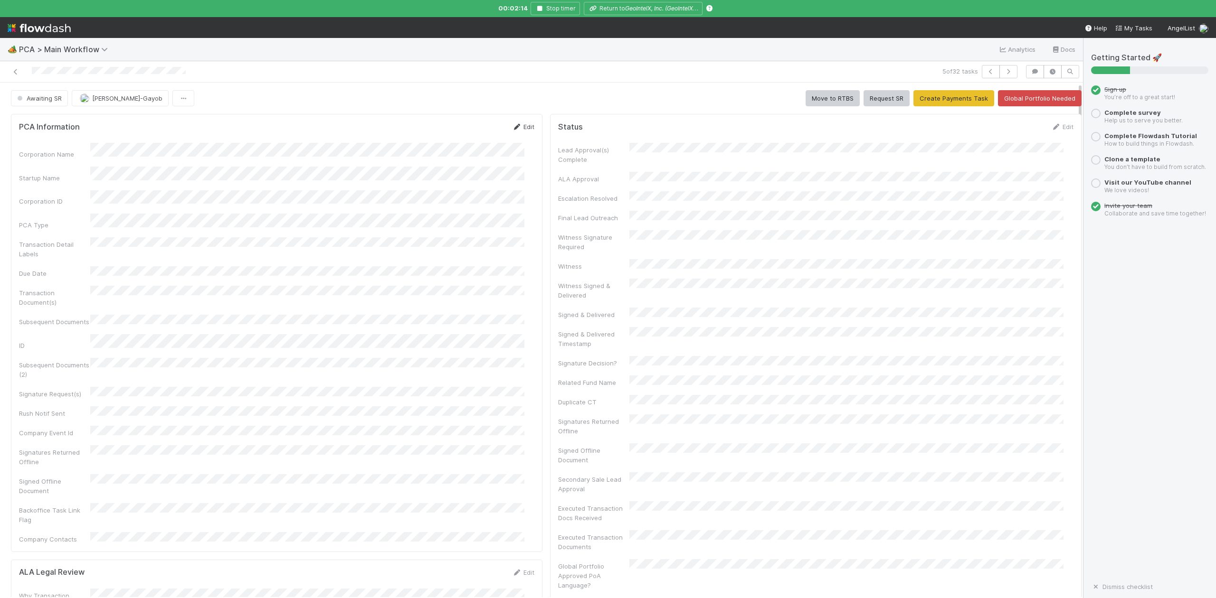
click at [516, 130] on link "Edit" at bounding box center [523, 127] width 22 height 8
click at [475, 130] on button "Save" at bounding box center [483, 130] width 27 height 16
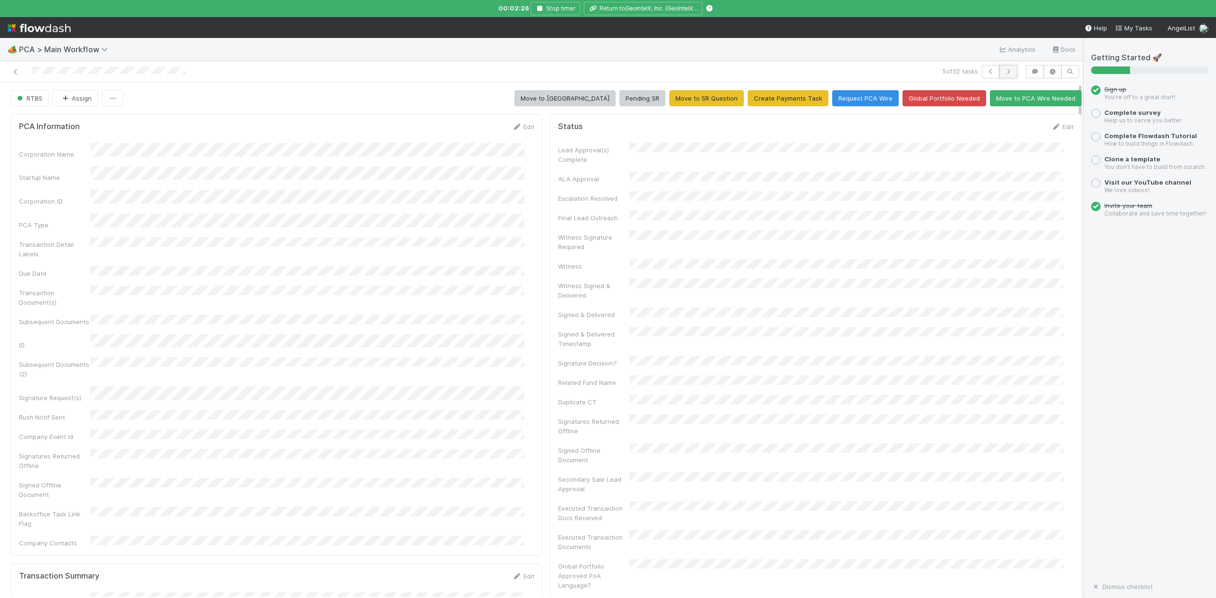
click at [1004, 71] on icon "button" at bounding box center [1008, 72] width 9 height 6
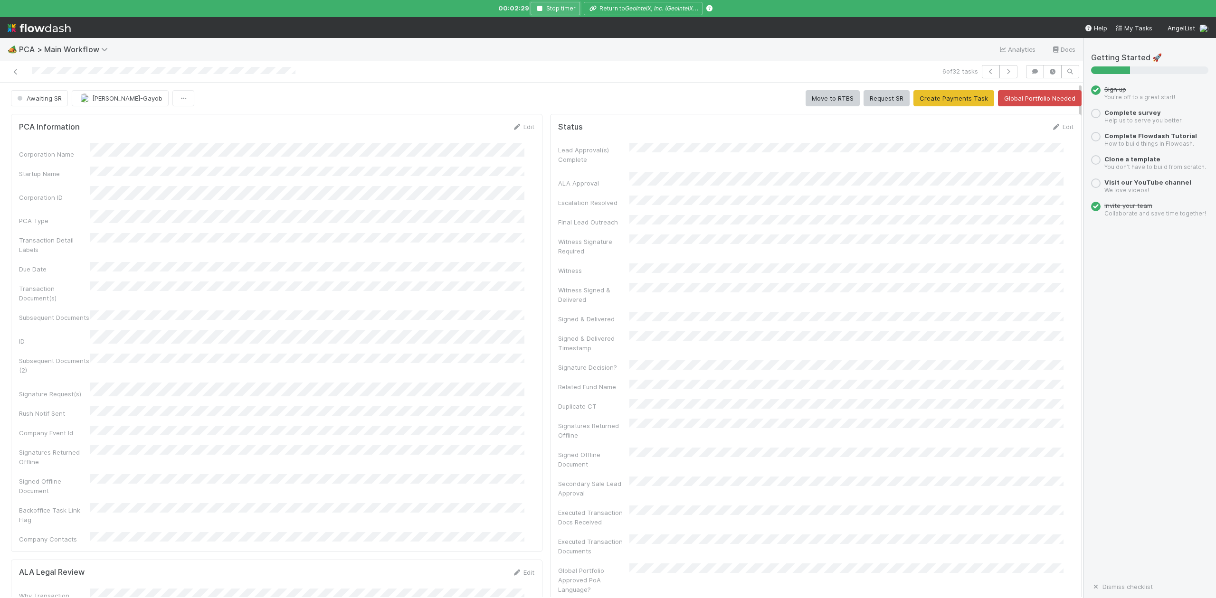
click at [540, 8] on icon "button" at bounding box center [539, 9] width 9 height 6
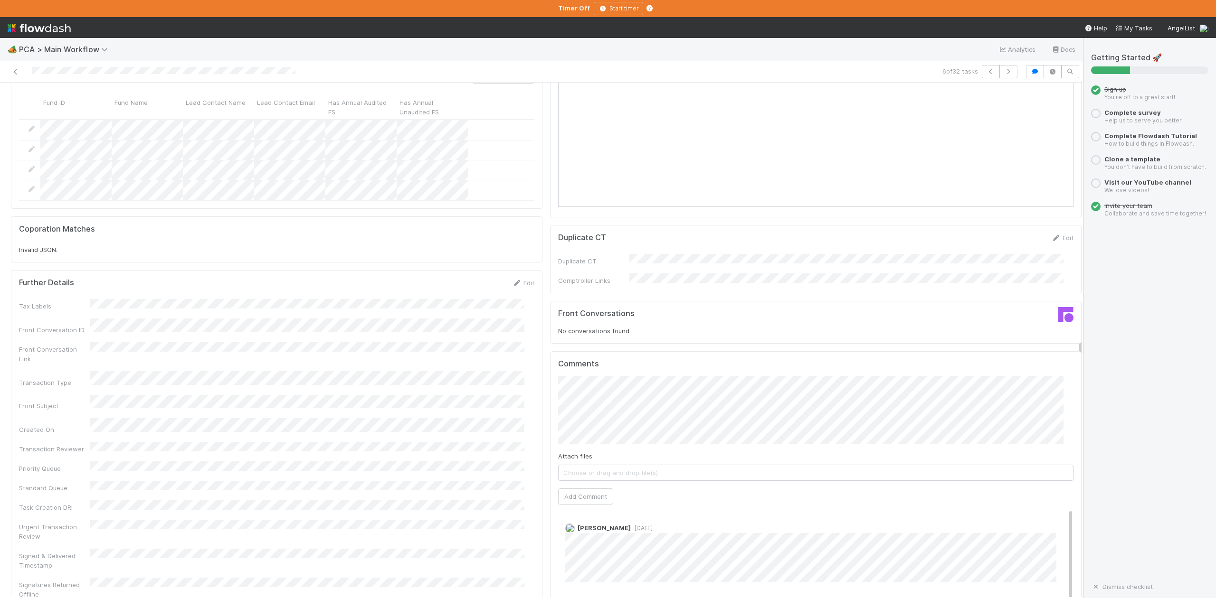
scroll to position [1140, 0]
click at [563, 495] on button "Add Comment" at bounding box center [585, 503] width 55 height 16
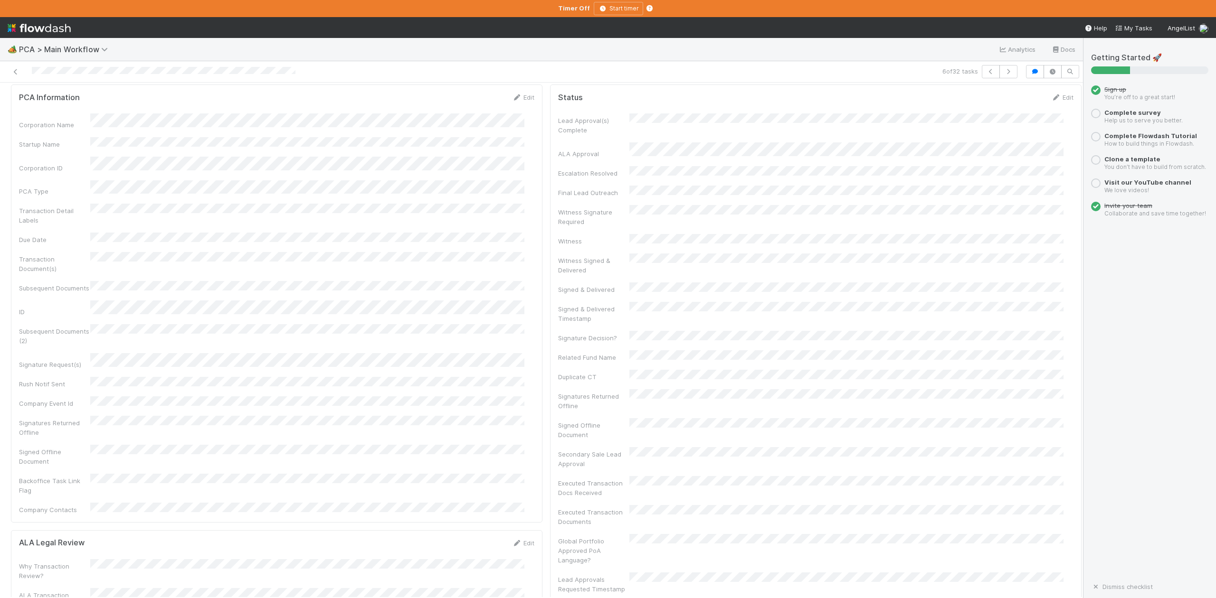
scroll to position [0, 0]
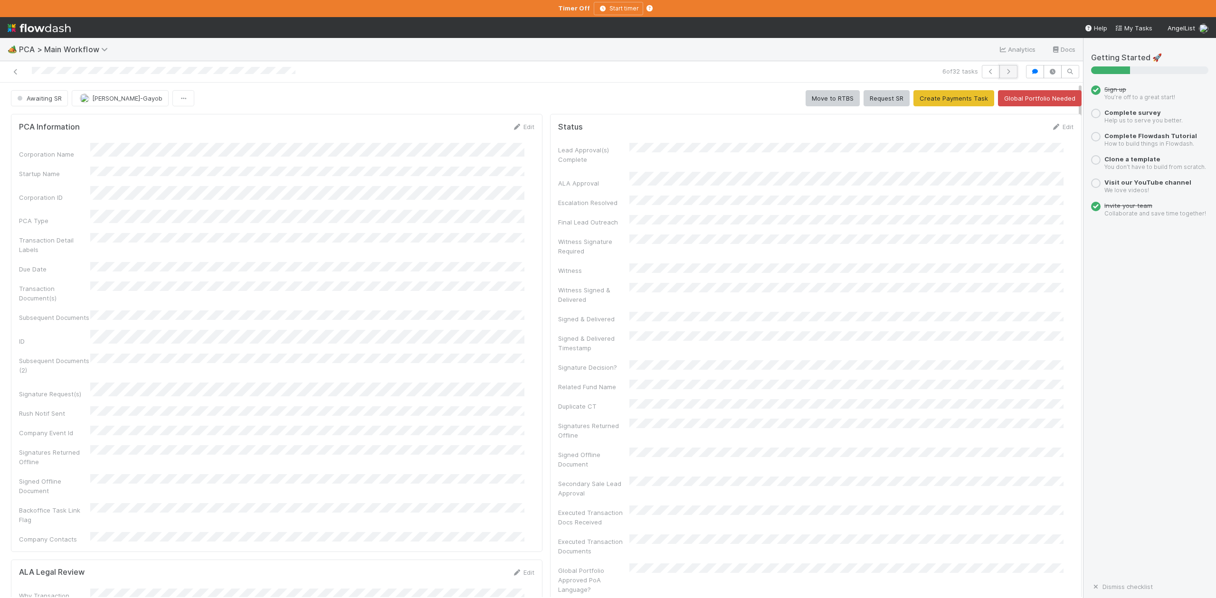
click at [1004, 72] on icon "button" at bounding box center [1008, 72] width 9 height 6
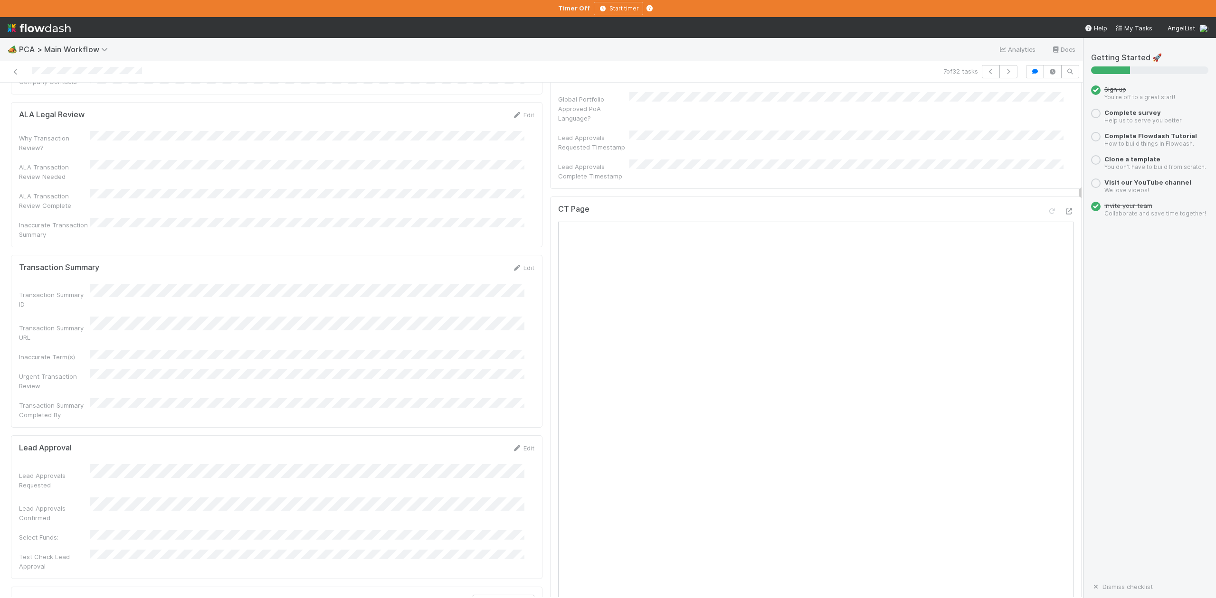
scroll to position [570, 0]
click at [1004, 73] on icon "button" at bounding box center [1008, 72] width 9 height 6
click at [986, 71] on icon "button" at bounding box center [990, 72] width 9 height 6
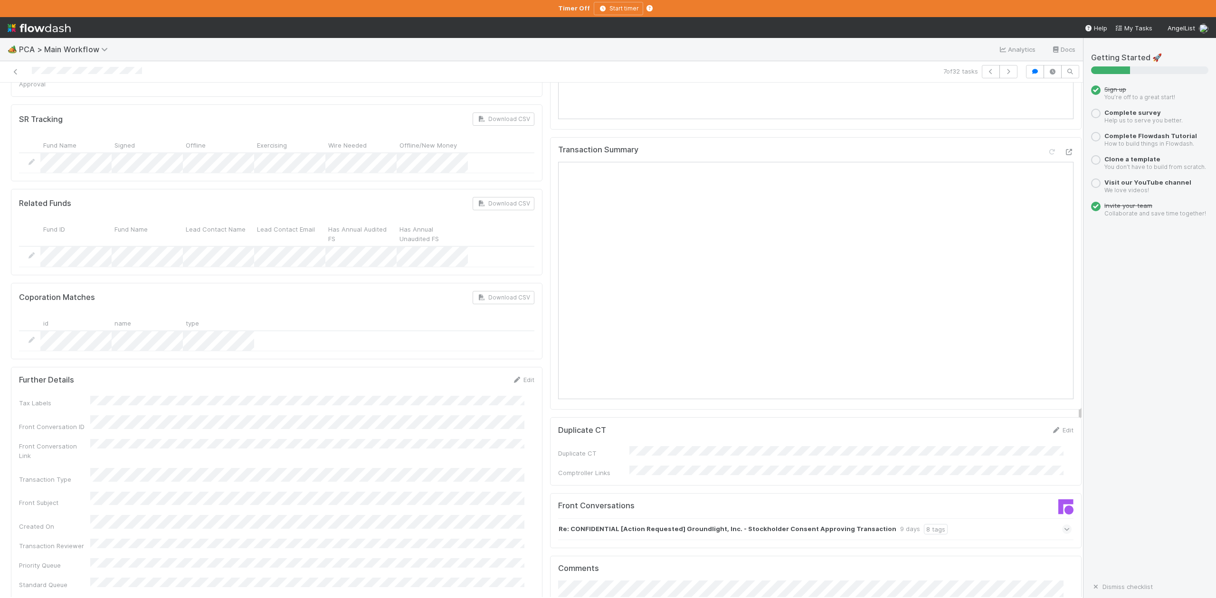
scroll to position [1266, 0]
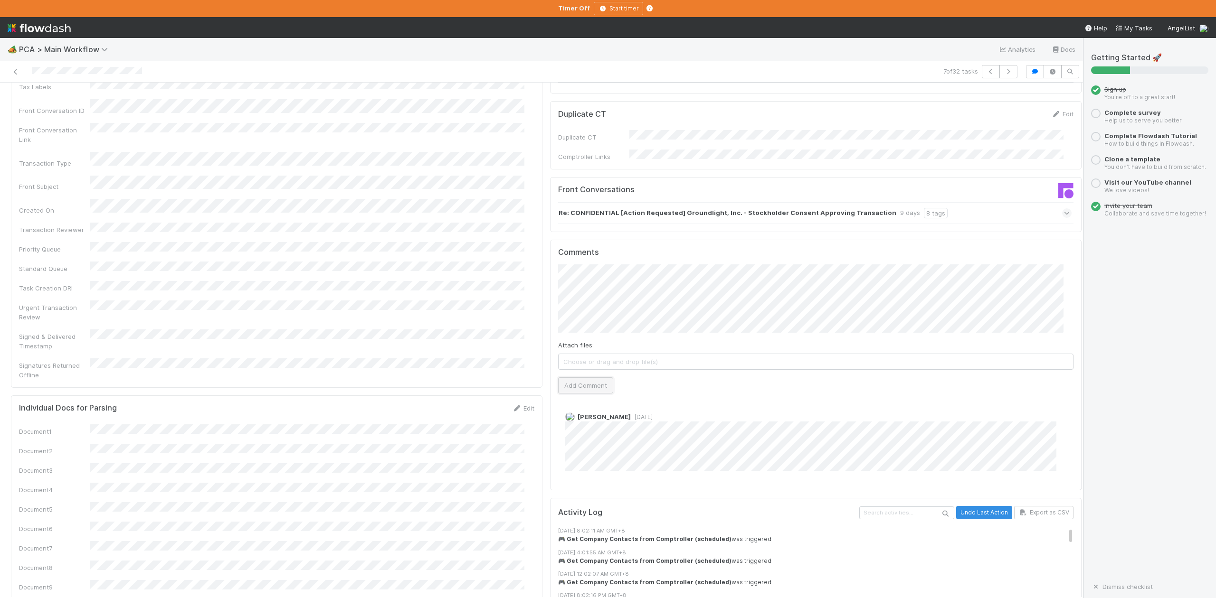
click at [584, 378] on button "Add Comment" at bounding box center [585, 386] width 55 height 16
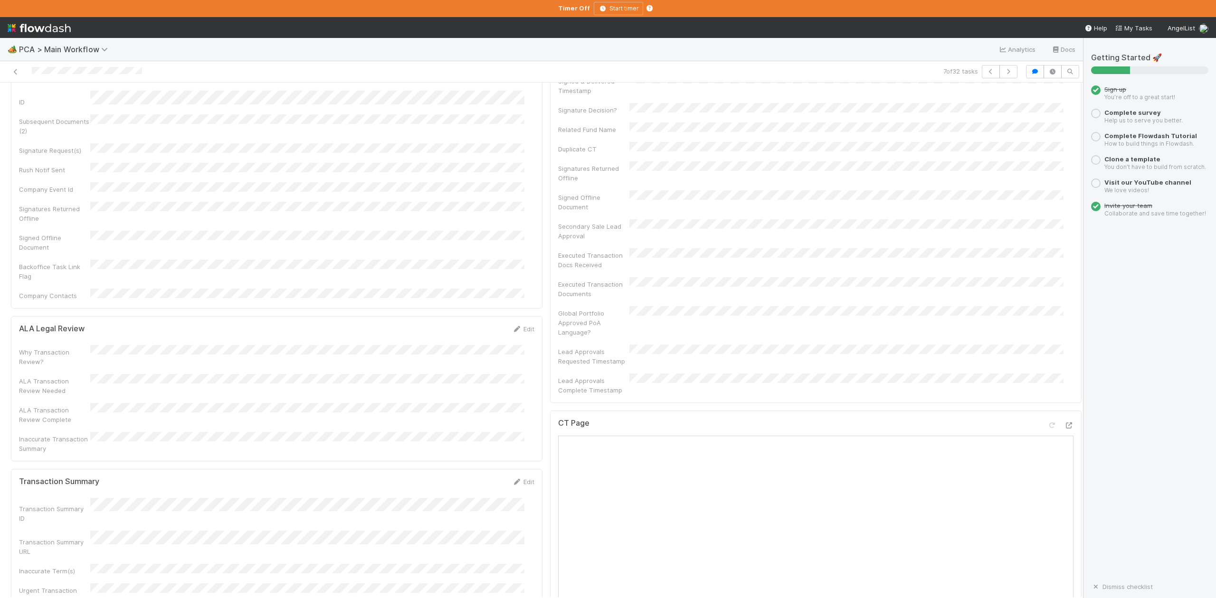
scroll to position [0, 0]
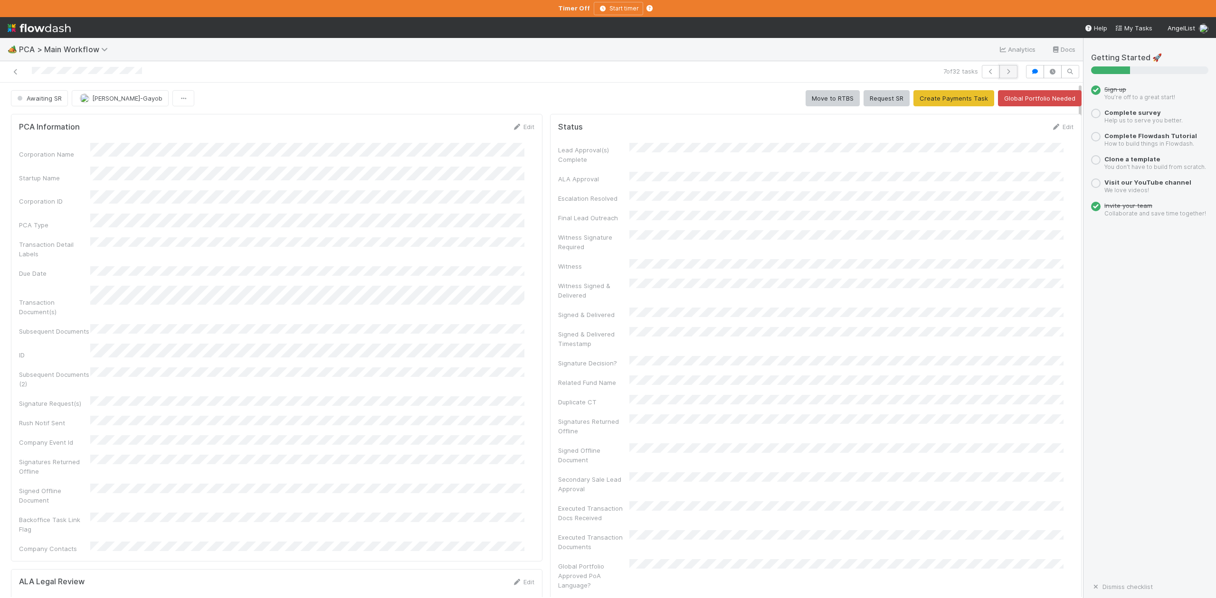
click at [1004, 73] on icon "button" at bounding box center [1008, 72] width 9 height 6
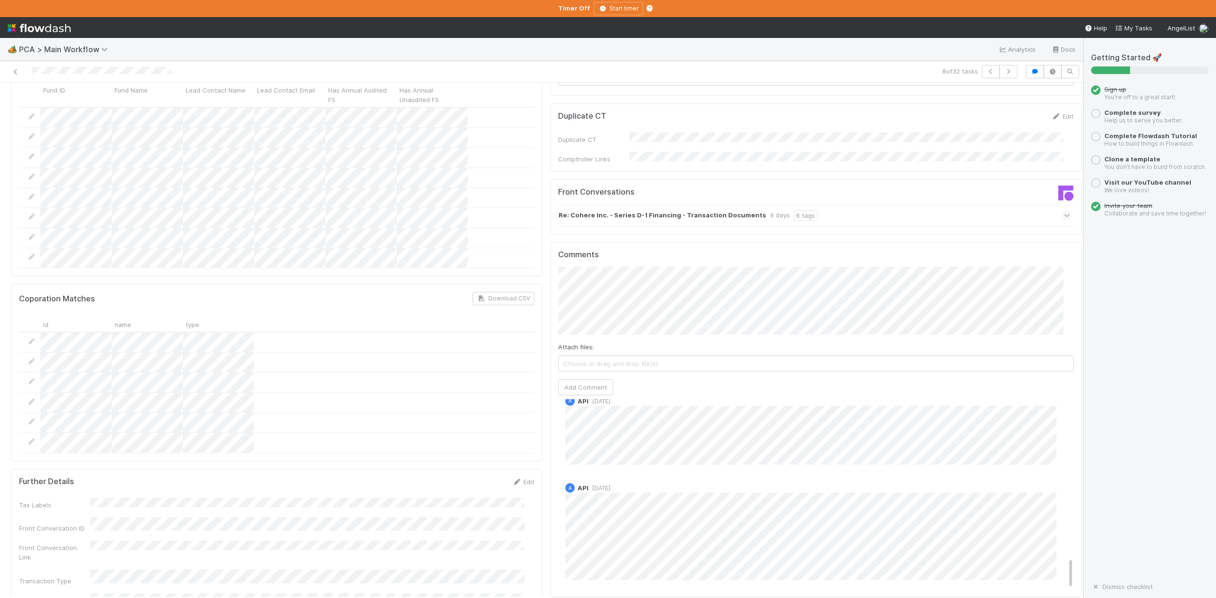
scroll to position [1140, 0]
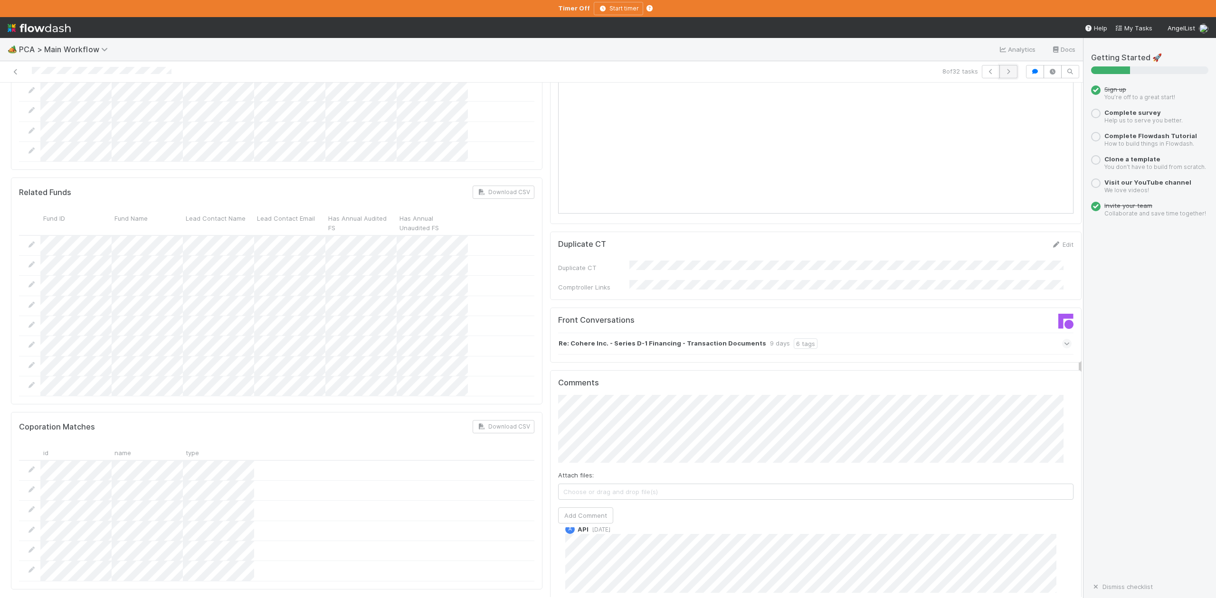
click at [1004, 69] on icon "button" at bounding box center [1008, 72] width 9 height 6
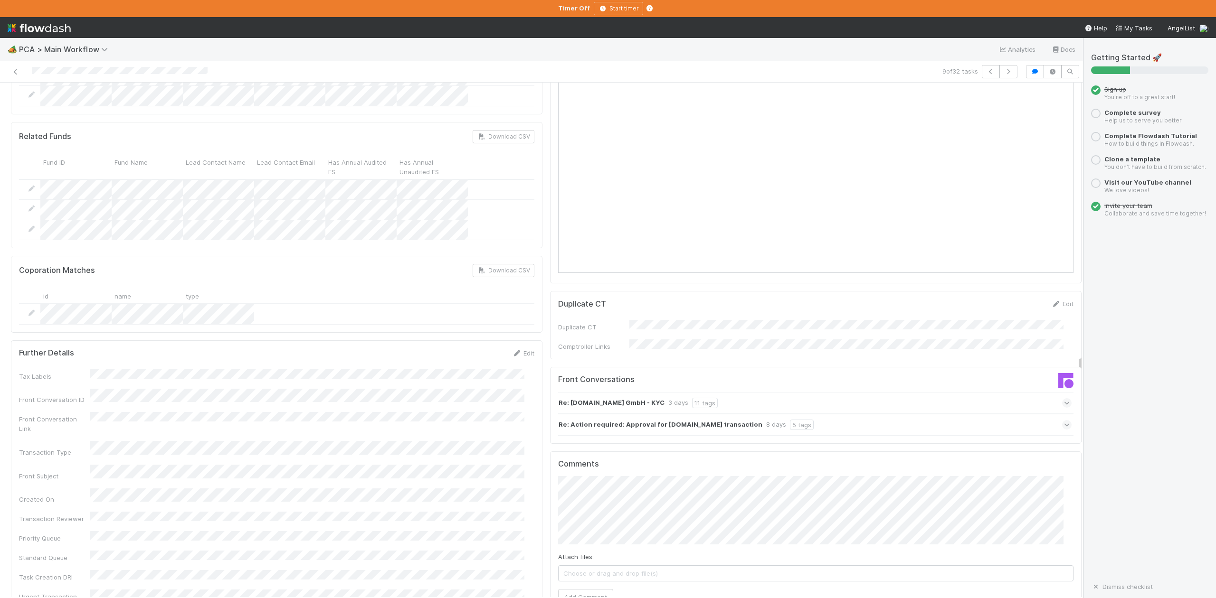
scroll to position [1393, 0]
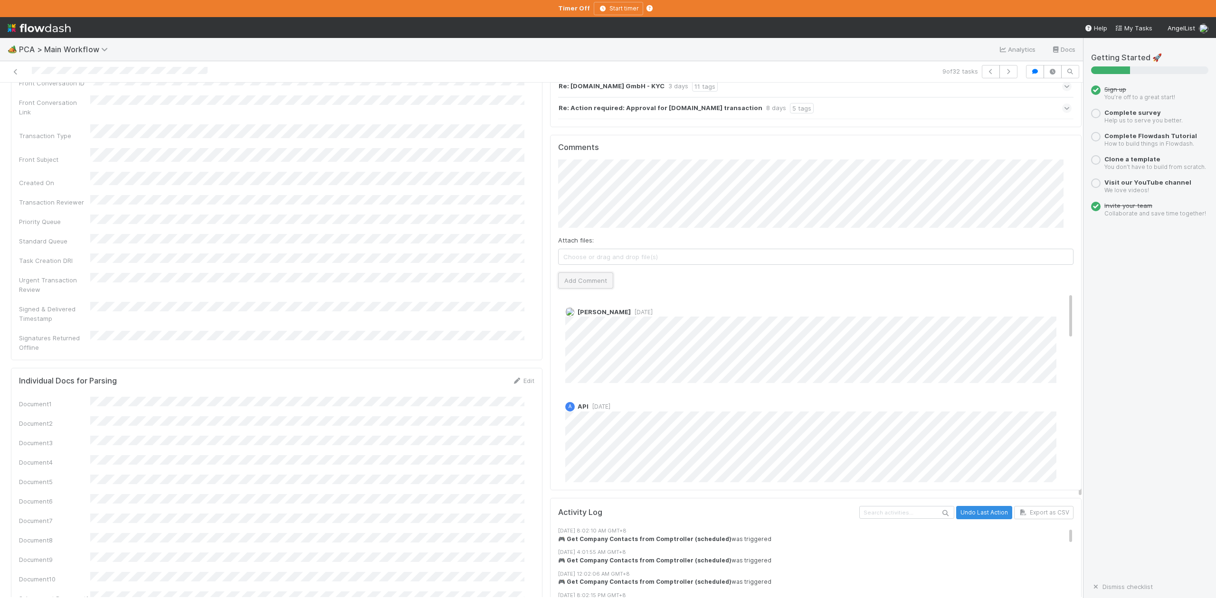
click at [584, 273] on button "Add Comment" at bounding box center [585, 281] width 55 height 16
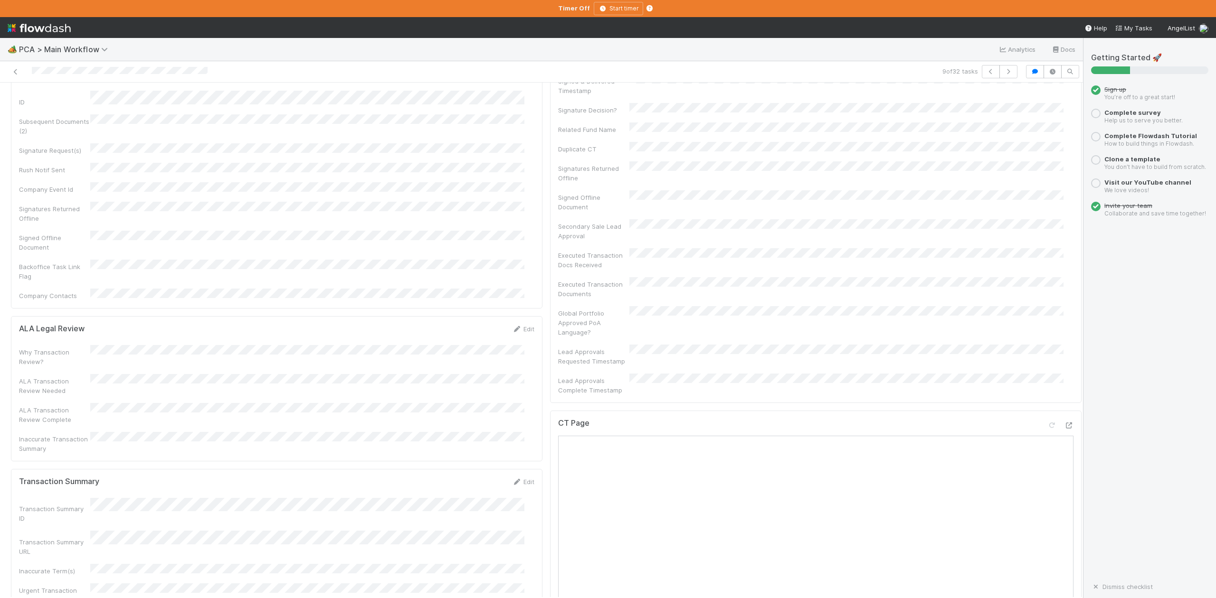
scroll to position [0, 0]
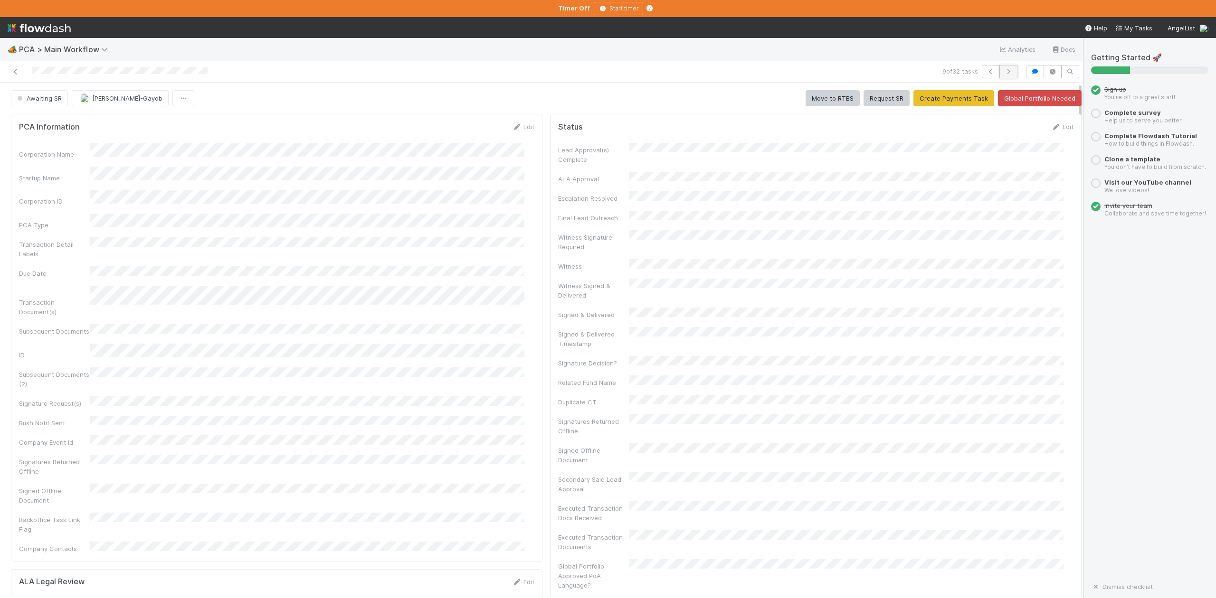
click at [1004, 73] on icon "button" at bounding box center [1008, 72] width 9 height 6
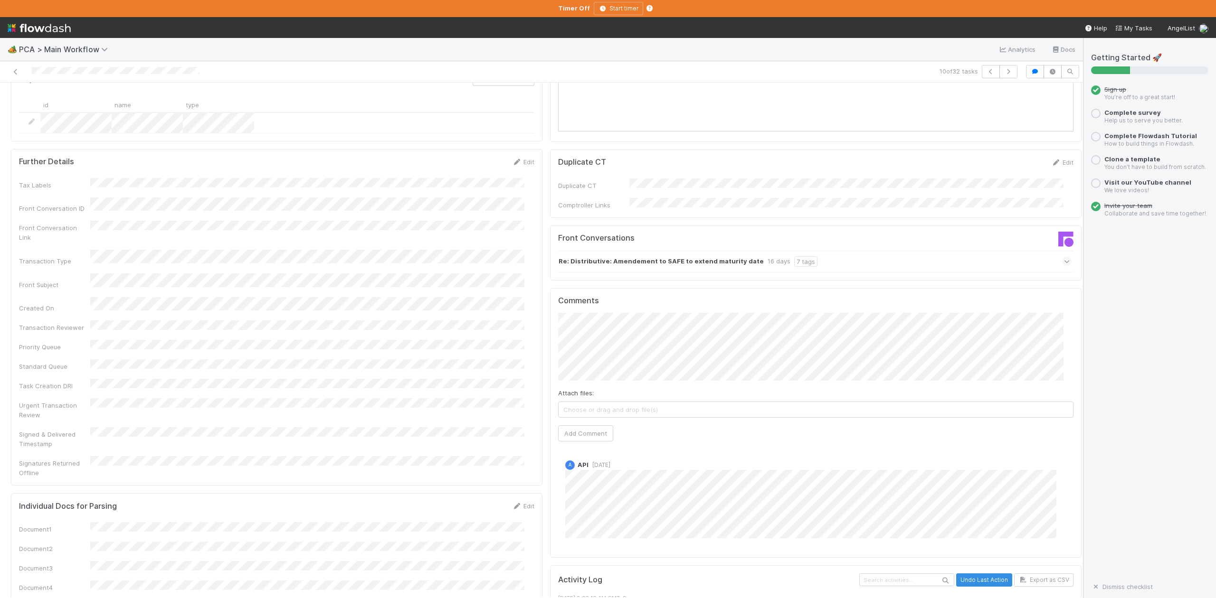
scroll to position [1203, 0]
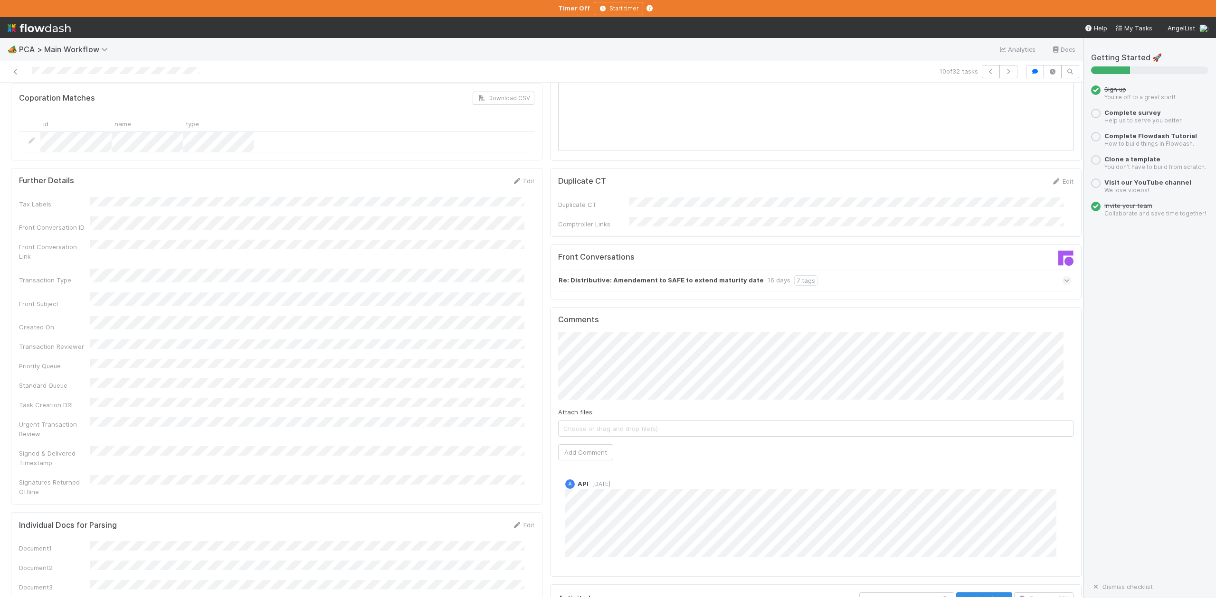
click at [1064, 276] on icon at bounding box center [1067, 280] width 6 height 9
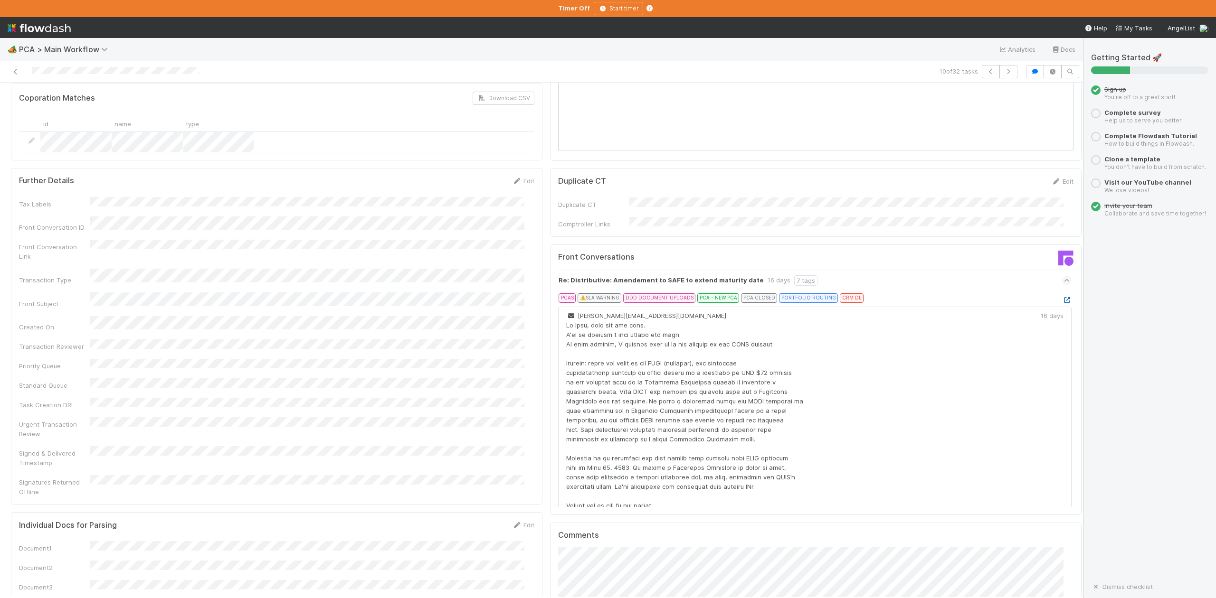
click at [1062, 297] on icon at bounding box center [1066, 300] width 9 height 6
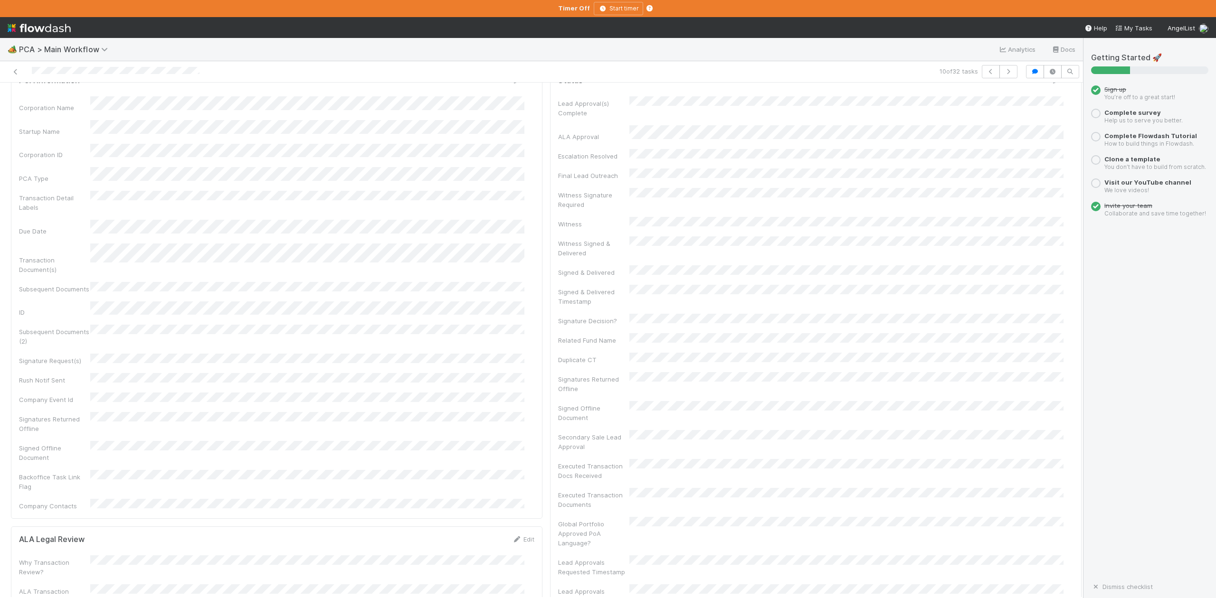
scroll to position [0, 0]
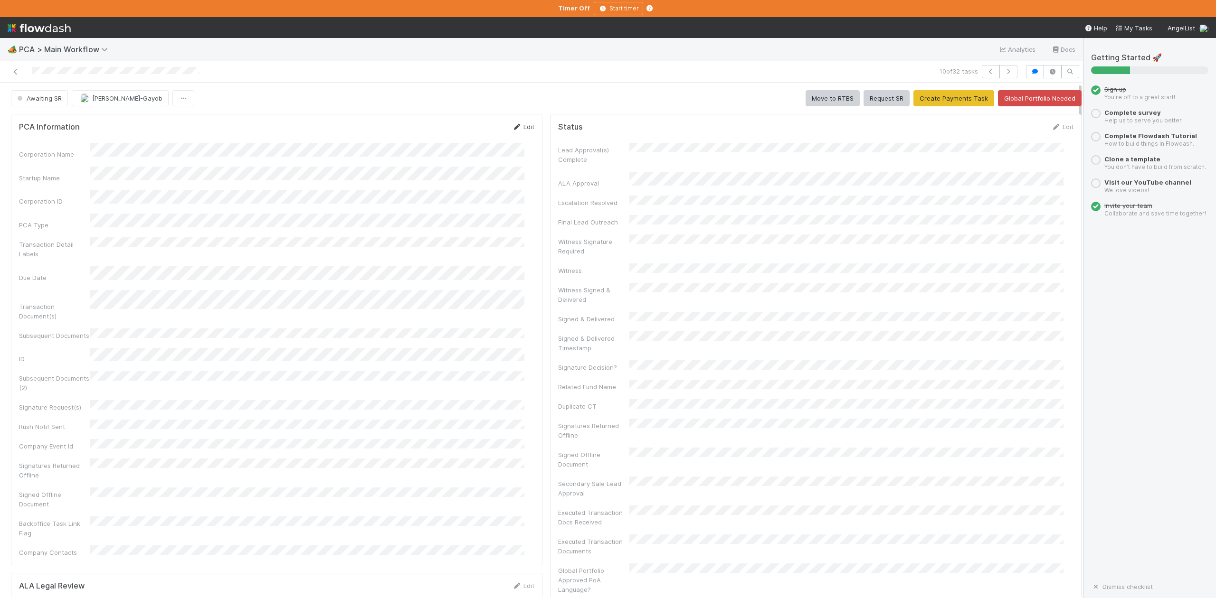
click at [517, 129] on link "Edit" at bounding box center [523, 127] width 22 height 8
click at [472, 135] on button "Save" at bounding box center [483, 130] width 27 height 16
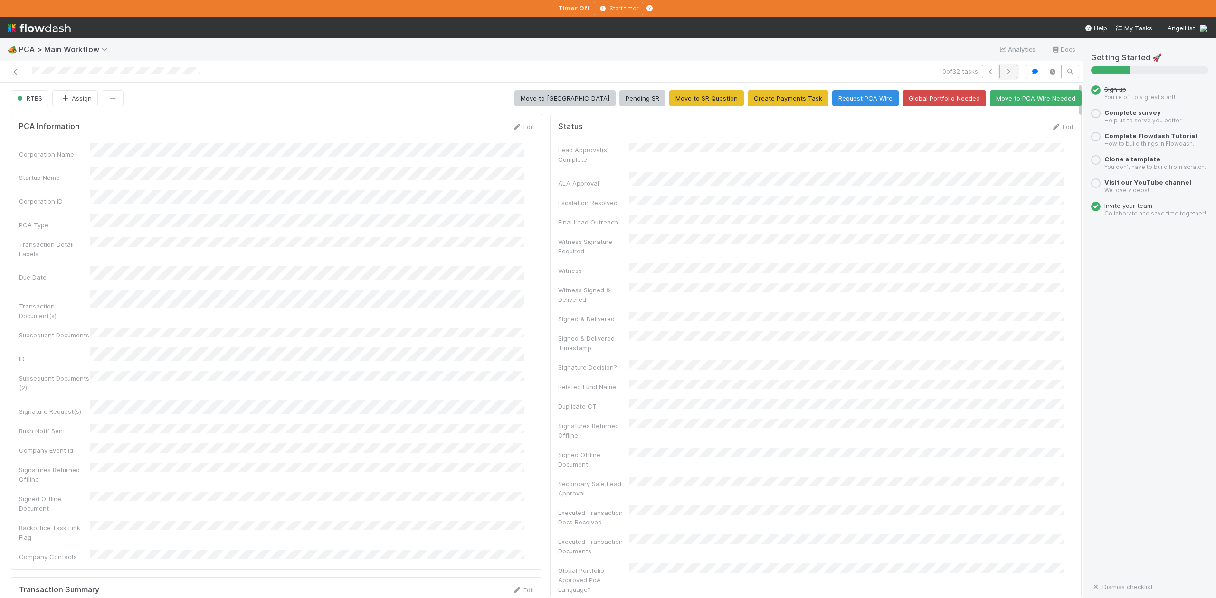
click at [999, 67] on button "button" at bounding box center [1008, 71] width 18 height 13
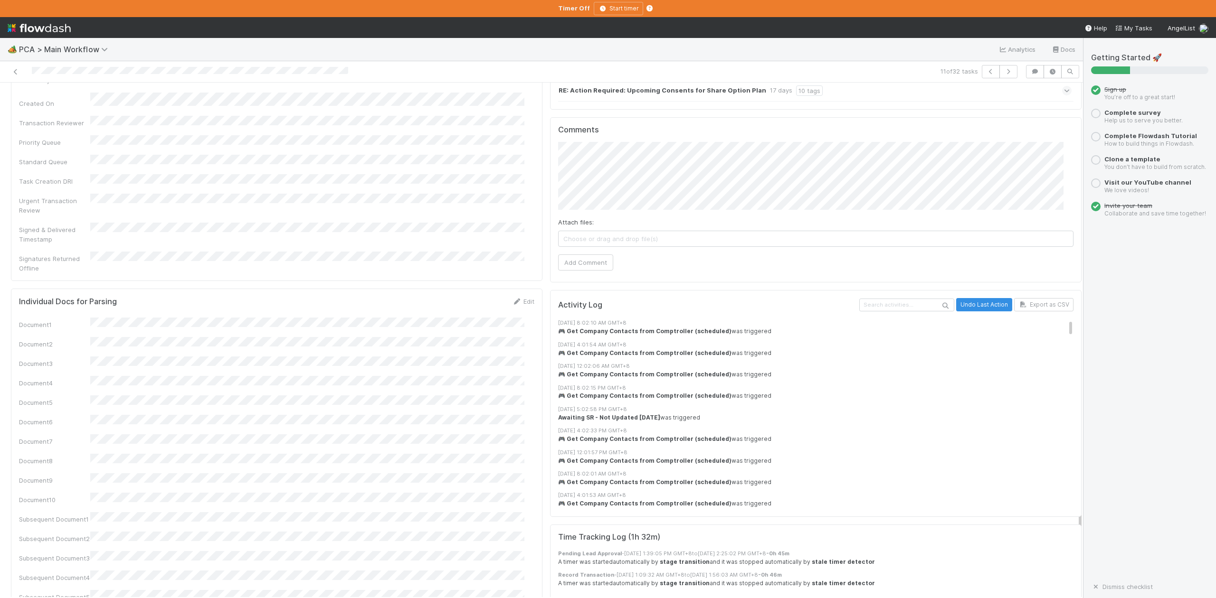
scroll to position [1203, 0]
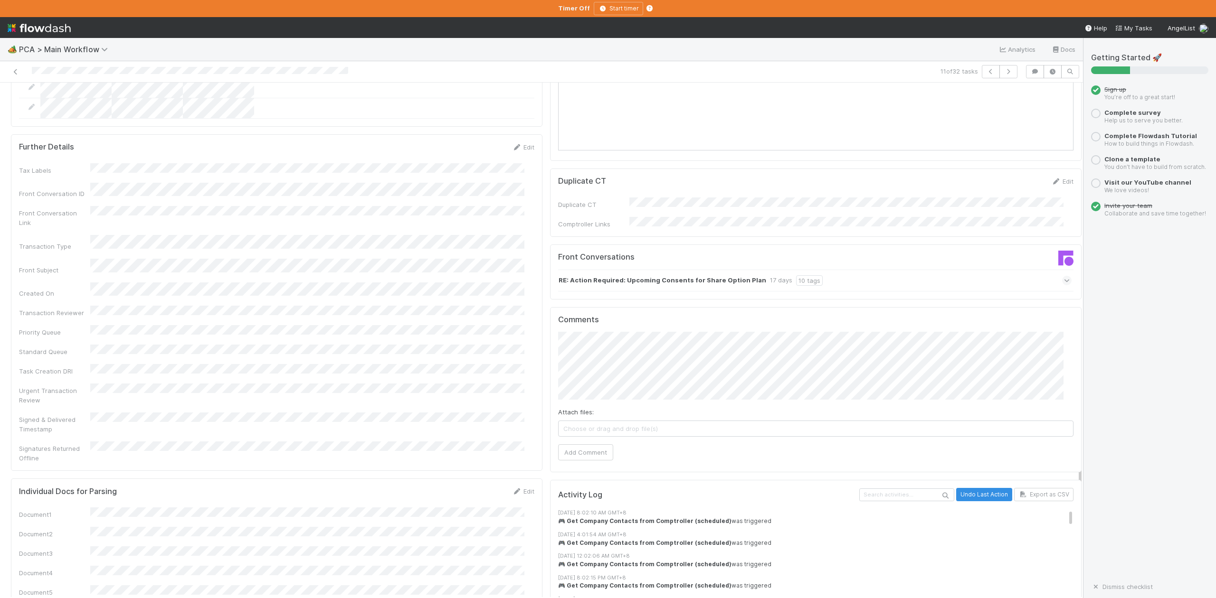
click at [1064, 276] on icon at bounding box center [1067, 280] width 6 height 9
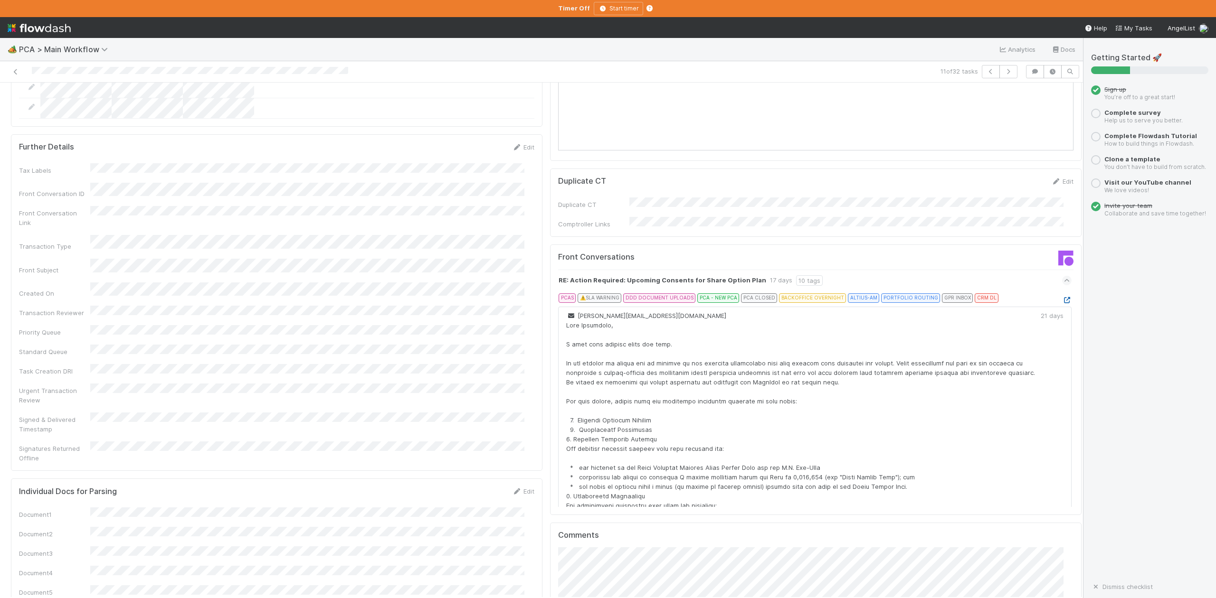
click at [1062, 297] on icon at bounding box center [1066, 300] width 9 height 6
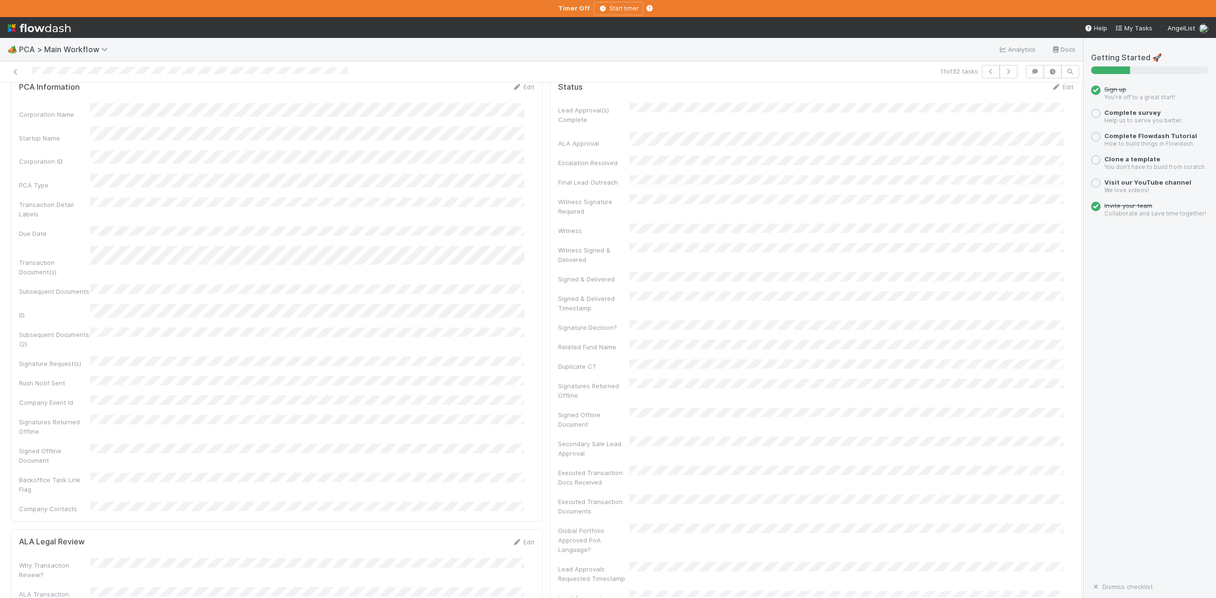
scroll to position [0, 0]
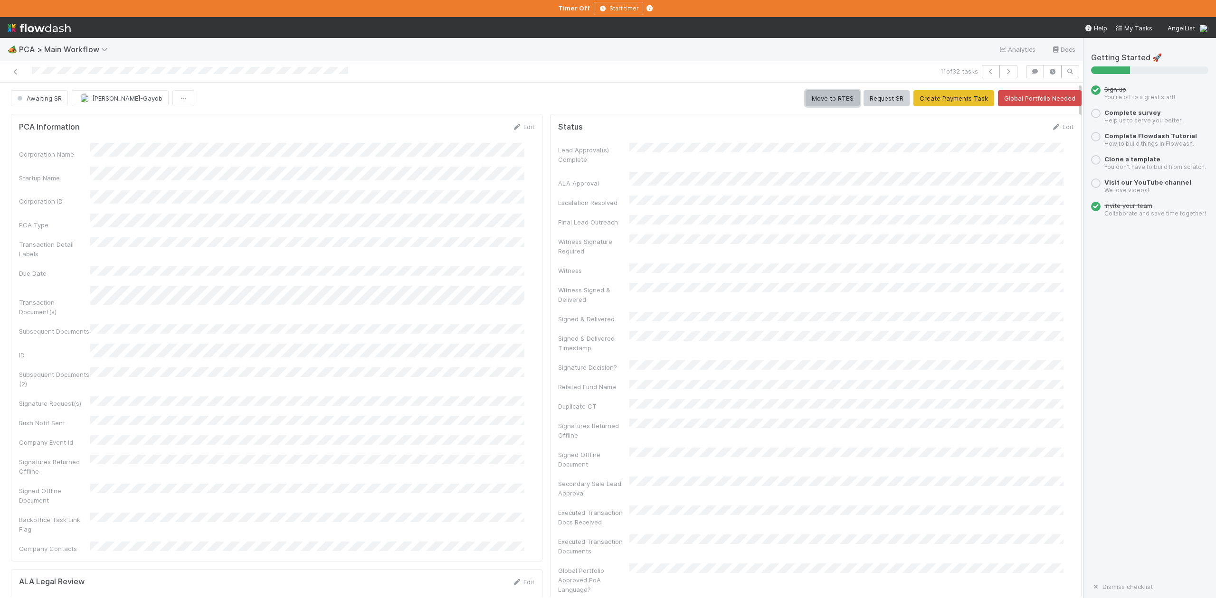
click at [809, 100] on button "Move to RTBS" at bounding box center [833, 98] width 54 height 16
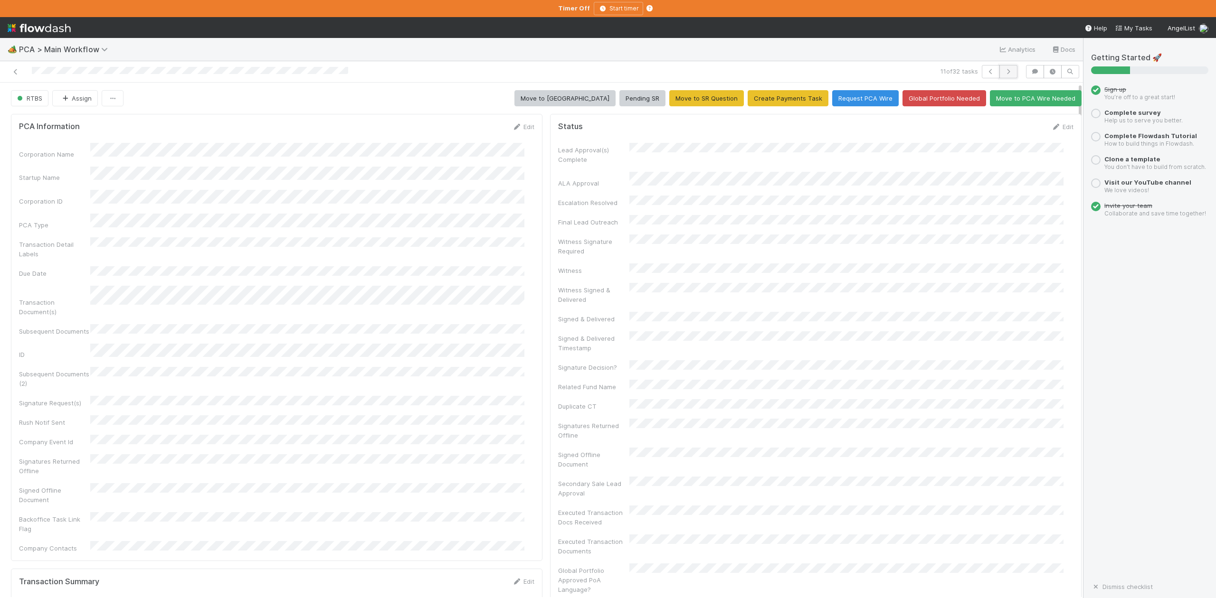
click at [1004, 73] on icon "button" at bounding box center [1008, 72] width 9 height 6
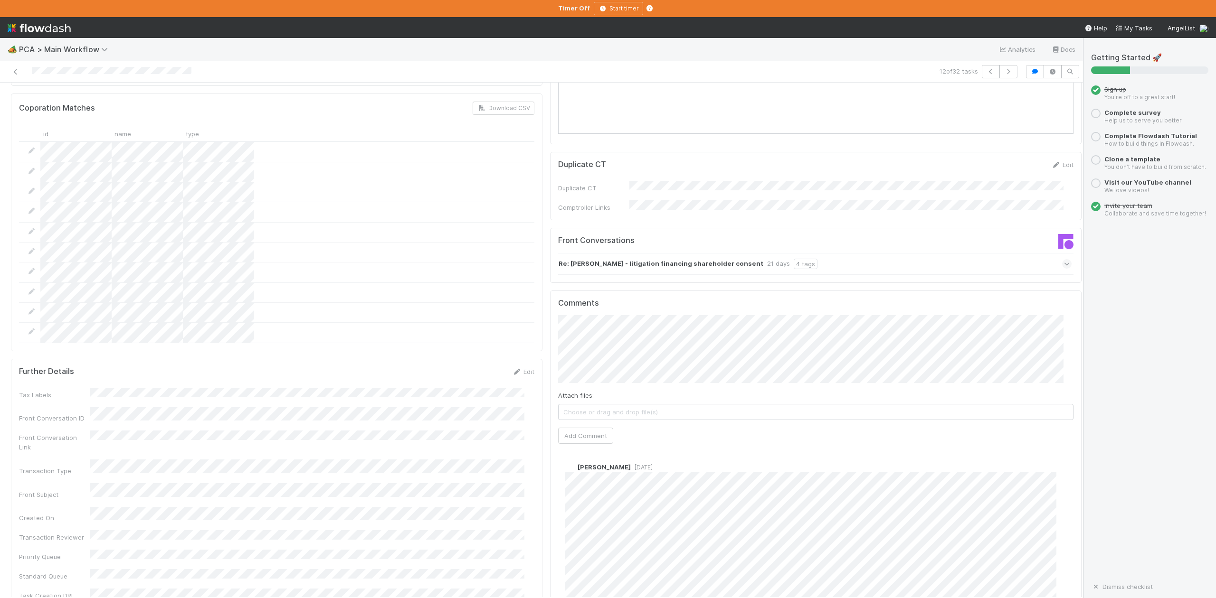
scroll to position [1140, 0]
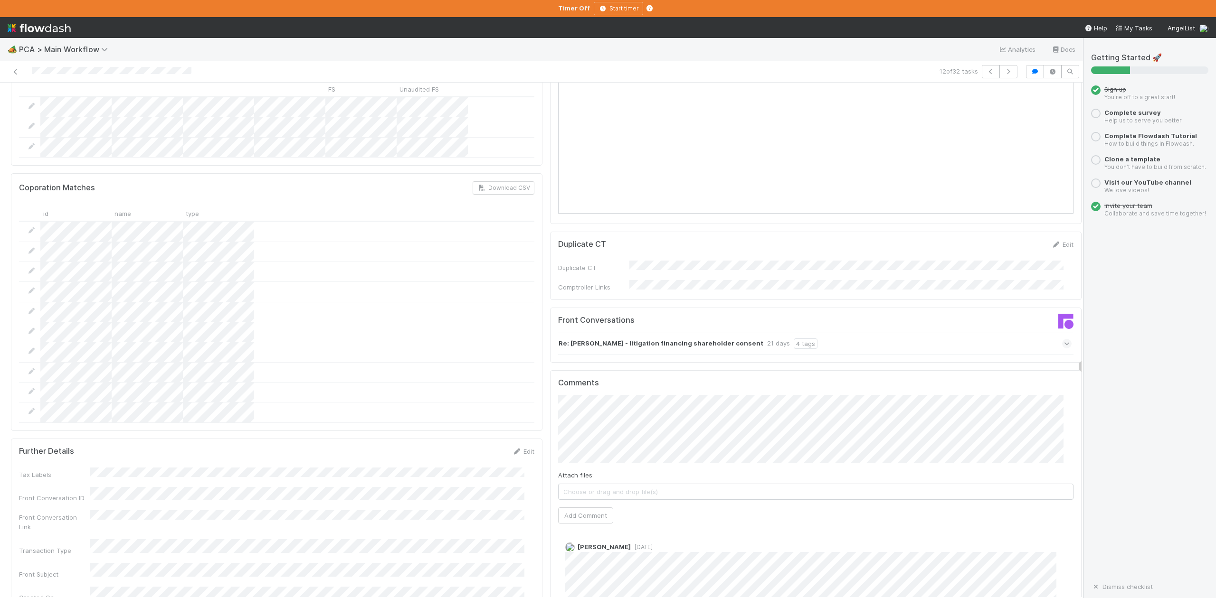
click at [1064, 339] on icon at bounding box center [1067, 343] width 6 height 9
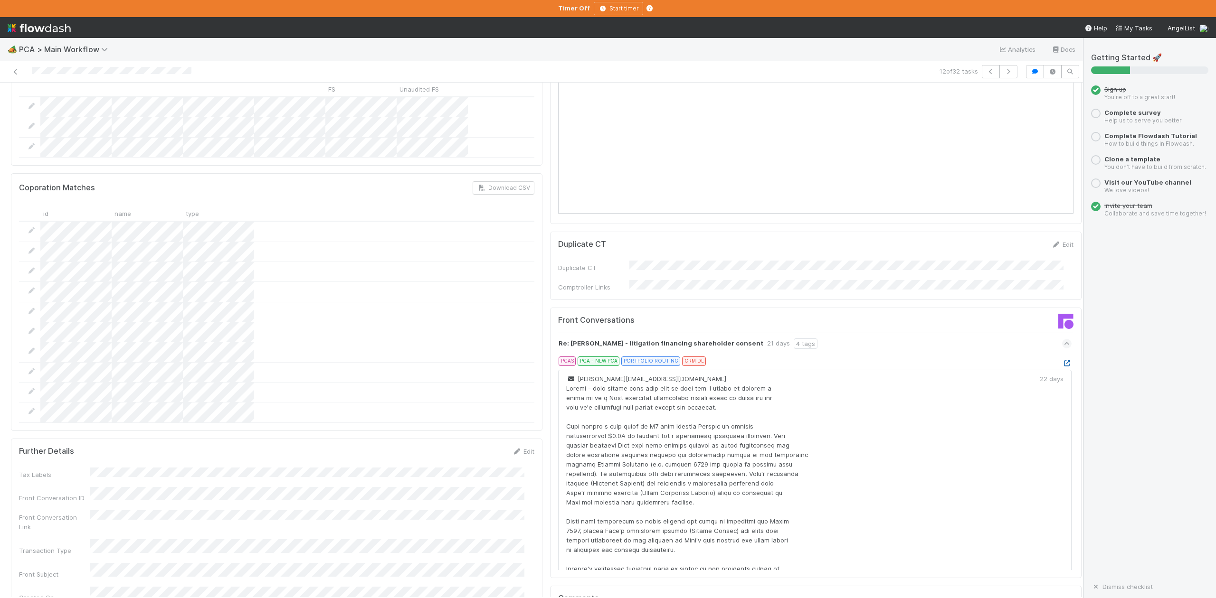
click at [1062, 360] on icon at bounding box center [1066, 363] width 9 height 6
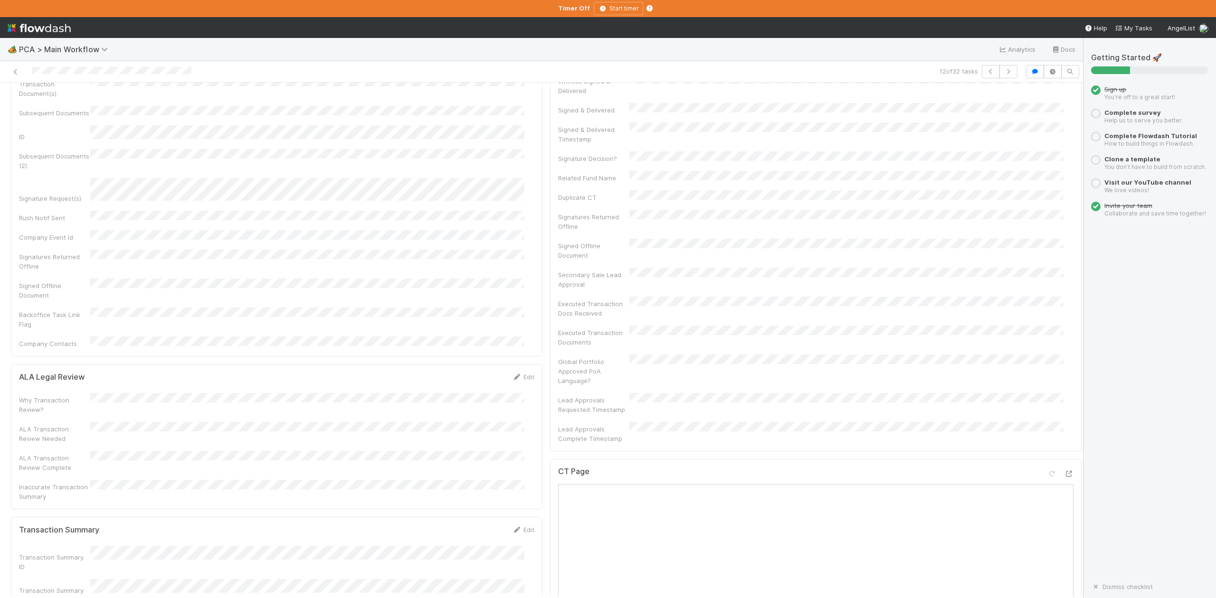
scroll to position [0, 0]
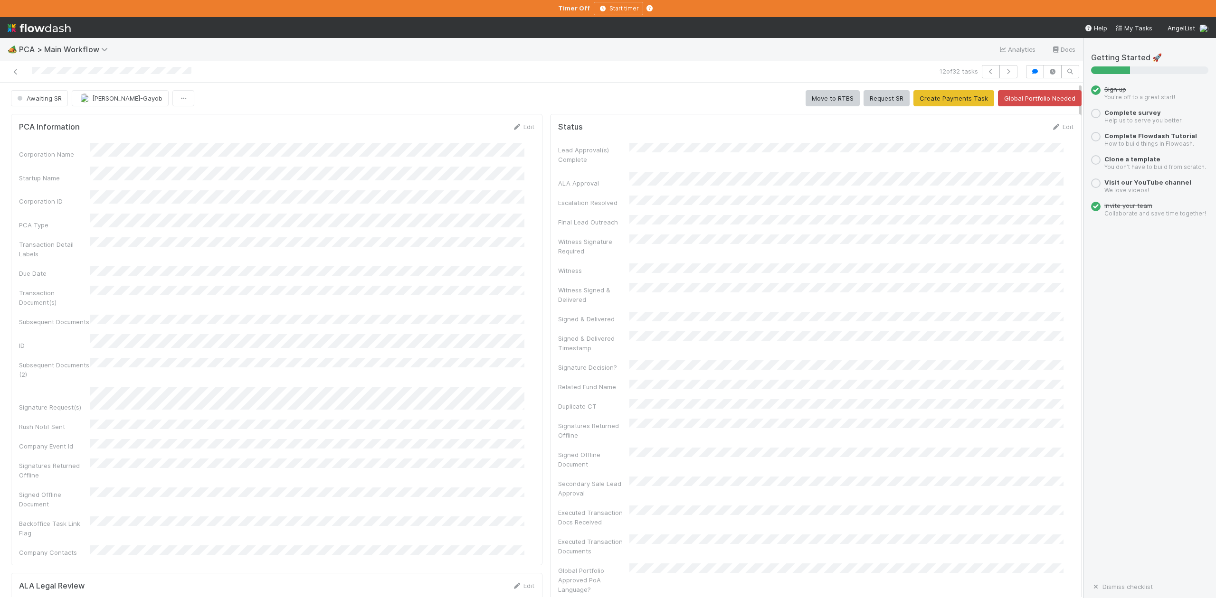
click at [79, 152] on div "Corporation Name" at bounding box center [276, 151] width 515 height 16
click at [823, 101] on button "Move to RTBS" at bounding box center [833, 98] width 54 height 16
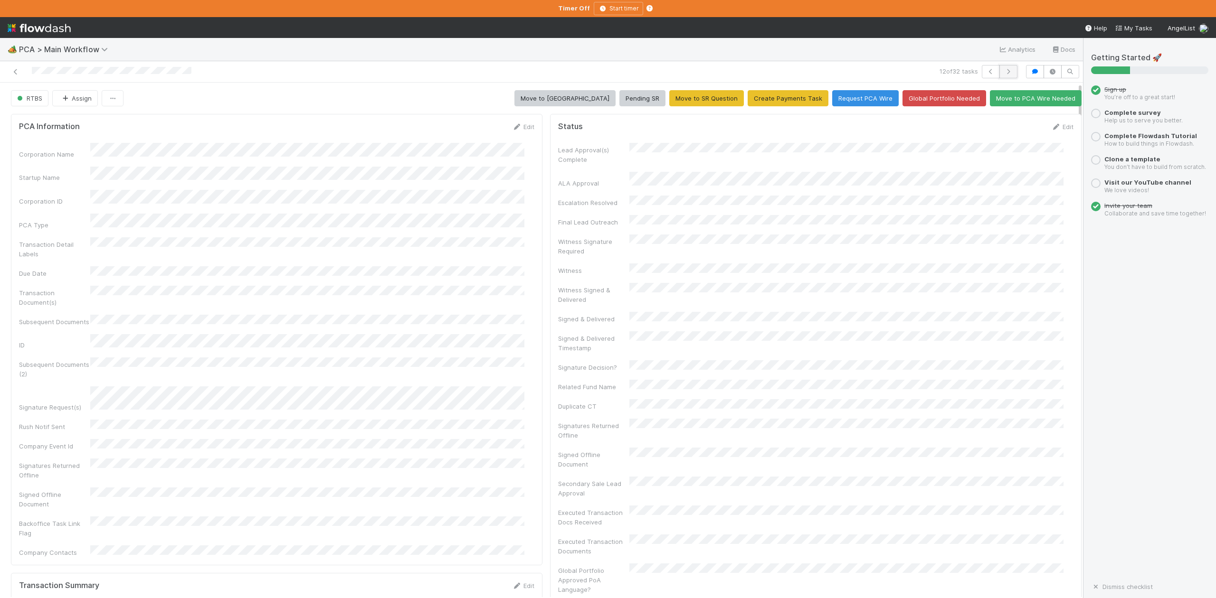
click at [1004, 72] on icon "button" at bounding box center [1008, 72] width 9 height 6
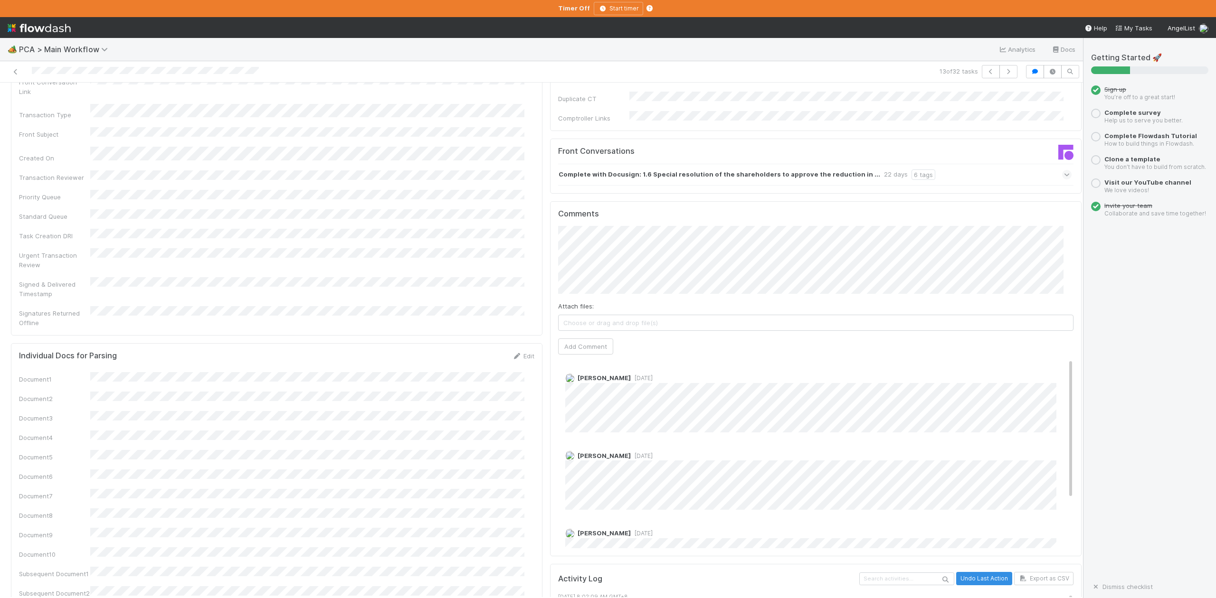
scroll to position [1330, 0]
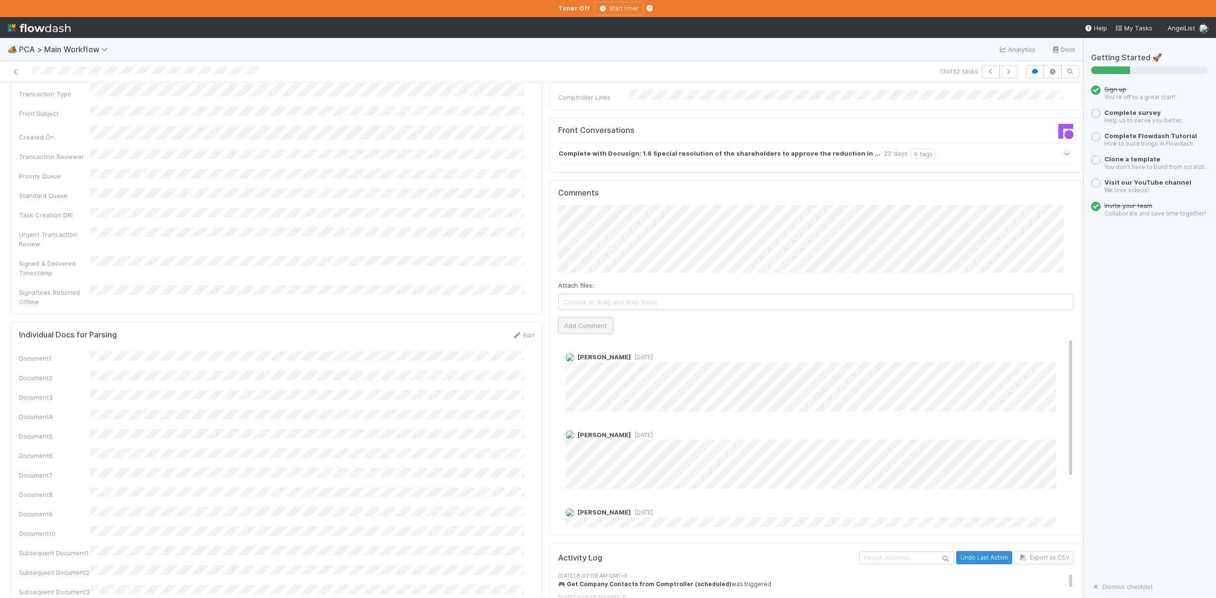
click at [573, 318] on button "Add Comment" at bounding box center [585, 326] width 55 height 16
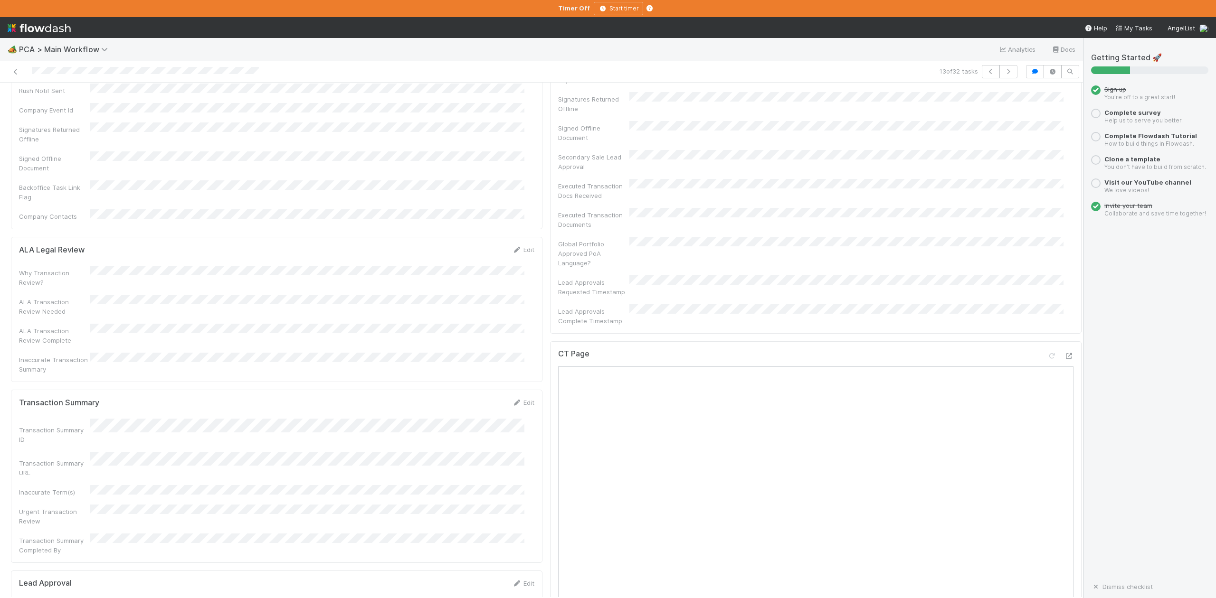
scroll to position [253, 0]
click at [1004, 69] on icon "button" at bounding box center [1008, 72] width 9 height 6
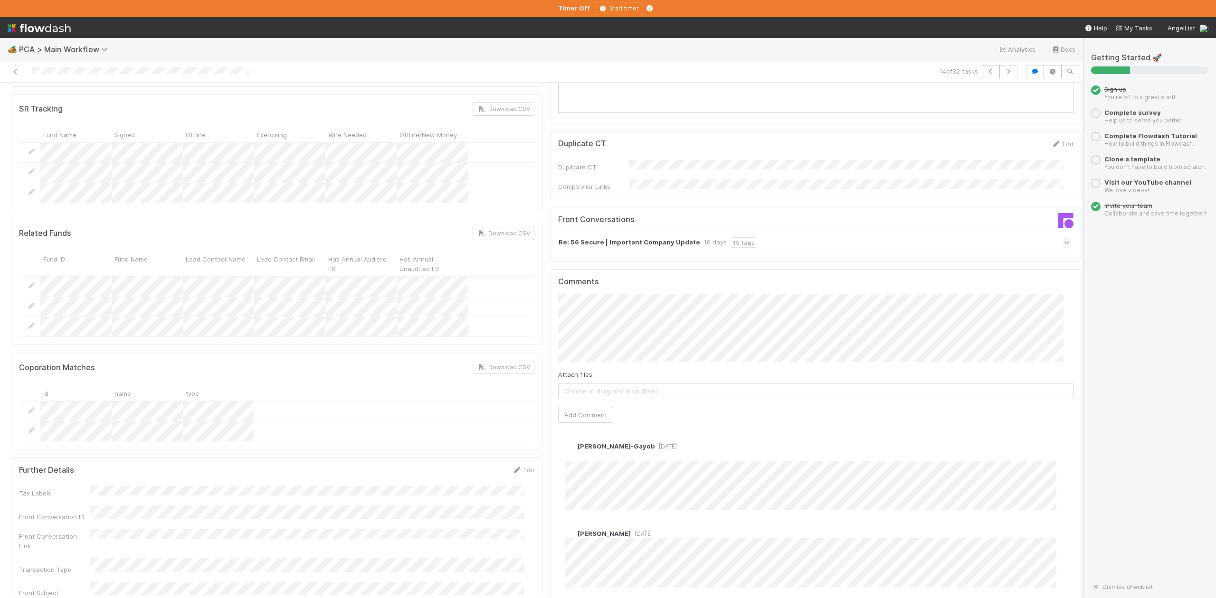
scroll to position [950, 0]
click at [575, 413] on button "Add Comment" at bounding box center [585, 421] width 55 height 16
click at [1004, 73] on icon "button" at bounding box center [1008, 72] width 9 height 6
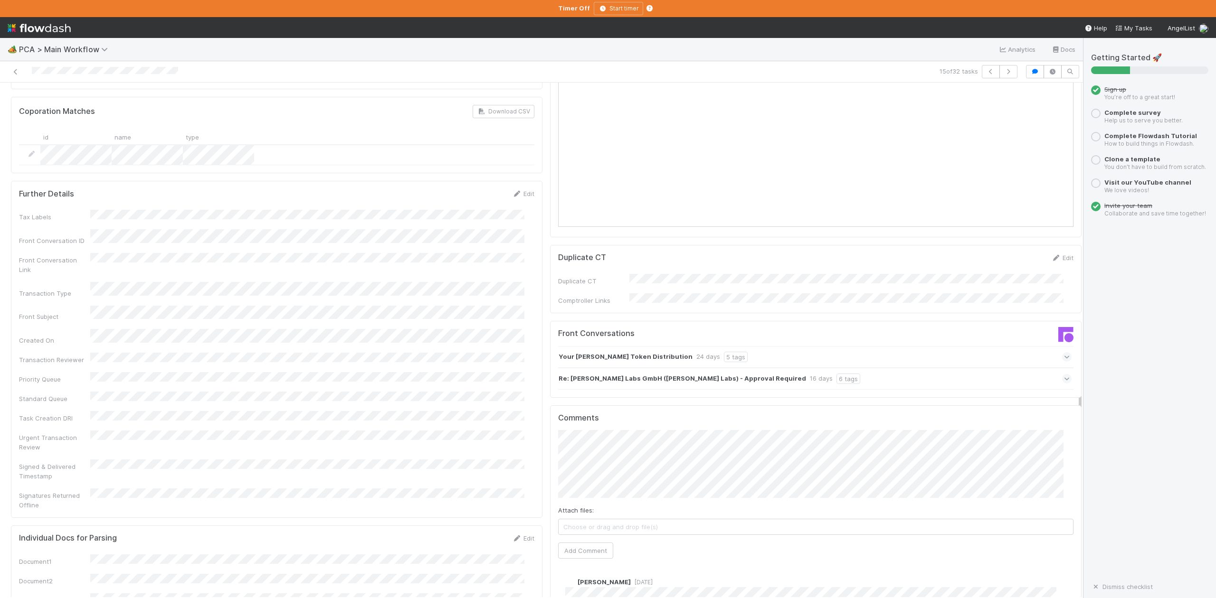
scroll to position [1266, 0]
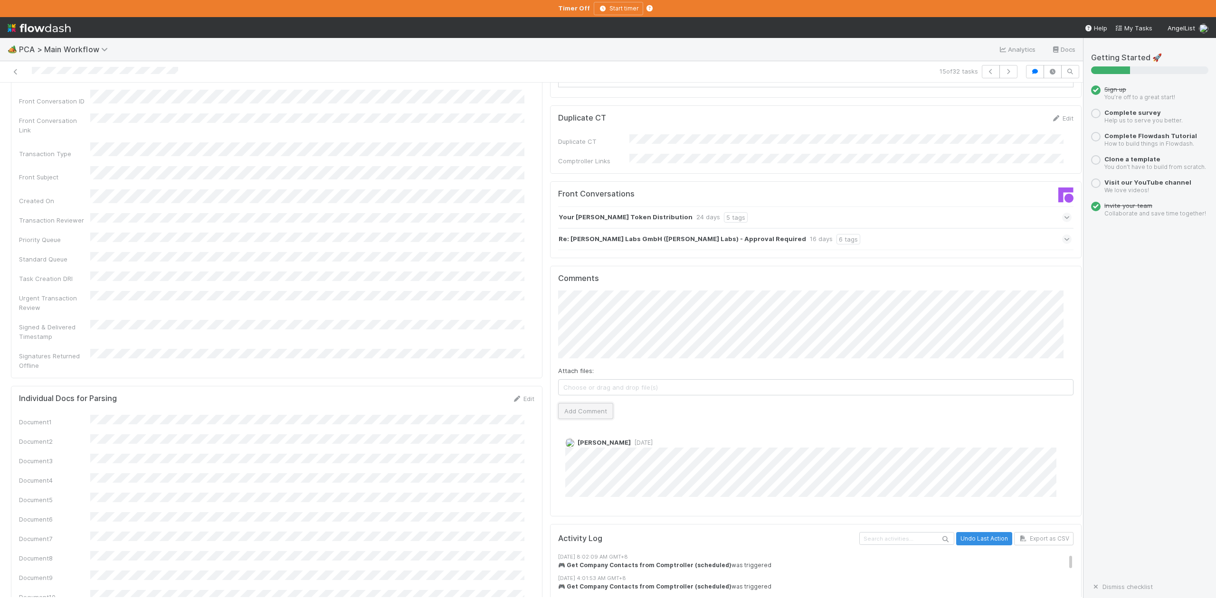
click at [584, 403] on button "Add Comment" at bounding box center [585, 411] width 55 height 16
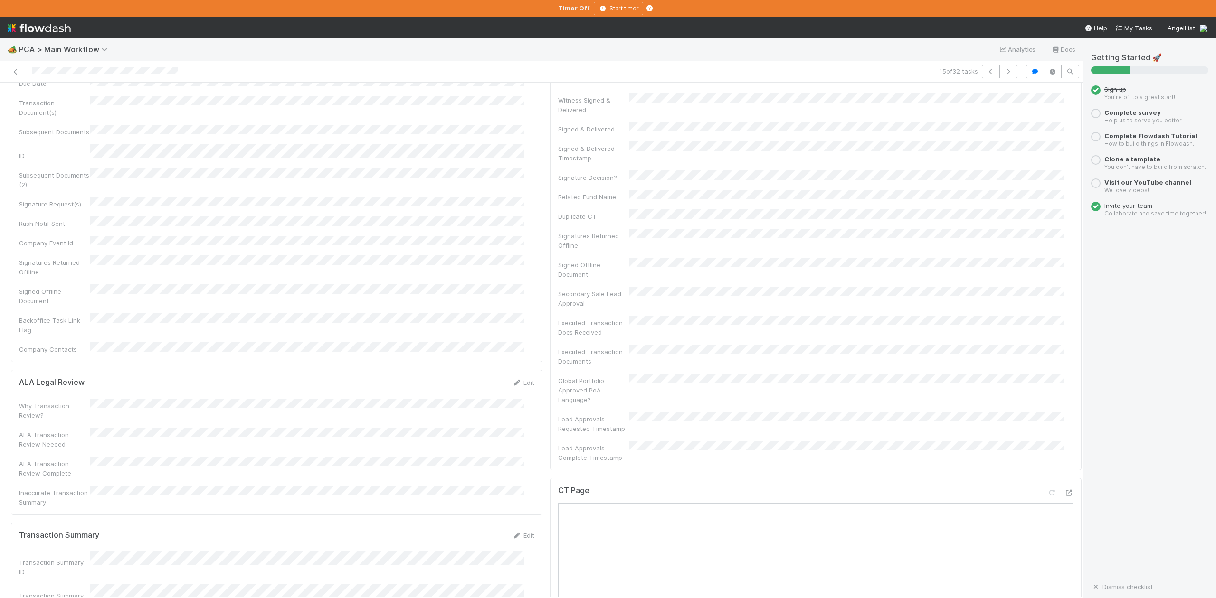
scroll to position [0, 0]
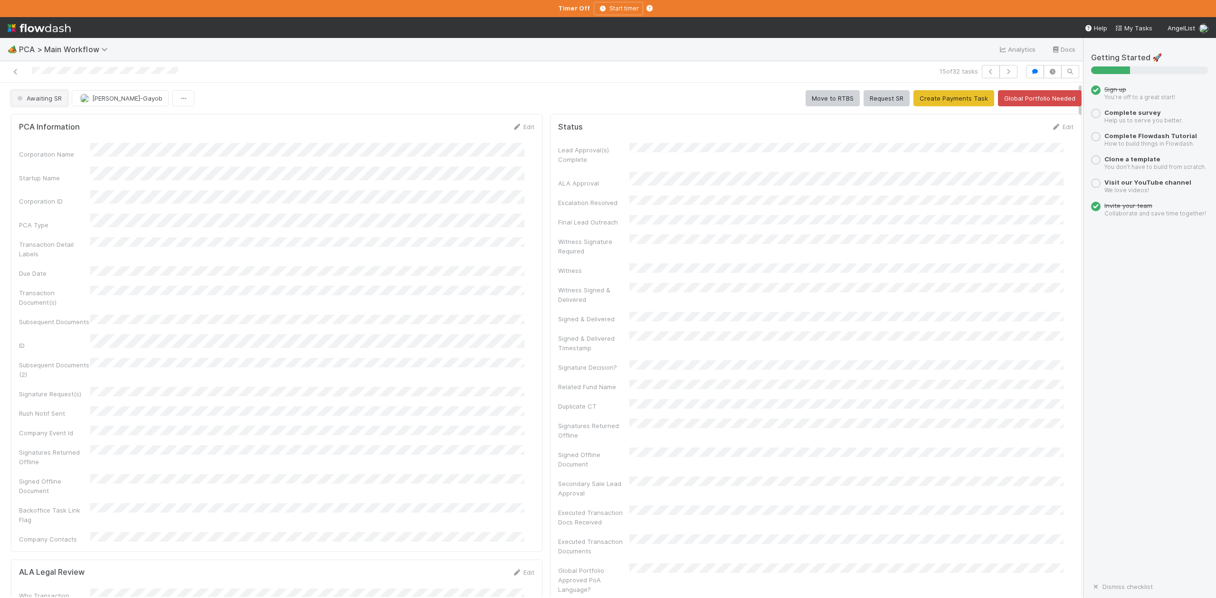
click at [51, 101] on span "Awaiting SR" at bounding box center [38, 99] width 47 height 8
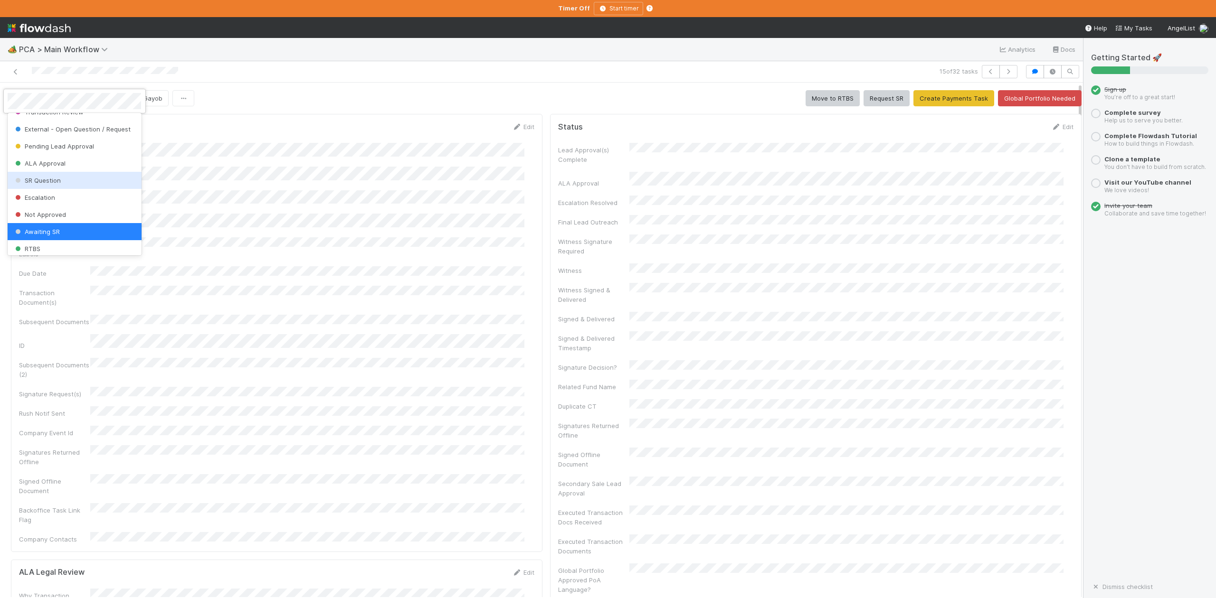
click at [57, 184] on span "SR Question" at bounding box center [36, 181] width 47 height 8
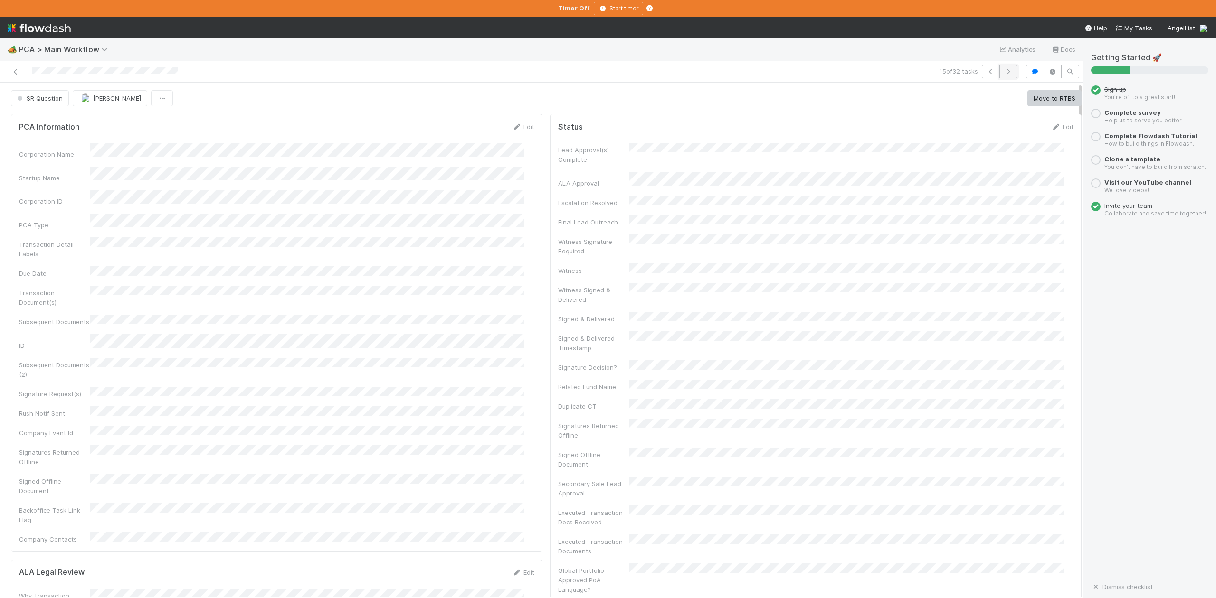
click at [1004, 69] on icon "button" at bounding box center [1008, 72] width 9 height 6
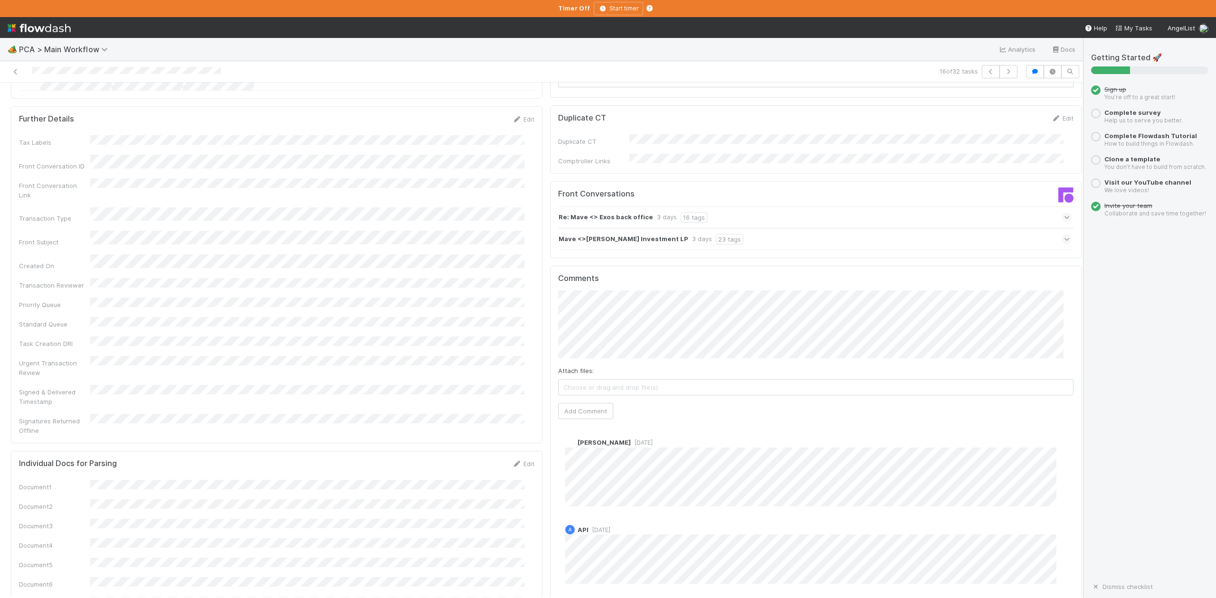
scroll to position [1203, 0]
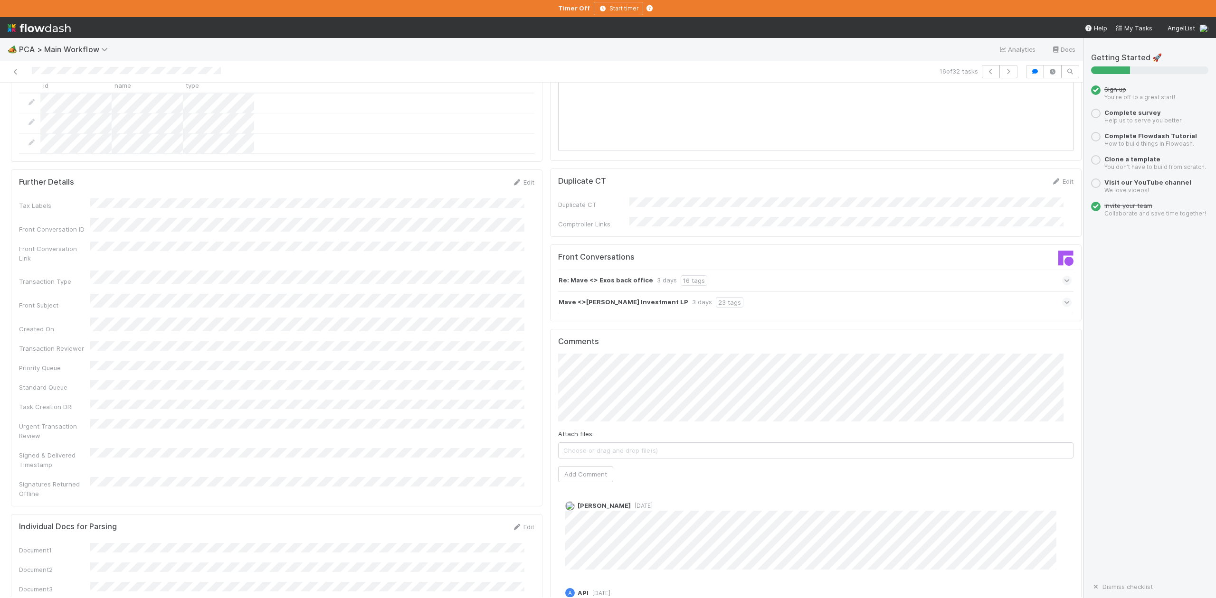
click at [1064, 298] on icon at bounding box center [1067, 302] width 6 height 9
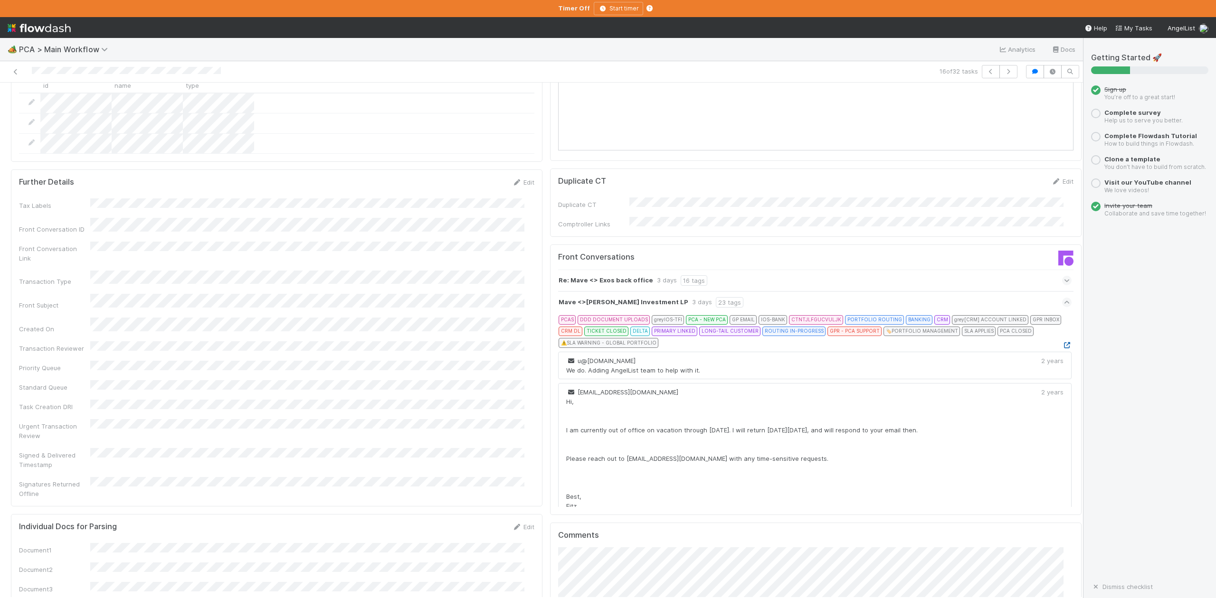
click at [1062, 342] on icon at bounding box center [1066, 345] width 9 height 6
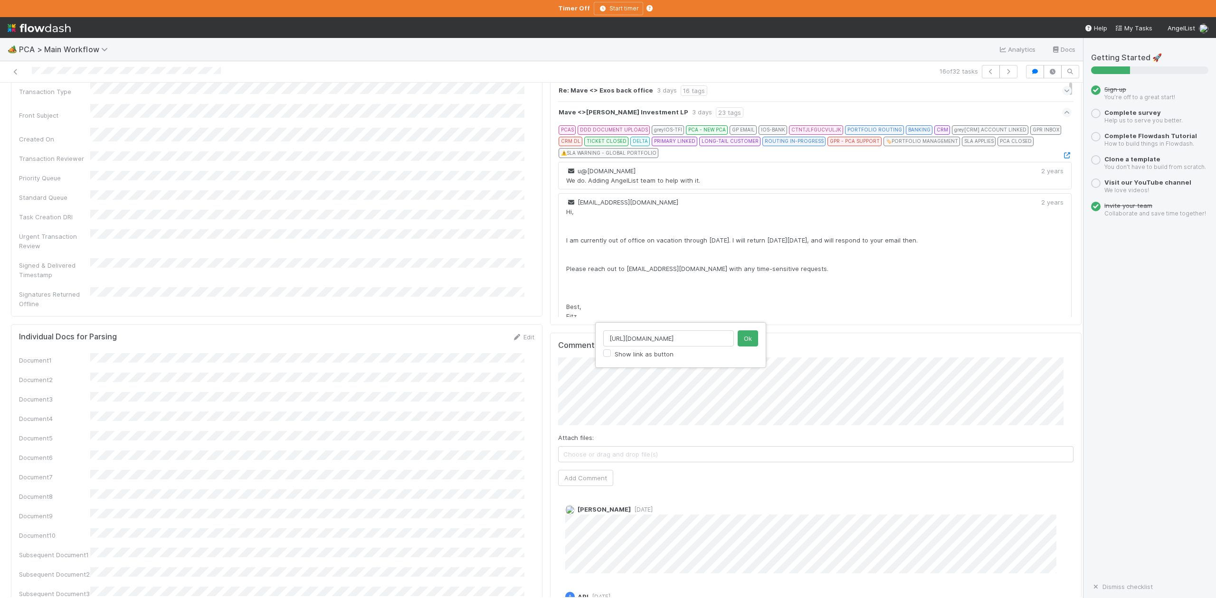
scroll to position [0, 11]
type input "https://app.frontapp.com/open/msg_1ybr5fif"
click at [749, 340] on button "Ok" at bounding box center [748, 339] width 20 height 16
click at [578, 470] on button "Add Comment" at bounding box center [585, 478] width 55 height 16
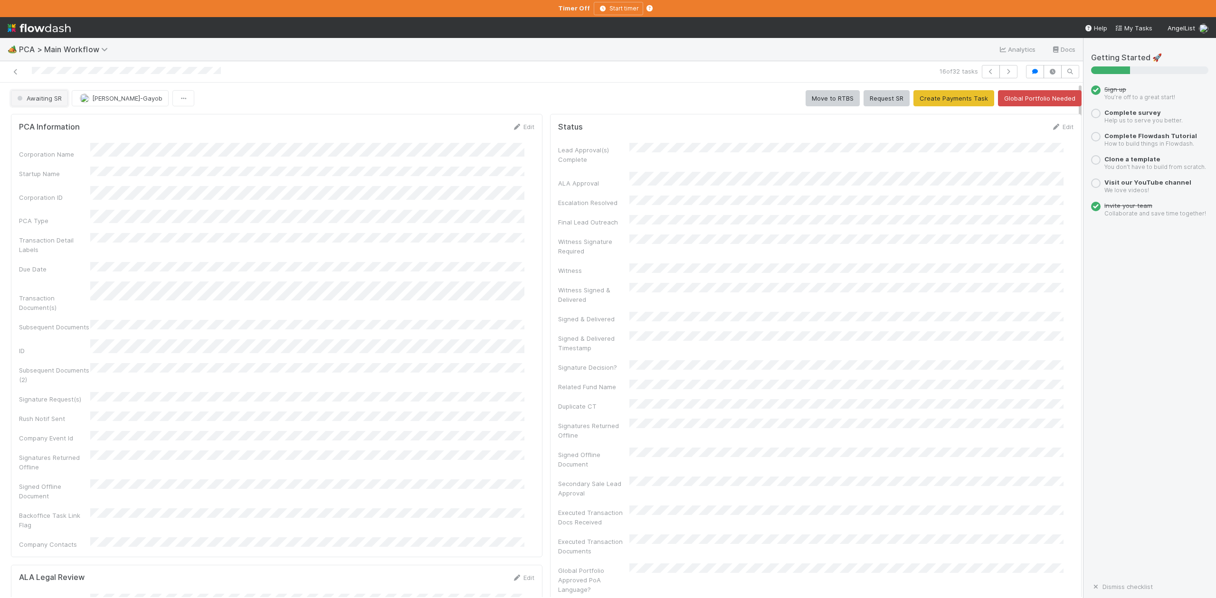
click at [44, 101] on span "Awaiting SR" at bounding box center [38, 99] width 47 height 8
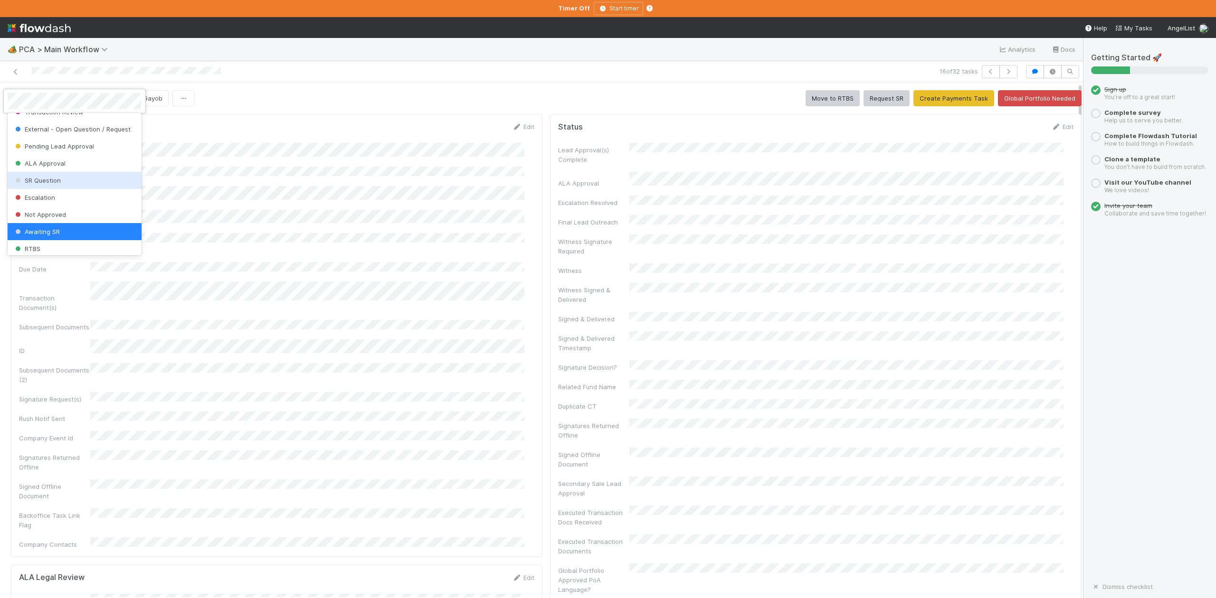
click at [39, 184] on span "SR Question" at bounding box center [36, 181] width 47 height 8
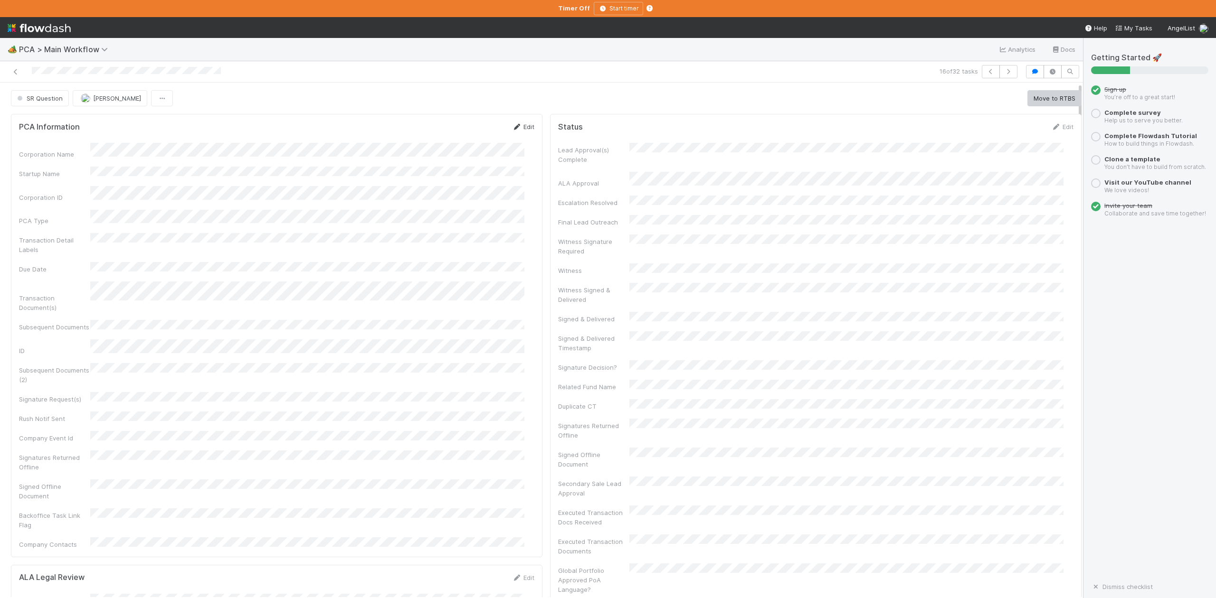
click at [521, 128] on link "Edit" at bounding box center [523, 127] width 22 height 8
click at [475, 132] on button "Save" at bounding box center [483, 130] width 27 height 16
click at [1004, 75] on icon "button" at bounding box center [1008, 72] width 9 height 6
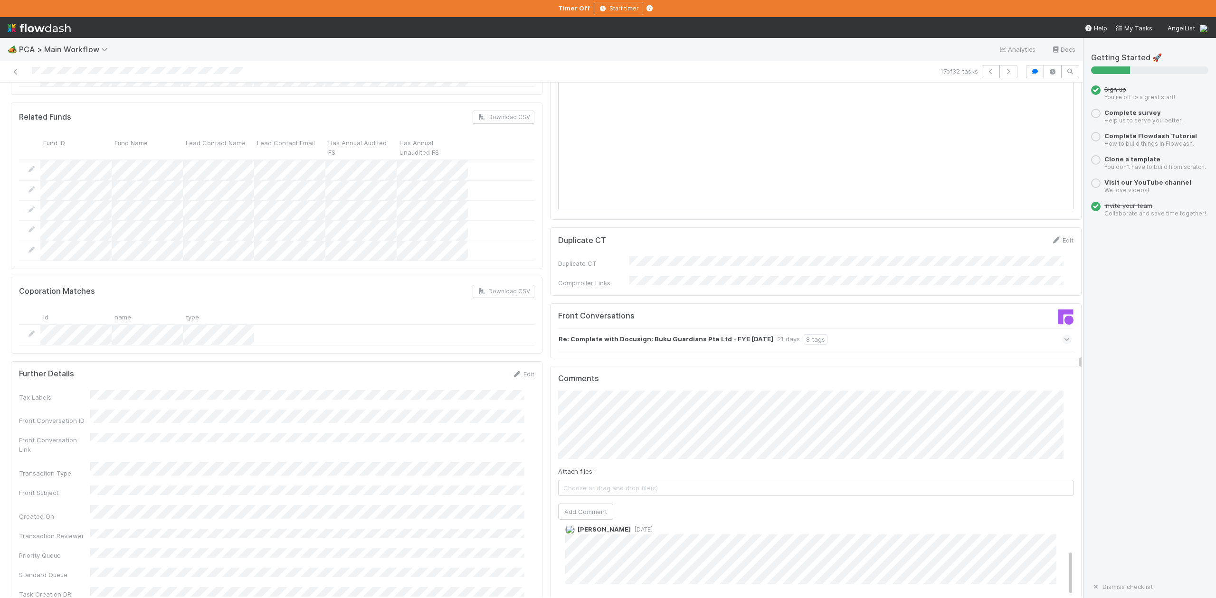
scroll to position [126, 0]
click at [584, 504] on button "Add Comment" at bounding box center [585, 512] width 55 height 16
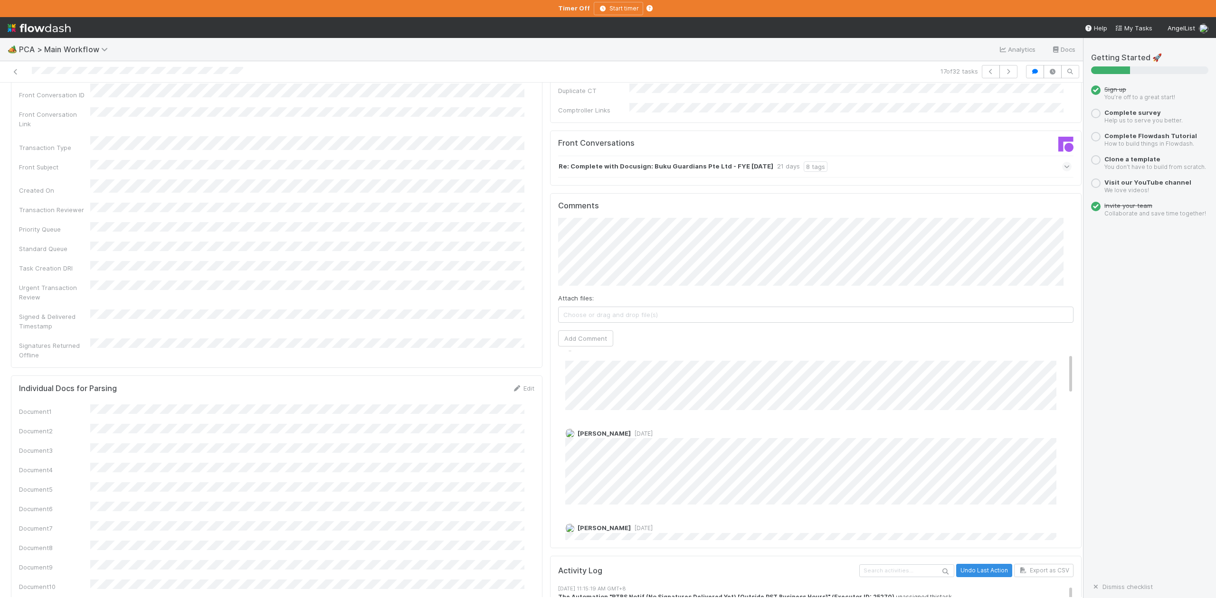
scroll to position [0, 0]
click at [1004, 72] on icon "button" at bounding box center [1008, 72] width 9 height 6
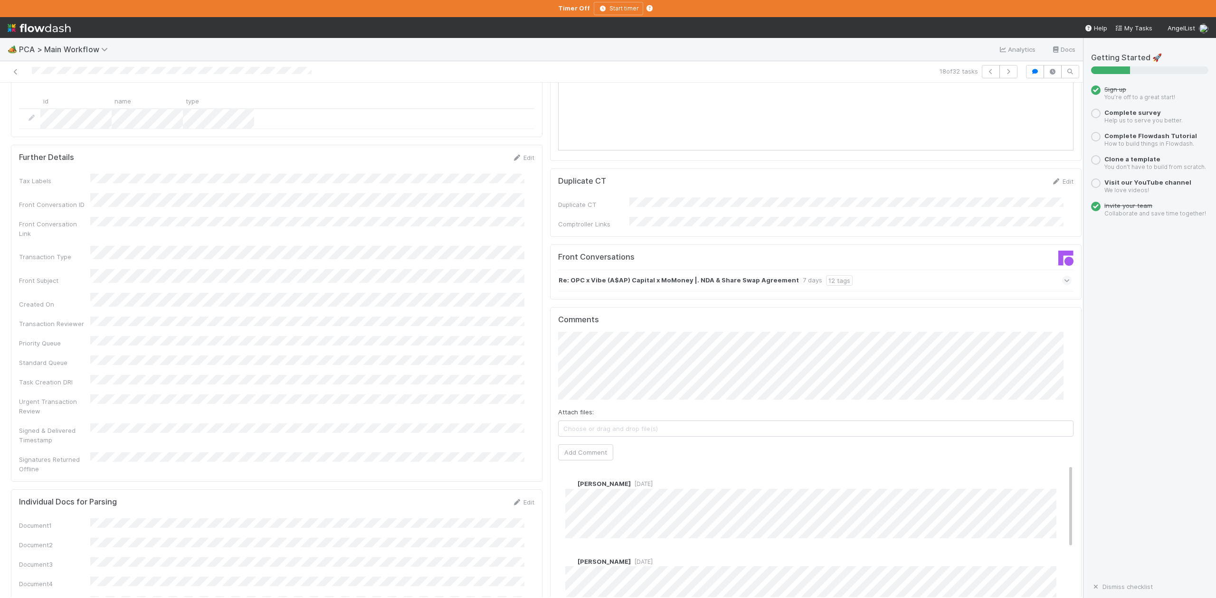
scroll to position [1140, 0]
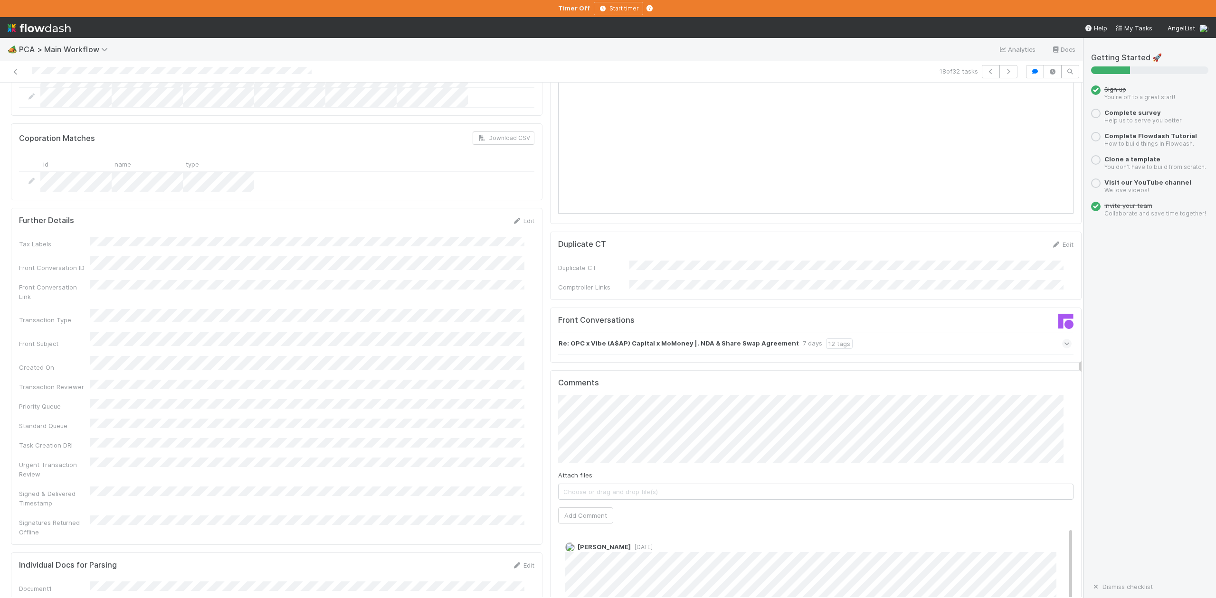
click at [1064, 339] on icon at bounding box center [1067, 343] width 6 height 9
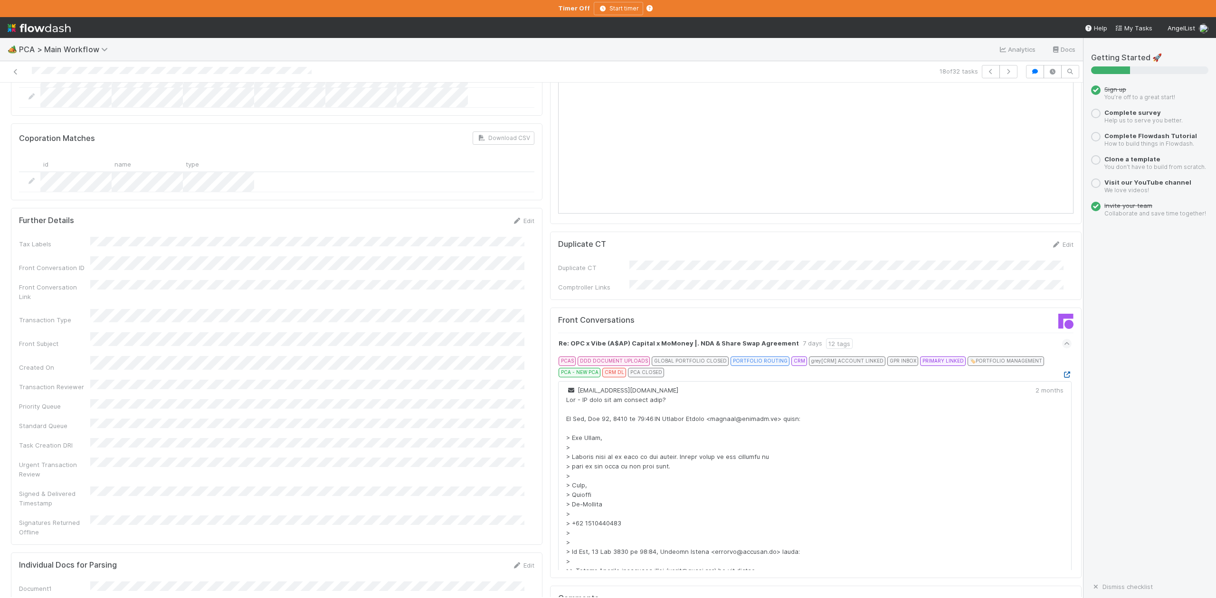
click at [1062, 372] on icon at bounding box center [1066, 375] width 9 height 6
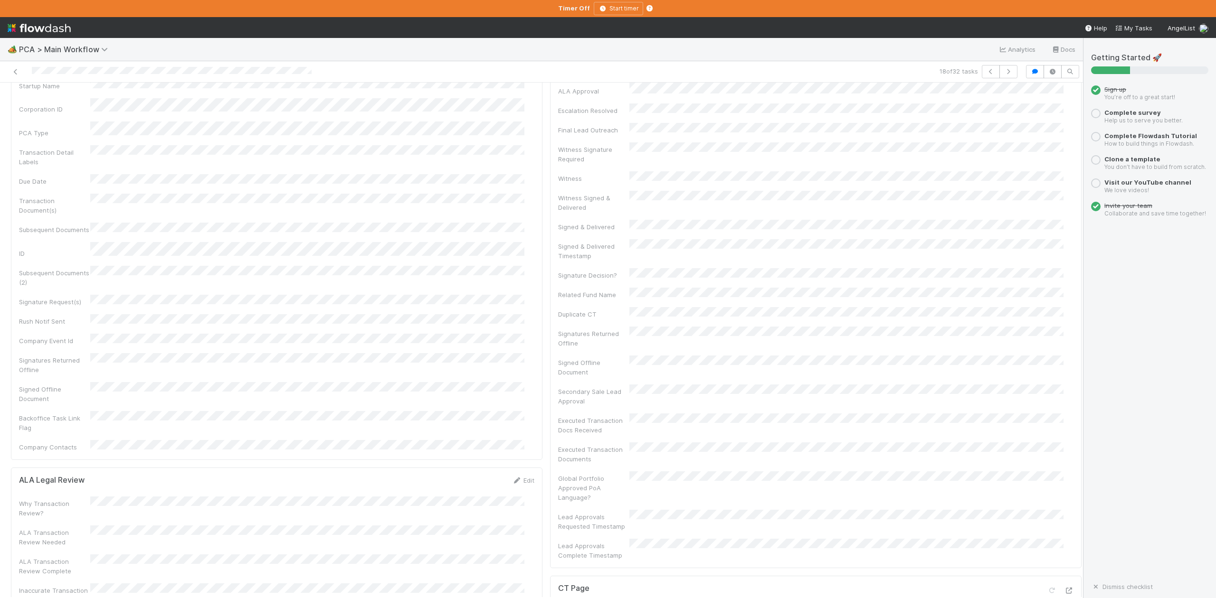
scroll to position [0, 0]
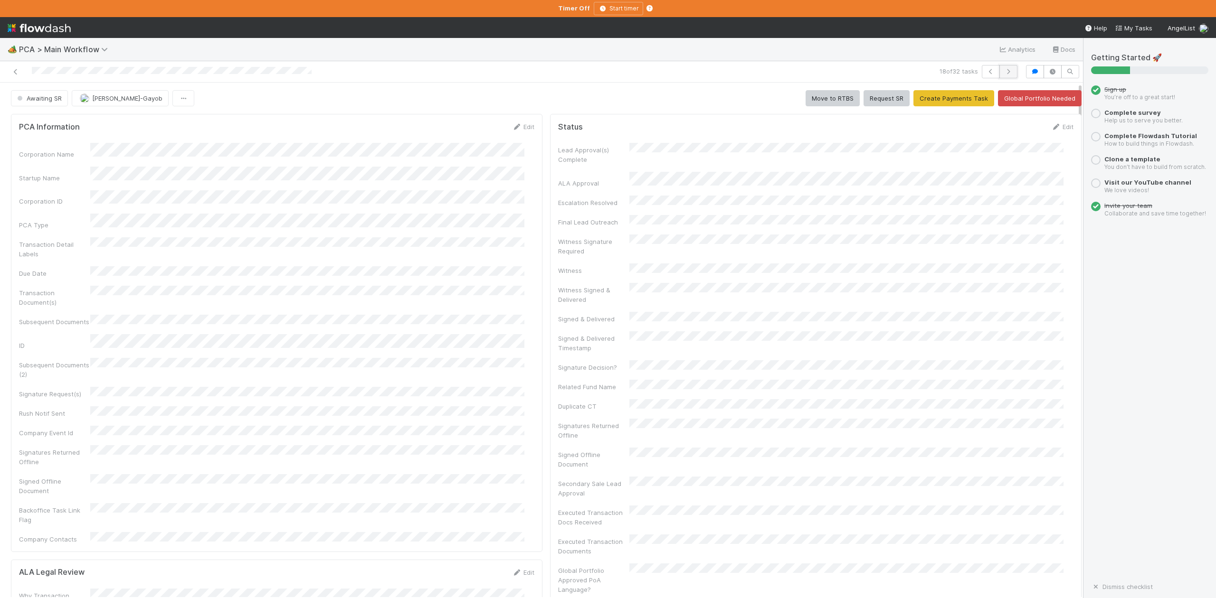
click at [1004, 70] on icon "button" at bounding box center [1008, 72] width 9 height 6
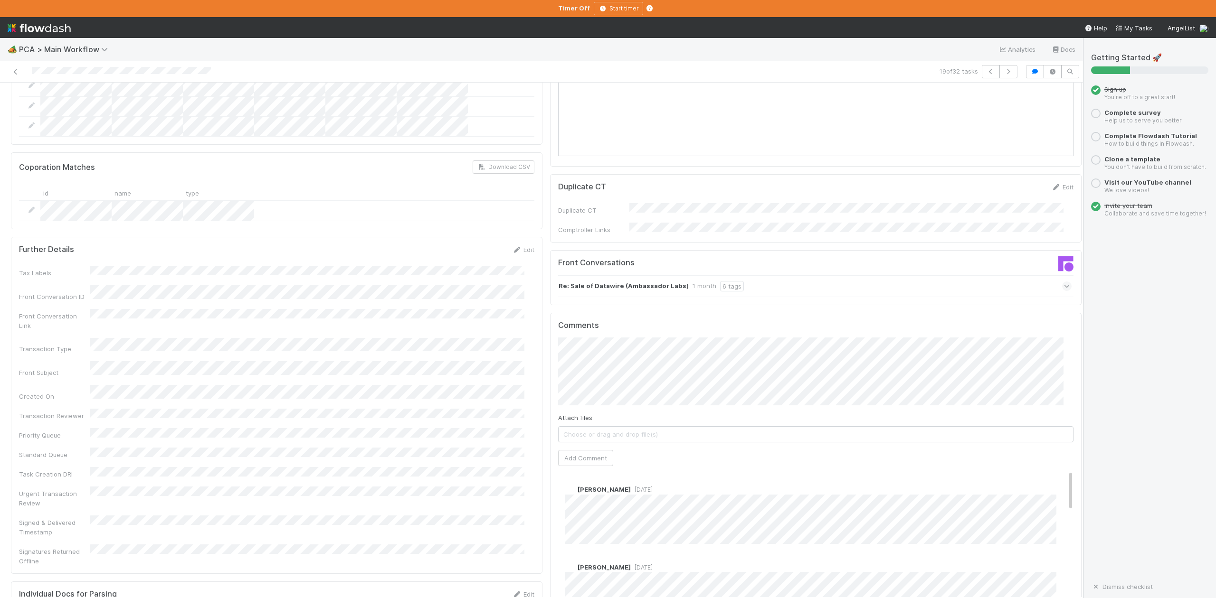
scroll to position [1266, 0]
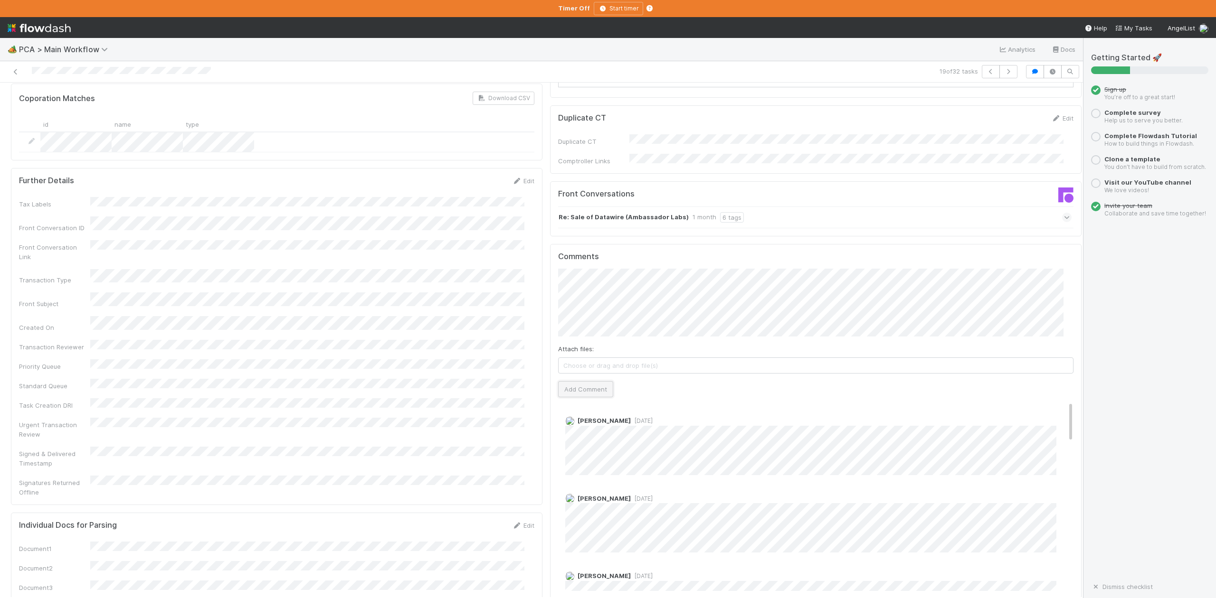
click at [591, 381] on button "Add Comment" at bounding box center [585, 389] width 55 height 16
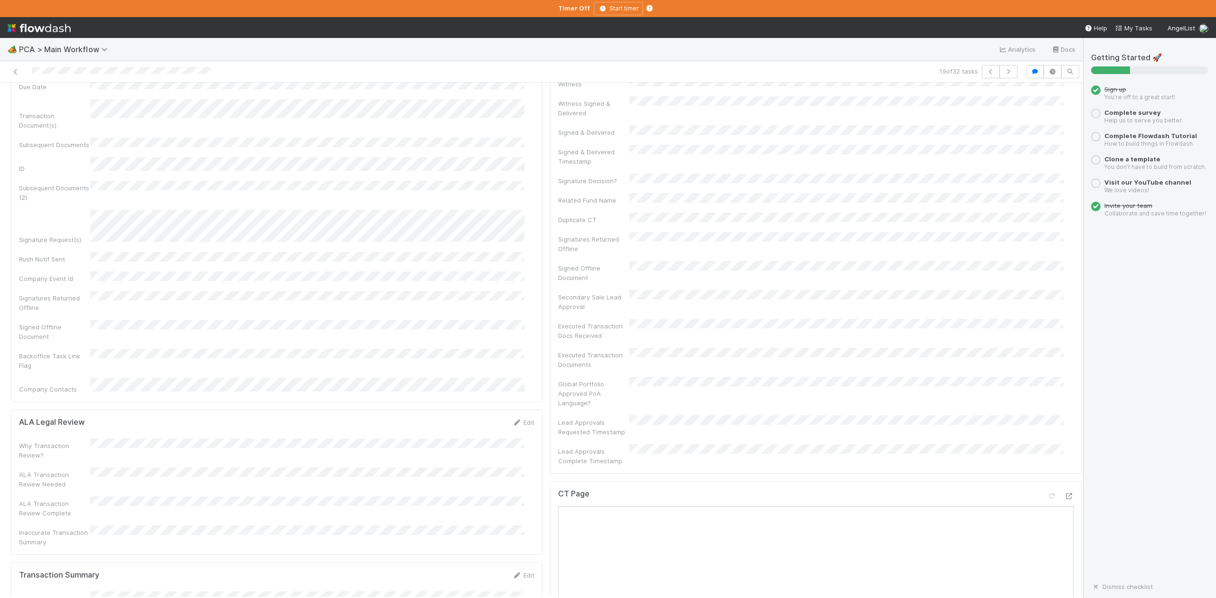
scroll to position [0, 0]
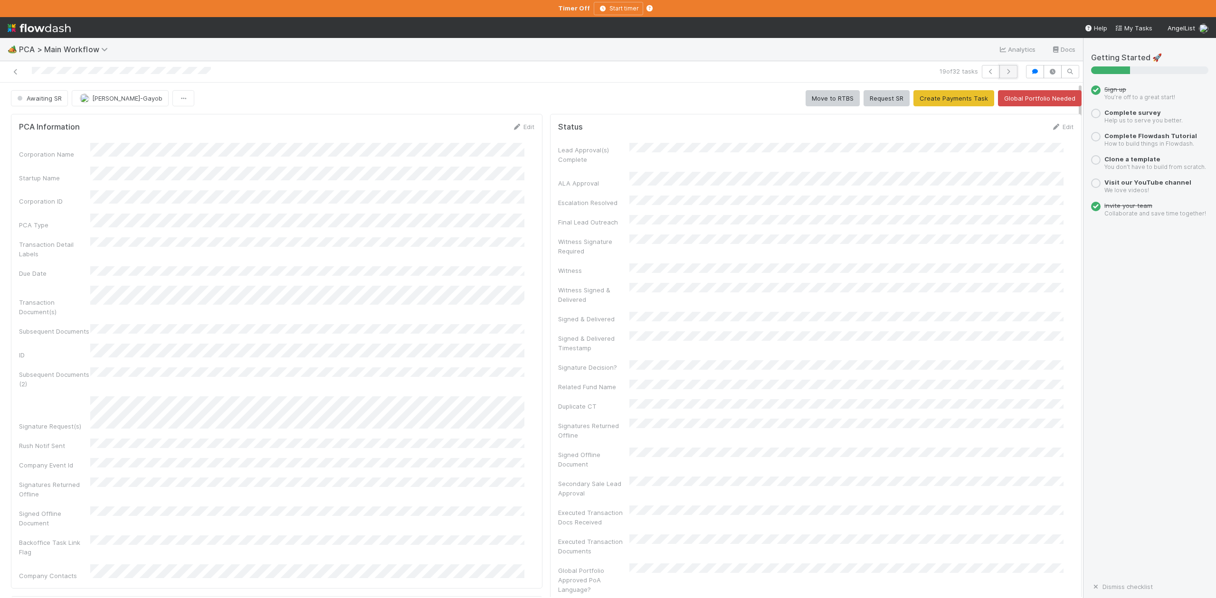
click at [1004, 73] on icon "button" at bounding box center [1008, 72] width 9 height 6
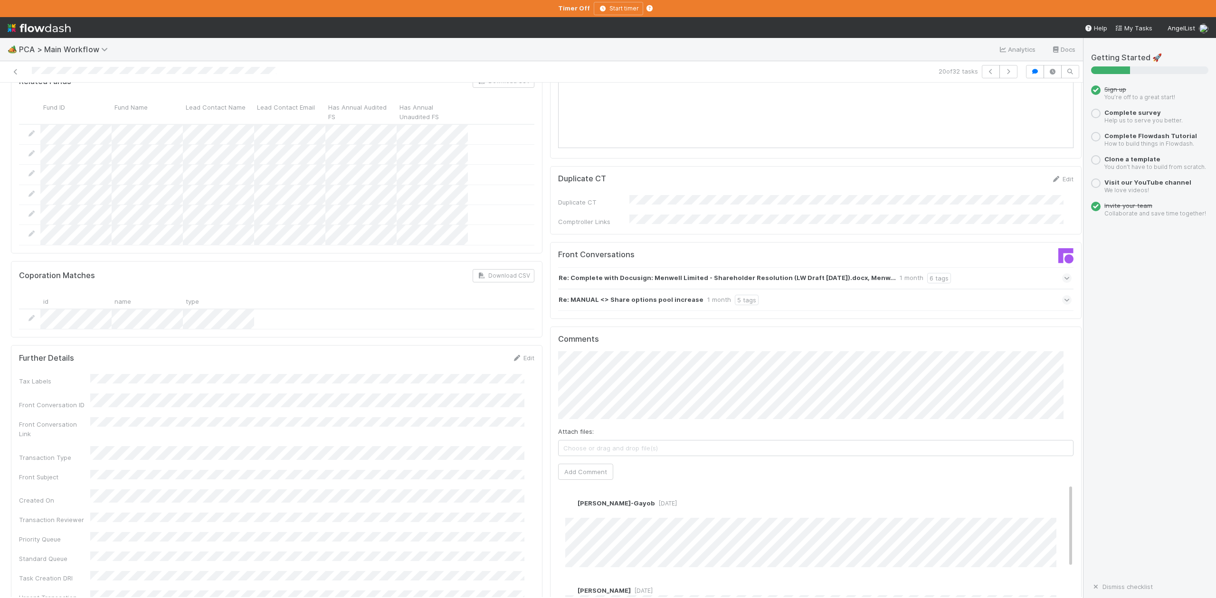
scroll to position [1266, 0]
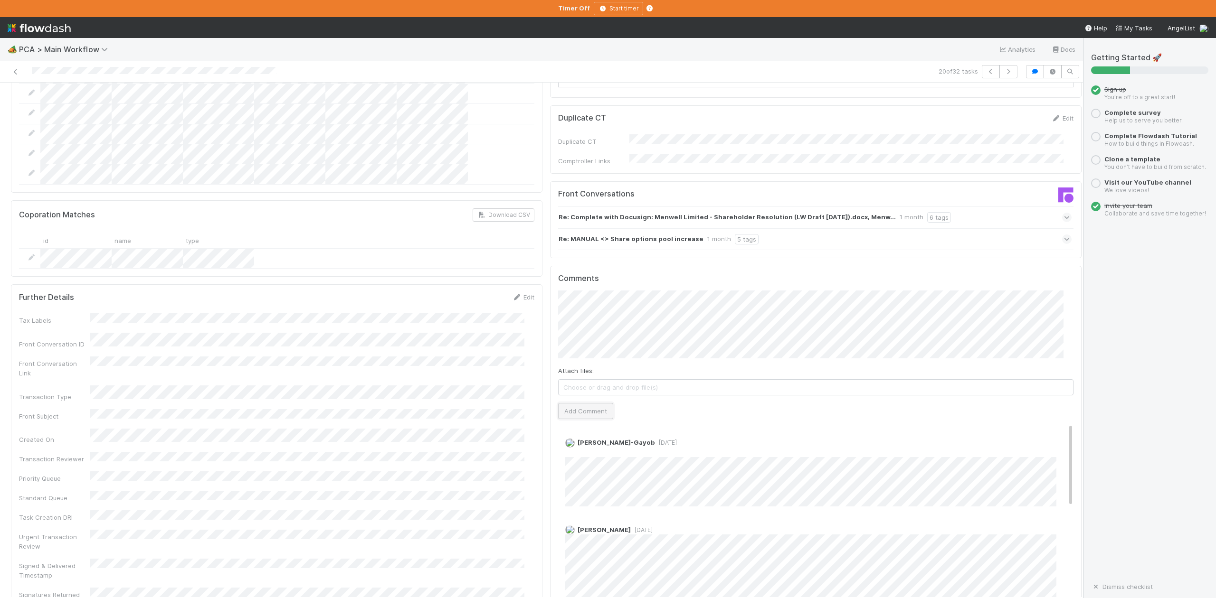
click at [588, 403] on button "Add Comment" at bounding box center [585, 411] width 55 height 16
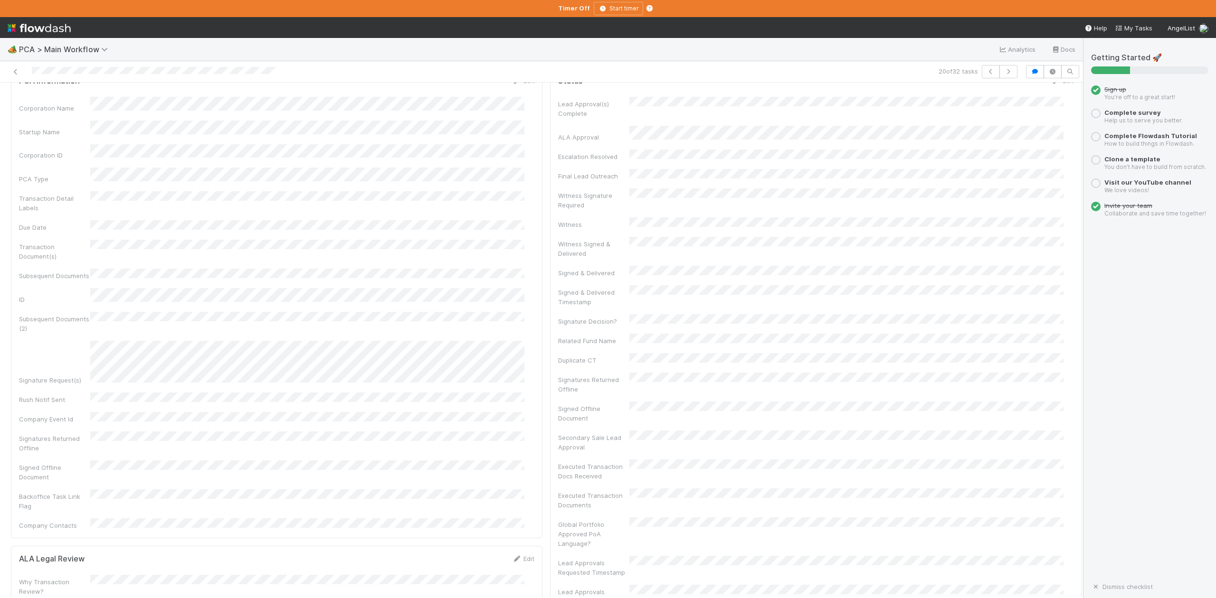
scroll to position [0, 0]
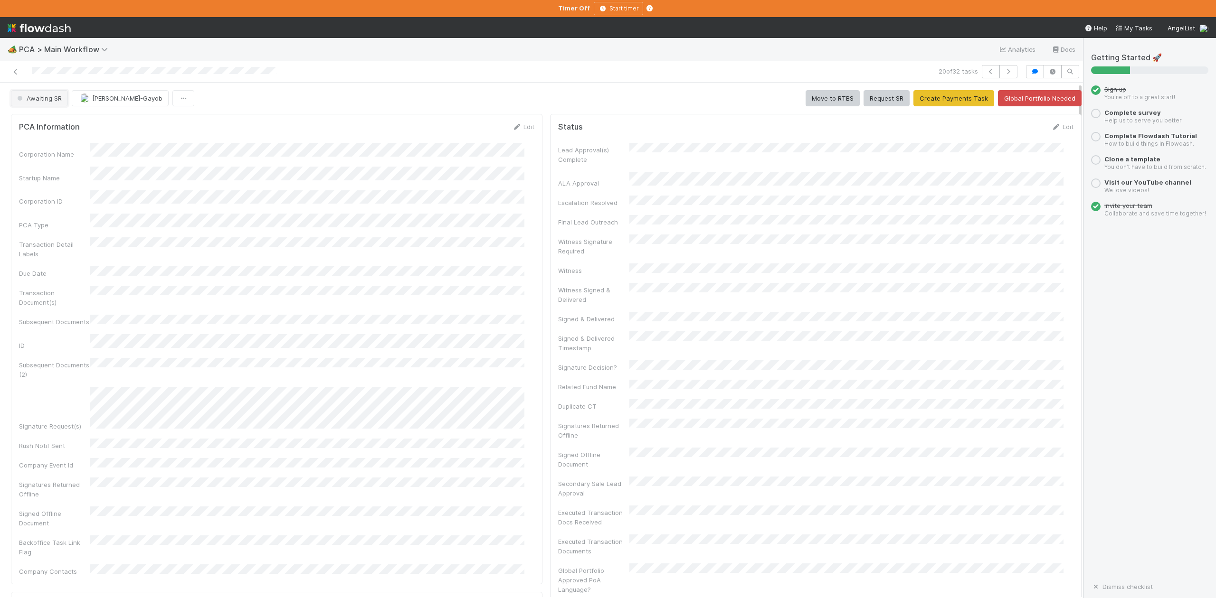
click at [54, 101] on span "Awaiting SR" at bounding box center [38, 99] width 47 height 8
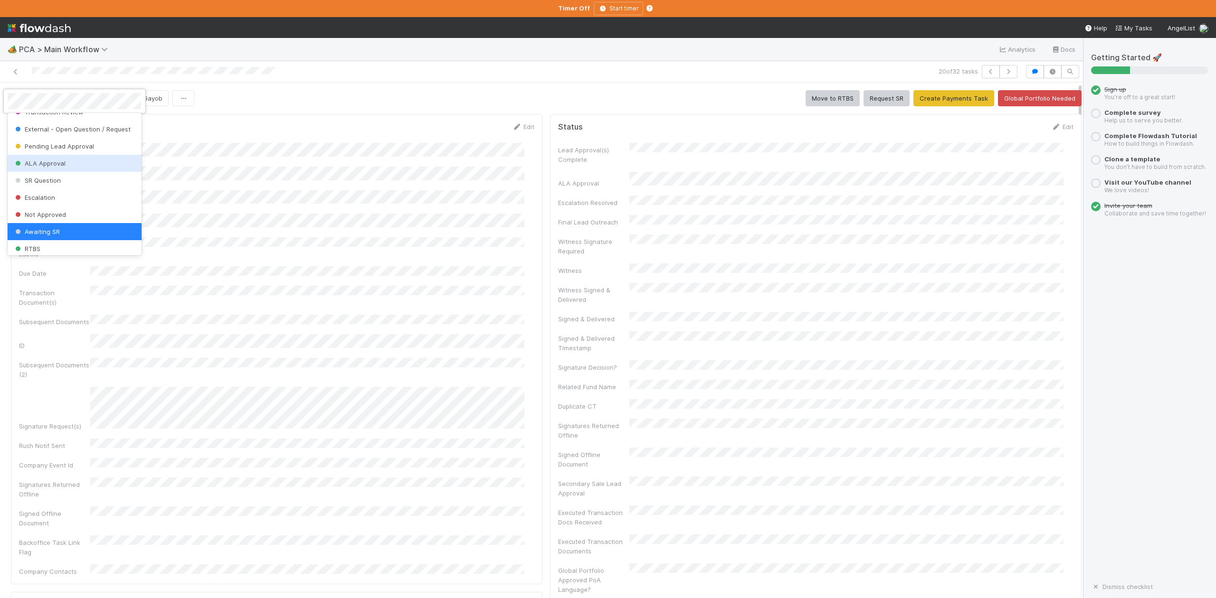
scroll to position [228, 0]
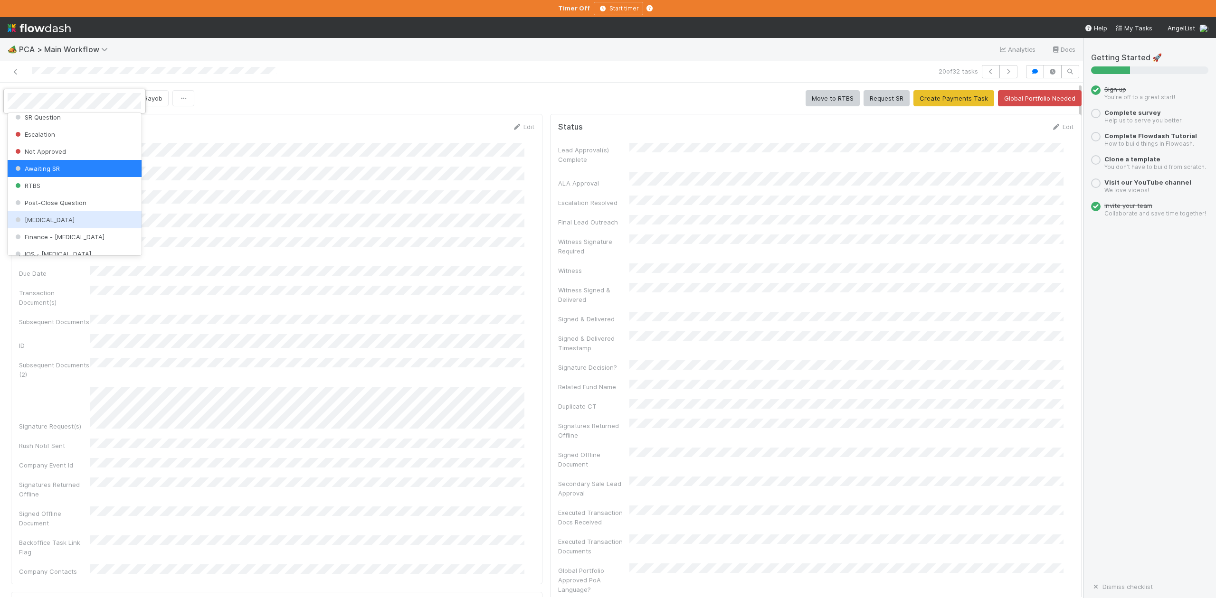
click at [35, 228] on div "ICU" at bounding box center [74, 219] width 133 height 17
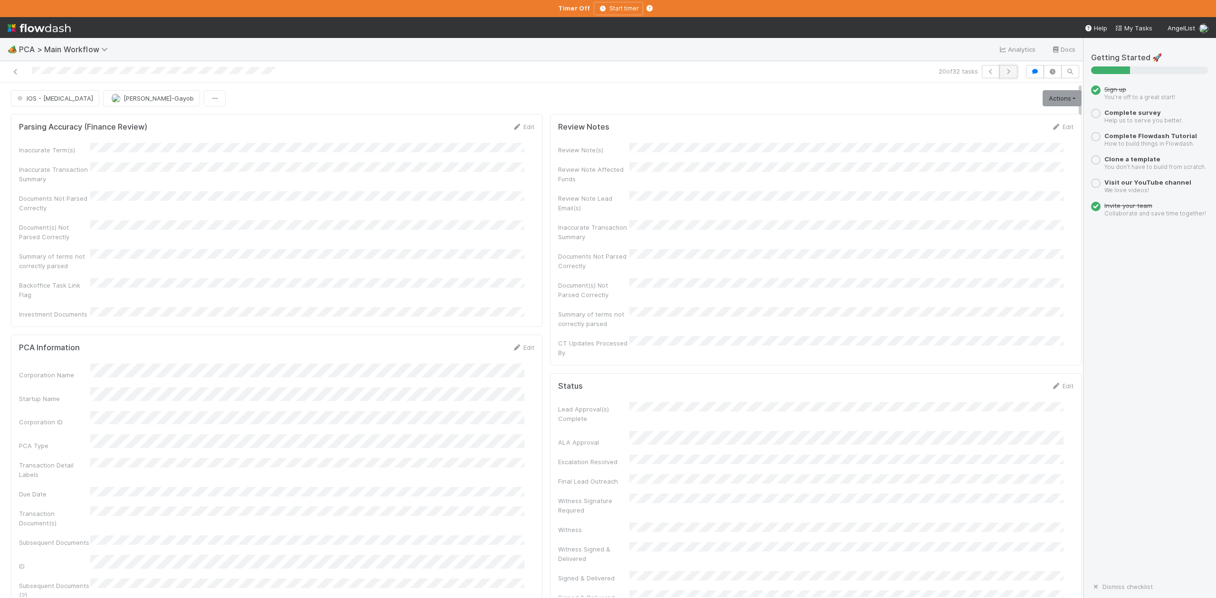
click at [1004, 70] on icon "button" at bounding box center [1008, 72] width 9 height 6
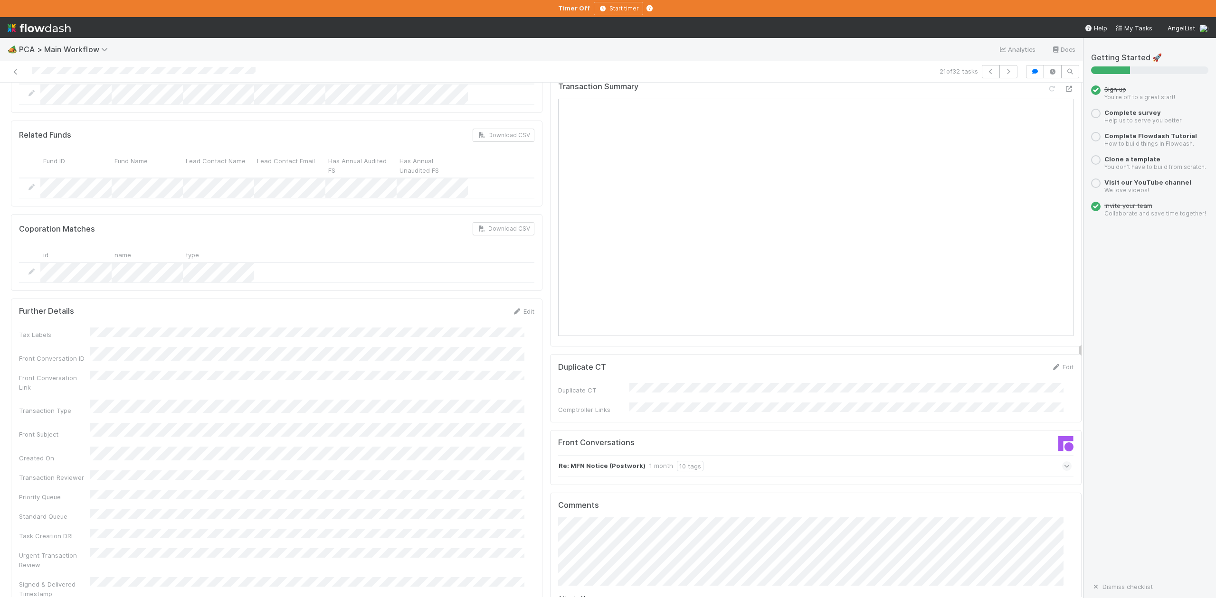
scroll to position [1330, 0]
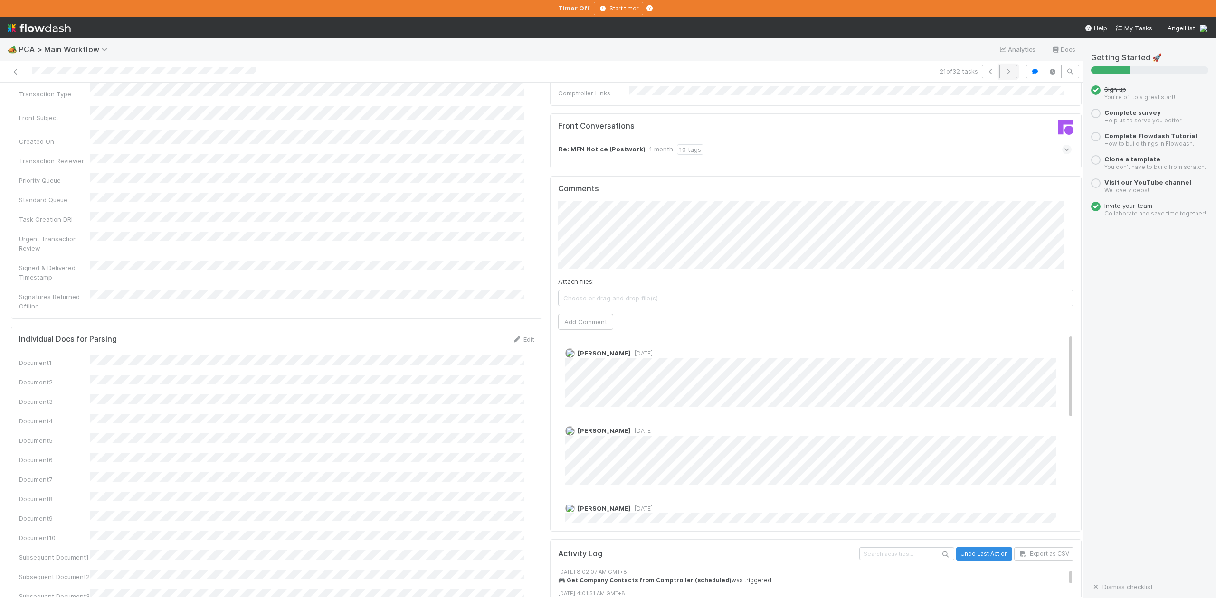
click at [1004, 73] on icon "button" at bounding box center [1008, 72] width 9 height 6
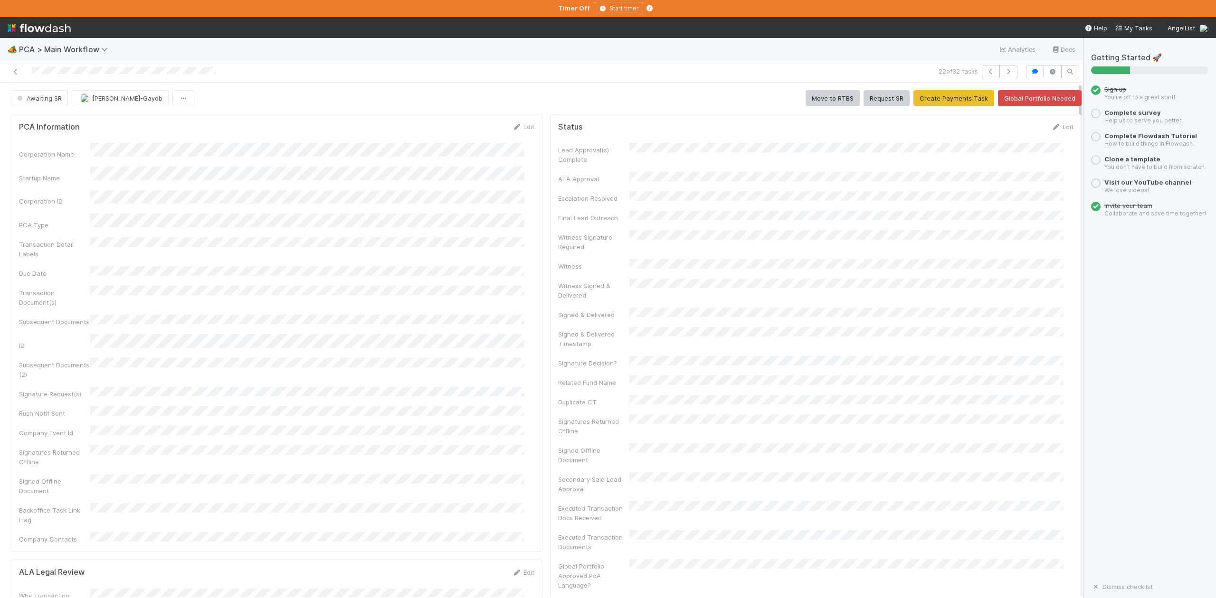
click at [696, 76] on div "22 of 32 tasks" at bounding box center [767, 71] width 507 height 13
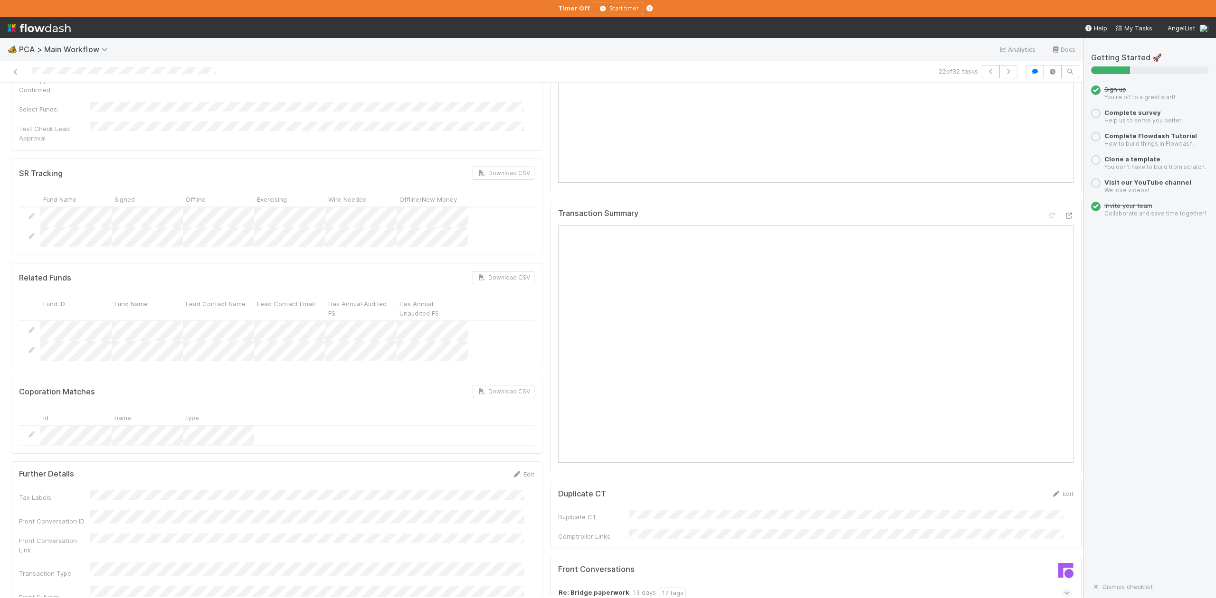
scroll to position [1140, 0]
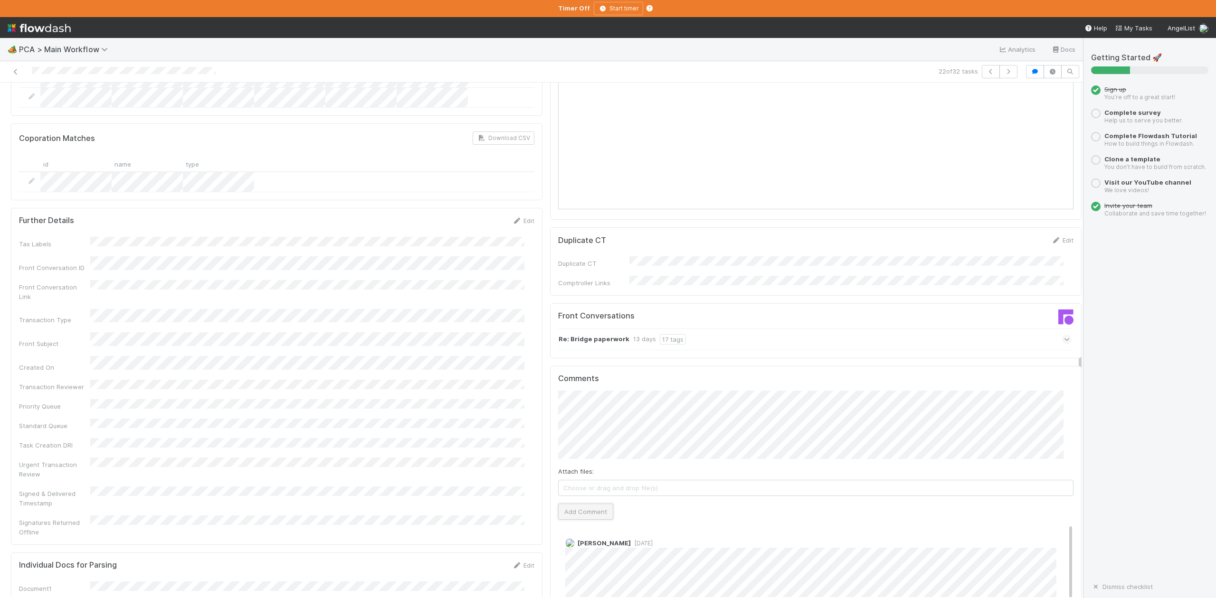
click at [590, 504] on button "Add Comment" at bounding box center [585, 512] width 55 height 16
click at [1004, 74] on icon "button" at bounding box center [1008, 72] width 9 height 6
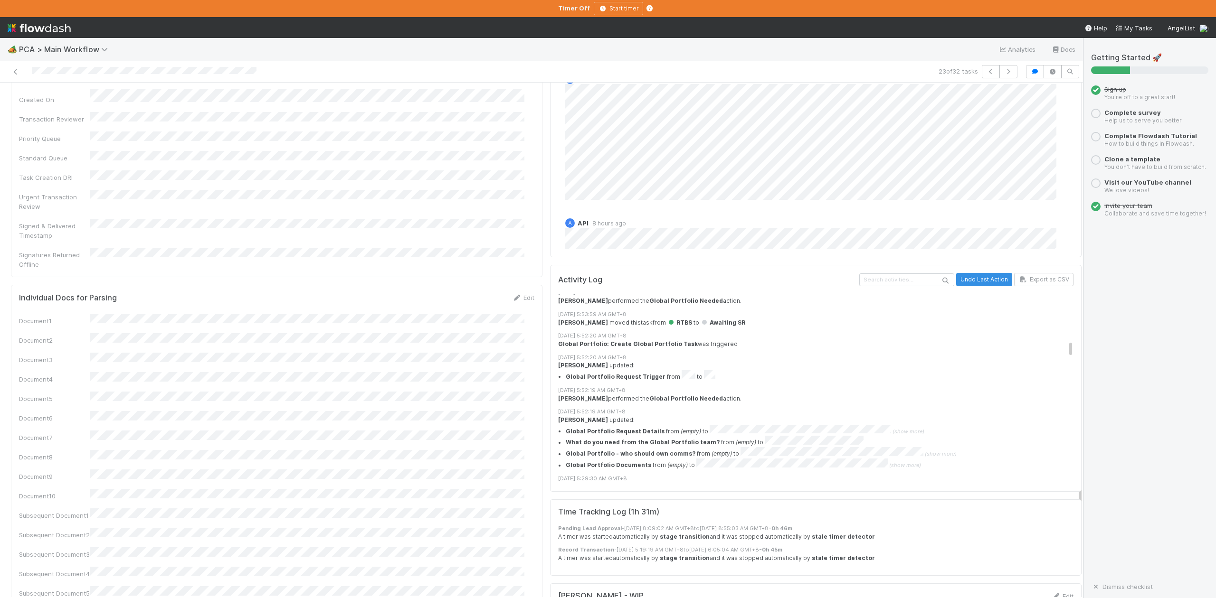
scroll to position [1140, 0]
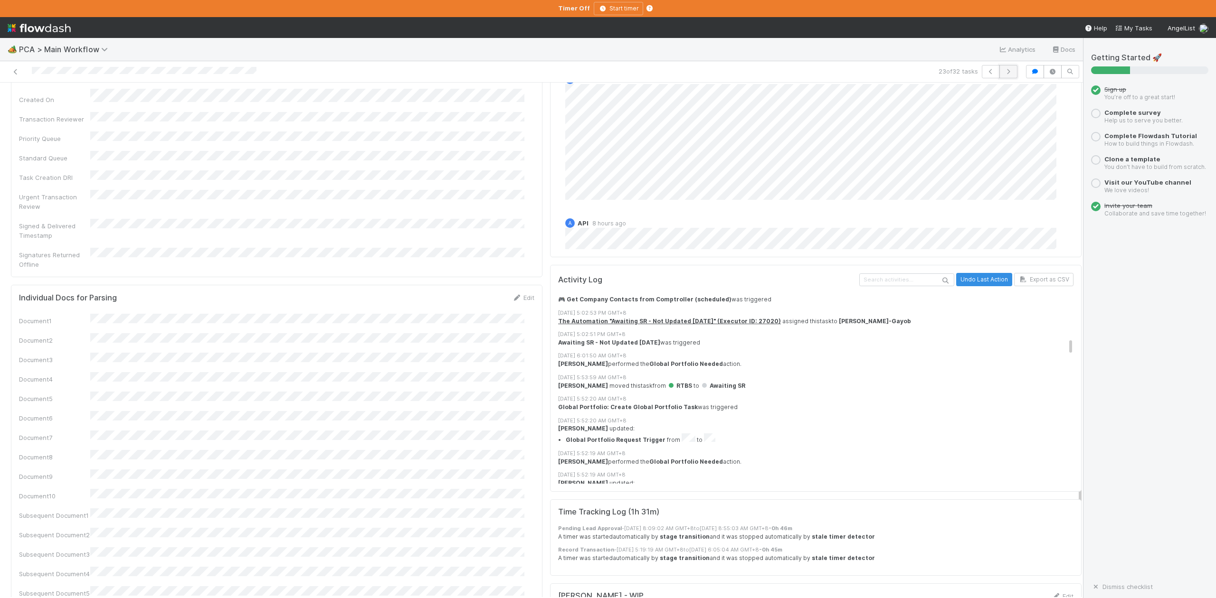
click at [1004, 69] on icon "button" at bounding box center [1008, 72] width 9 height 6
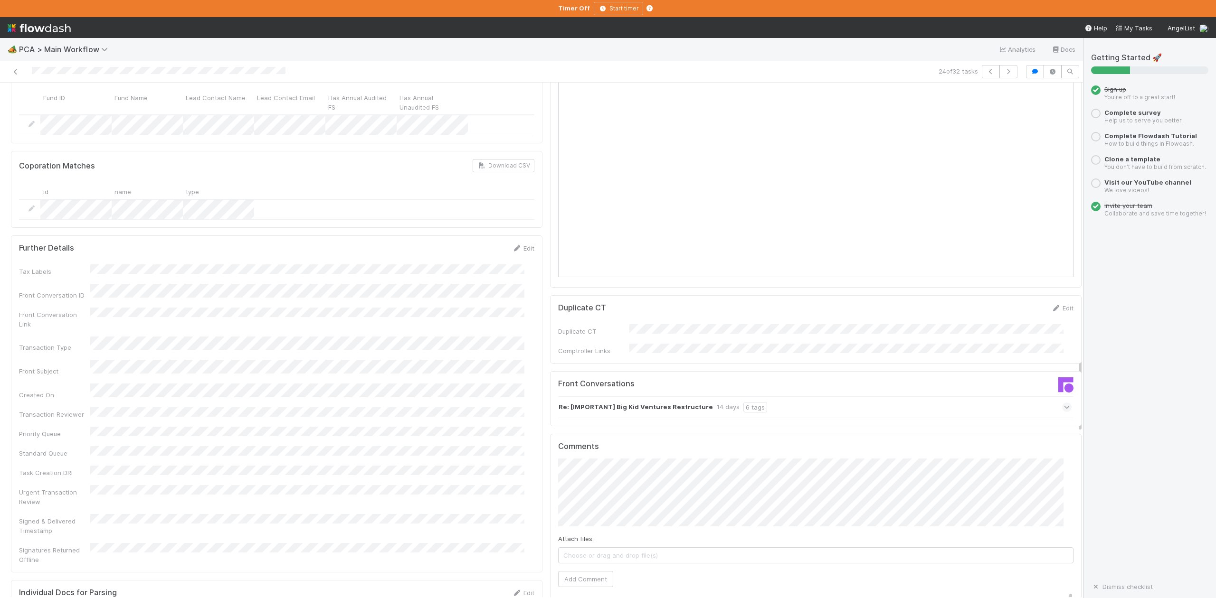
scroll to position [1393, 0]
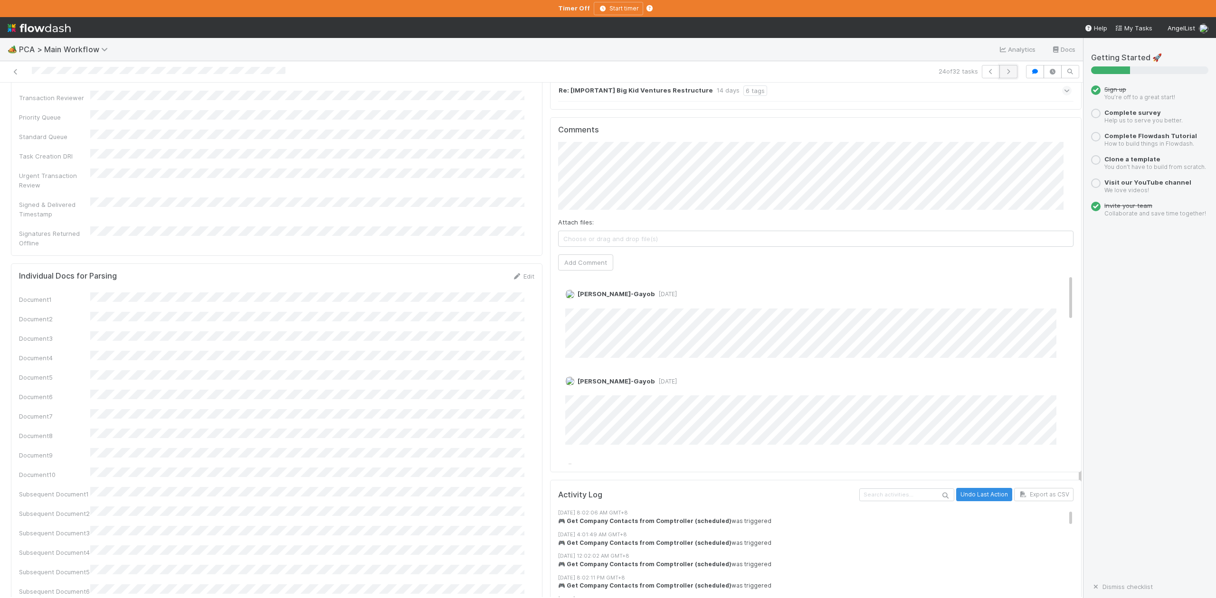
click at [1004, 72] on icon "button" at bounding box center [1008, 72] width 9 height 6
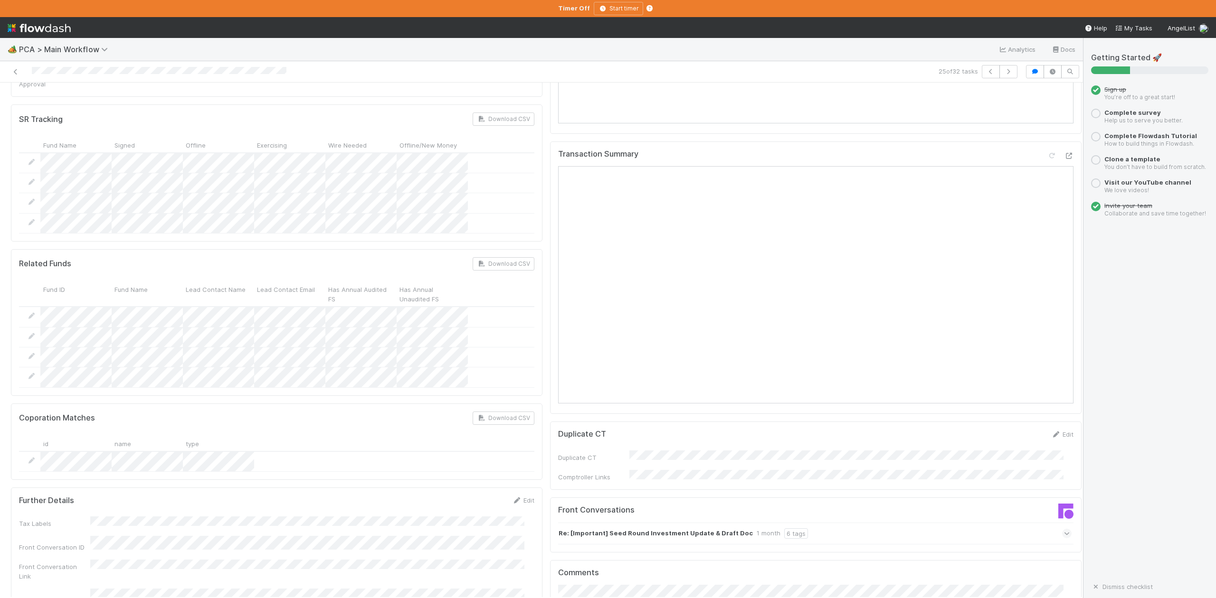
scroll to position [1266, 0]
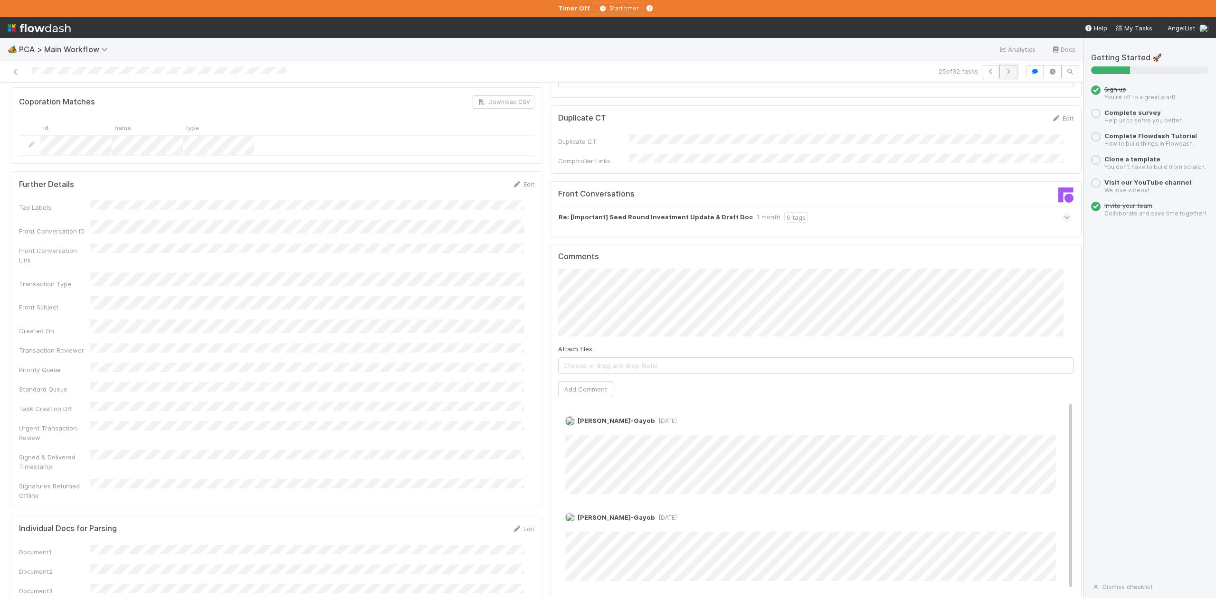
click at [999, 68] on button "button" at bounding box center [1008, 71] width 18 height 13
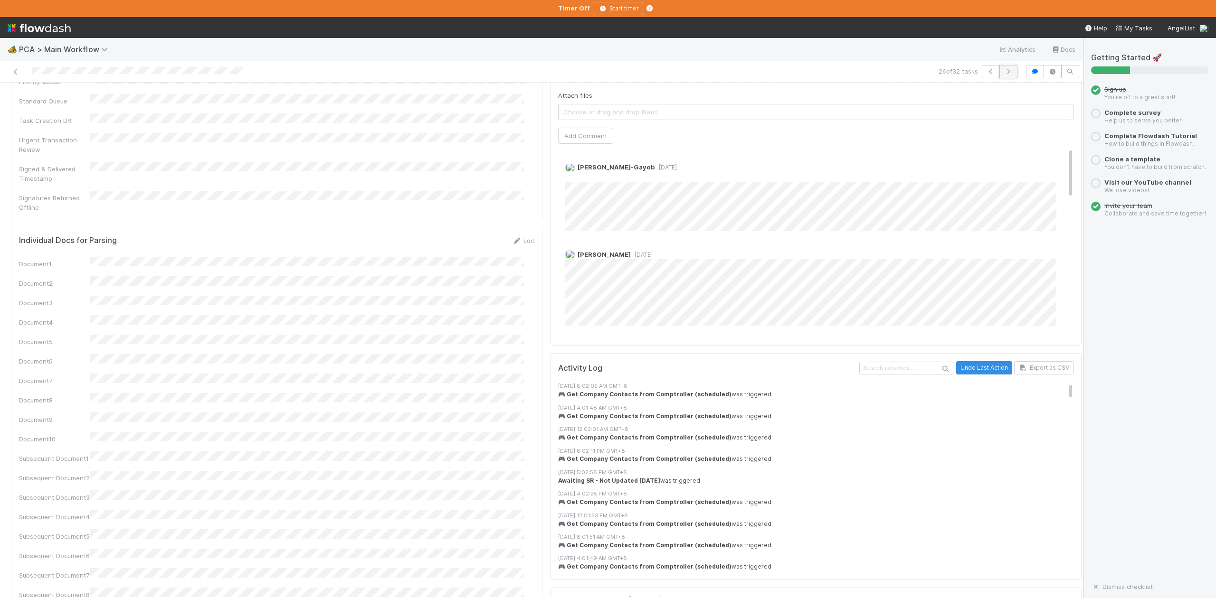
click at [1004, 73] on icon "button" at bounding box center [1008, 72] width 9 height 6
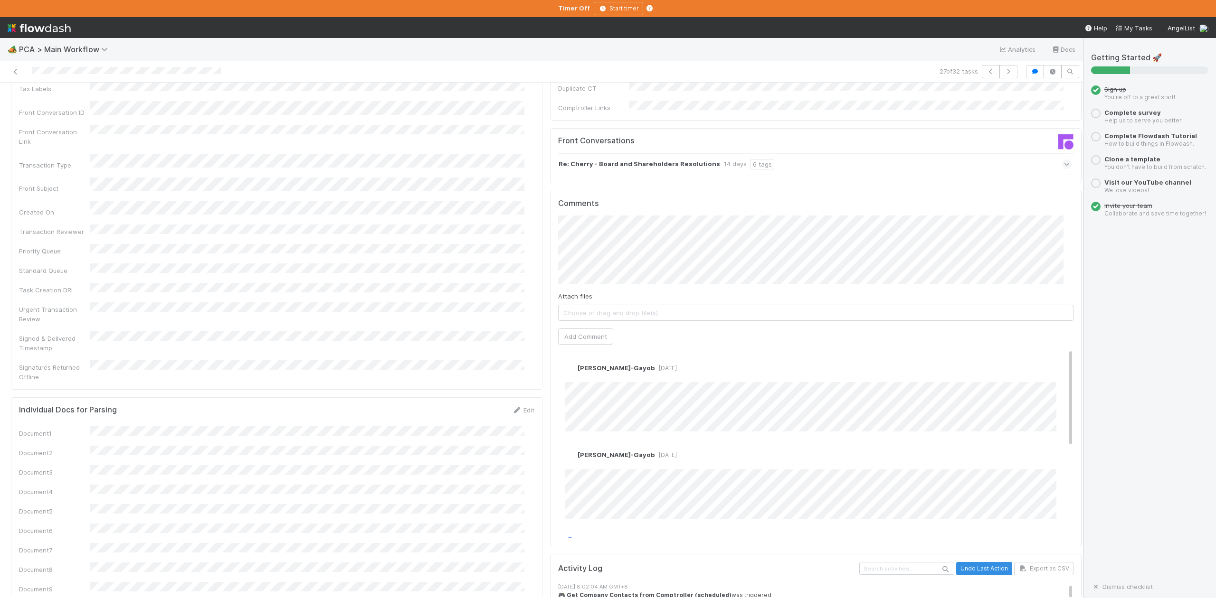
scroll to position [1330, 0]
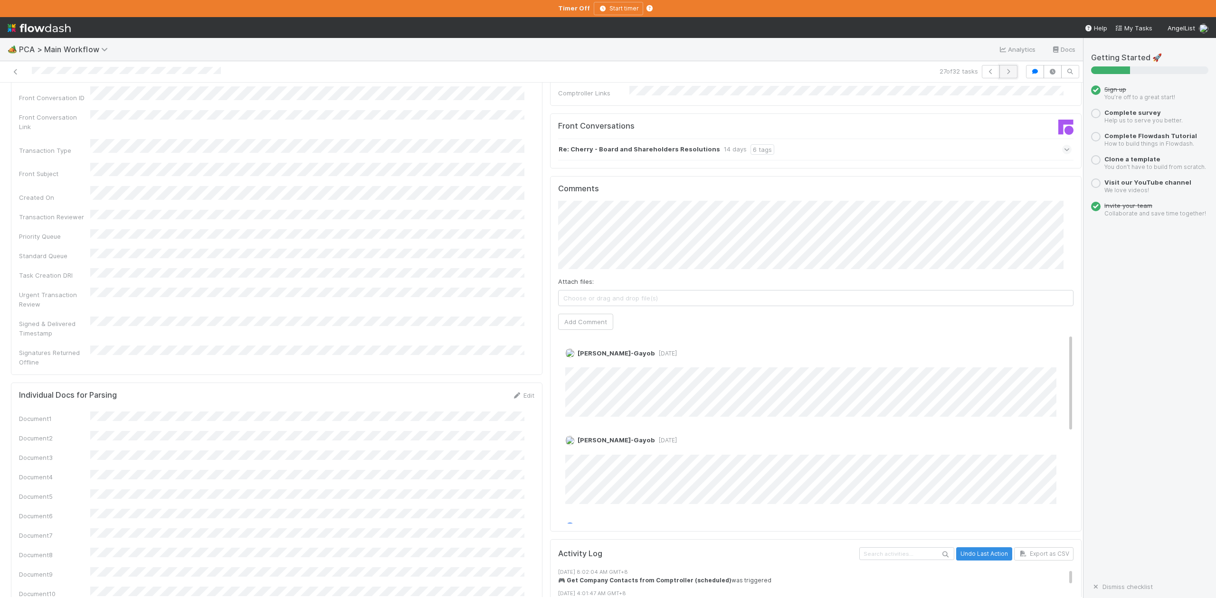
click at [1004, 71] on icon "button" at bounding box center [1008, 72] width 9 height 6
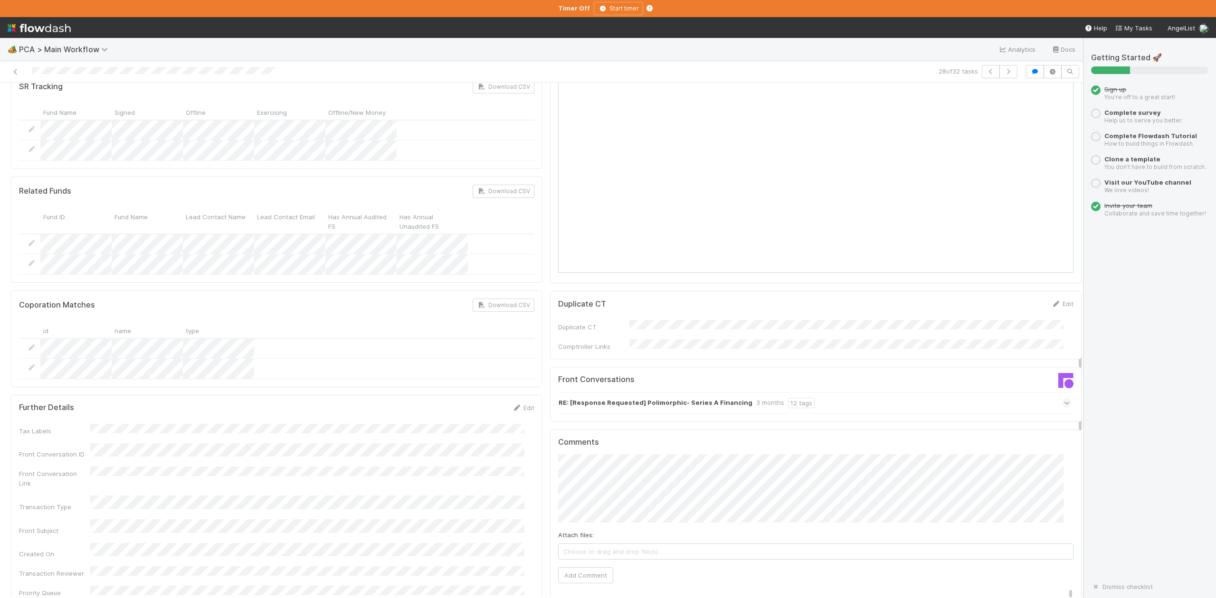
scroll to position [1393, 0]
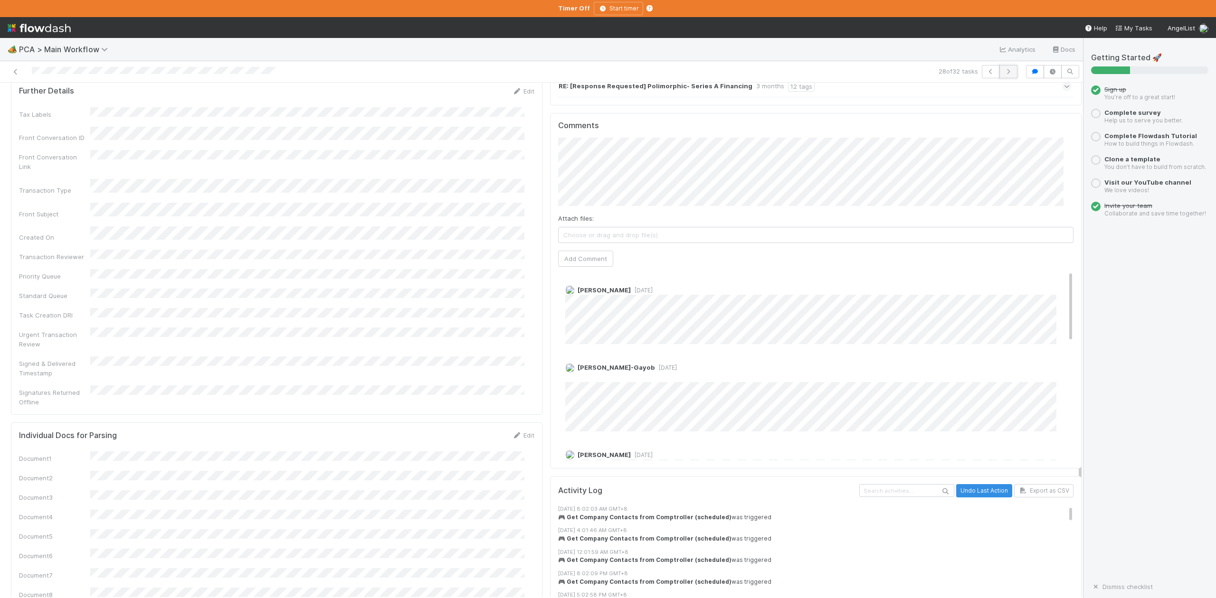
click at [999, 76] on button "button" at bounding box center [1008, 71] width 18 height 13
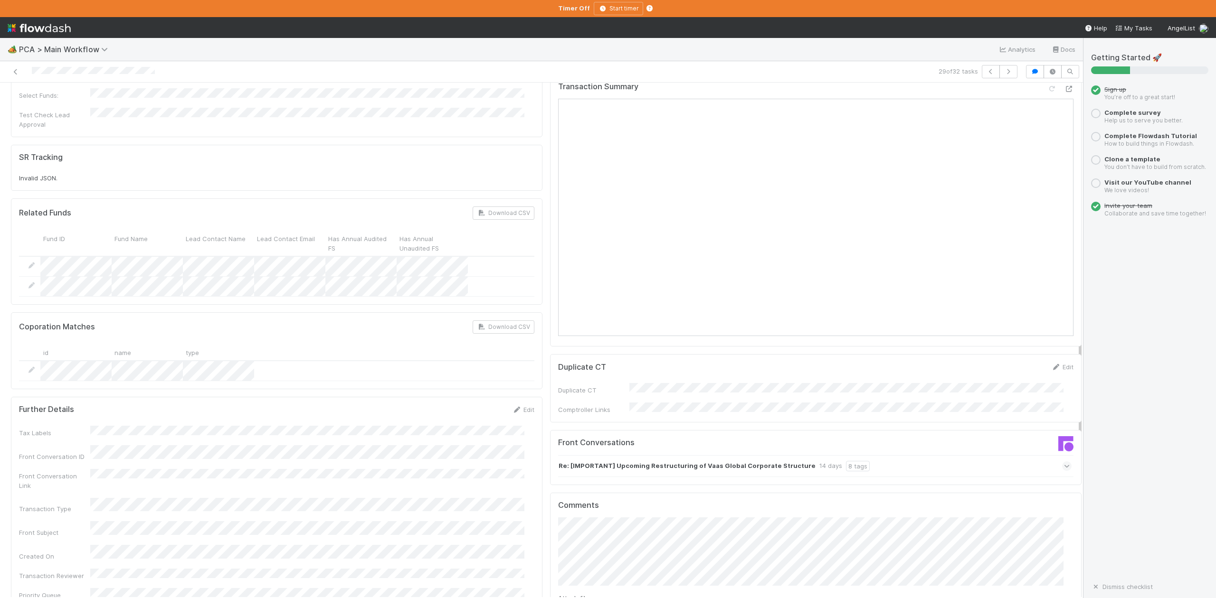
scroll to position [1393, 0]
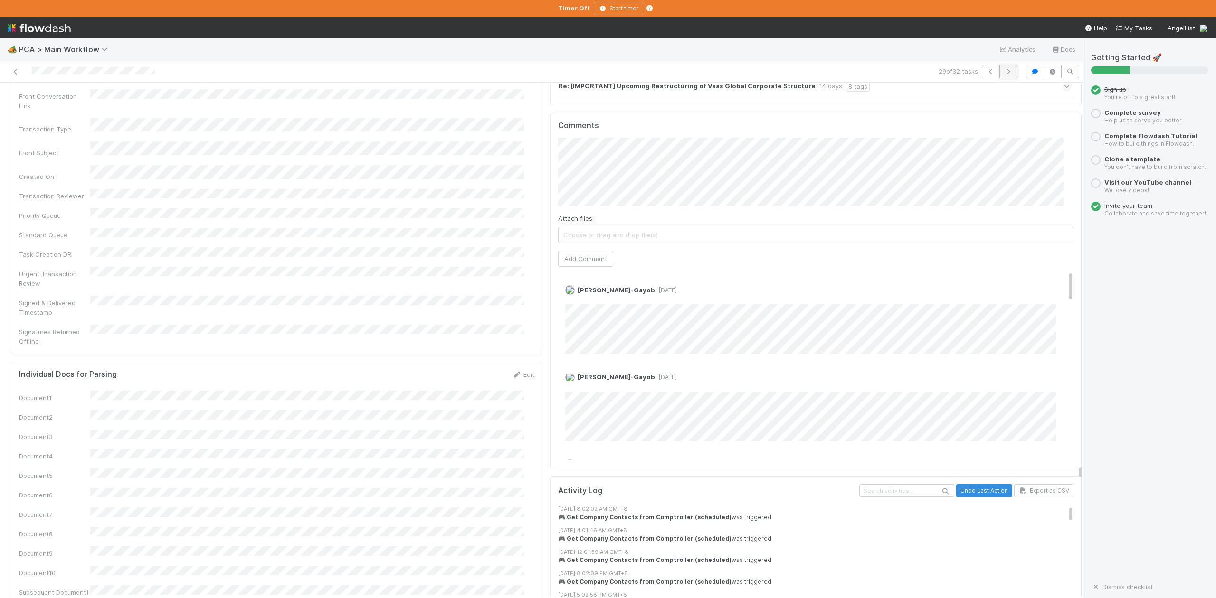
click at [1004, 73] on icon "button" at bounding box center [1008, 72] width 9 height 6
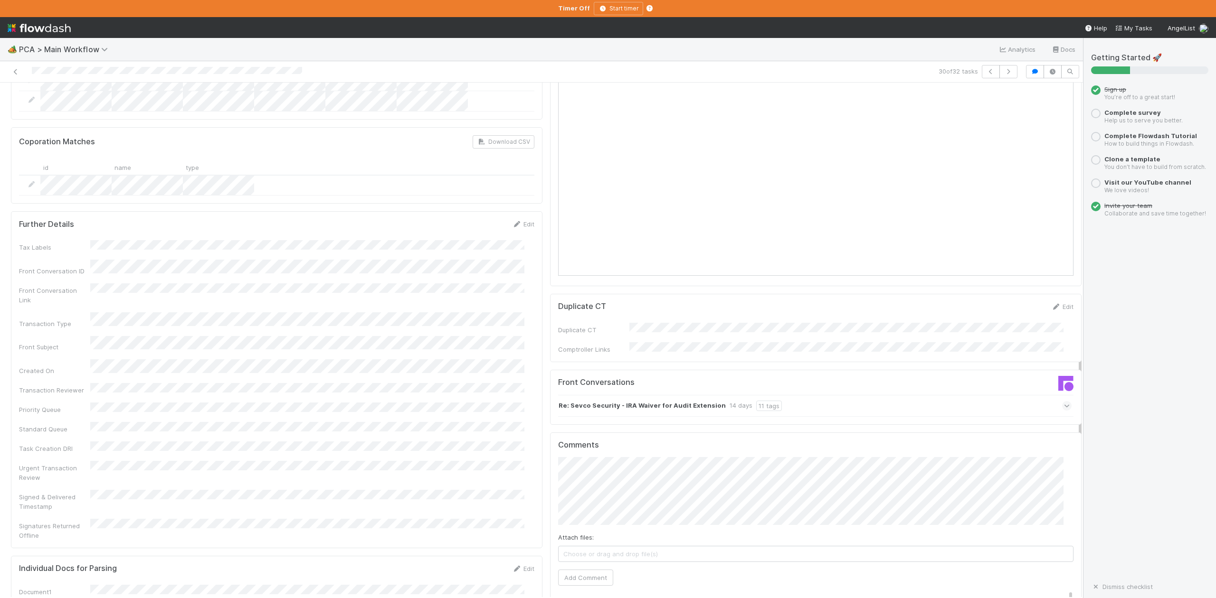
scroll to position [1203, 0]
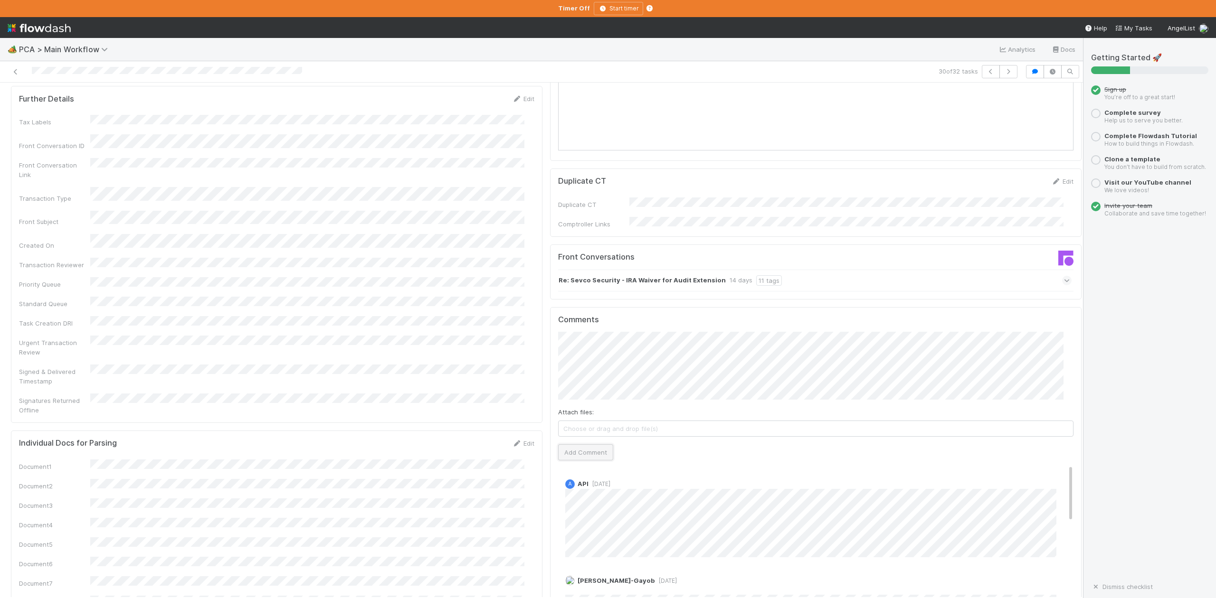
click at [569, 445] on button "Add Comment" at bounding box center [585, 453] width 55 height 16
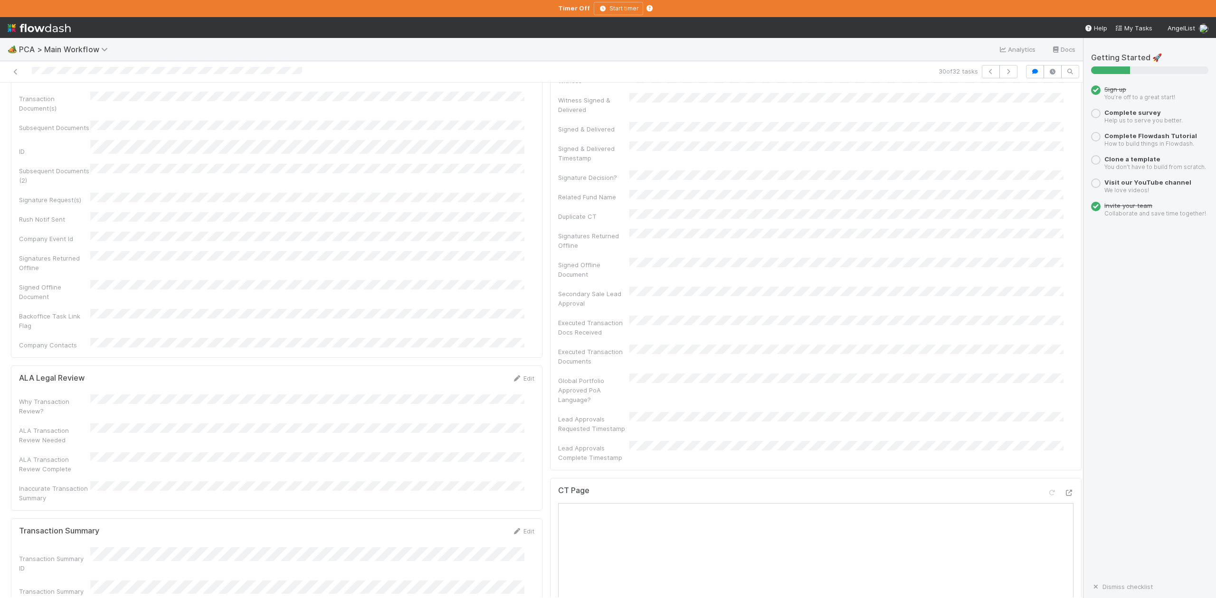
scroll to position [0, 0]
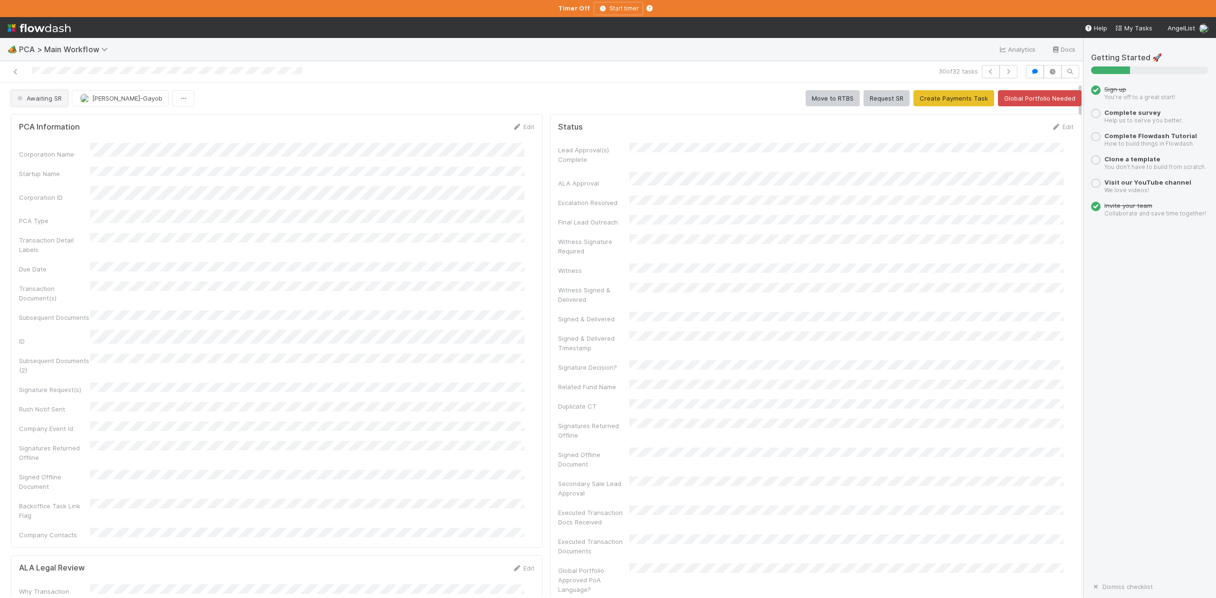
click at [39, 105] on button "Awaiting SR" at bounding box center [39, 98] width 57 height 16
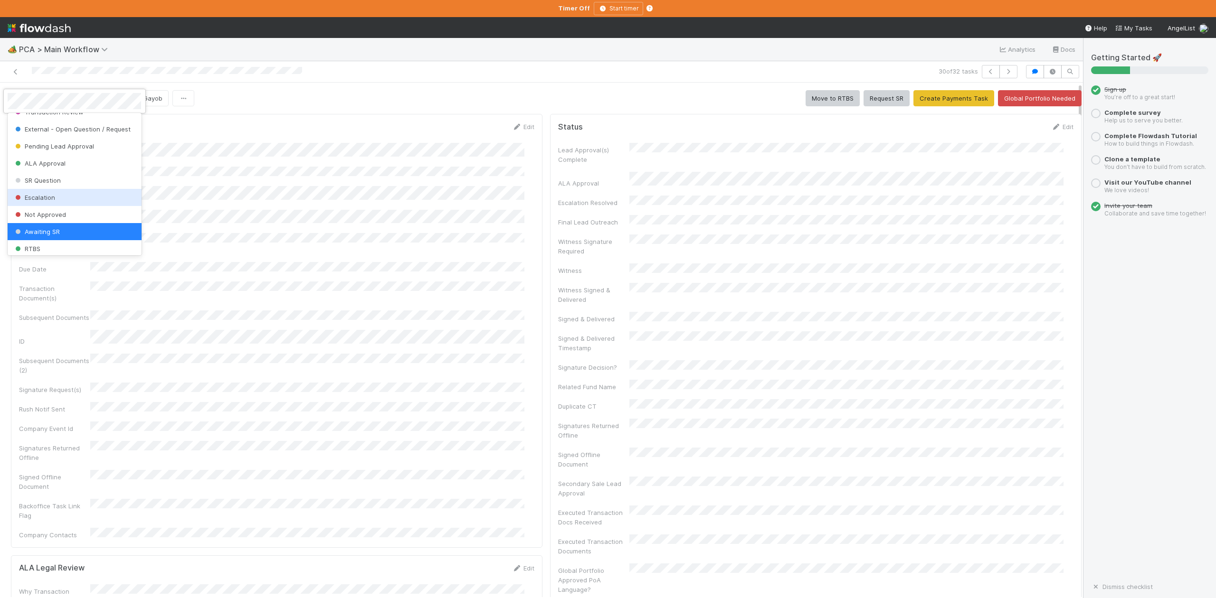
scroll to position [228, 0]
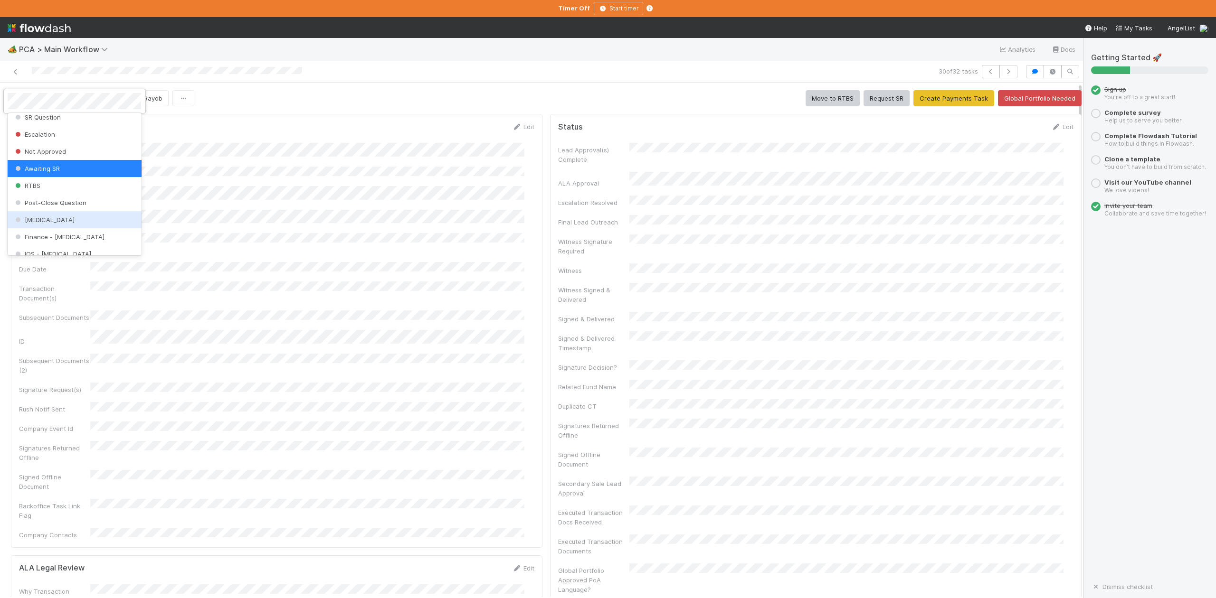
click at [33, 224] on span "ICU" at bounding box center [43, 220] width 61 height 8
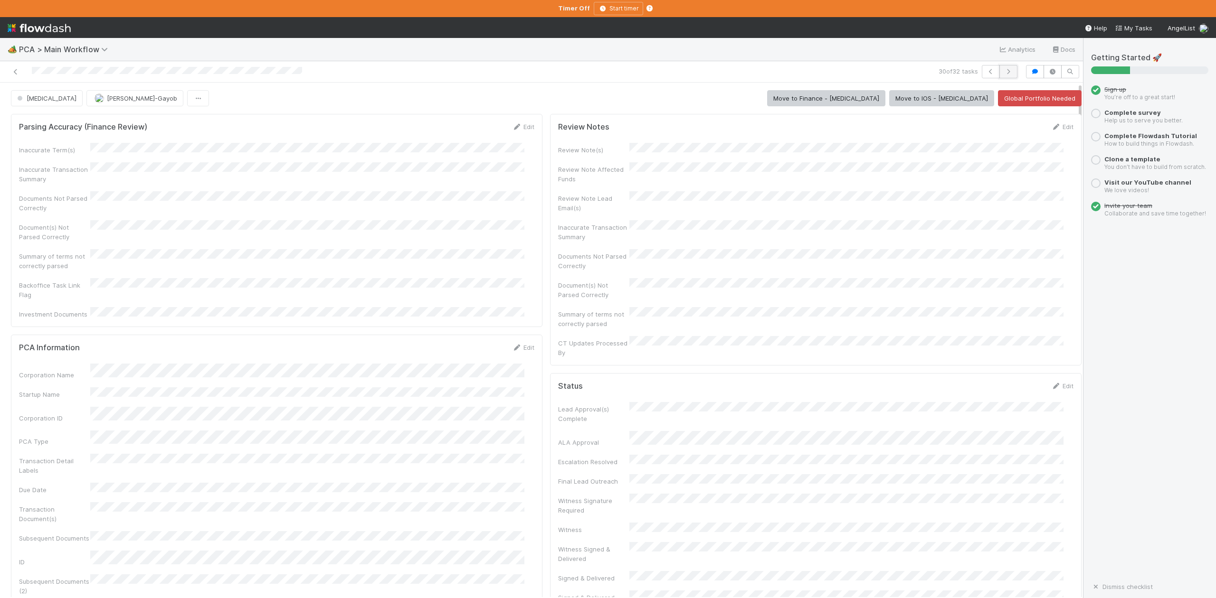
click at [1004, 72] on icon "button" at bounding box center [1008, 72] width 9 height 6
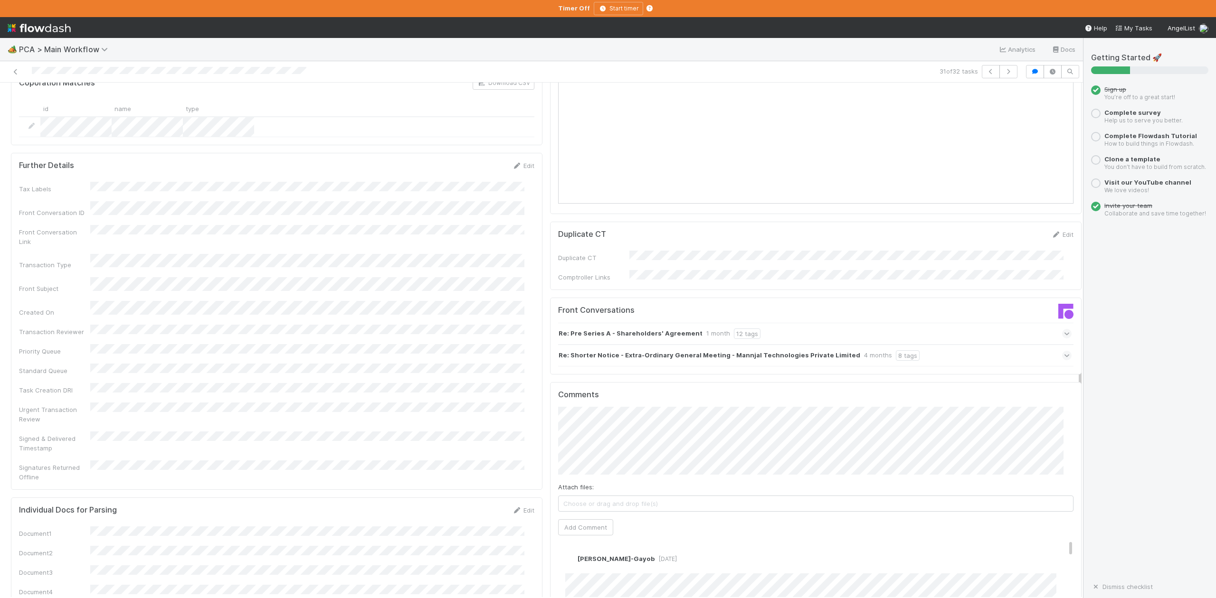
scroll to position [1330, 0]
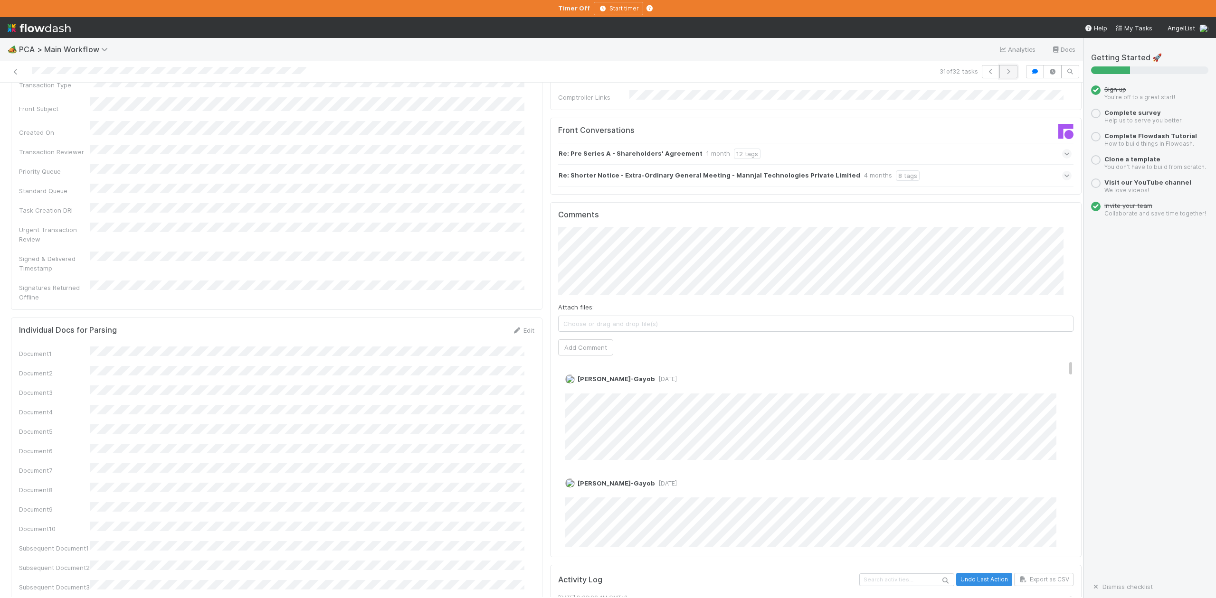
click at [999, 71] on button "button" at bounding box center [1008, 71] width 18 height 13
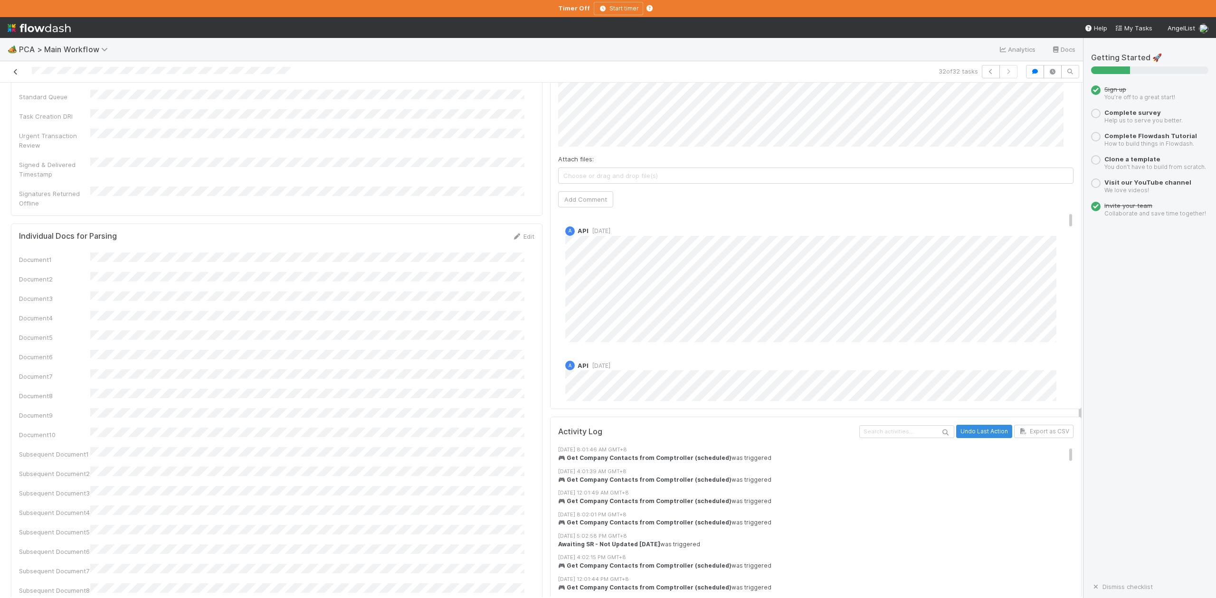
click at [16, 72] on icon at bounding box center [15, 72] width 9 height 6
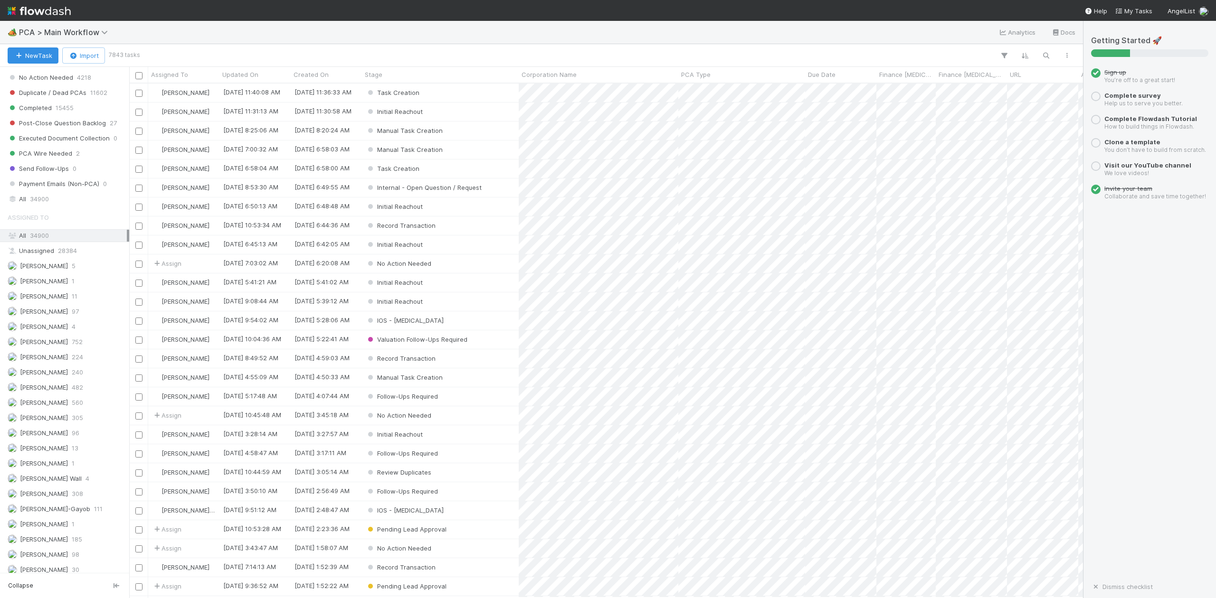
scroll to position [1013, 0]
drag, startPoint x: 41, startPoint y: 204, endPoint x: 1102, endPoint y: 94, distance: 1067.2
click at [41, 190] on span "34900" at bounding box center [39, 185] width 19 height 12
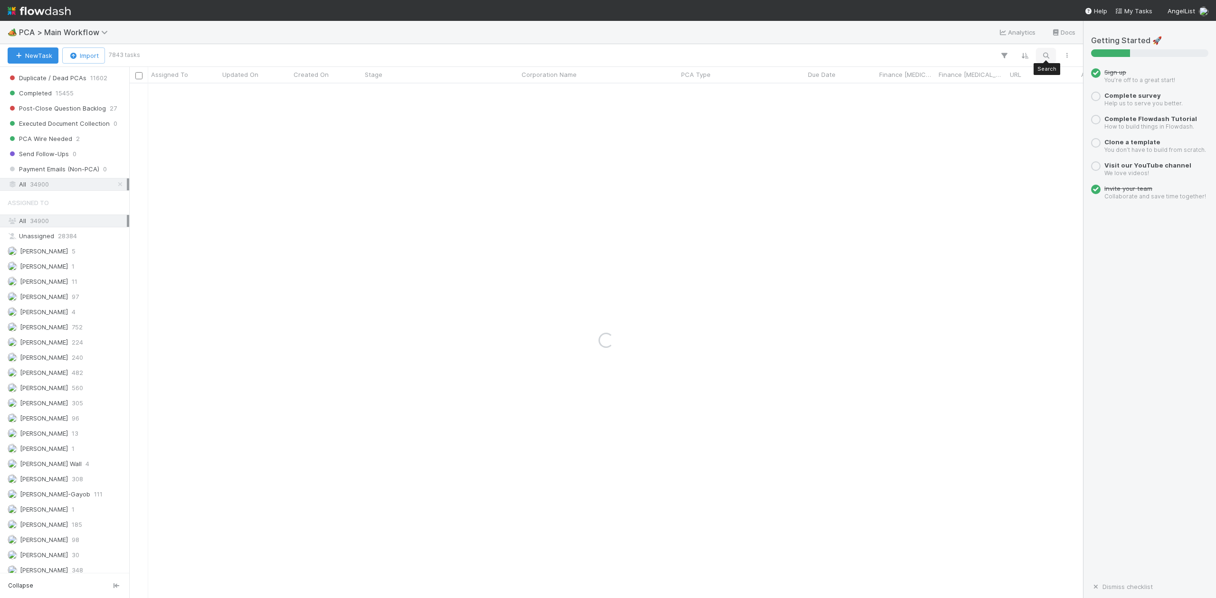
click at [1044, 54] on icon "button" at bounding box center [1045, 55] width 9 height 9
type input "value at zero"
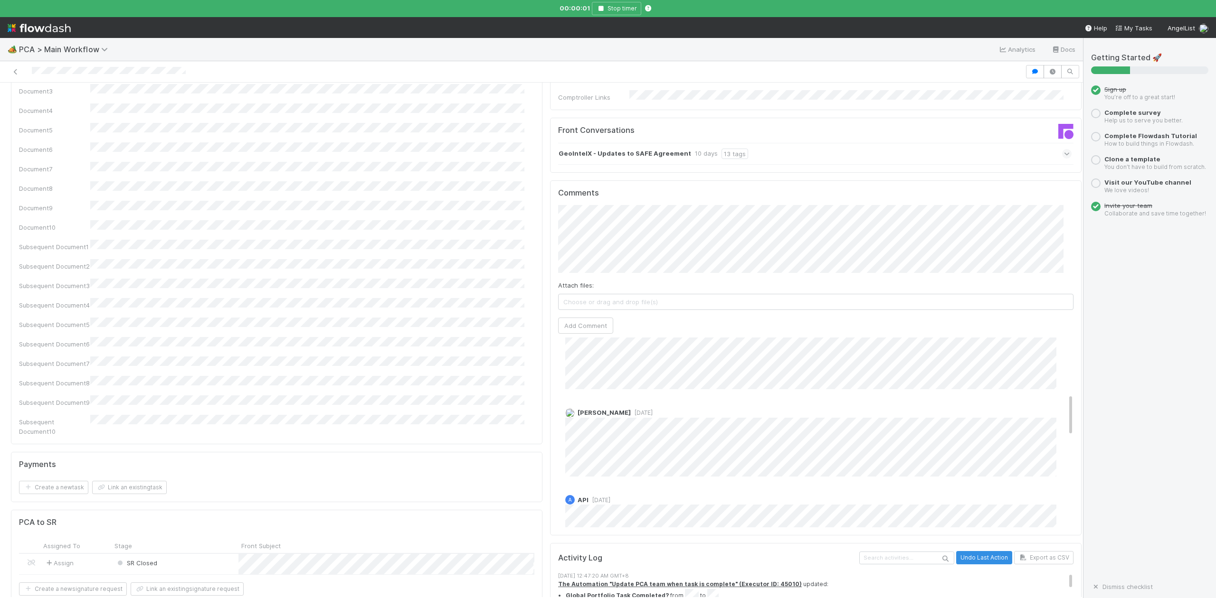
scroll to position [253, 0]
click at [648, 389] on span "[DATE]" at bounding box center [642, 392] width 22 height 7
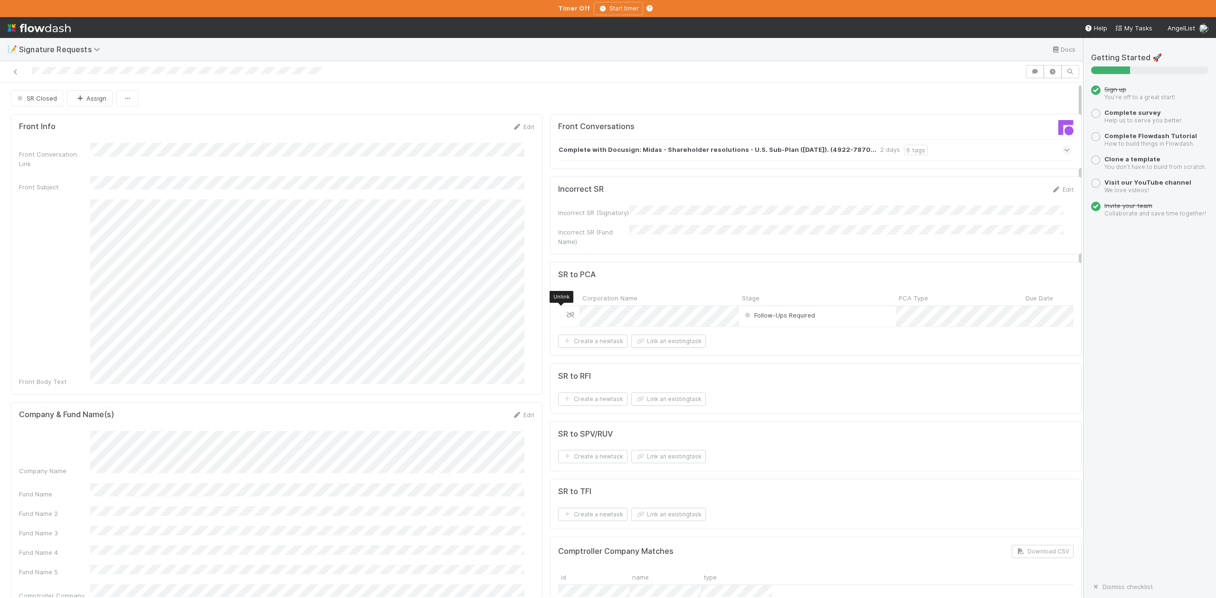
click at [566, 312] on icon at bounding box center [570, 315] width 9 height 6
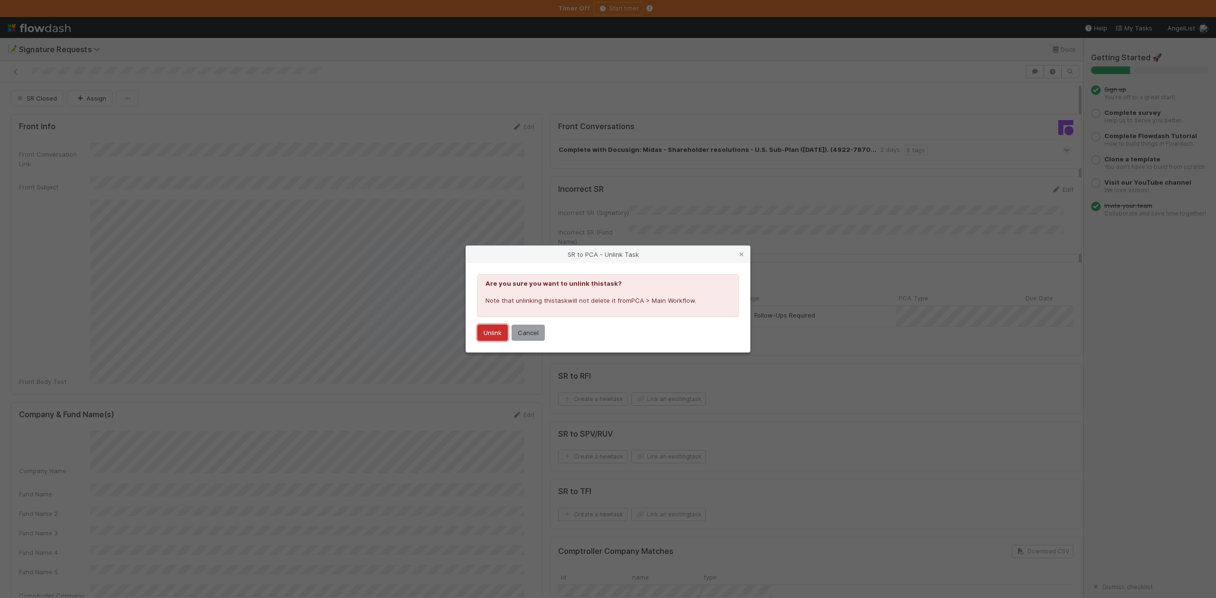
click at [490, 333] on button "Unlink" at bounding box center [492, 333] width 30 height 16
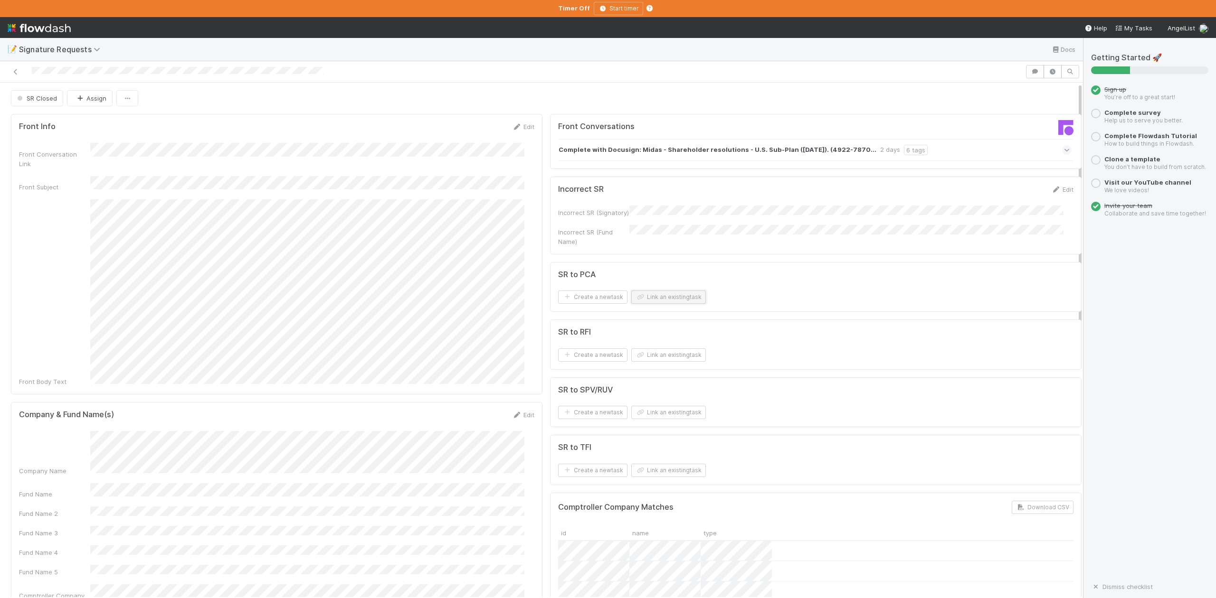
click at [652, 296] on button "Link an existing task" at bounding box center [668, 297] width 75 height 13
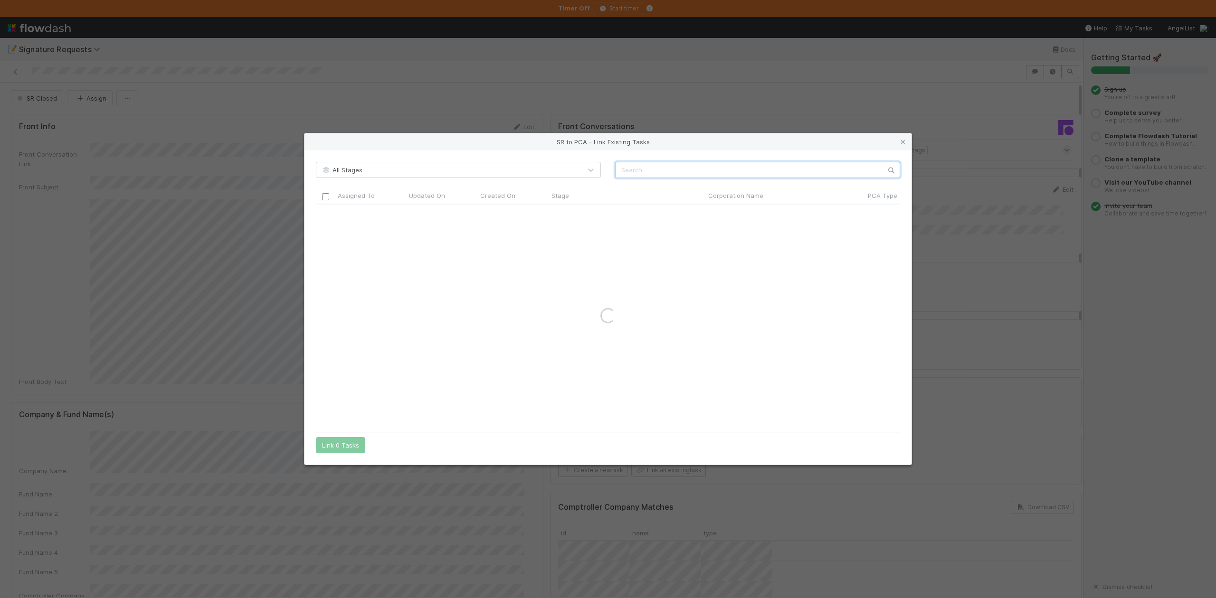
click at [622, 174] on input "text" at bounding box center [757, 170] width 285 height 16
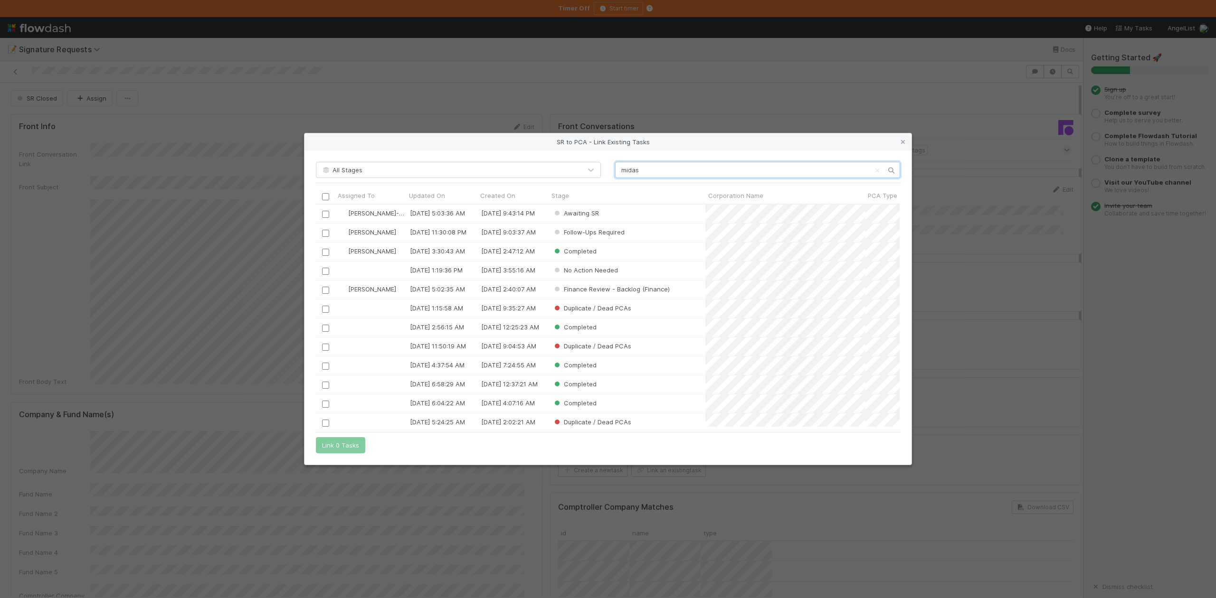
scroll to position [213, 574]
type input "midas"
click at [325, 212] on input "checkbox" at bounding box center [325, 214] width 7 height 7
click at [344, 442] on button "Link 1 Task" at bounding box center [338, 445] width 45 height 16
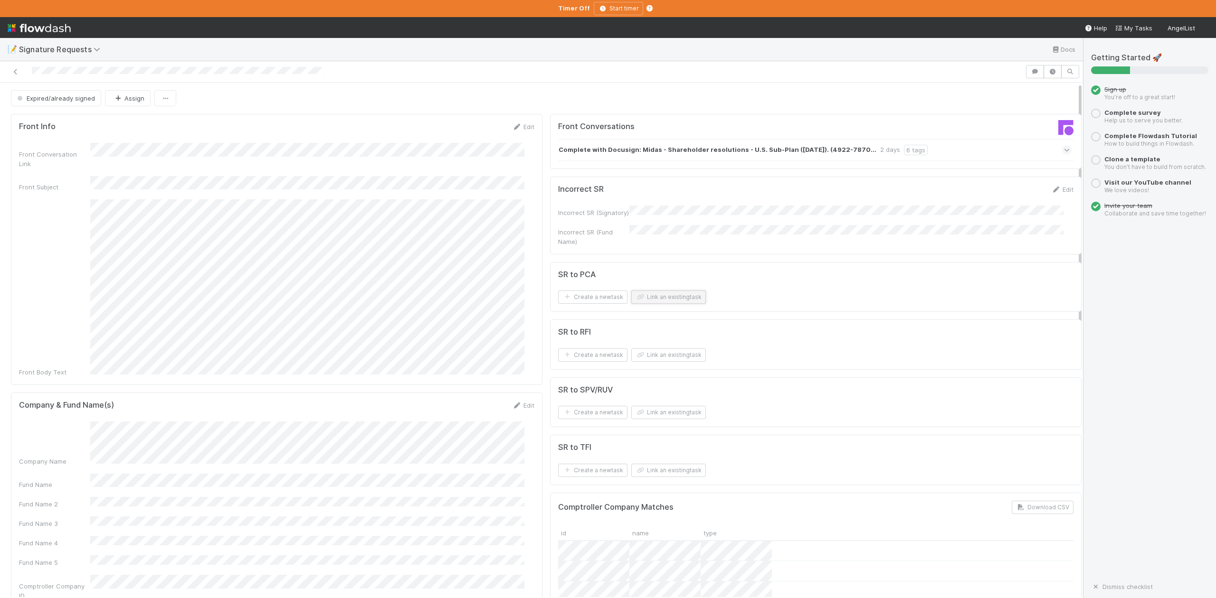
click at [661, 293] on button "Link an existing task" at bounding box center [668, 297] width 75 height 13
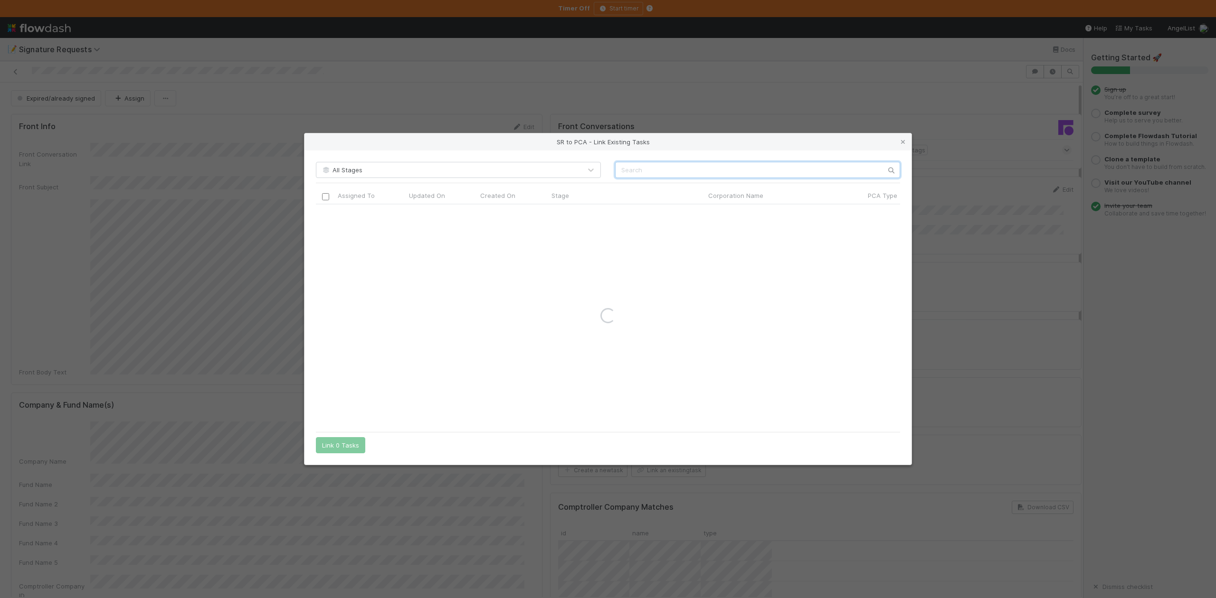
click at [621, 164] on input "text" at bounding box center [757, 170] width 285 height 16
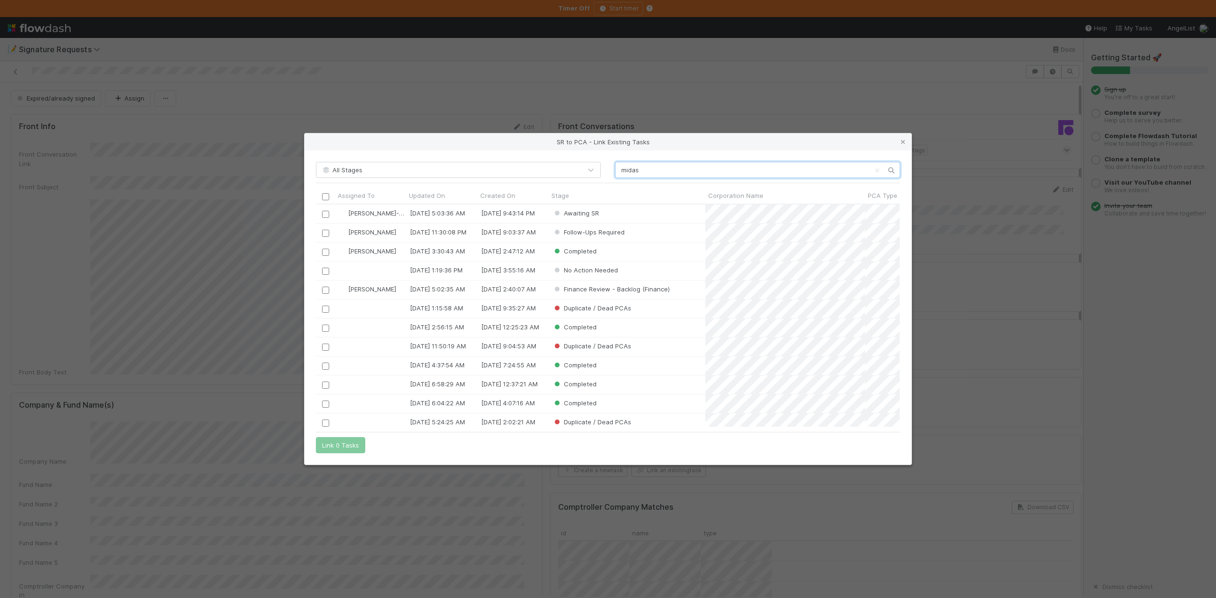
scroll to position [213, 574]
type input "midas"
click at [325, 216] on input "checkbox" at bounding box center [325, 214] width 7 height 7
click at [348, 445] on button "Link 1 Task" at bounding box center [338, 445] width 45 height 16
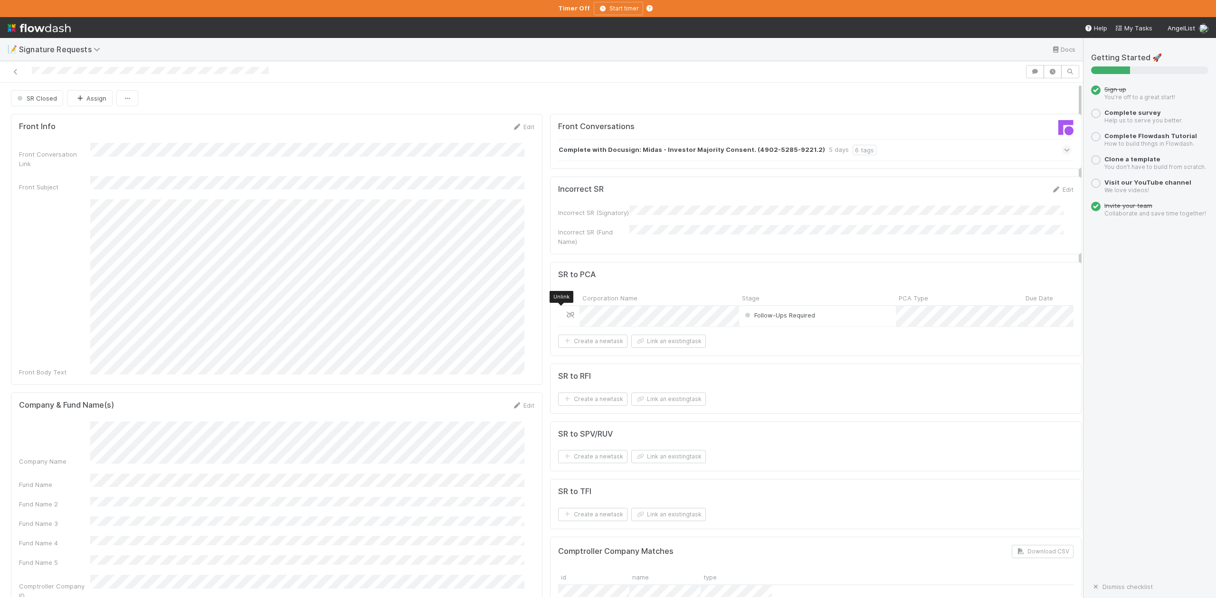
click at [566, 312] on icon at bounding box center [570, 315] width 9 height 6
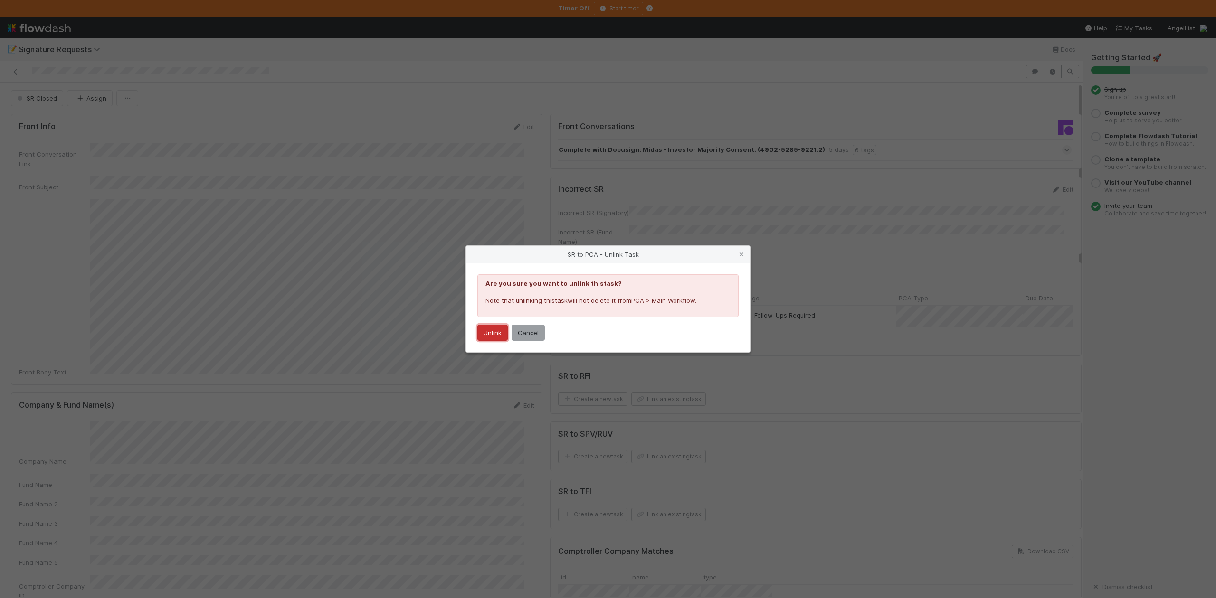
click at [495, 331] on button "Unlink" at bounding box center [492, 333] width 30 height 16
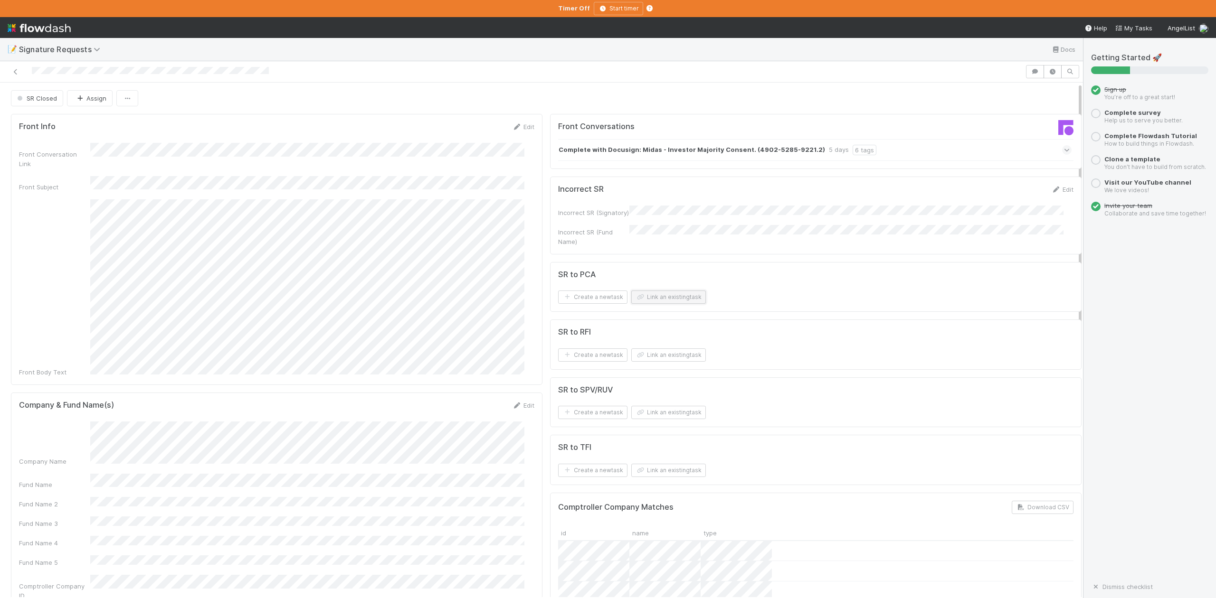
click at [658, 295] on button "Link an existing task" at bounding box center [668, 297] width 75 height 13
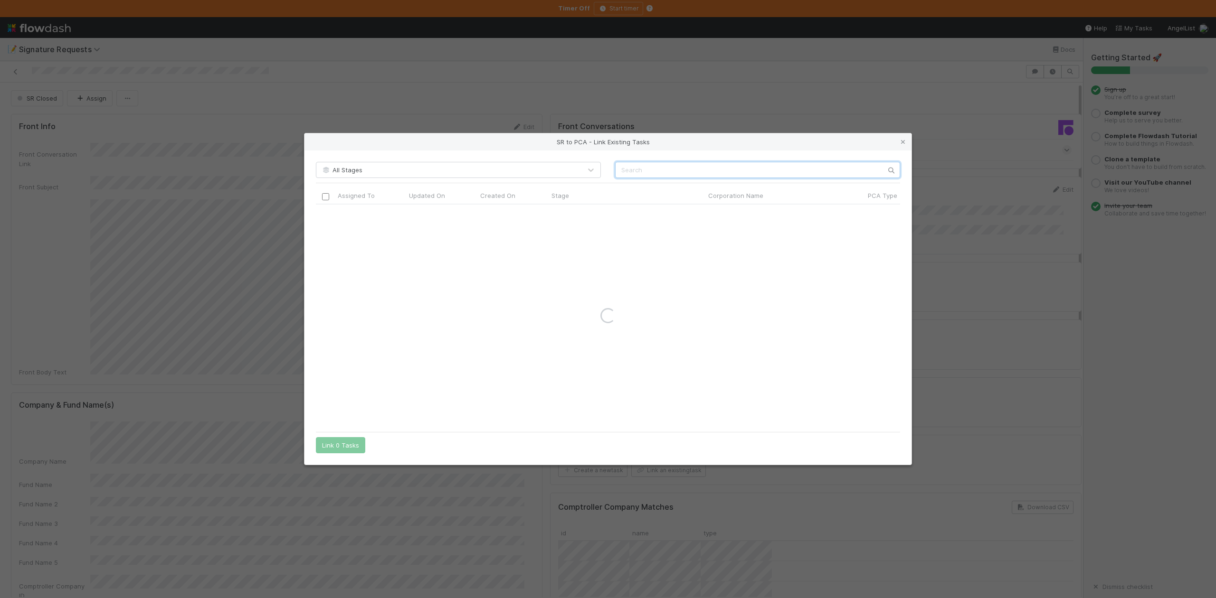
click at [626, 170] on input "text" at bounding box center [757, 170] width 285 height 16
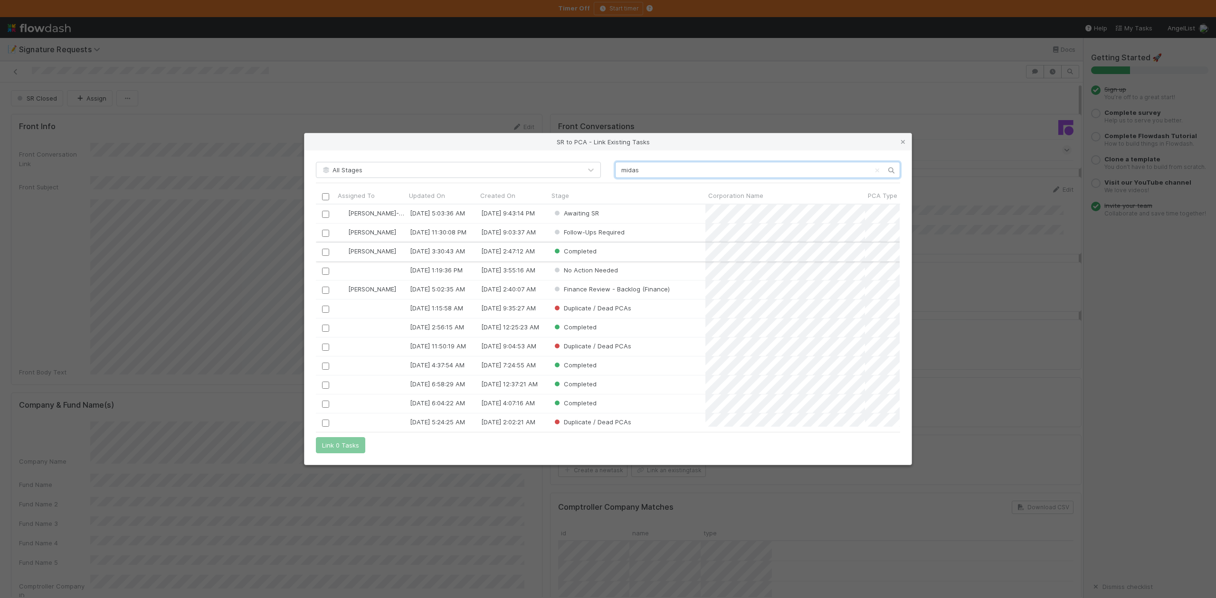
scroll to position [213, 574]
type input "midas"
click at [322, 213] on input "checkbox" at bounding box center [325, 214] width 7 height 7
click at [351, 445] on button "Link 1 Task" at bounding box center [338, 445] width 45 height 16
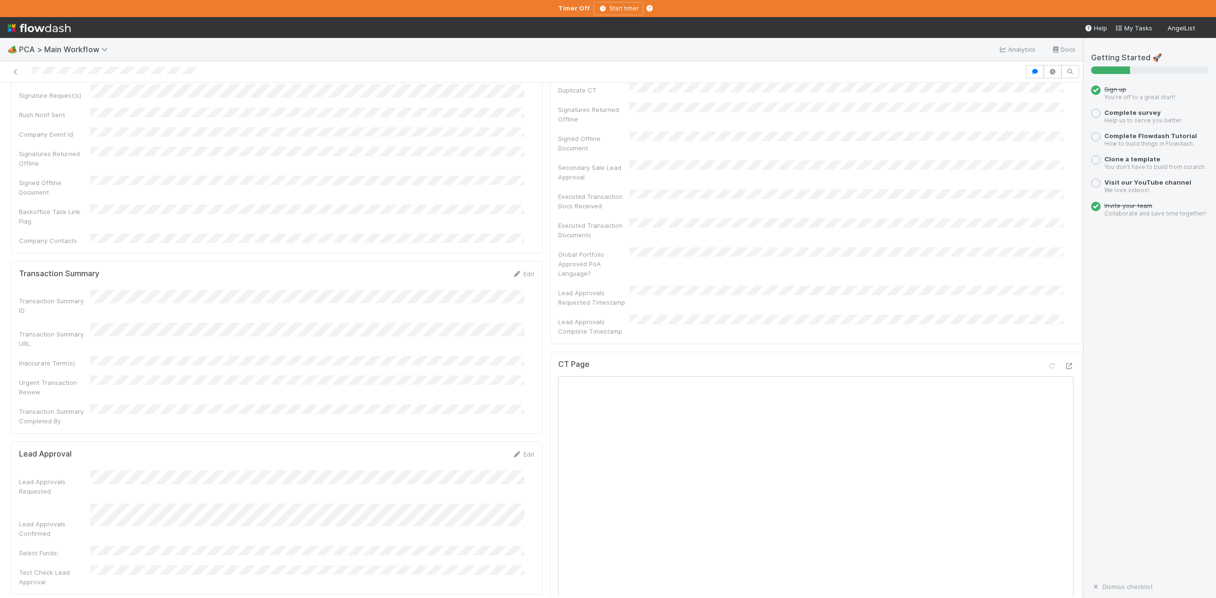
scroll to position [190, 0]
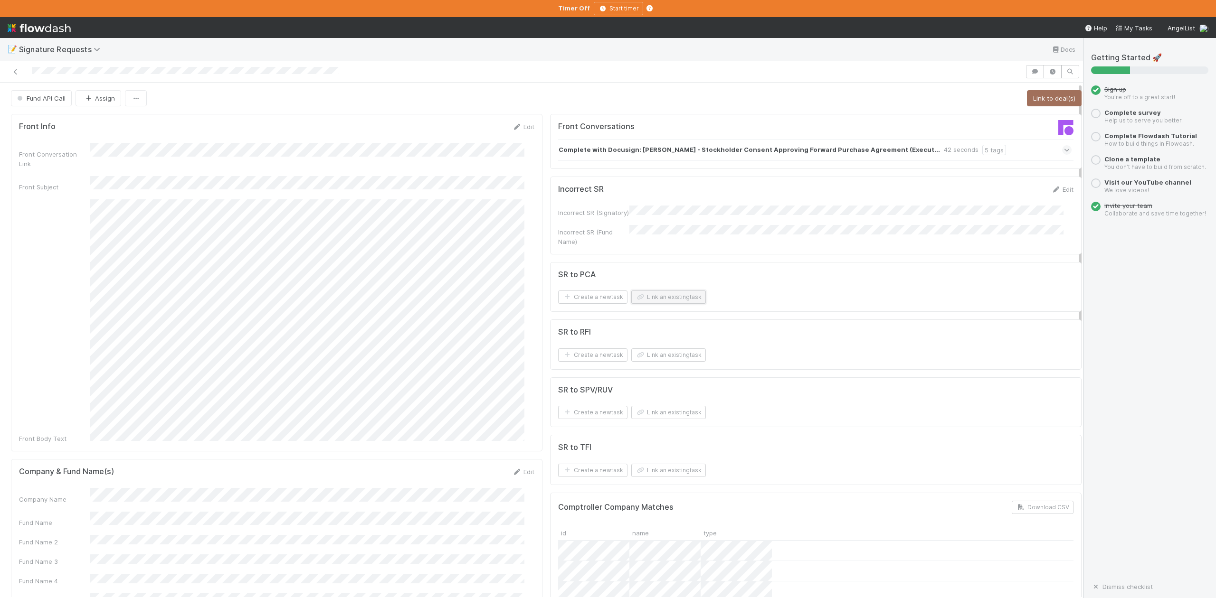
click at [644, 295] on button "Link an existing task" at bounding box center [668, 297] width 75 height 13
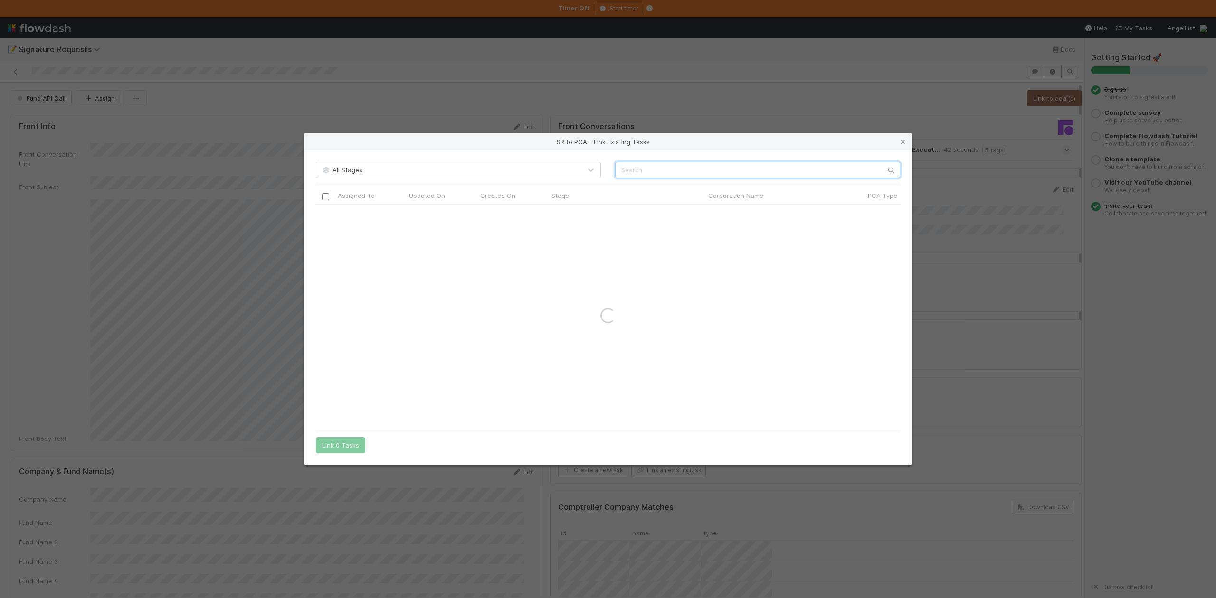
click at [635, 170] on input "text" at bounding box center [757, 170] width 285 height 16
paste input "[PERSON_NAME] Technologies, Inc"
click at [620, 170] on input "[PERSON_NAME] Technologies, Inc" at bounding box center [757, 170] width 285 height 16
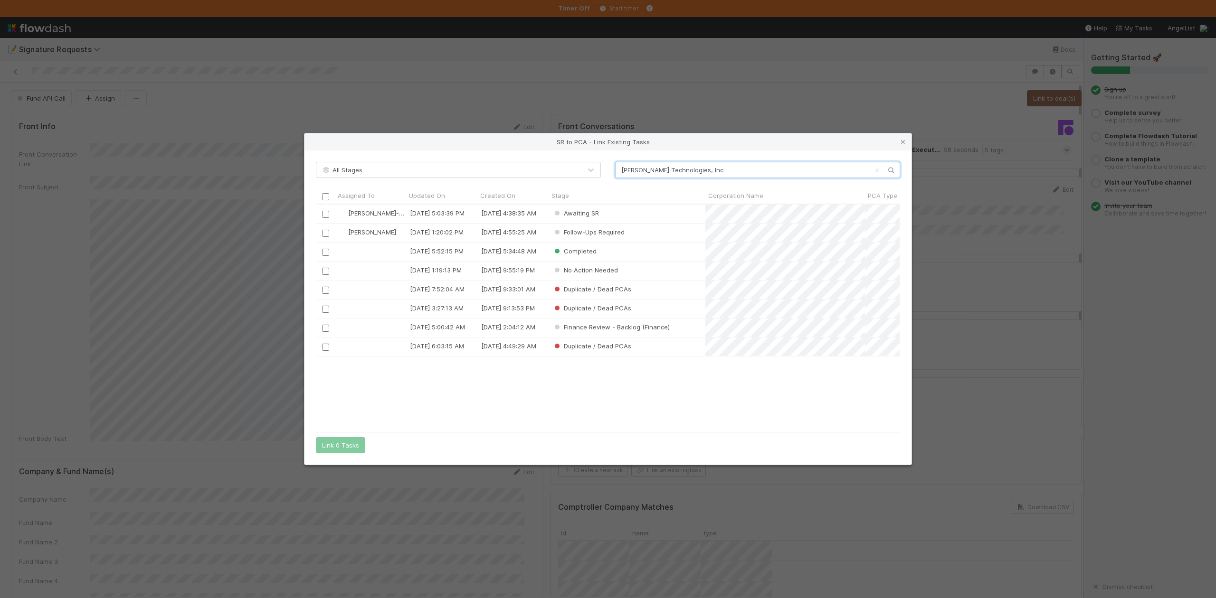
scroll to position [213, 574]
type input "[PERSON_NAME] Technologies, Inc"
click at [326, 215] on input "checkbox" at bounding box center [325, 214] width 7 height 7
click at [341, 448] on button "Link 1 Task" at bounding box center [338, 445] width 45 height 16
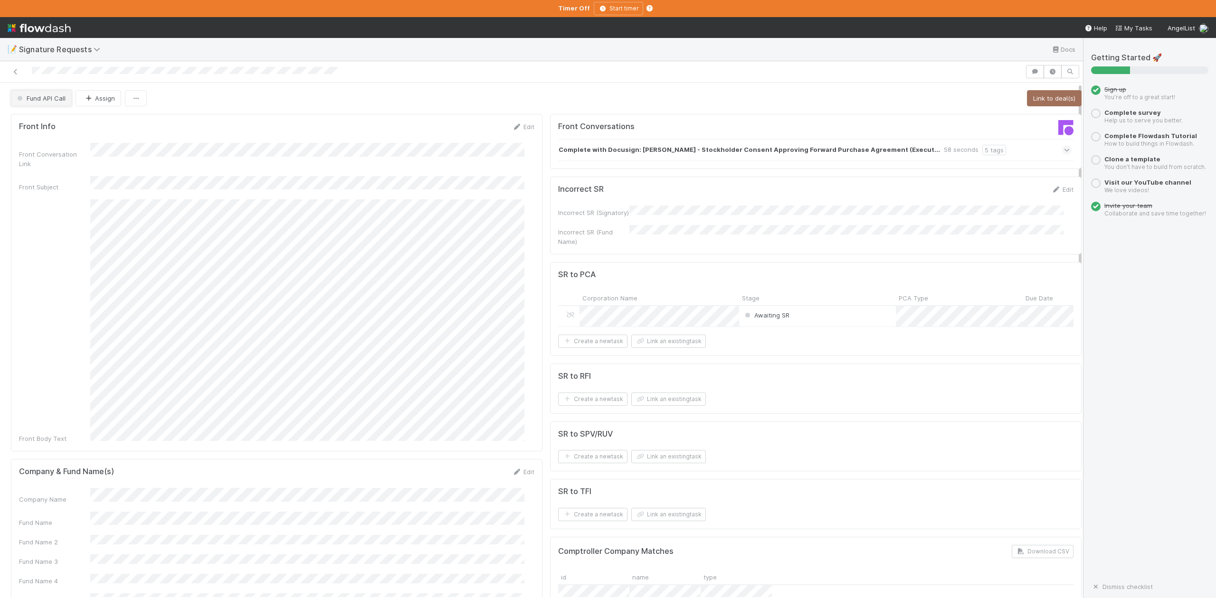
click at [57, 104] on button "Fund API Call" at bounding box center [41, 98] width 61 height 16
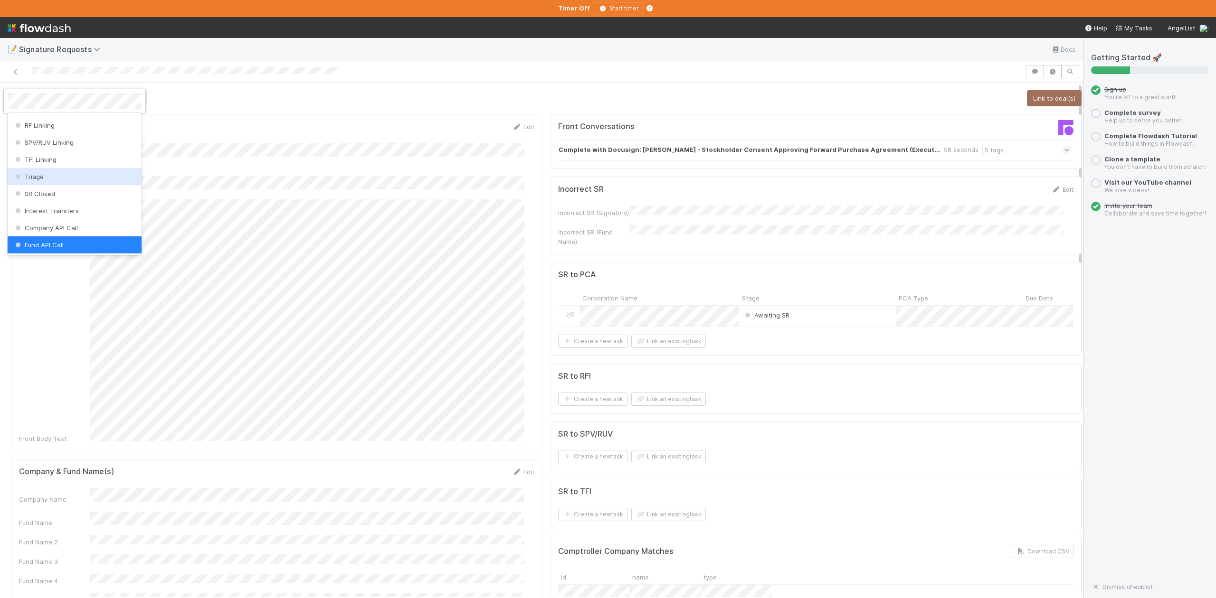
scroll to position [0, 0]
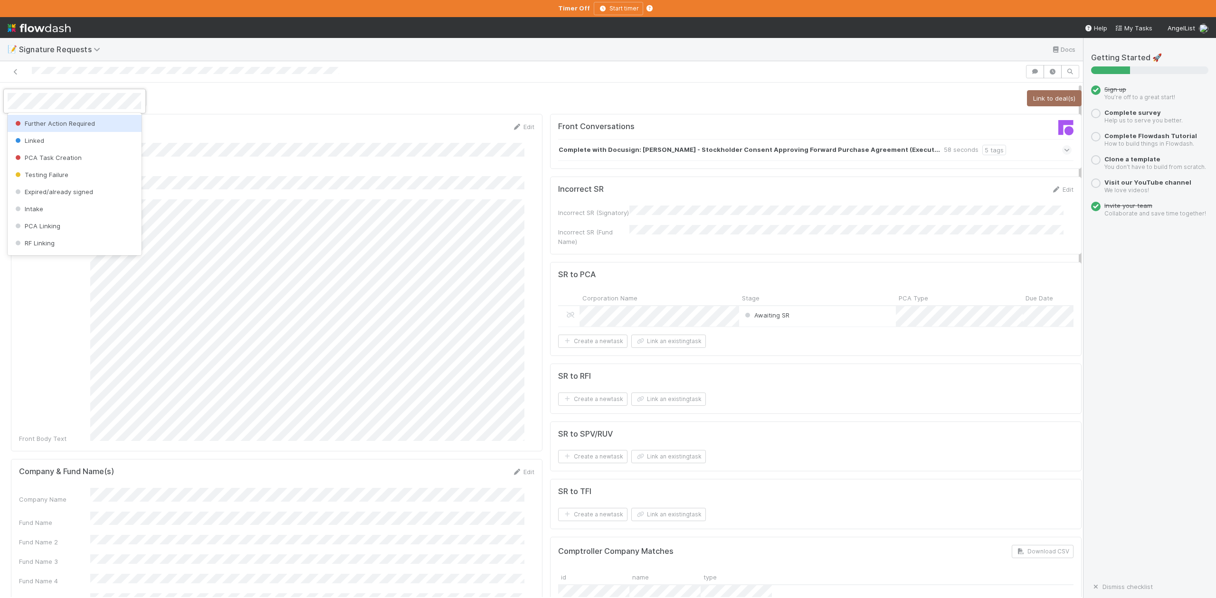
click at [89, 124] on span "Further Action Required" at bounding box center [54, 124] width 82 height 8
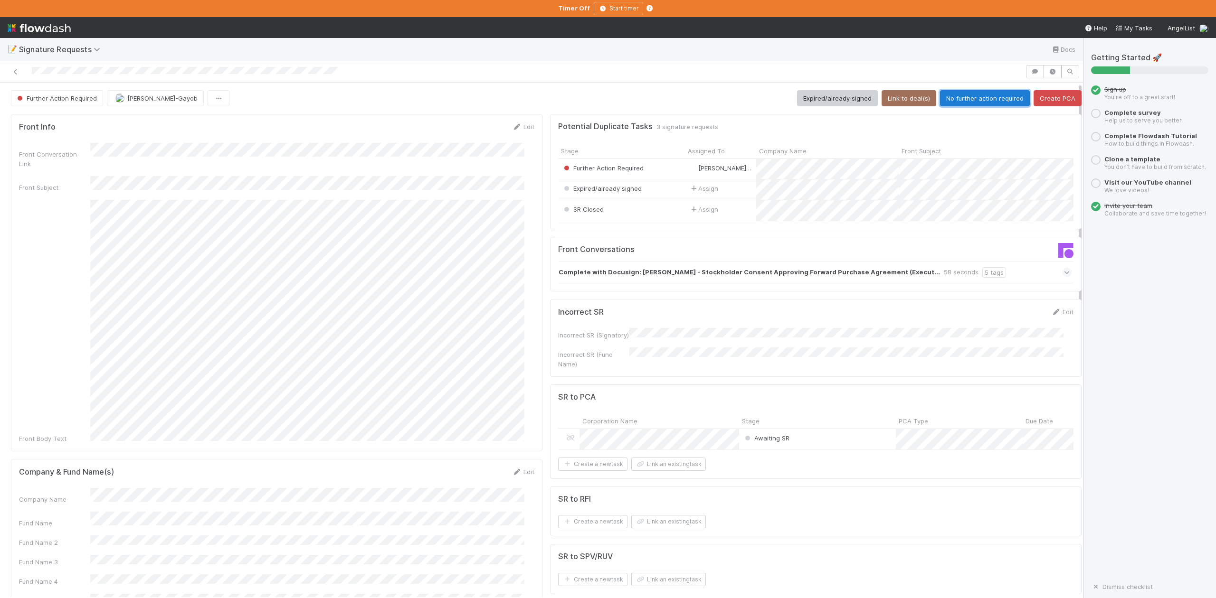
click at [976, 101] on button "No further action required" at bounding box center [985, 98] width 90 height 16
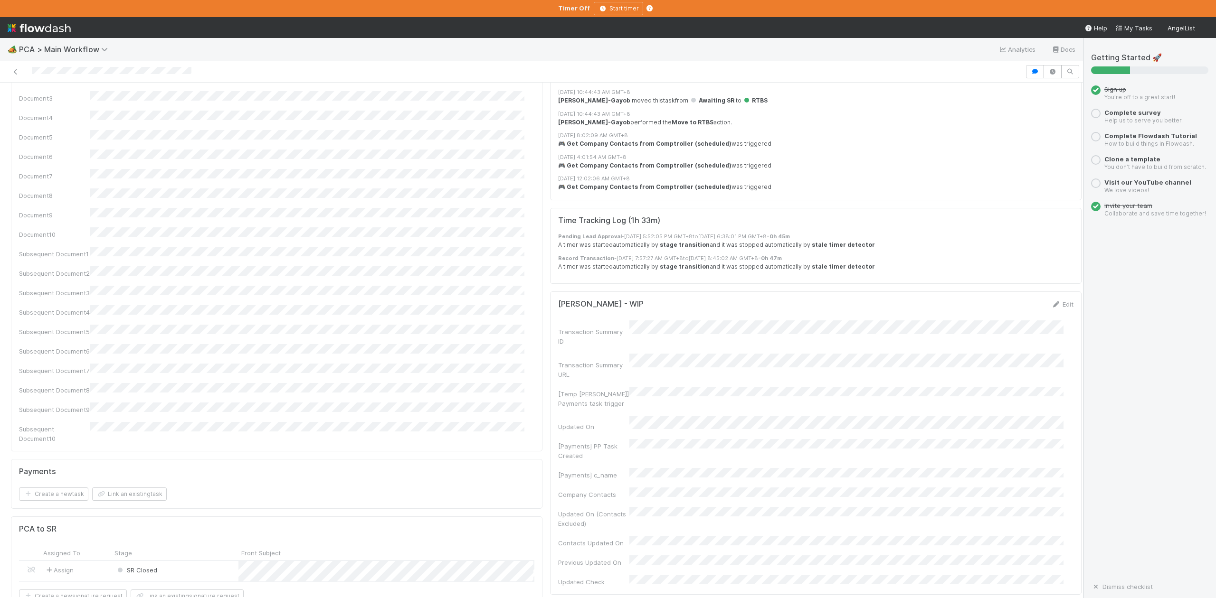
scroll to position [1950, 0]
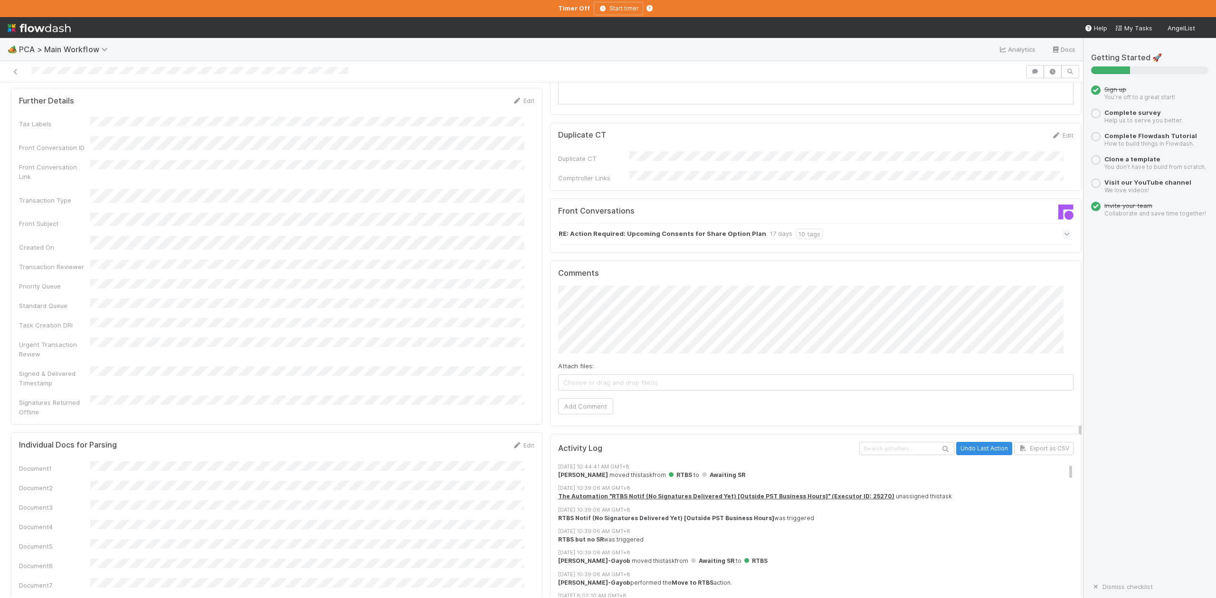
scroll to position [1140, 0]
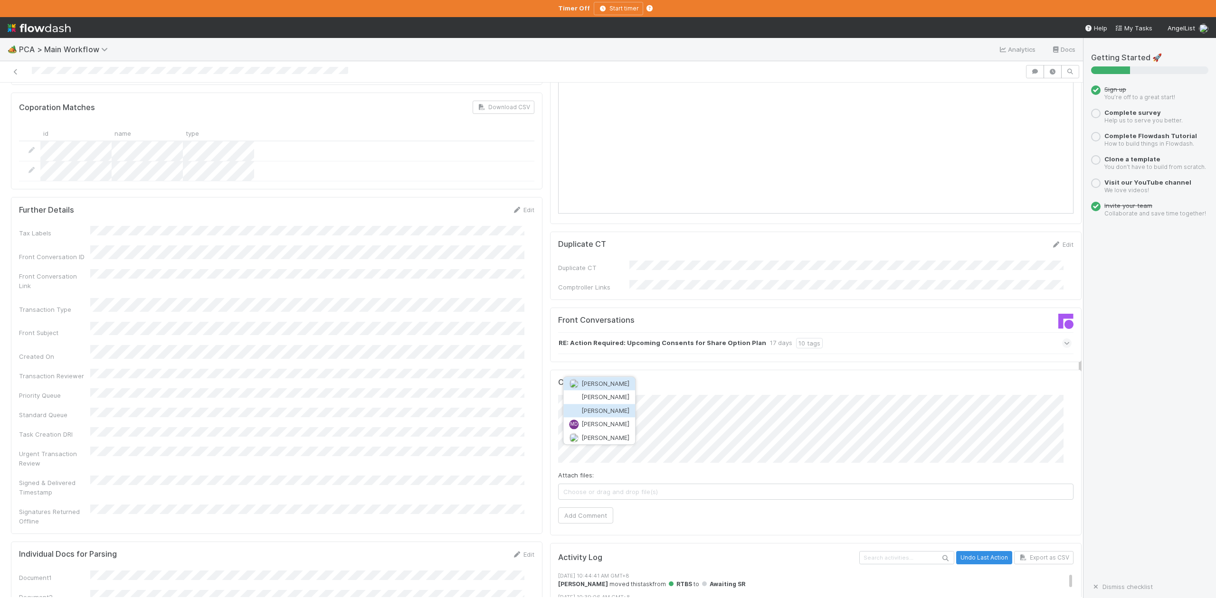
click at [597, 407] on button "[PERSON_NAME]" at bounding box center [599, 410] width 72 height 13
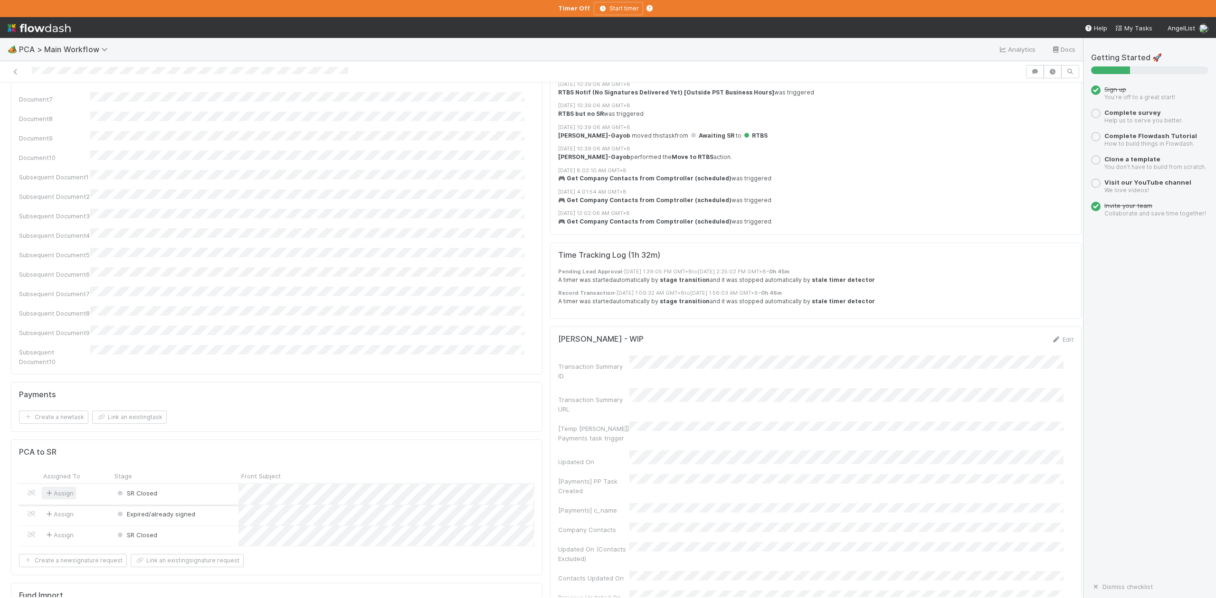
scroll to position [1736, 0]
drag, startPoint x: 64, startPoint y: 274, endPoint x: 16, endPoint y: 279, distance: 48.3
click at [16, 439] on div "PCA to SR Assigned To Stage Front Subject Company Name Deal Name Signatory Name…" at bounding box center [276, 507] width 531 height 136
copy h5 "PCA to SR"
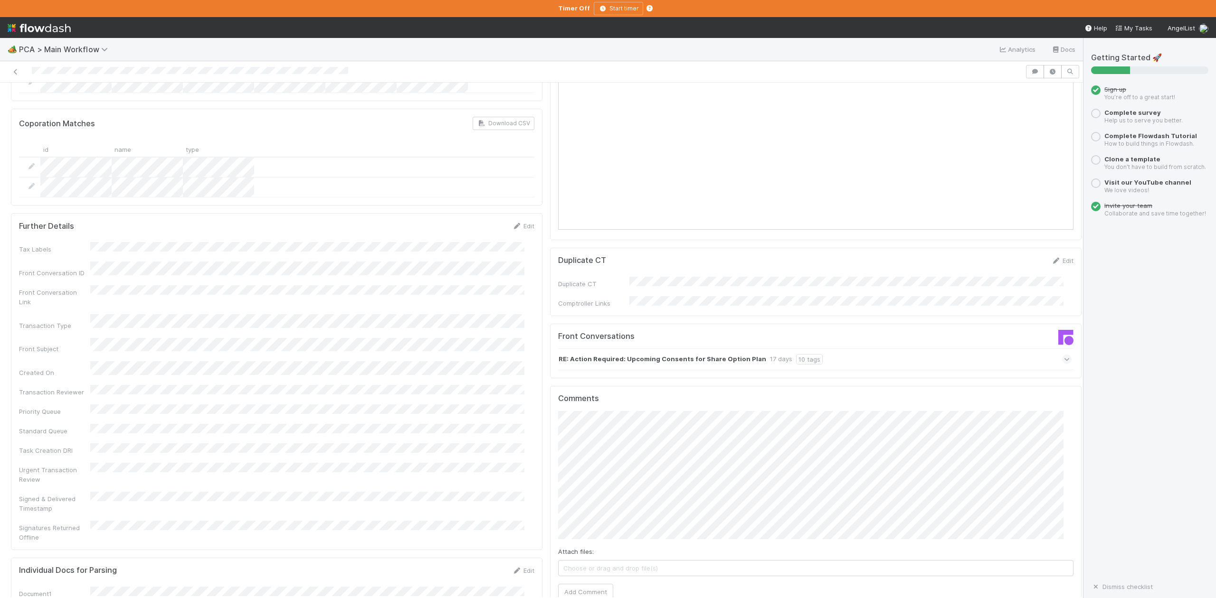
scroll to position [1103, 0]
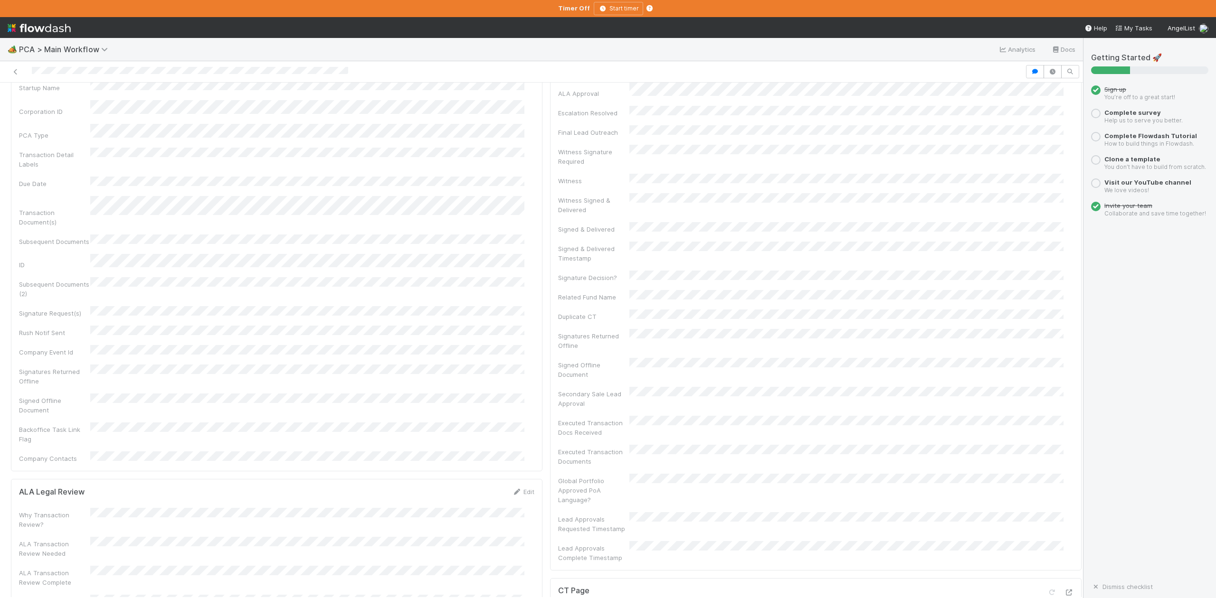
scroll to position [0, 0]
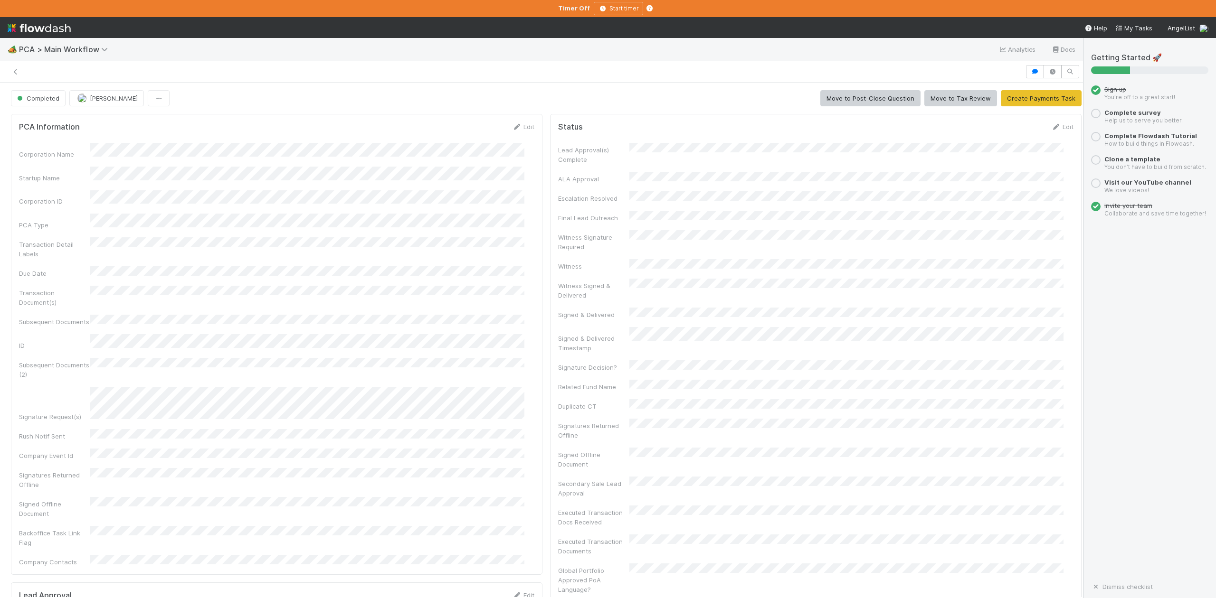
scroll to position [253, 0]
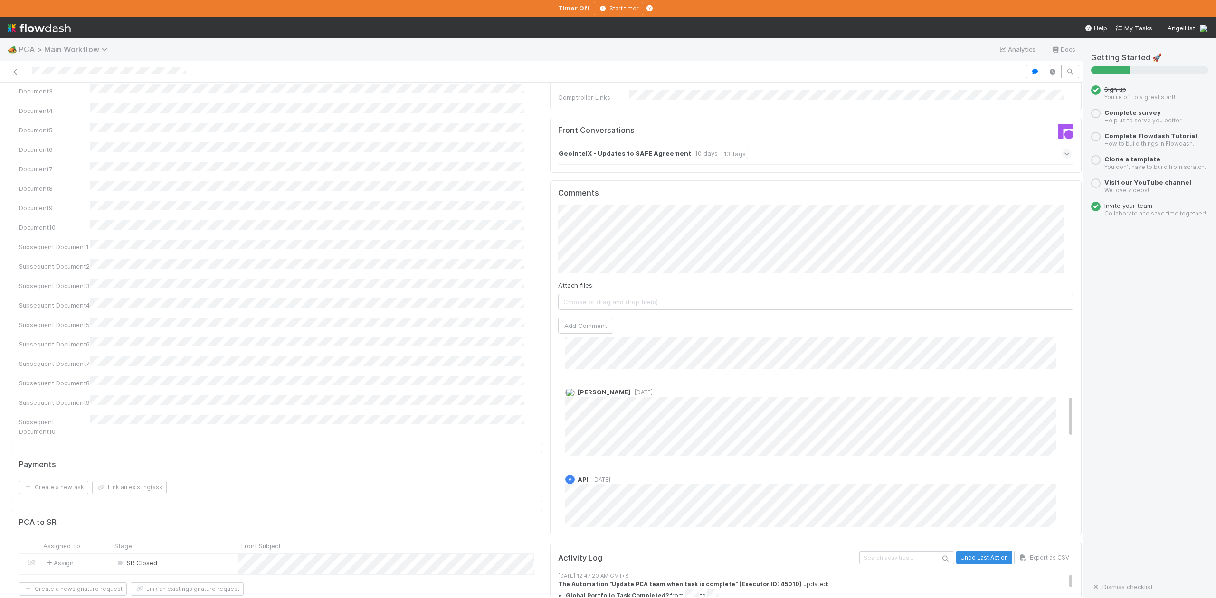
click at [104, 48] on icon at bounding box center [105, 50] width 9 height 8
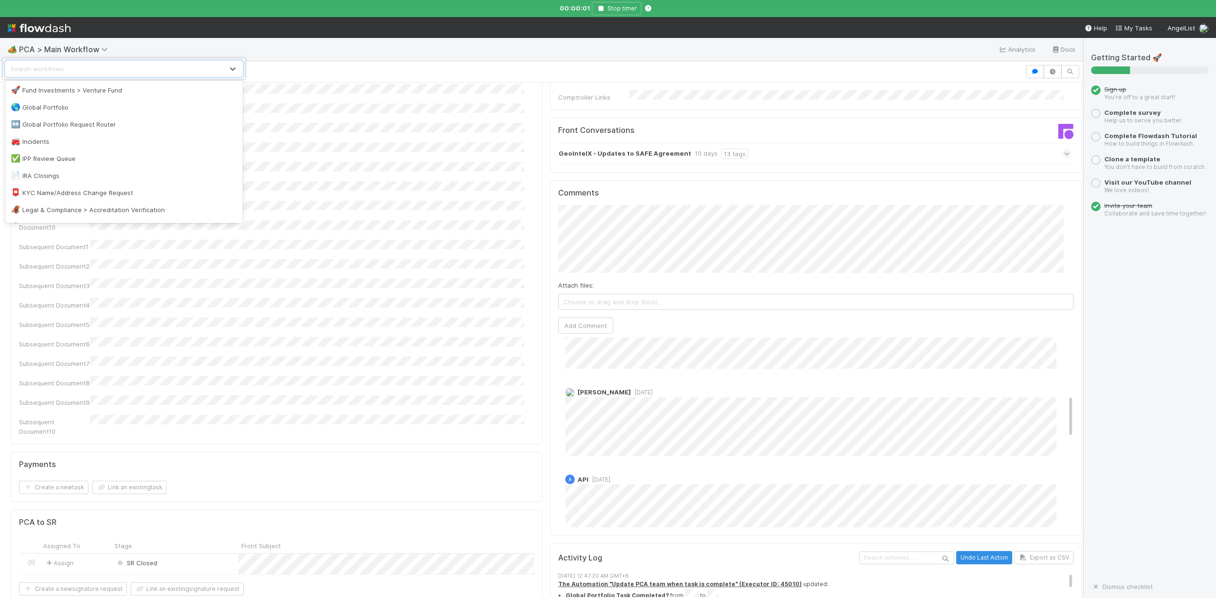
scroll to position [570, 0]
click at [57, 164] on div "✅ IPP Review Queue" at bounding box center [124, 163] width 226 height 9
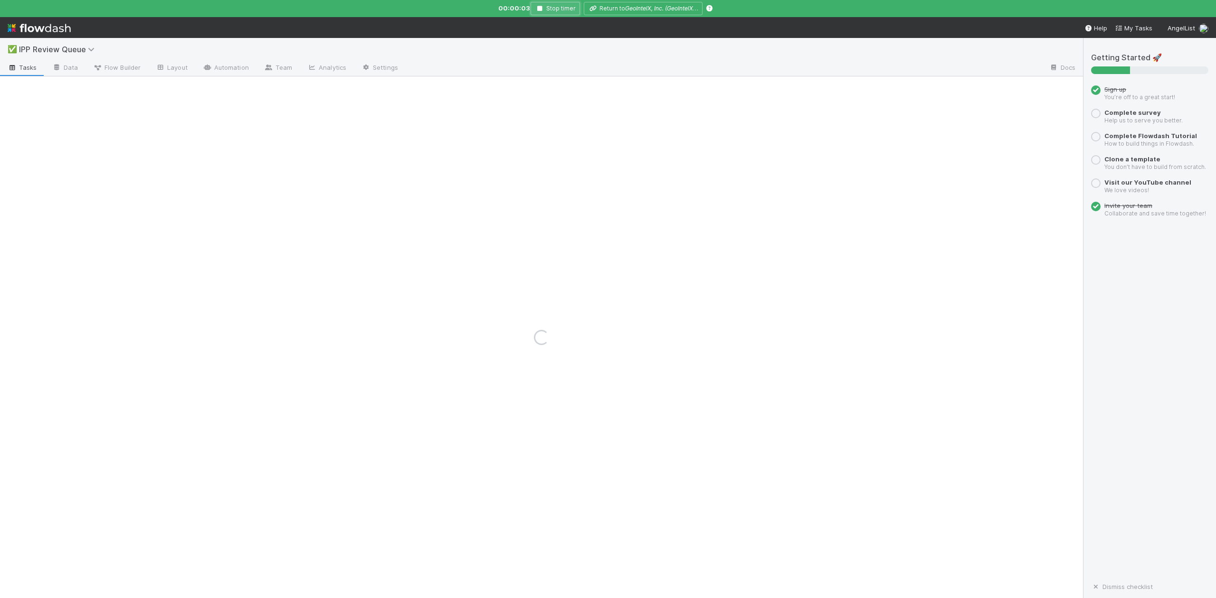
click at [538, 5] on button "Stop timer" at bounding box center [555, 8] width 49 height 13
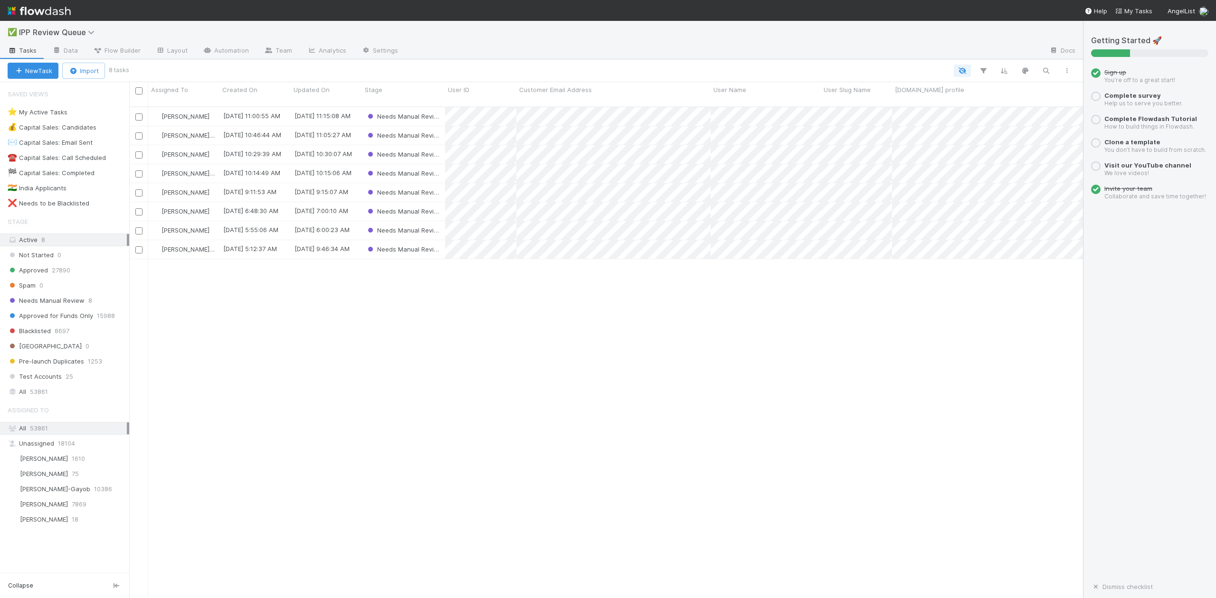
scroll to position [490, 944]
click at [35, 396] on span "53861" at bounding box center [39, 392] width 18 height 12
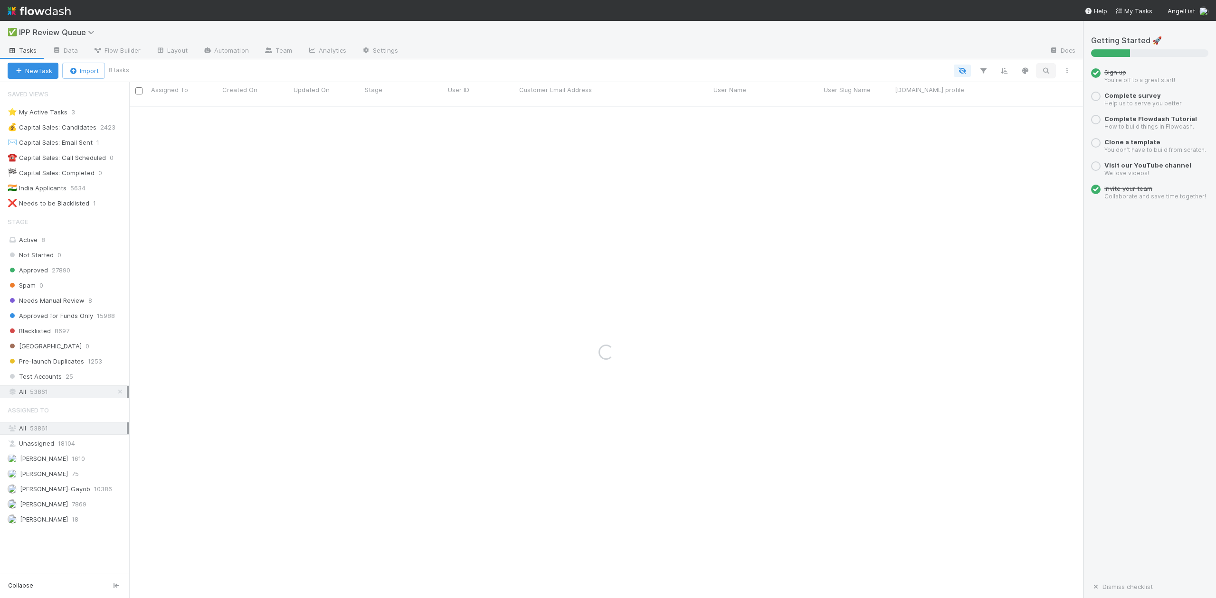
click at [1044, 70] on icon "button" at bounding box center [1045, 70] width 9 height 9
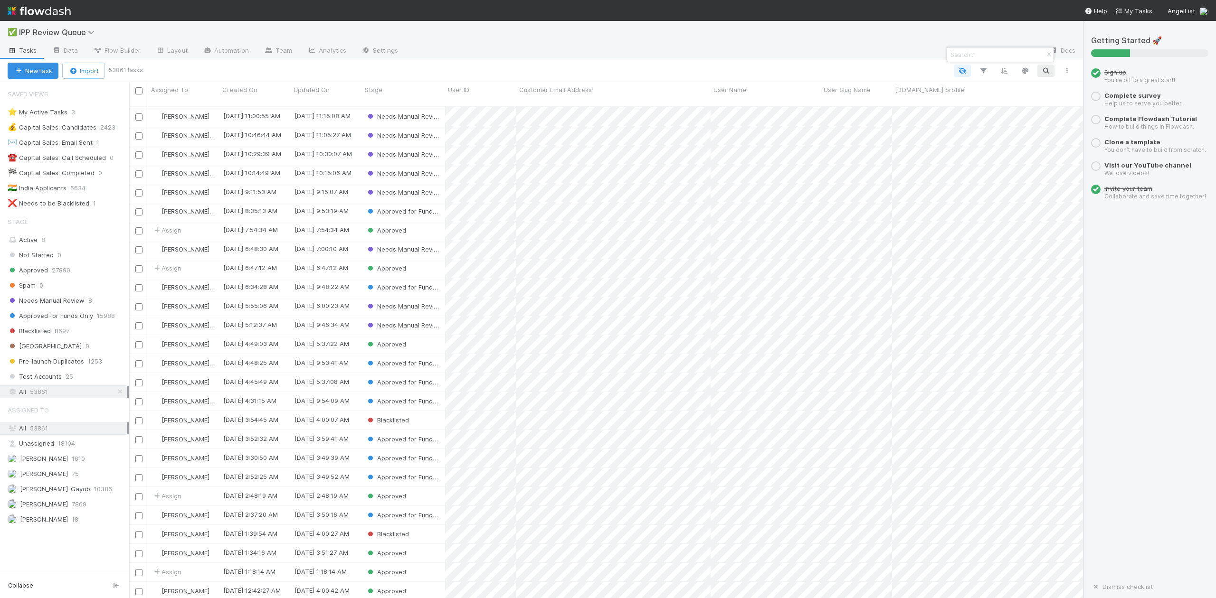
scroll to position [490, 944]
paste input "jsaenz@carrolldist.com"
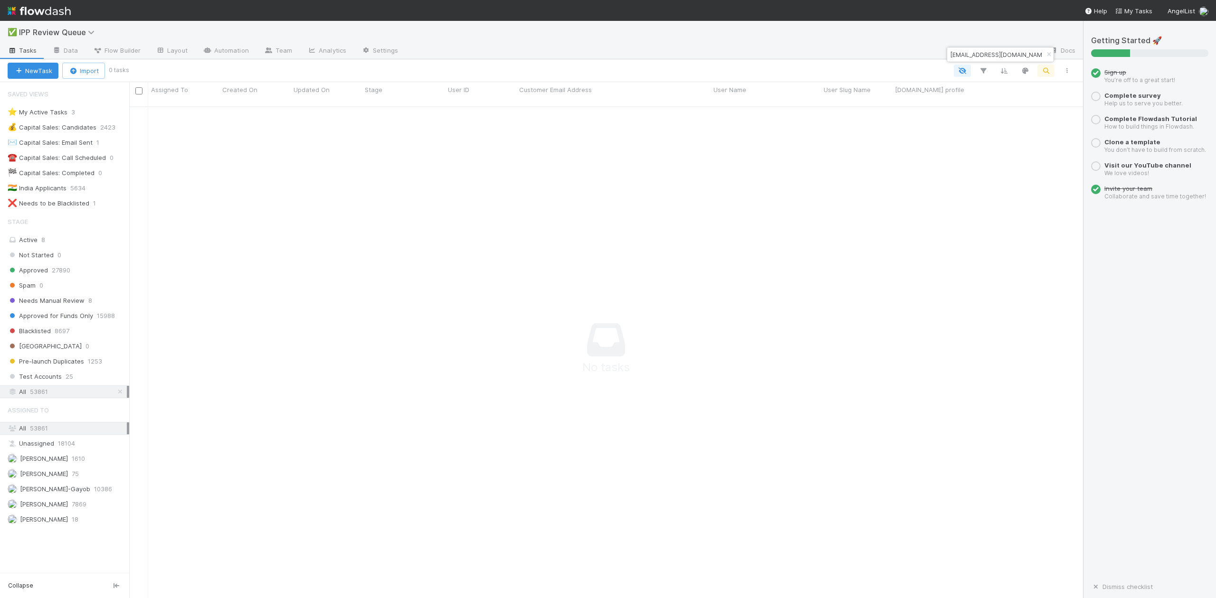
scroll to position [481, 935]
click at [1021, 50] on input "jsaenz@carrolldist.com" at bounding box center [995, 54] width 95 height 11
drag, startPoint x: 1018, startPoint y: 54, endPoint x: 948, endPoint y: 54, distance: 69.8
click at [948, 54] on input "jsaenz@carrolldist.com" at bounding box center [995, 54] width 95 height 11
paste input "https://venture.angellist.com/admin/users/justin-saenz"
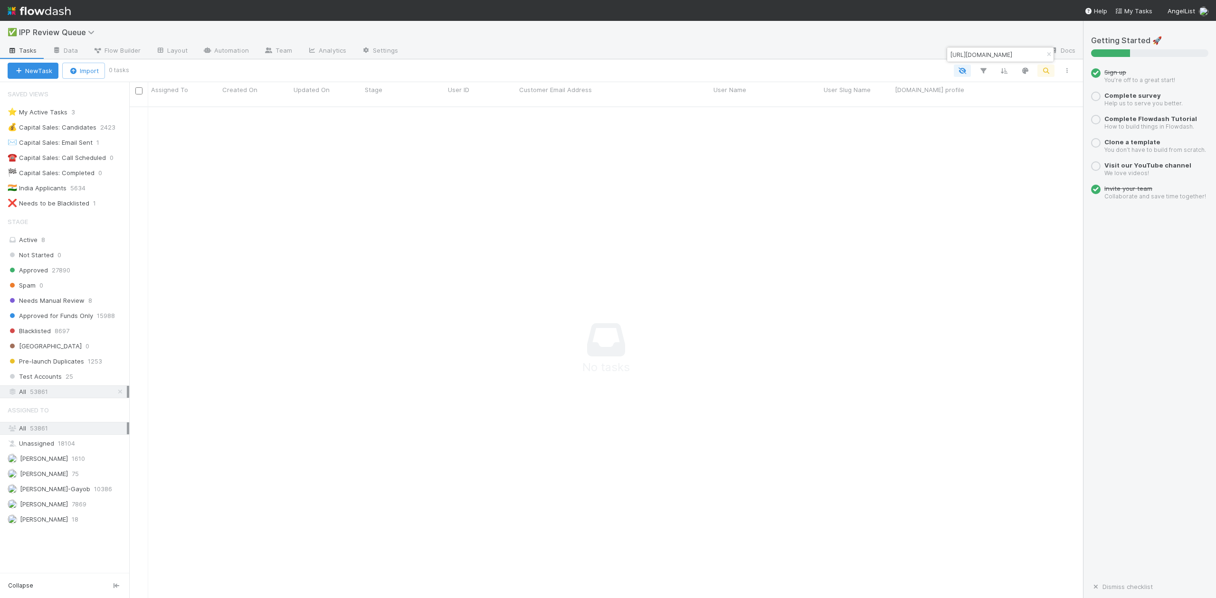
scroll to position [0, 67]
type input "https://venture.angellist.com/admin/users/justin-saenz"
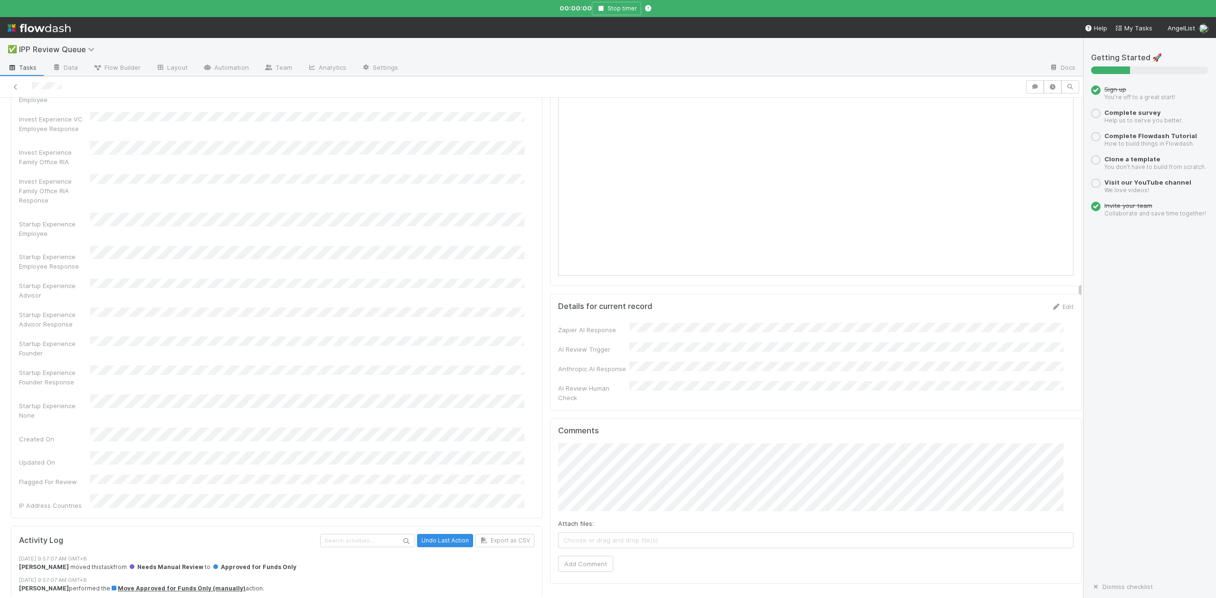
scroll to position [570, 0]
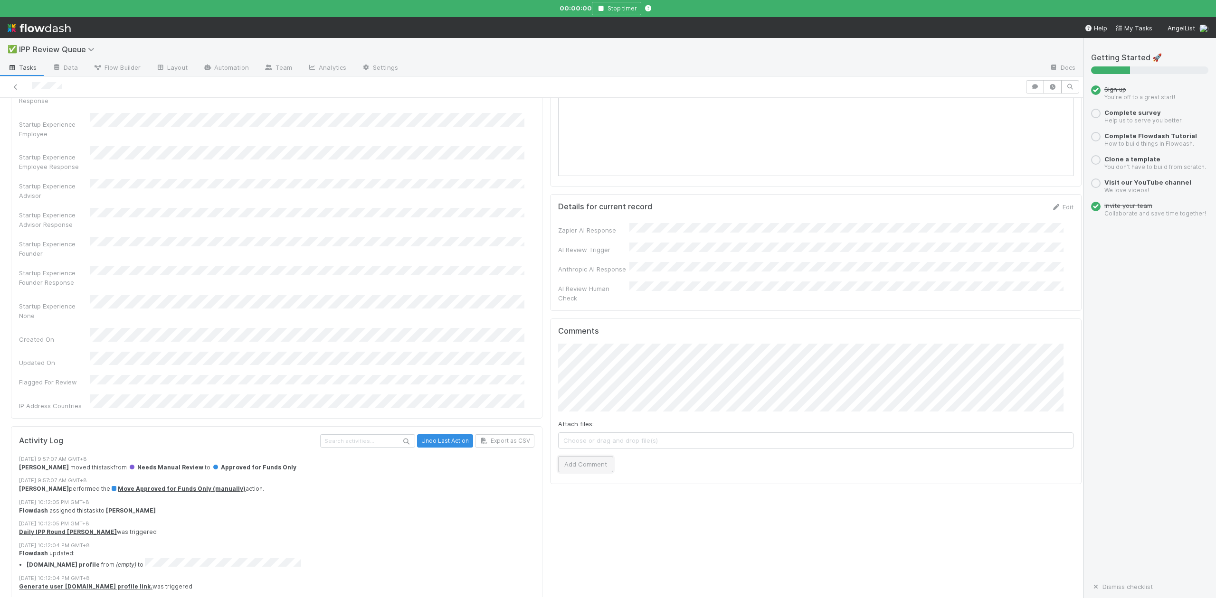
click at [562, 456] on button "Add Comment" at bounding box center [585, 464] width 55 height 16
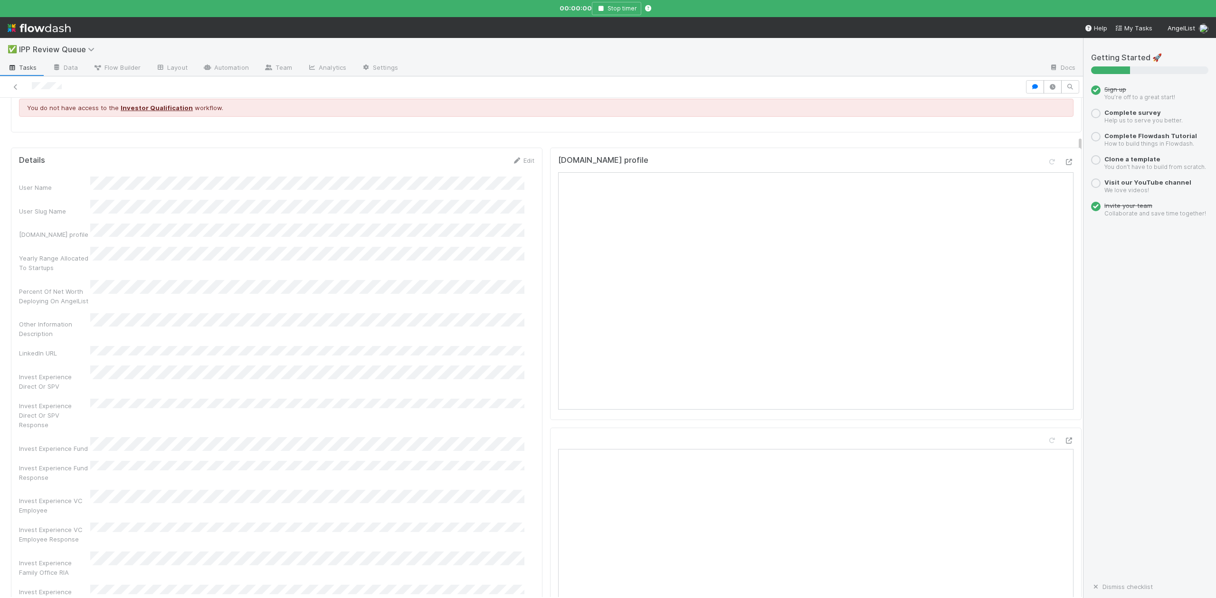
scroll to position [0, 0]
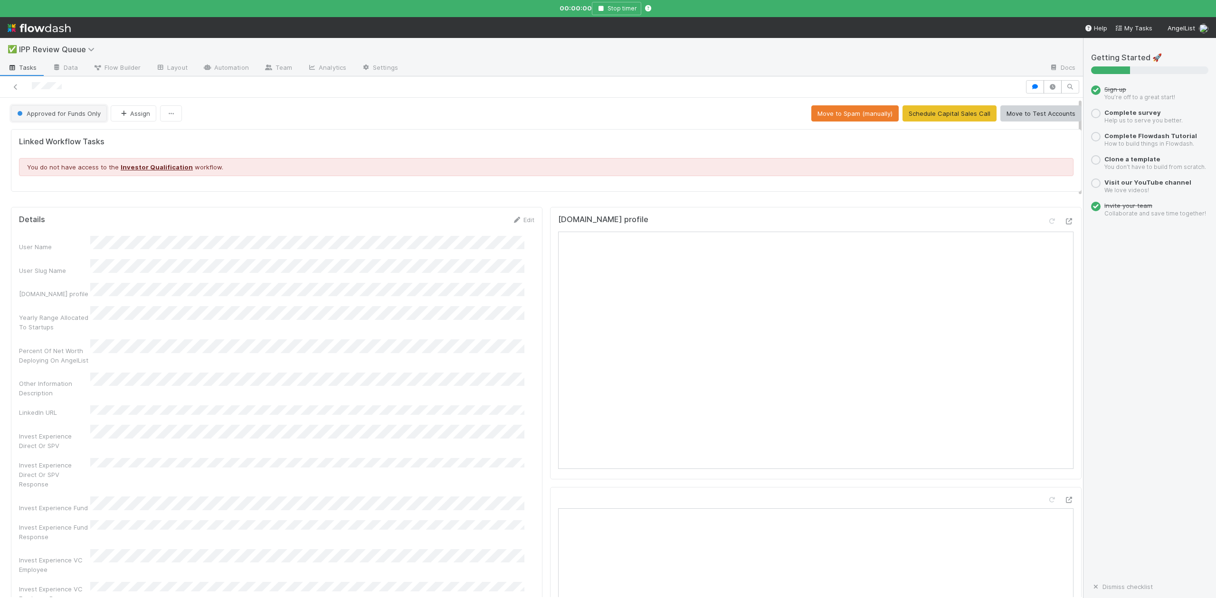
click at [57, 115] on span "Approved for Funds Only" at bounding box center [57, 114] width 85 height 8
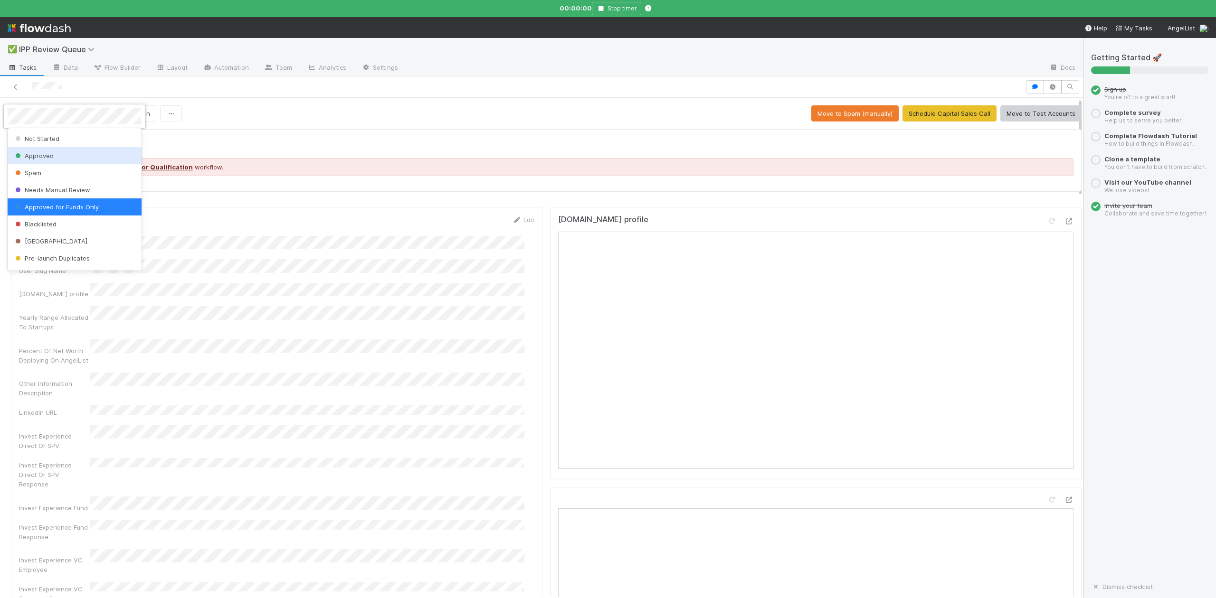
click at [38, 156] on span "Approved" at bounding box center [33, 156] width 40 height 8
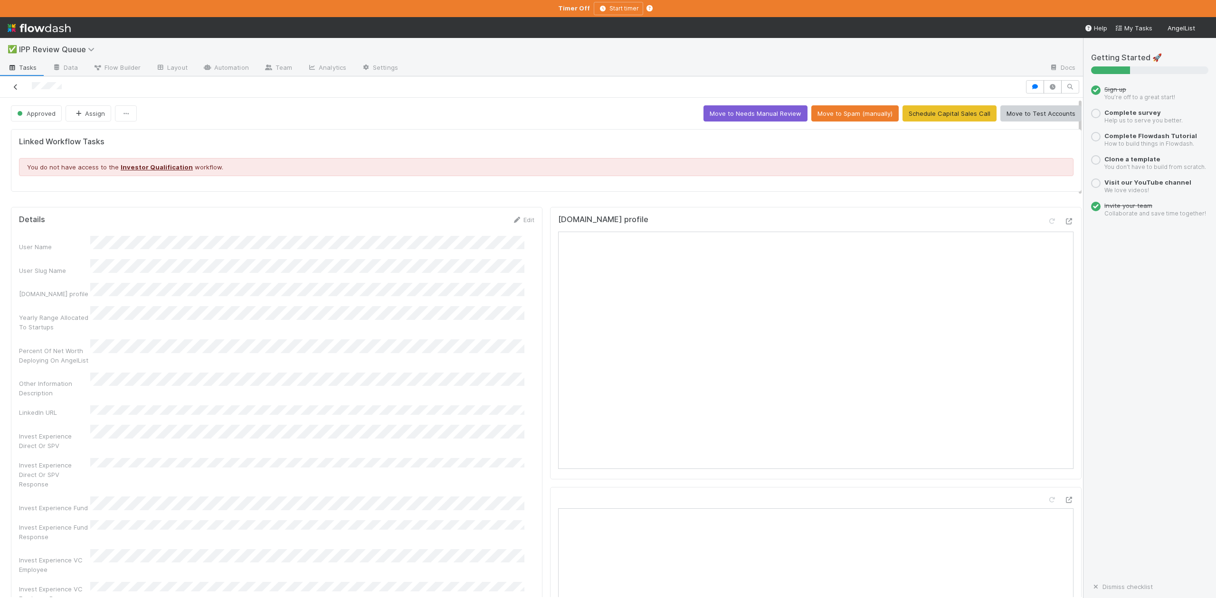
click at [16, 90] on icon at bounding box center [15, 87] width 9 height 6
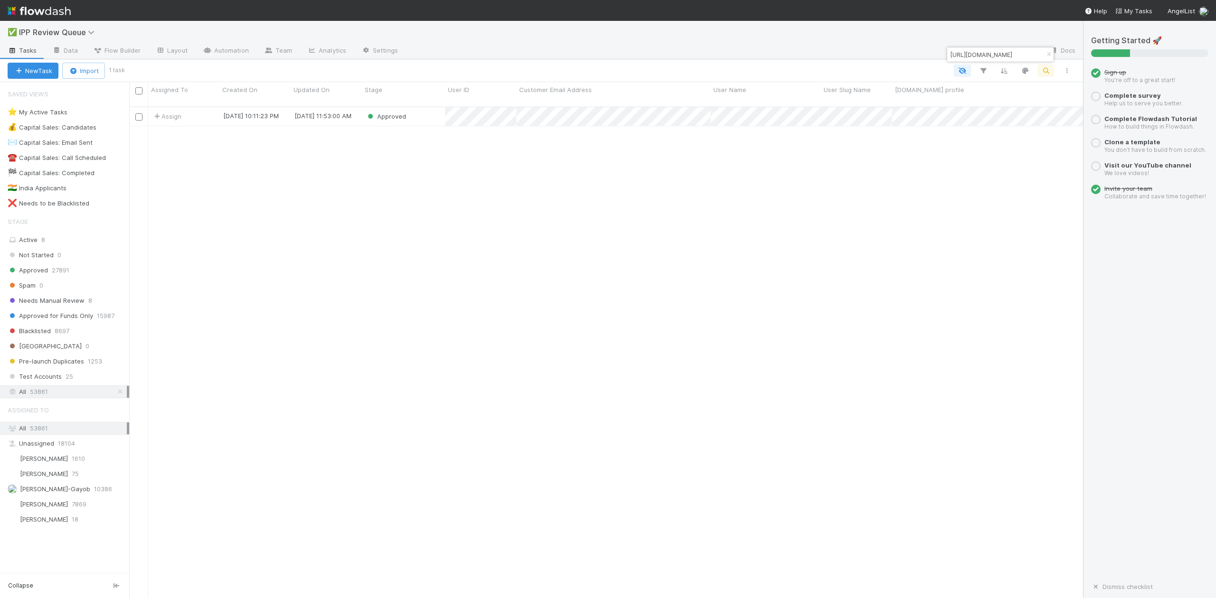
scroll to position [490, 944]
click at [1046, 53] on icon "button" at bounding box center [1048, 55] width 9 height 6
click at [1046, 71] on icon "button" at bounding box center [1045, 70] width 9 height 9
type input "[EMAIL_ADDRESS][DOMAIN_NAME]"
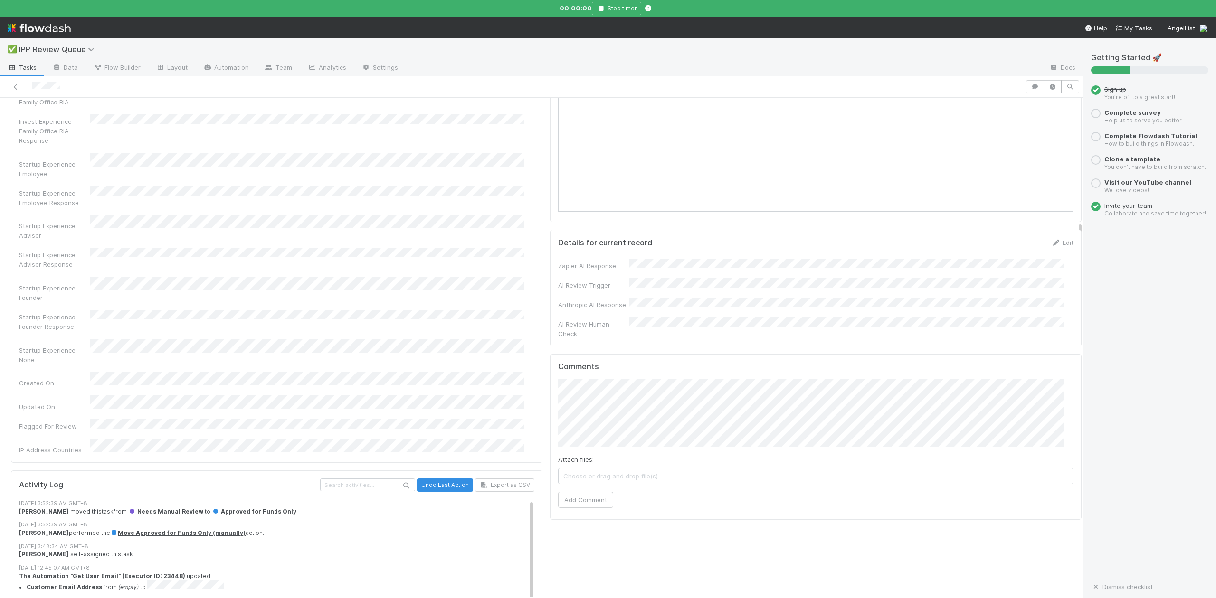
scroll to position [633, 0]
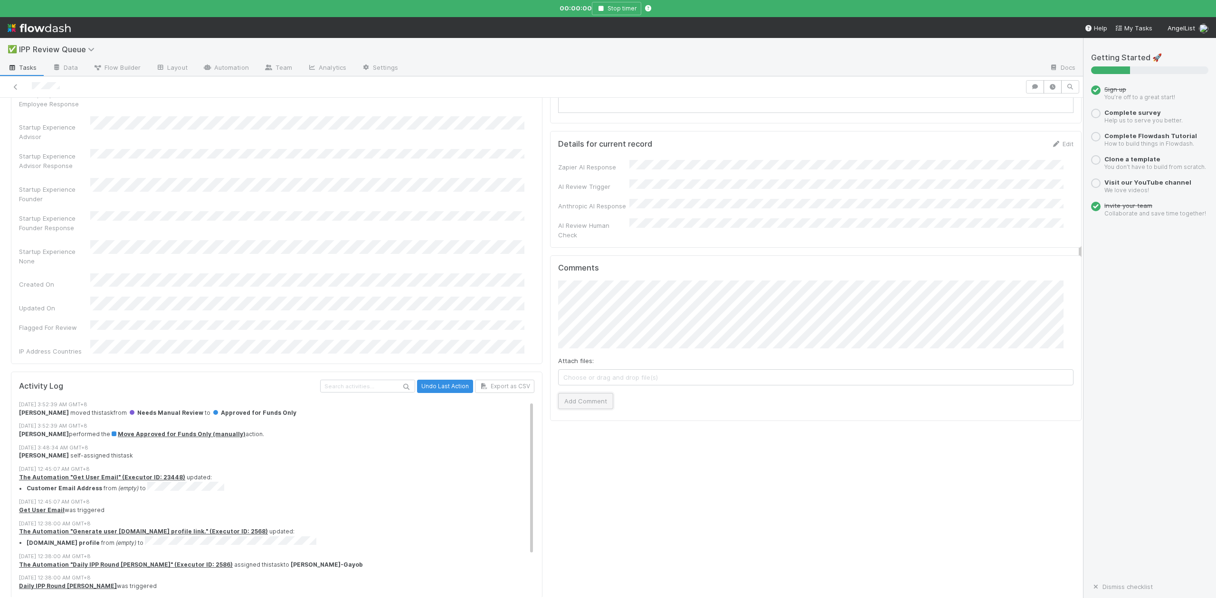
click at [586, 393] on button "Add Comment" at bounding box center [585, 401] width 55 height 16
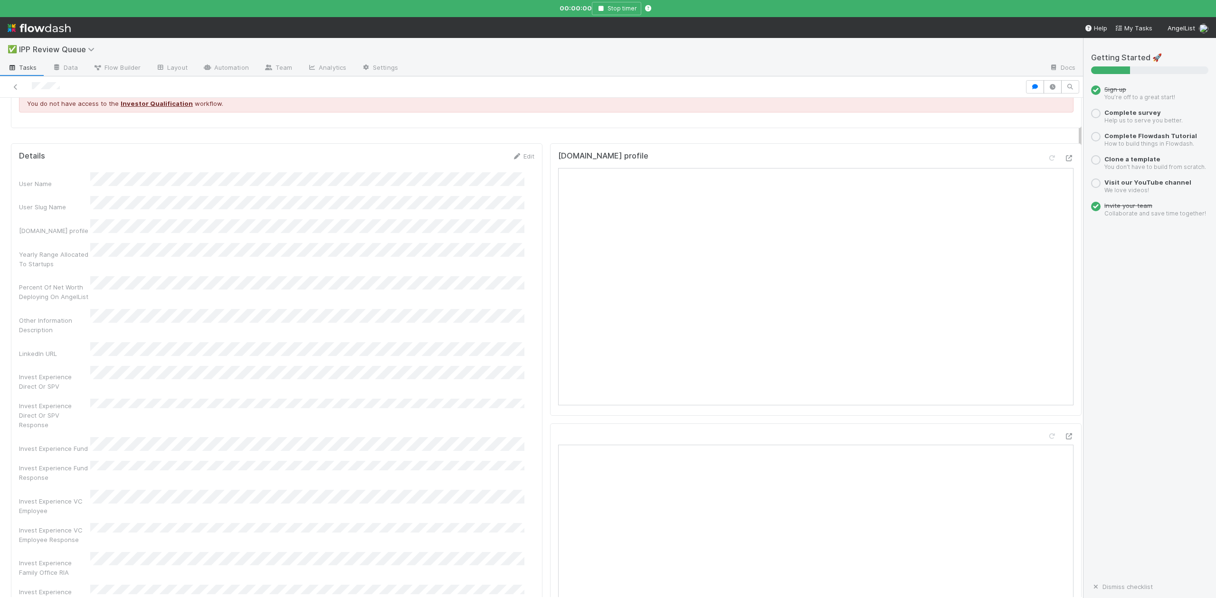
scroll to position [0, 0]
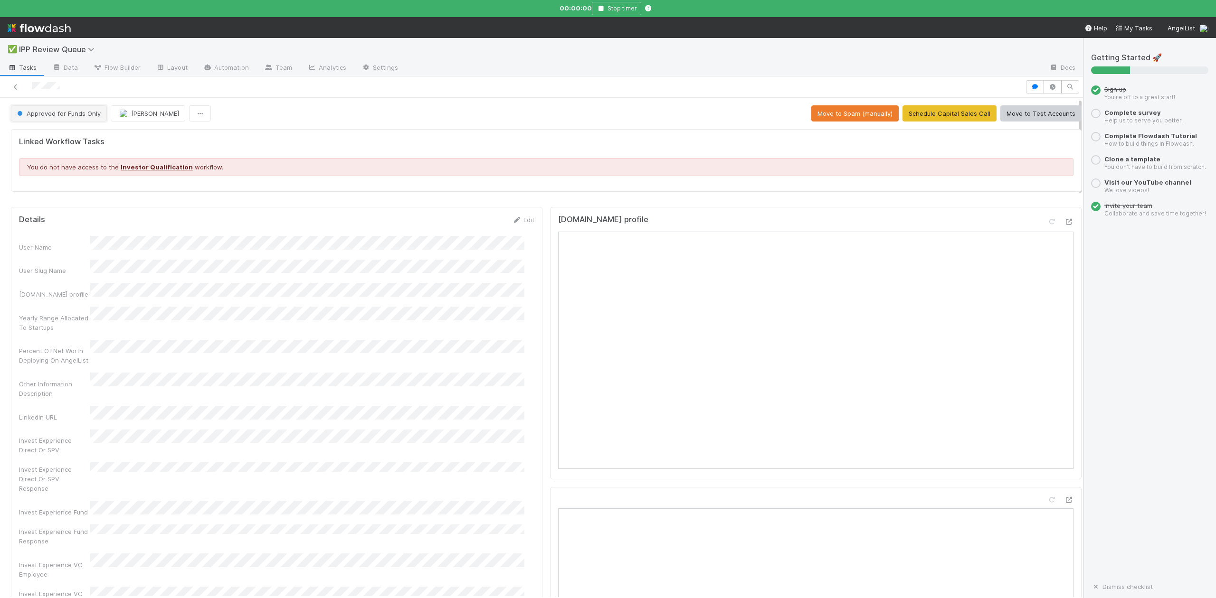
click at [86, 119] on button "Approved for Funds Only" at bounding box center [59, 113] width 96 height 16
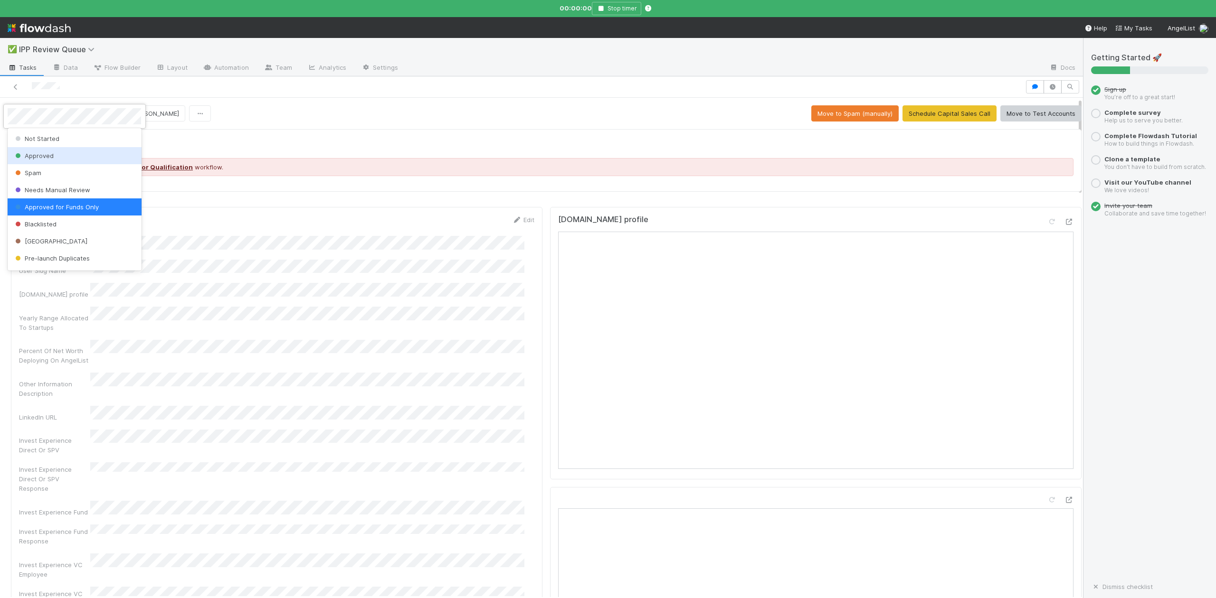
click at [52, 155] on span "Approved" at bounding box center [33, 156] width 40 height 8
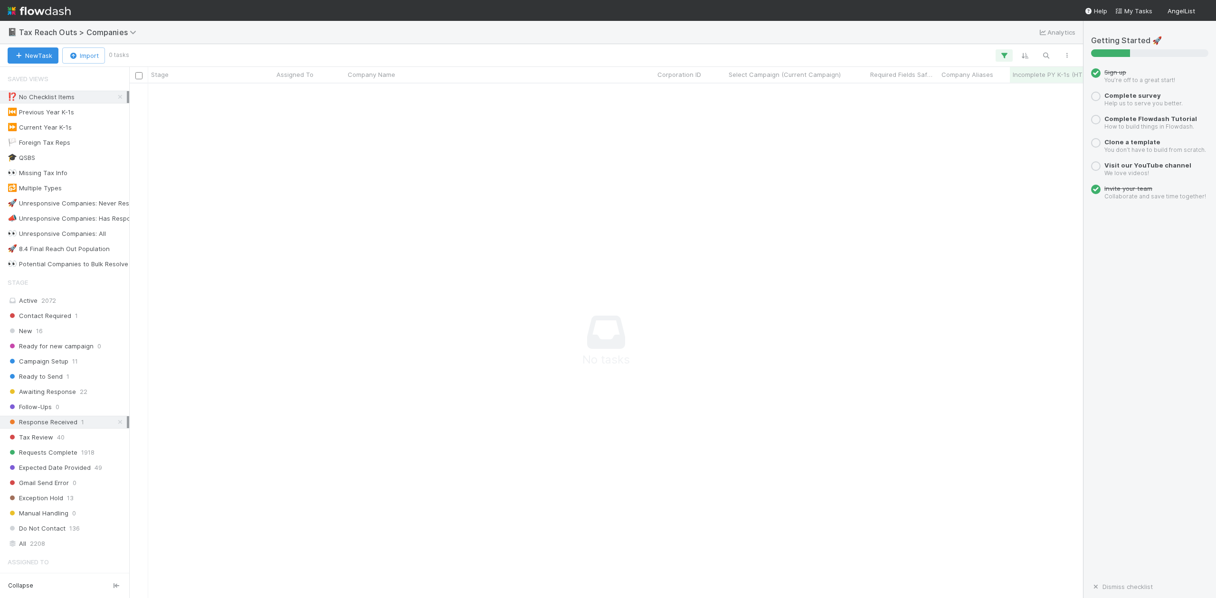
scroll to position [496, 935]
drag, startPoint x: 110, startPoint y: 96, endPoint x: 219, endPoint y: 67, distance: 113.0
click at [115, 96] on icon at bounding box center [119, 97] width 9 height 6
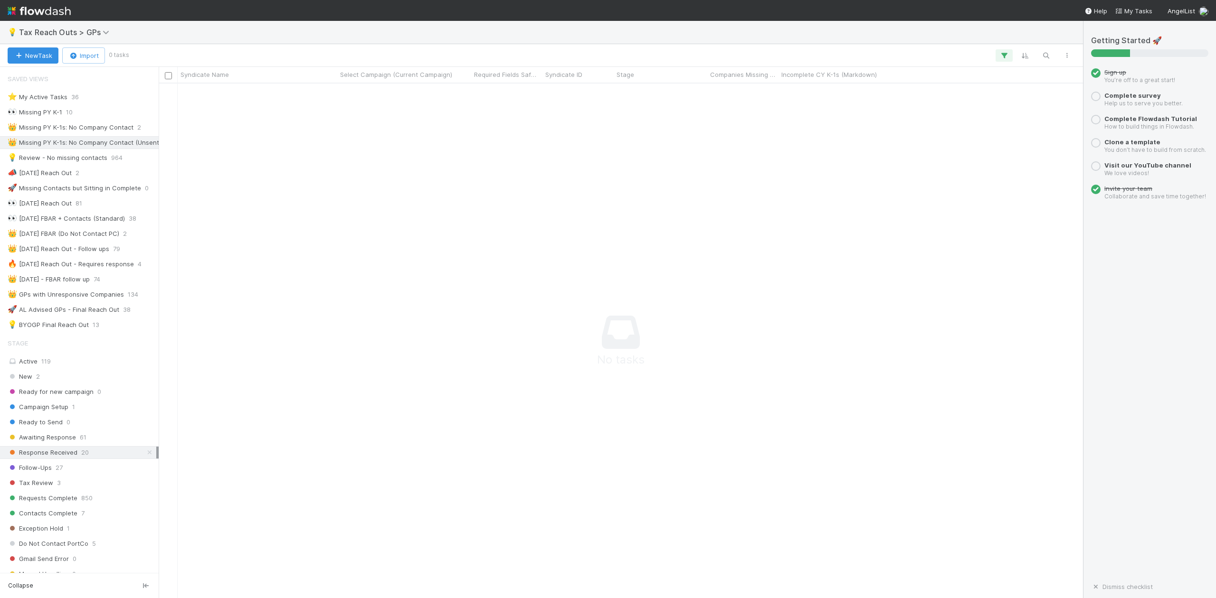
scroll to position [496, 779]
drag, startPoint x: 130, startPoint y: 358, endPoint x: 413, endPoint y: 325, distance: 285.0
click at [417, 325] on div "Syndicate Name Select Campaign (Current Campaign) Required Fields Safeguard Syn…" at bounding box center [541, 332] width 1083 height 531
click at [271, 142] on icon at bounding box center [275, 143] width 9 height 6
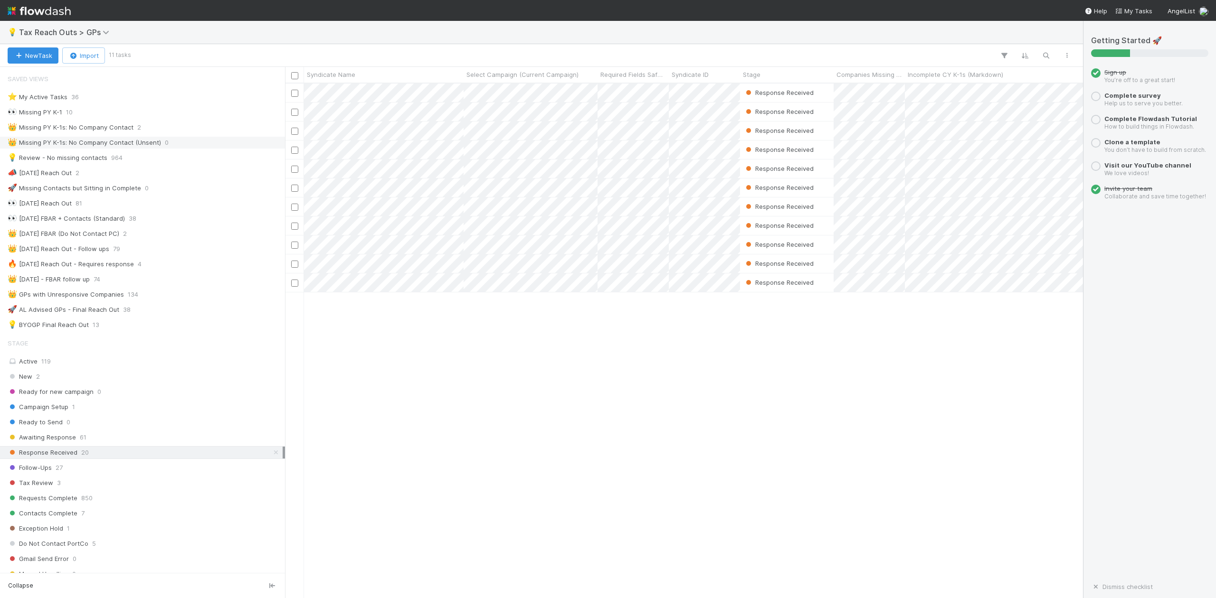
click at [61, 459] on span "Response Received" at bounding box center [43, 453] width 70 height 12
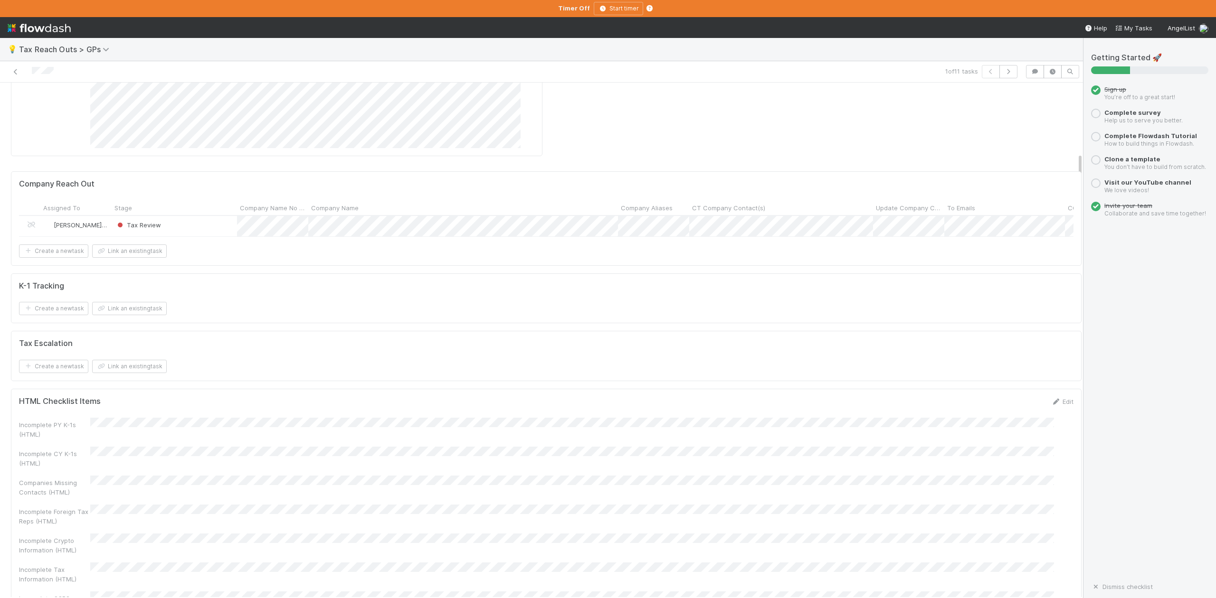
scroll to position [1456, 0]
